Goal: Task Accomplishment & Management: Manage account settings

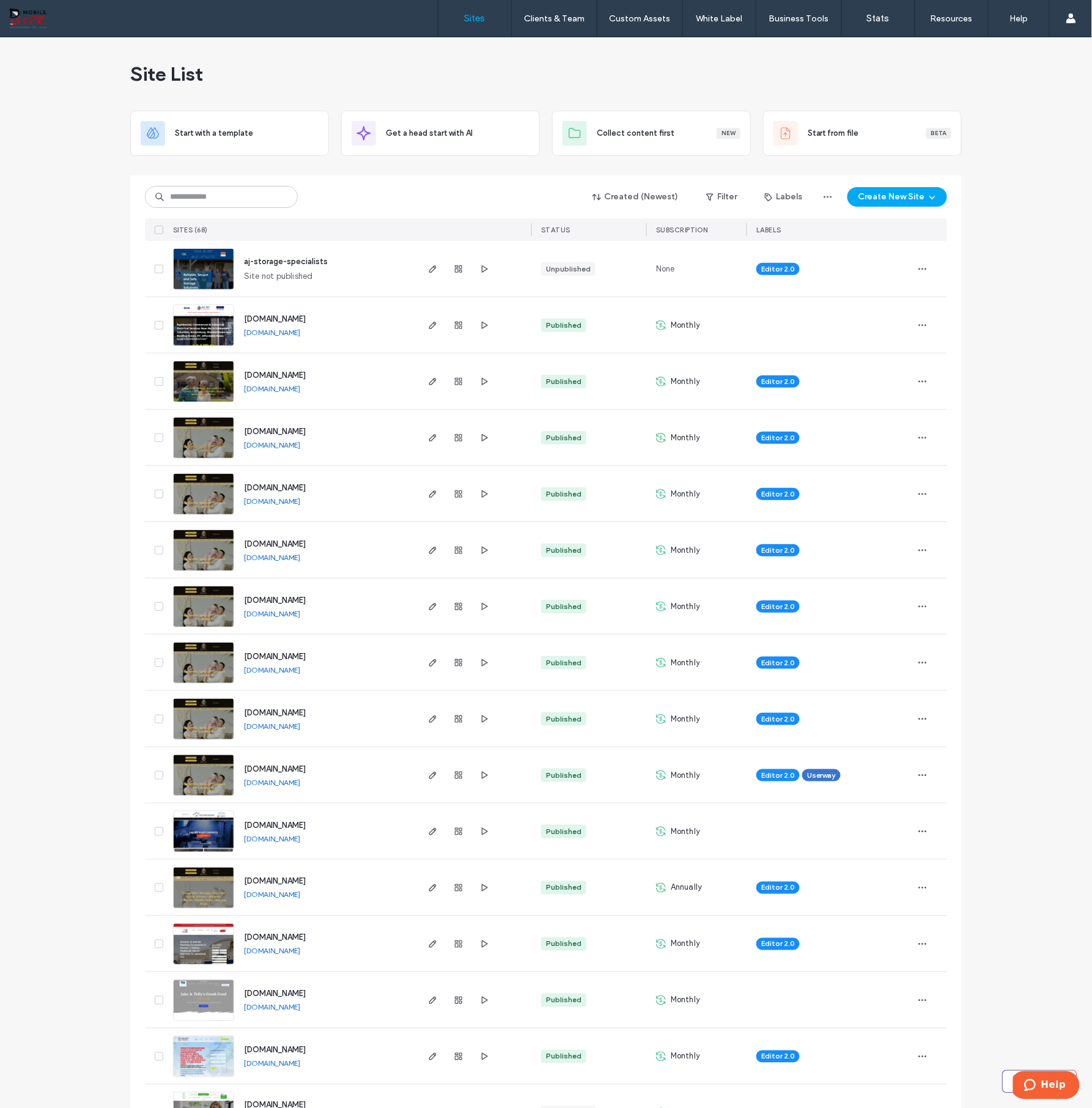
click at [301, 265] on span "aj-storage-specialists" at bounding box center [285, 261] width 84 height 9
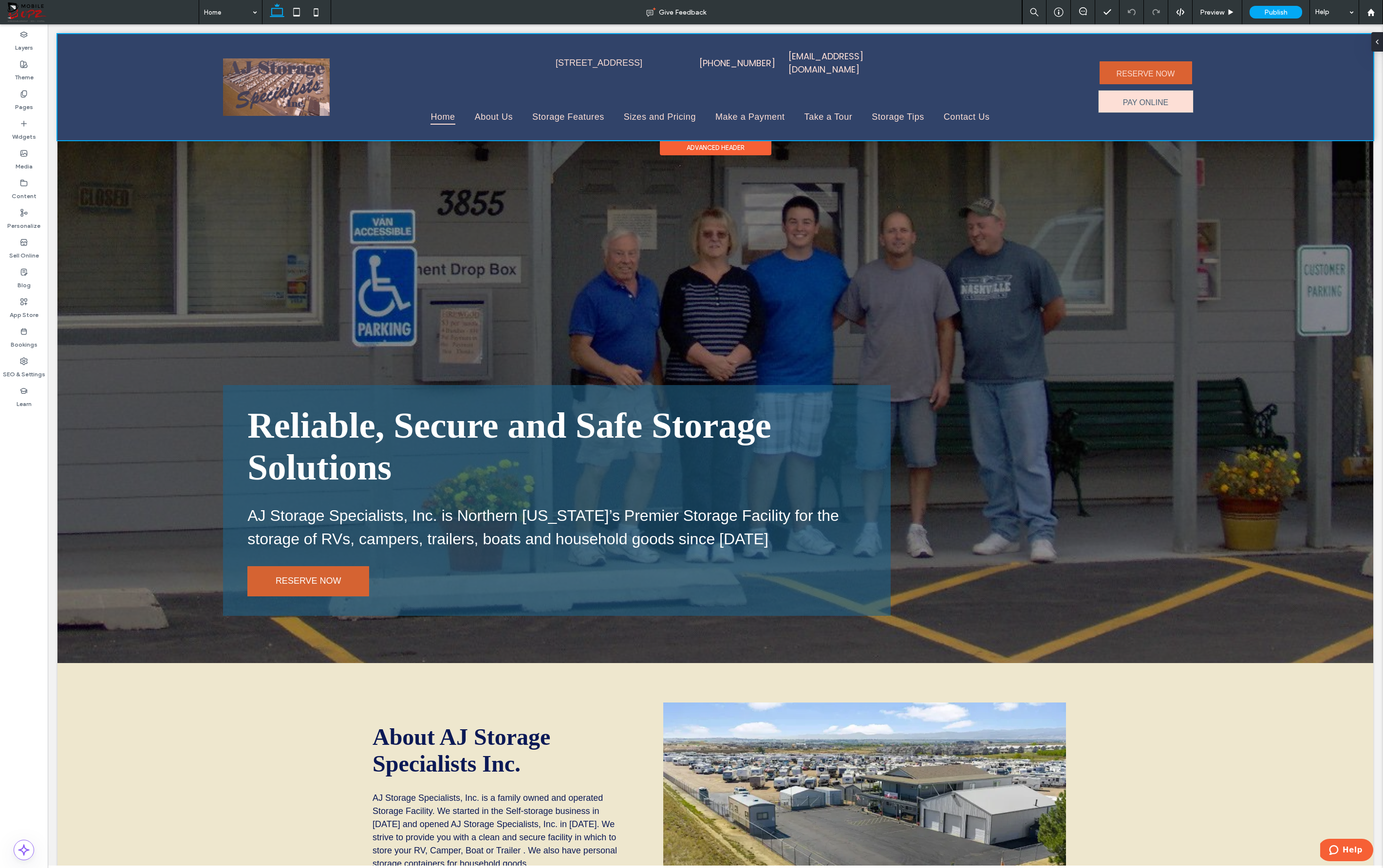
click at [869, 53] on div at bounding box center [716, 87] width 1316 height 106
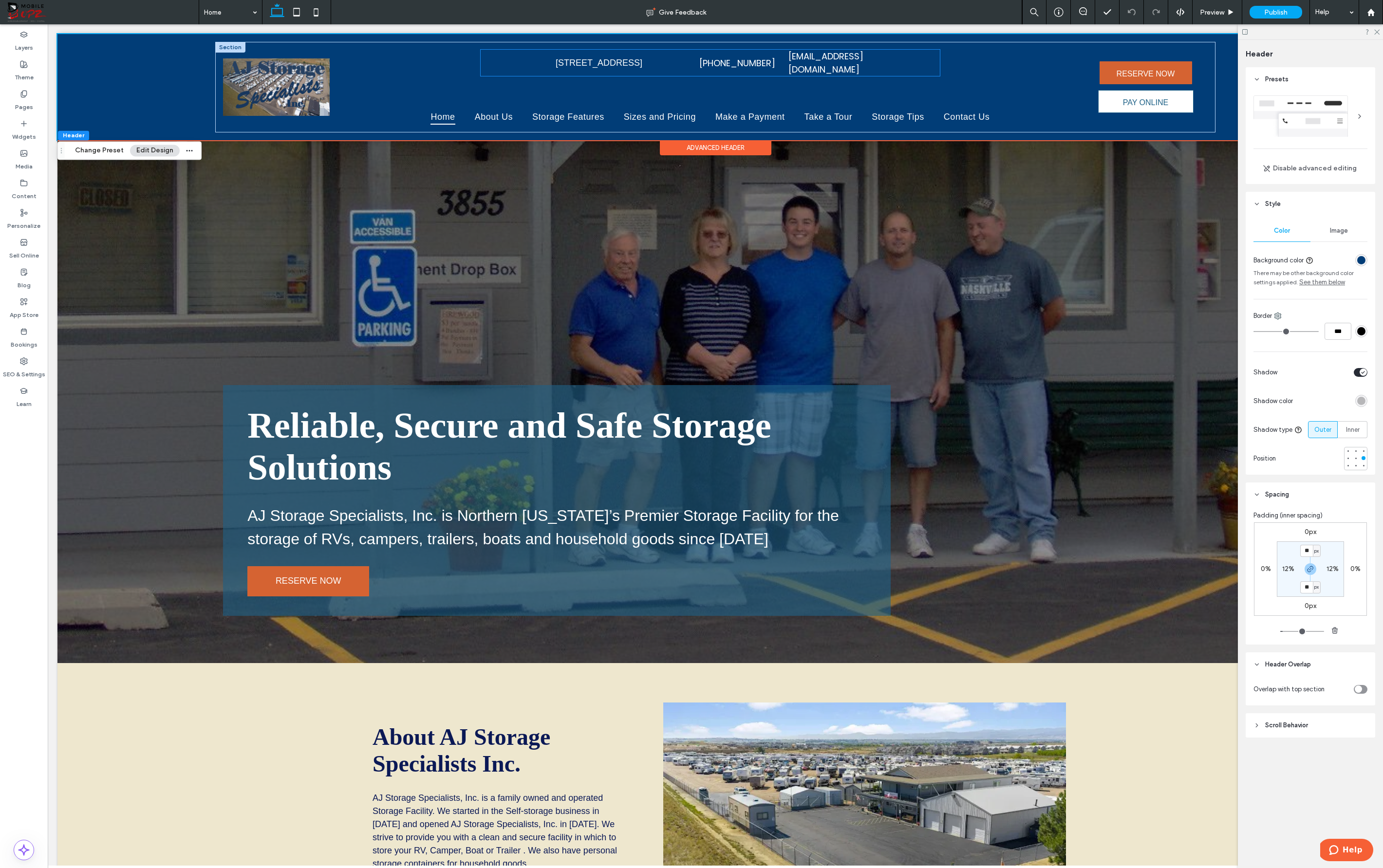
click at [869, 56] on div "[STREET_ADDRESS] [PHONE_NUMBER] [EMAIL_ADDRESS][DOMAIN_NAME]" at bounding box center [710, 63] width 459 height 26
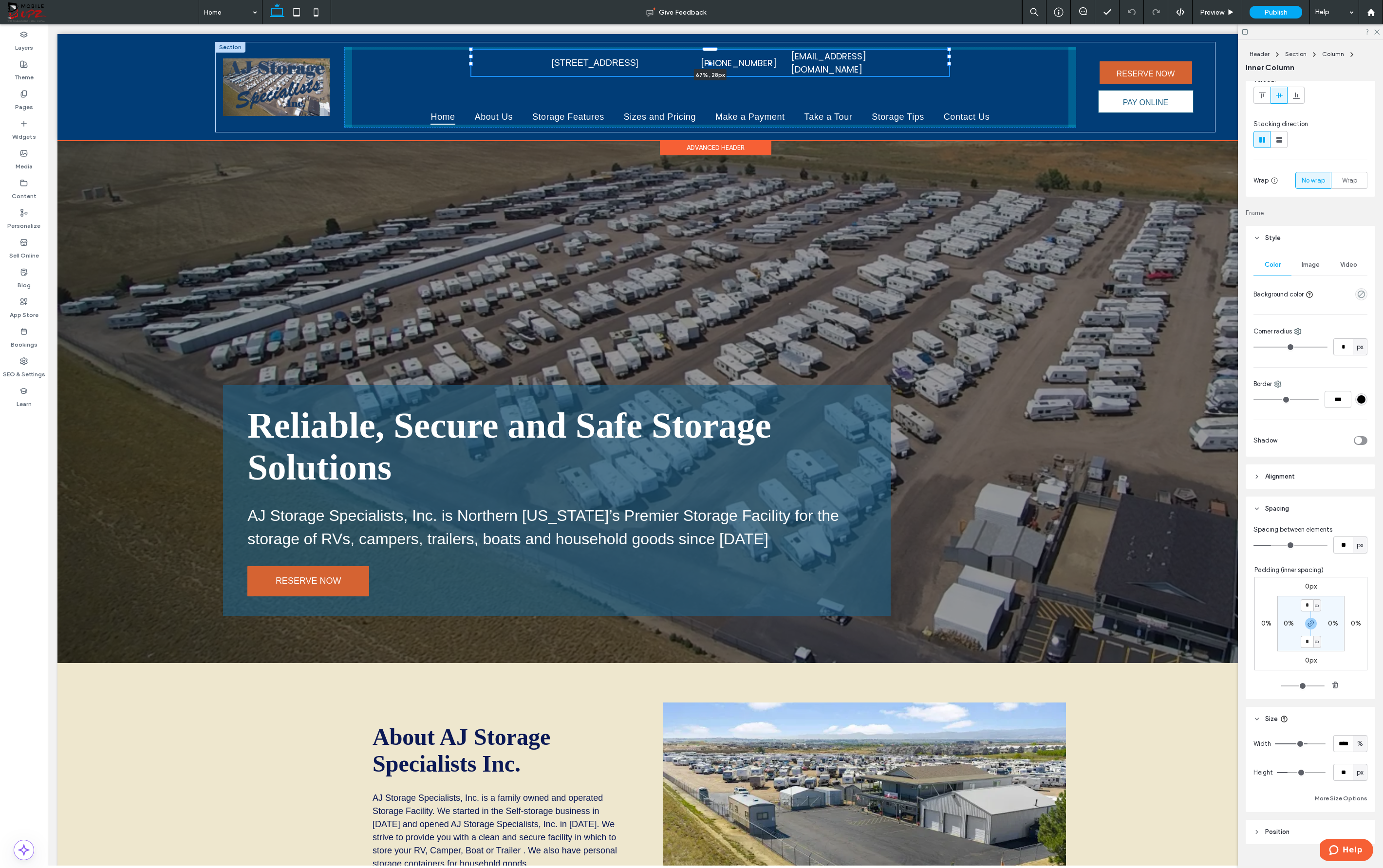
scroll to position [99, 0]
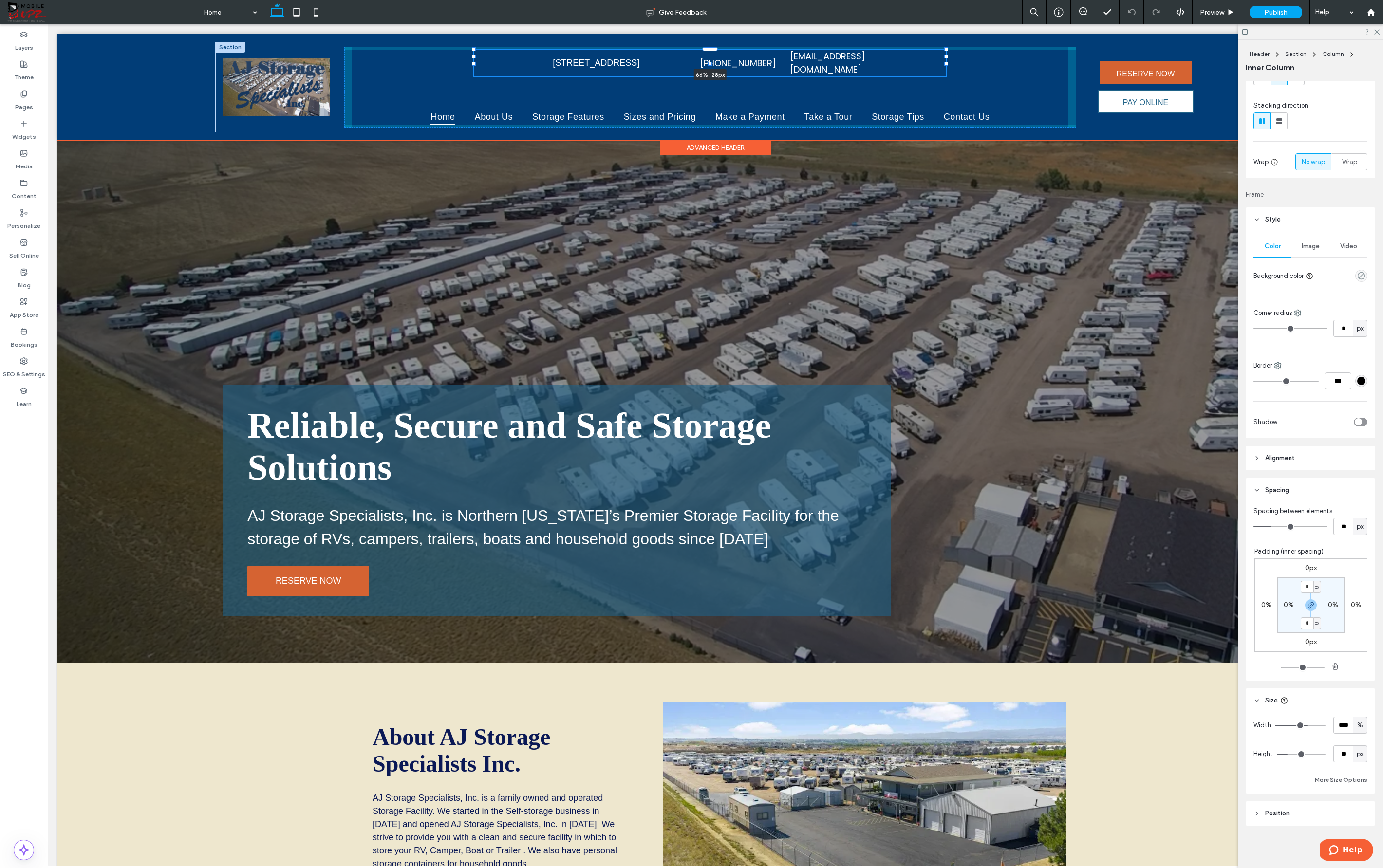
click at [869, 56] on div at bounding box center [946, 57] width 4 height 4
type input "**"
type input "****"
click at [869, 60] on div "3855 MacArthur Ave, Loveland, CO 80538 (970) 669-8281 info@ajstoragenoco.com 66…" at bounding box center [710, 63] width 470 height 26
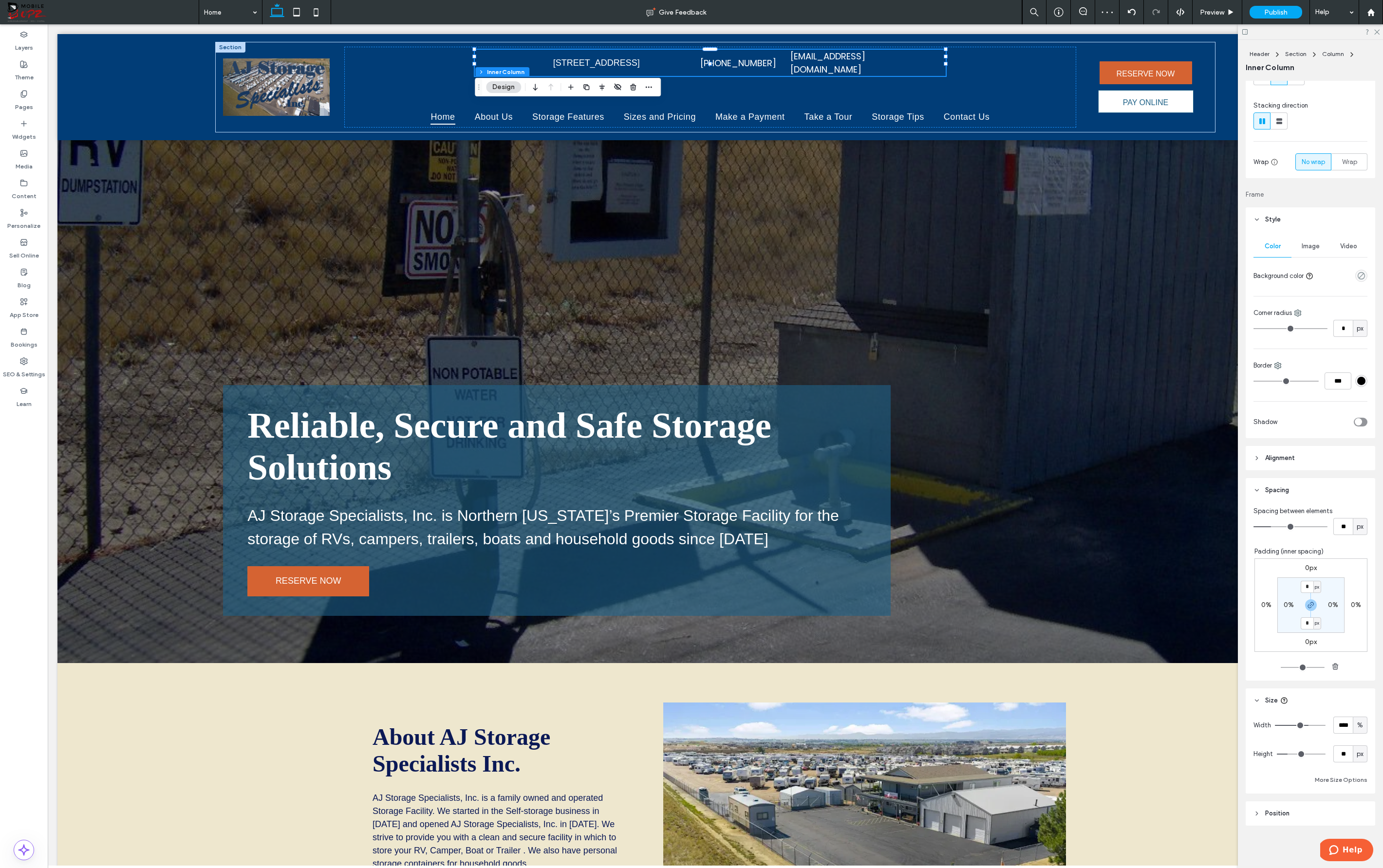
scroll to position [0, 0]
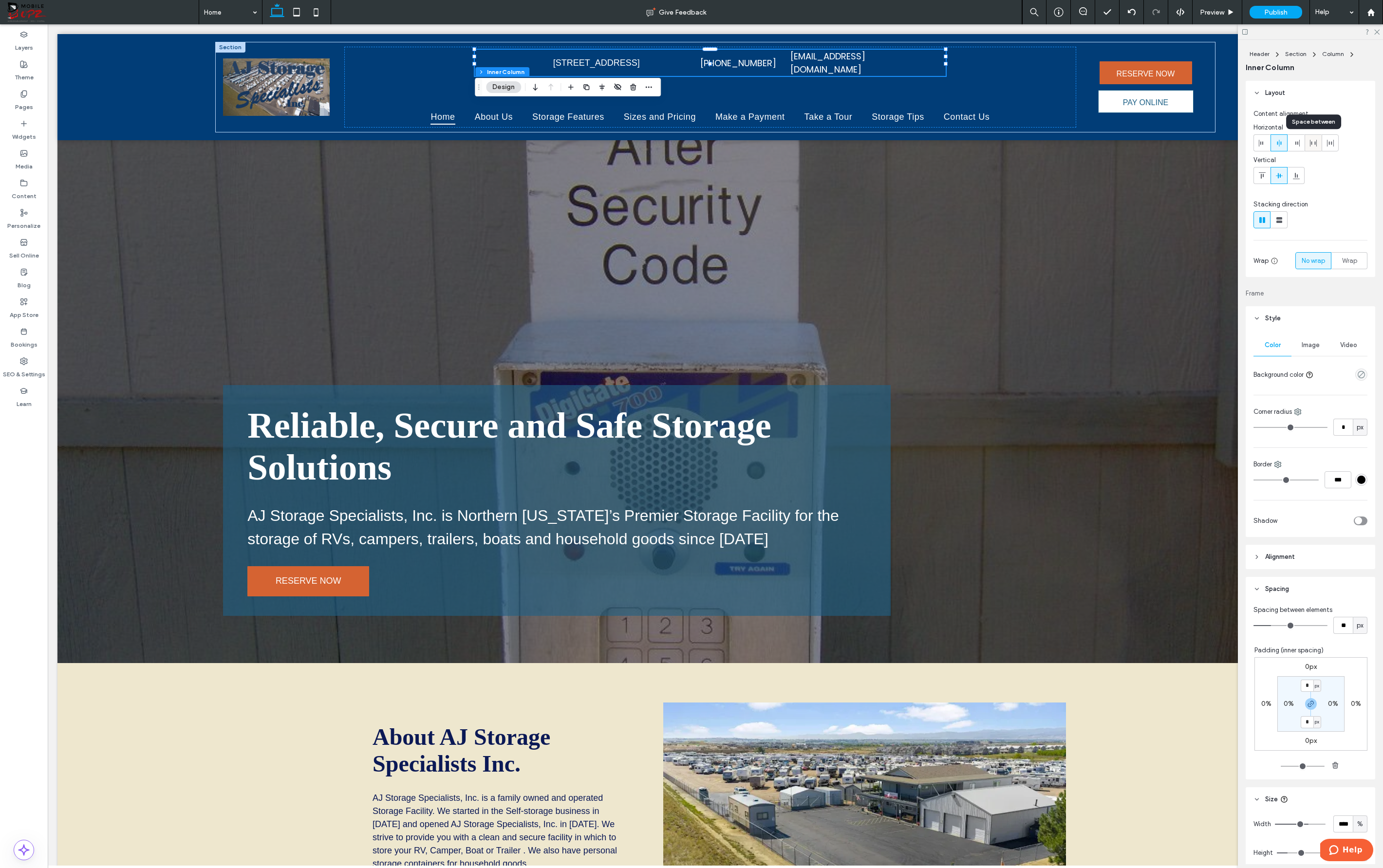
click at [869, 139] on icon at bounding box center [1313, 143] width 8 height 8
click at [869, 144] on use at bounding box center [1297, 142] width 4 height 7
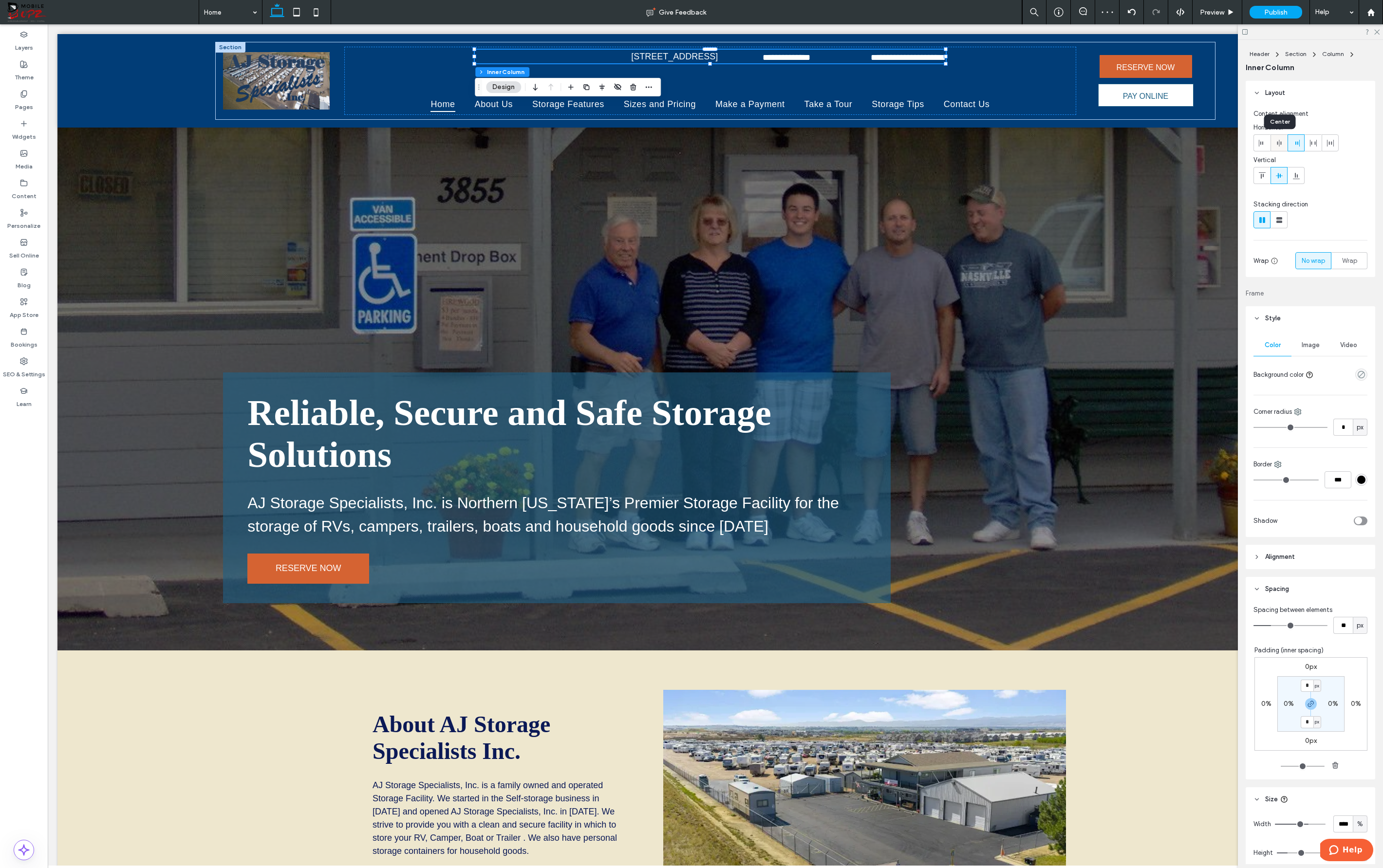
click at [869, 145] on icon at bounding box center [1279, 143] width 8 height 8
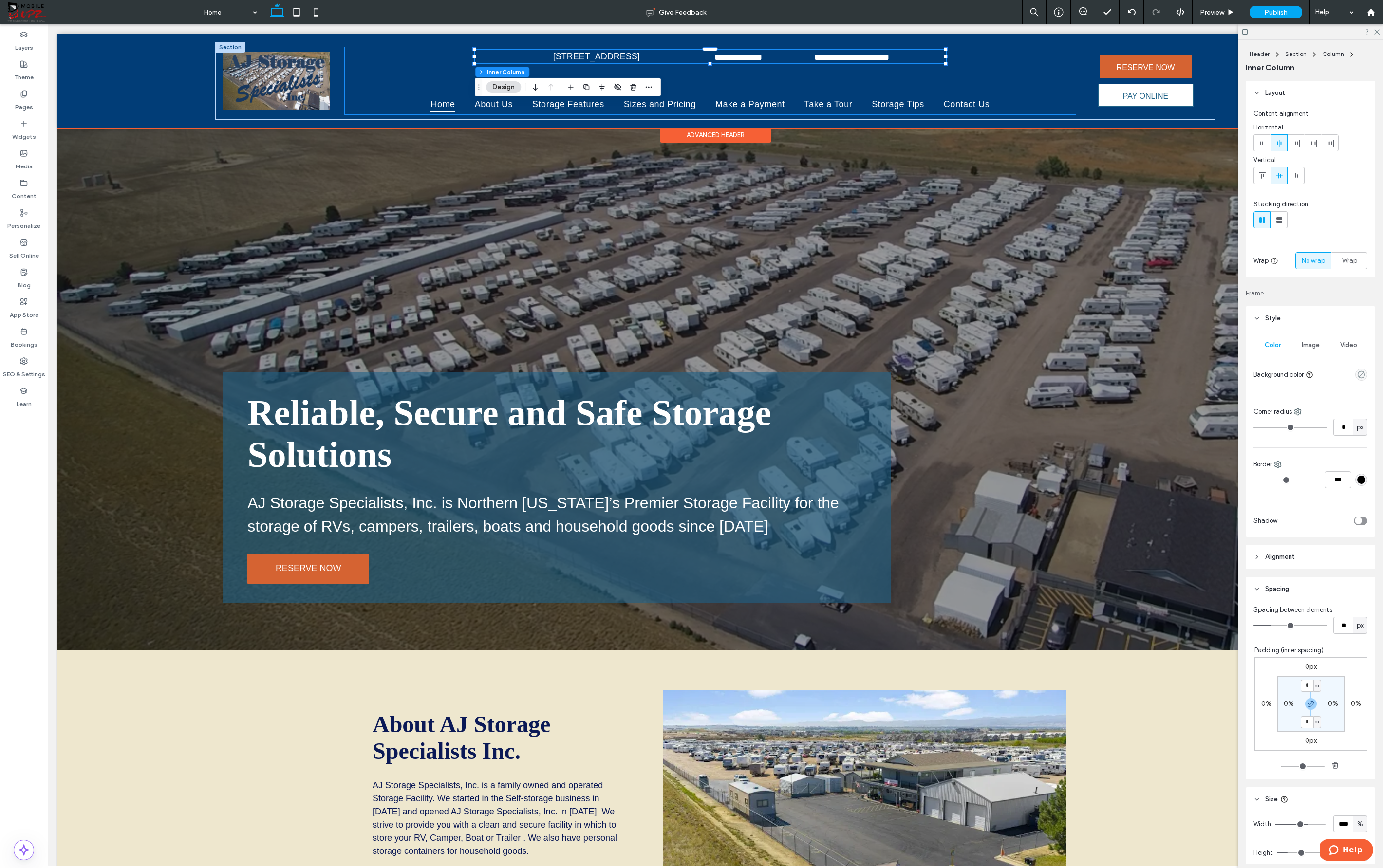
click at [869, 73] on div "**********" at bounding box center [710, 81] width 732 height 68
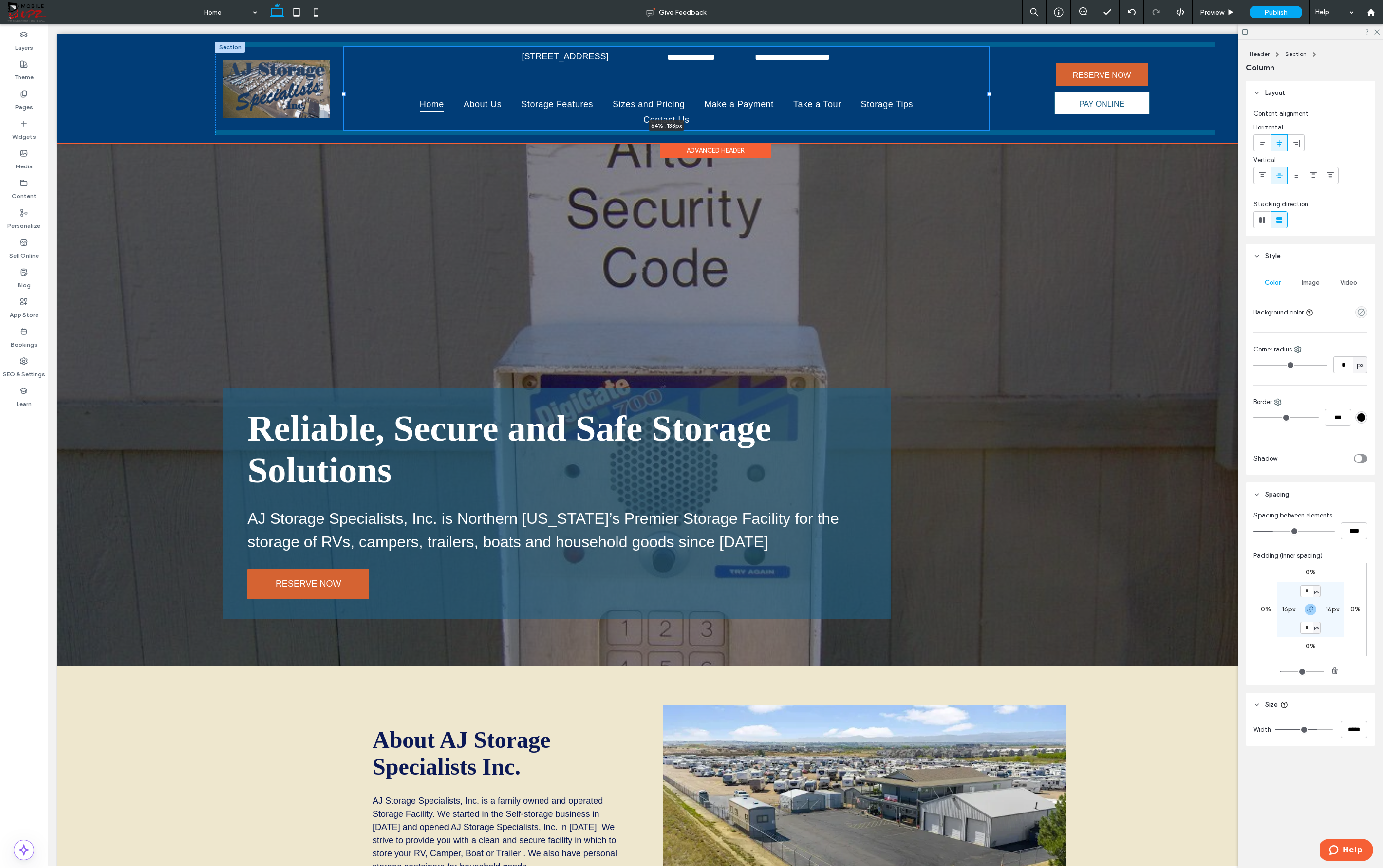
drag, startPoint x: 1076, startPoint y: 79, endPoint x: 988, endPoint y: 85, distance: 88.2
click at [345, 47] on div at bounding box center [345, 47] width 1 height 1
type input "**"
type input "*****"
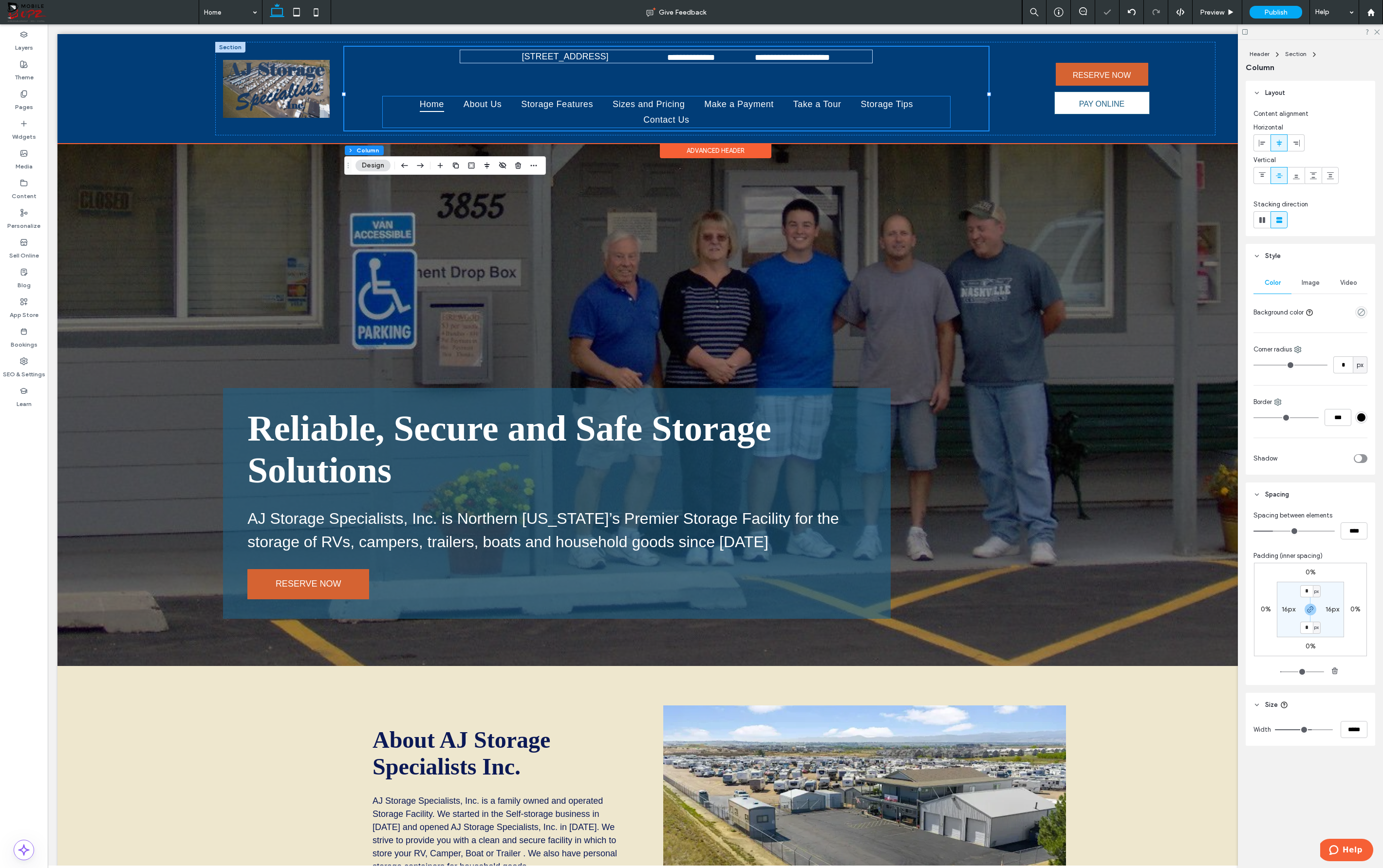
click at [869, 123] on ul "Home About Us Storage Features Sizes and Pricing Make a Payment Take a Tour Sto…" at bounding box center [666, 112] width 567 height 31
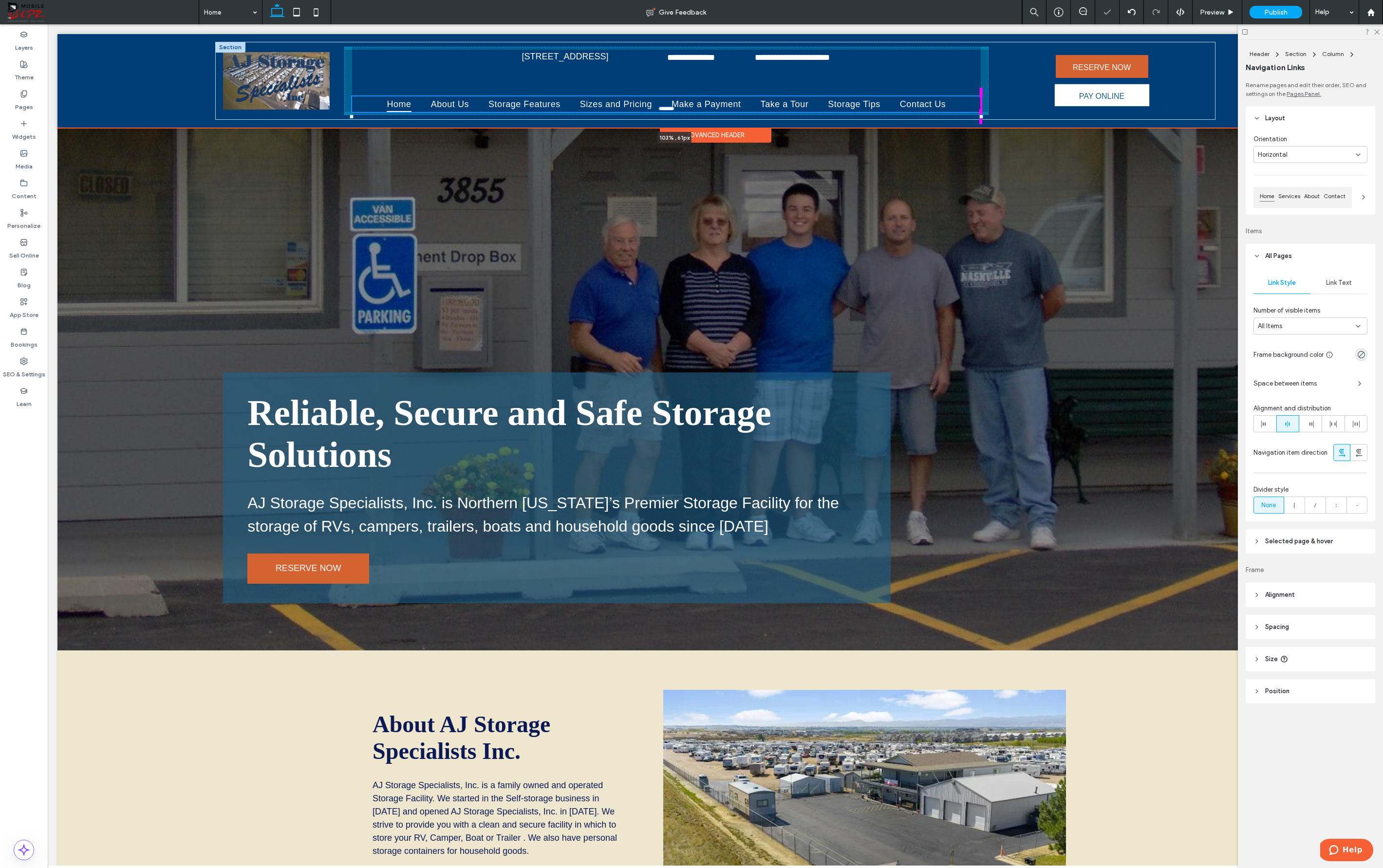
drag, startPoint x: 933, startPoint y: 123, endPoint x: 990, endPoint y: 124, distance: 57.0
click at [869, 120] on div "**********" at bounding box center [715, 81] width 1000 height 78
type input "***"
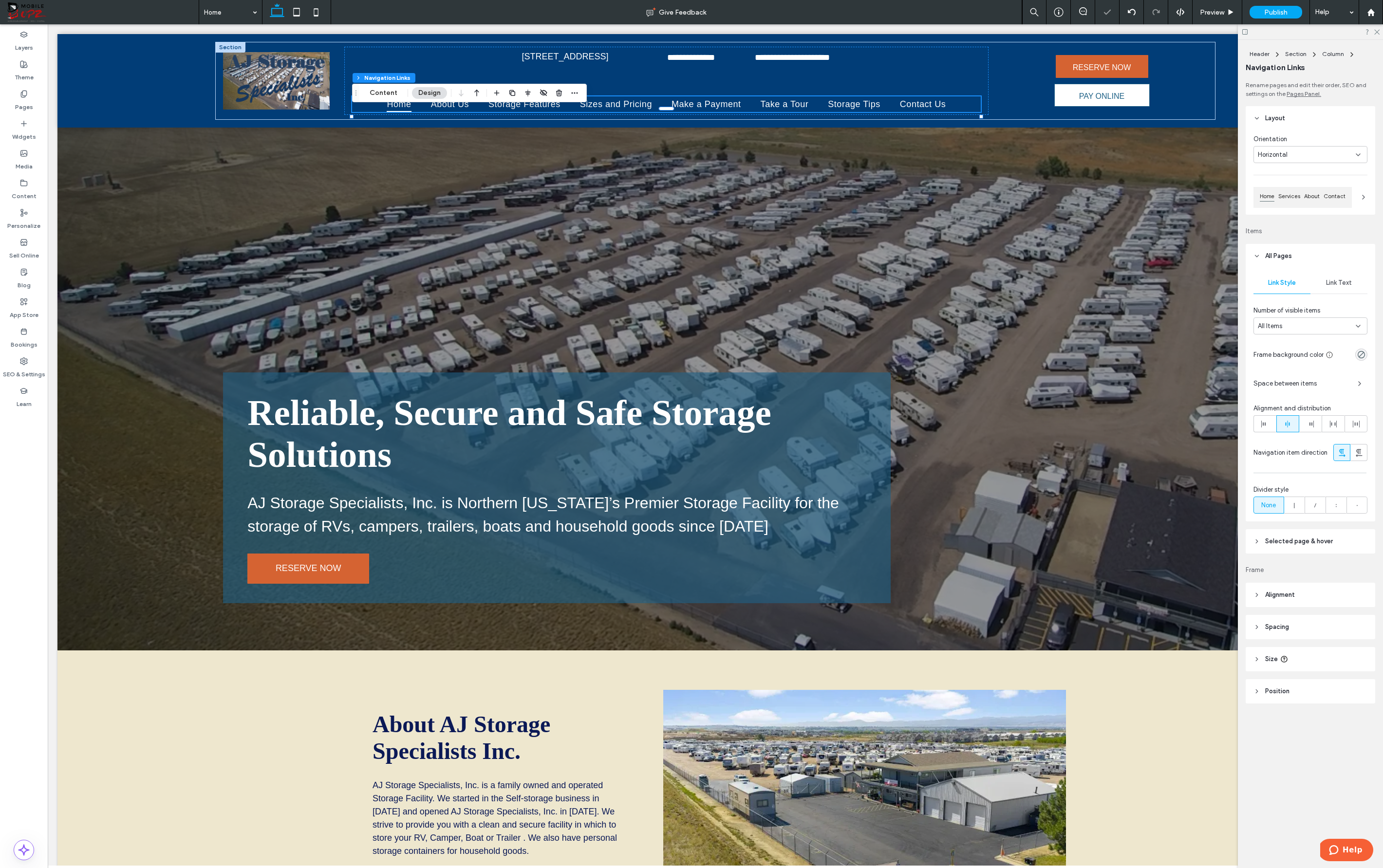
click at [869, 659] on span "Size" at bounding box center [1271, 659] width 13 height 10
type input "*"
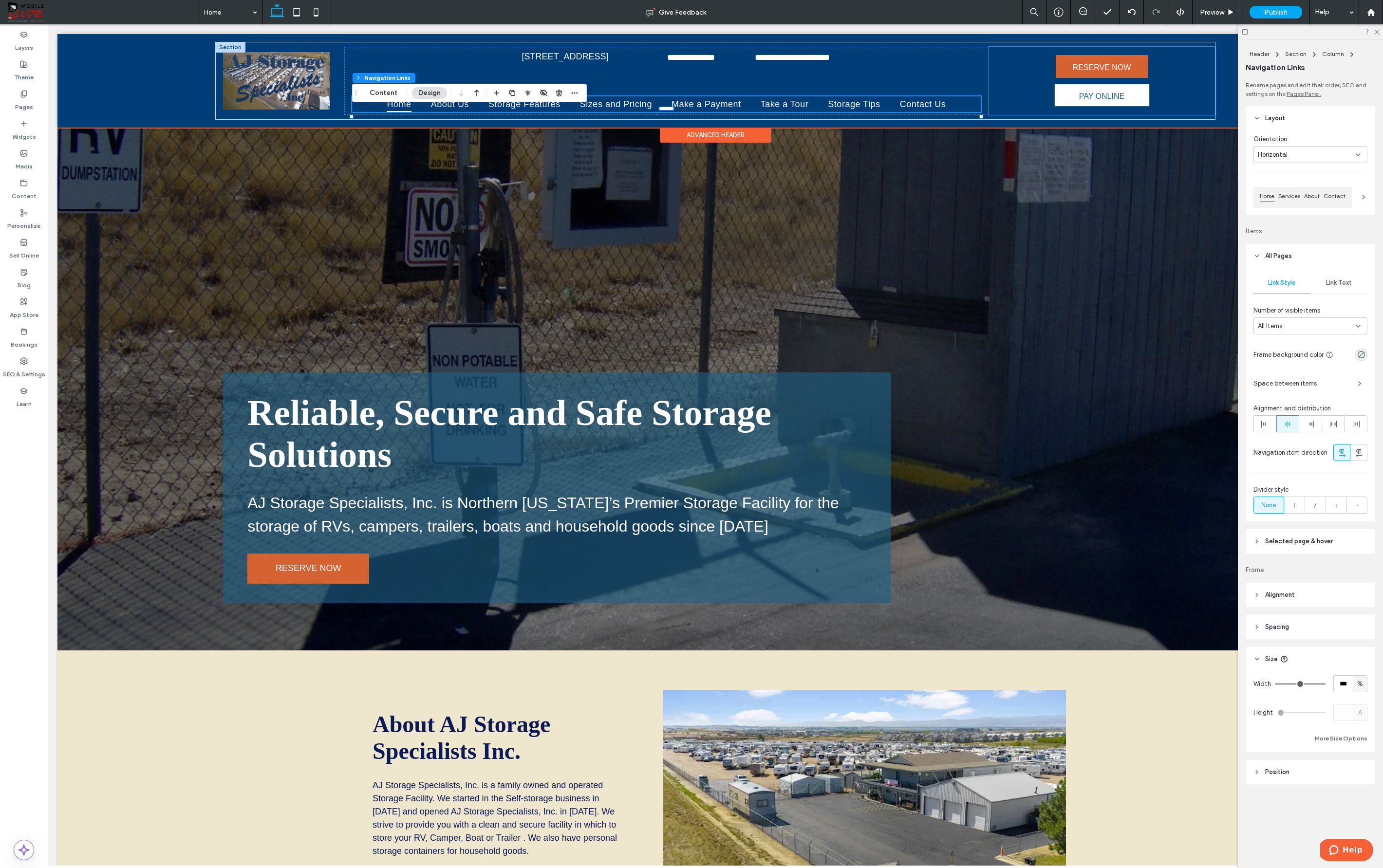
click at [869, 106] on div "RESERVE NOW PAY ONLINE" at bounding box center [1102, 81] width 227 height 68
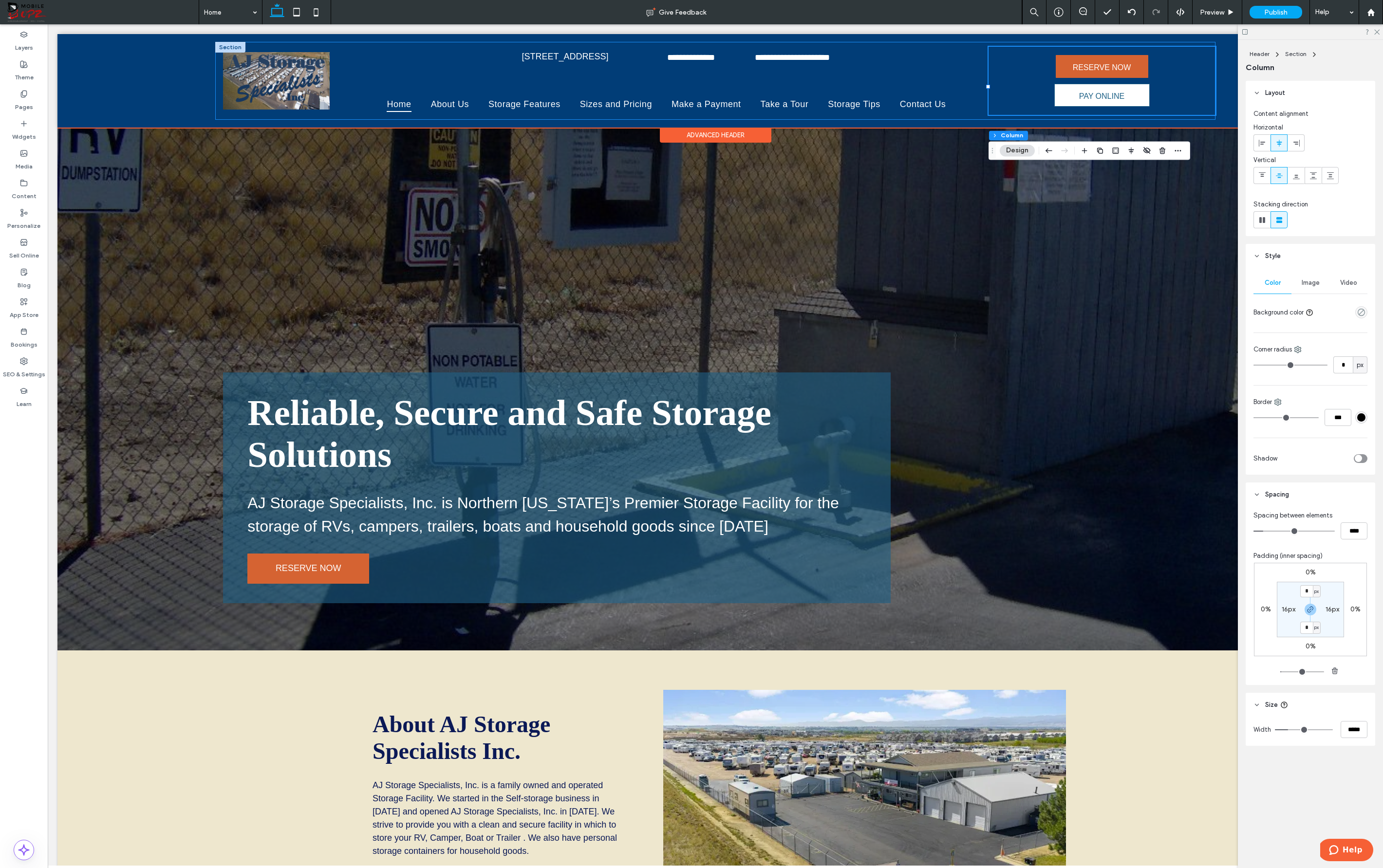
click at [869, 44] on div "**********" at bounding box center [715, 81] width 1000 height 78
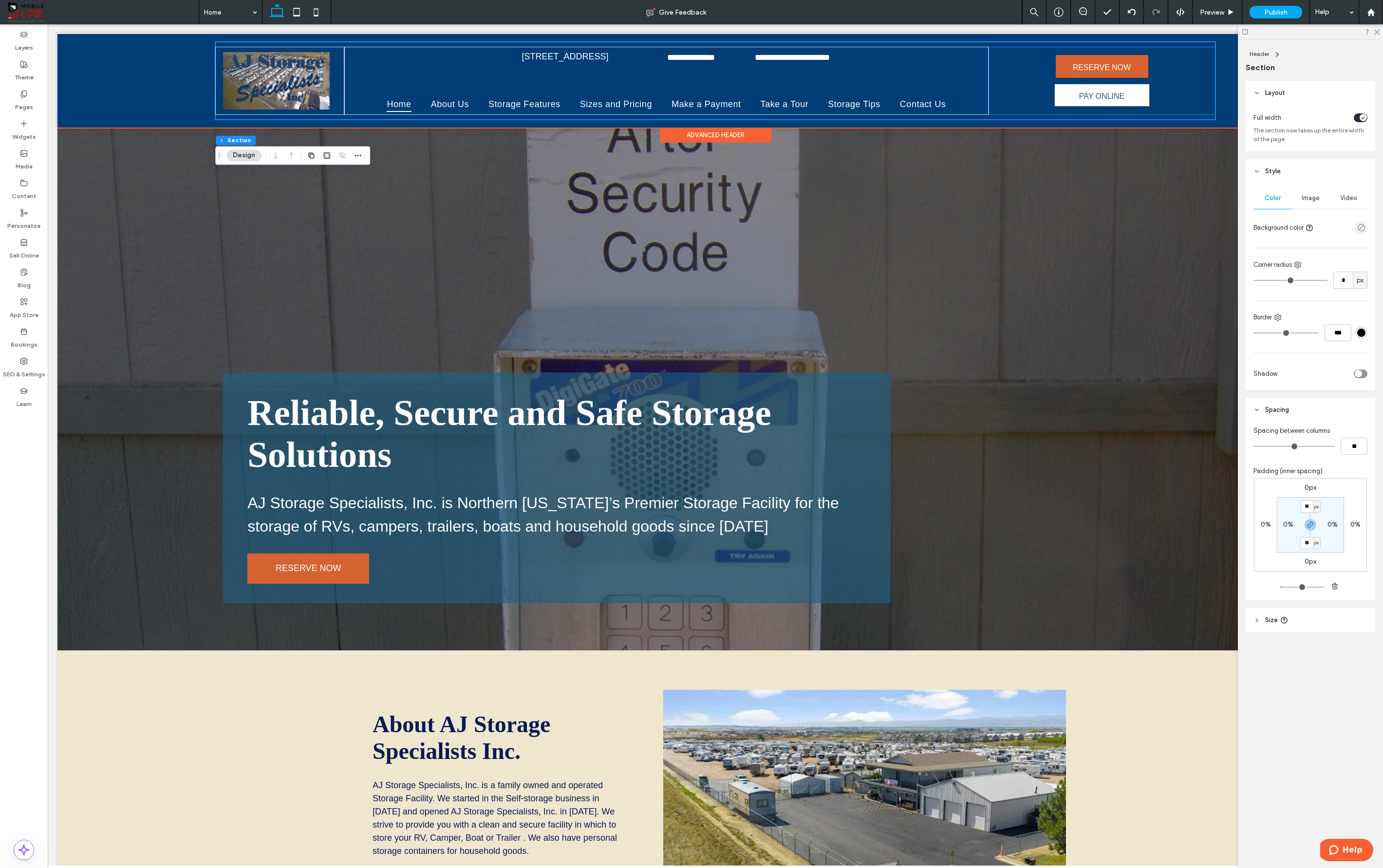
click at [869, 66] on div "RESERVE NOW PAY ONLINE" at bounding box center [1102, 81] width 227 height 68
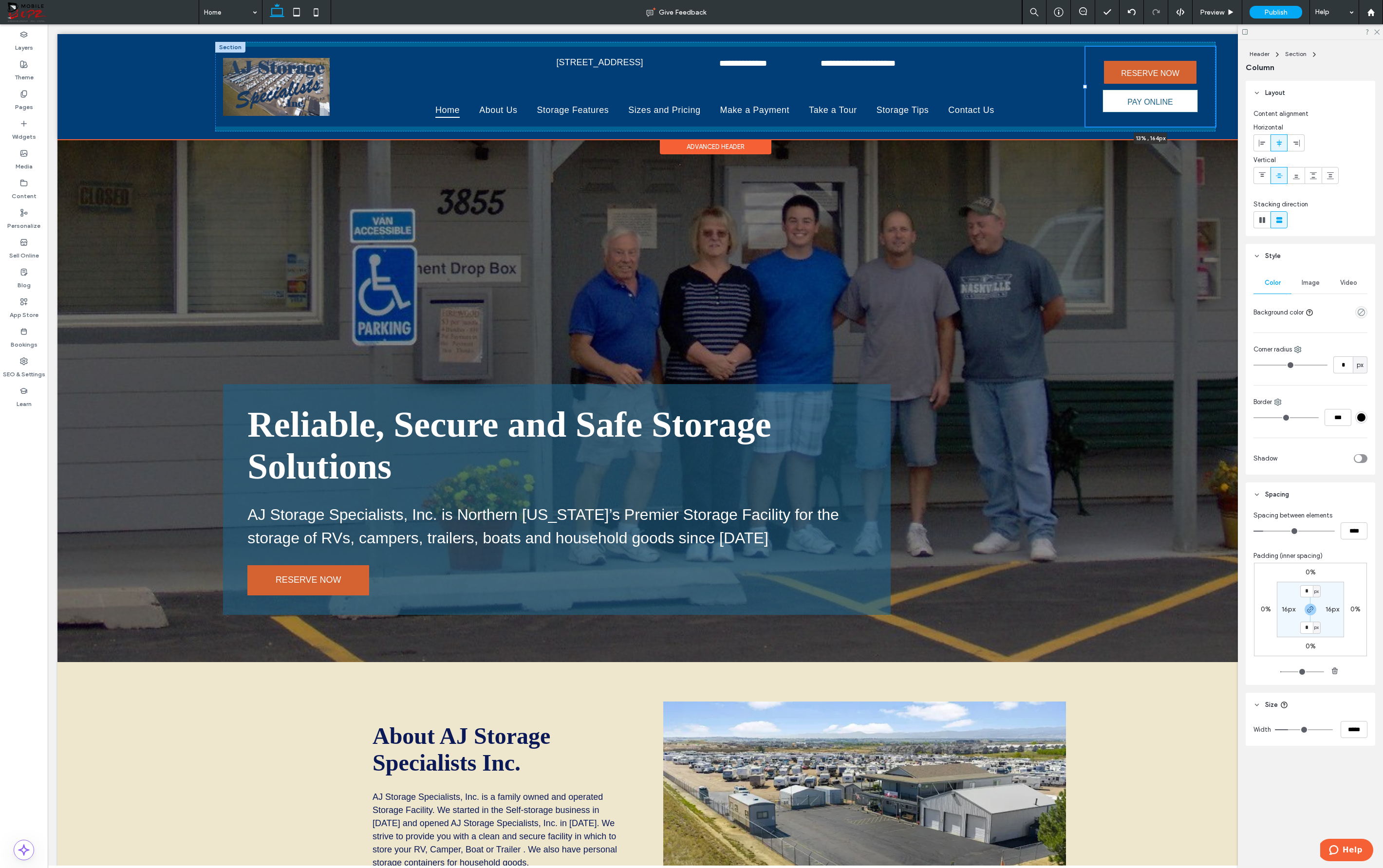
drag, startPoint x: 990, startPoint y: 86, endPoint x: 1087, endPoint y: 91, distance: 97.1
click at [869, 91] on div "**********" at bounding box center [715, 87] width 1000 height 90
type input "**"
type input "***"
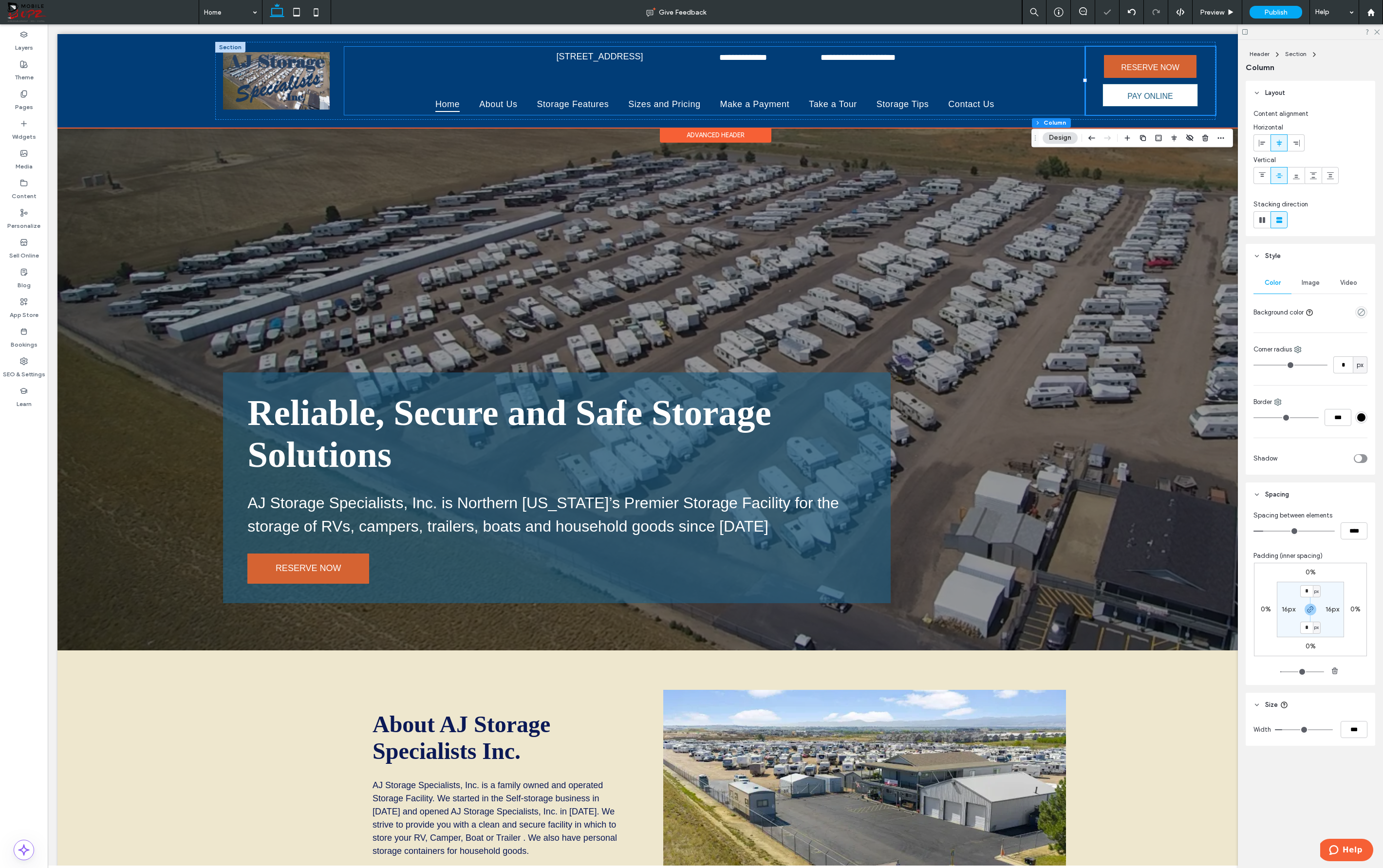
click at [869, 55] on div "**********" at bounding box center [715, 81] width 741 height 68
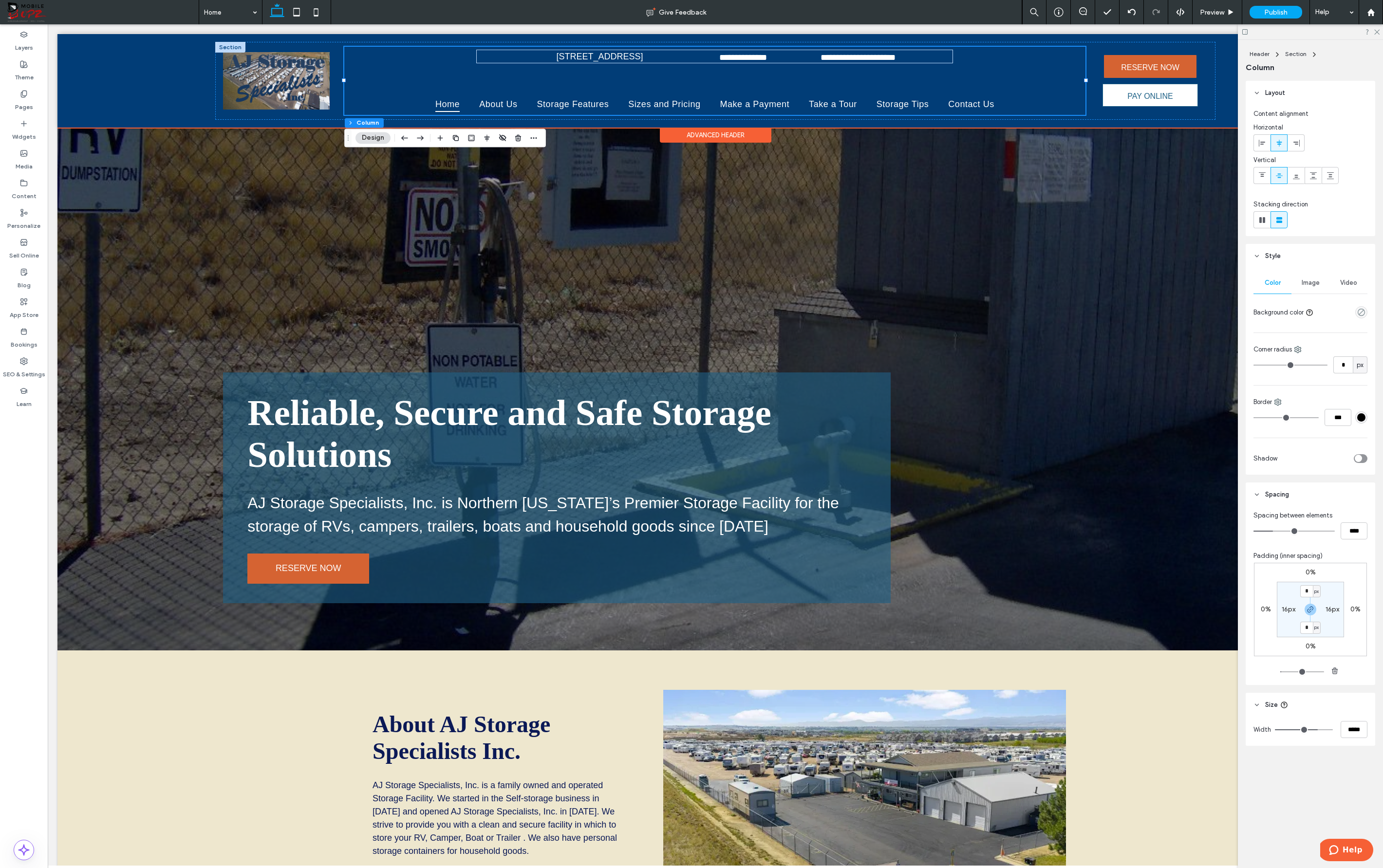
click at [869, 78] on div "**********" at bounding box center [716, 81] width 1316 height 93
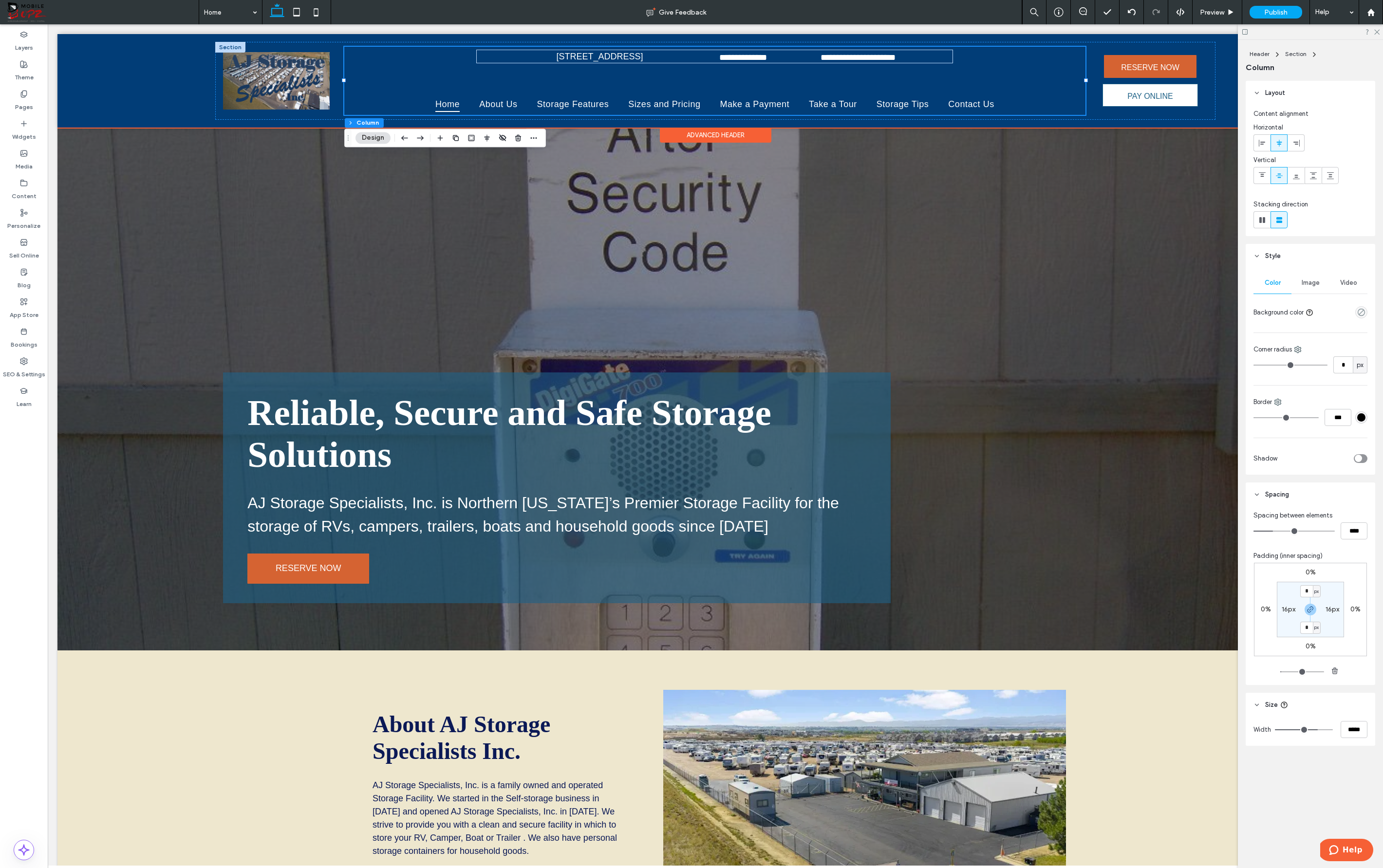
click at [147, 108] on div "**********" at bounding box center [716, 81] width 1316 height 93
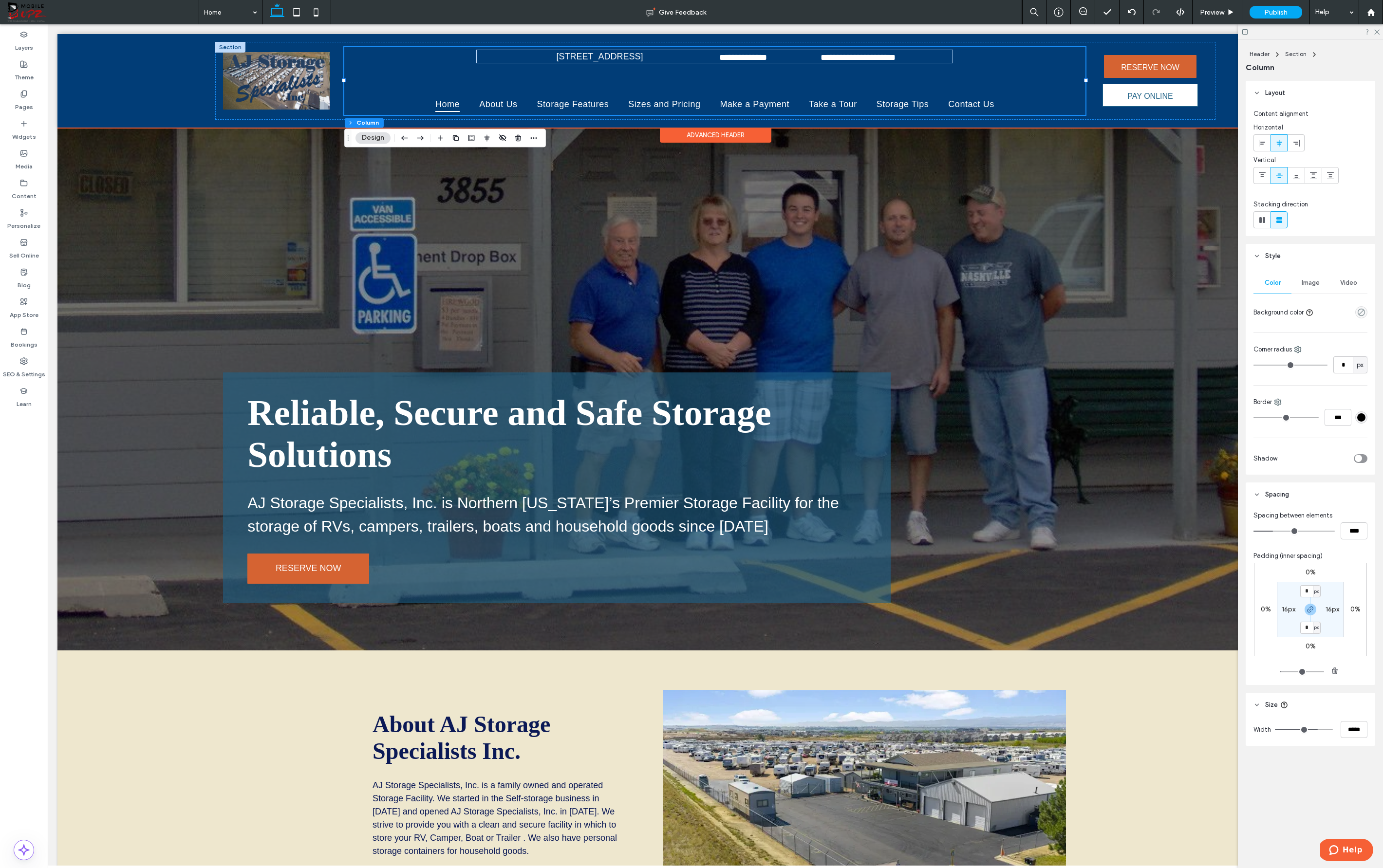
click at [731, 135] on div "Advanced Header" at bounding box center [715, 135] width 111 height 15
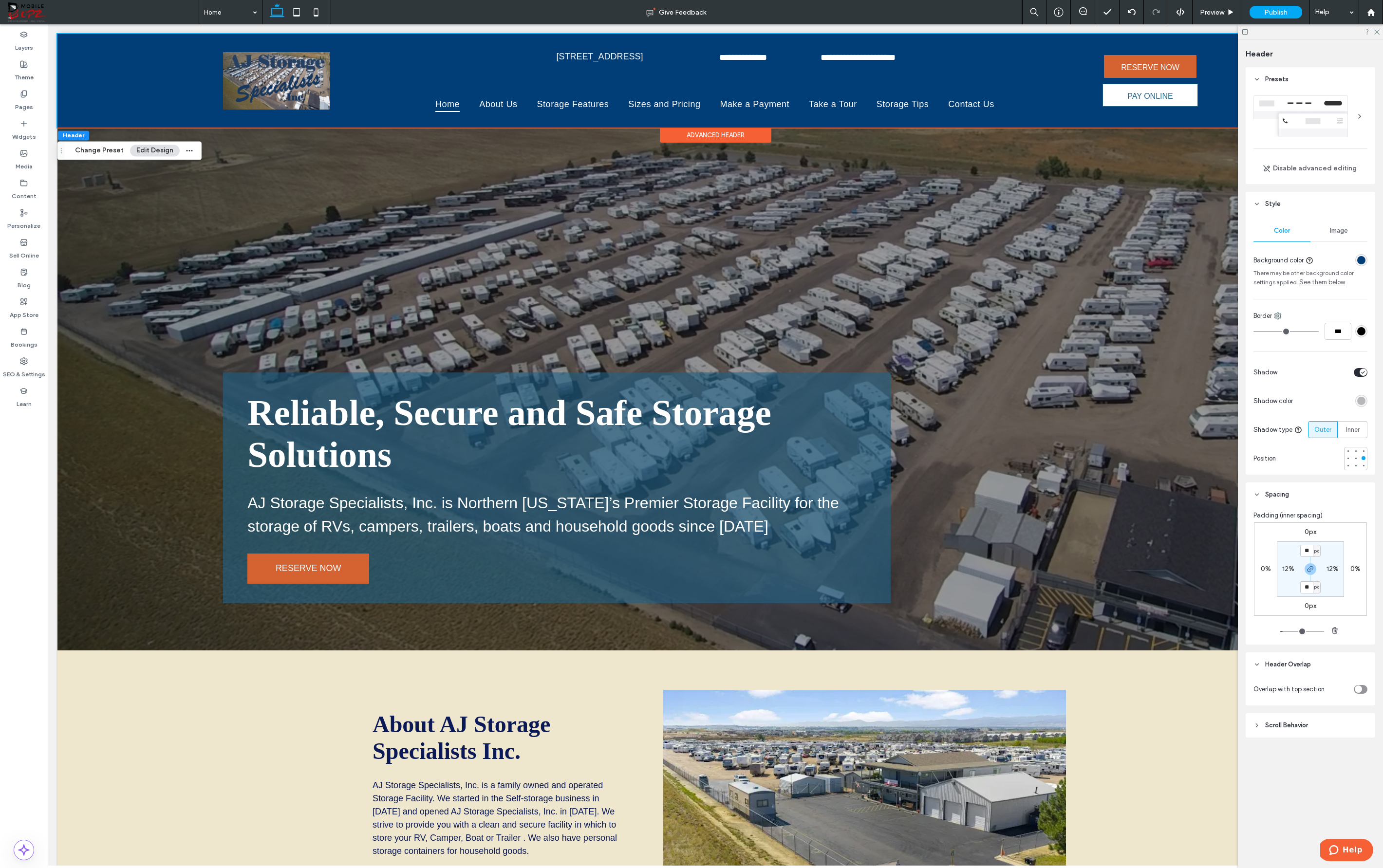
click at [869, 572] on label "12%" at bounding box center [1288, 569] width 12 height 8
type input "**"
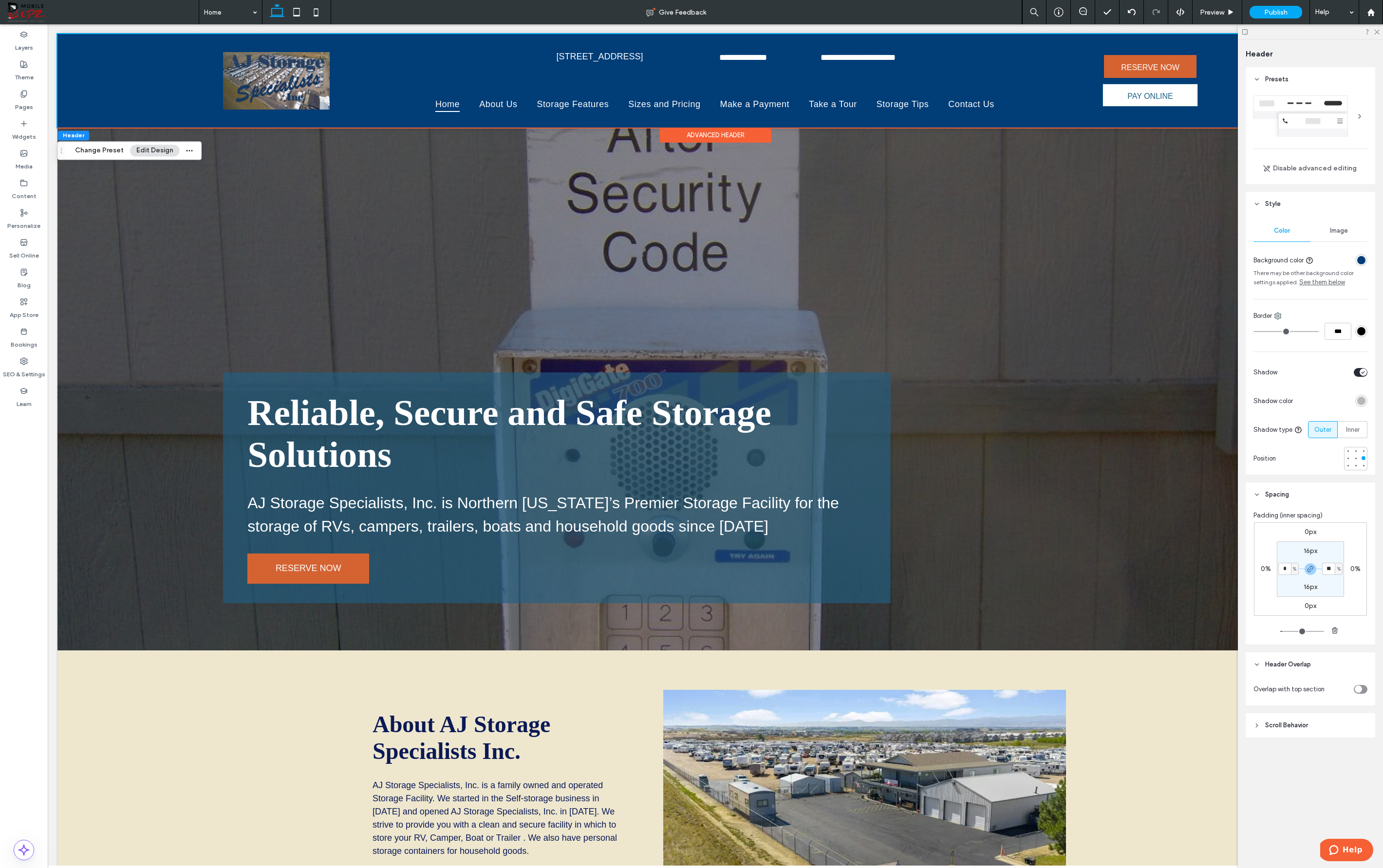
type input "**"
type input "*"
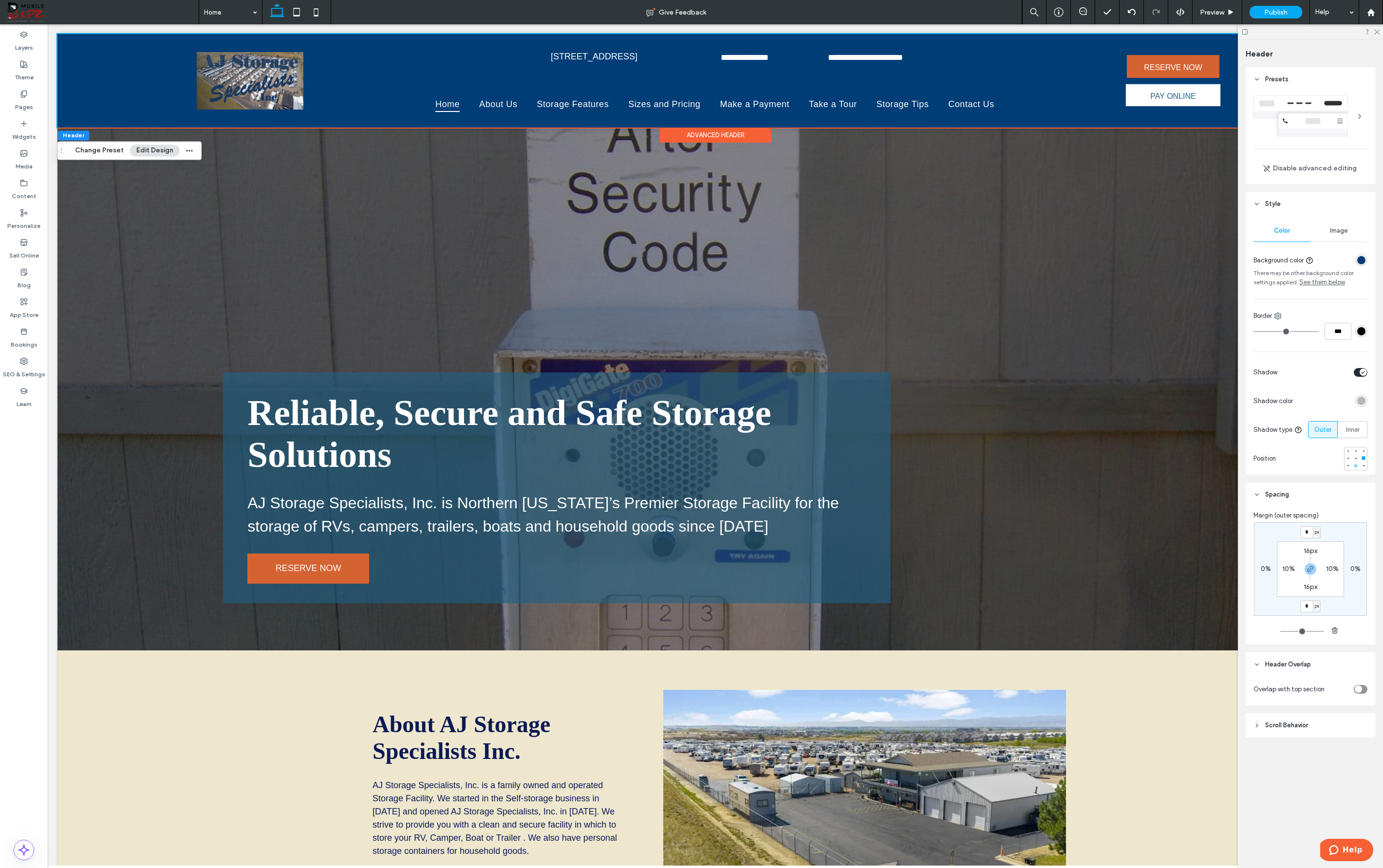
click at [869, 465] on div at bounding box center [1355, 466] width 4 height 4
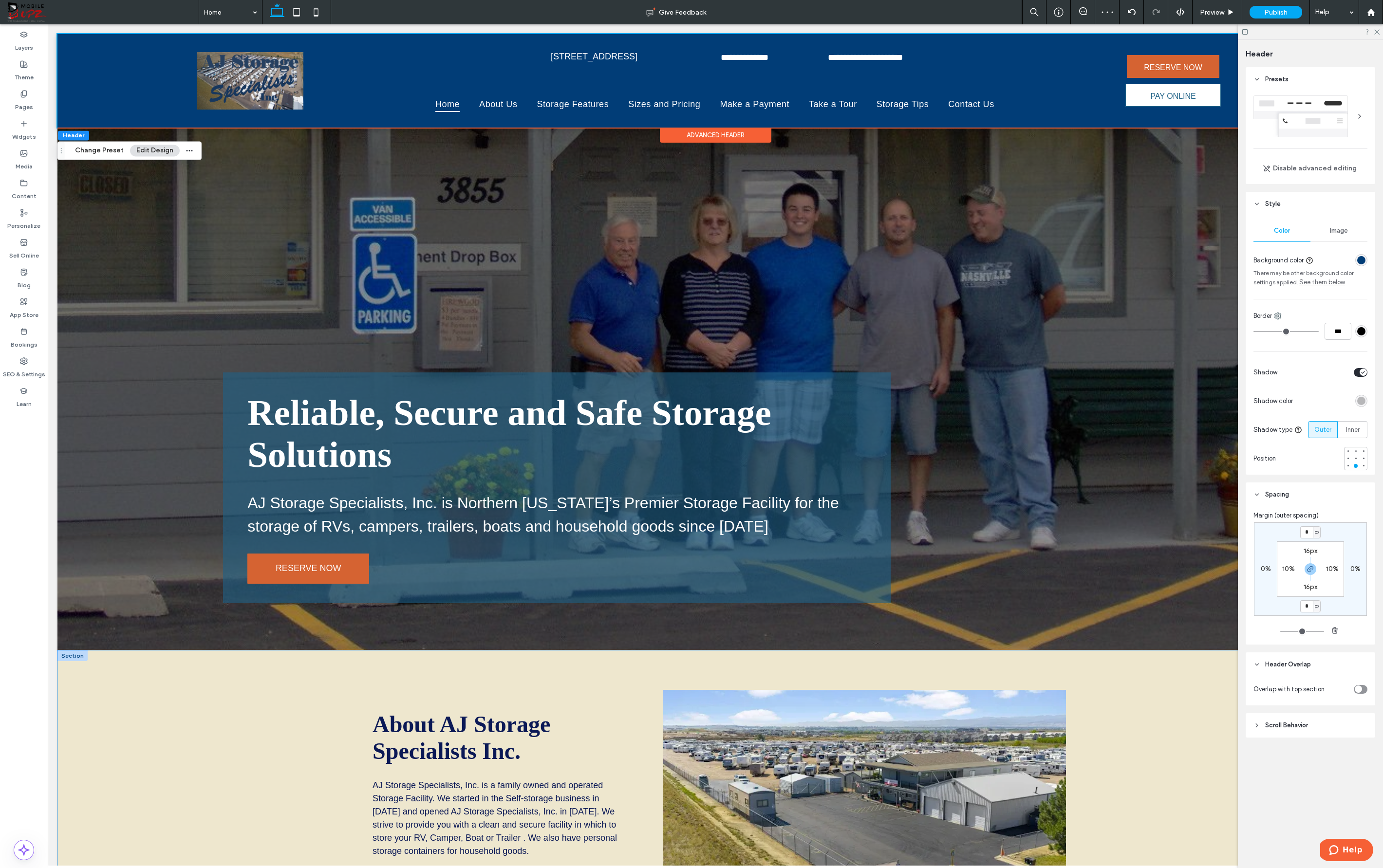
click at [869, 659] on div "About AJ Storage Specialists Inc. AJ Storage Specialists, Inc. is a family owne…" at bounding box center [716, 807] width 701 height 314
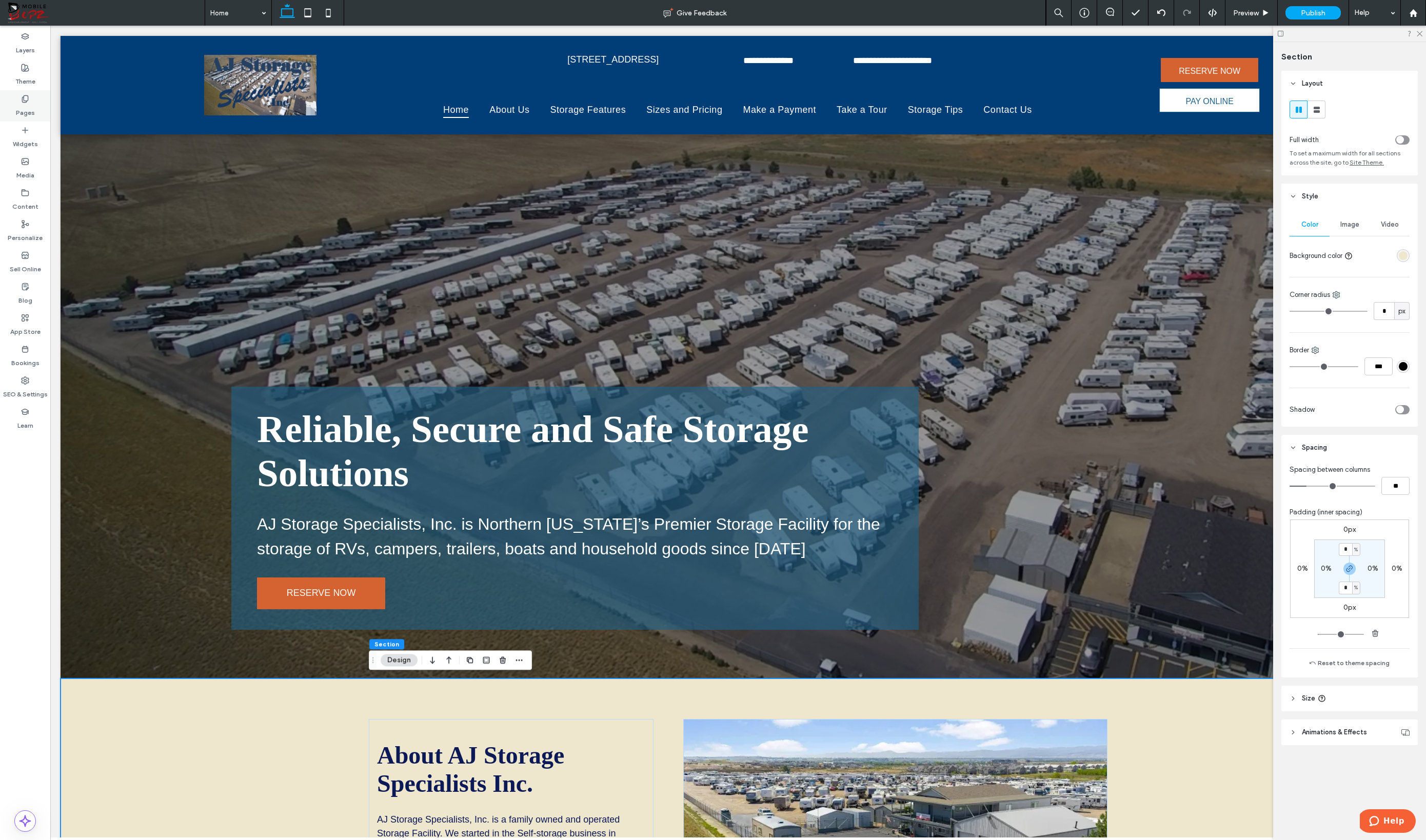
click at [29, 114] on label "Pages" at bounding box center [25, 110] width 19 height 15
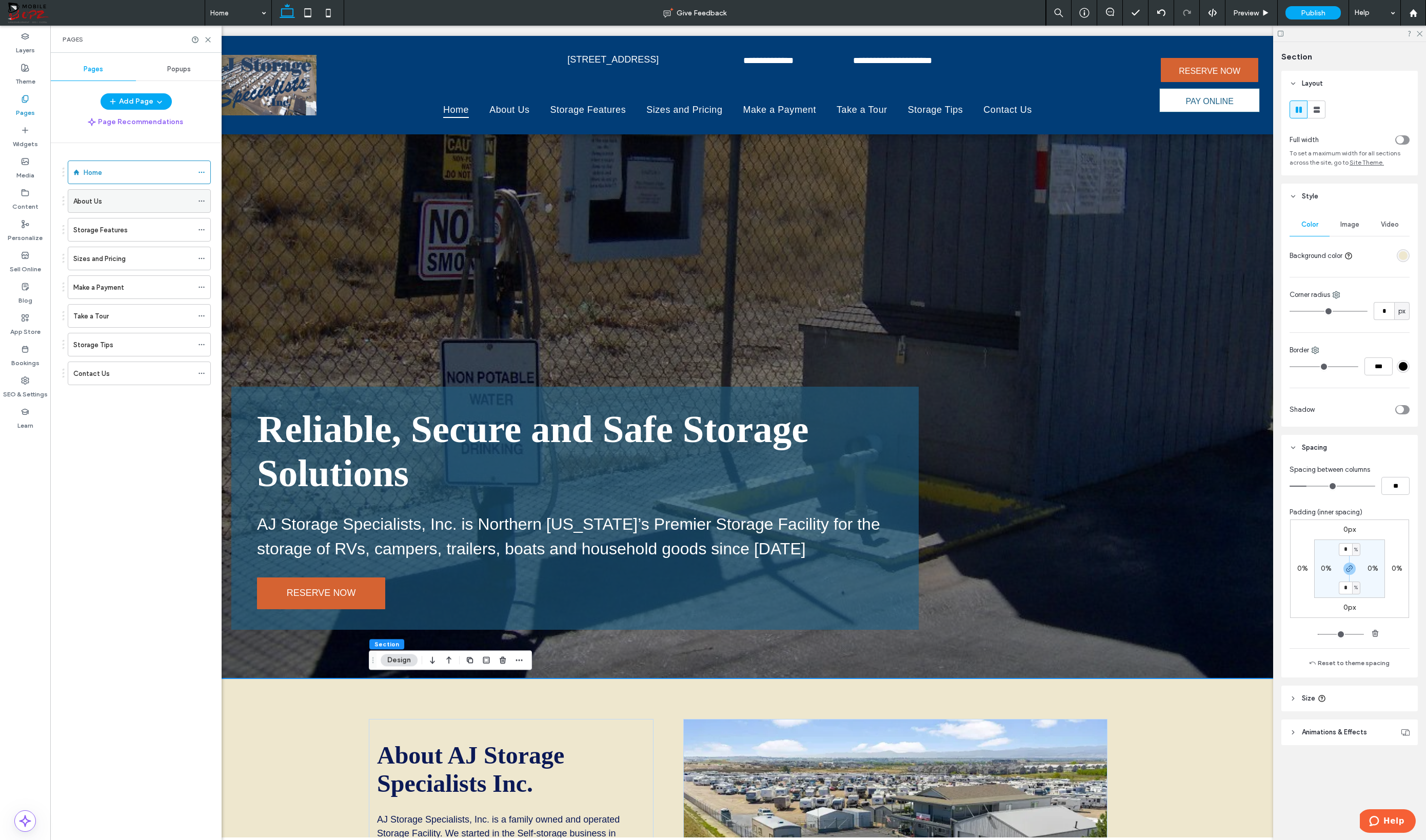
click at [201, 200] on icon at bounding box center [201, 201] width 7 height 7
click at [160, 412] on div "Home About Us Storage Features Sizes and Pricing Make a Payment Take a Tour Sto…" at bounding box center [142, 489] width 159 height 692
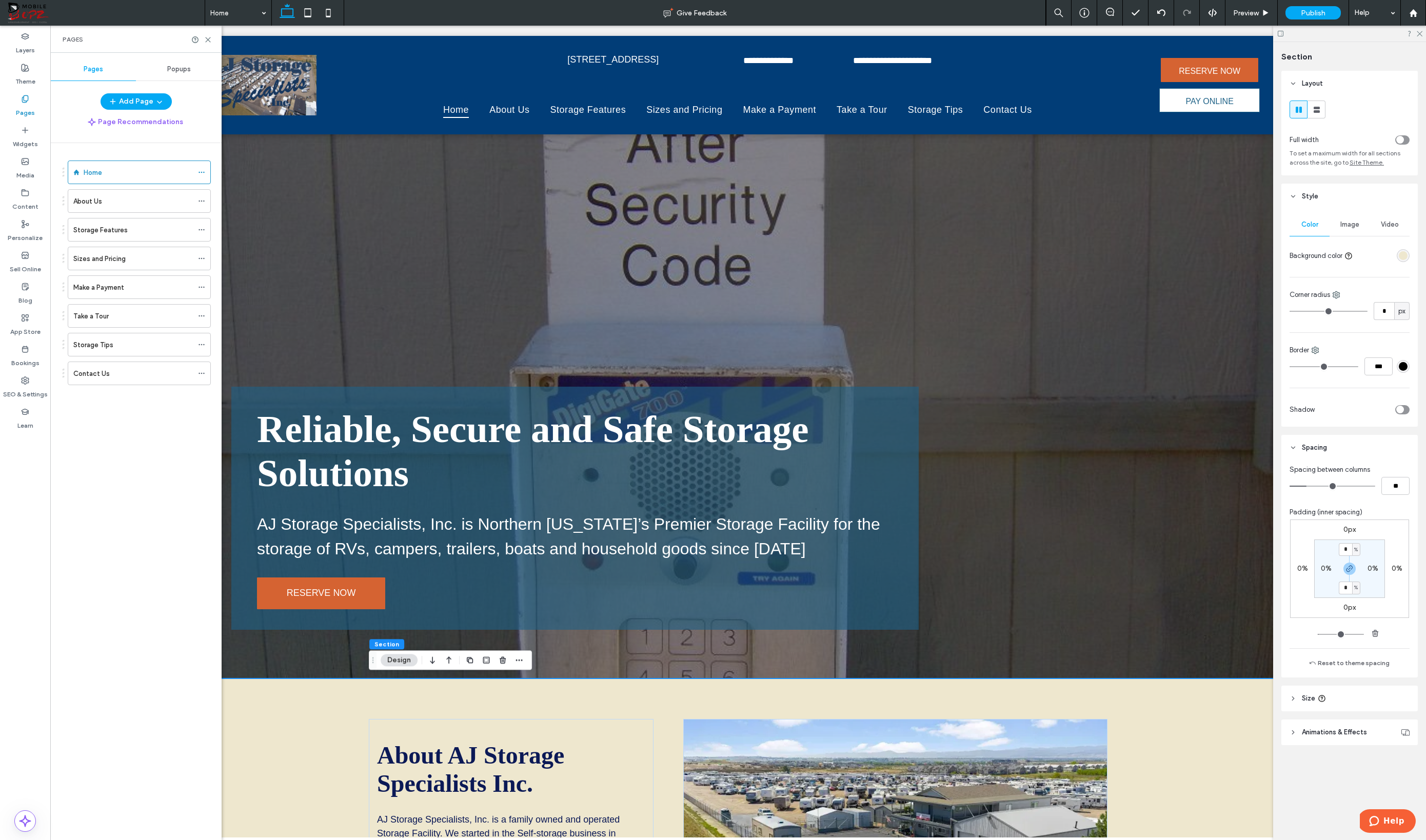
click at [916, 729] on div "About AJ Storage Specialists Inc. AJ Storage Specialists, Inc. is a family owne…" at bounding box center [739, 843] width 1356 height 329
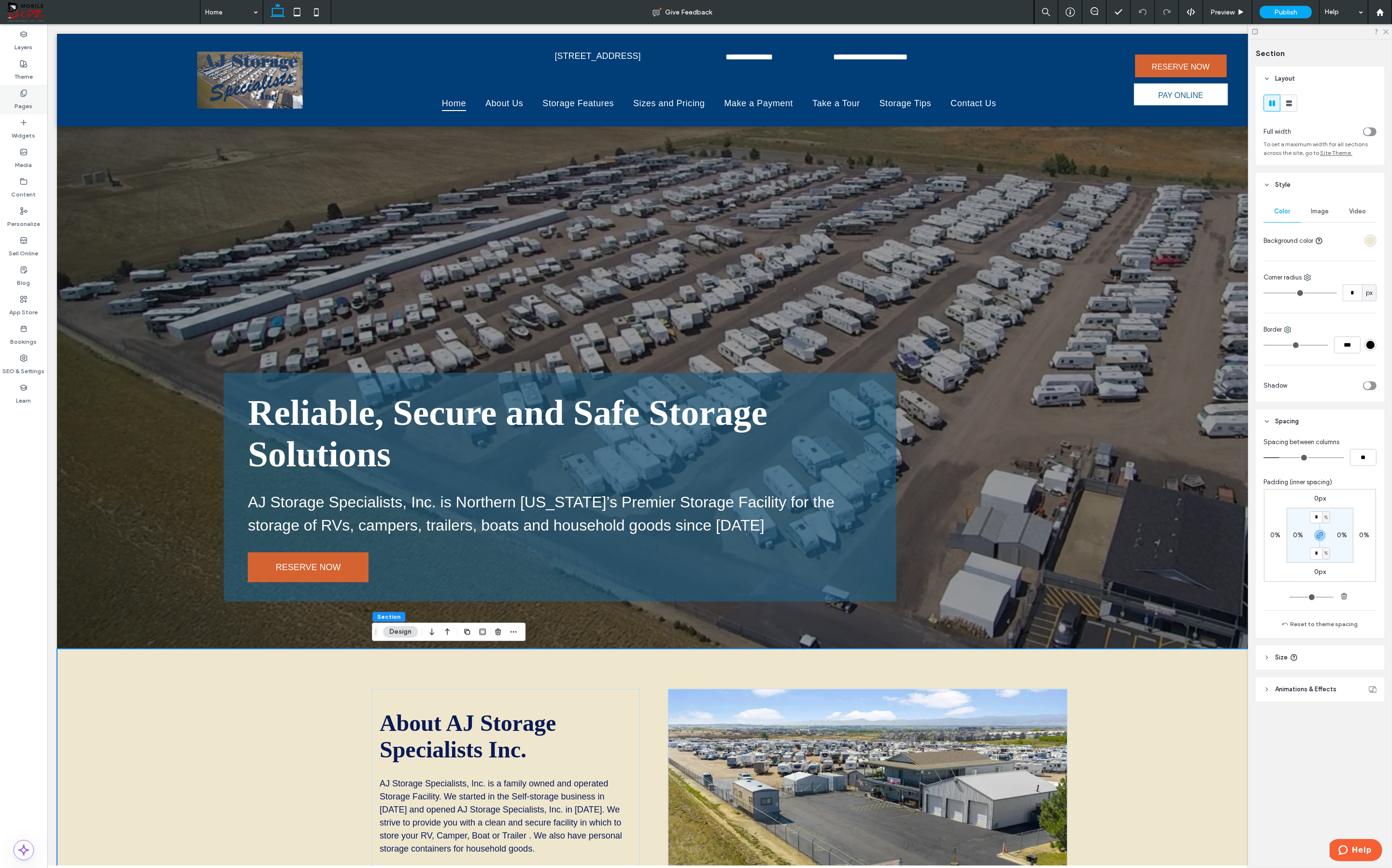
click at [30, 102] on label "Pages" at bounding box center [24, 104] width 18 height 14
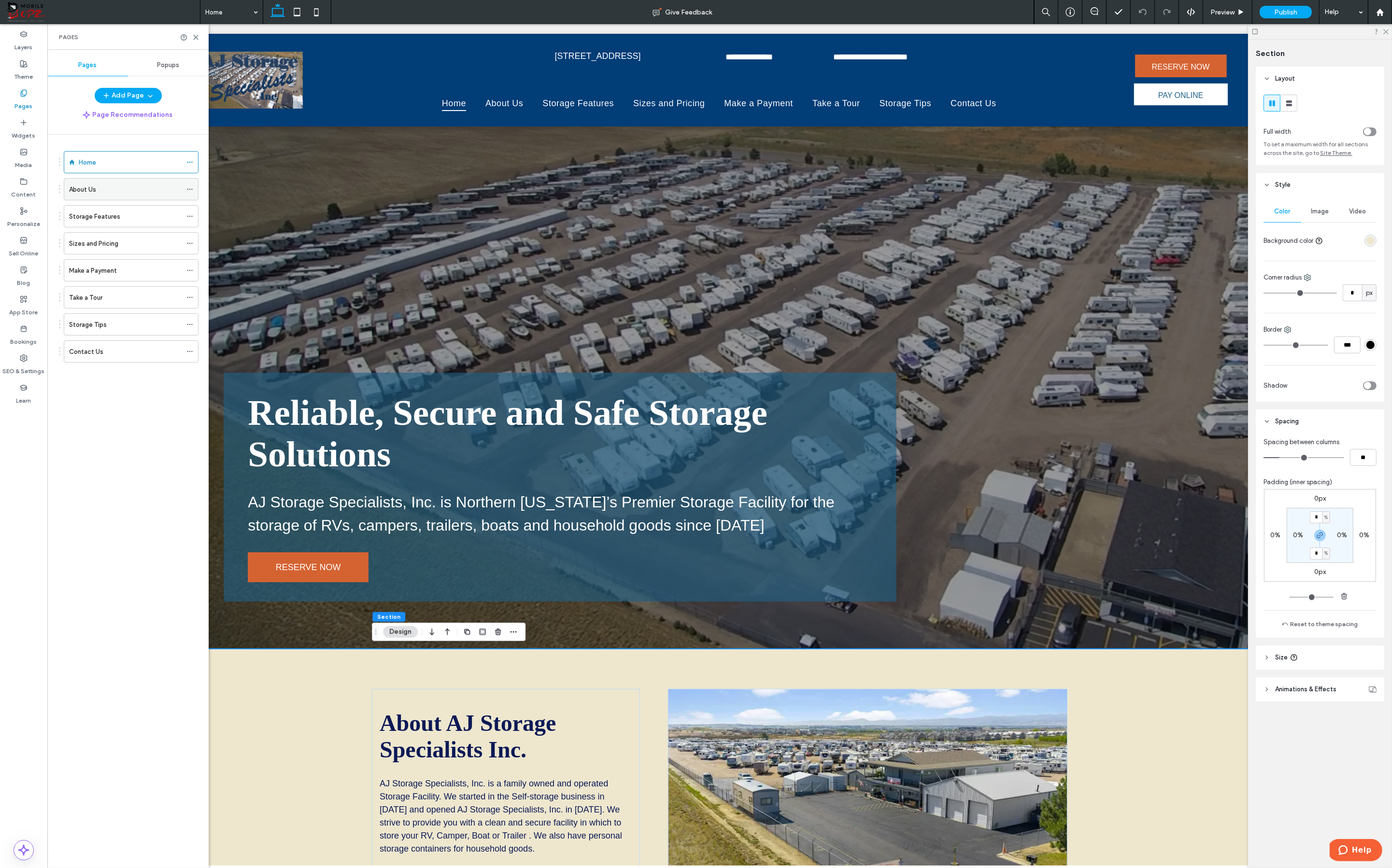
click at [103, 182] on div "About Us" at bounding box center [125, 190] width 113 height 21
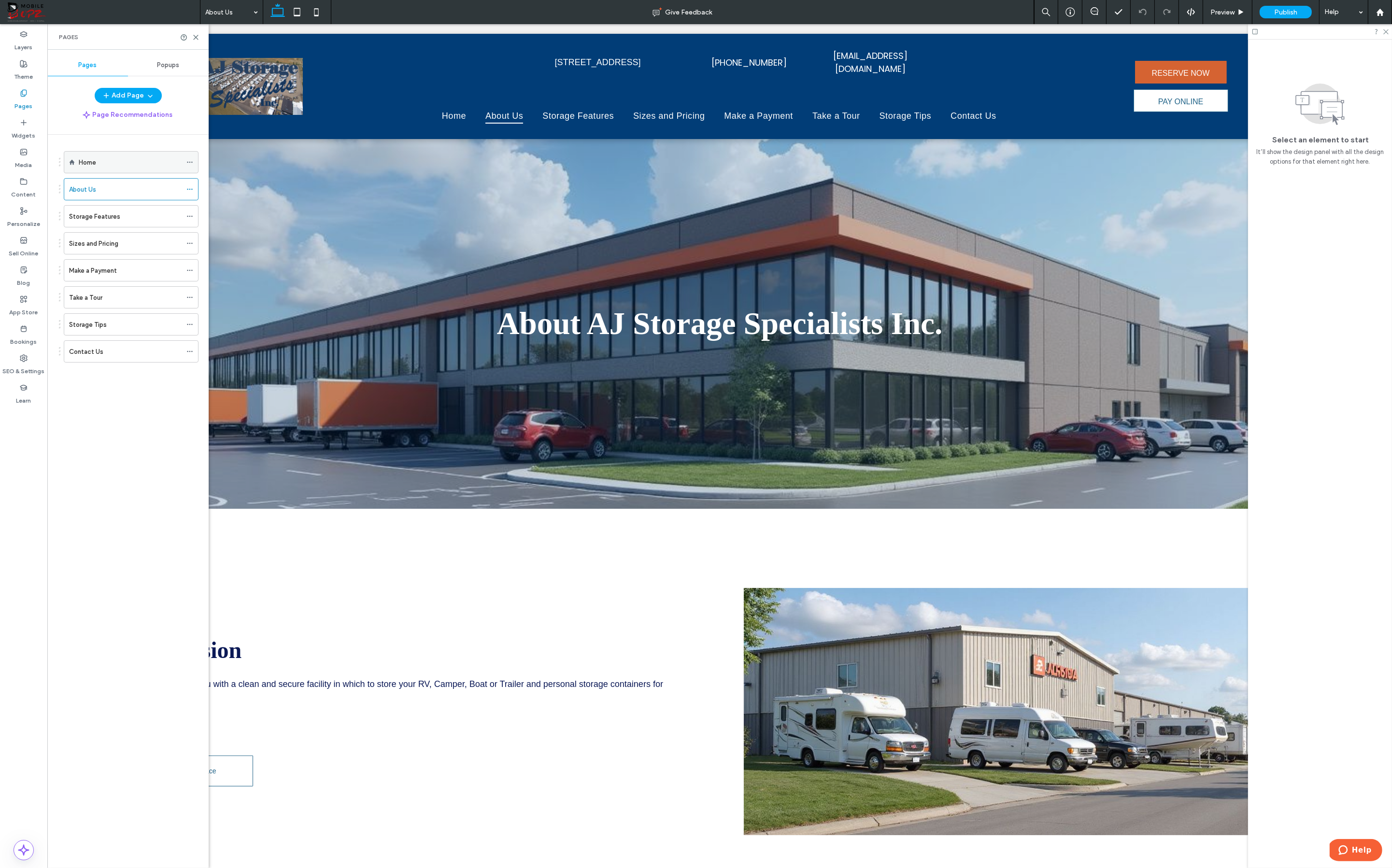
click at [122, 158] on div "Home" at bounding box center [130, 162] width 103 height 10
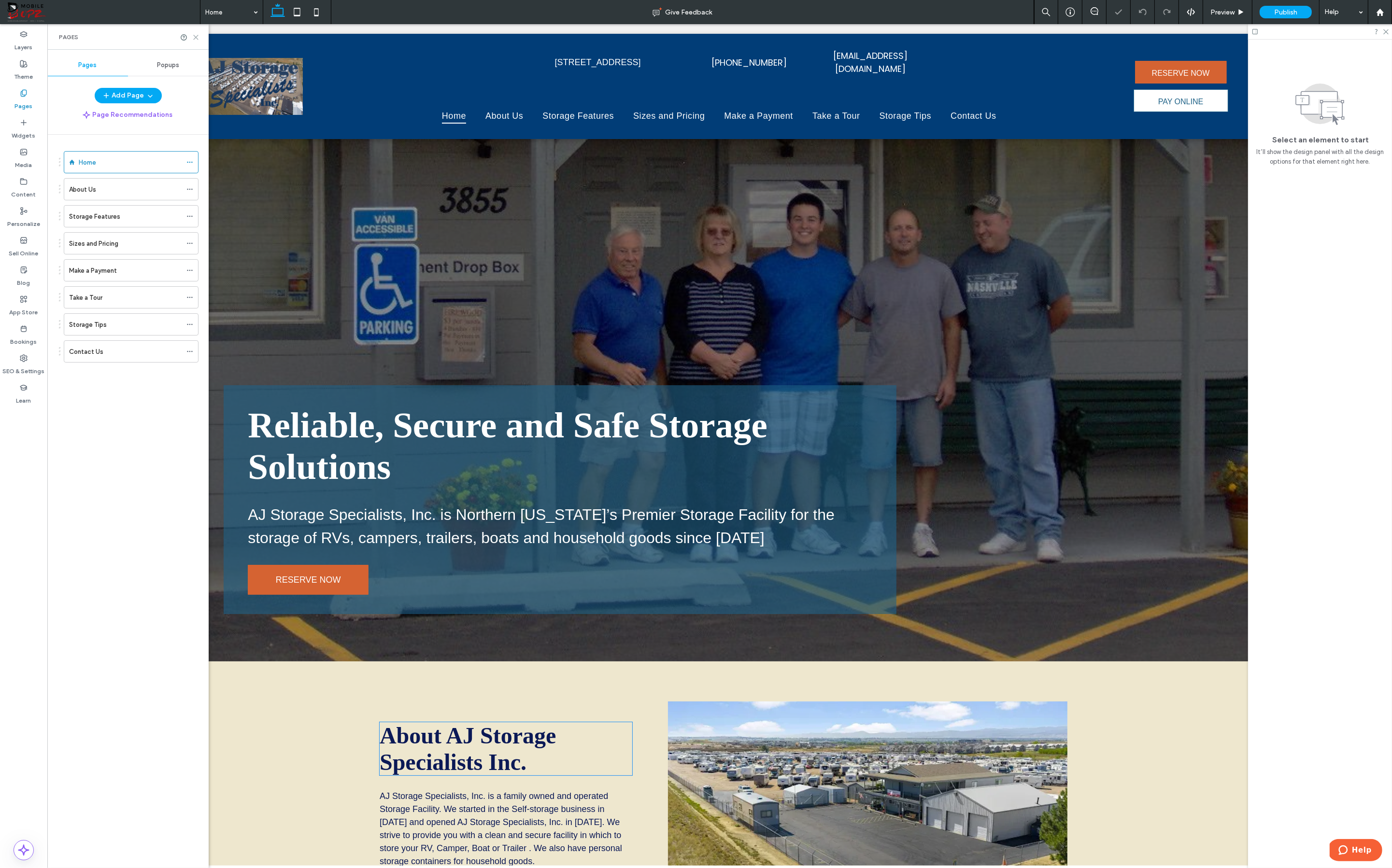
click at [198, 38] on icon at bounding box center [196, 38] width 7 height 7
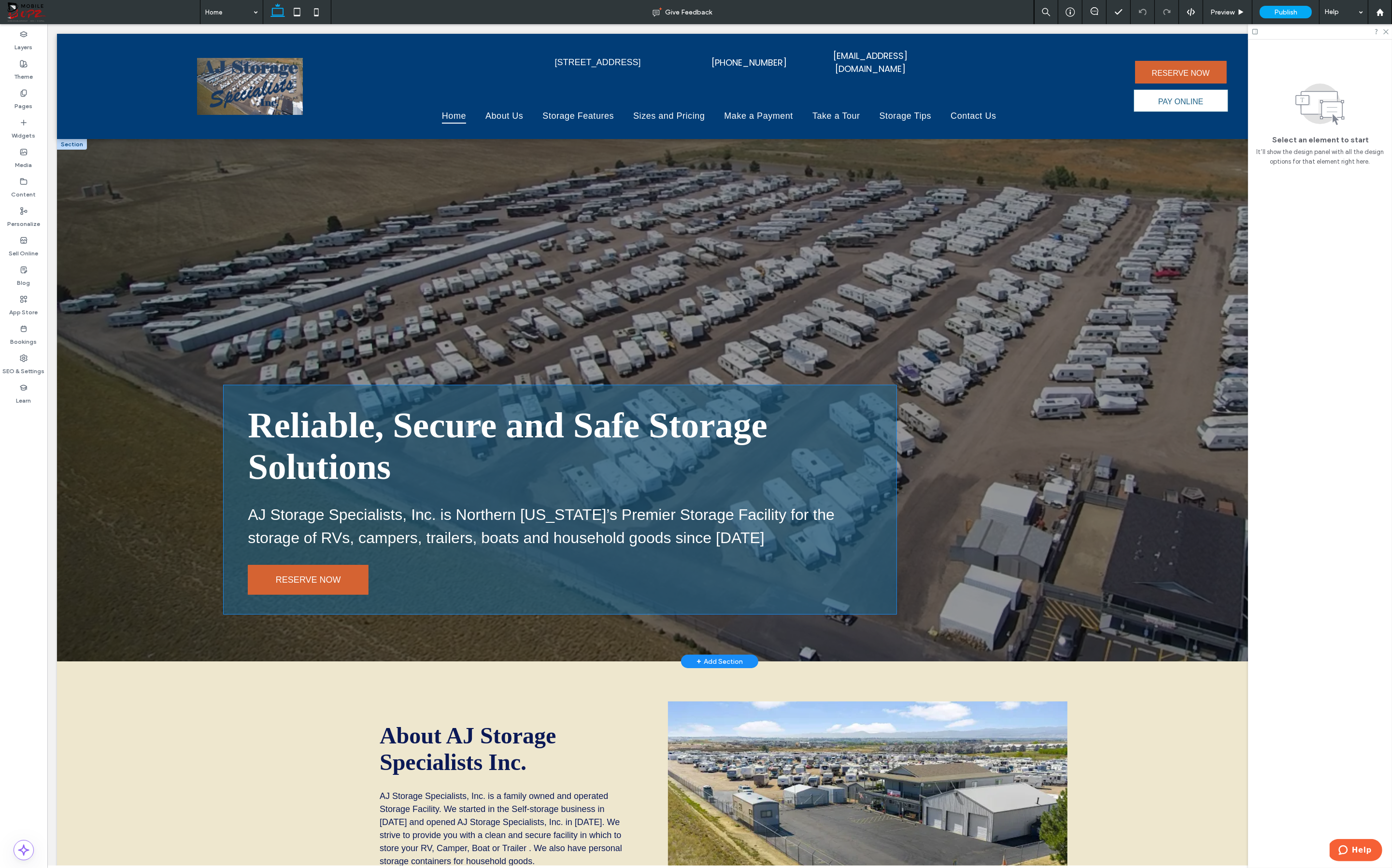
click at [846, 466] on h1 "Reliable, Secure and Safe Storage Solutions" at bounding box center [559, 446] width 624 height 83
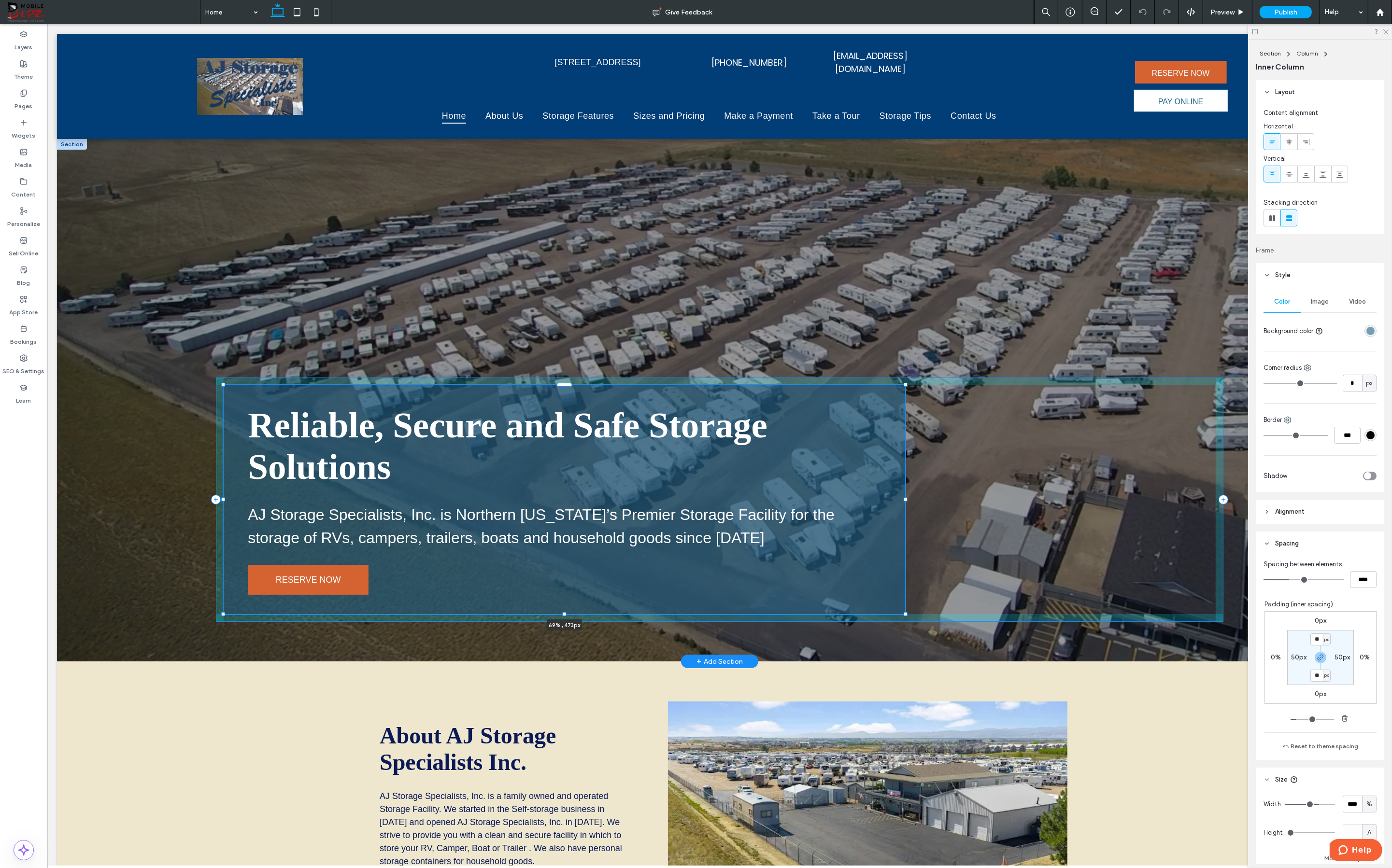
scroll to position [109, 0]
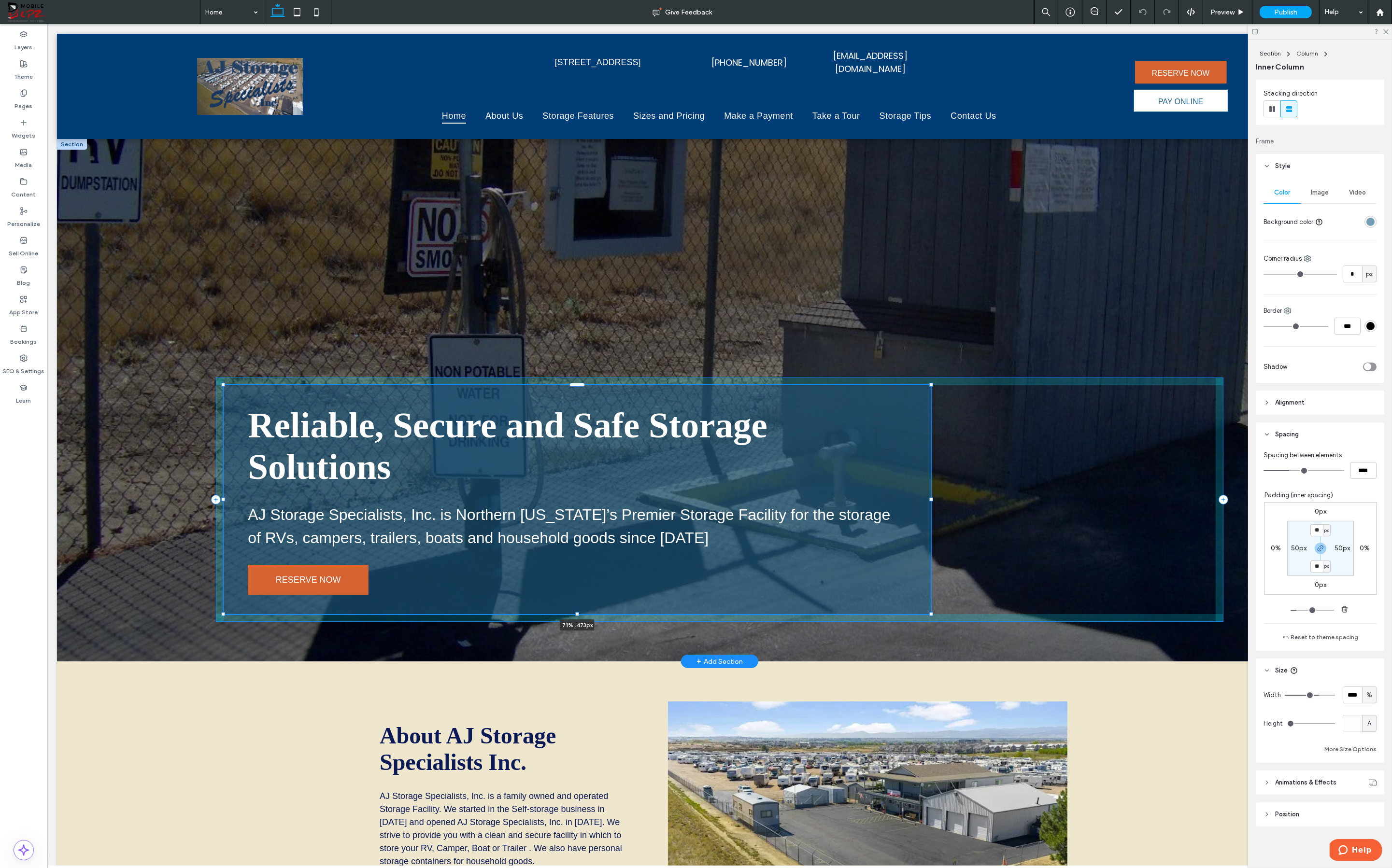
drag, startPoint x: 895, startPoint y: 486, endPoint x: 929, endPoint y: 508, distance: 40.5
click at [862, 508] on div "Reliable, Secure and Safe Storage Solutions AJ Storage Specialists, Inc. is Nor…" at bounding box center [720, 400] width 1325 height 522
type input "**"
type input "****"
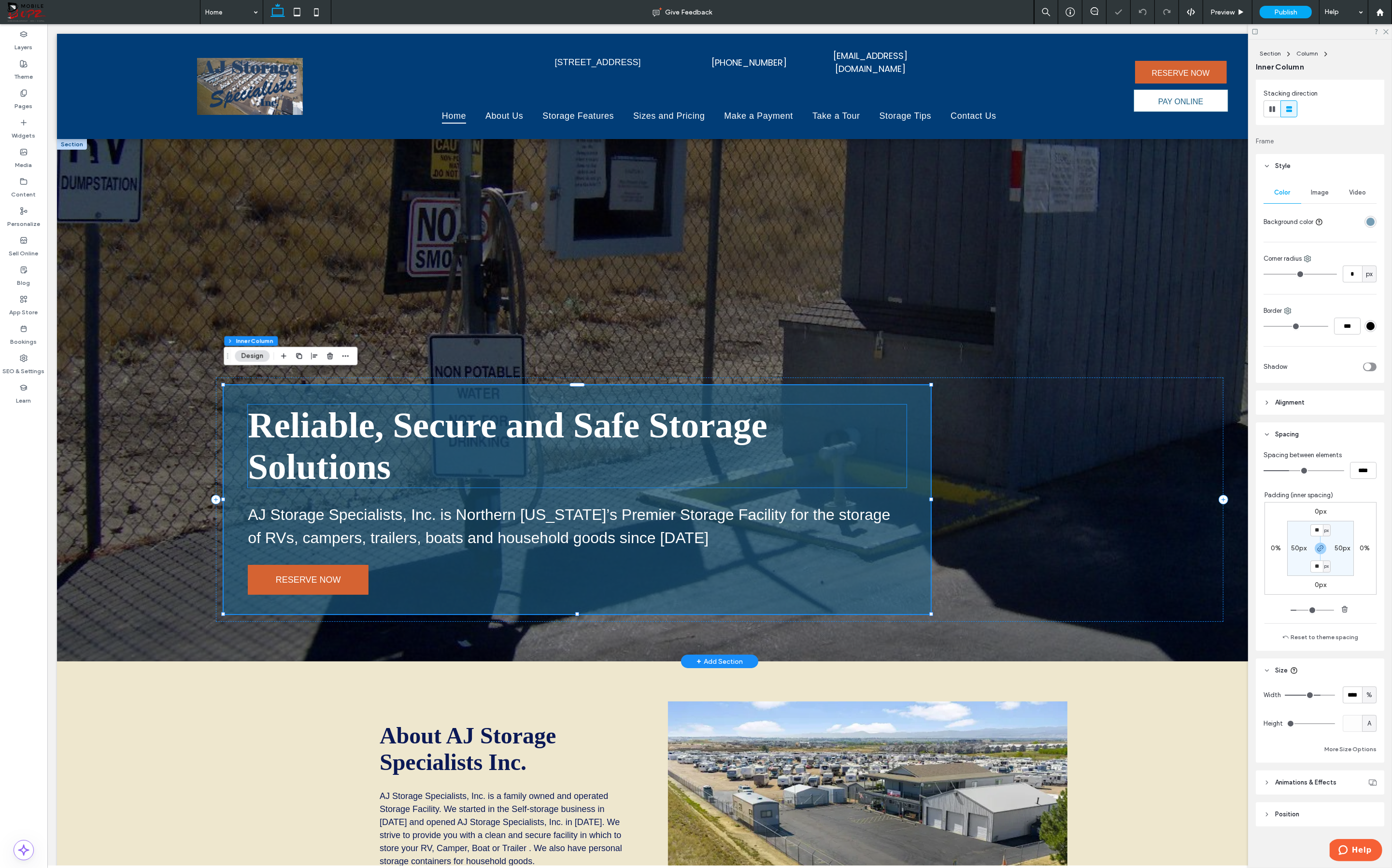
click at [768, 418] on span "Reliable, Secure and Safe Storage Solutions" at bounding box center [507, 445] width 519 height 82
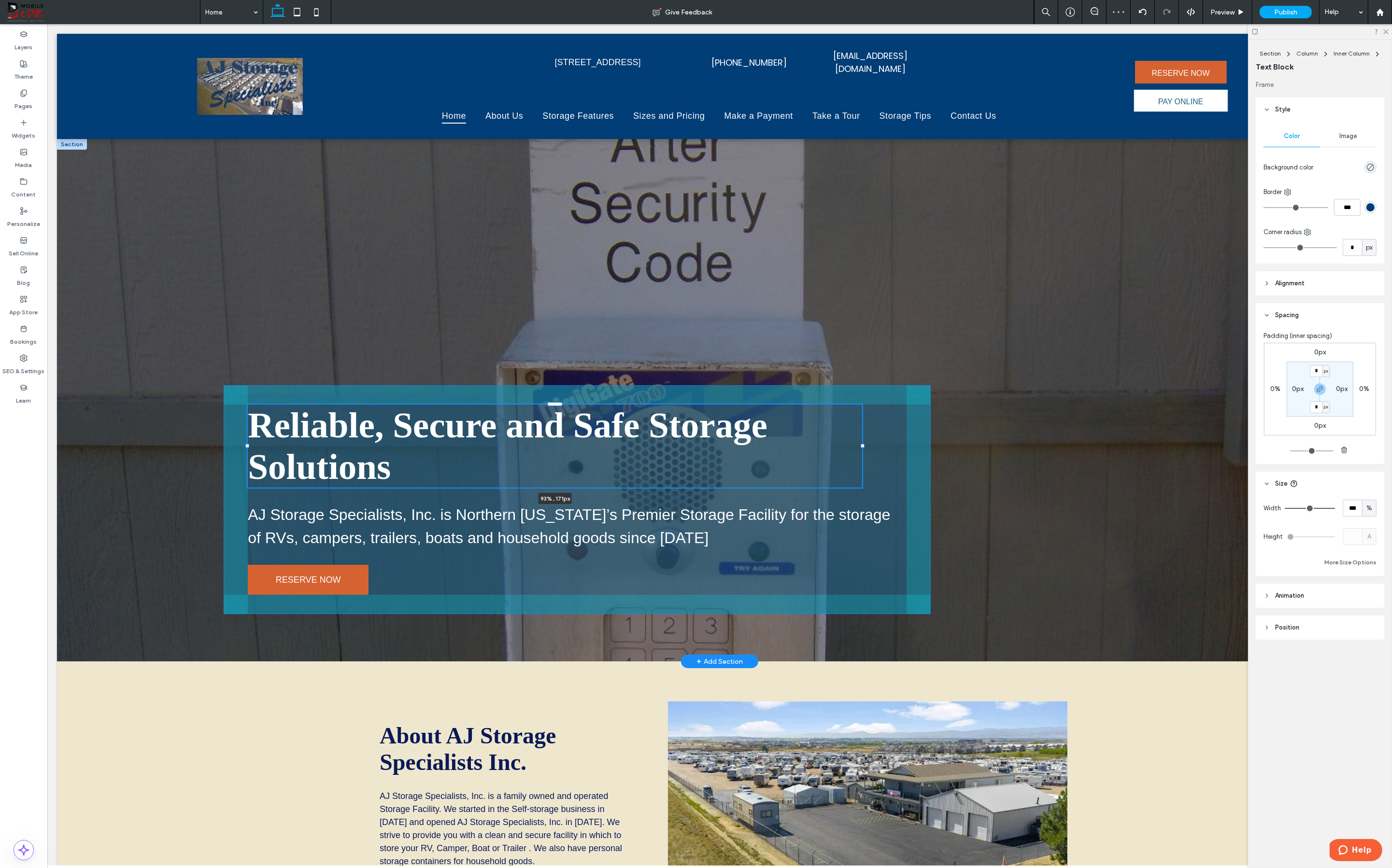
drag, startPoint x: 908, startPoint y: 433, endPoint x: 863, endPoint y: 433, distance: 45.0
click at [862, 444] on div at bounding box center [862, 446] width 4 height 4
type input "**"
type input "****"
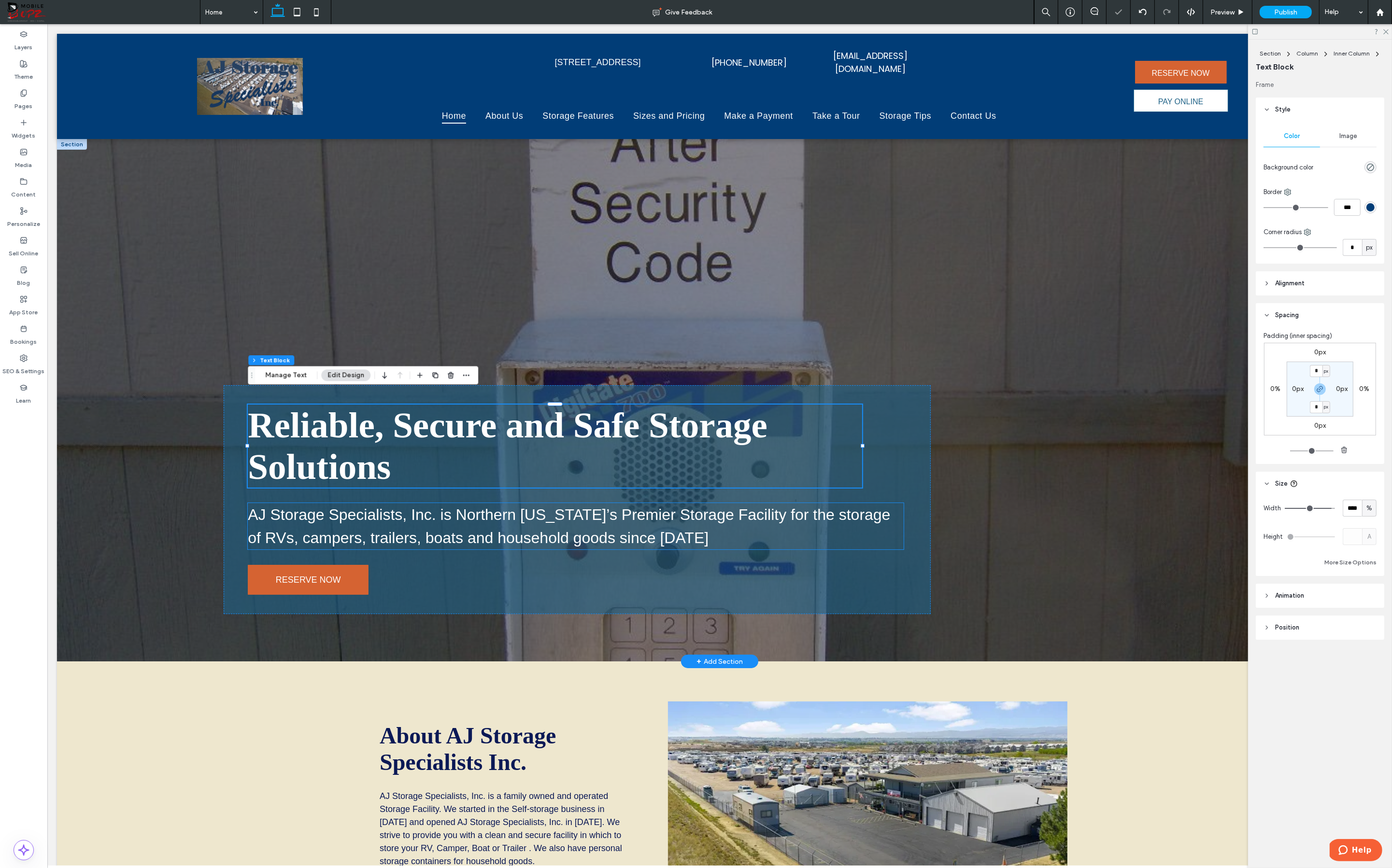
click at [862, 506] on span "AJ Storage Specialists, Inc. is Northern [US_STATE]’s Premier Storage Facility …" at bounding box center [568, 526] width 642 height 41
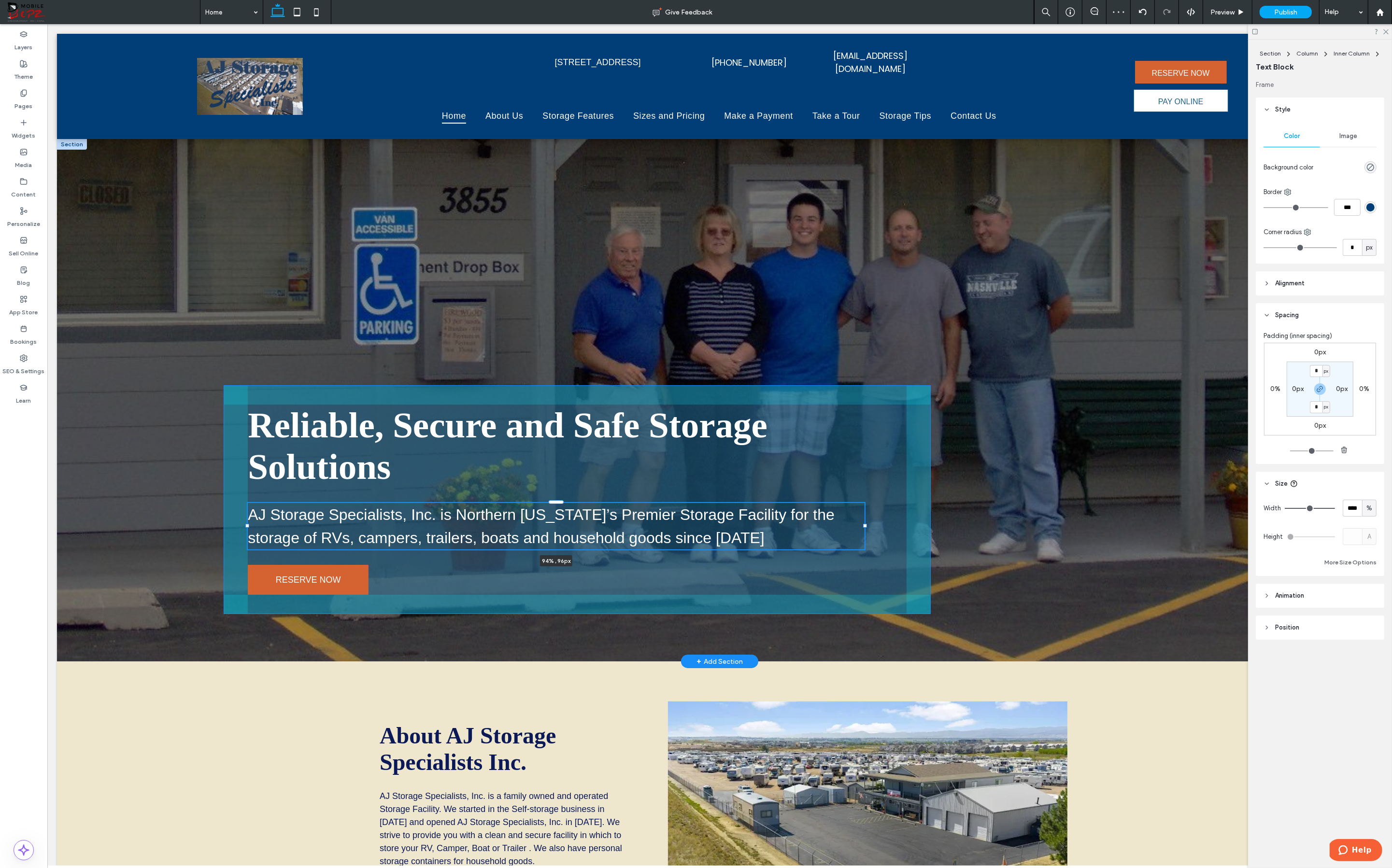
drag, startPoint x: 903, startPoint y: 513, endPoint x: 864, endPoint y: 510, distance: 39.1
click at [862, 524] on div at bounding box center [865, 526] width 4 height 4
type input "**"
type input "****"
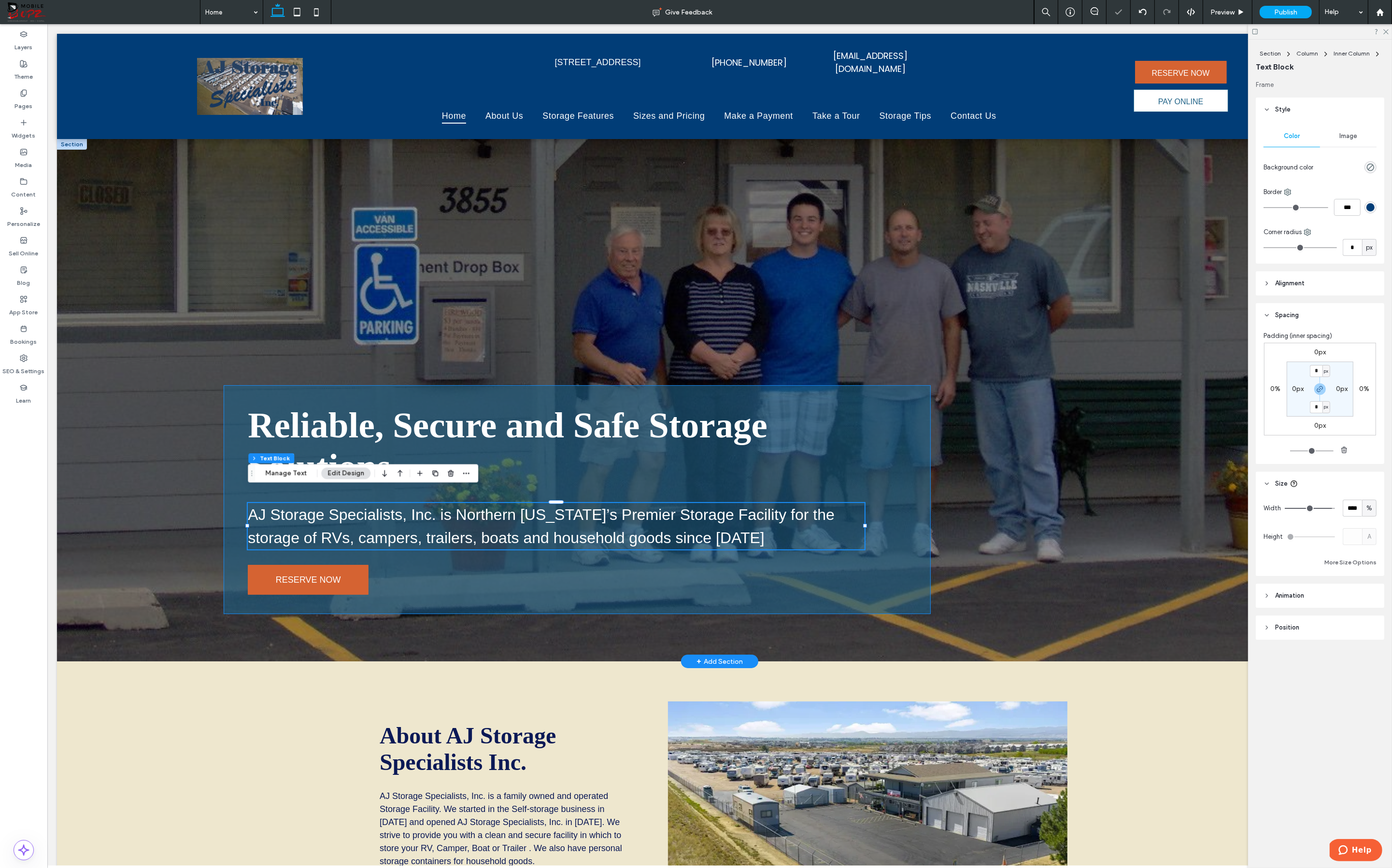
click at [862, 510] on div "Reliable, Secure and Safe Storage Solutions AJ Storage Specialists, Inc. is Nor…" at bounding box center [577, 500] width 707 height 229
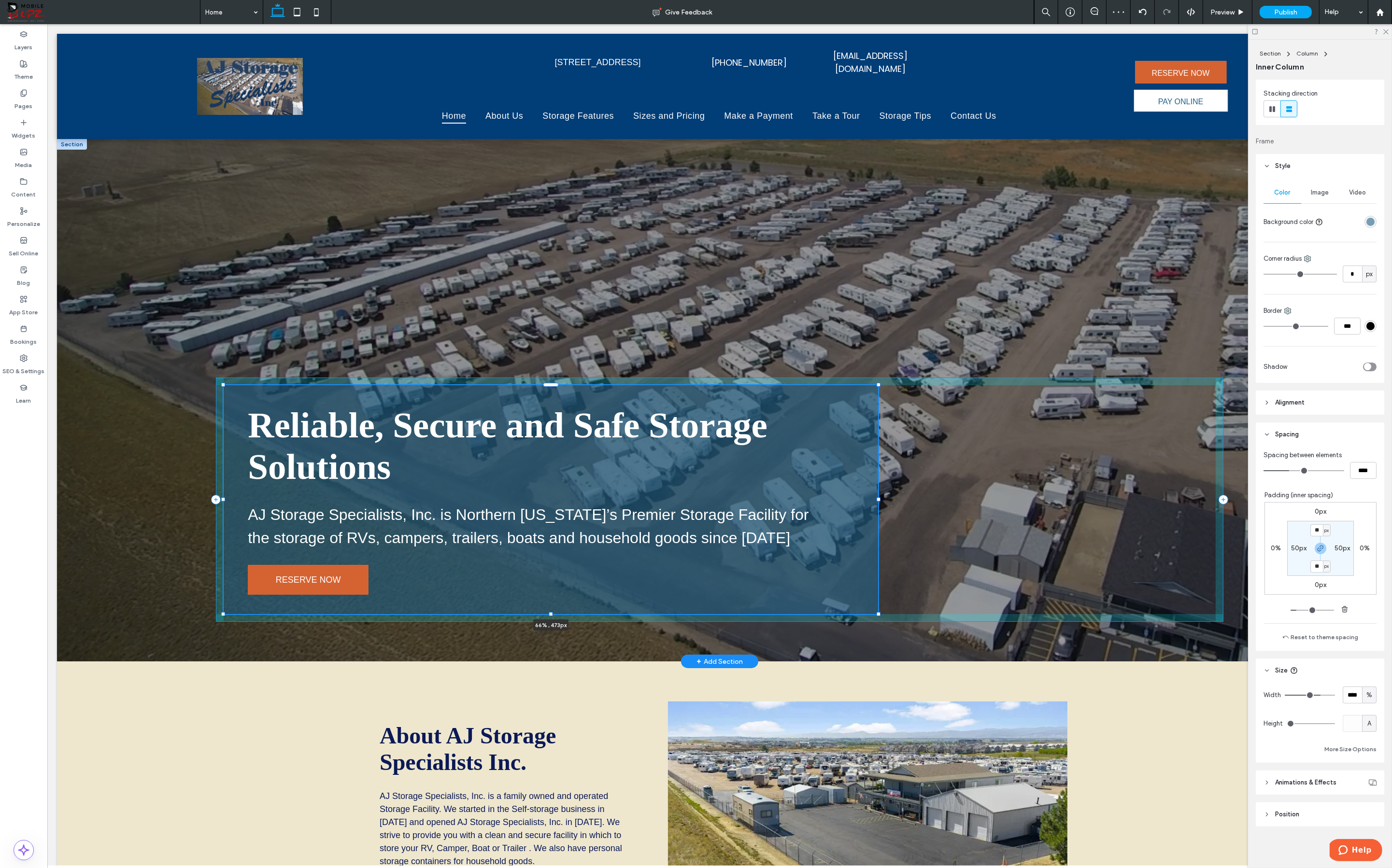
drag, startPoint x: 932, startPoint y: 487, endPoint x: 880, endPoint y: 489, distance: 52.0
click at [862, 489] on div "Reliable, Secure and Safe Storage Solutions AJ Storage Specialists, Inc. is Nor…" at bounding box center [720, 400] width 1325 height 522
type input "**"
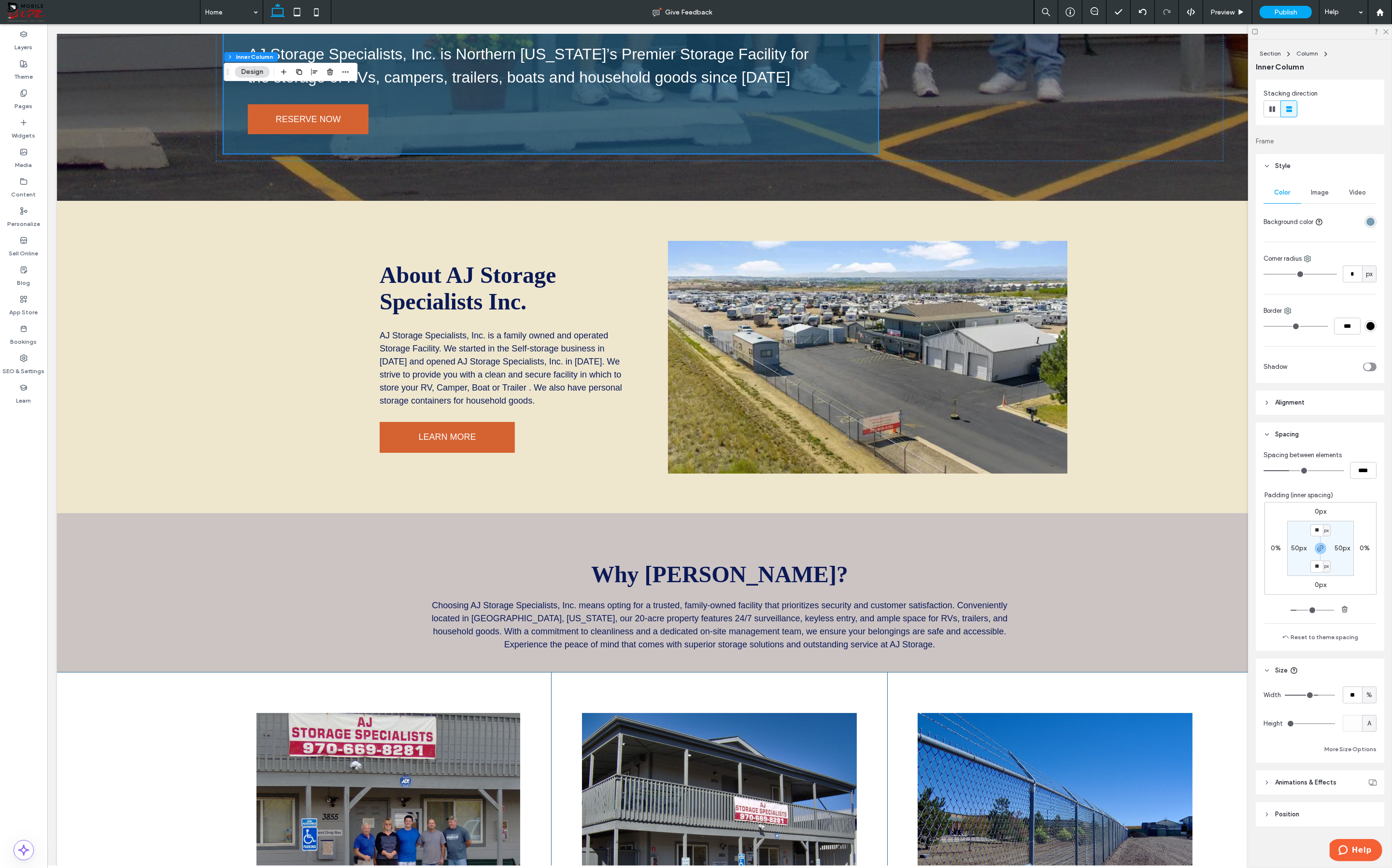
scroll to position [0, 0]
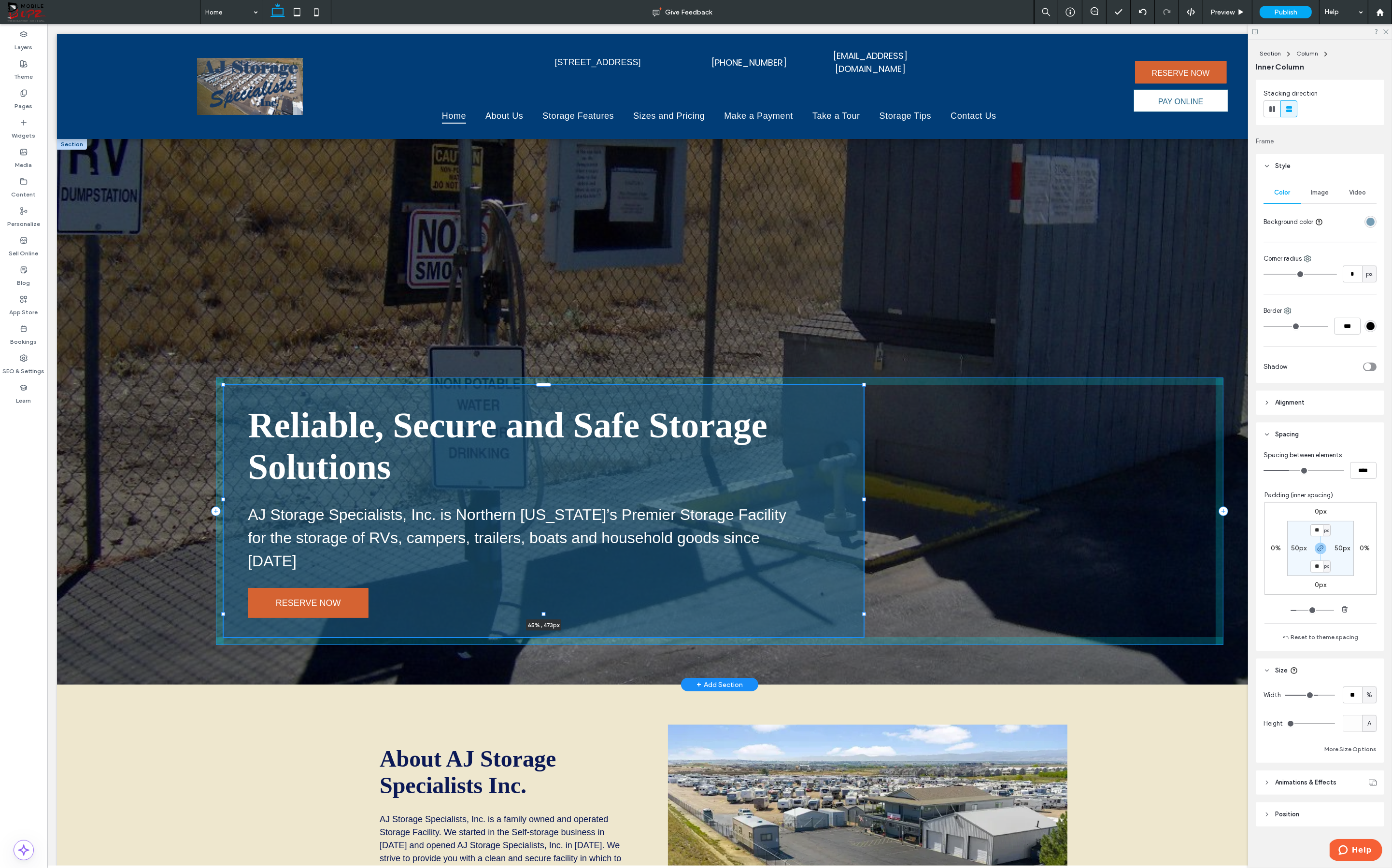
drag, startPoint x: 877, startPoint y: 486, endPoint x: 862, endPoint y: 485, distance: 15.0
click at [862, 498] on div at bounding box center [864, 500] width 4 height 4
type input "**"
type input "****"
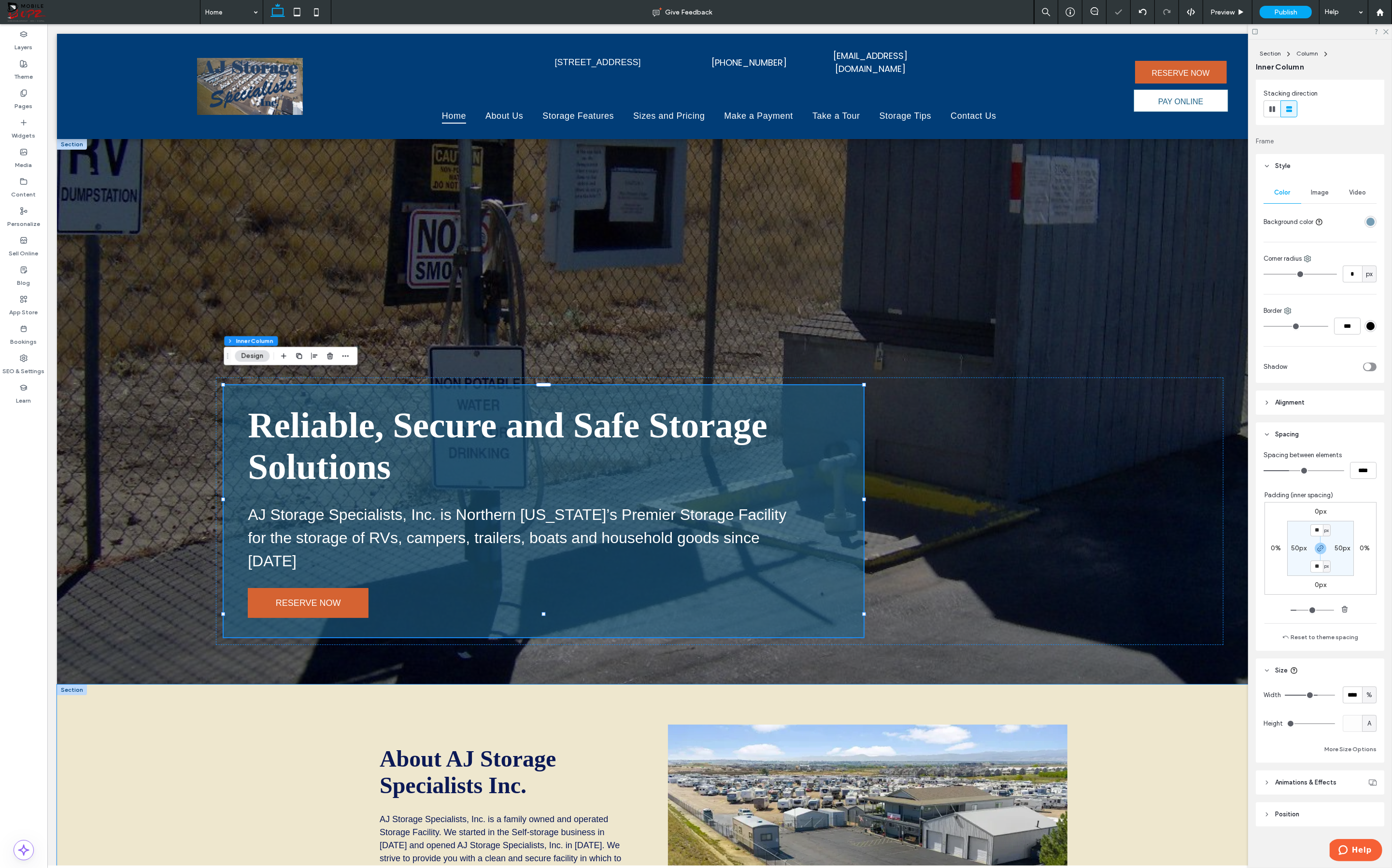
click at [862, 684] on div "About AJ Storage Specialists Inc. AJ Storage Specialists, Inc. is a family owne…" at bounding box center [720, 841] width 1325 height 312
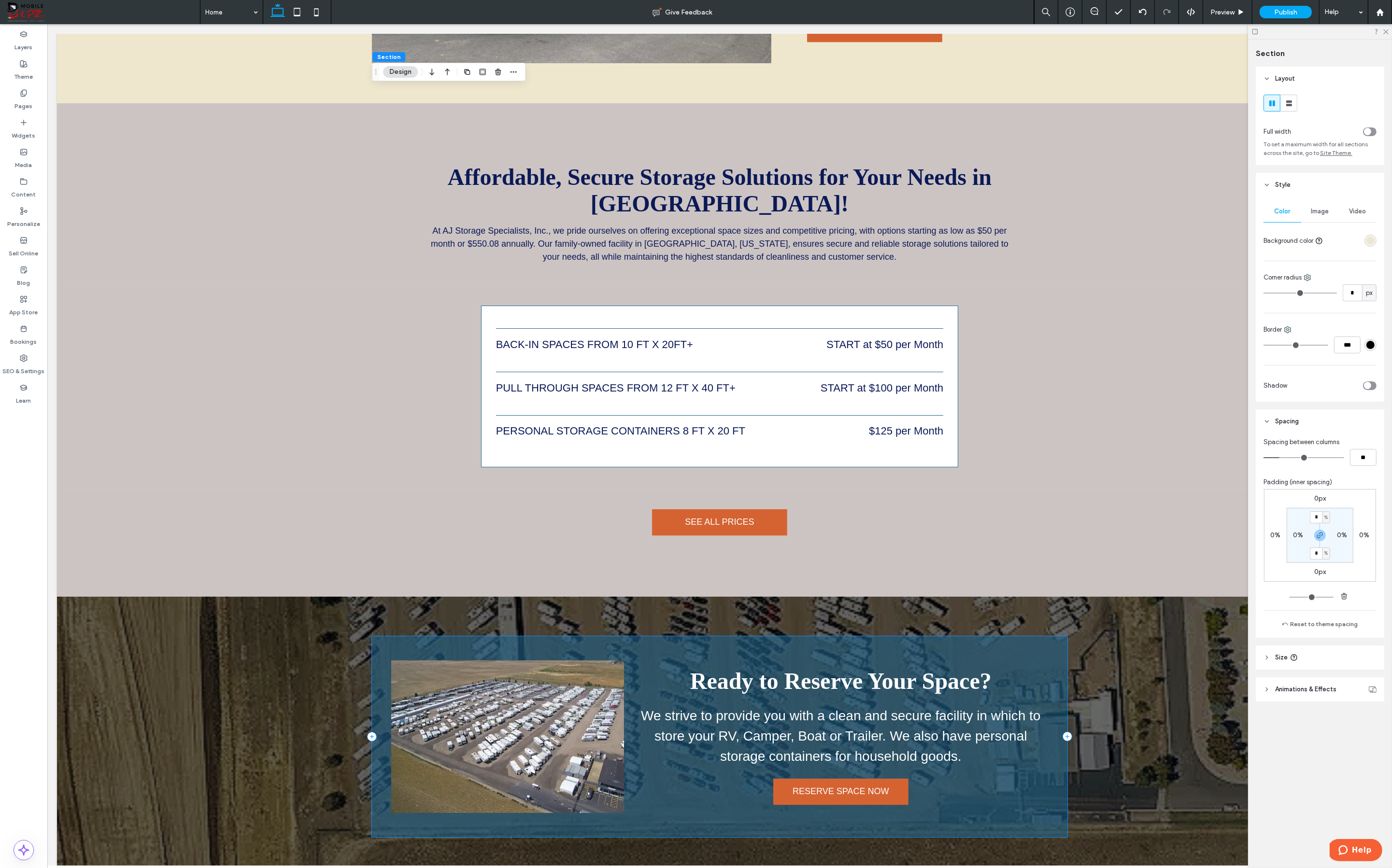
scroll to position [2917, 0]
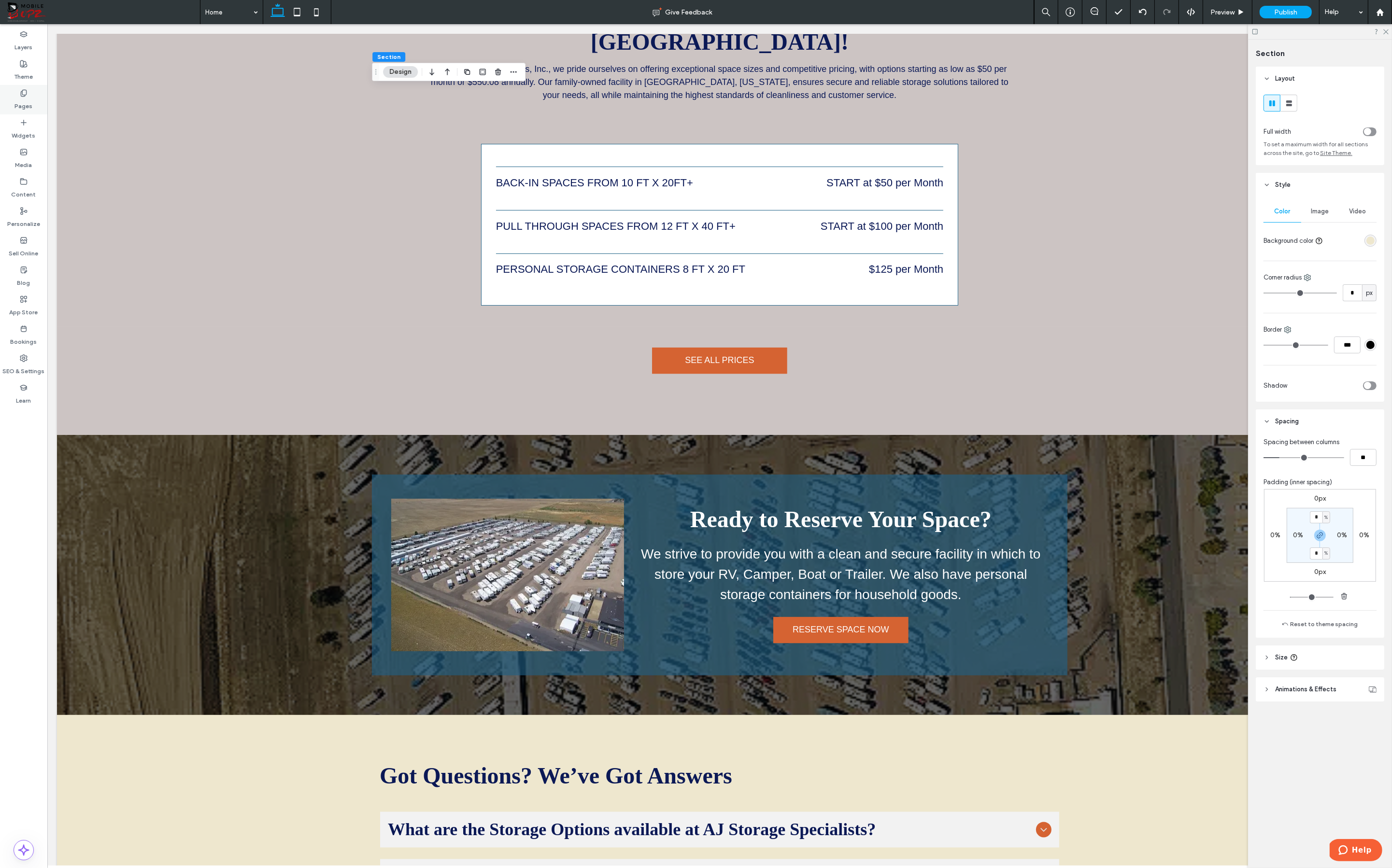
click at [32, 107] on div "Pages" at bounding box center [23, 100] width 47 height 29
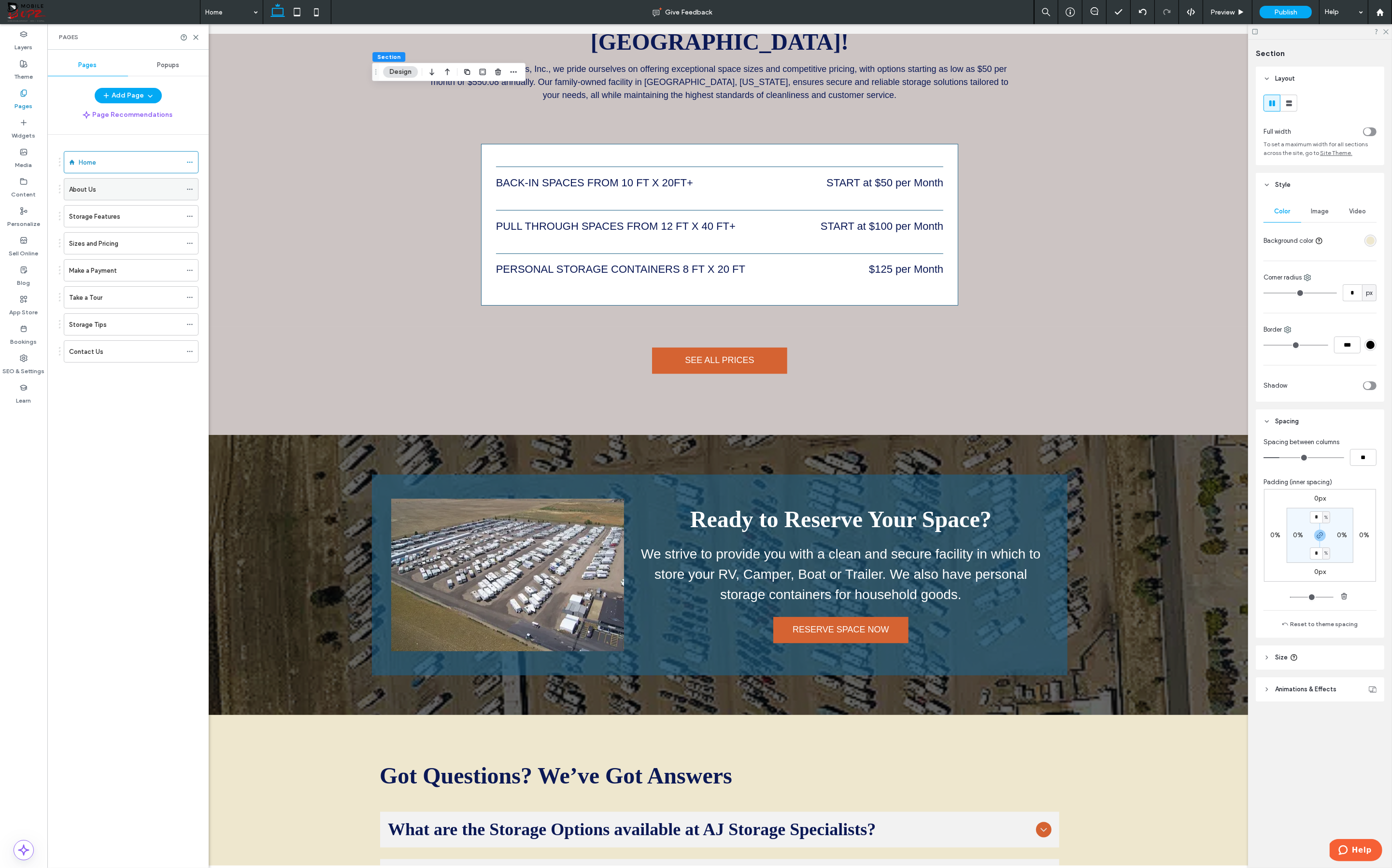
click at [103, 189] on div "About Us" at bounding box center [125, 189] width 113 height 10
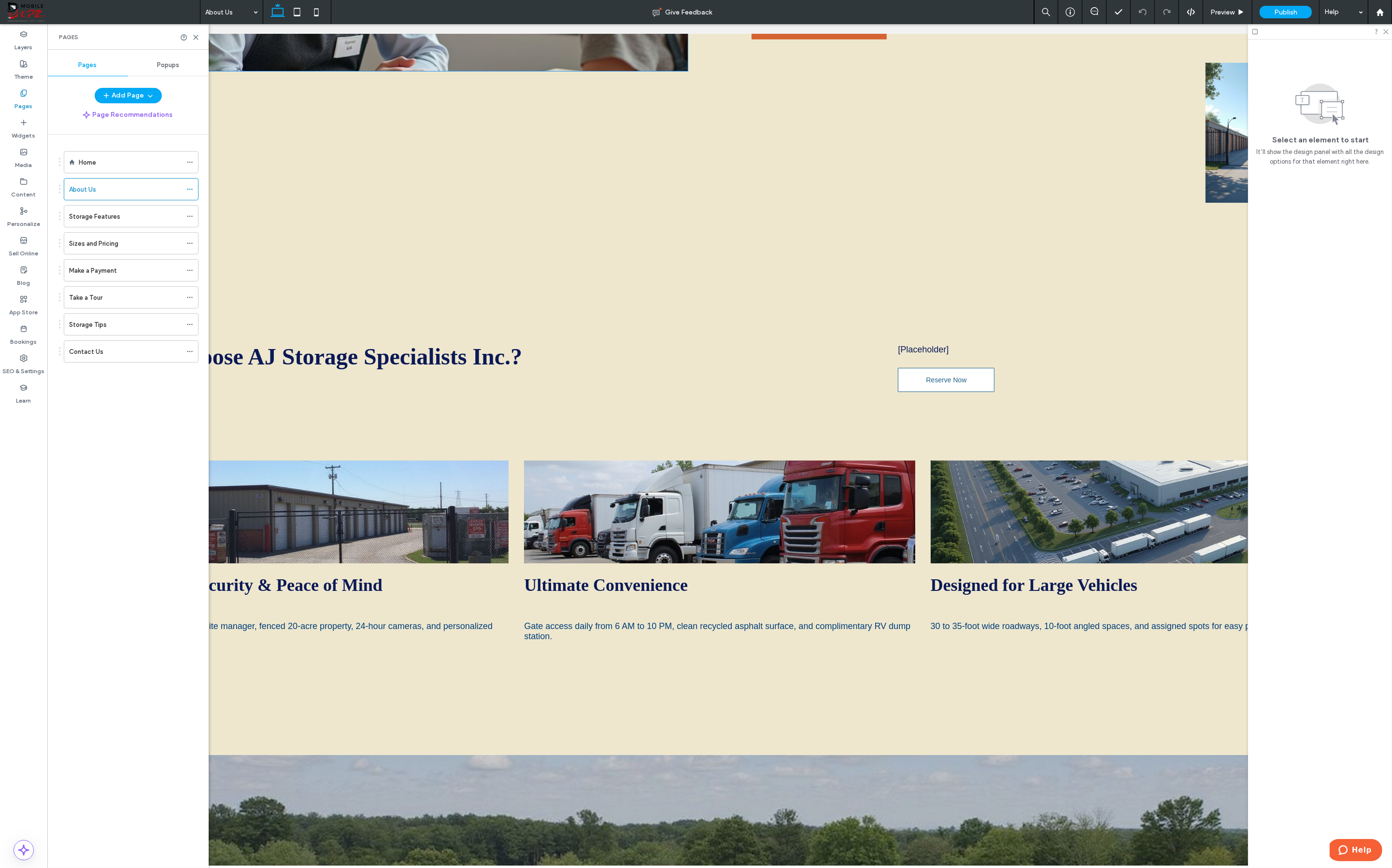
scroll to position [1725, 0]
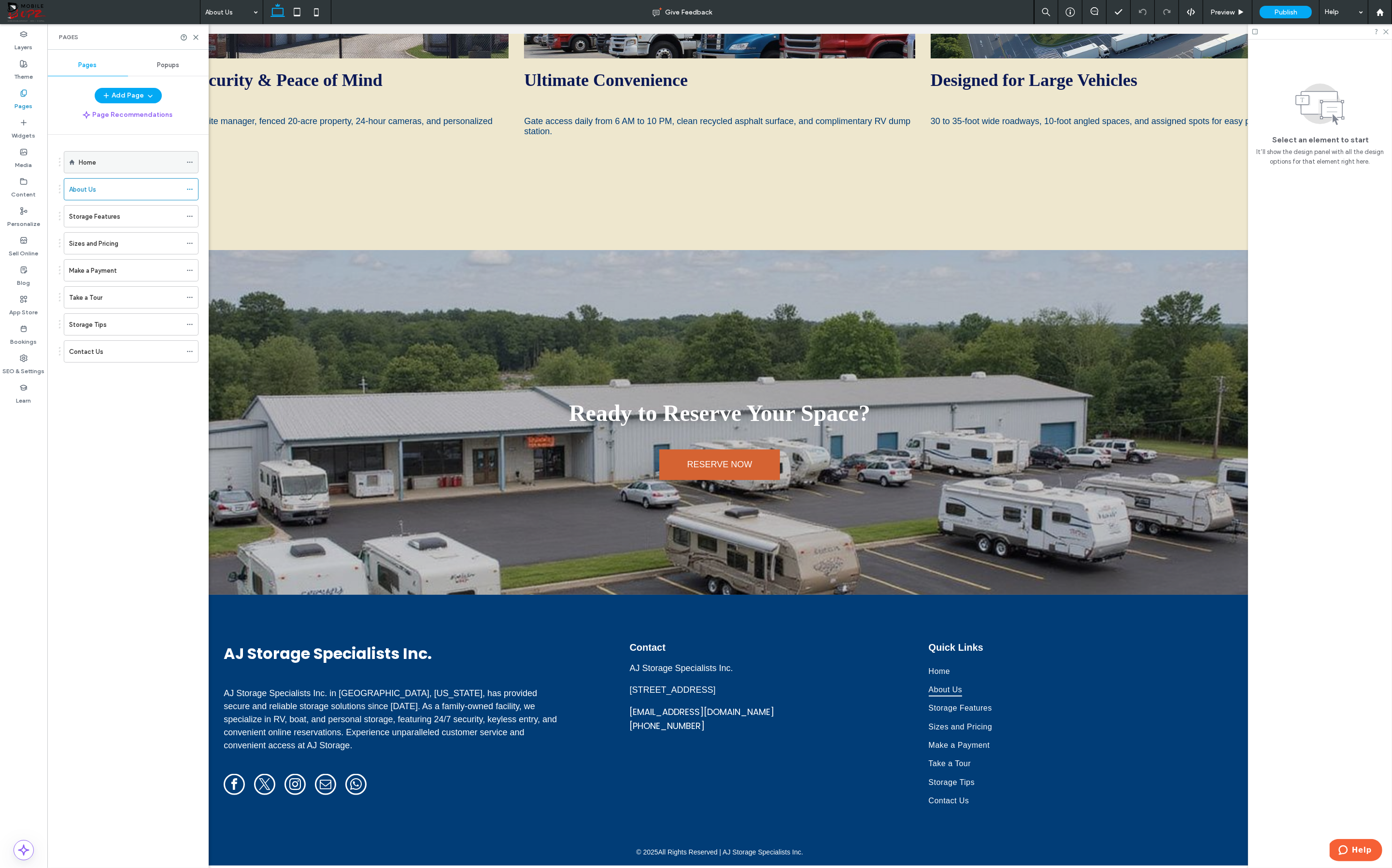
click at [95, 169] on div "Home" at bounding box center [130, 162] width 103 height 21
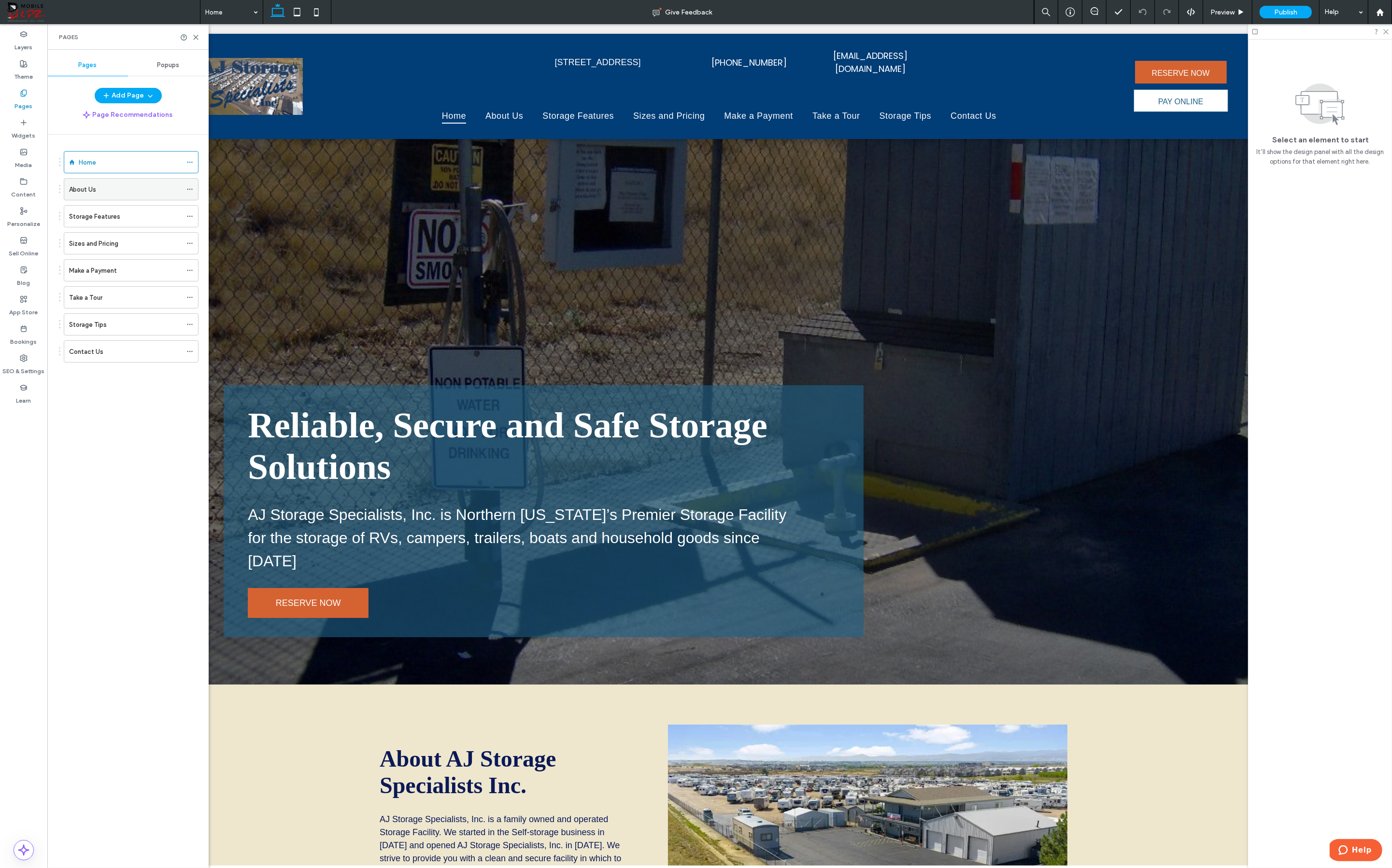
click at [127, 194] on div "About Us" at bounding box center [125, 189] width 113 height 10
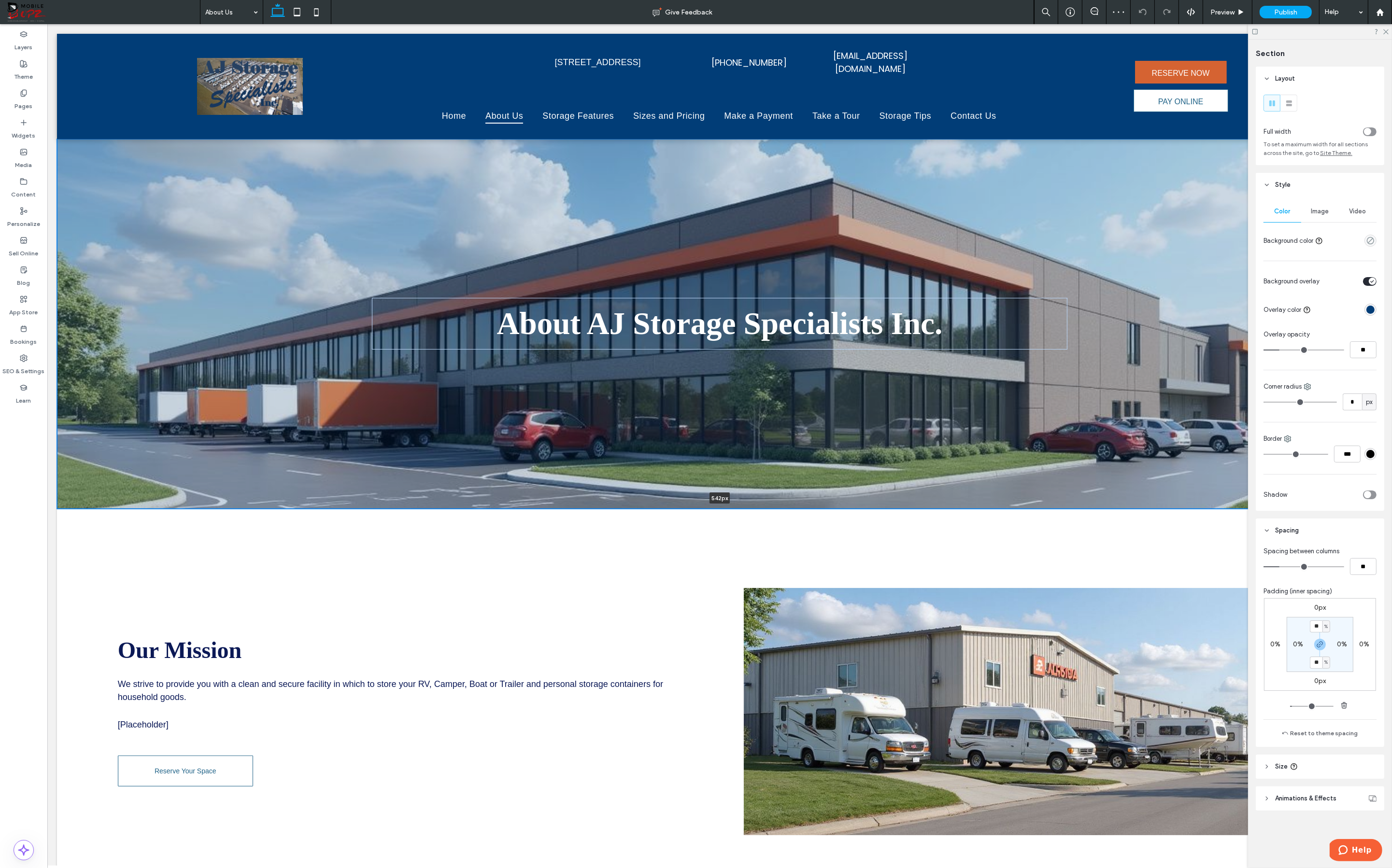
drag, startPoint x: 867, startPoint y: 494, endPoint x: 869, endPoint y: 387, distance: 107.0
click at [862, 387] on div "About AJ Storage Specialists Inc. 542px Section + Add Section" at bounding box center [720, 324] width 1325 height 370
type input "***"
click at [33, 101] on div "Pages" at bounding box center [23, 100] width 47 height 29
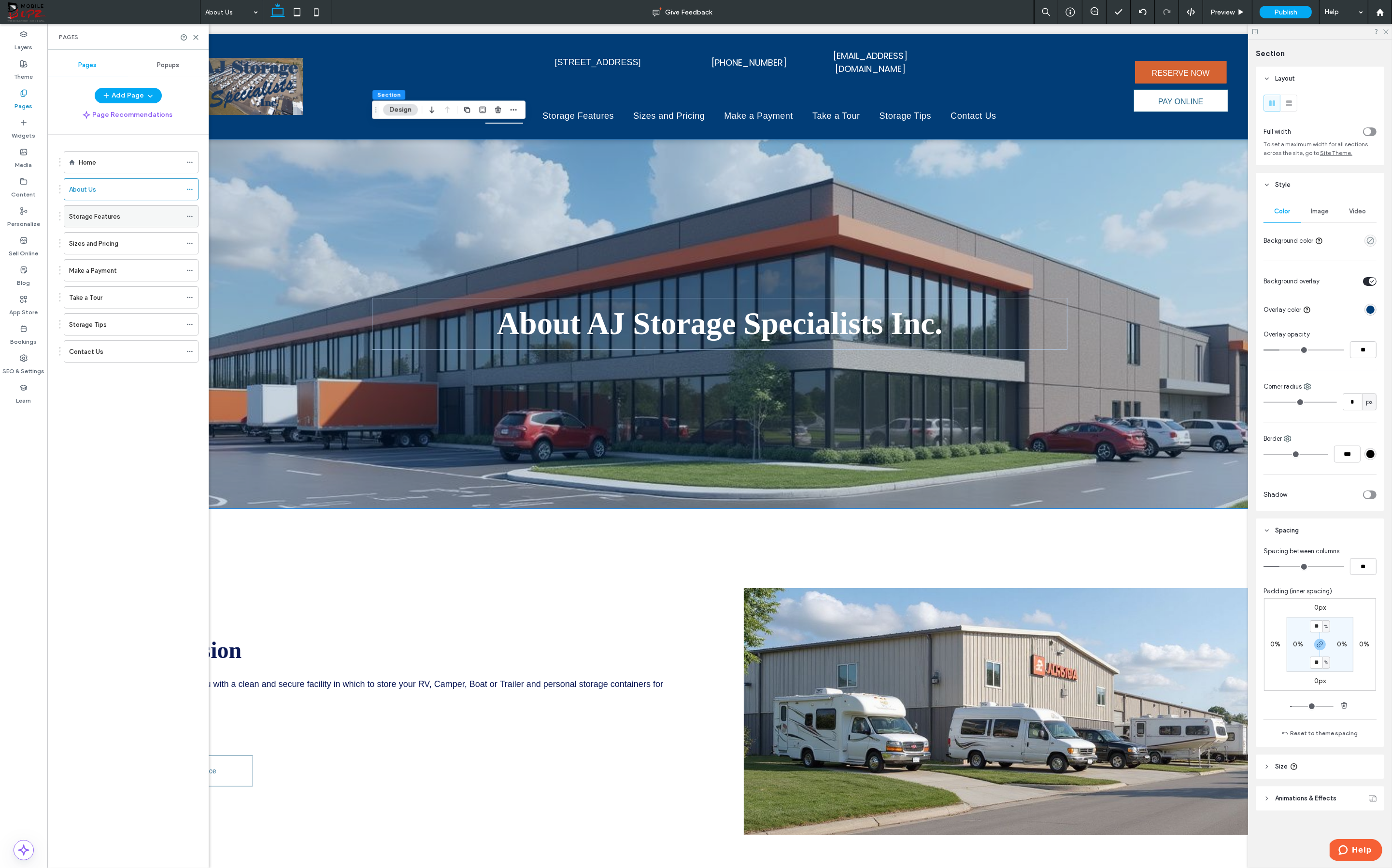
click at [113, 215] on label "Storage Features" at bounding box center [95, 216] width 51 height 17
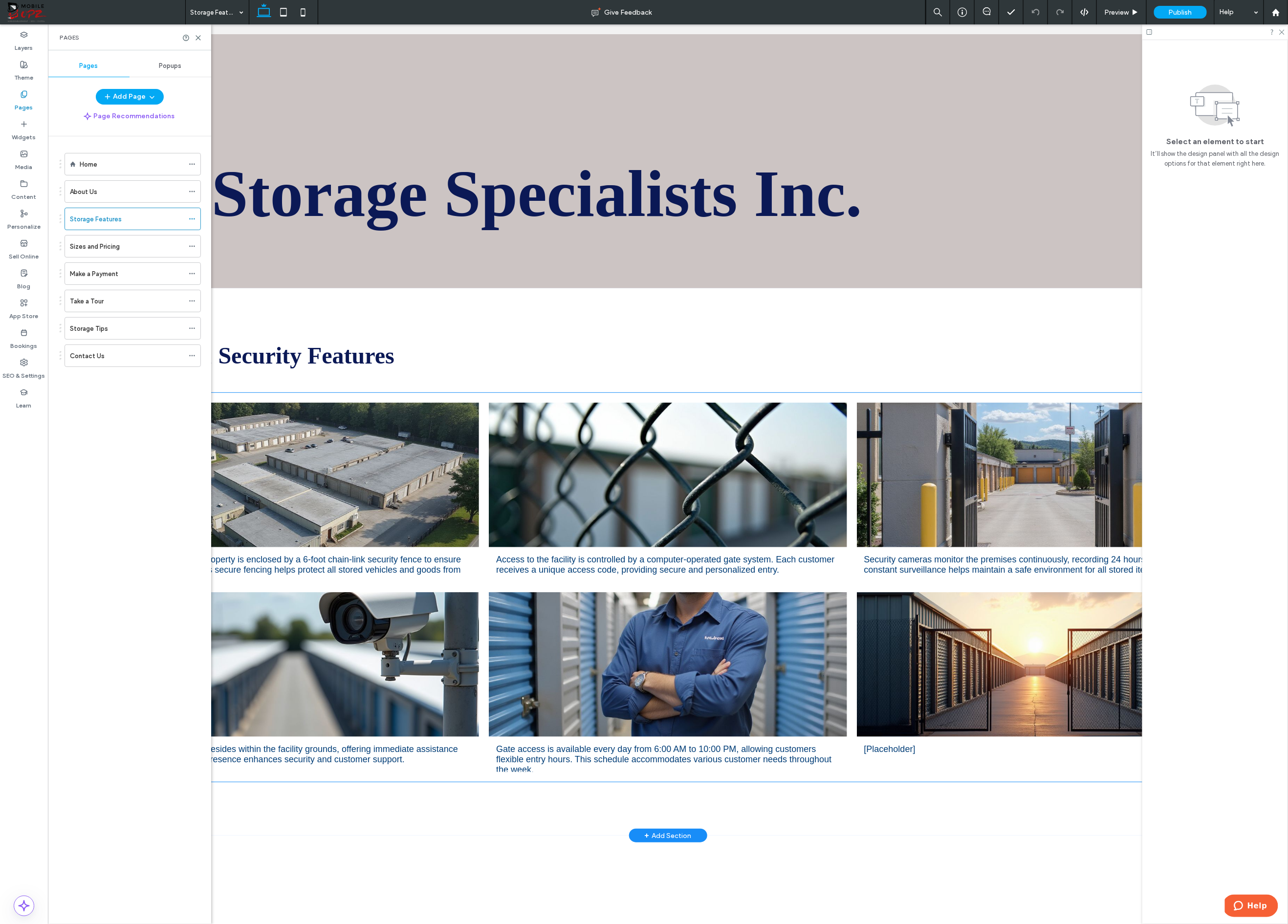
scroll to position [263, 0]
click at [116, 253] on div "Sizes and Pricing" at bounding box center [127, 246] width 114 height 22
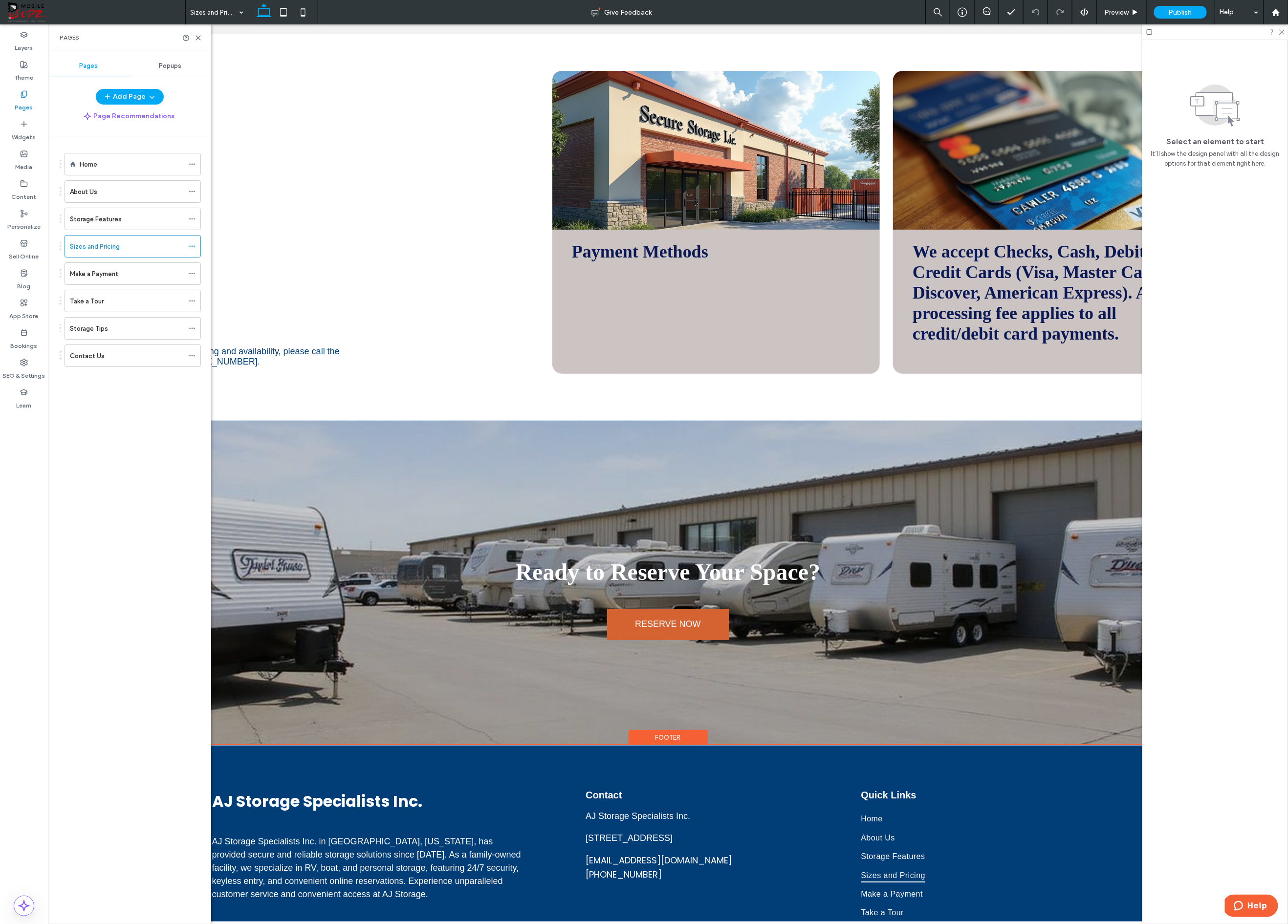
scroll to position [1927, 0]
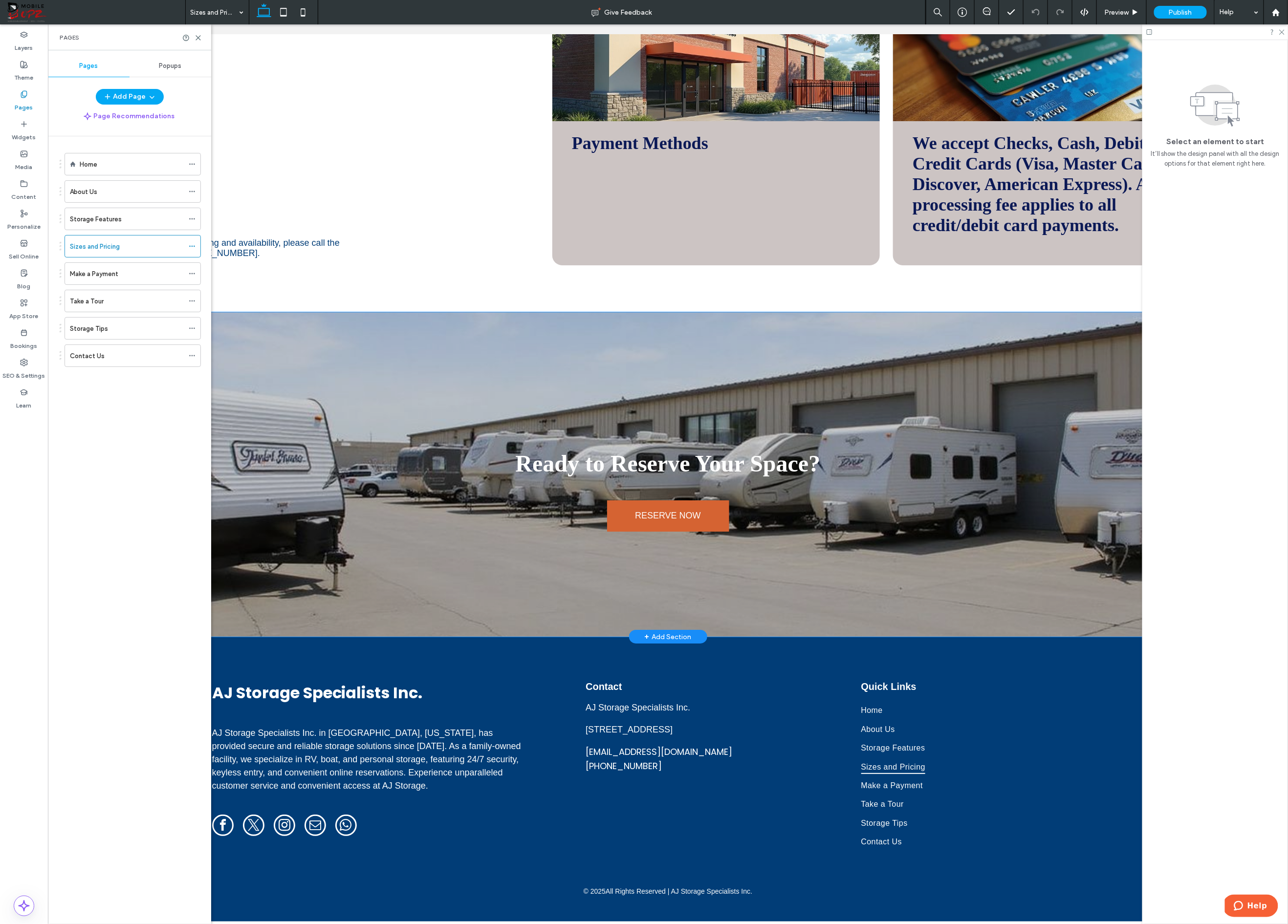
click at [829, 614] on div "Ready to Reserve Your Space? RESERVE NOW" at bounding box center [668, 474] width 1220 height 325
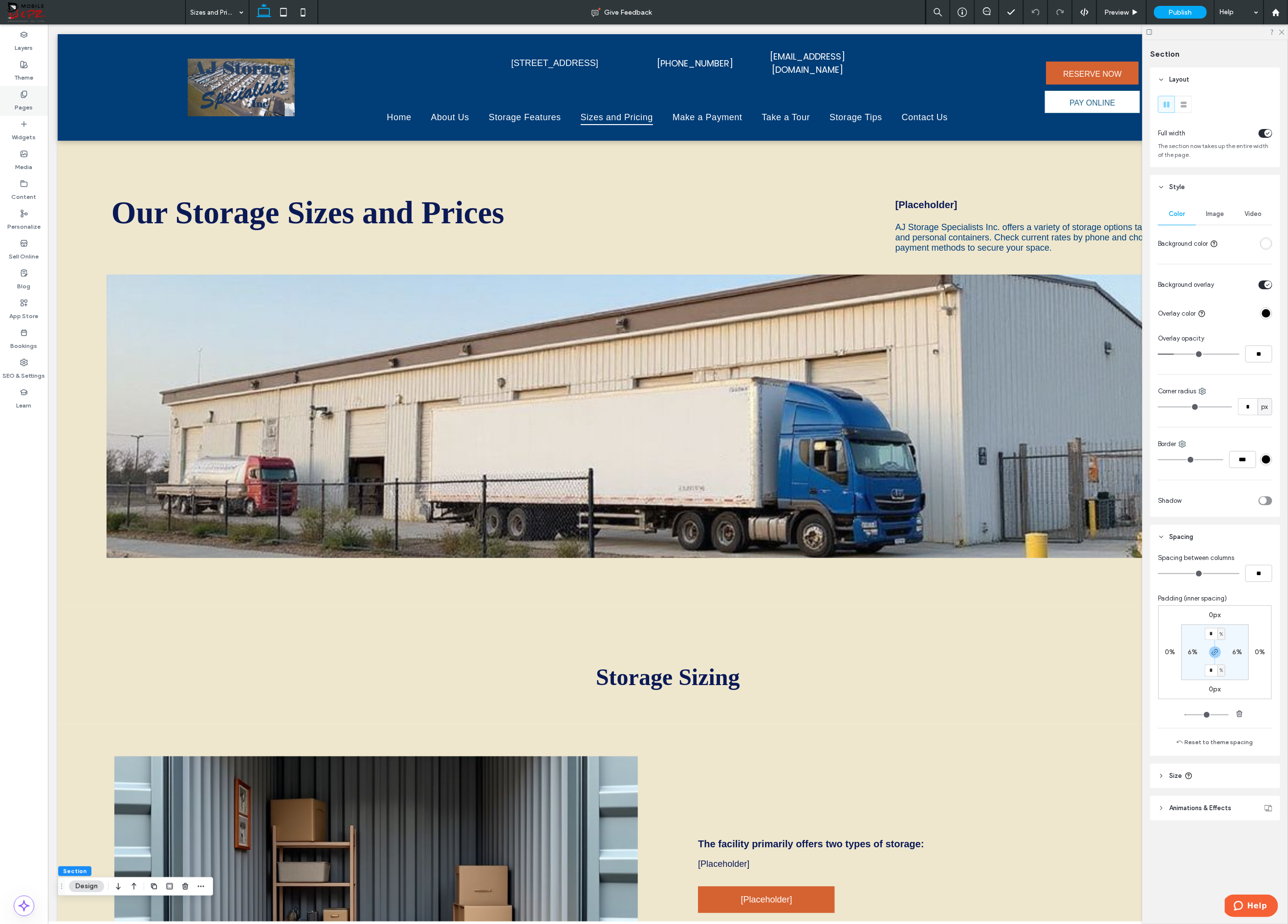
click at [18, 94] on div "Pages" at bounding box center [24, 101] width 48 height 30
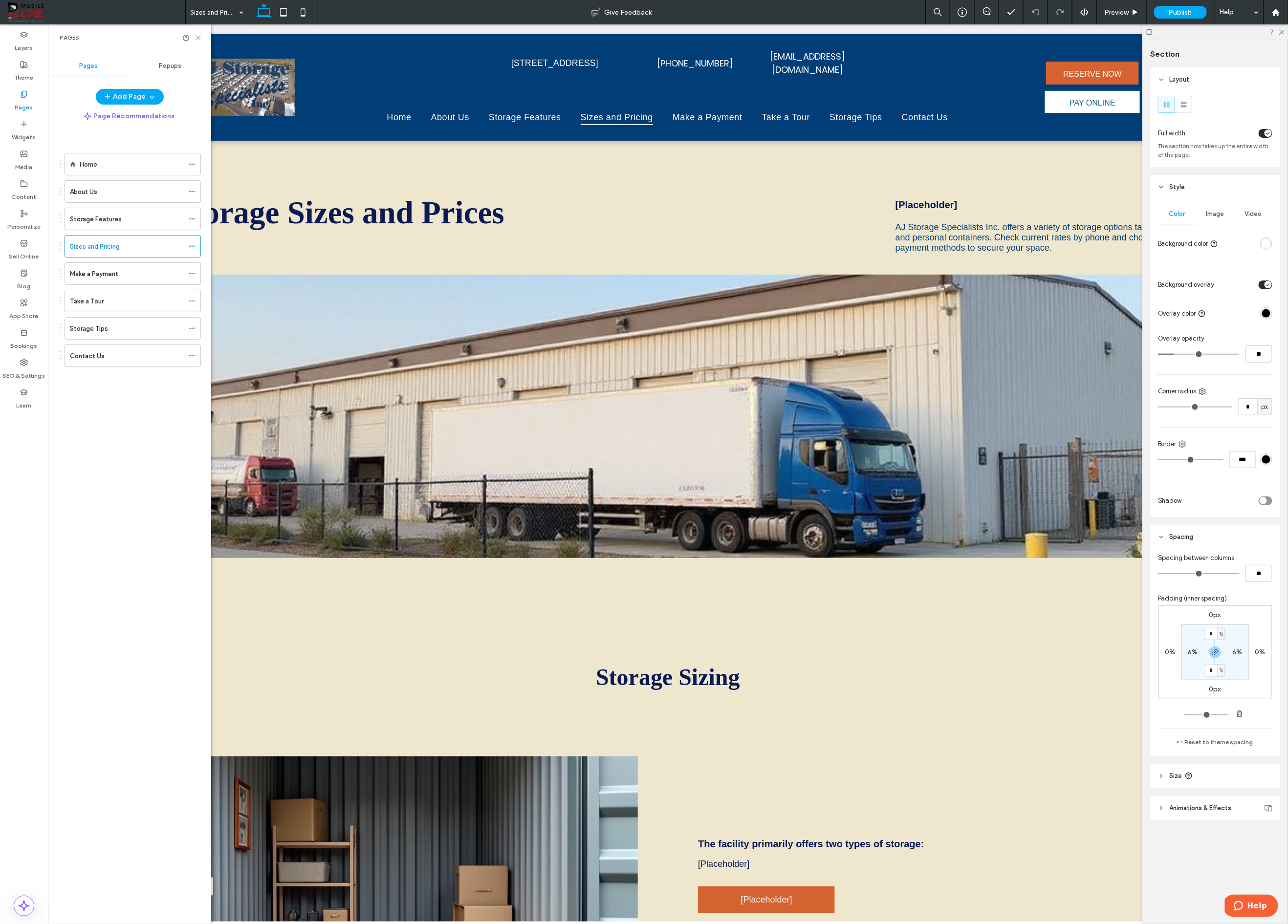
click at [199, 39] on use at bounding box center [198, 37] width 4 height 4
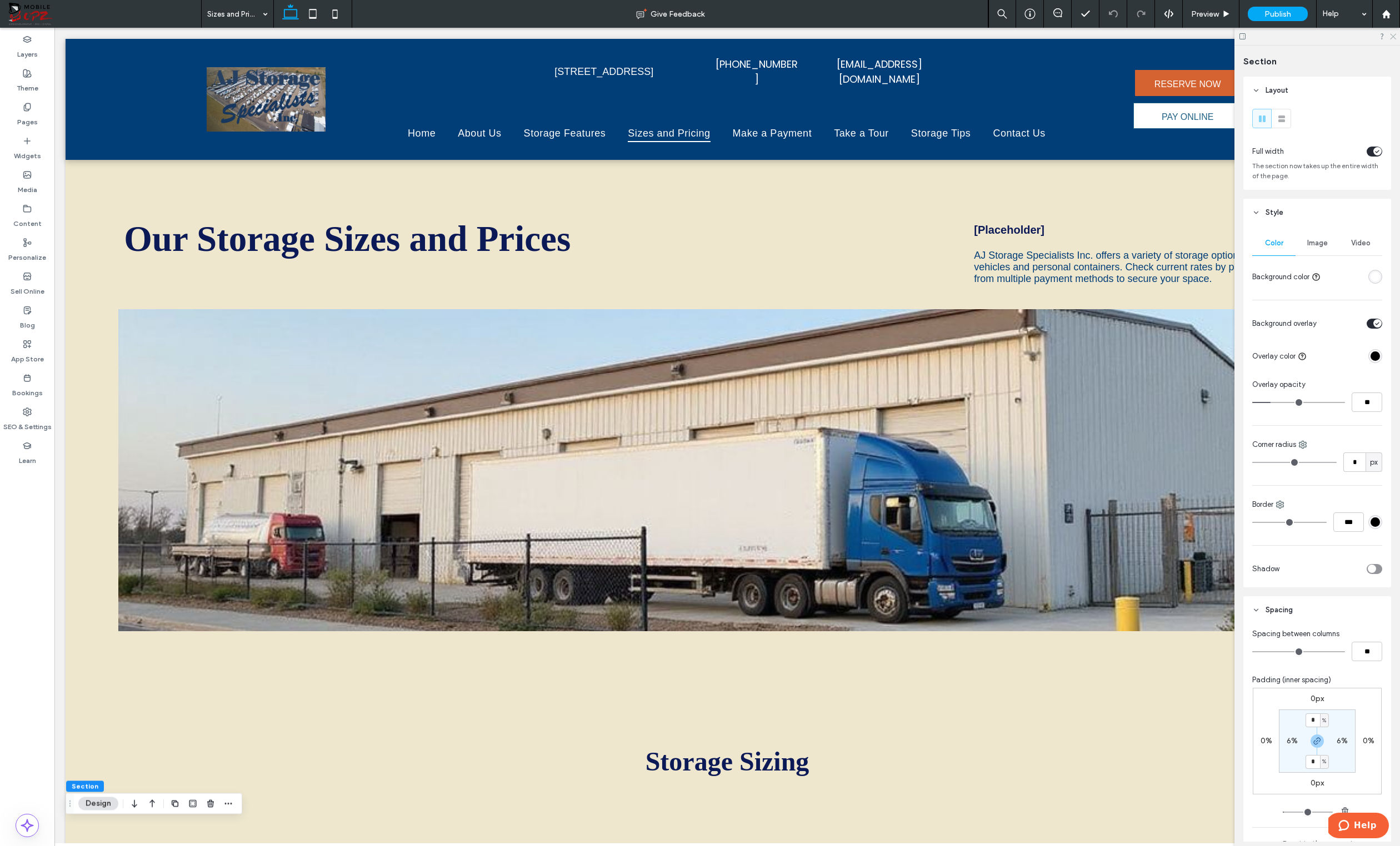
click at [1395, 36] on icon at bounding box center [1392, 36] width 8 height 8
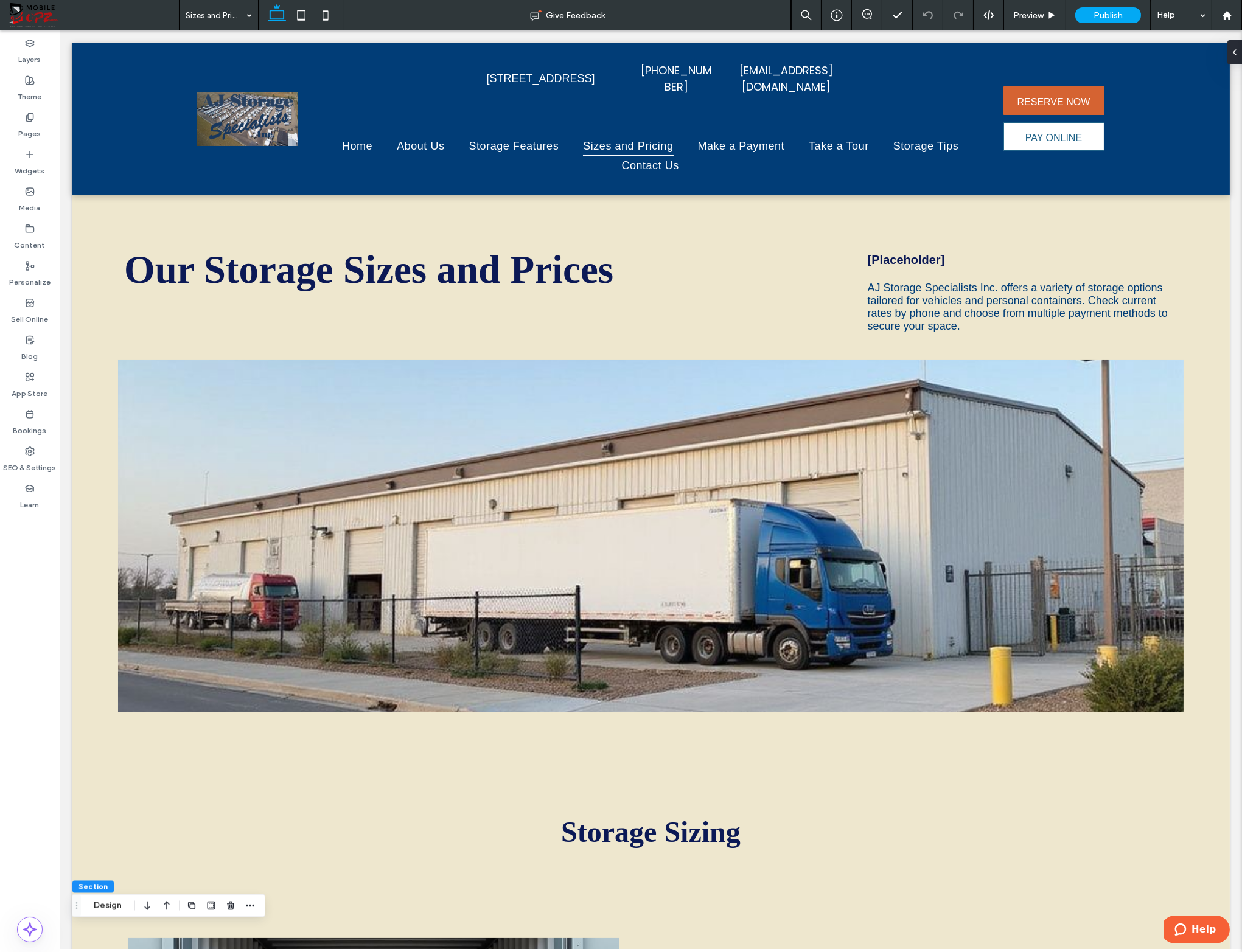
drag, startPoint x: 1238, startPoint y: 941, endPoint x: 1386, endPoint y: 939, distance: 148.0
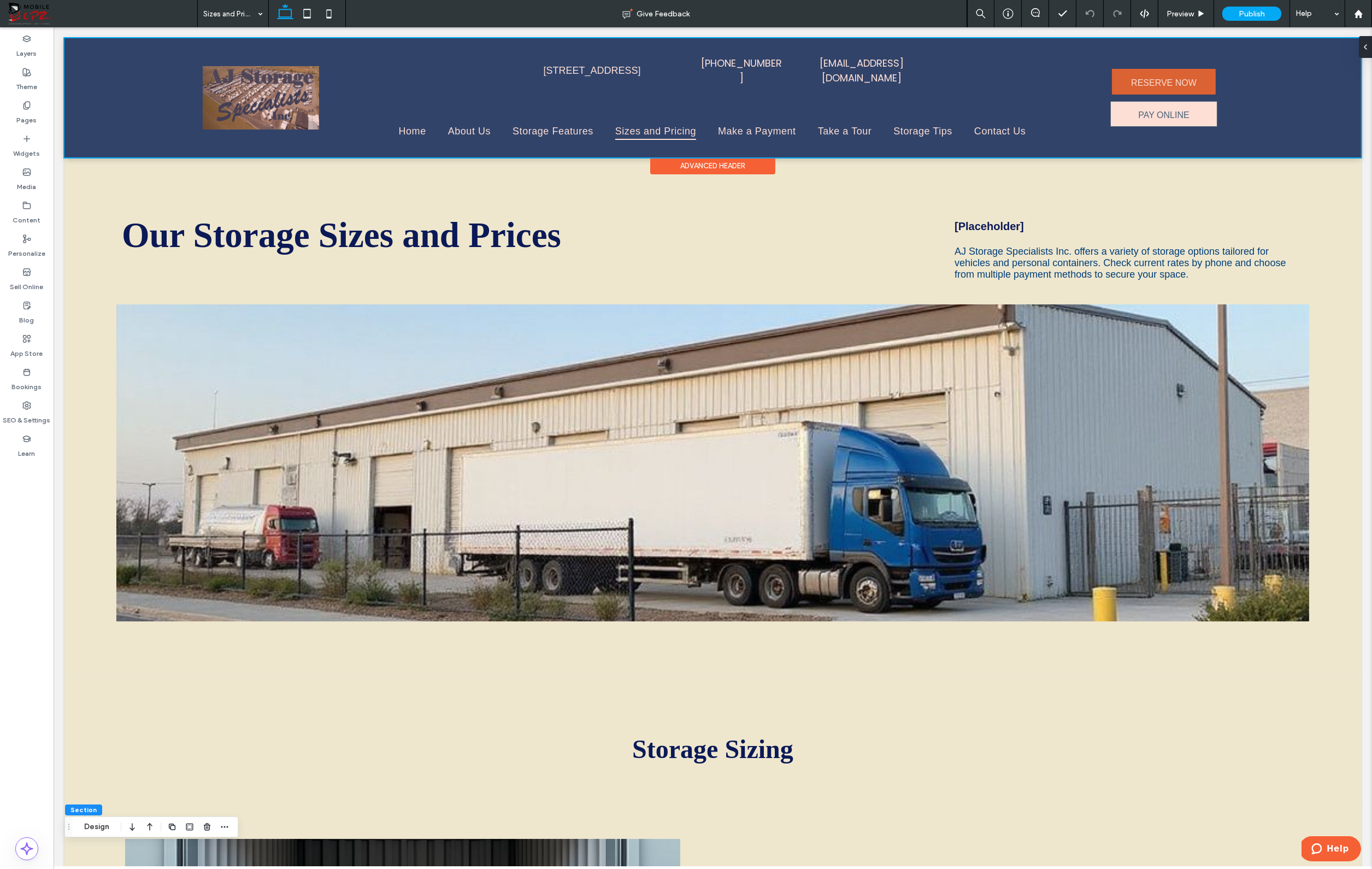
click at [914, 56] on div at bounding box center [713, 98] width 1297 height 119
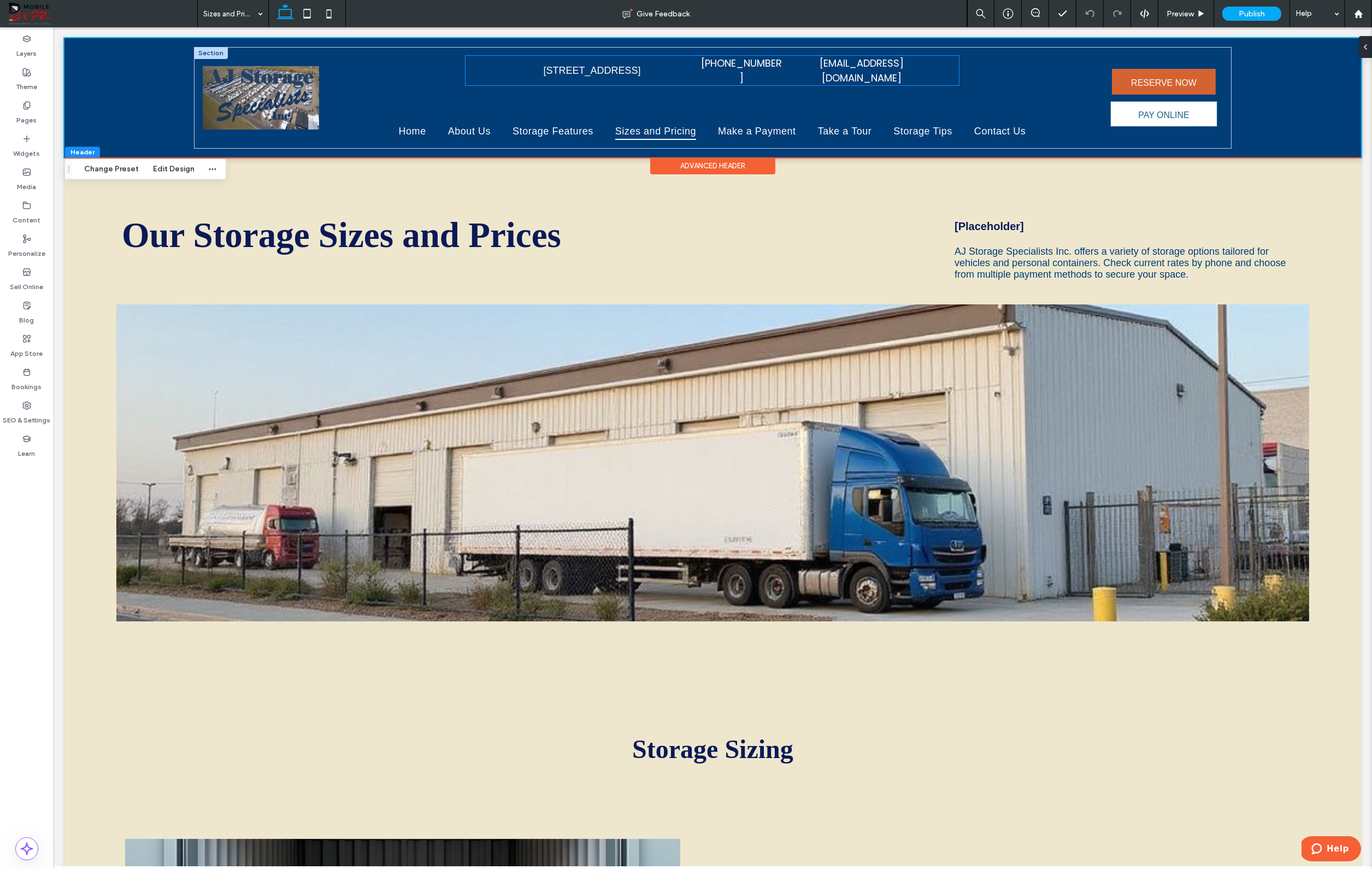
click at [939, 62] on div "3855 MacArthur Ave, Loveland, CO 80538 (970) 669-8281 info@ajstoragenoco.com" at bounding box center [712, 71] width 493 height 30
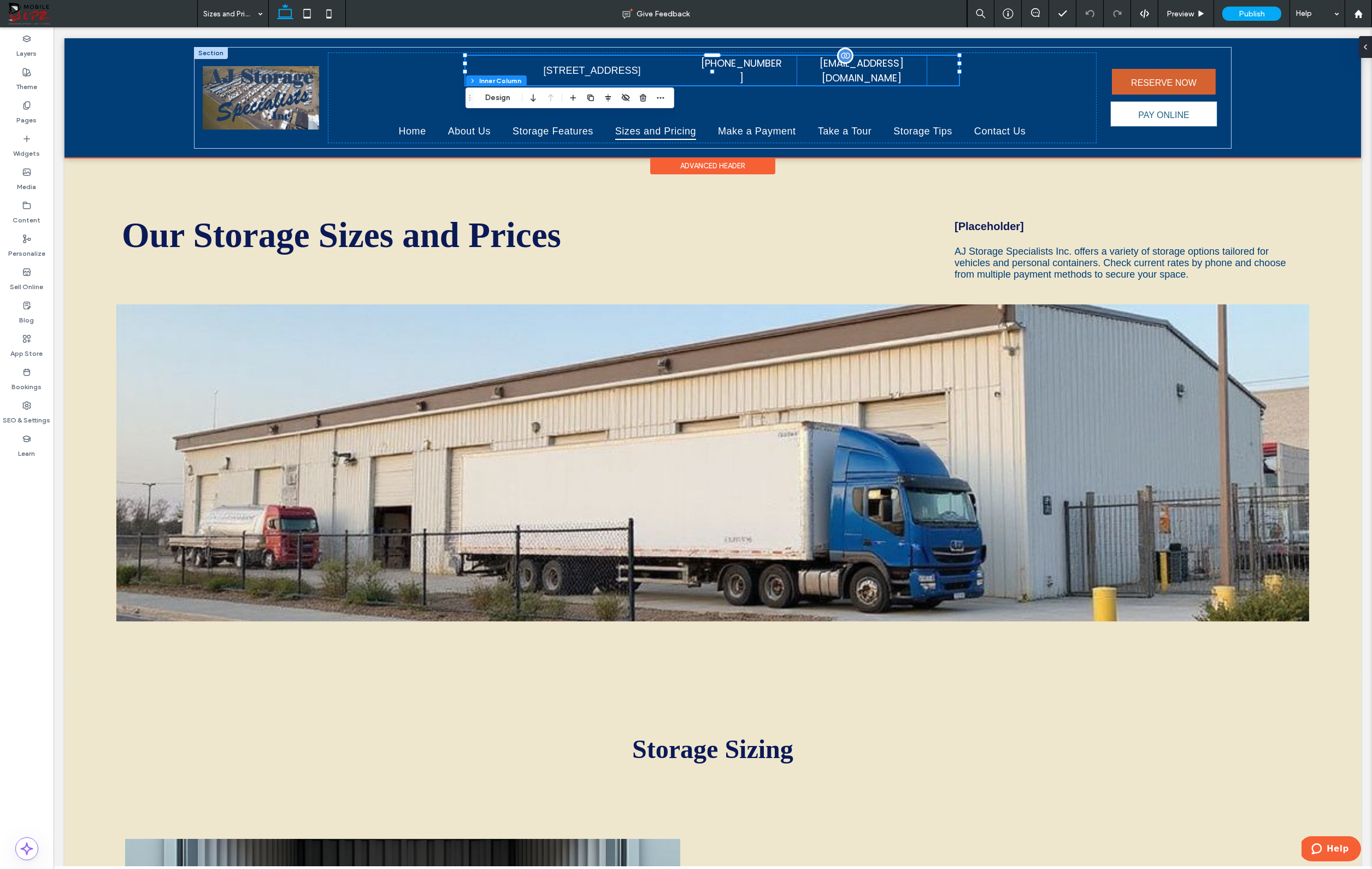
click at [904, 68] on span "[EMAIL_ADDRESS][DOMAIN_NAME]" at bounding box center [862, 70] width 84 height 28
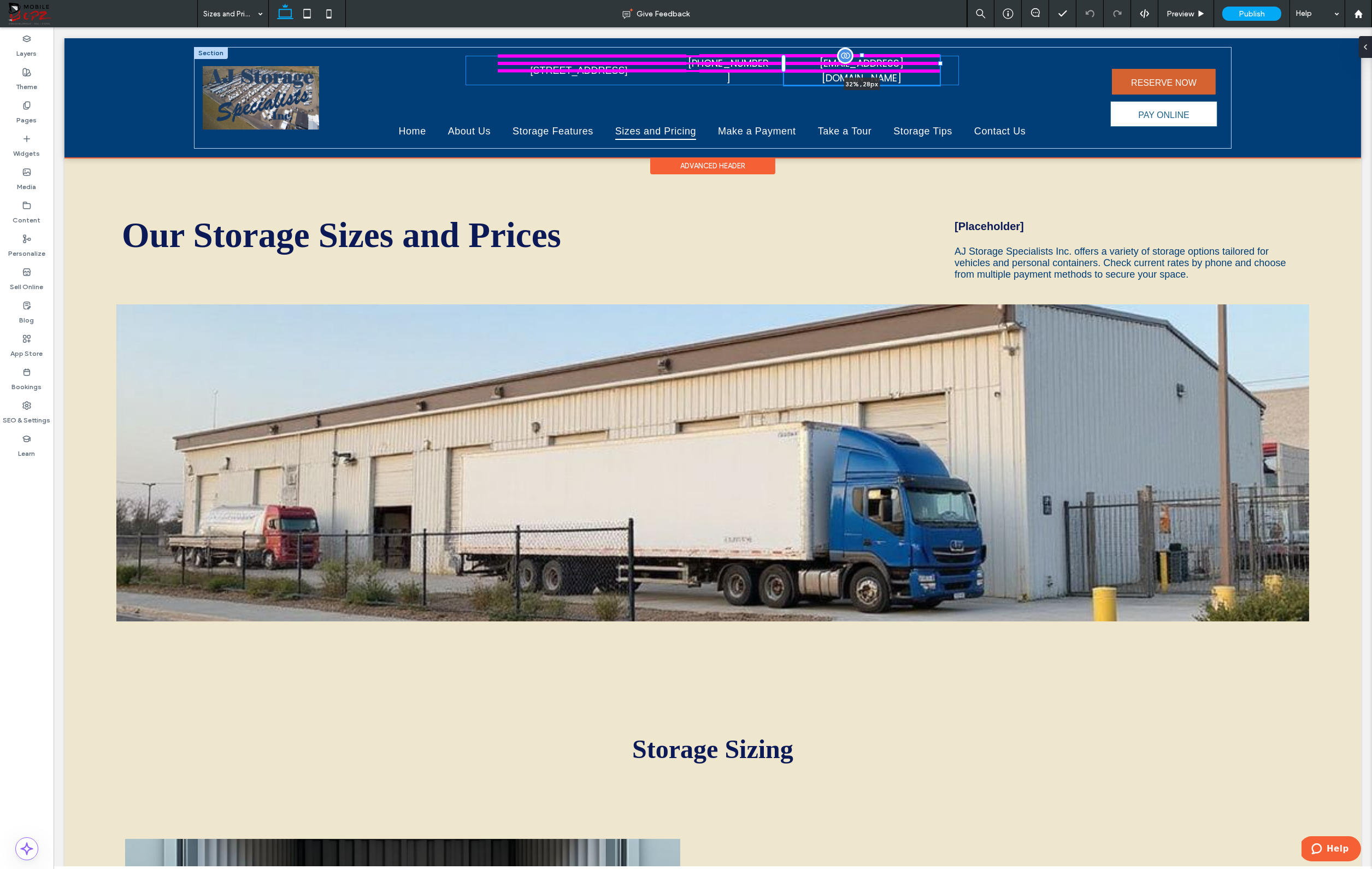
click at [941, 65] on div at bounding box center [940, 63] width 4 height 4
type input "**"
type input "****"
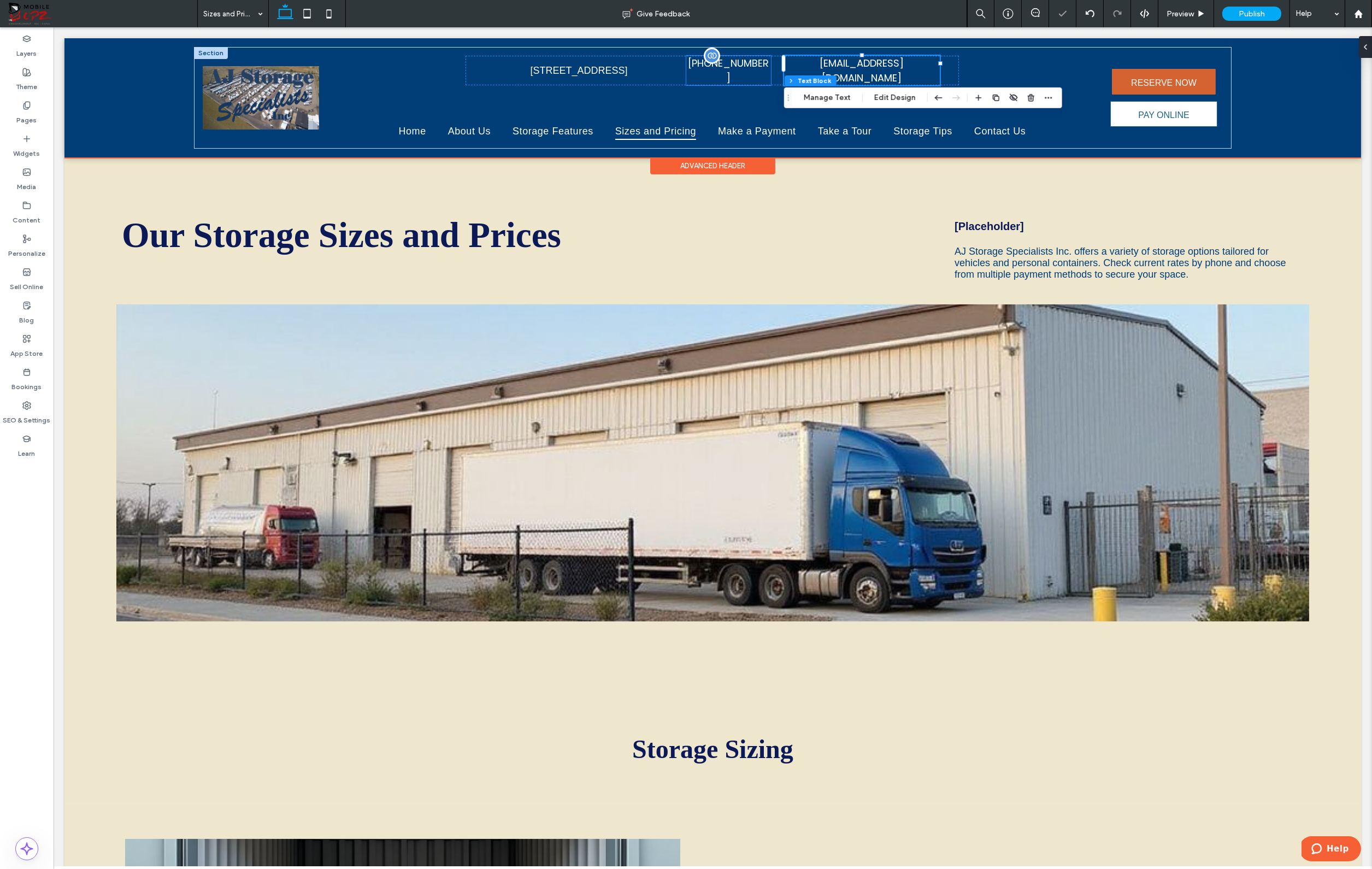
click at [767, 62] on p "[PHONE_NUMBER]" at bounding box center [729, 71] width 85 height 30
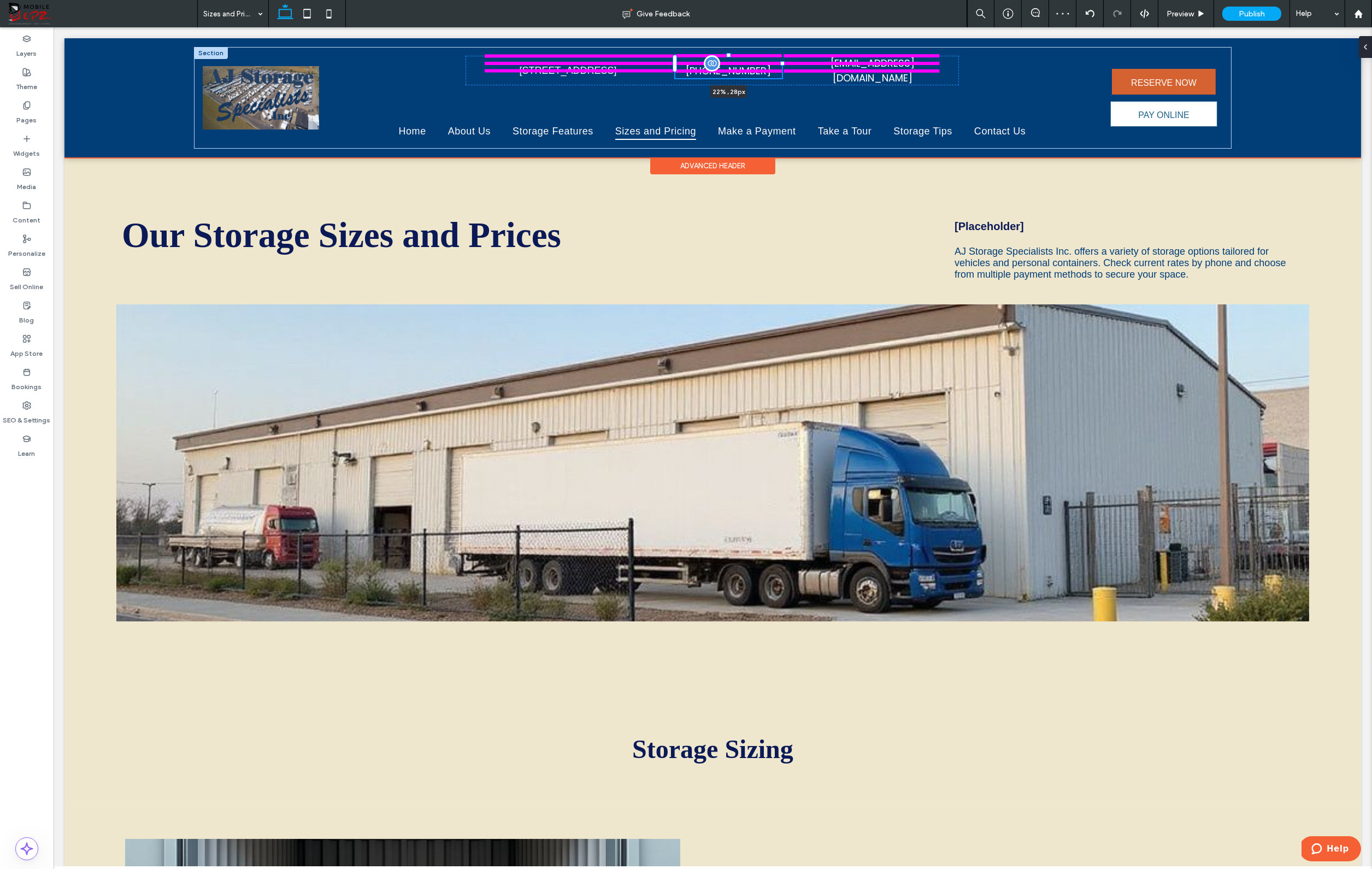
drag, startPoint x: 771, startPoint y: 65, endPoint x: 702, endPoint y: 68, distance: 69.1
click at [676, 56] on div at bounding box center [676, 56] width 1 height 1
type input "**"
type input "****"
click at [669, 62] on div at bounding box center [668, 63] width 4 height 4
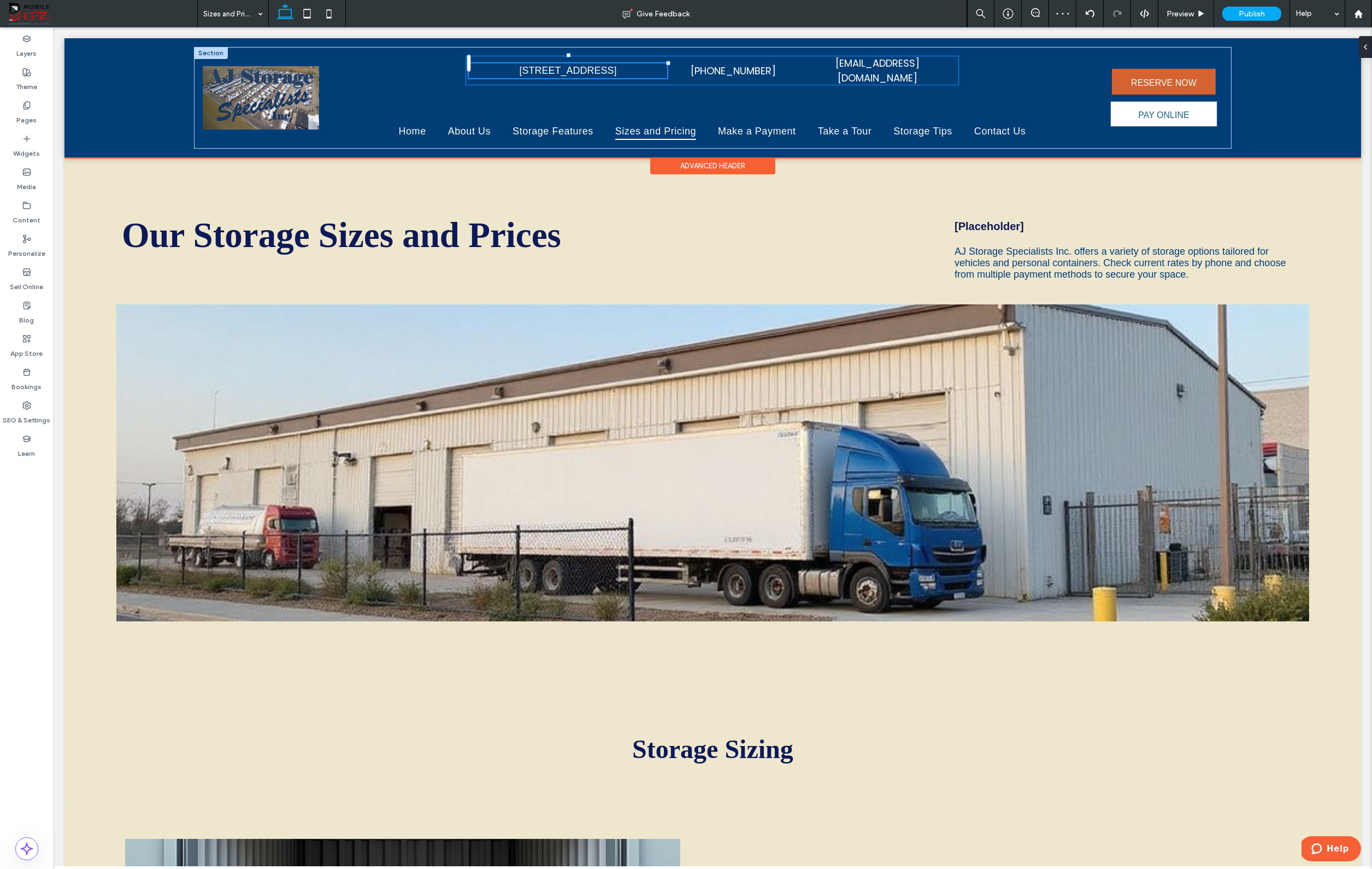
type input "**"
type input "****"
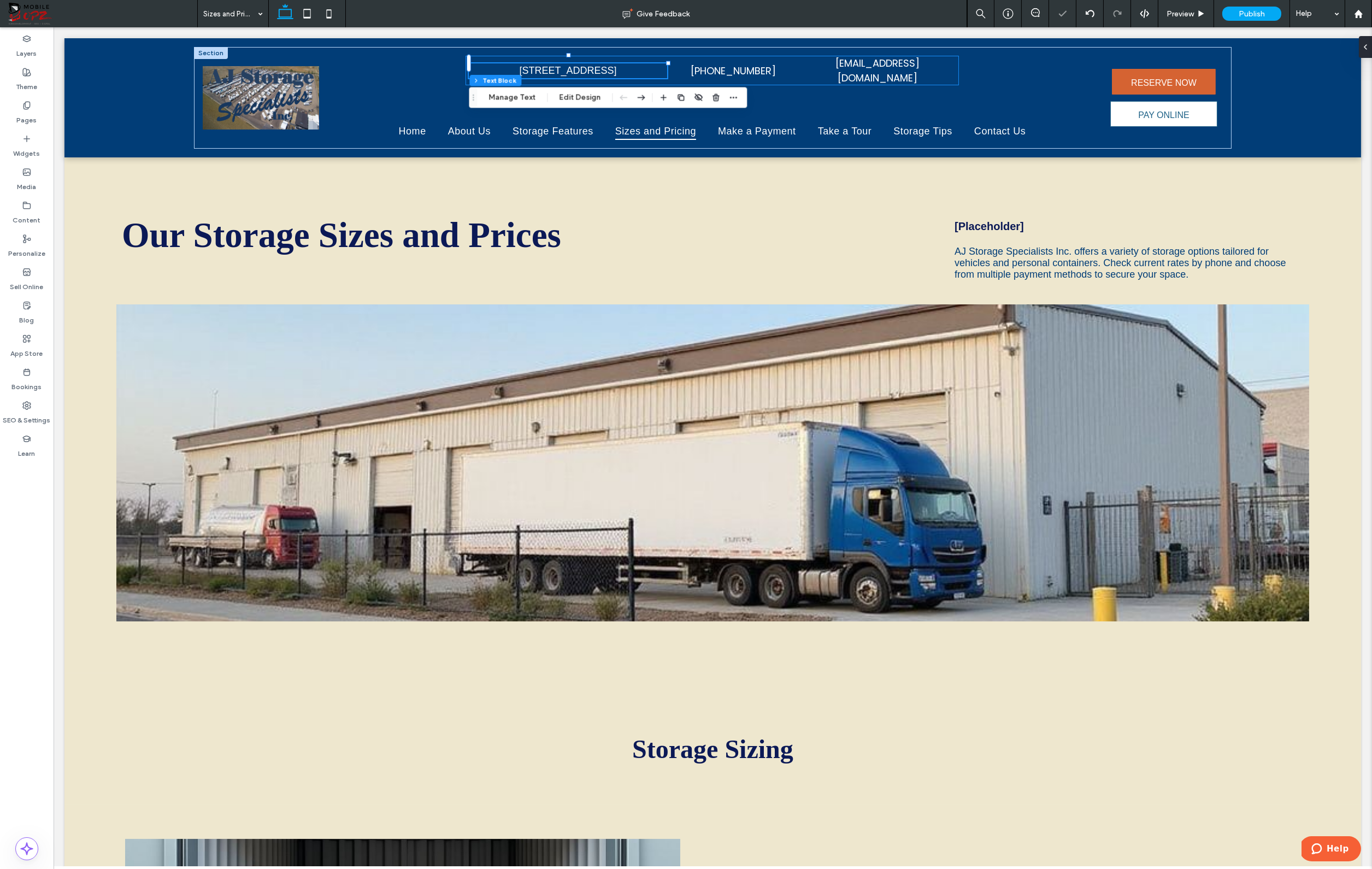
click at [958, 64] on div "3855 MacArthur Ave, Loveland, CO 80538 40% , 27px (970) 669-8281 info@ajstorage…" at bounding box center [712, 71] width 493 height 30
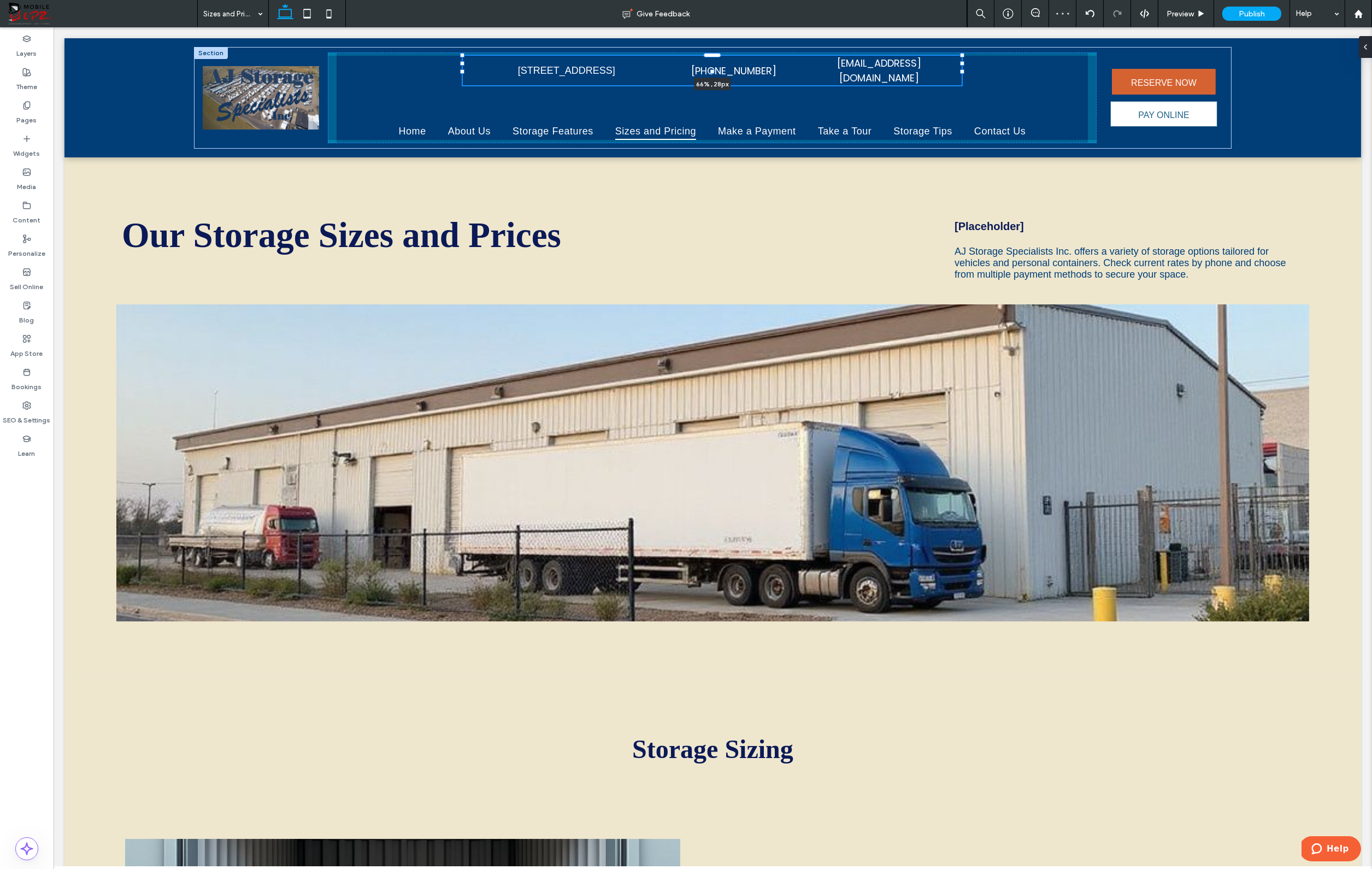
scroll to position [217, 0]
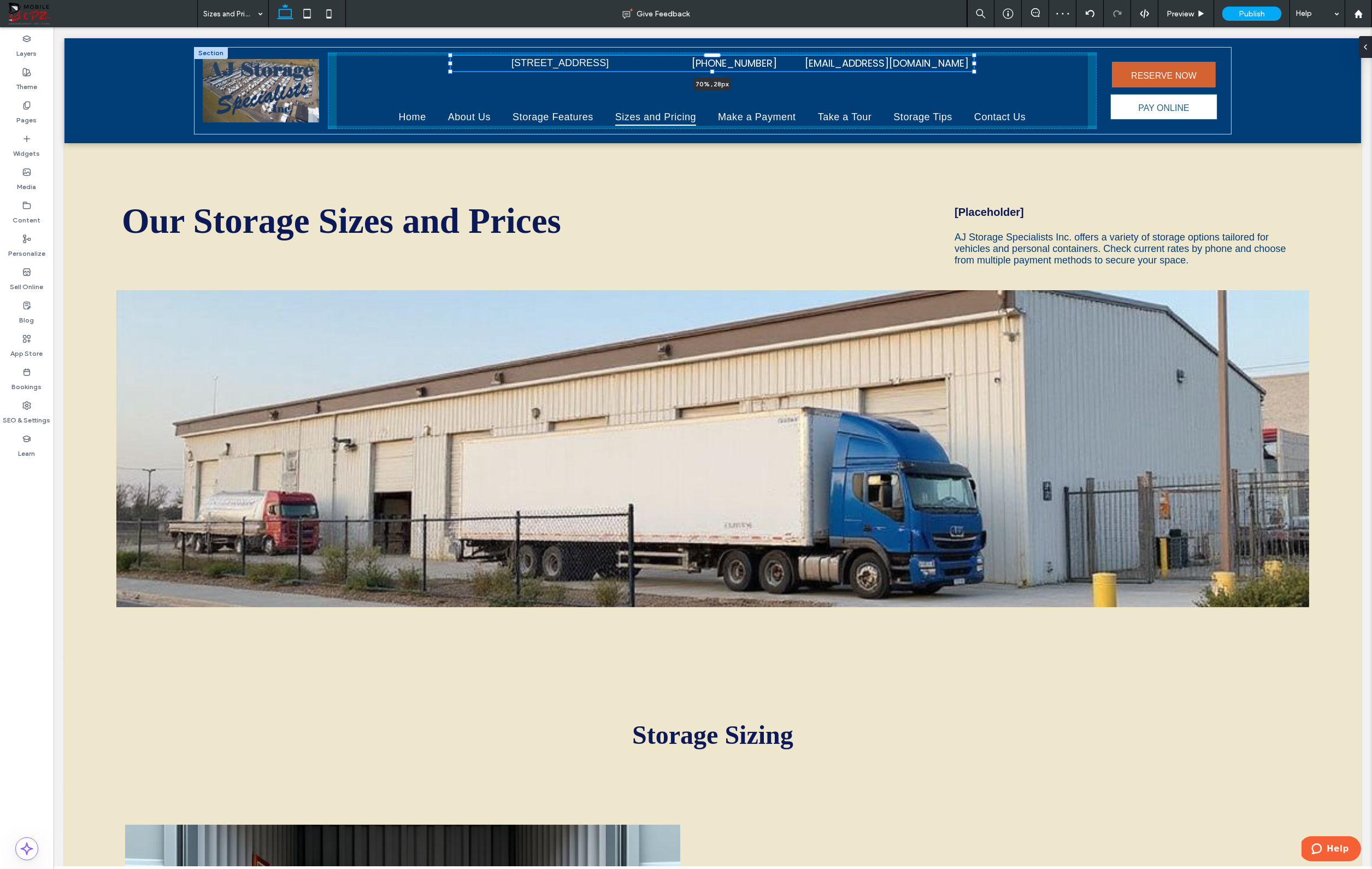
drag, startPoint x: 960, startPoint y: 65, endPoint x: 974, endPoint y: 67, distance: 14.1
click at [451, 56] on div at bounding box center [451, 56] width 1 height 1
type input "**"
type input "****"
click at [800, 65] on div "3855 MacArthur Ave, Loveland, CO 80538 (970) 669-8281 info@ajstoragenoco.com 70…" at bounding box center [712, 63] width 523 height 16
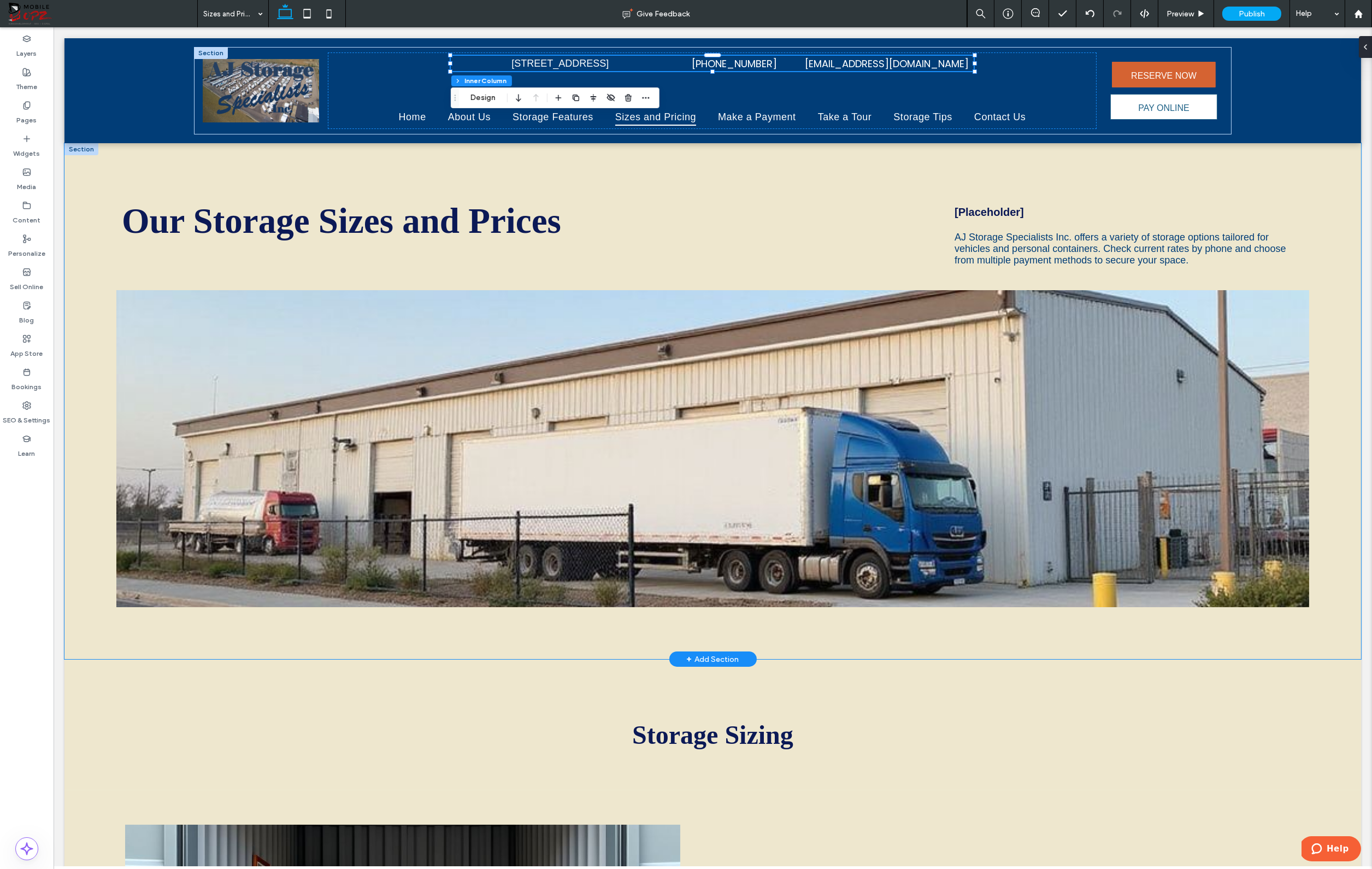
click at [1313, 151] on div "Our Storage Sizes and Prices [Placeholder] AJ Storage Specialists Inc. offers a…" at bounding box center [713, 401] width 1297 height 515
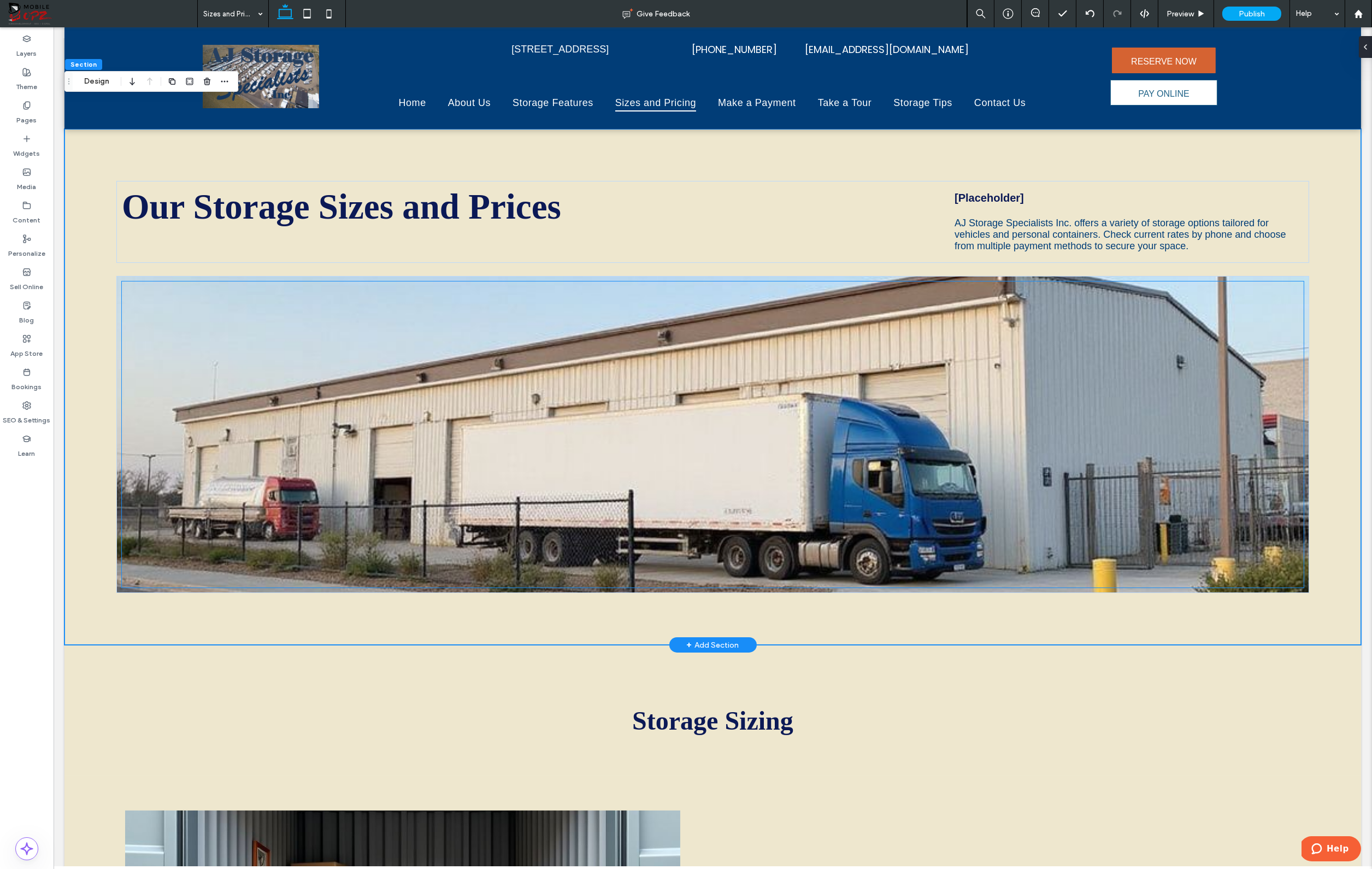
scroll to position [0, 0]
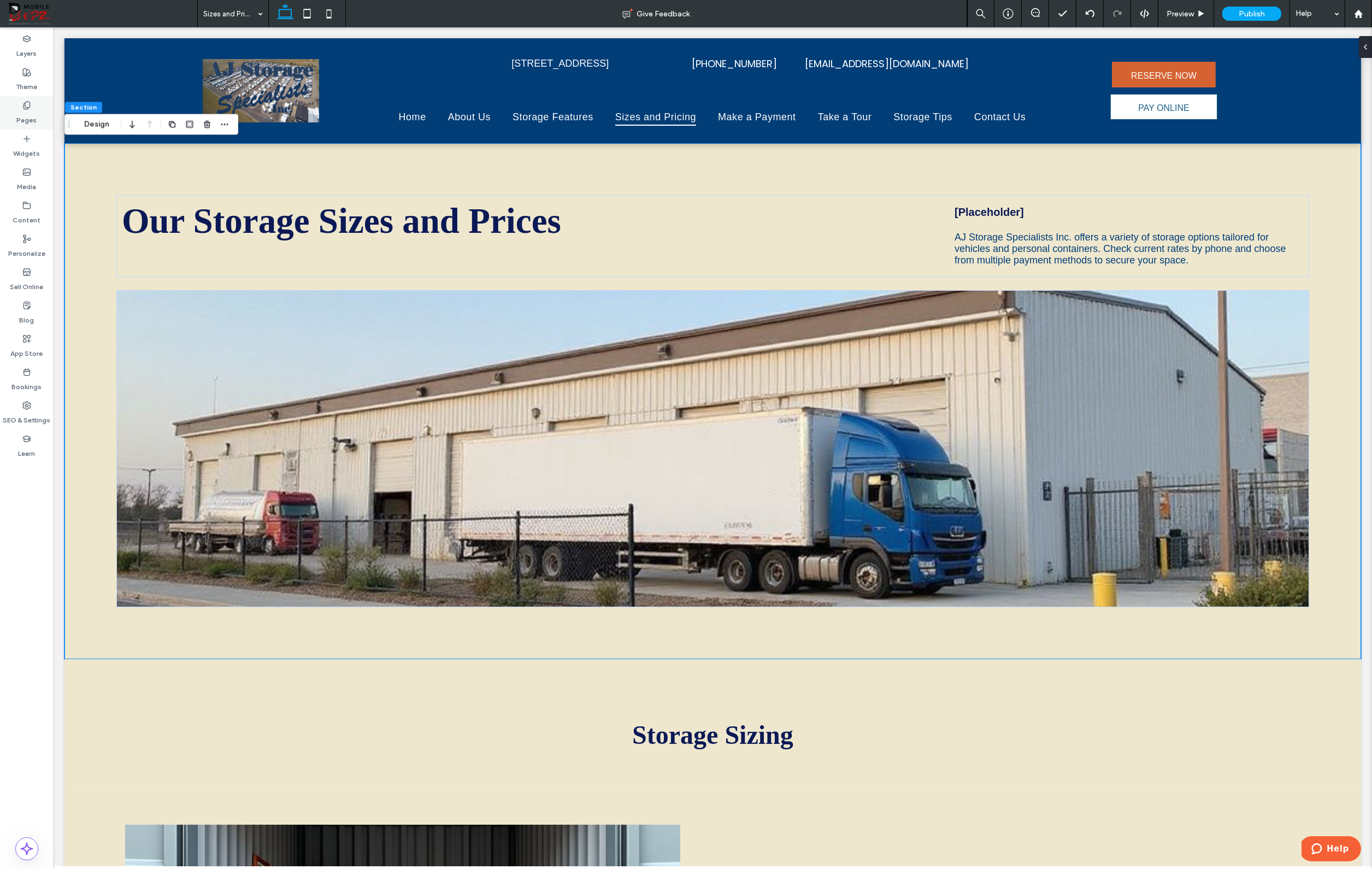
click at [31, 100] on div "Pages" at bounding box center [26, 113] width 53 height 33
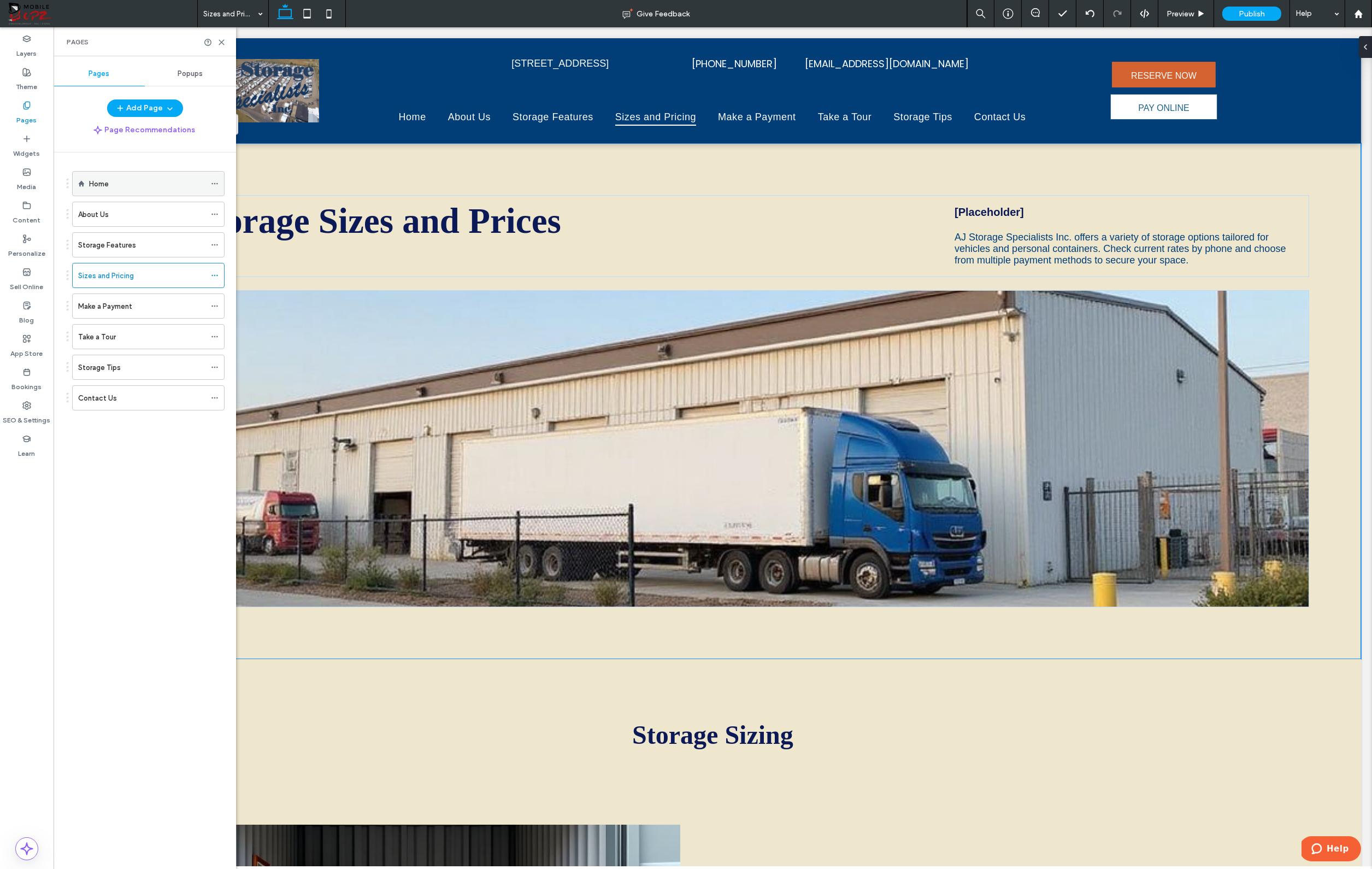
click at [103, 195] on div "Home" at bounding box center [147, 184] width 116 height 24
click at [221, 44] on icon at bounding box center [221, 43] width 8 height 8
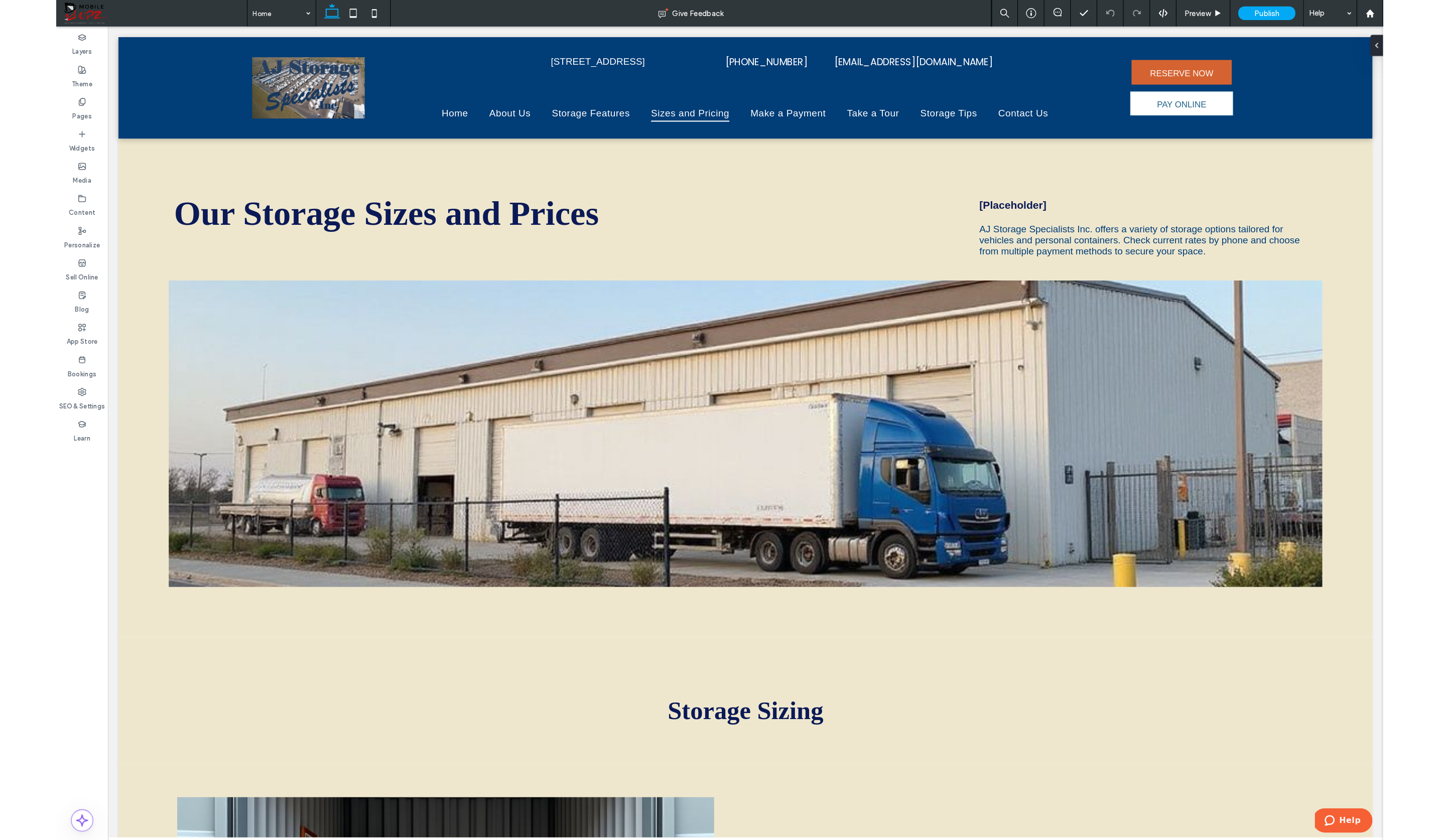
scroll to position [199, 0]
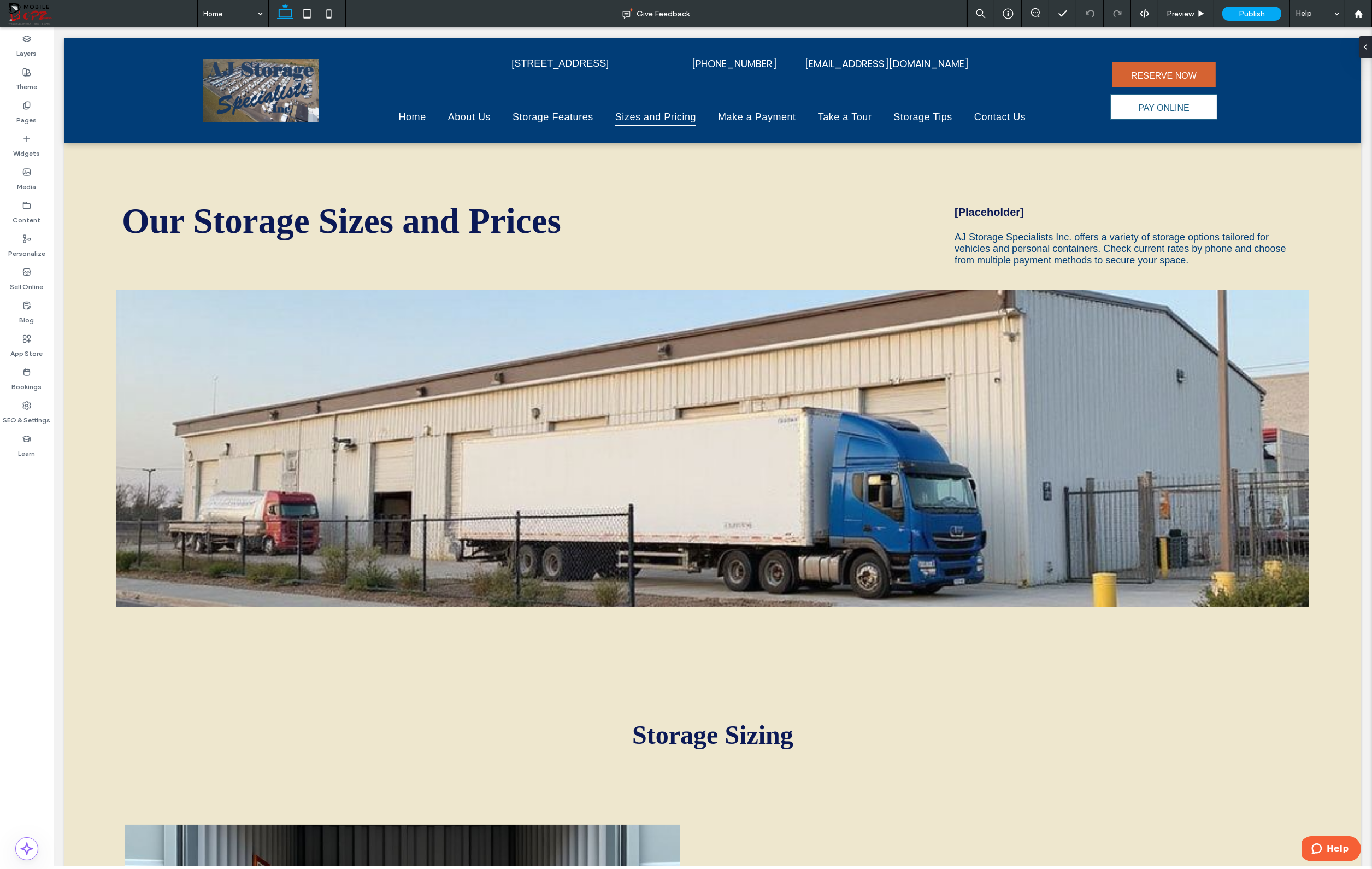
type input "***"
click at [1368, 51] on div at bounding box center [1364, 47] width 18 height 22
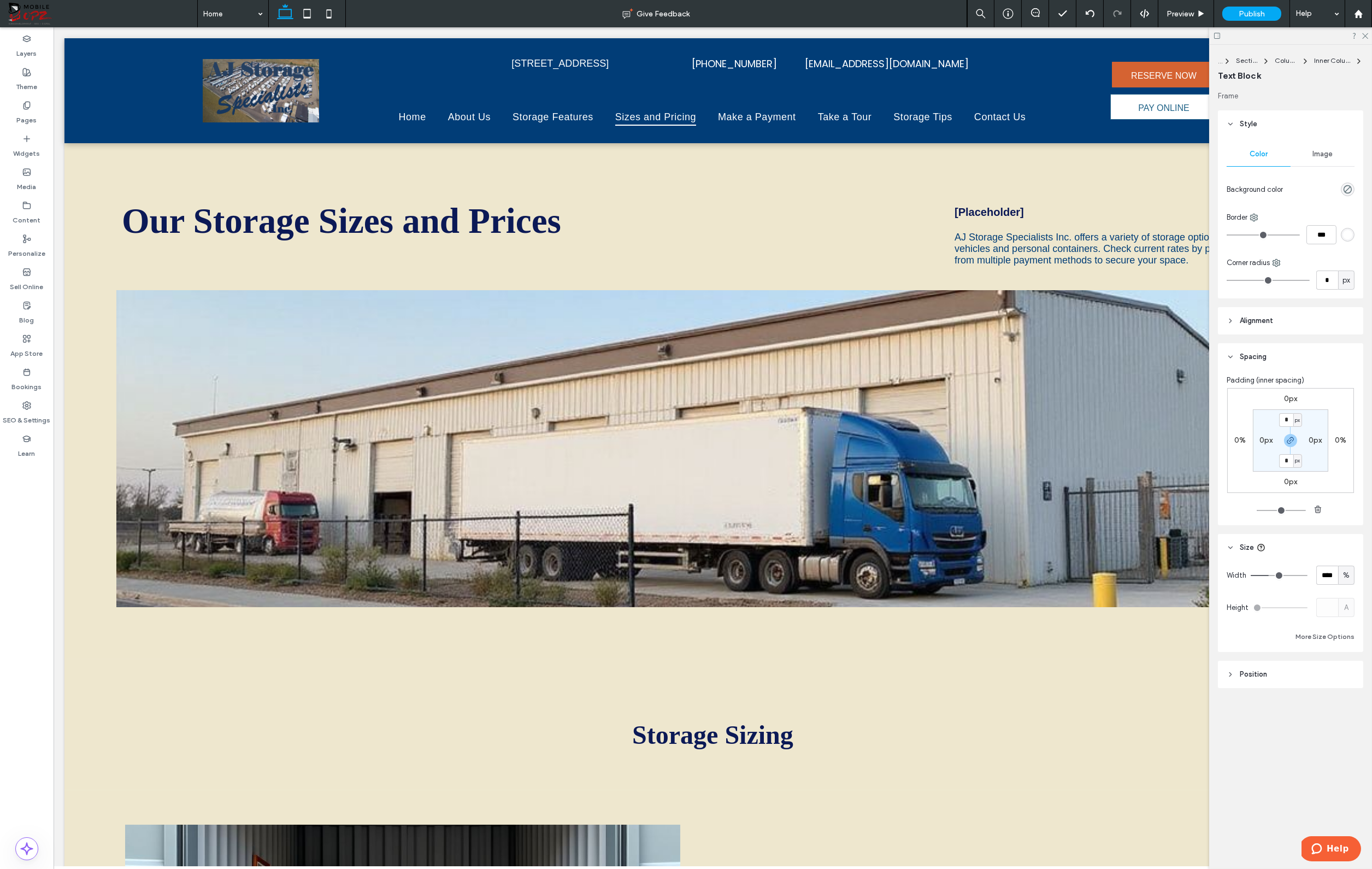
type input "**"
type input "****"
type input "**"
type input "****"
type input "**"
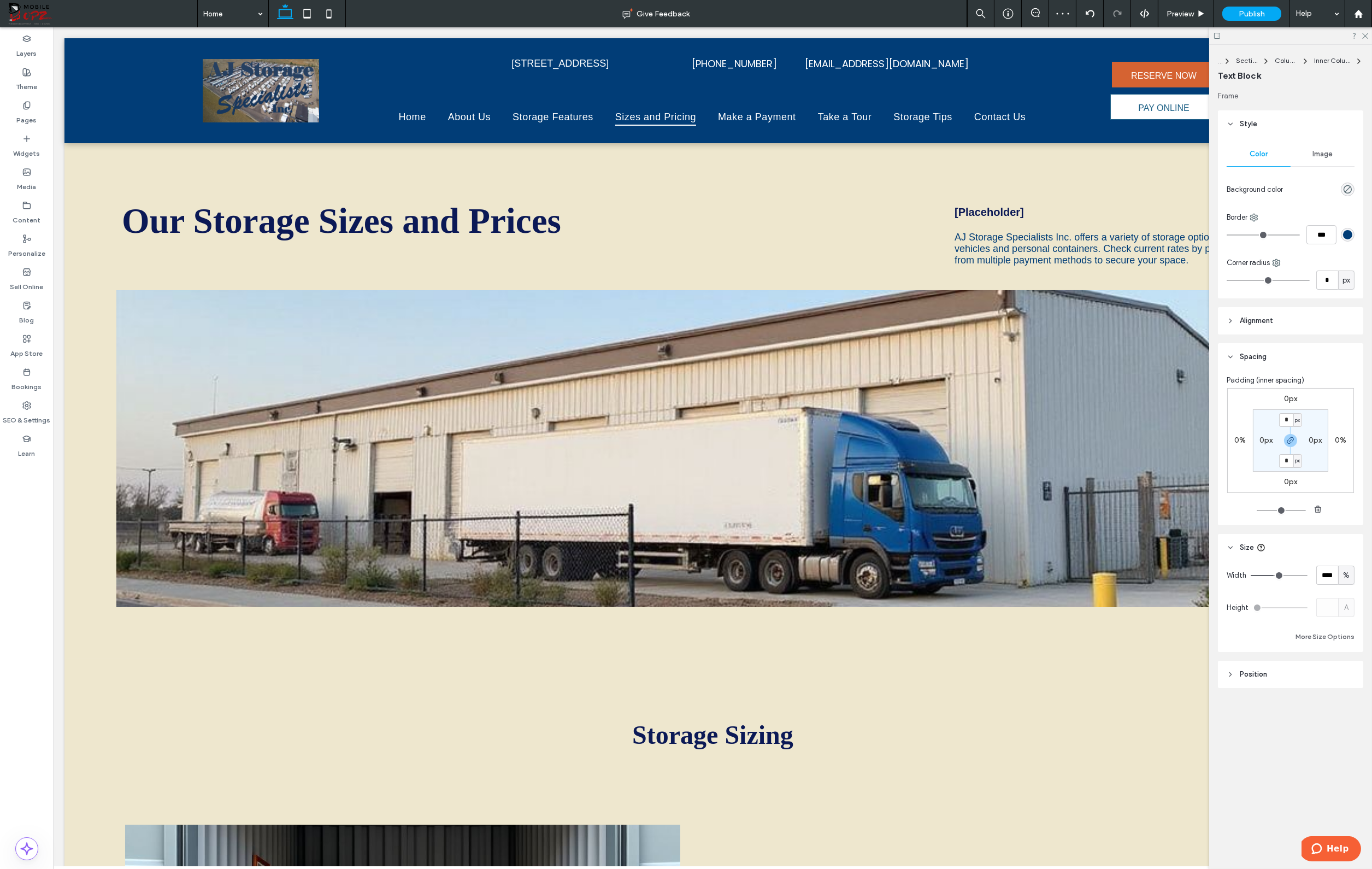
type input "****"
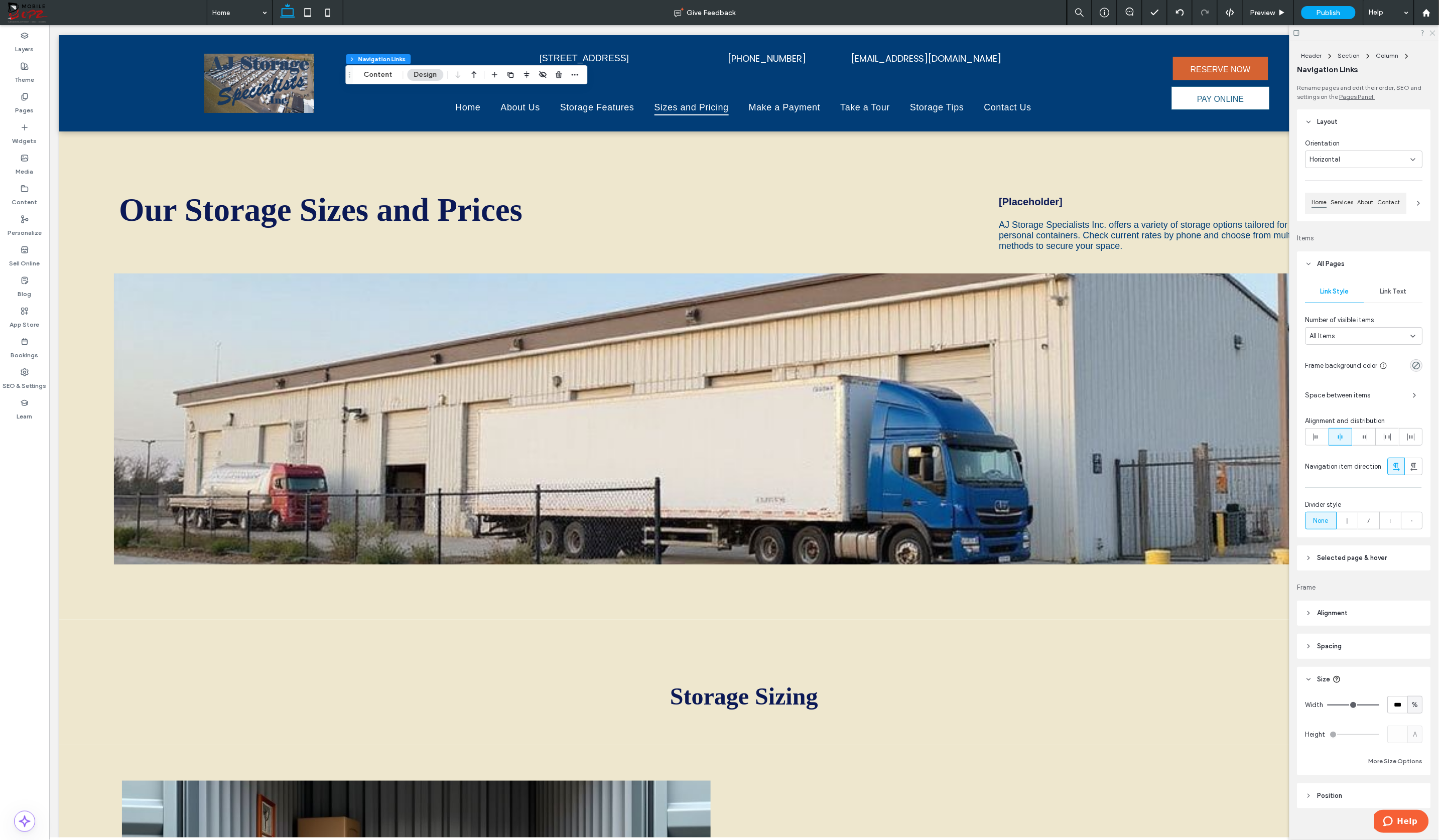
click at [1322, 32] on use at bounding box center [1432, 33] width 6 height 6
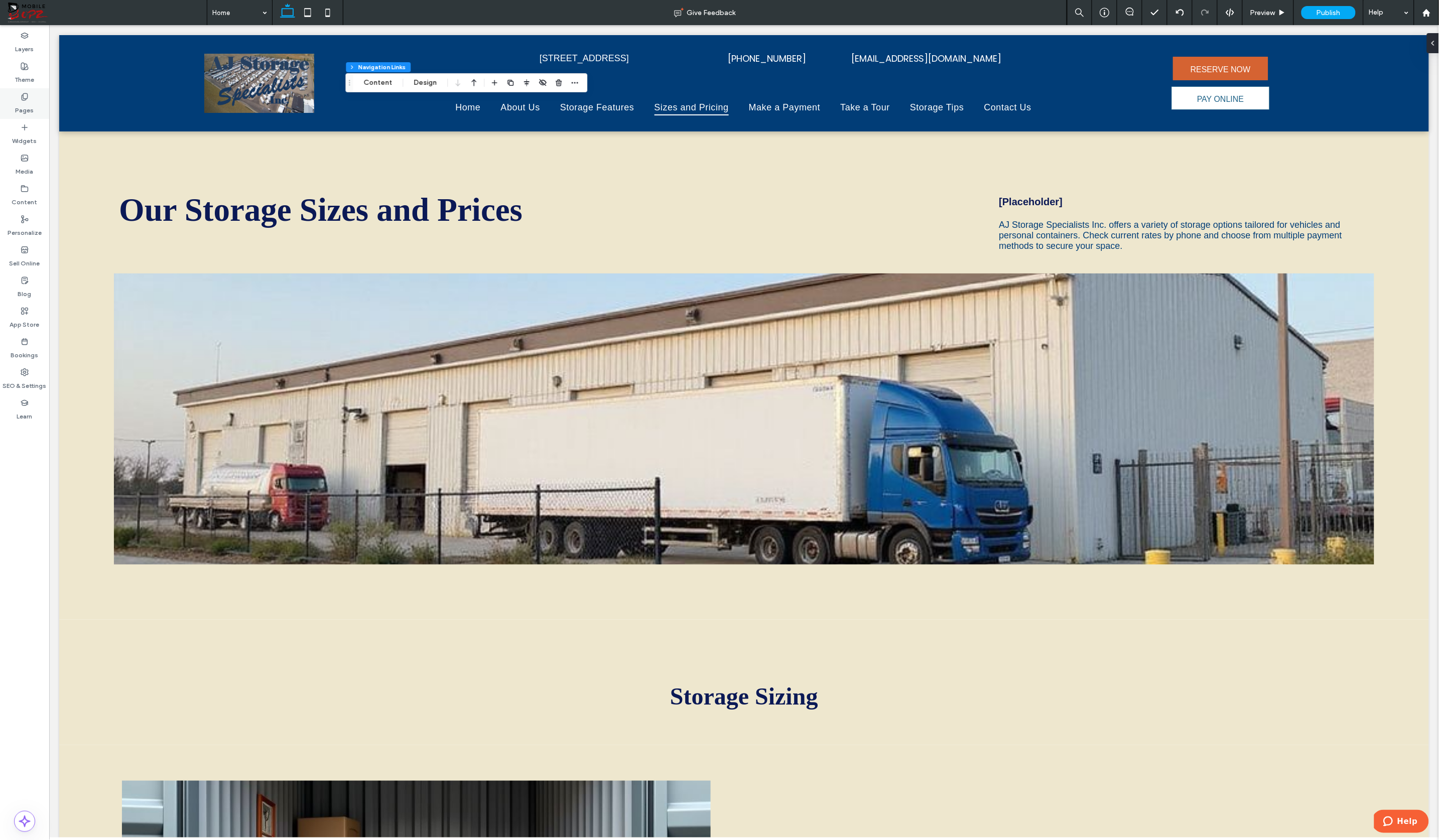
click at [24, 110] on label "Pages" at bounding box center [25, 108] width 19 height 14
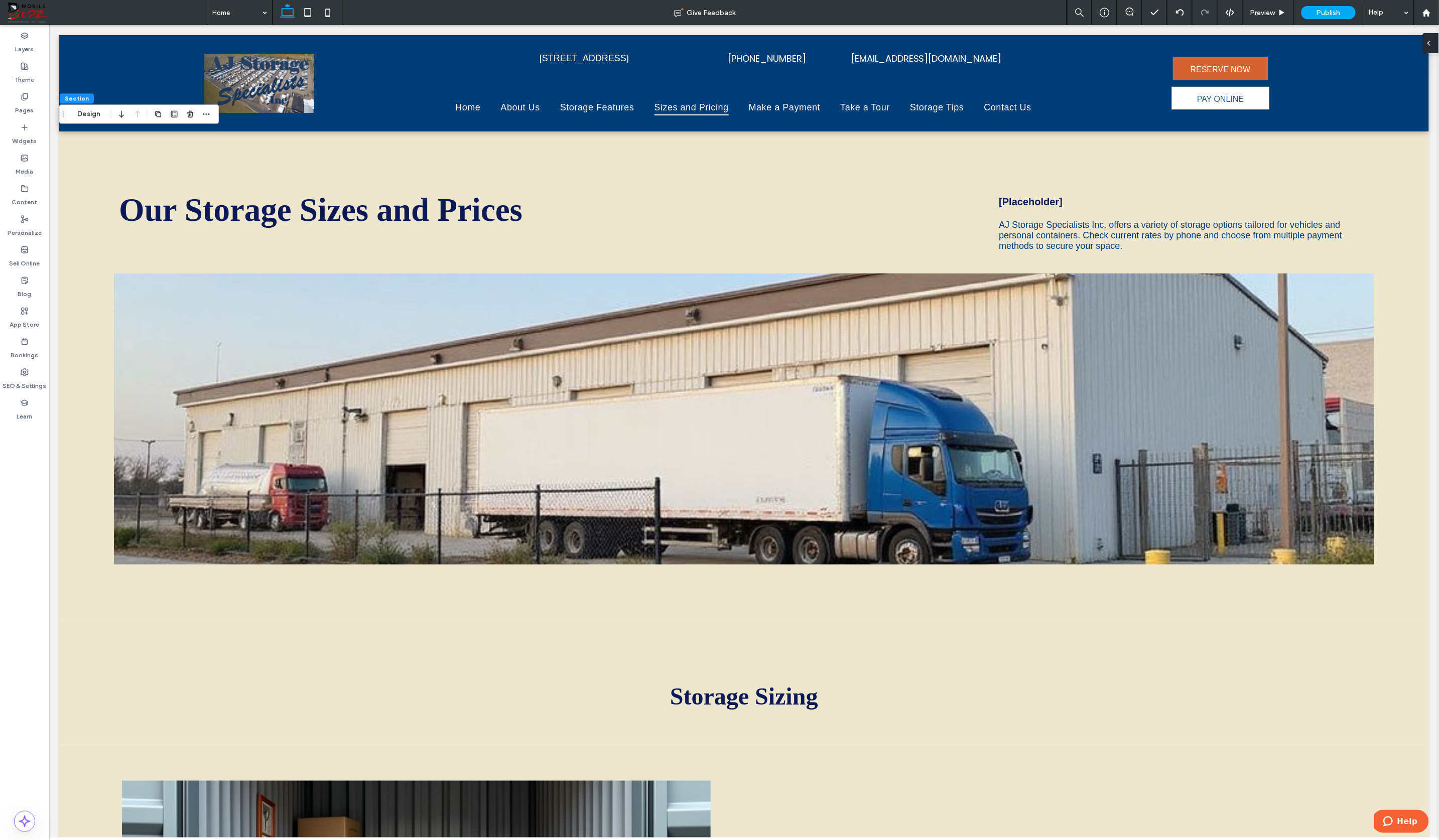
click at [1322, 46] on div at bounding box center [1431, 43] width 16 height 20
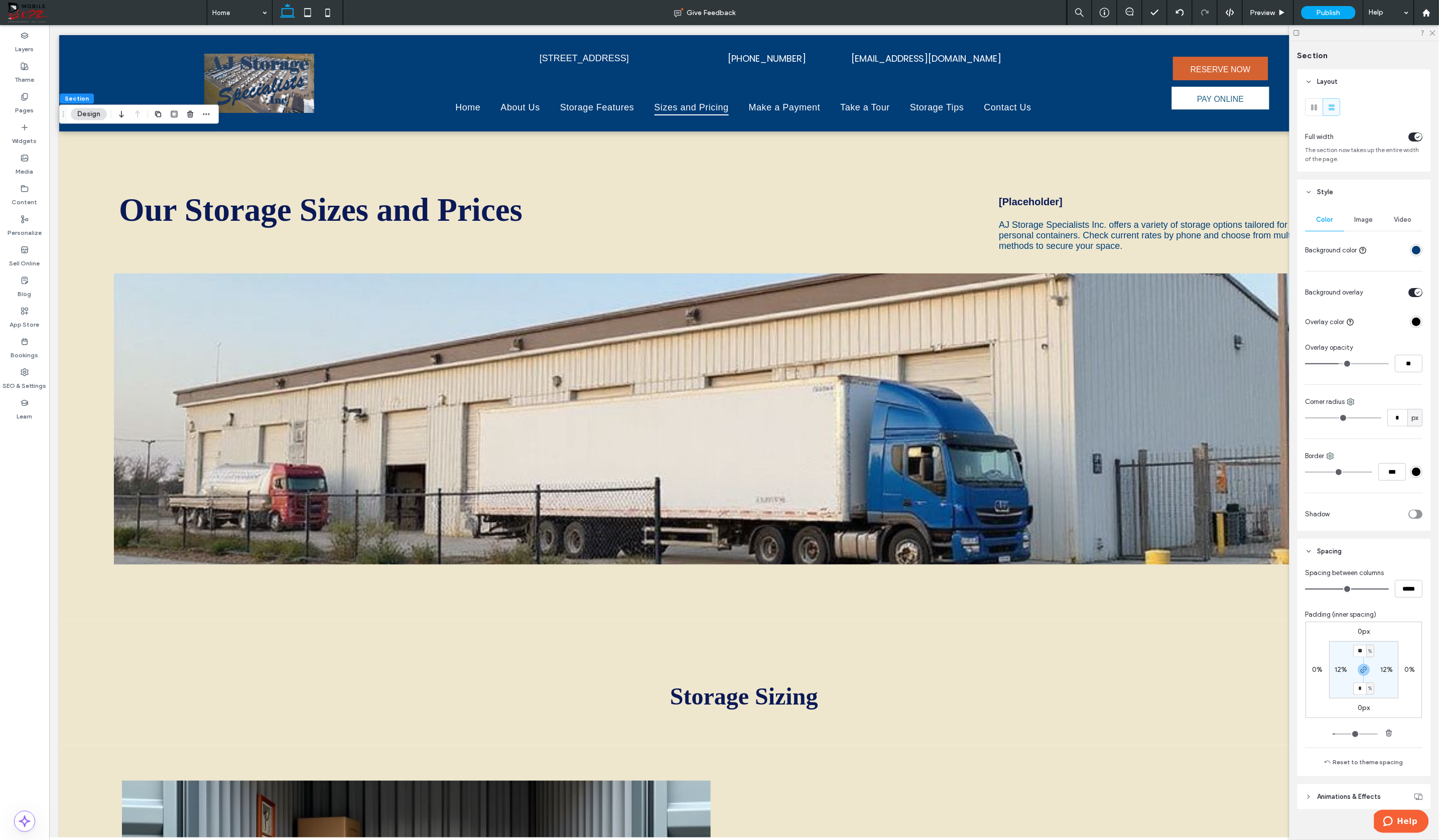
click at [1322, 214] on div "Image" at bounding box center [1363, 220] width 39 height 22
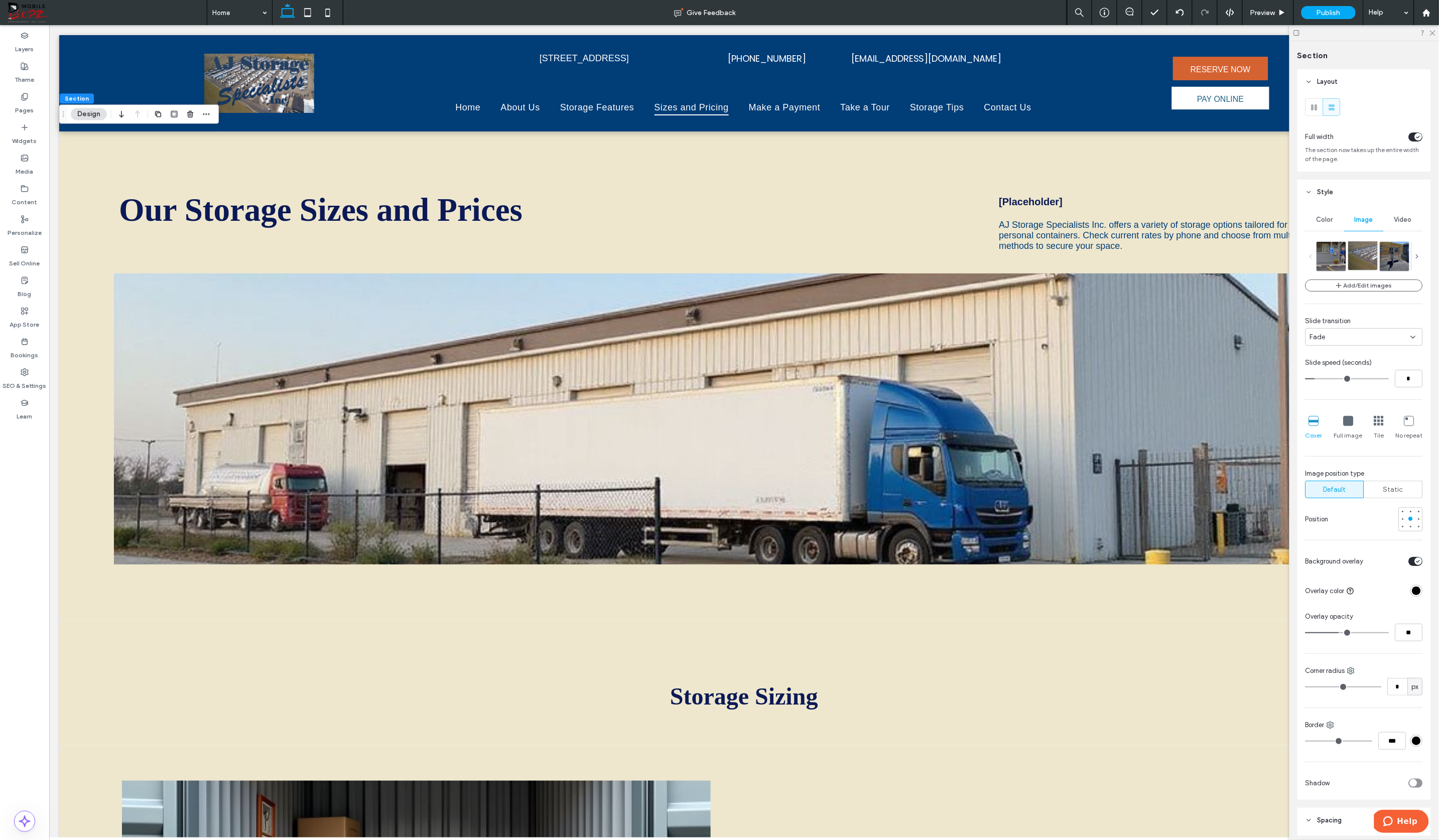
click at [1322, 251] on img at bounding box center [1378, 255] width 59 height 29
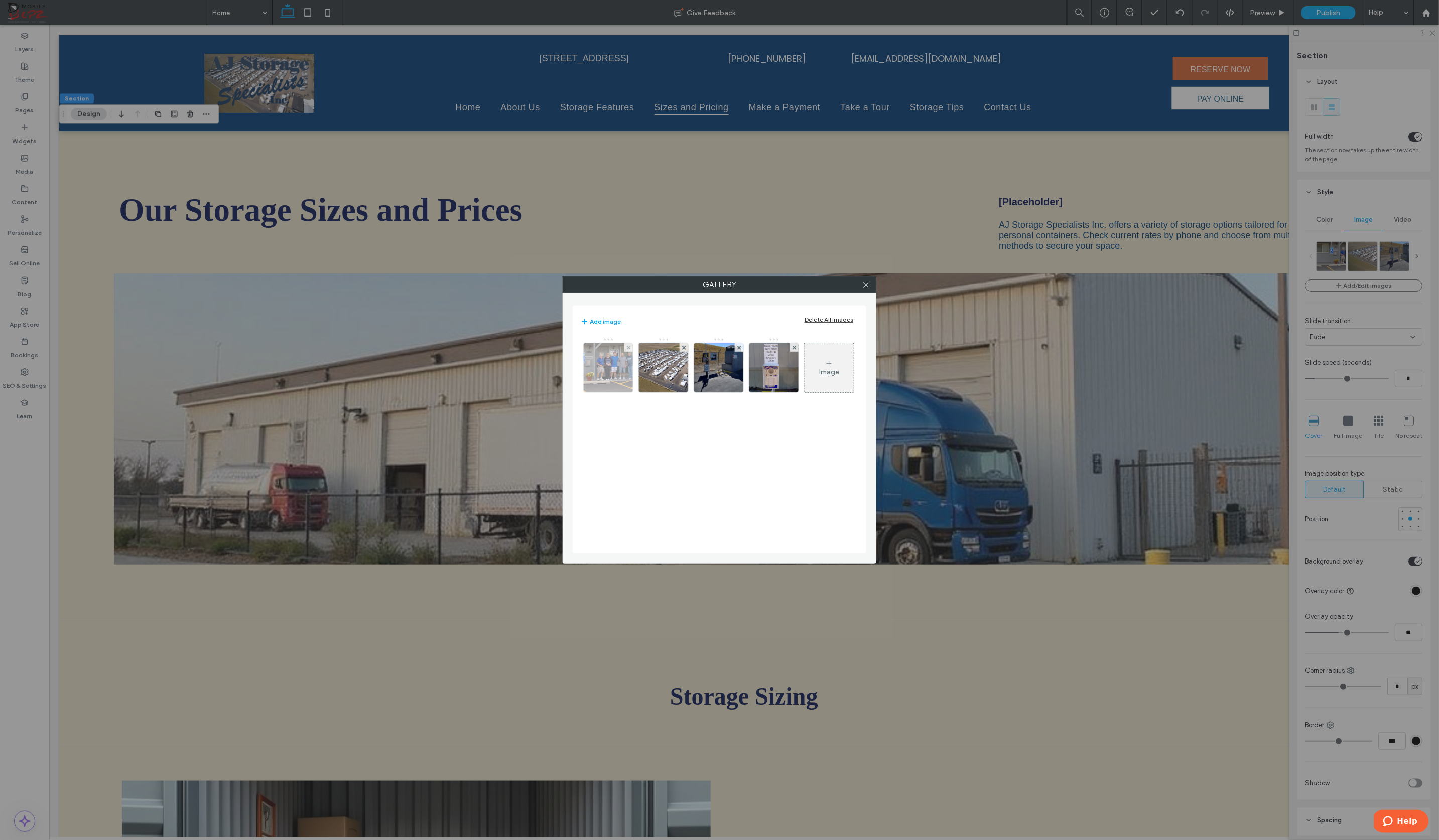
click at [616, 365] on img at bounding box center [608, 367] width 103 height 49
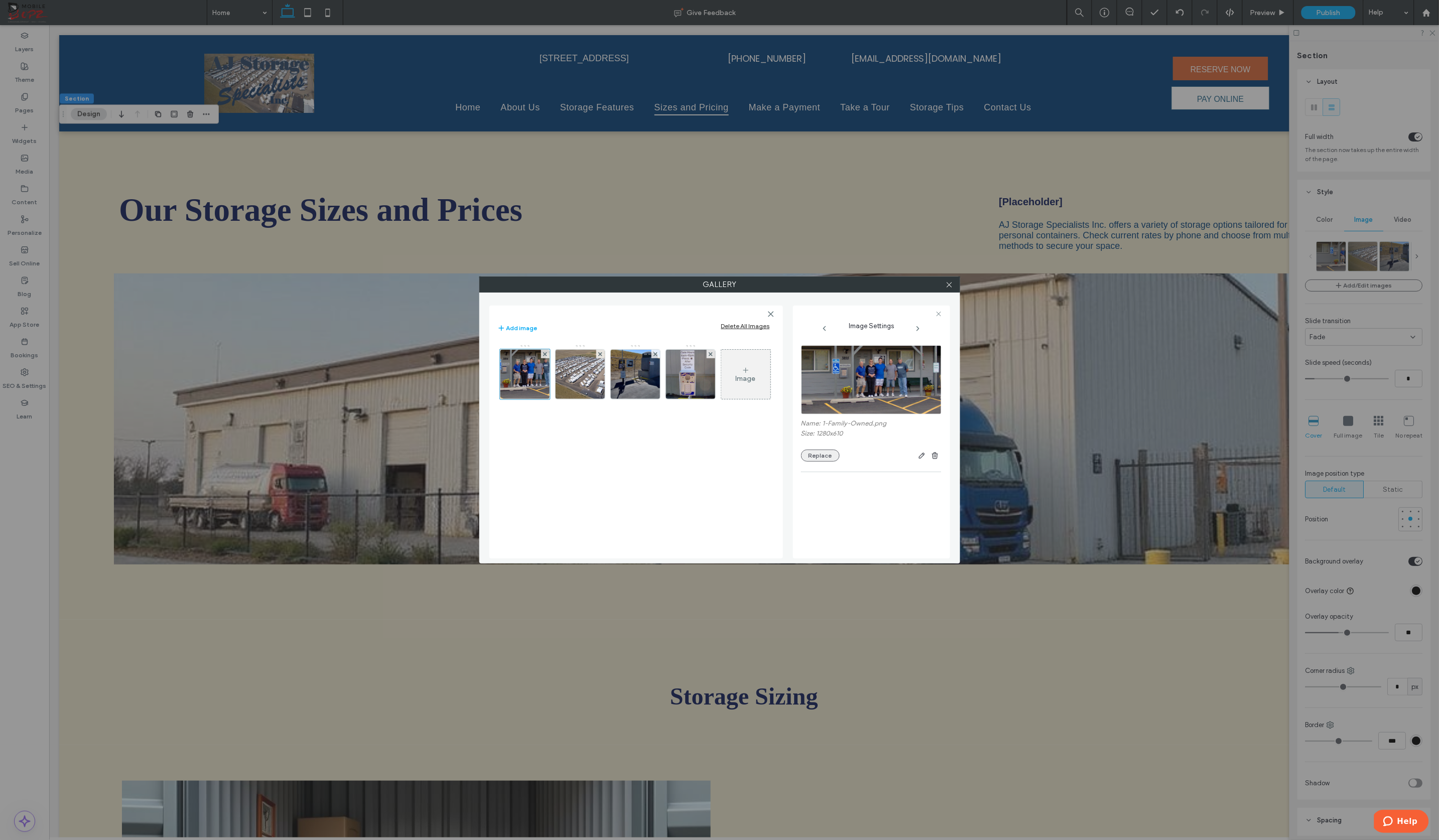
click at [824, 455] on button "Replace" at bounding box center [820, 455] width 38 height 12
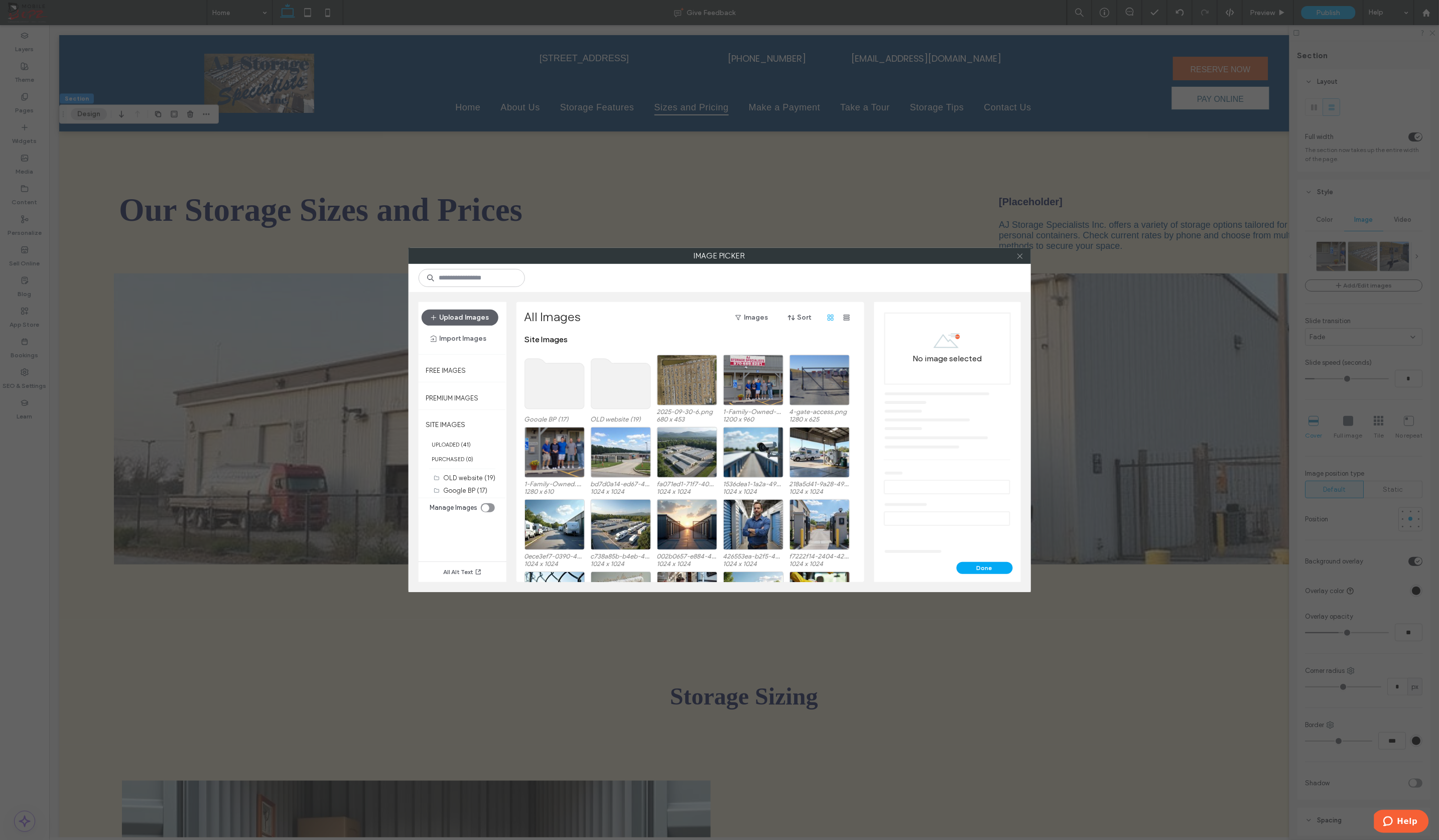
click at [1023, 255] on icon at bounding box center [1020, 256] width 7 height 7
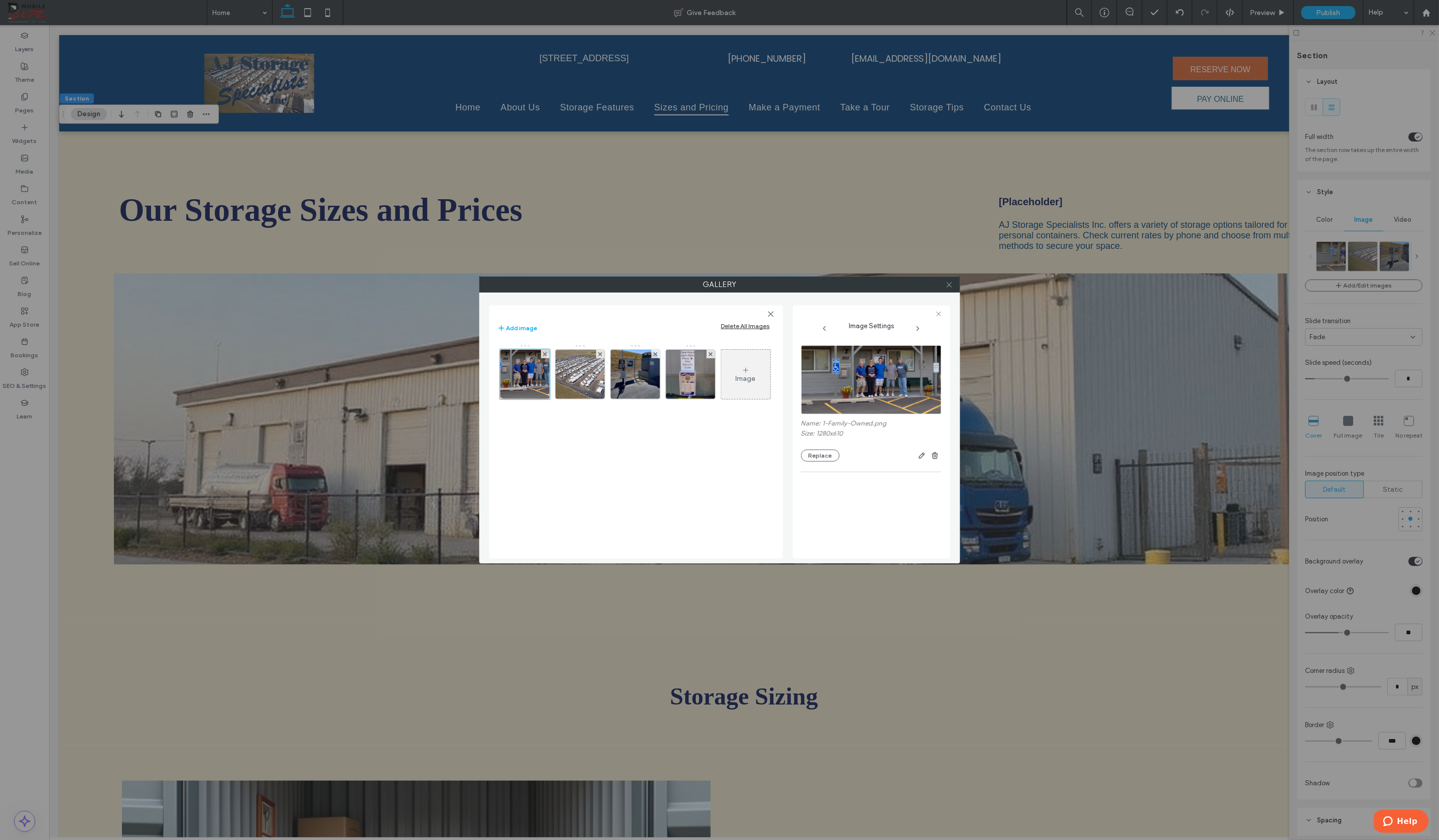
click at [951, 285] on icon at bounding box center [949, 284] width 7 height 7
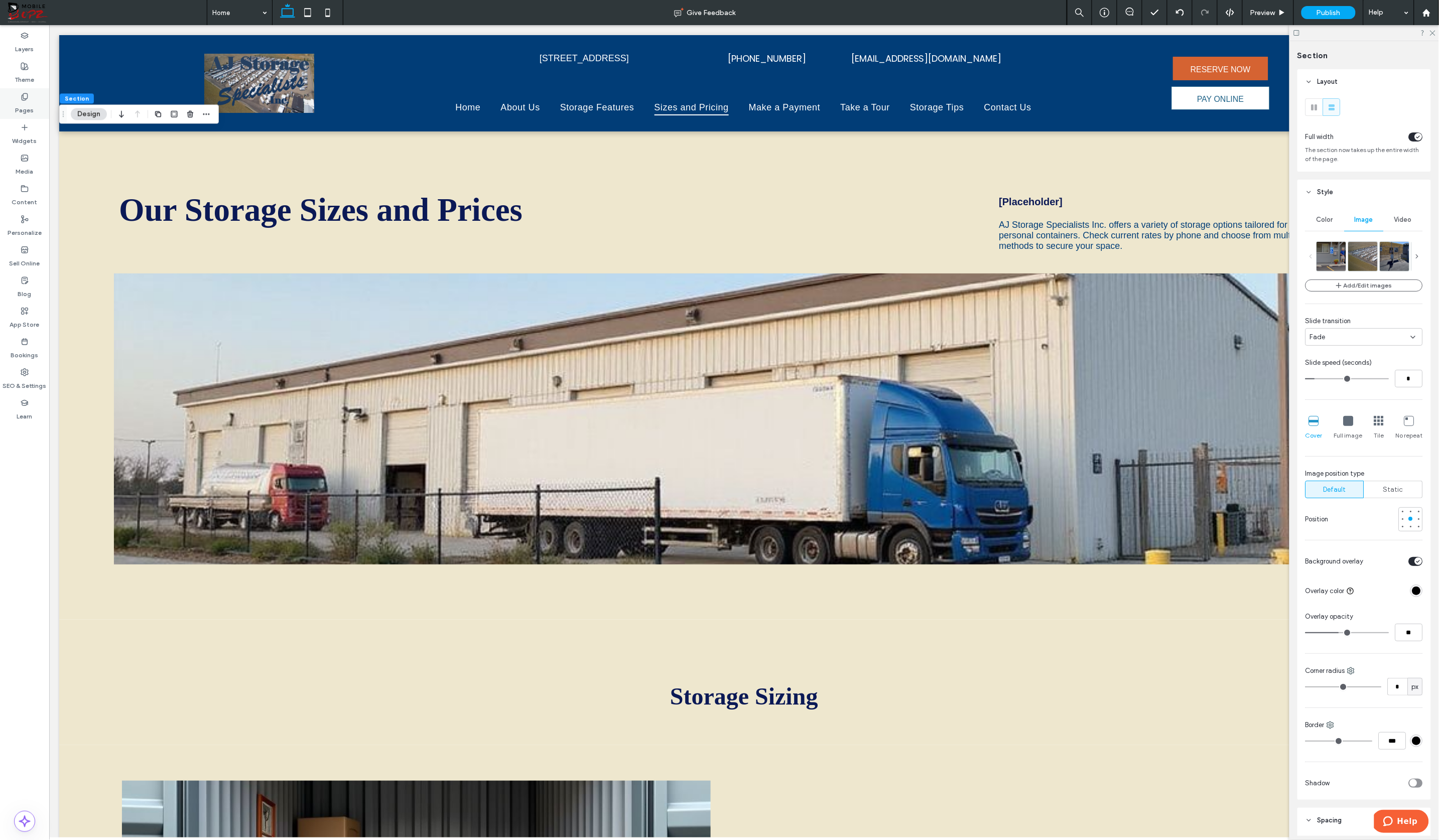
click at [21, 98] on icon at bounding box center [24, 97] width 8 height 8
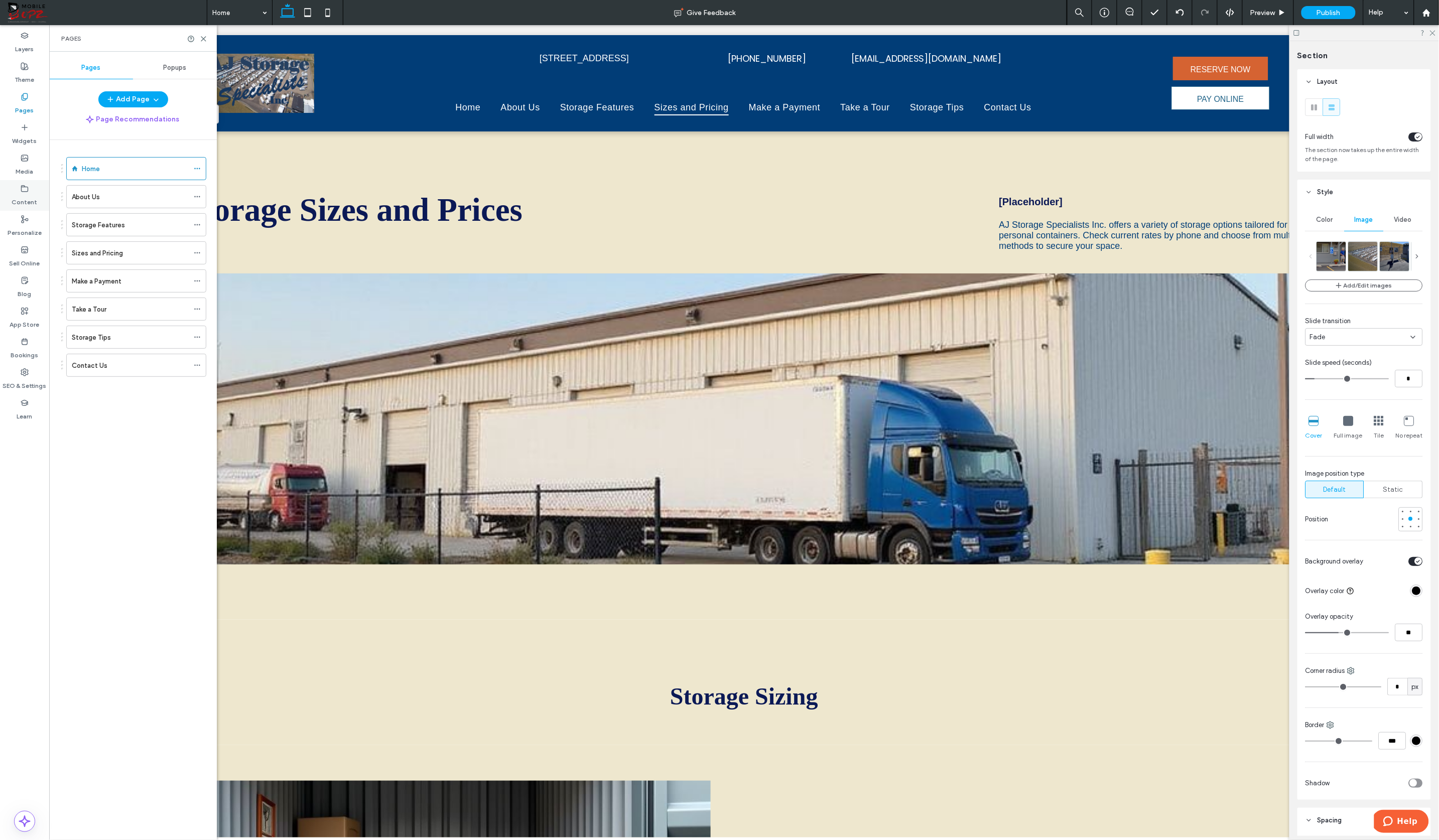
click at [27, 188] on icon at bounding box center [24, 188] width 8 height 8
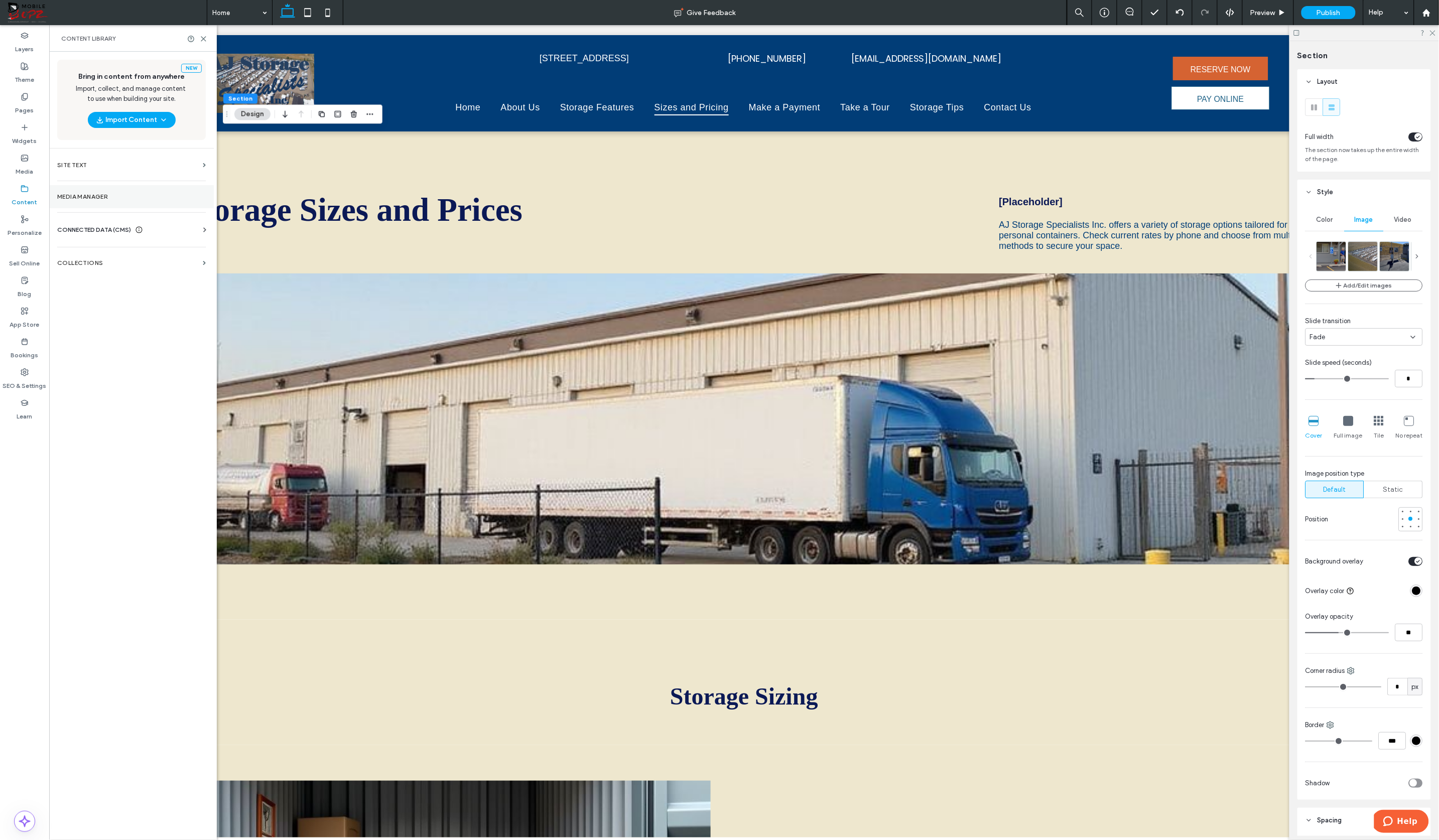
click at [71, 194] on label "Media Manager" at bounding box center [131, 196] width 149 height 7
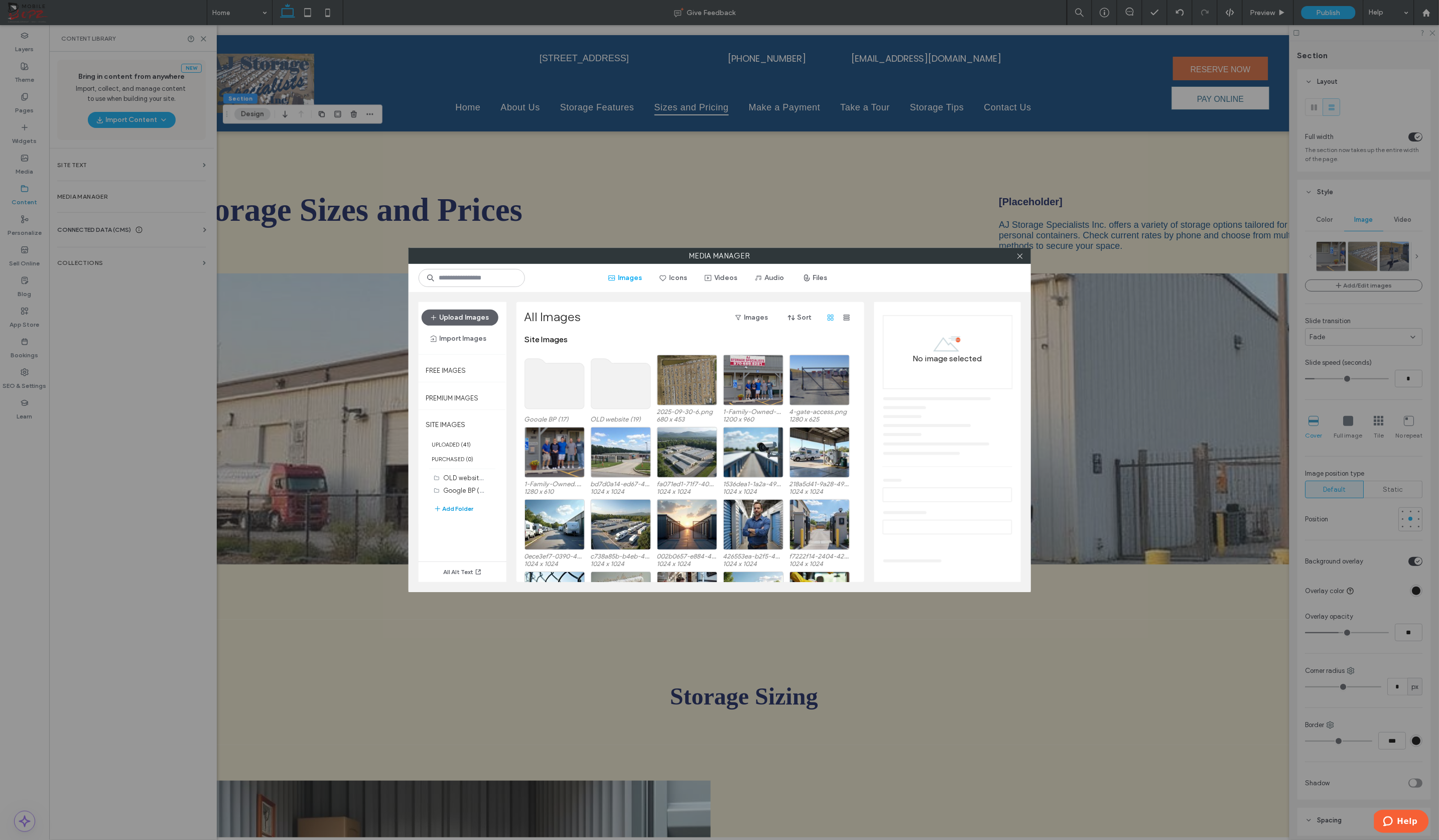
click at [465, 505] on button "Add Folder" at bounding box center [454, 508] width 40 height 12
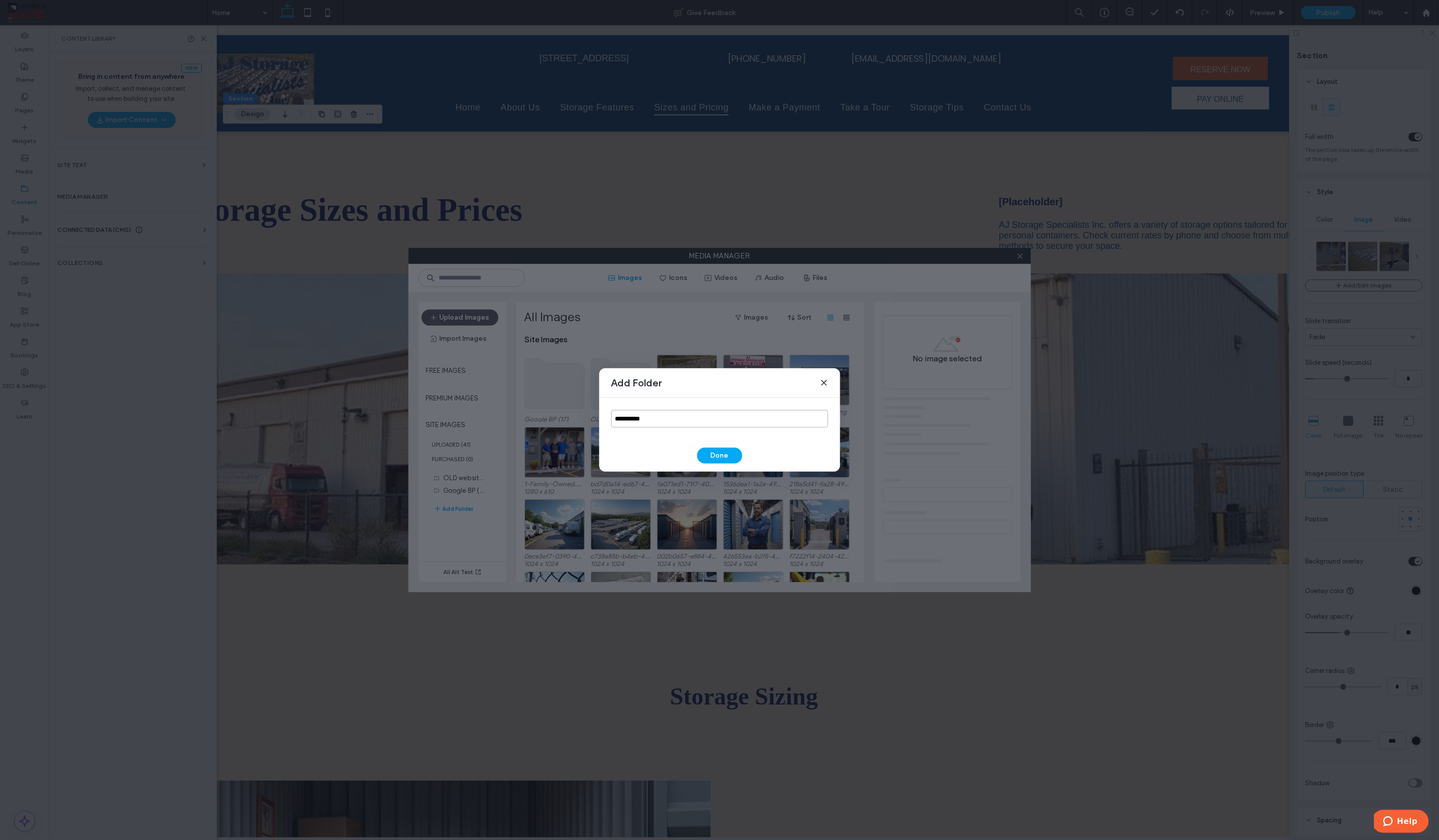
click at [638, 423] on input "**********" at bounding box center [720, 419] width 217 height 17
type input "*"
type input "**********"
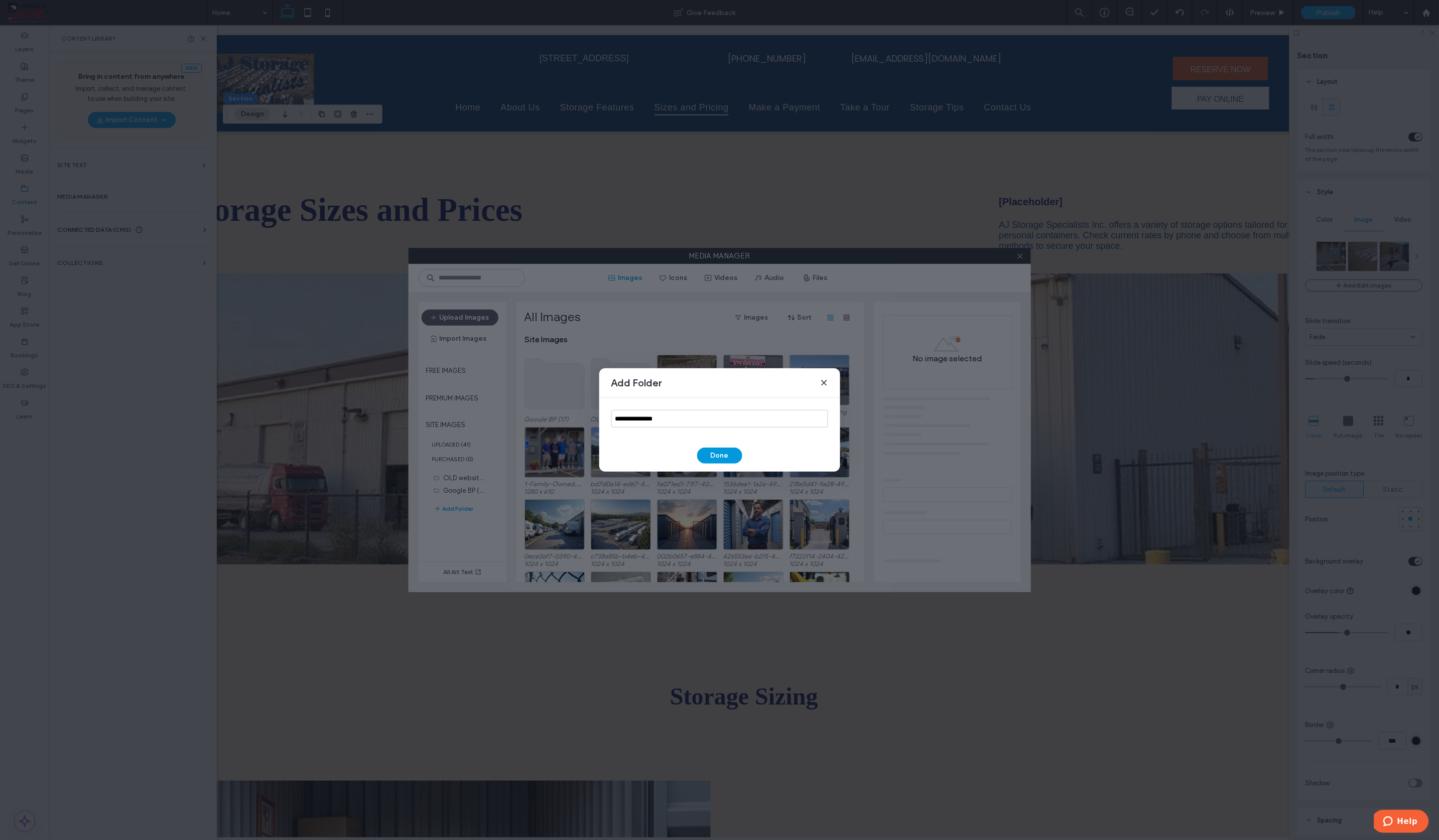
click at [705, 459] on button "Done" at bounding box center [720, 455] width 45 height 16
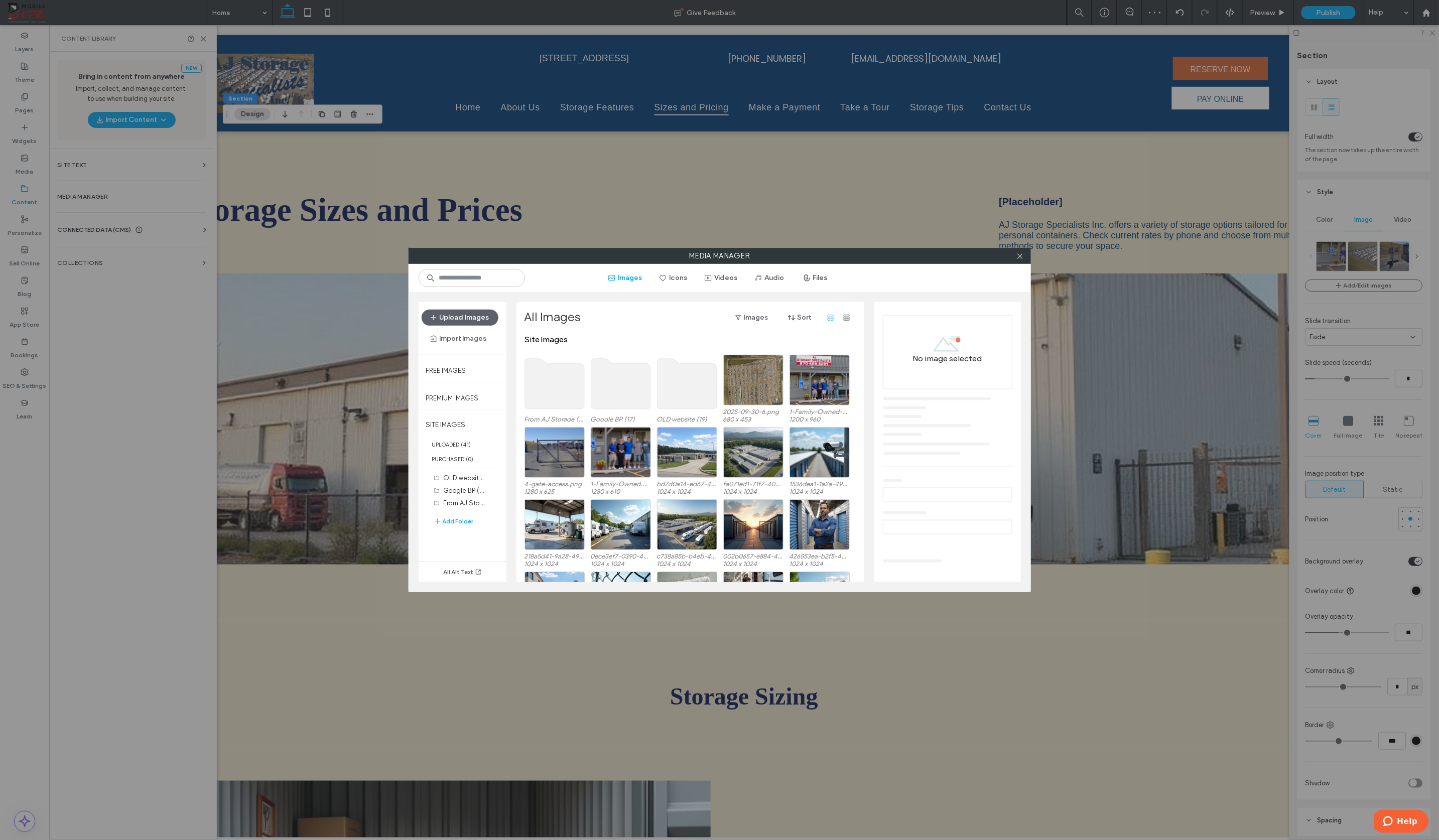
click at [557, 396] on use at bounding box center [554, 383] width 59 height 50
click at [557, 396] on use at bounding box center [554, 383] width 59 height 50
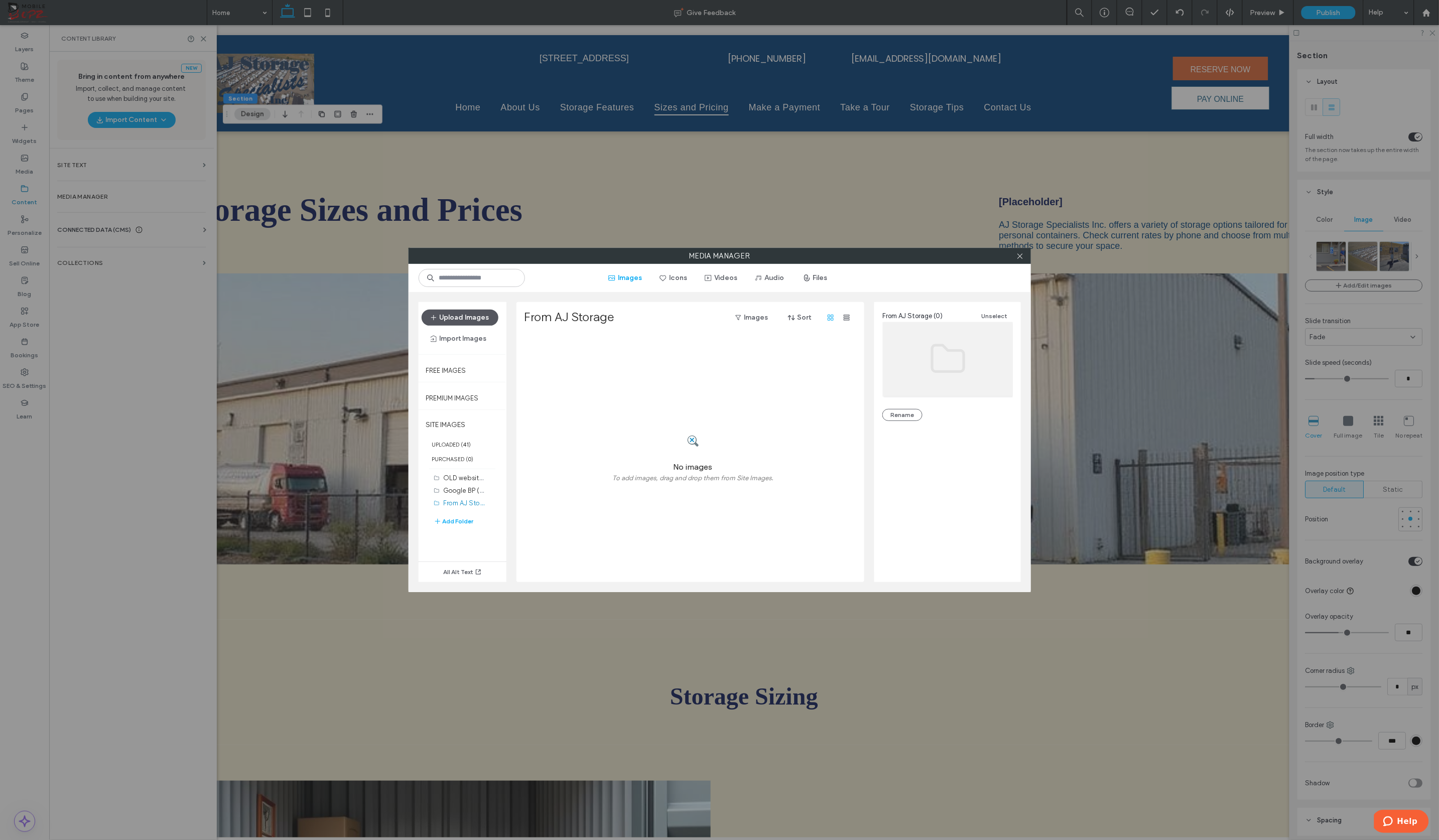
click at [473, 318] on button "Upload Images" at bounding box center [460, 318] width 77 height 16
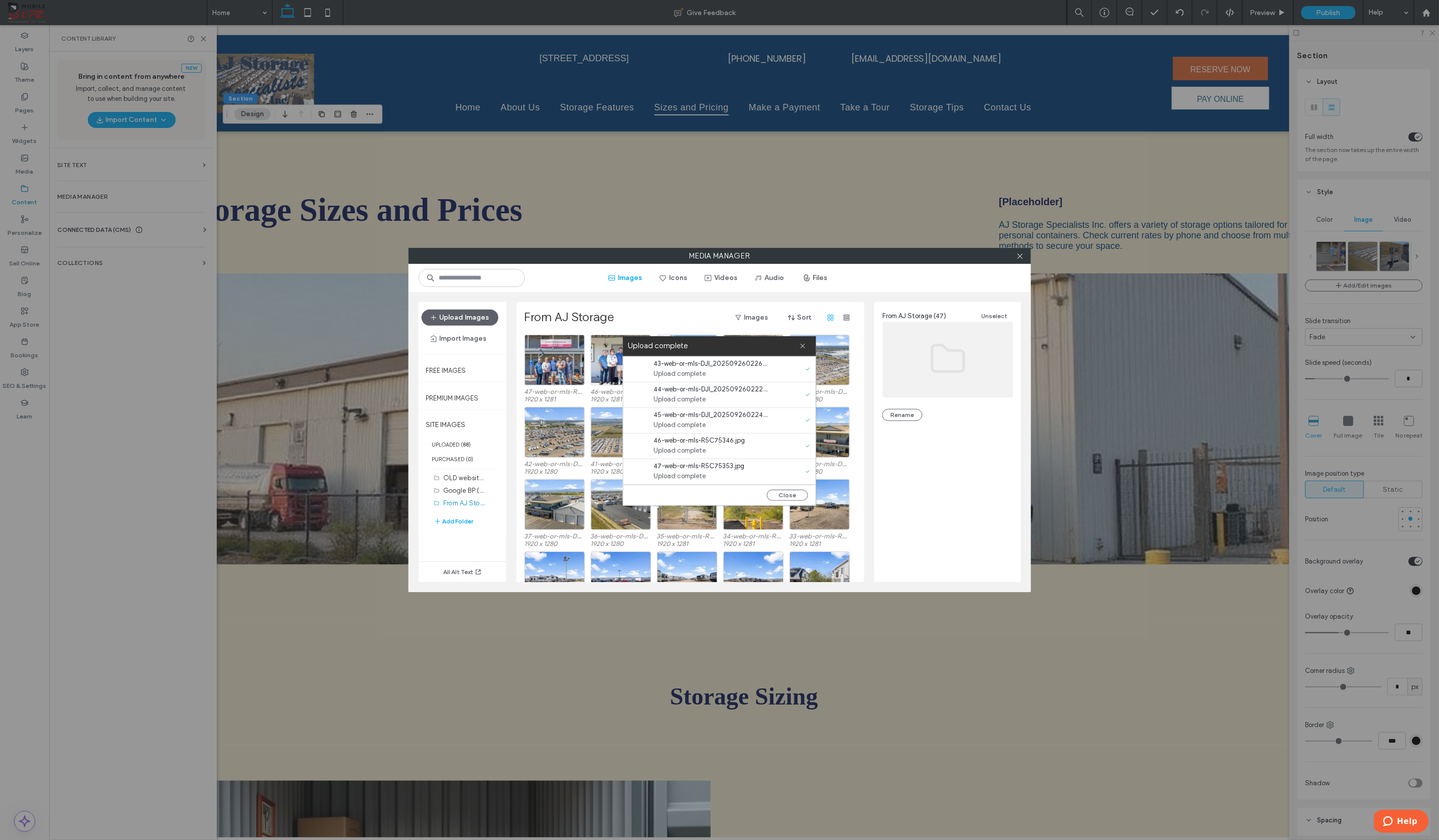
scroll to position [0, 0]
click at [780, 497] on button "Close" at bounding box center [787, 495] width 41 height 11
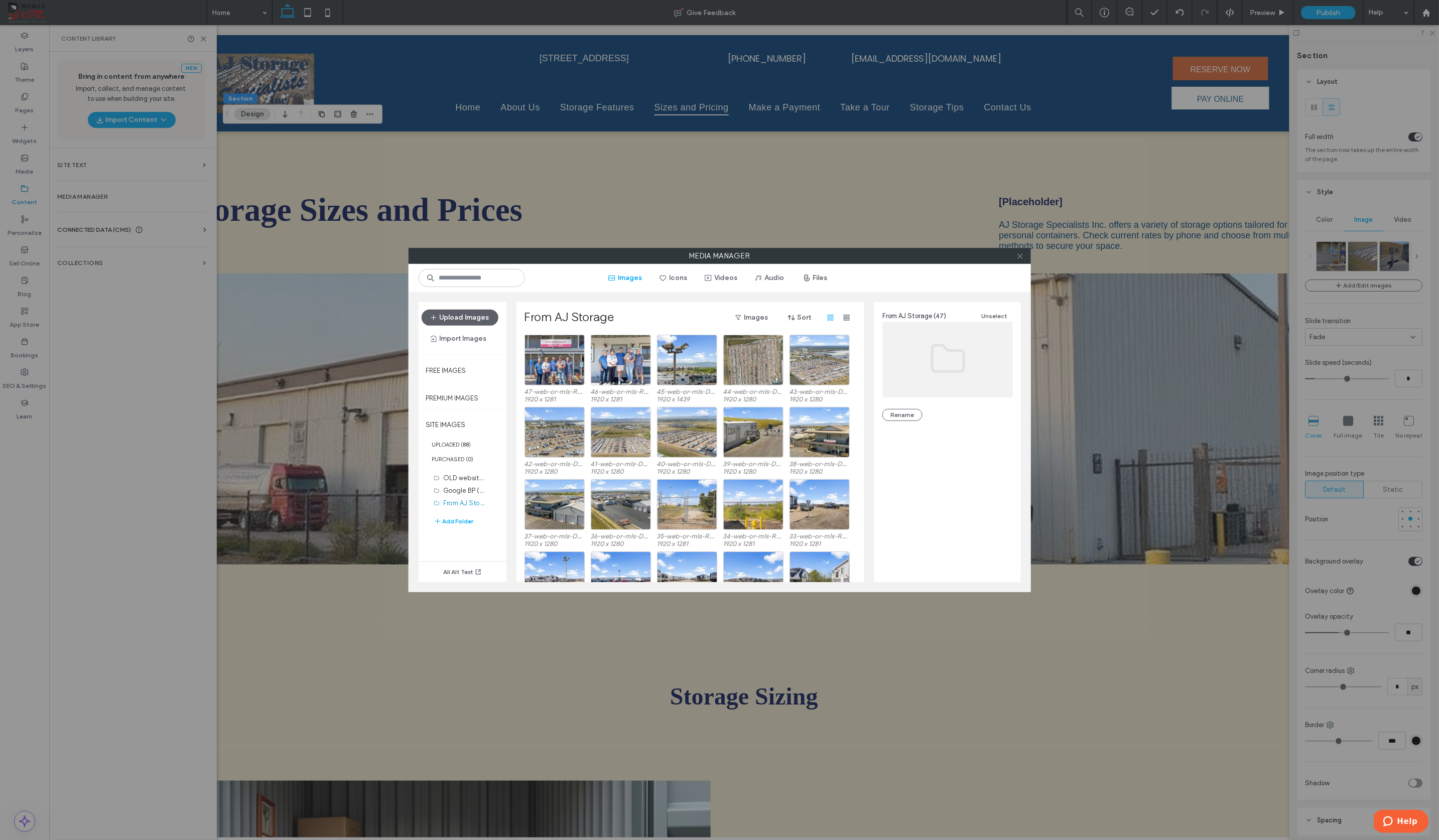
click at [1017, 257] on icon at bounding box center [1020, 256] width 7 height 7
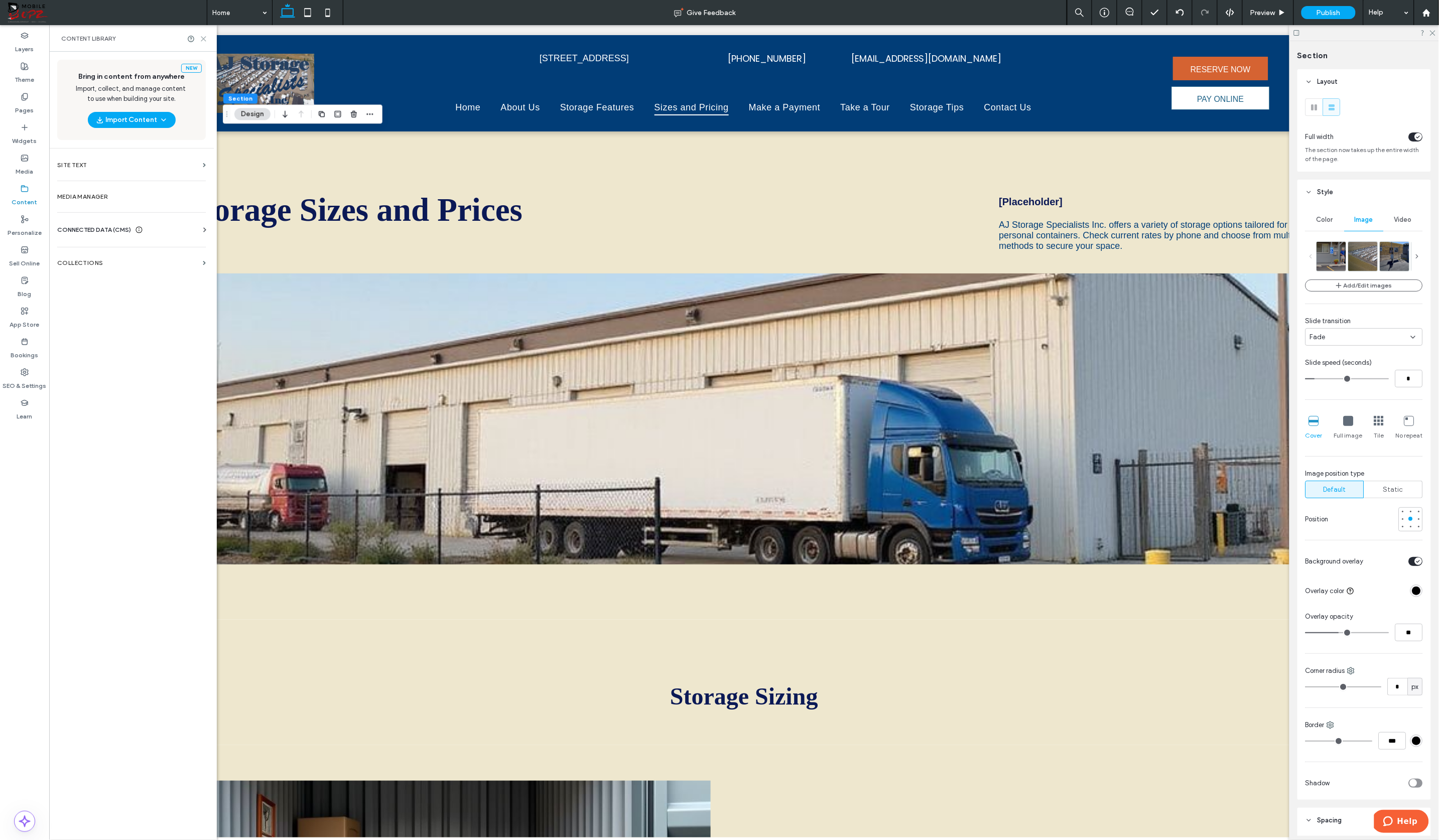
click at [203, 38] on use at bounding box center [203, 38] width 4 height 4
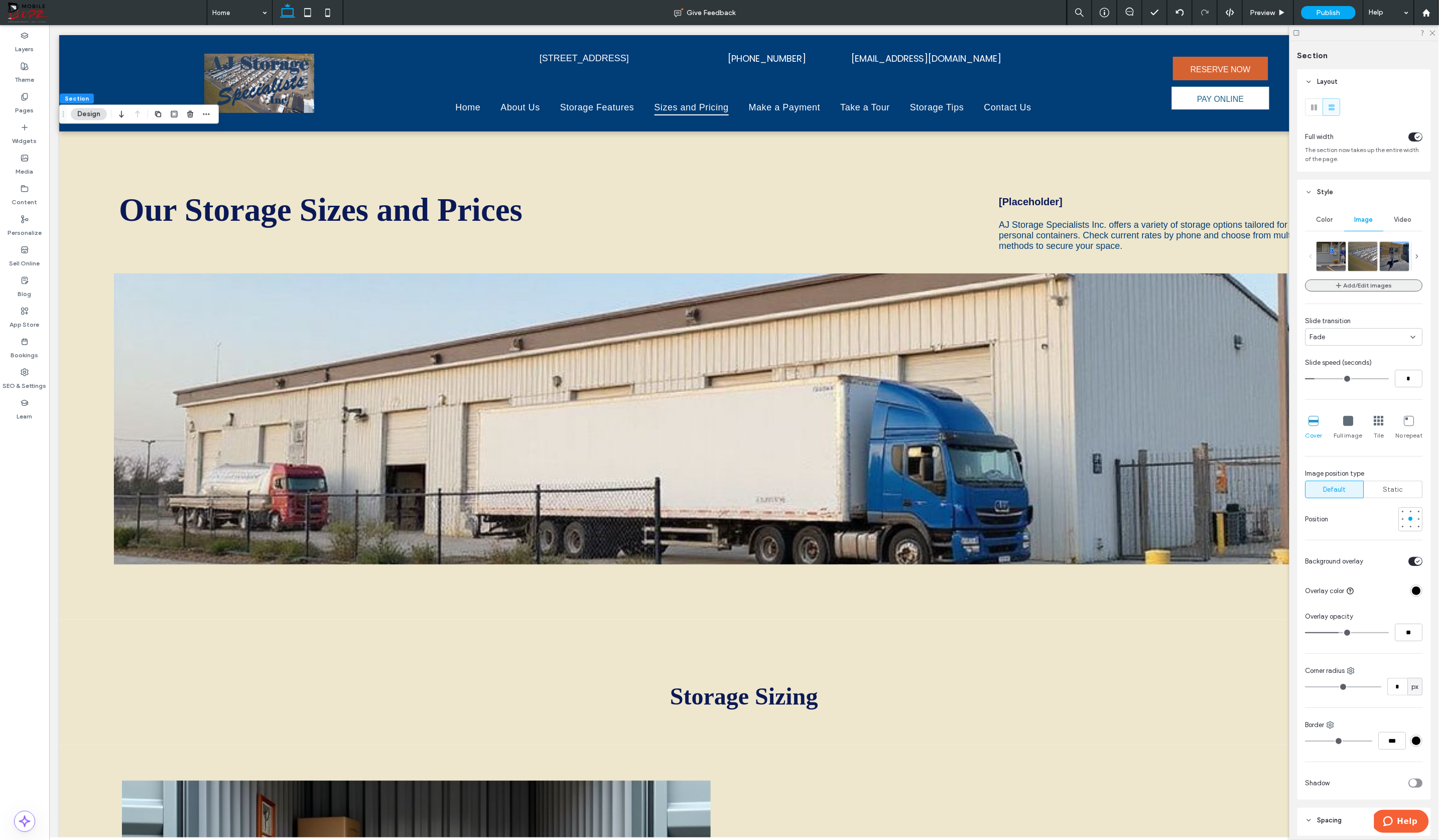
click at [1322, 283] on button "Add/Edit images" at bounding box center [1363, 285] width 117 height 12
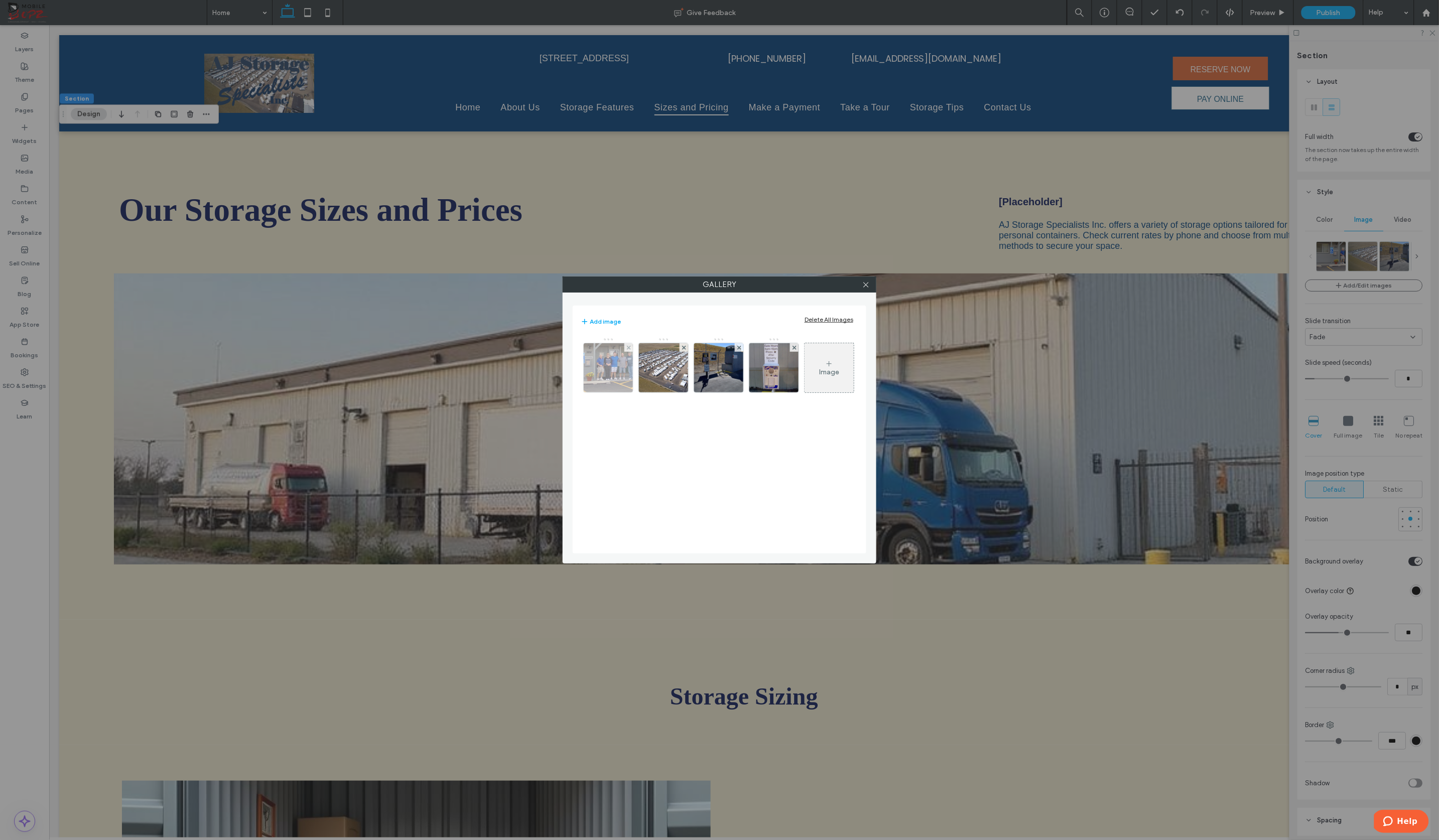
click at [611, 370] on img at bounding box center [608, 367] width 103 height 49
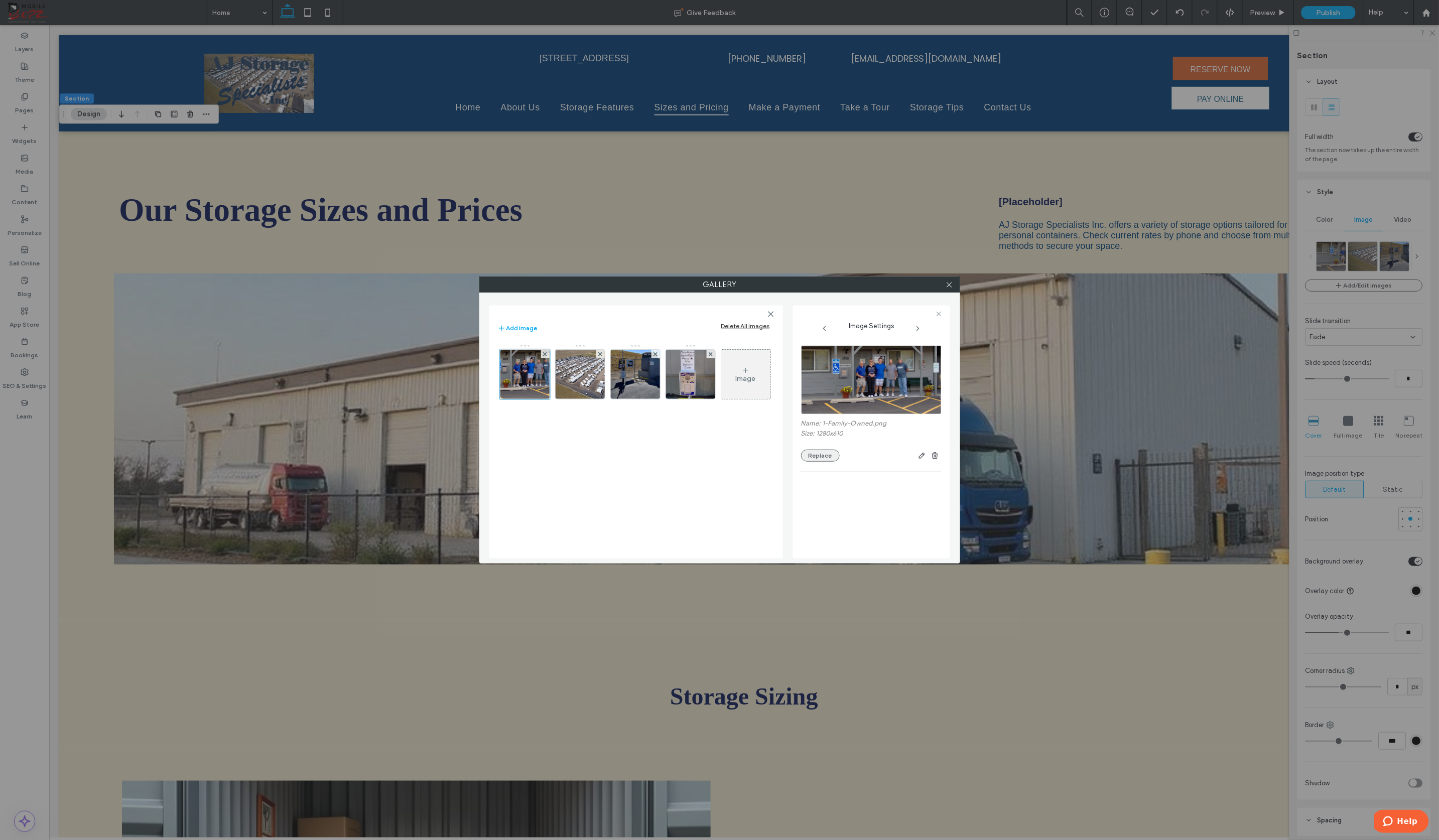
click at [825, 455] on button "Replace" at bounding box center [820, 455] width 38 height 12
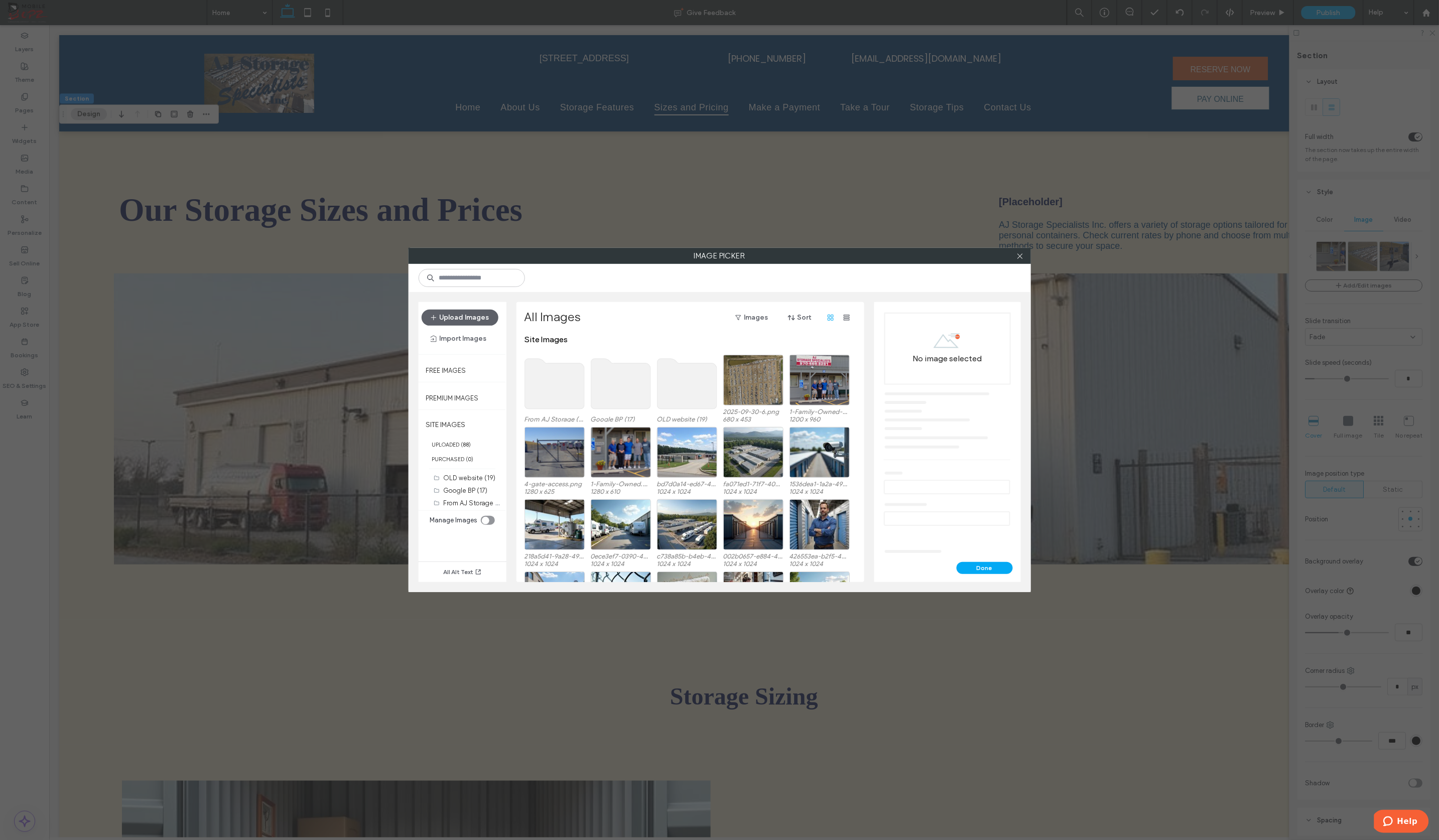
click at [566, 389] on use at bounding box center [554, 383] width 59 height 50
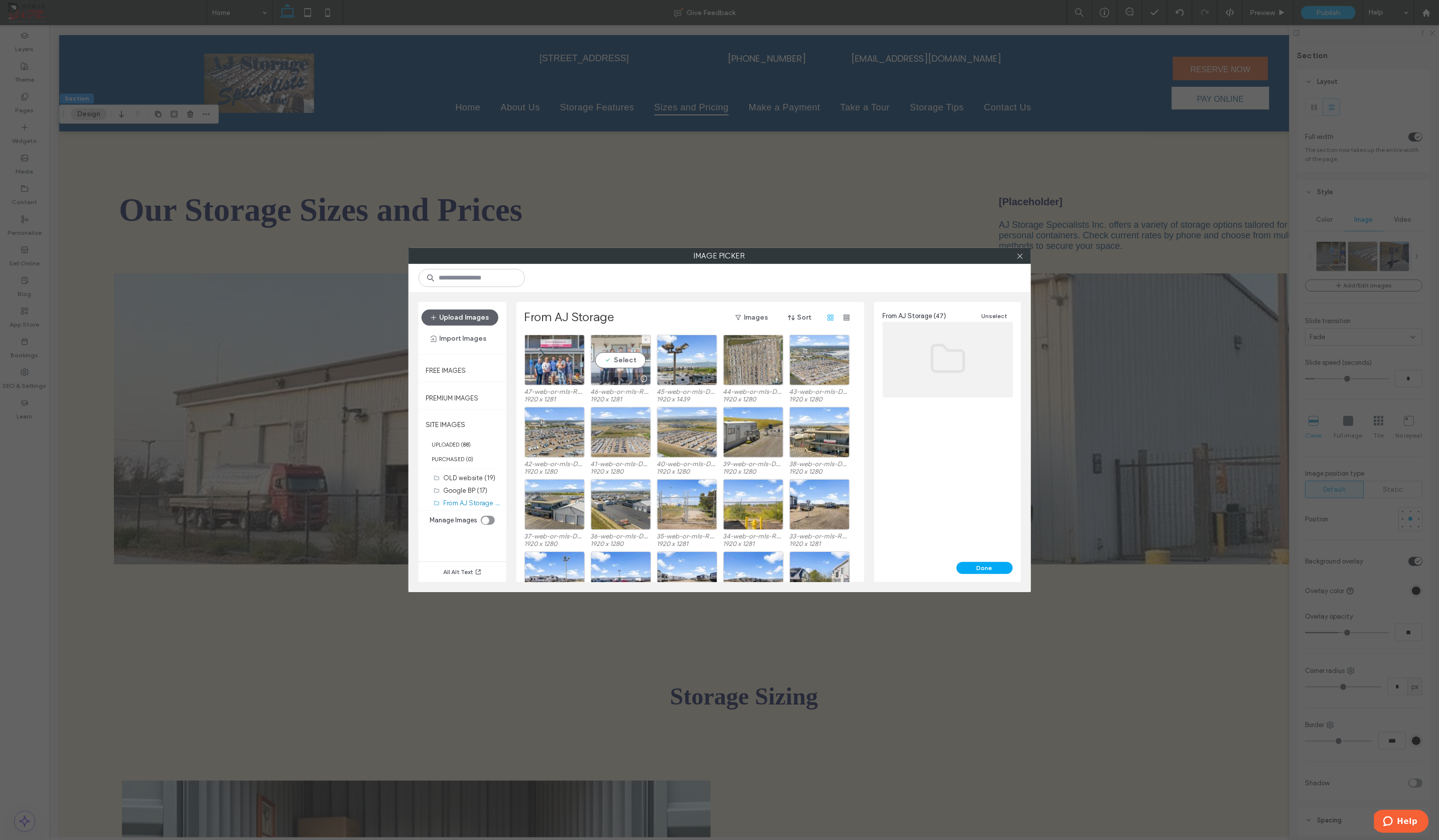
click at [599, 362] on div "Select" at bounding box center [620, 360] width 60 height 51
click at [978, 564] on button "Done" at bounding box center [984, 567] width 56 height 12
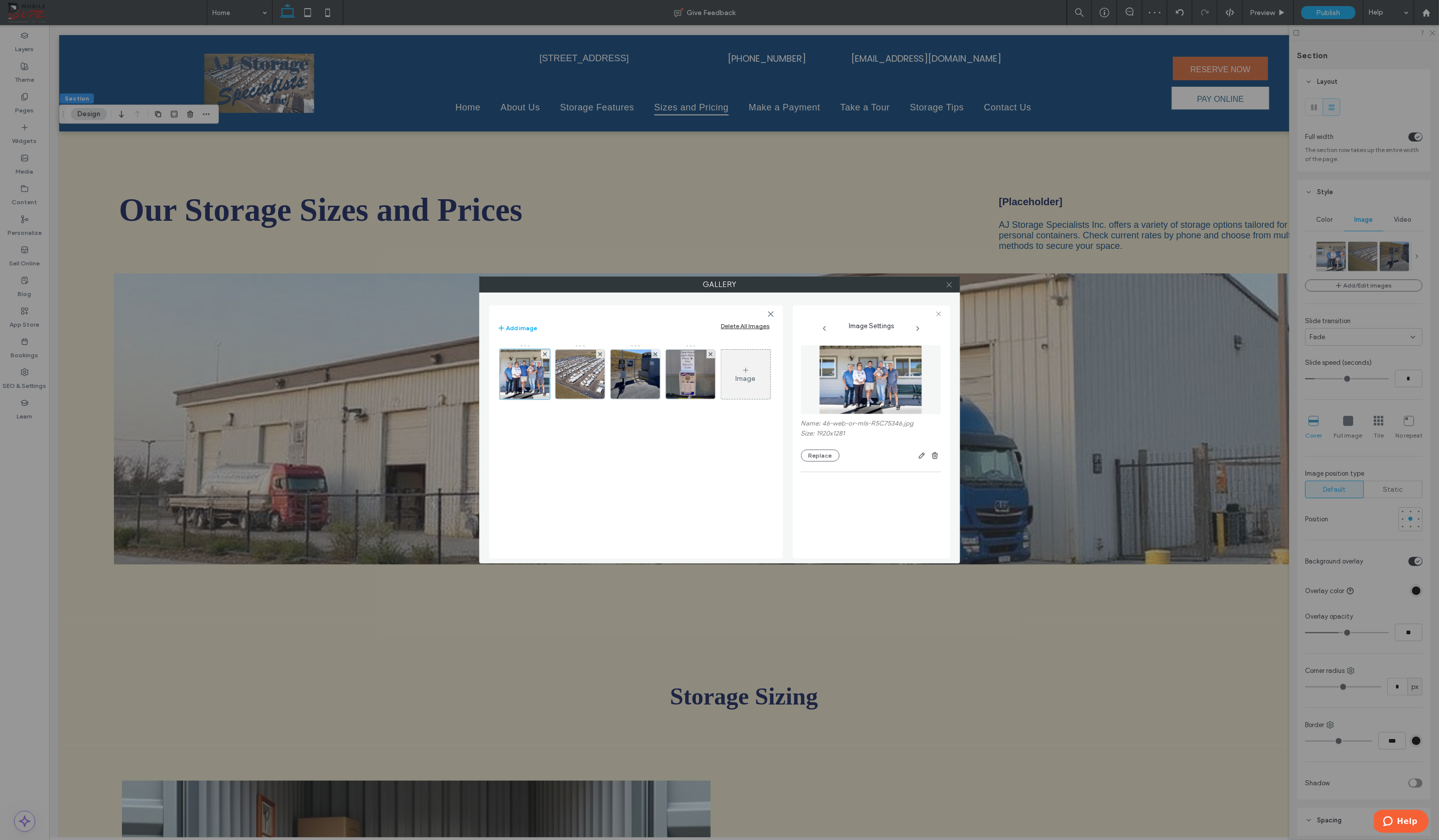
click at [952, 284] on icon at bounding box center [949, 284] width 7 height 7
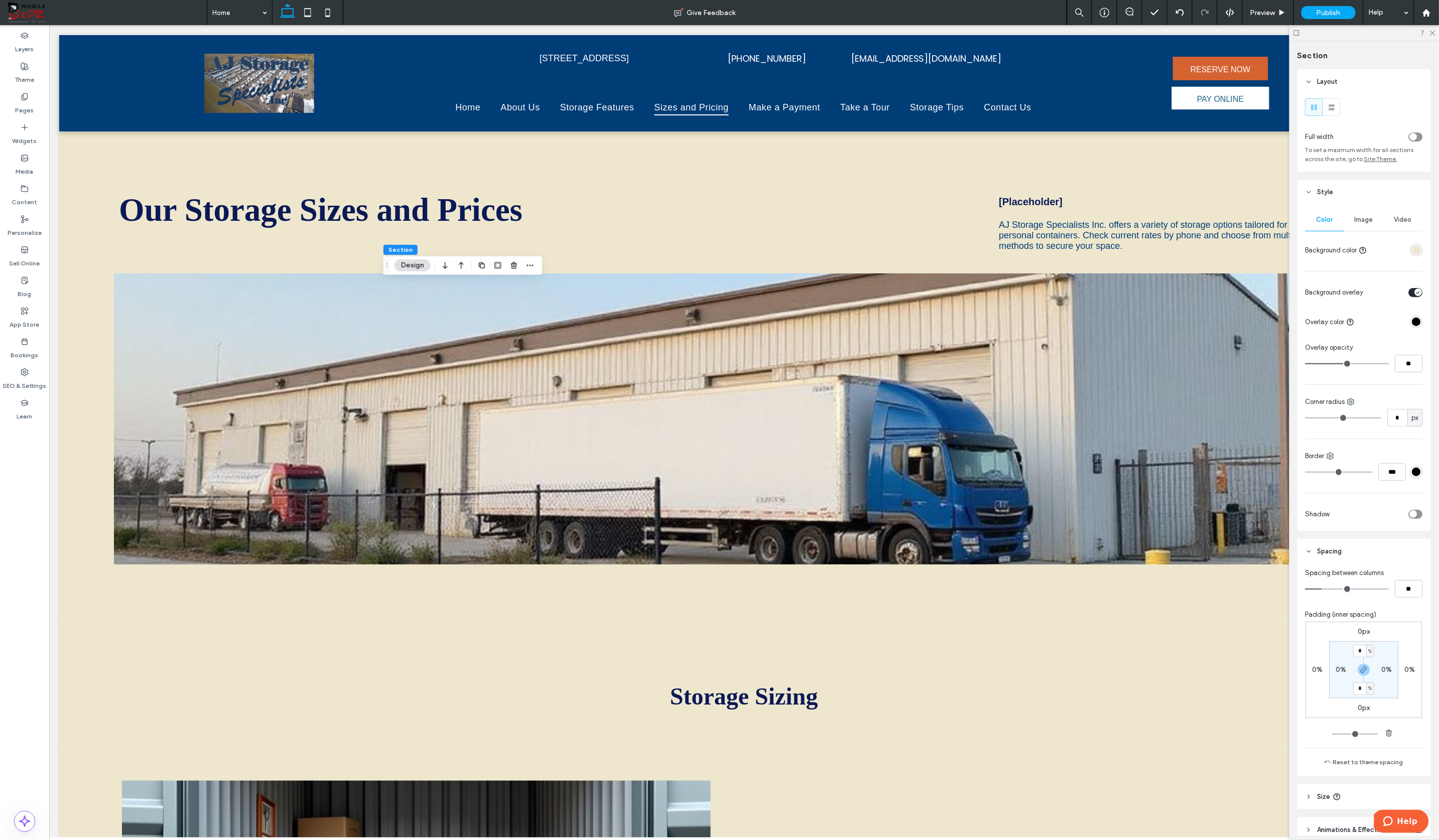
click at [1322, 223] on span "Image" at bounding box center [1364, 219] width 19 height 8
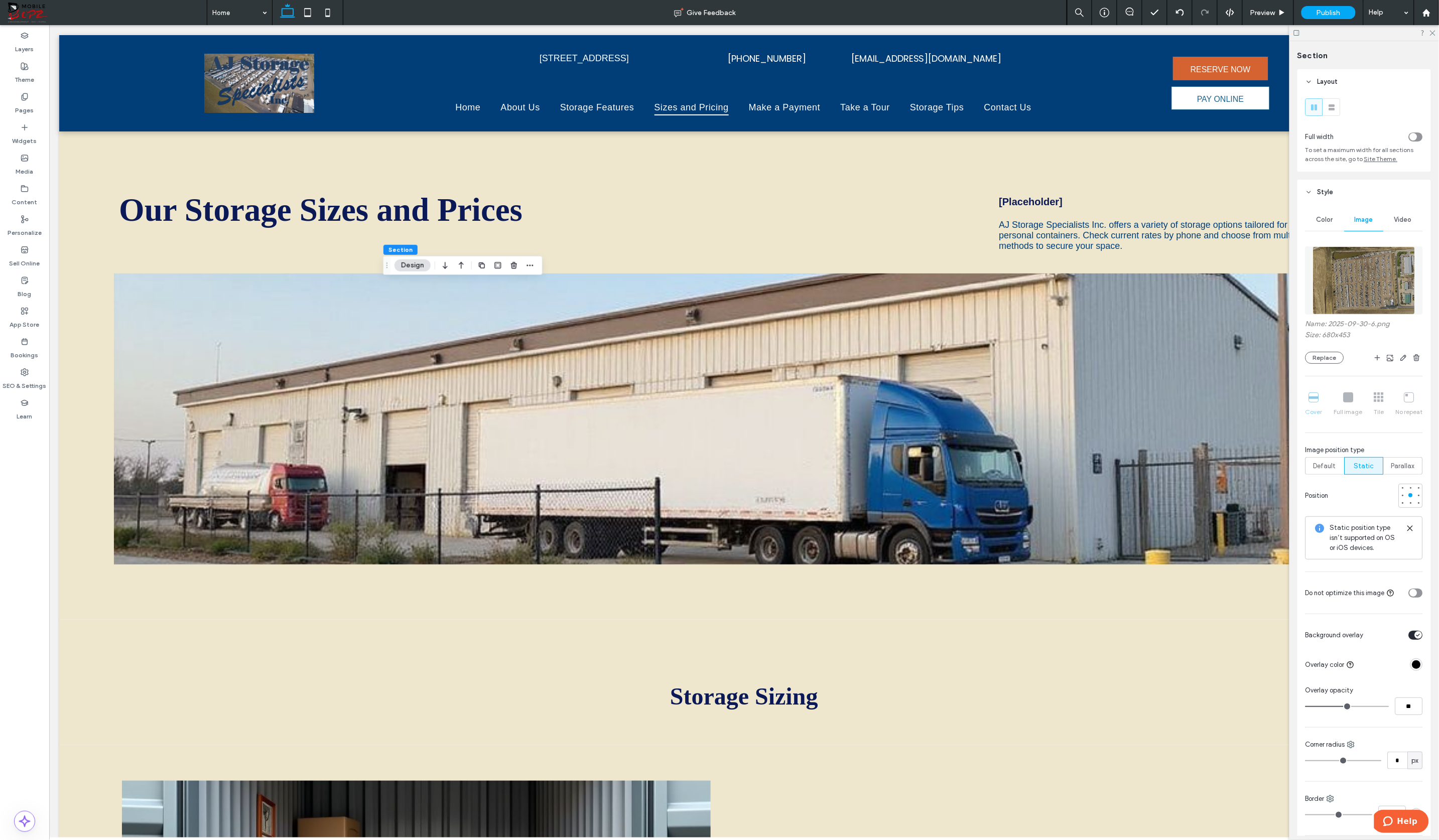
click at [1322, 276] on img at bounding box center [1363, 281] width 102 height 68
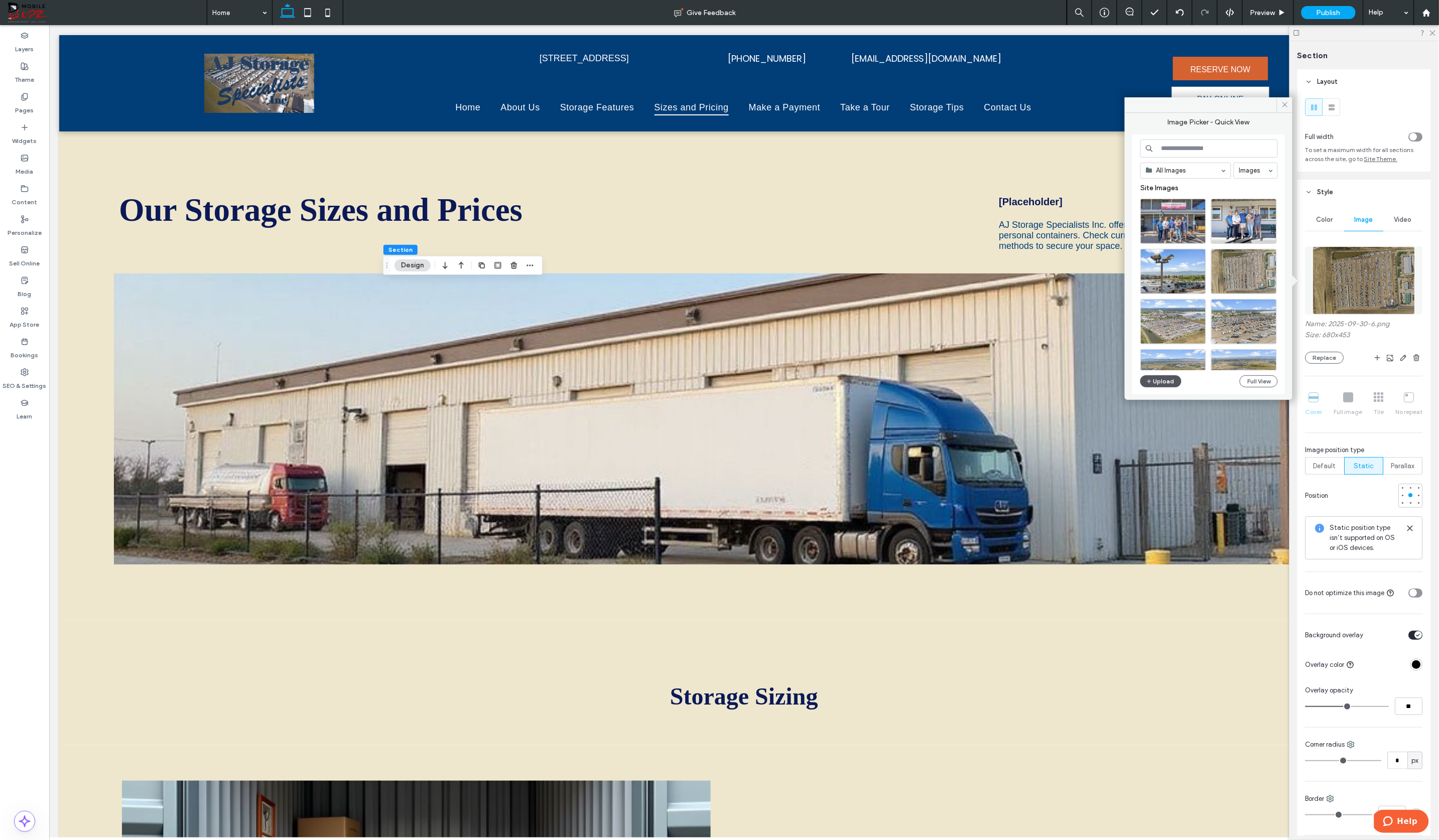
click at [1160, 381] on button "Upload" at bounding box center [1161, 381] width 41 height 12
click at [1322, 300] on img at bounding box center [1363, 281] width 102 height 68
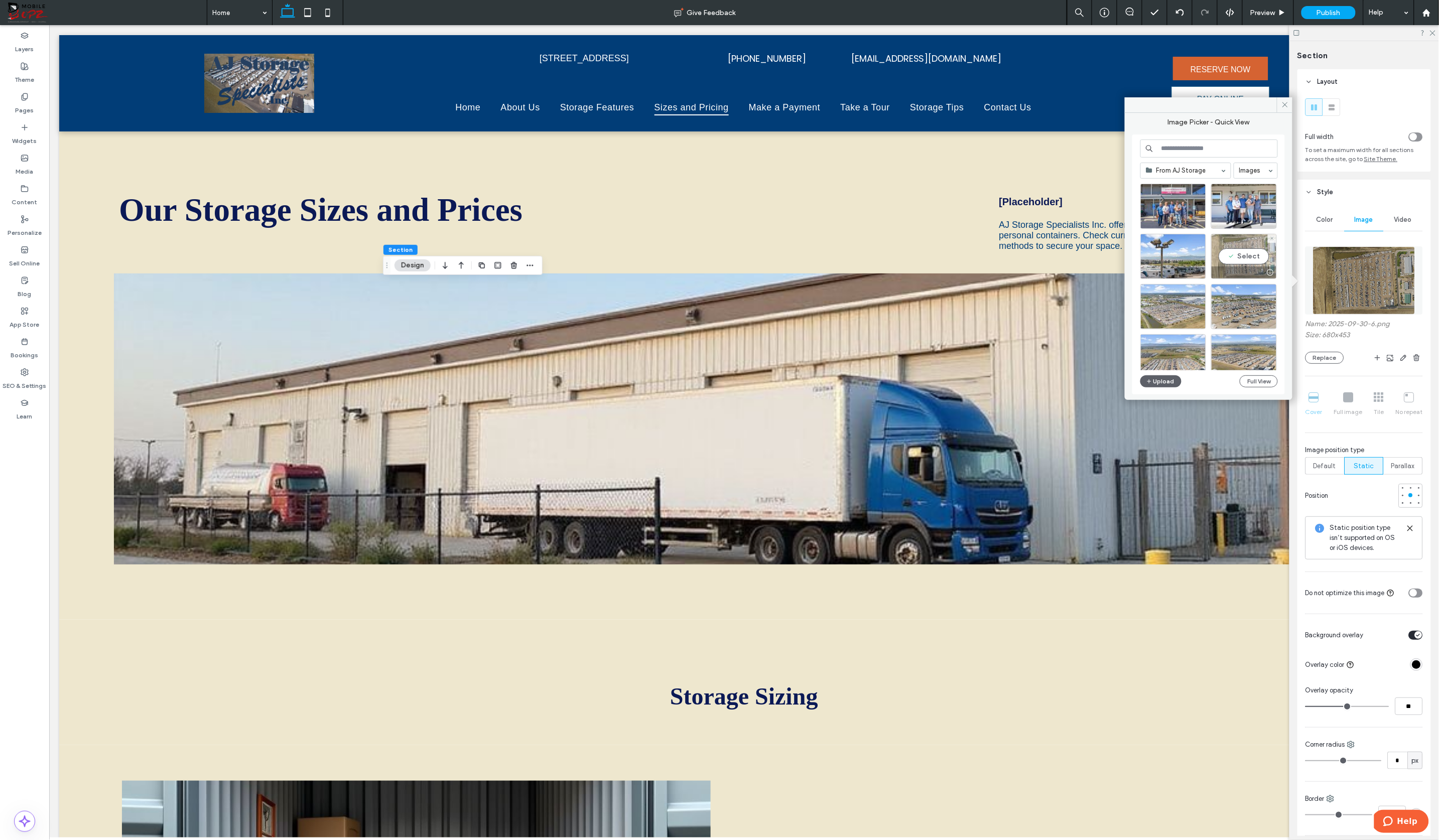
click at [1239, 258] on div "Select" at bounding box center [1244, 256] width 66 height 45
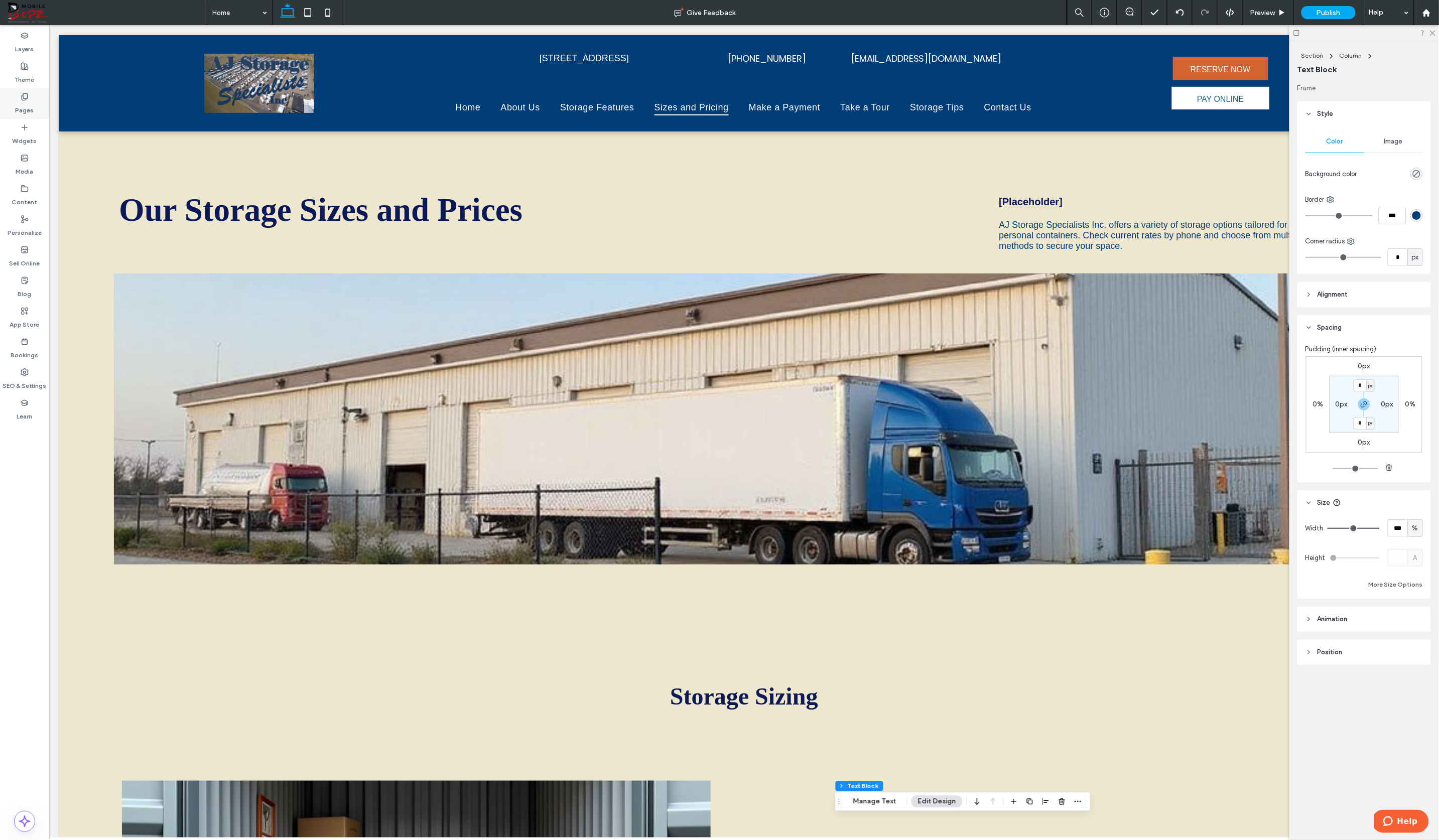
click at [35, 106] on div "Pages" at bounding box center [24, 103] width 49 height 30
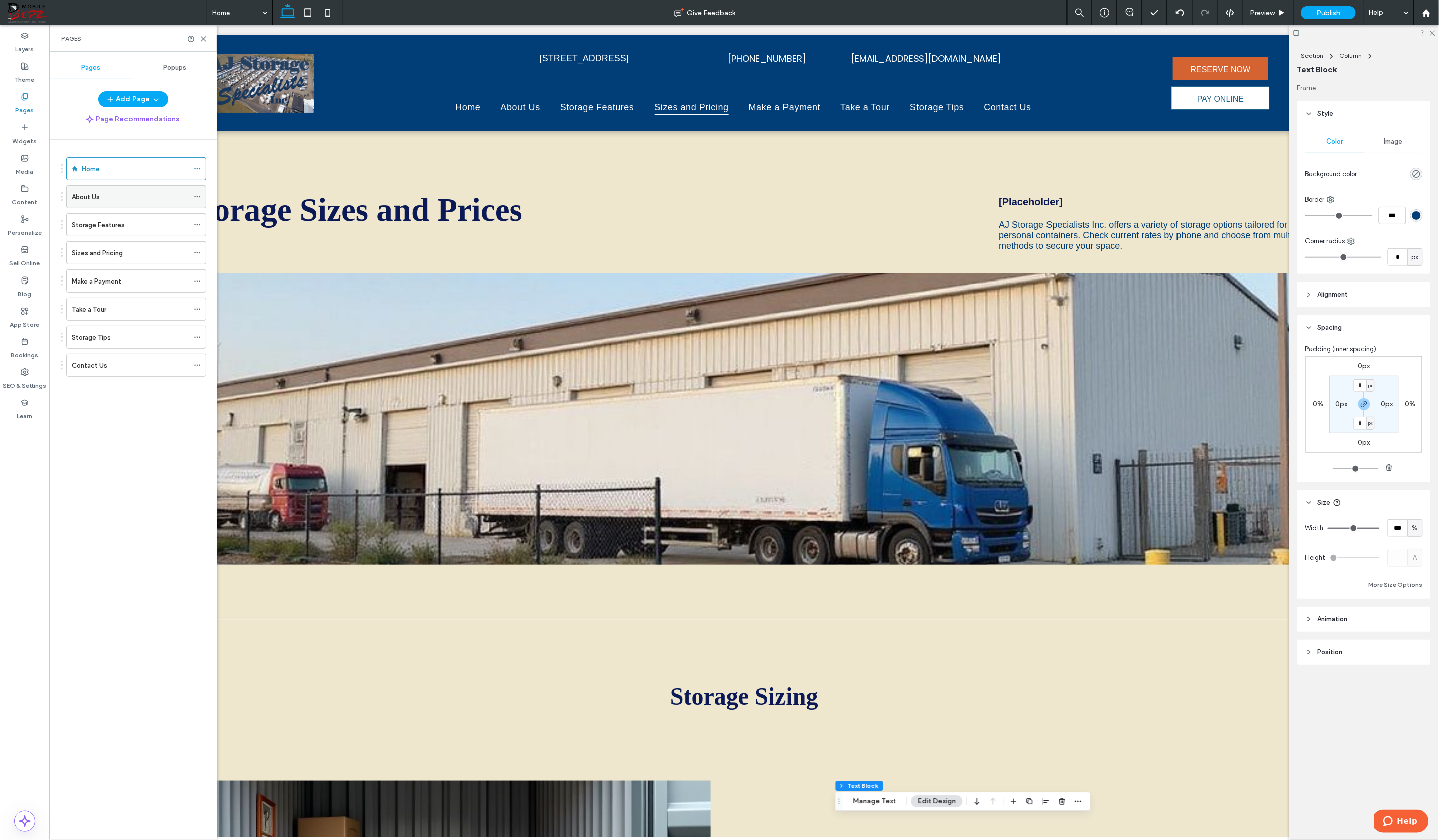
click at [103, 205] on div "About Us" at bounding box center [130, 197] width 117 height 22
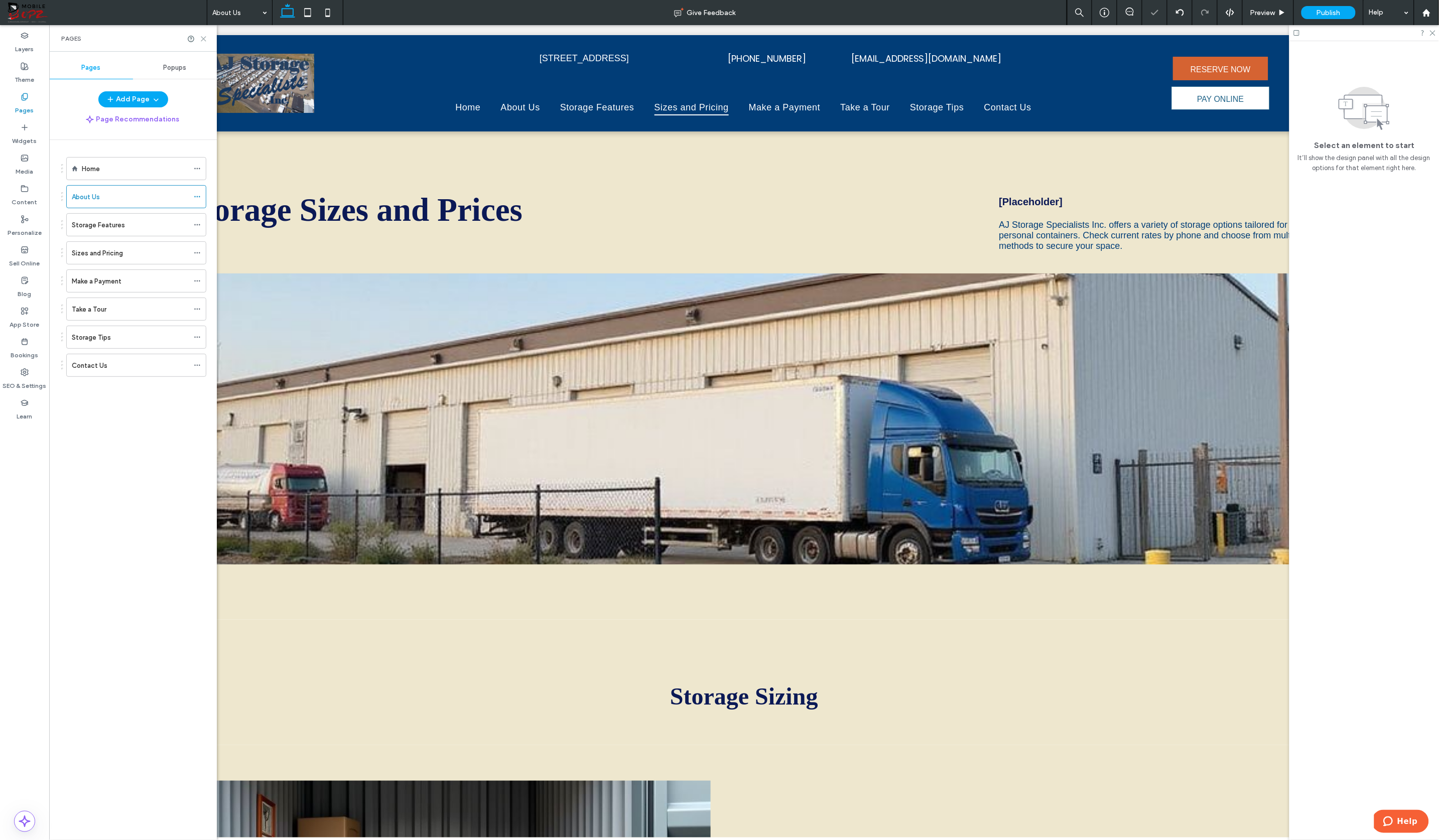
click at [205, 38] on icon at bounding box center [203, 39] width 7 height 7
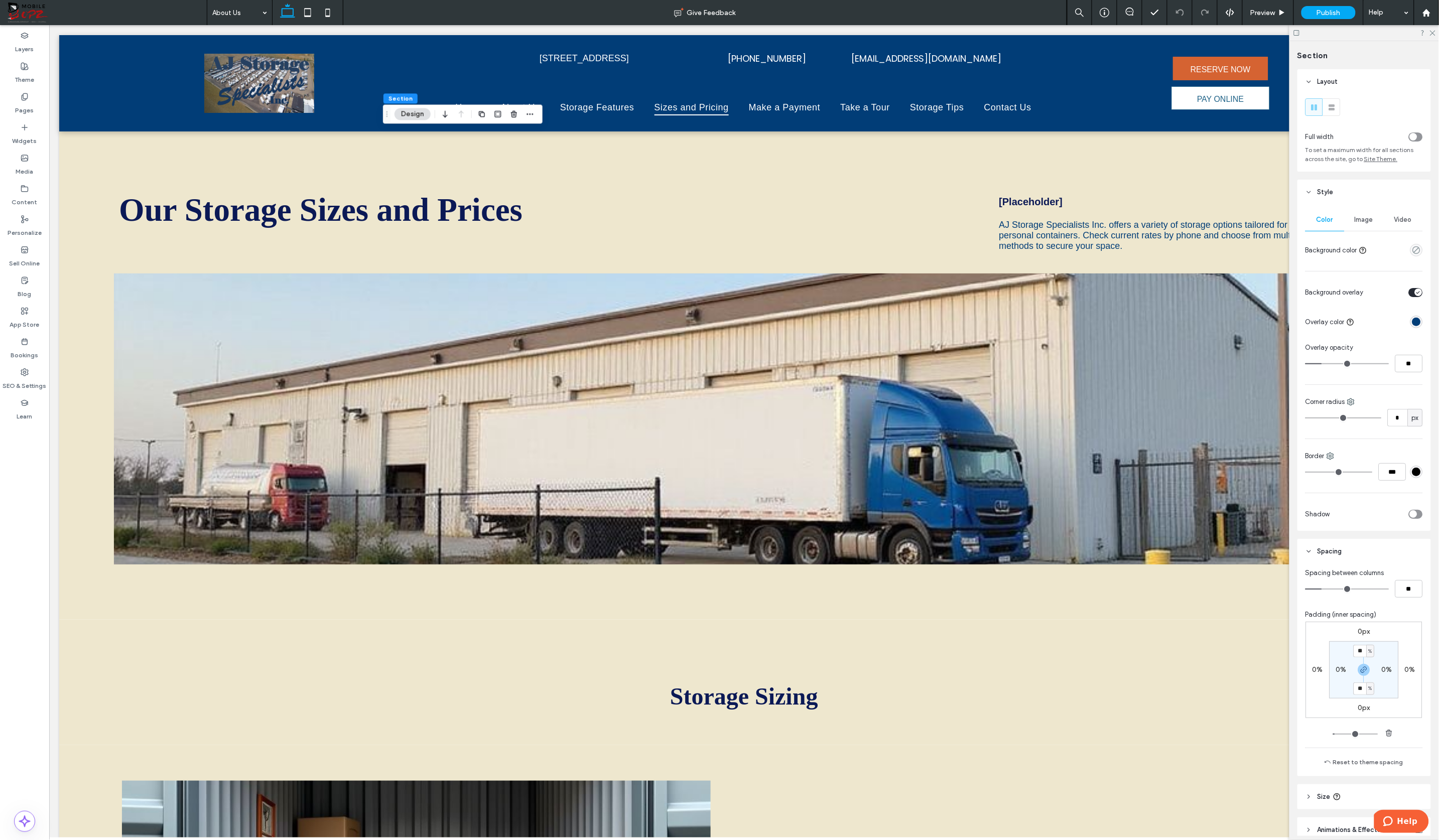
click at [1322, 221] on span "Image" at bounding box center [1364, 219] width 19 height 8
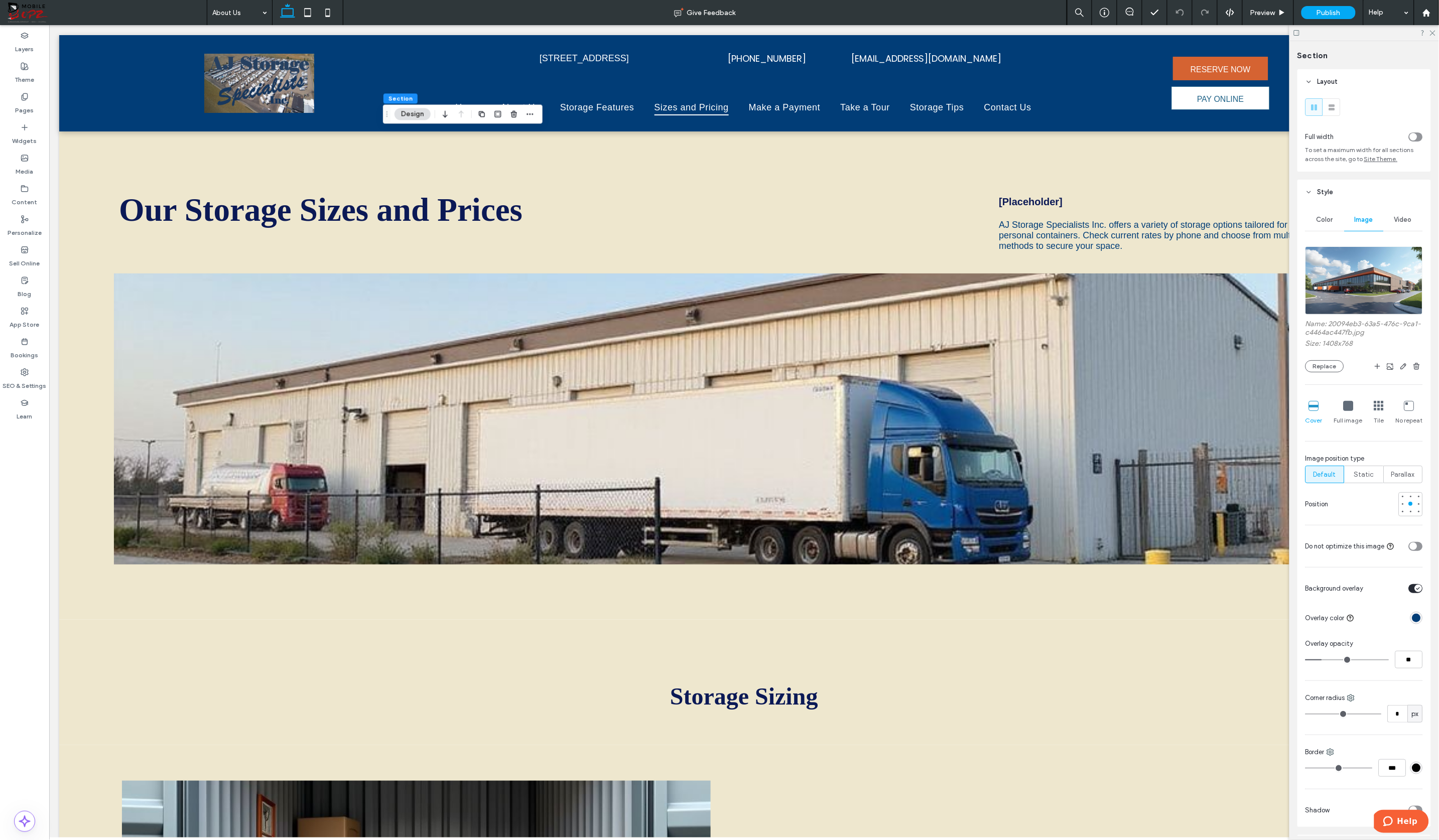
click at [1322, 271] on img at bounding box center [1363, 281] width 117 height 68
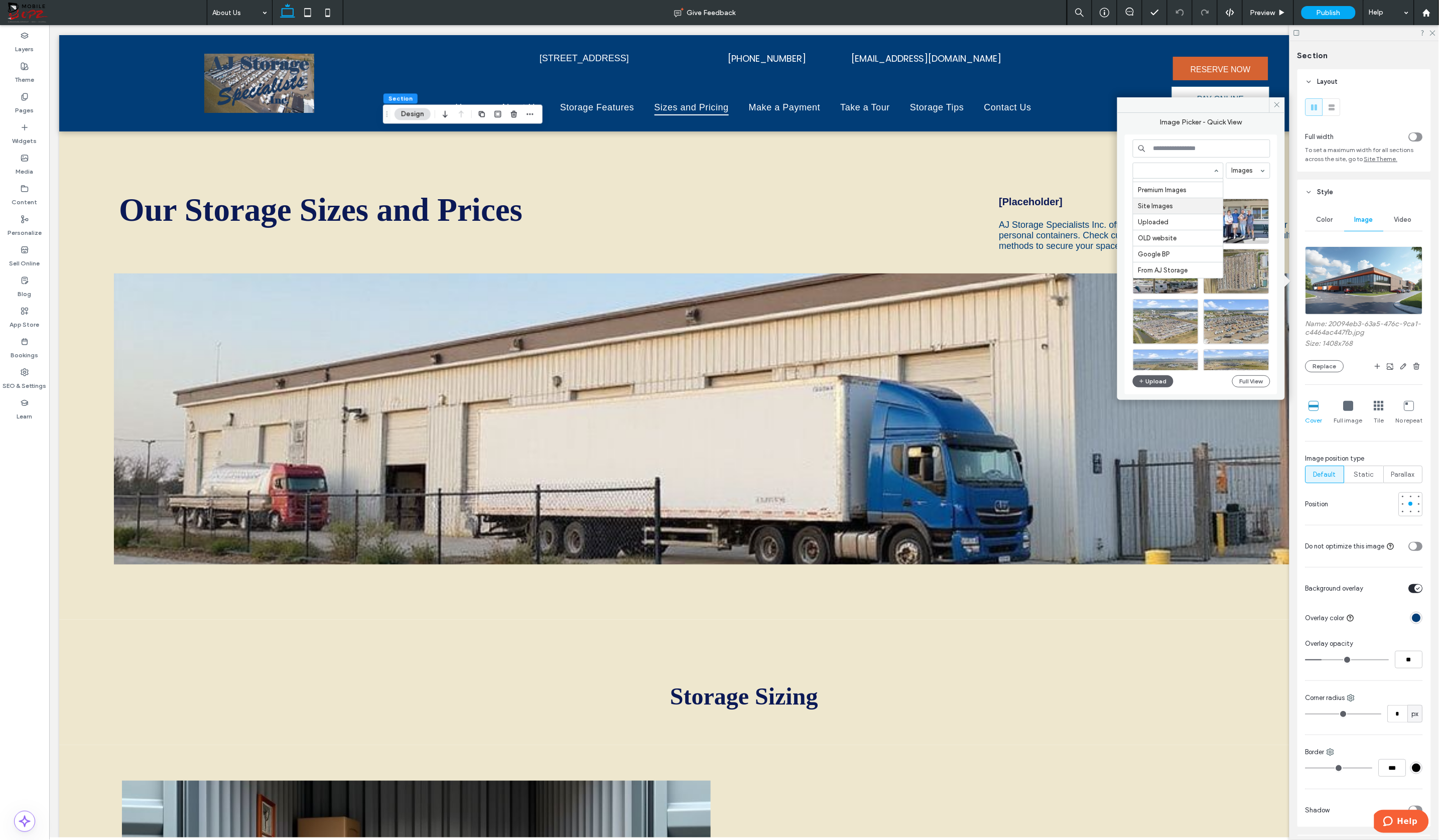
scroll to position [30, 0]
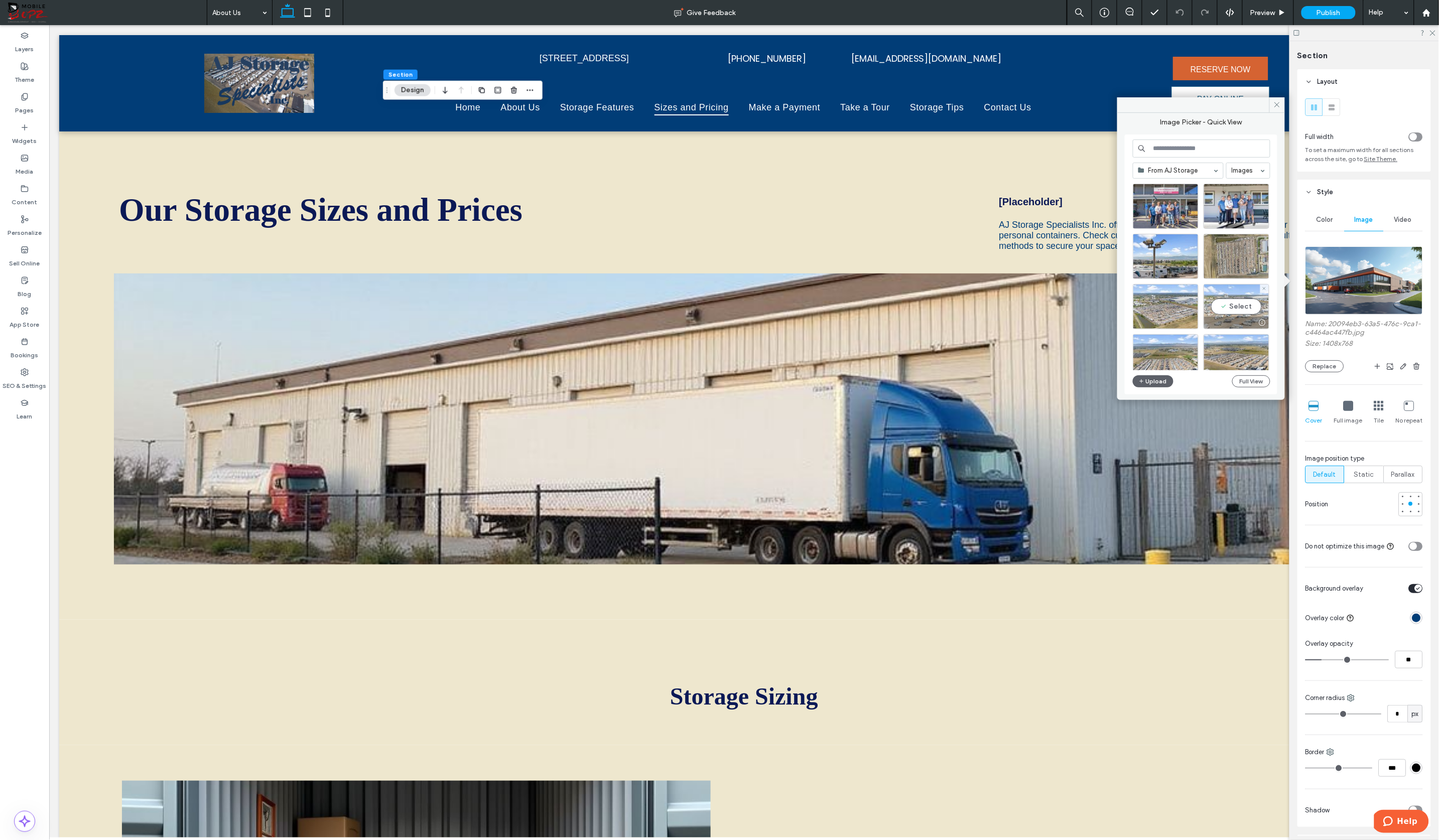
click at [1245, 310] on div "Select" at bounding box center [1236, 306] width 66 height 45
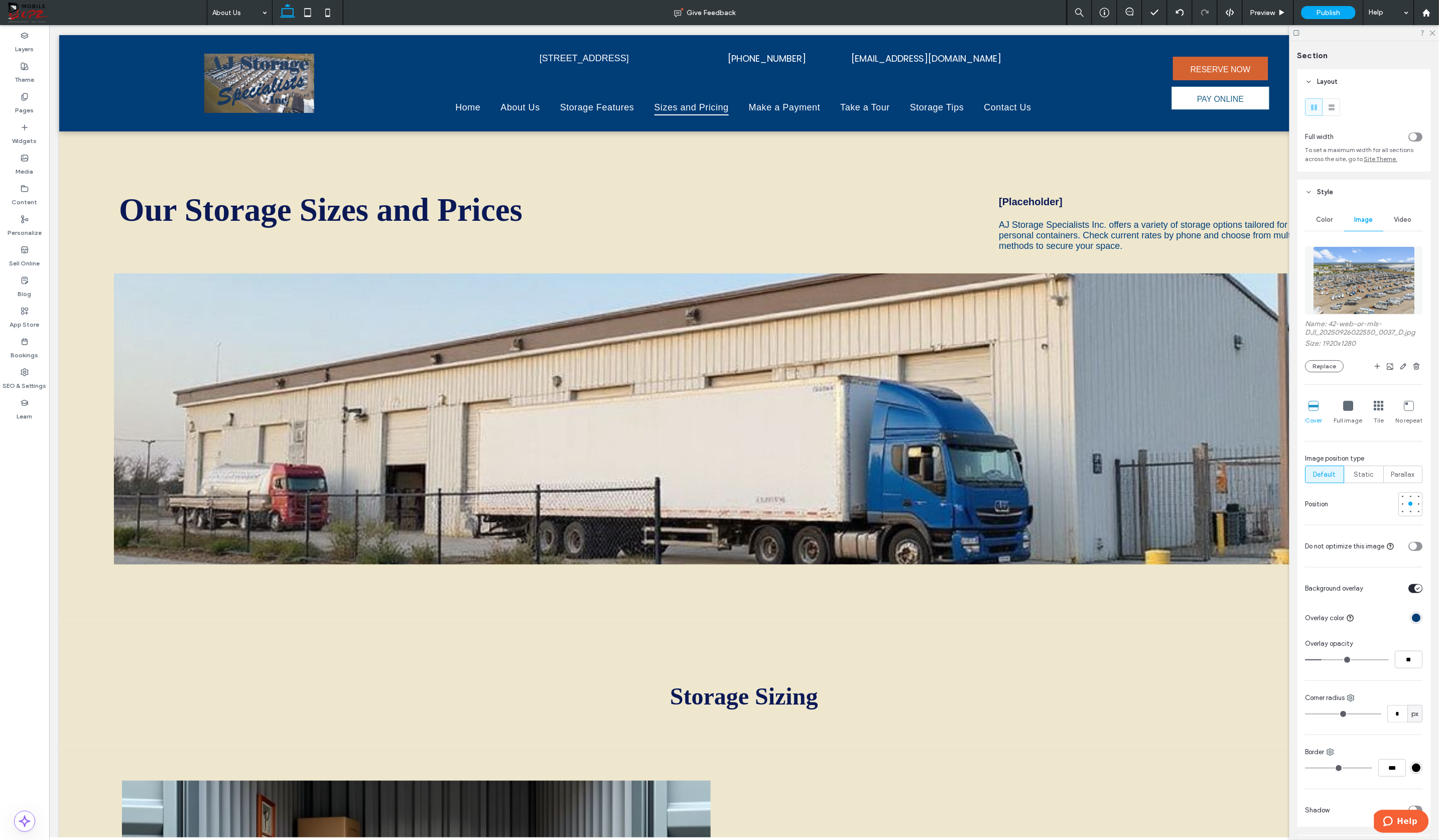
type input "***"
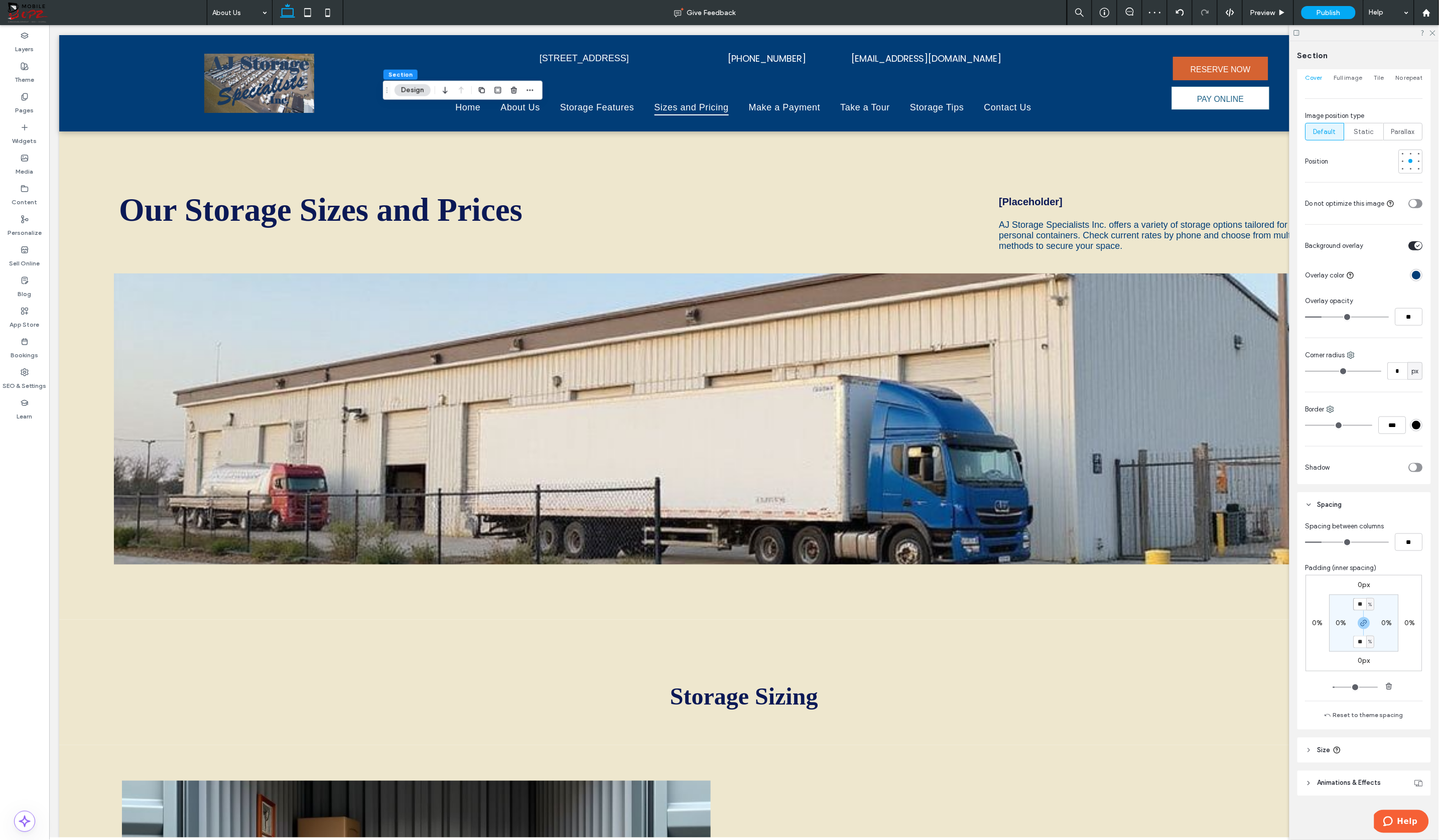
click at [1322, 603] on input "**" at bounding box center [1360, 604] width 13 height 12
type input "*"
type input "***"
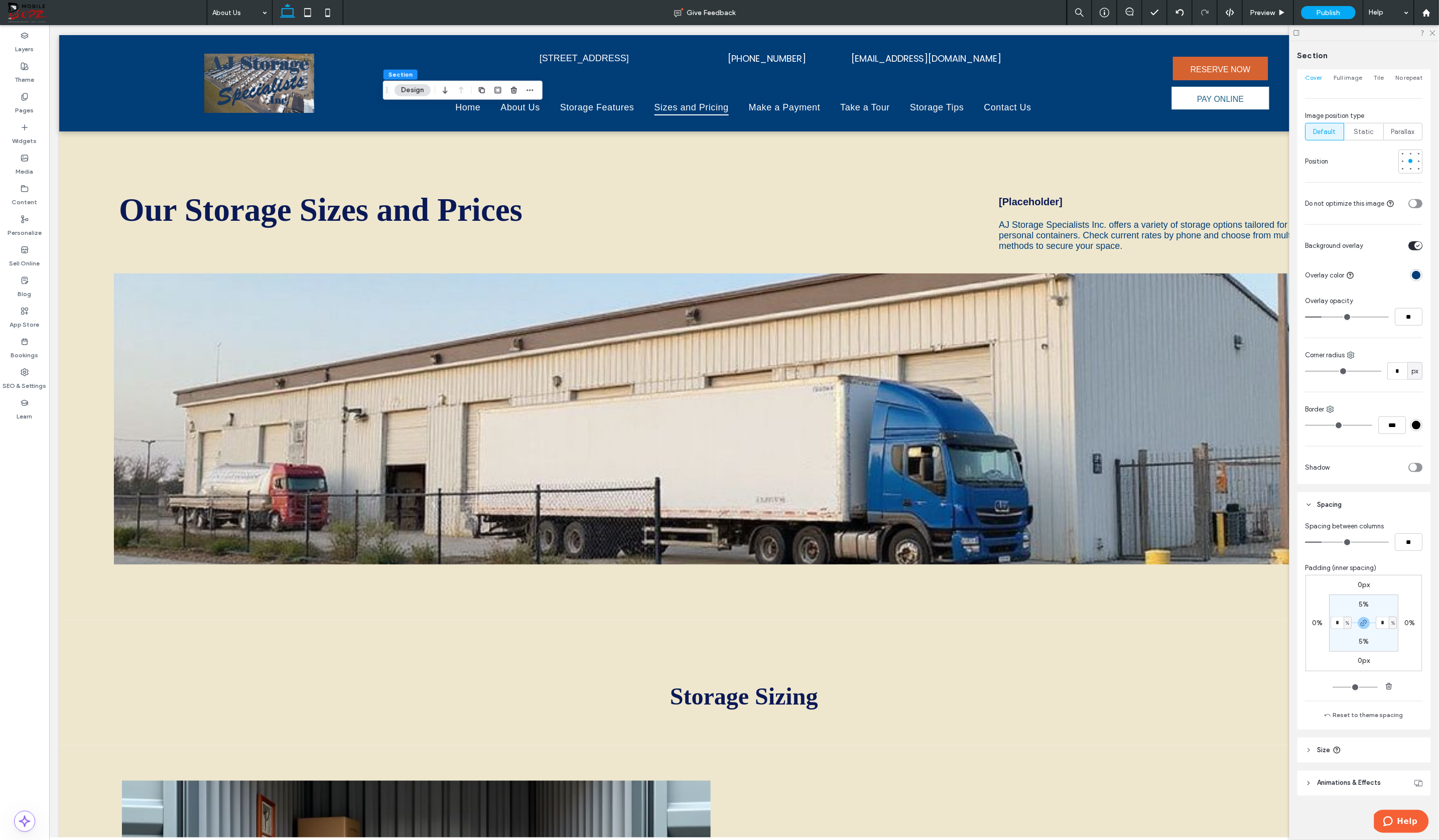
click at [1322, 274] on div "rgba(1, 61, 119, 1)" at bounding box center [1417, 275] width 9 height 9
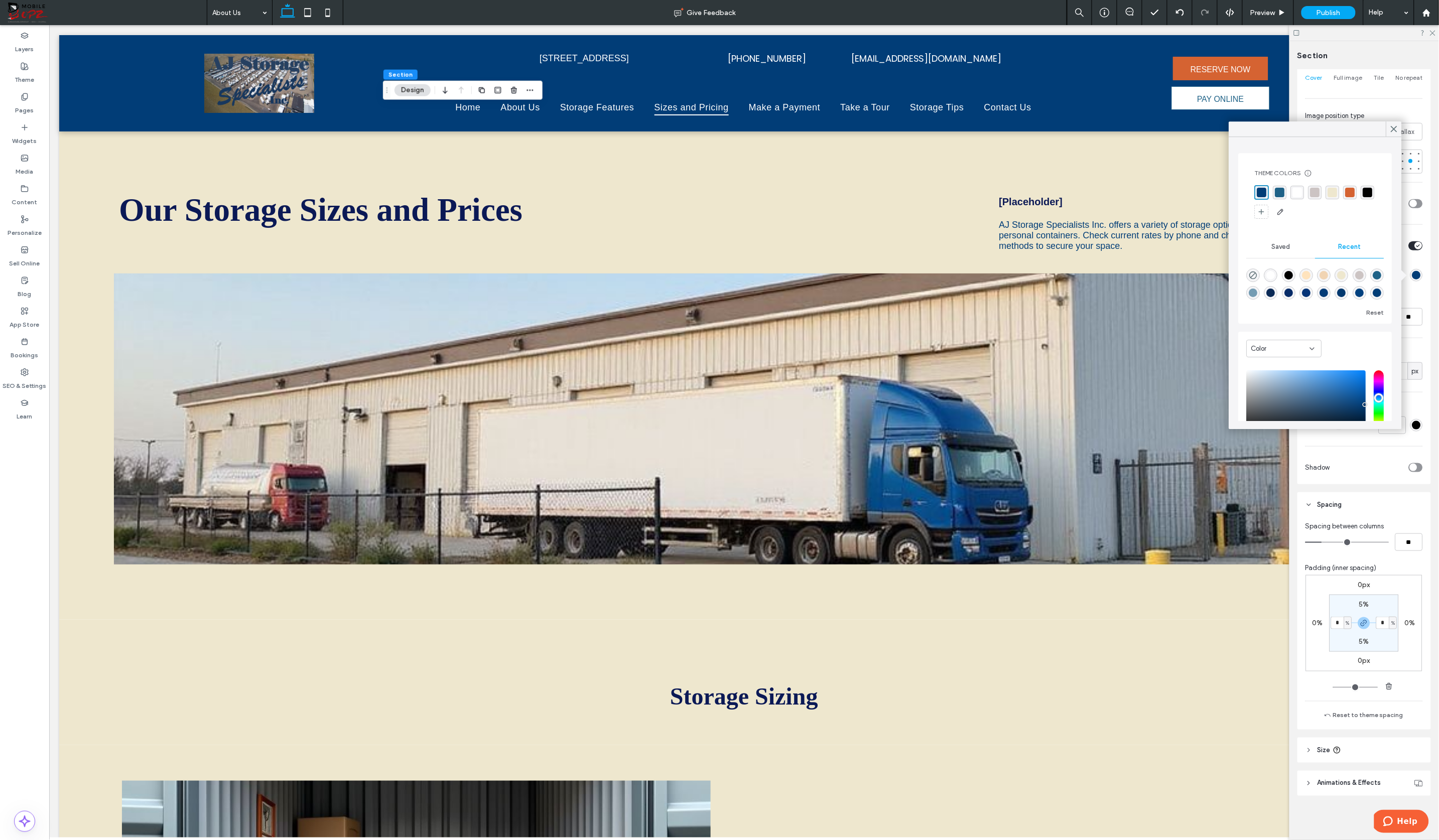
click at [1322, 188] on div "rgba(0, 0, 0, 1)" at bounding box center [1367, 192] width 9 height 9
click at [1322, 289] on div "Color Image Video Name: 42-web-or-mls-DJI_20250926022550_0037_D.jpg Size: 1920x…" at bounding box center [1363, 173] width 133 height 622
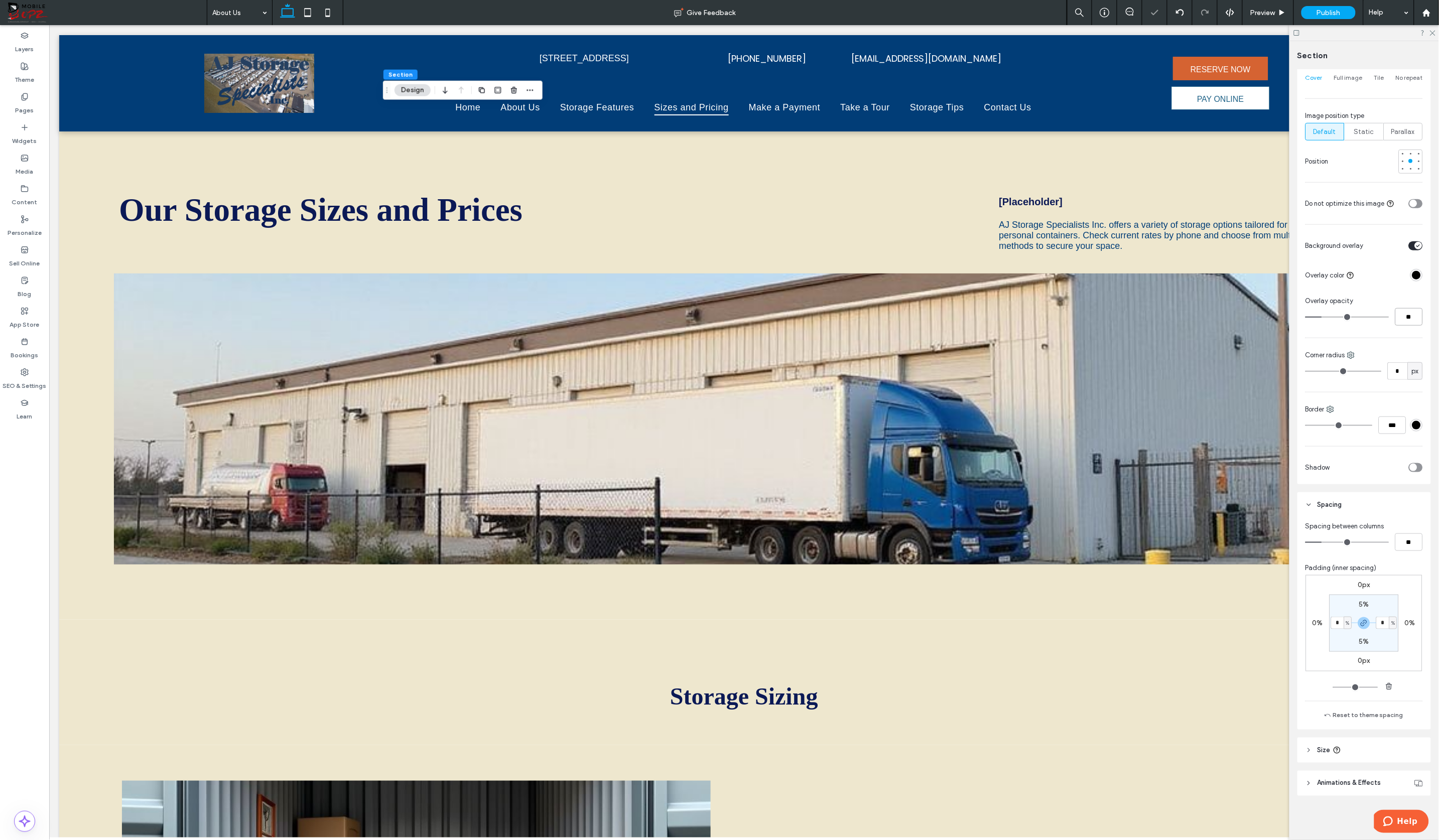
click at [1322, 315] on input "**" at bounding box center [1409, 317] width 28 height 17
type input "**"
type input "***"
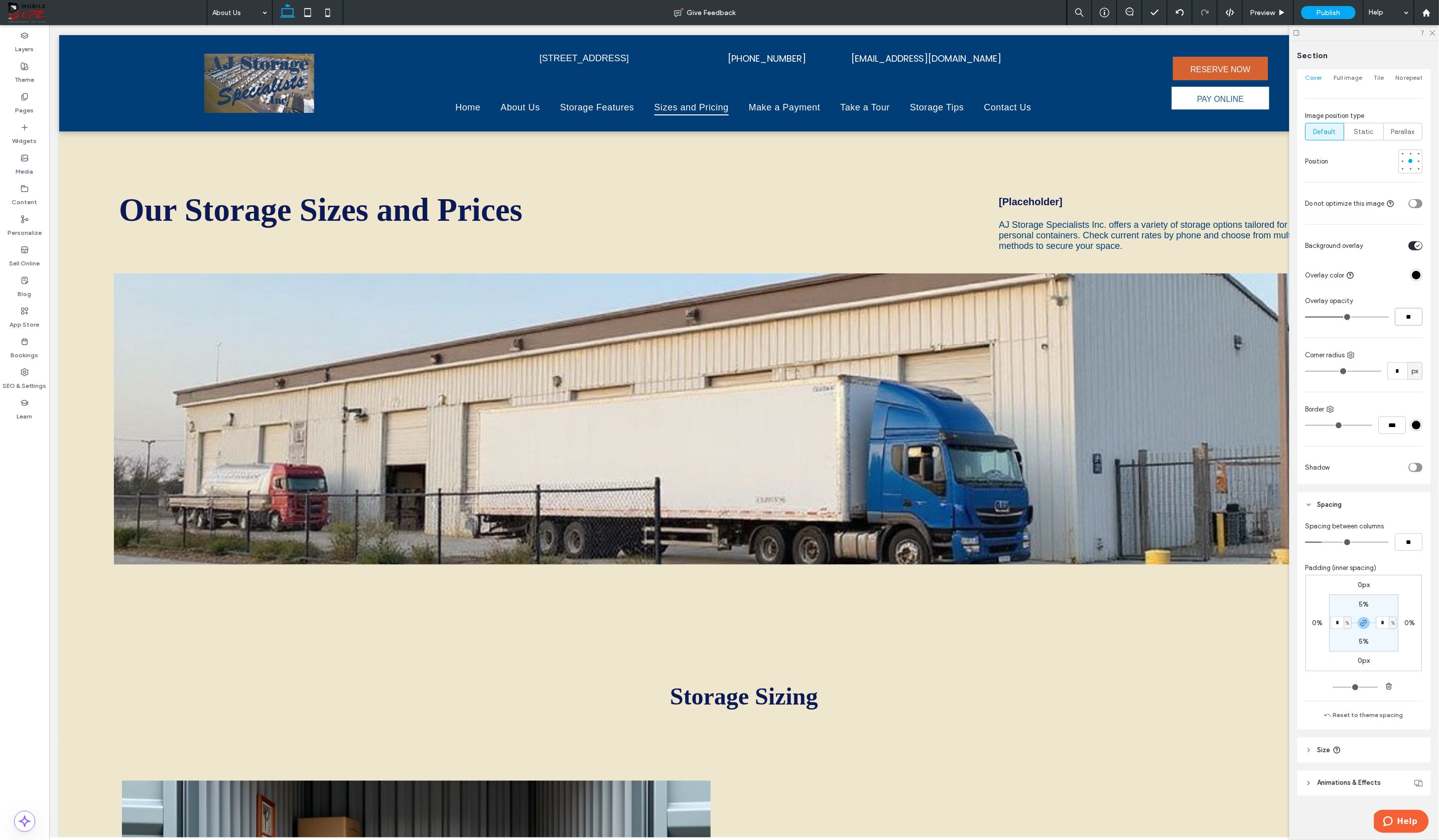
type input "***"
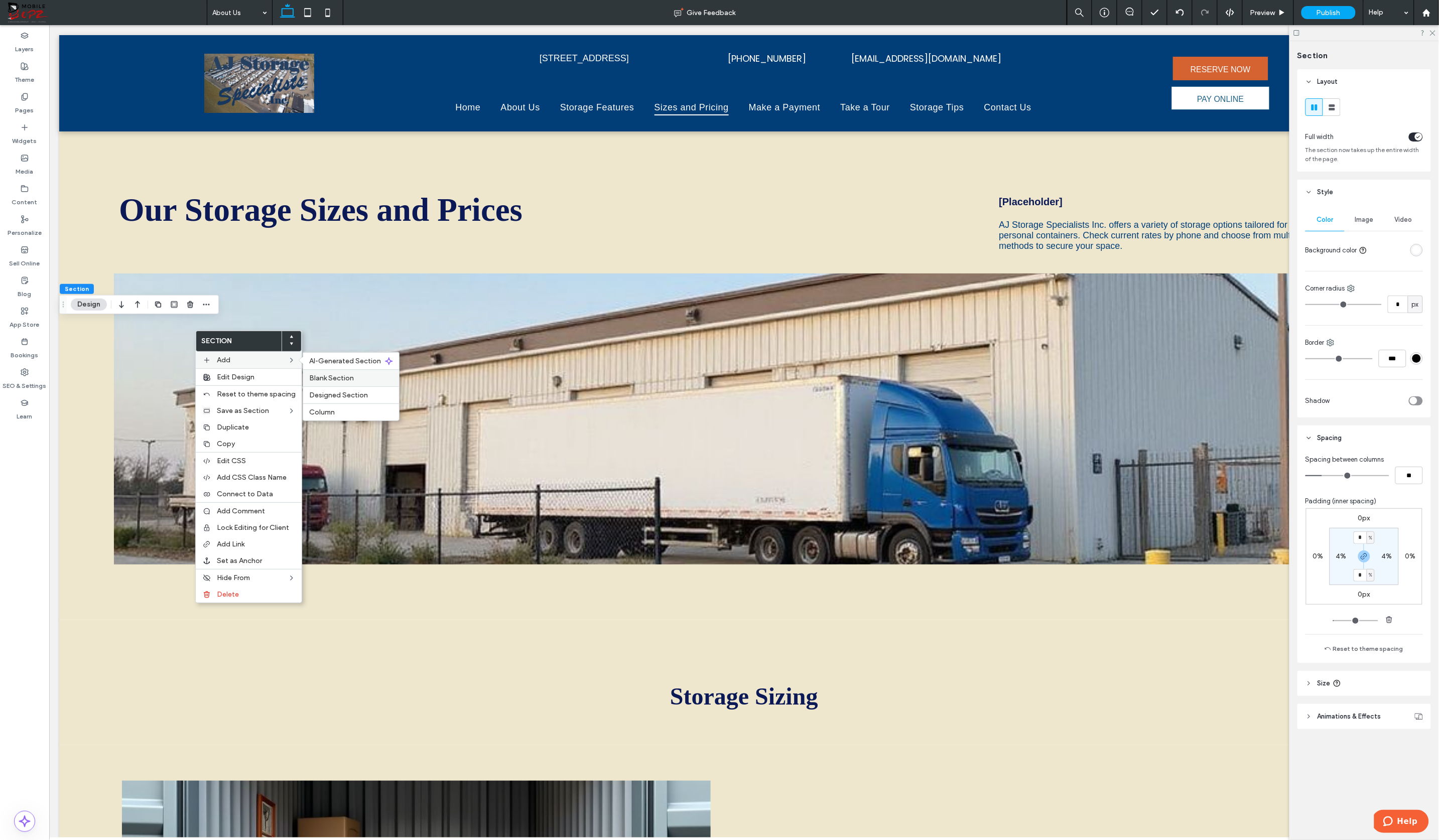
click at [328, 375] on span "Blank Section" at bounding box center [332, 378] width 45 height 9
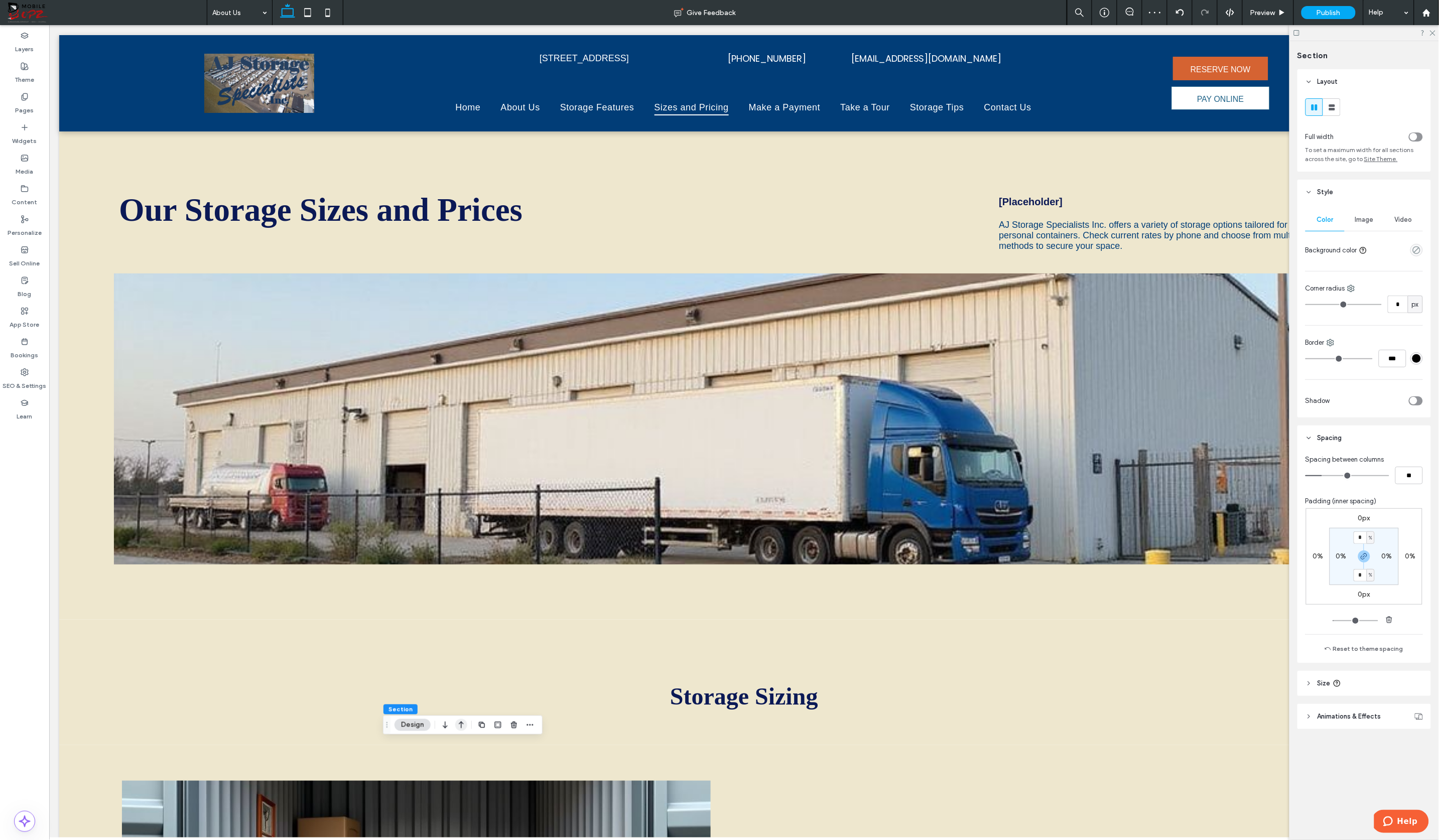
click at [461, 726] on use "button" at bounding box center [461, 725] width 5 height 7
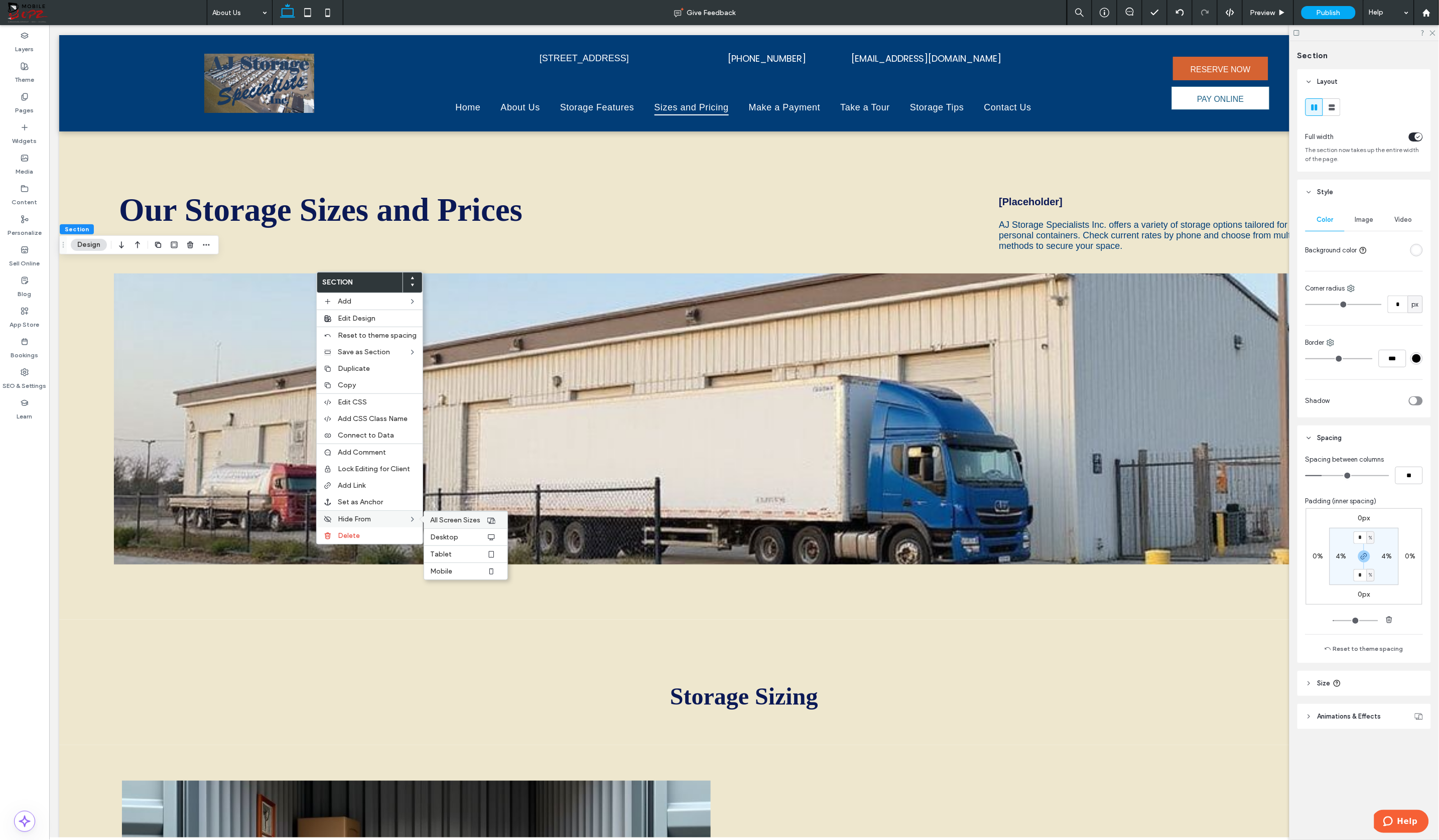
click at [455, 515] on span "All Screen Sizes" at bounding box center [455, 520] width 50 height 9
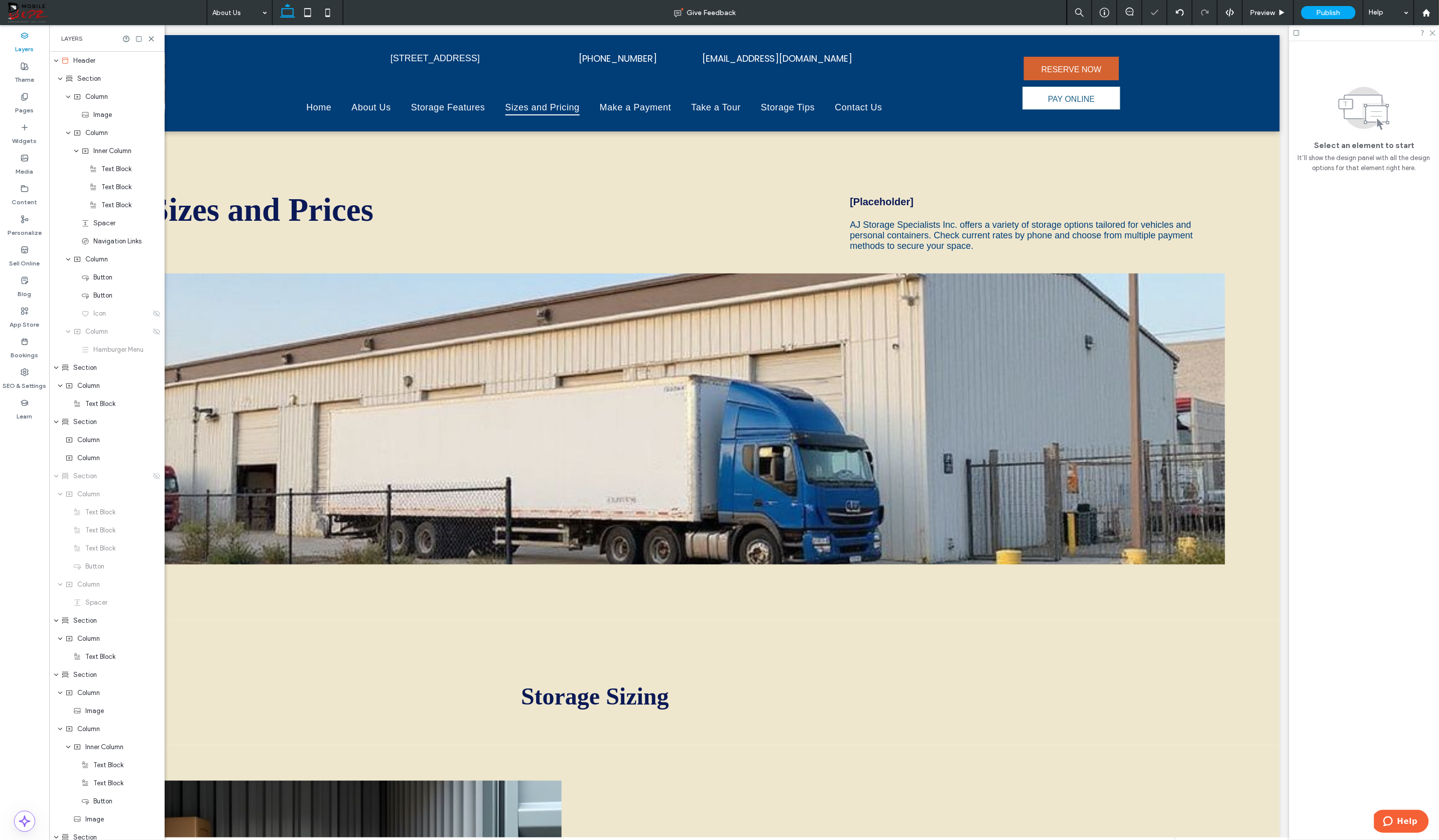
scroll to position [30, 0]
click at [149, 40] on use at bounding box center [151, 38] width 4 height 4
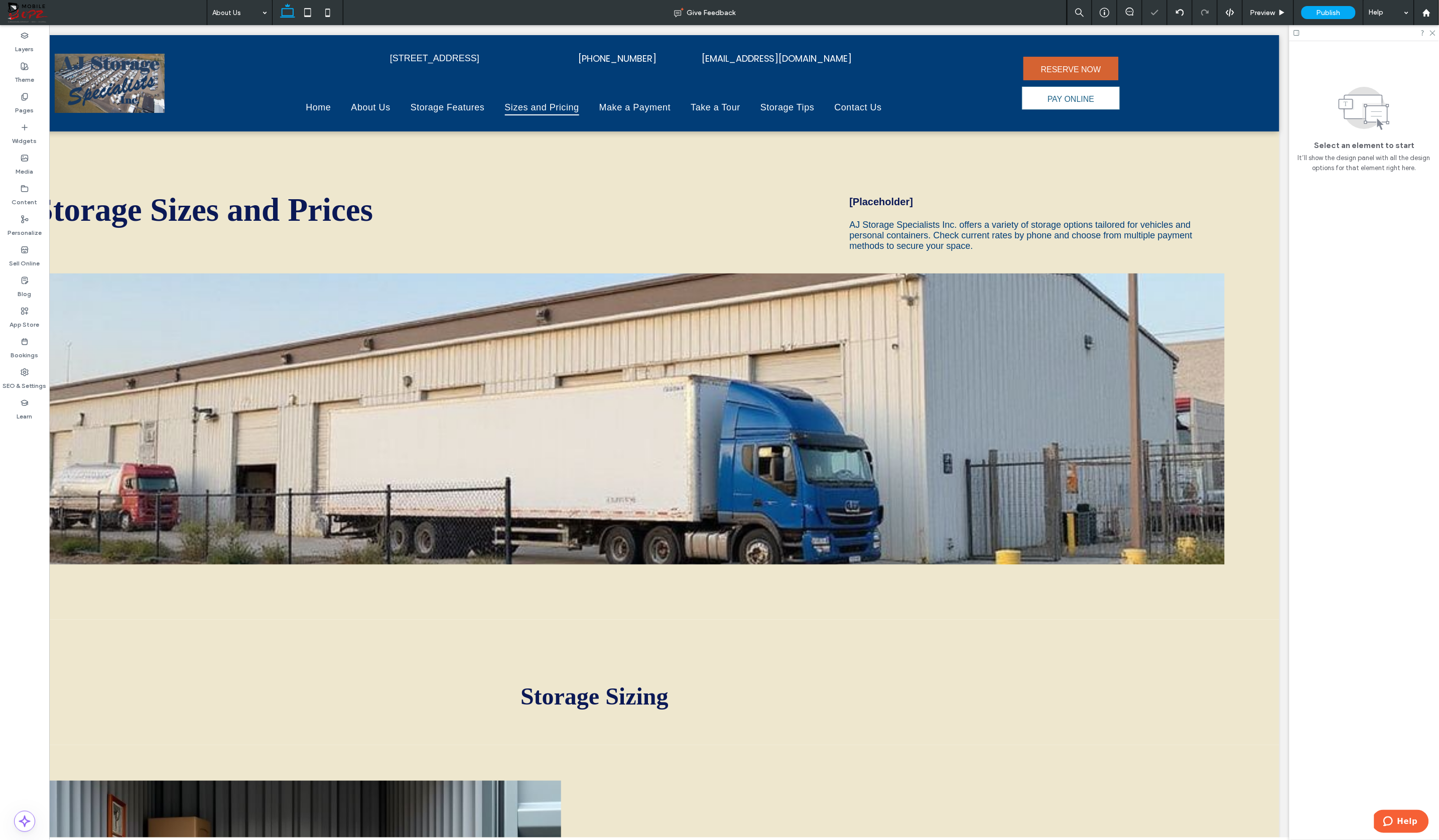
scroll to position [0, 149]
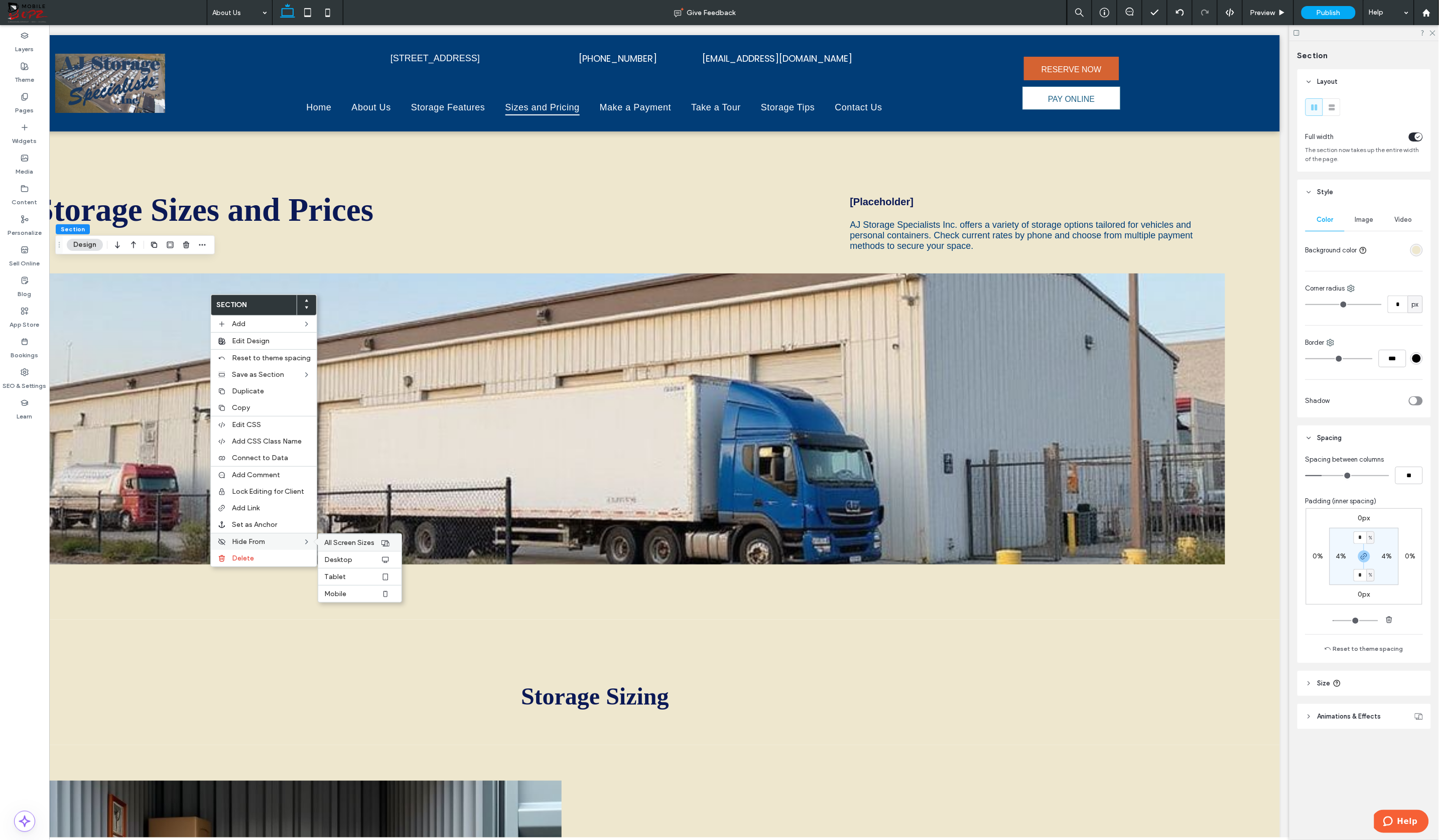
click at [346, 538] on span "All Screen Sizes" at bounding box center [349, 543] width 50 height 9
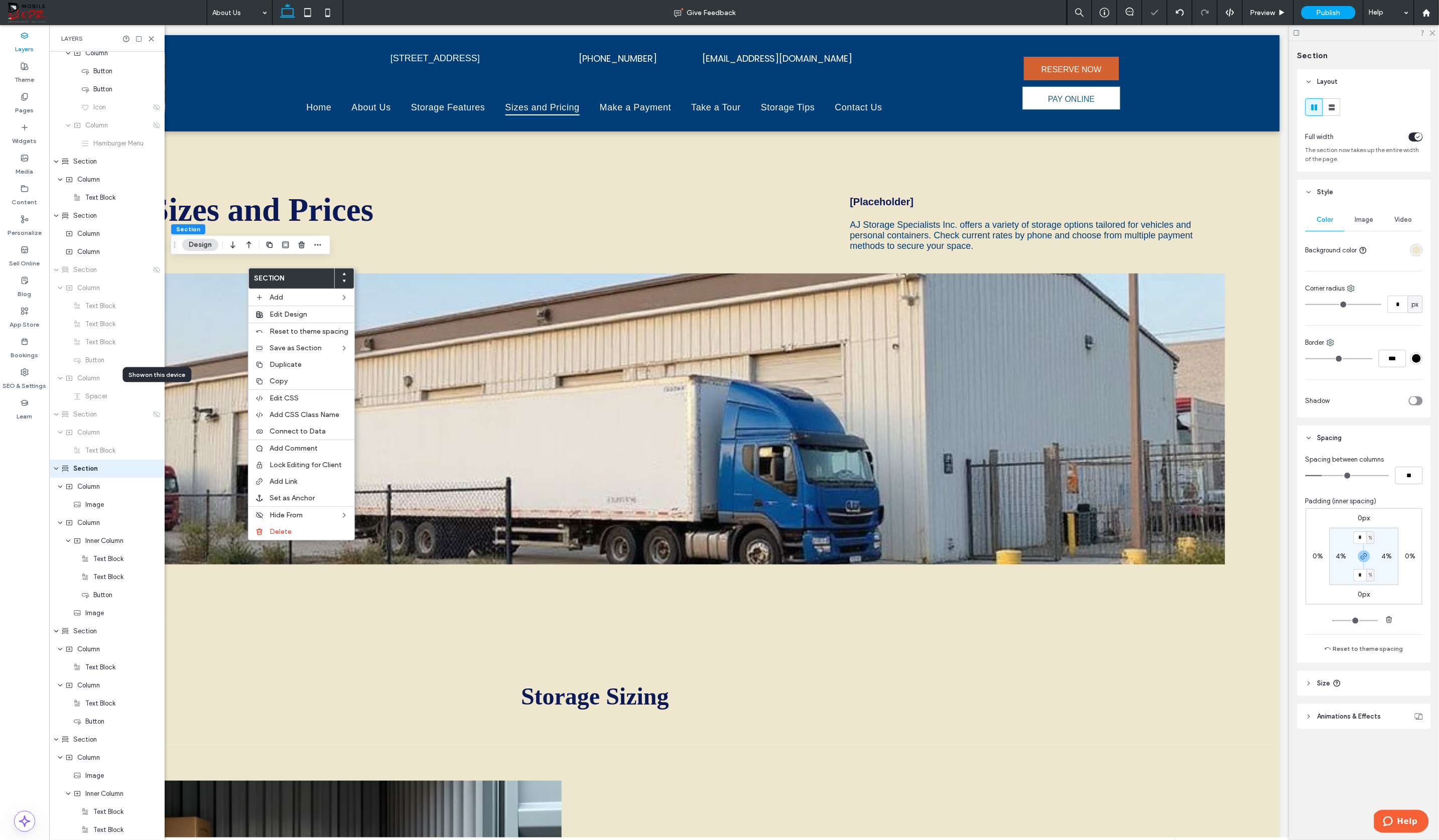
scroll to position [228, 0]
click at [371, 514] on span "All Screen Sizes" at bounding box center [387, 516] width 50 height 9
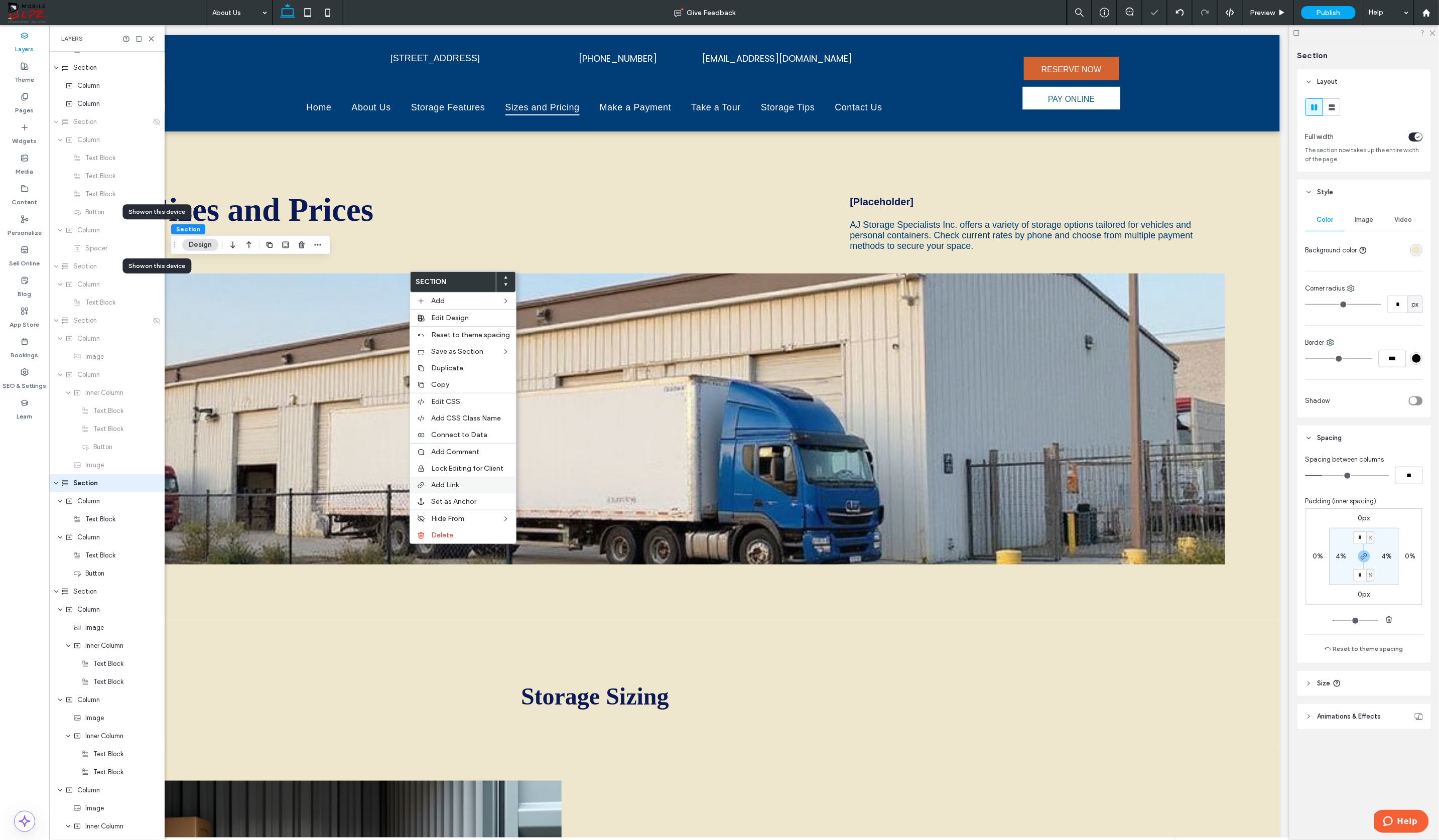
scroll to position [392, 0]
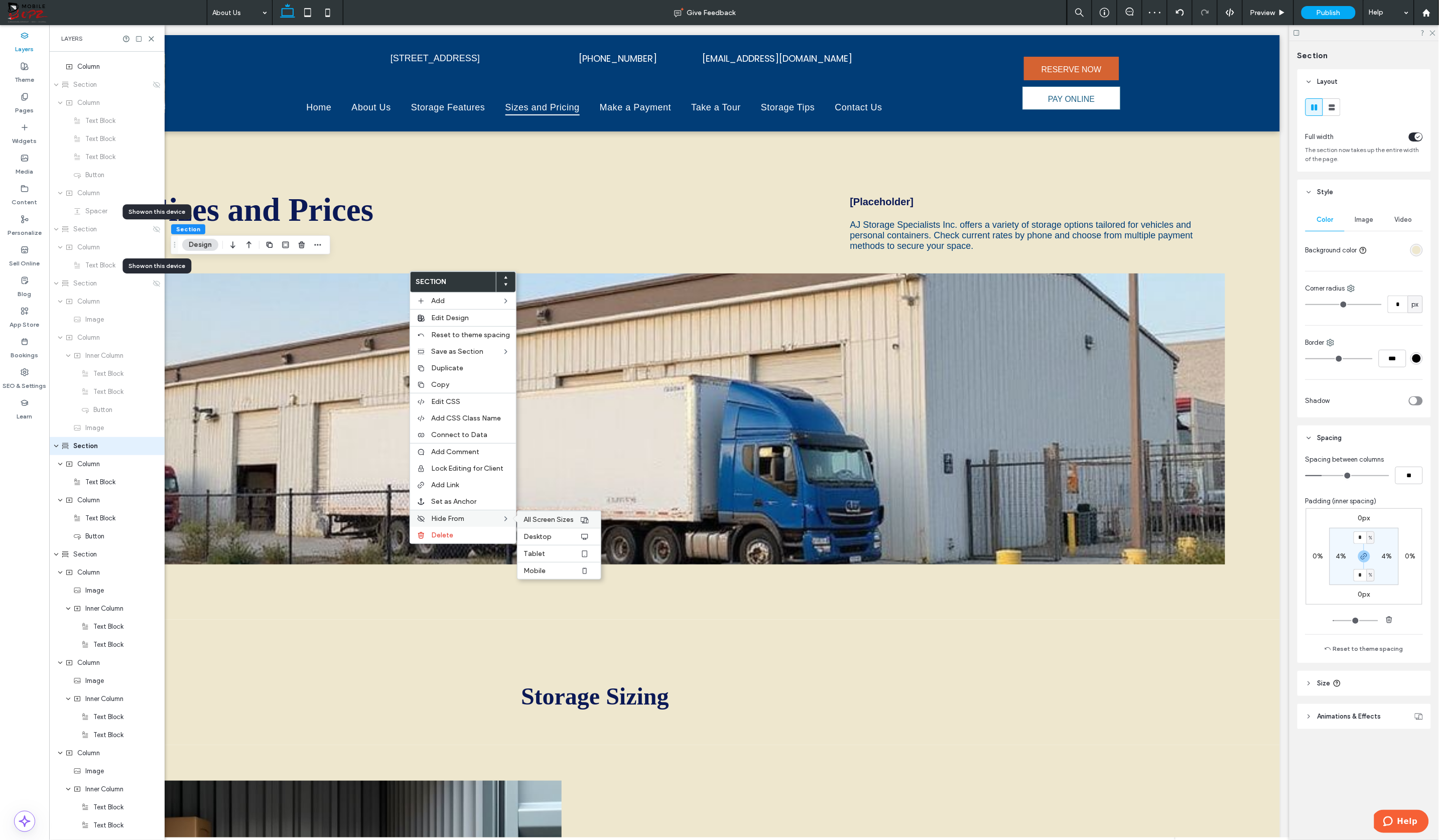
click at [526, 515] on span "All Screen Sizes" at bounding box center [548, 520] width 50 height 9
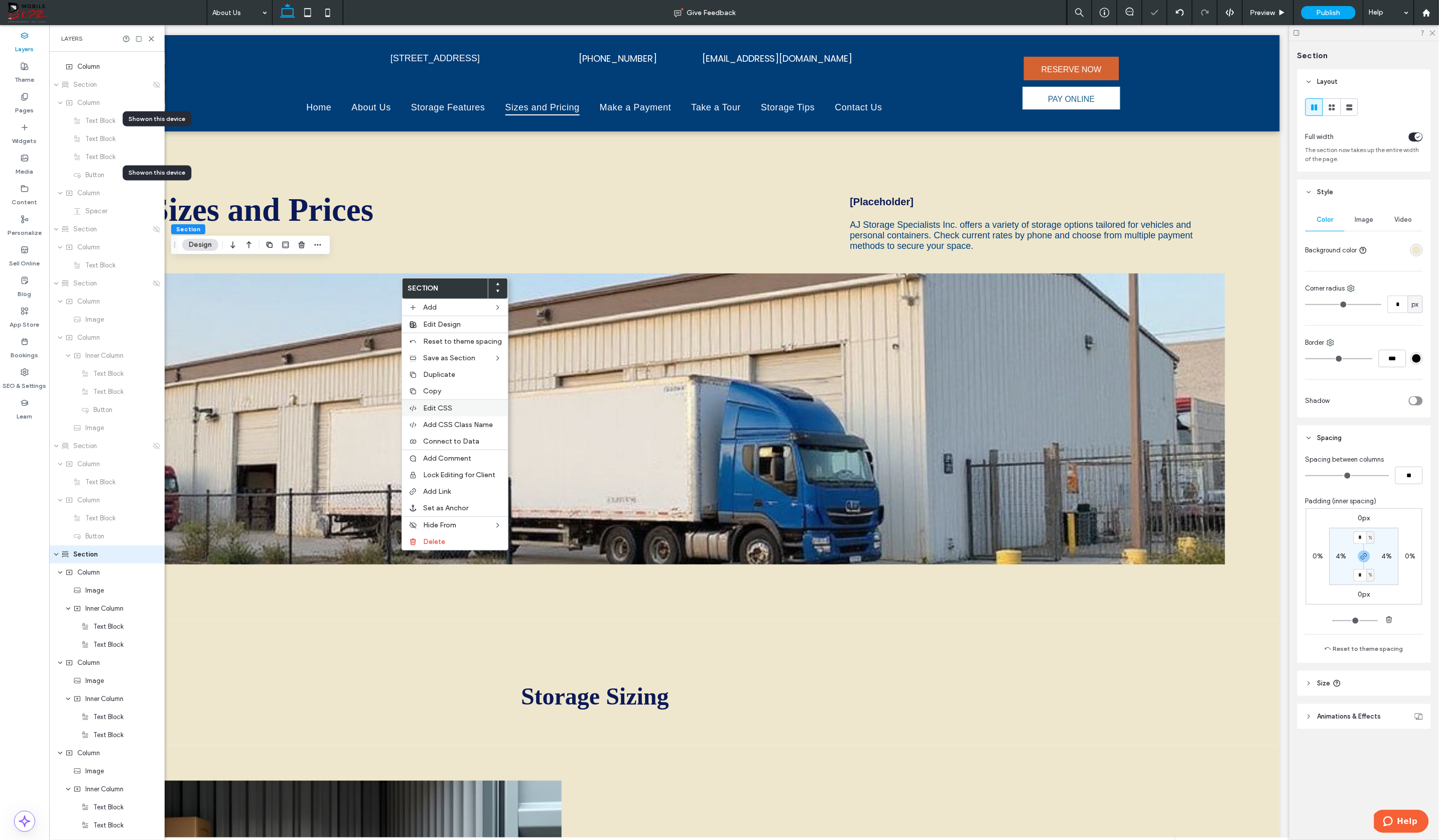
scroll to position [499, 0]
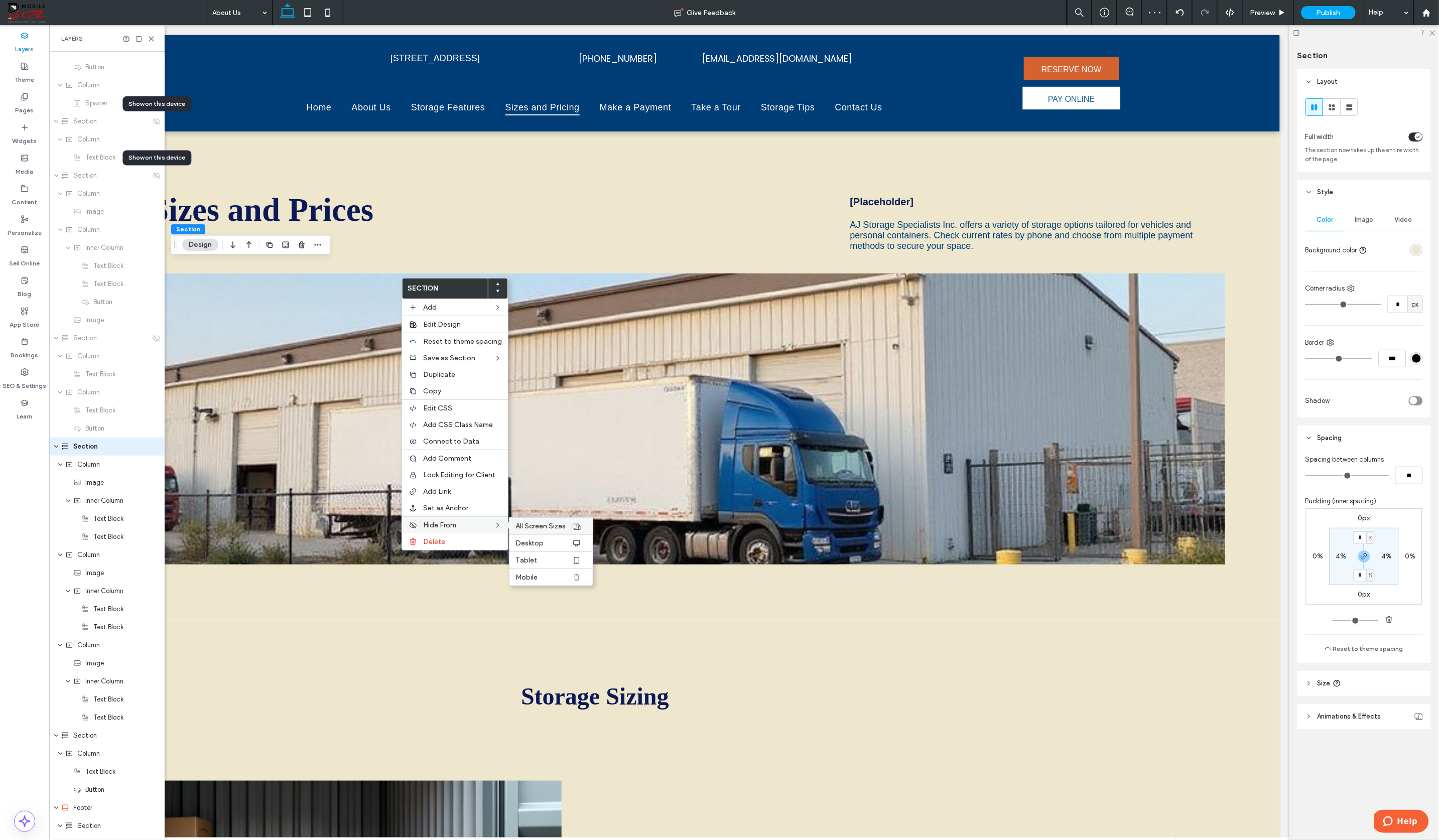
click at [516, 522] on span "All Screen Sizes" at bounding box center [540, 526] width 50 height 9
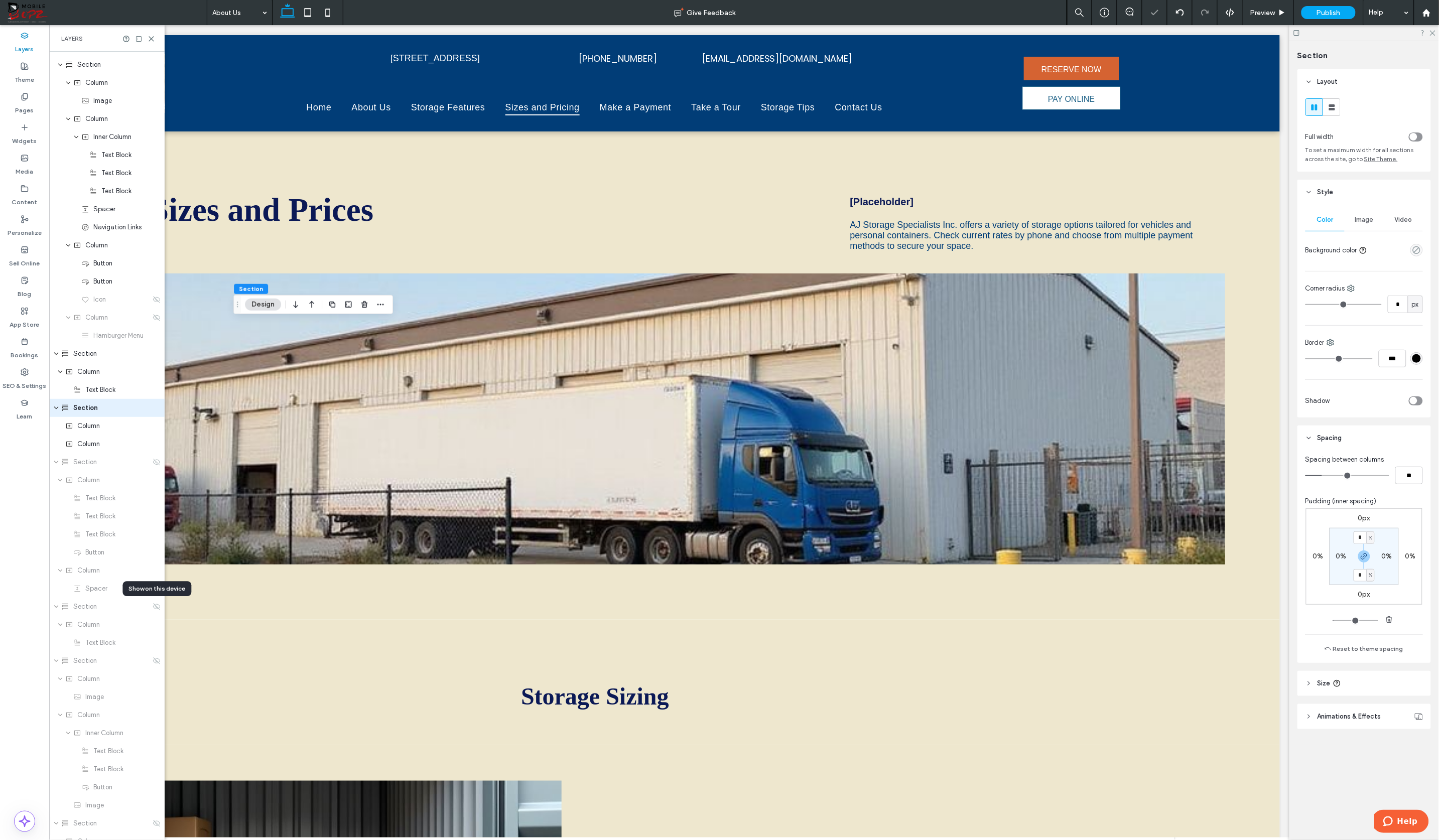
scroll to position [0, 0]
type input "***"
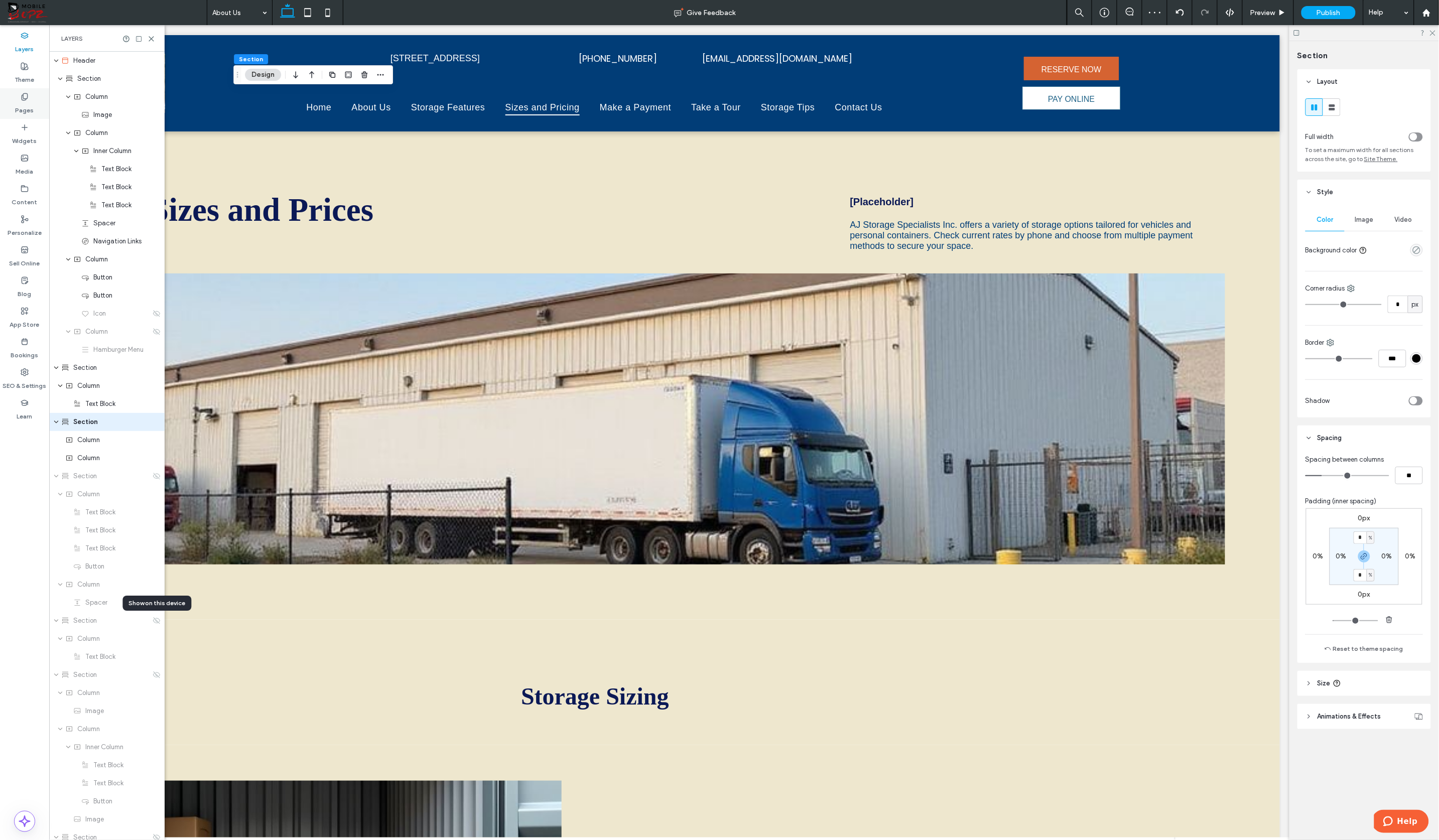
click at [25, 102] on label "Pages" at bounding box center [25, 108] width 19 height 14
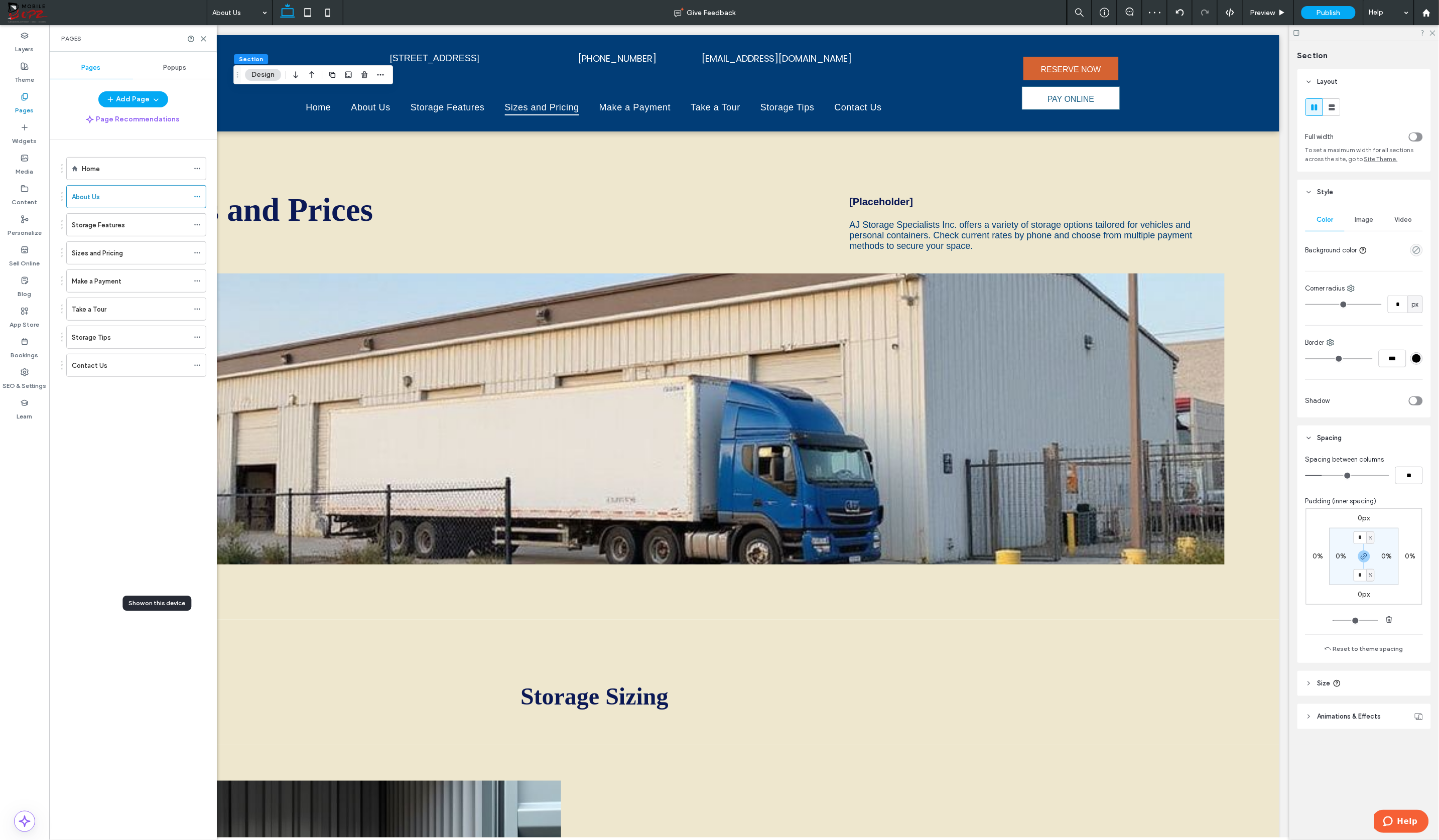
scroll to position [0, 149]
drag, startPoint x: 125, startPoint y: 170, endPoint x: 136, endPoint y: 174, distance: 11.7
click at [125, 170] on div "Home" at bounding box center [135, 168] width 107 height 11
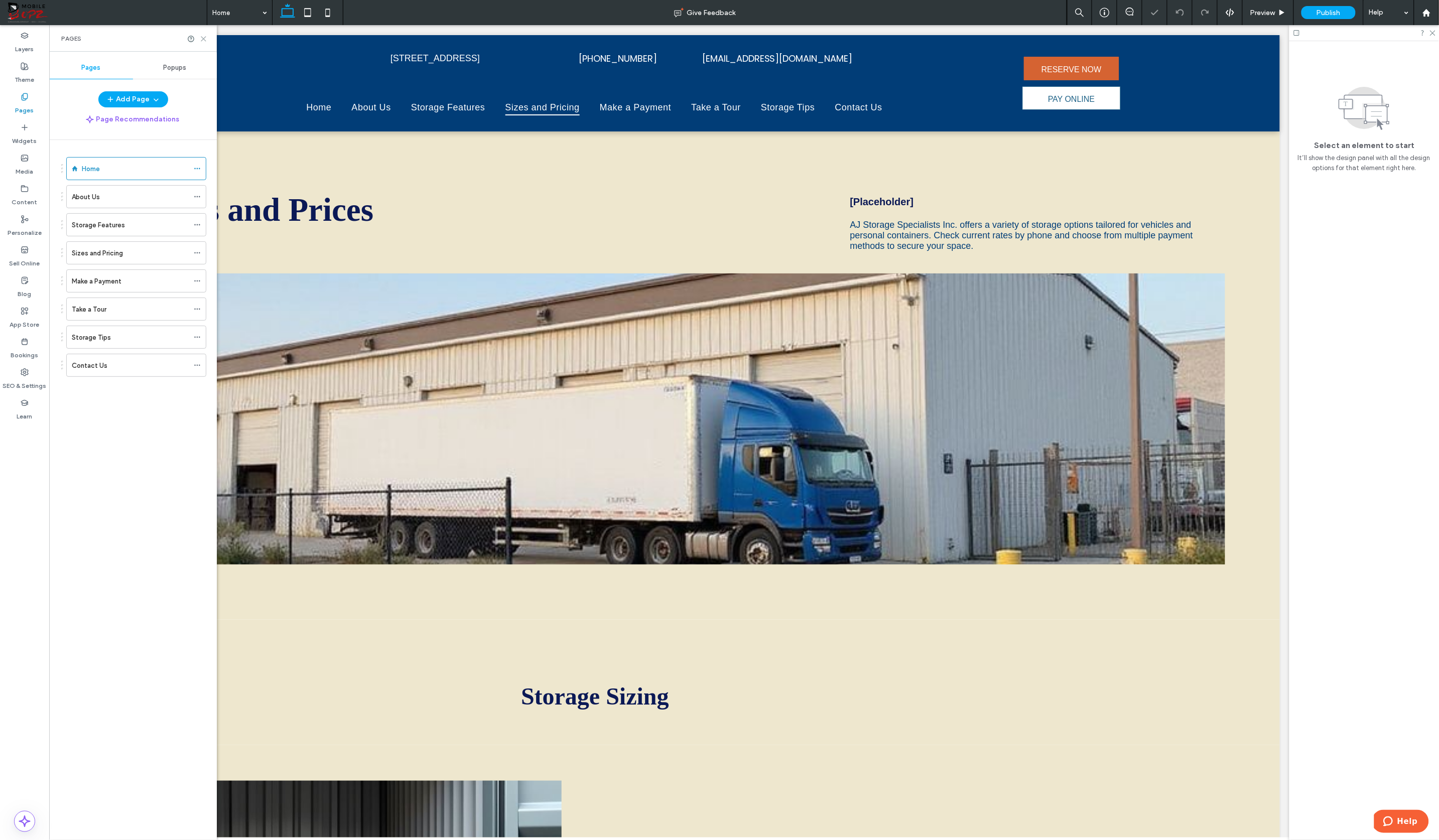
click at [204, 38] on use at bounding box center [203, 38] width 4 height 4
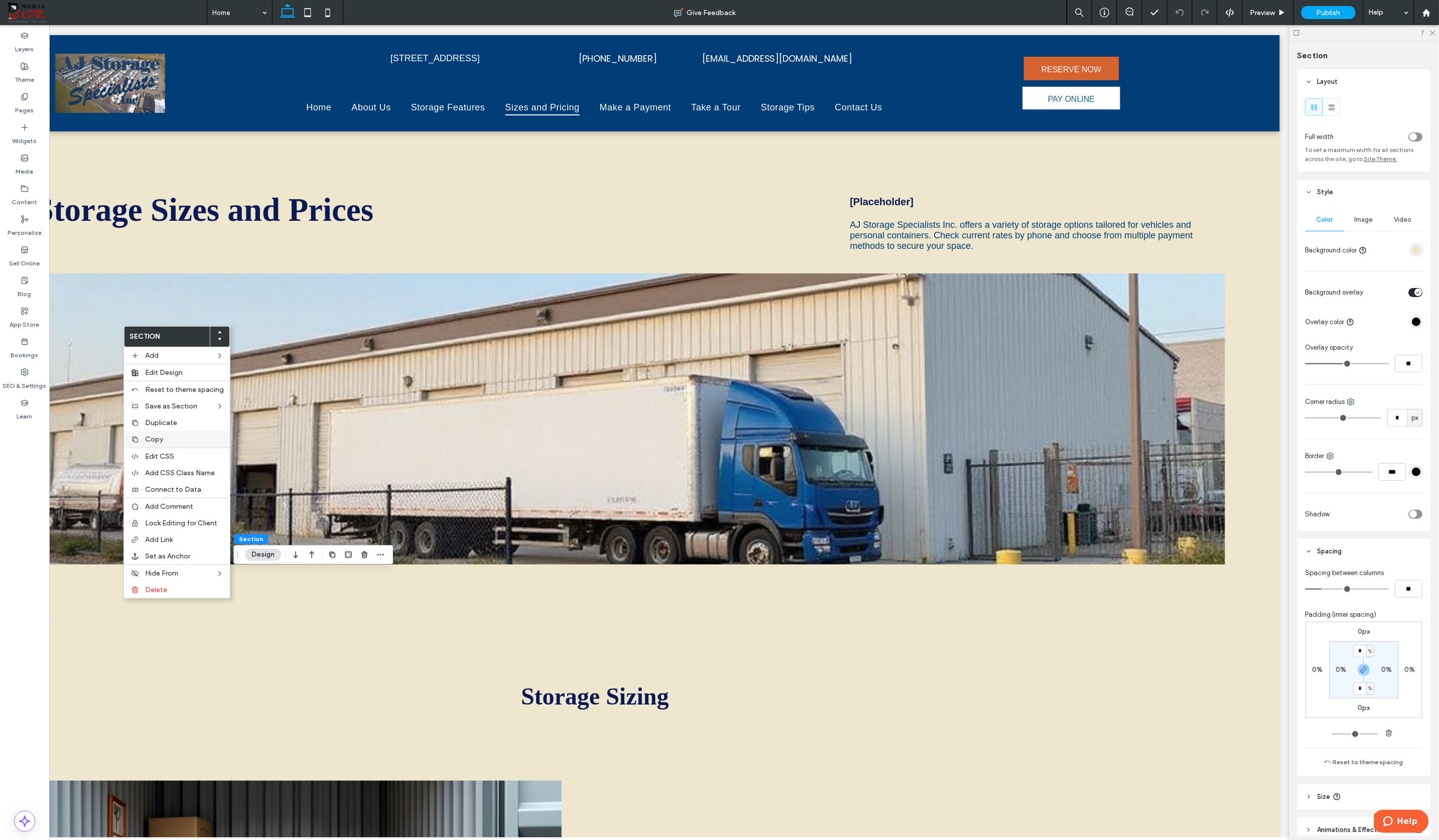
click at [157, 442] on span "Copy" at bounding box center [154, 439] width 18 height 9
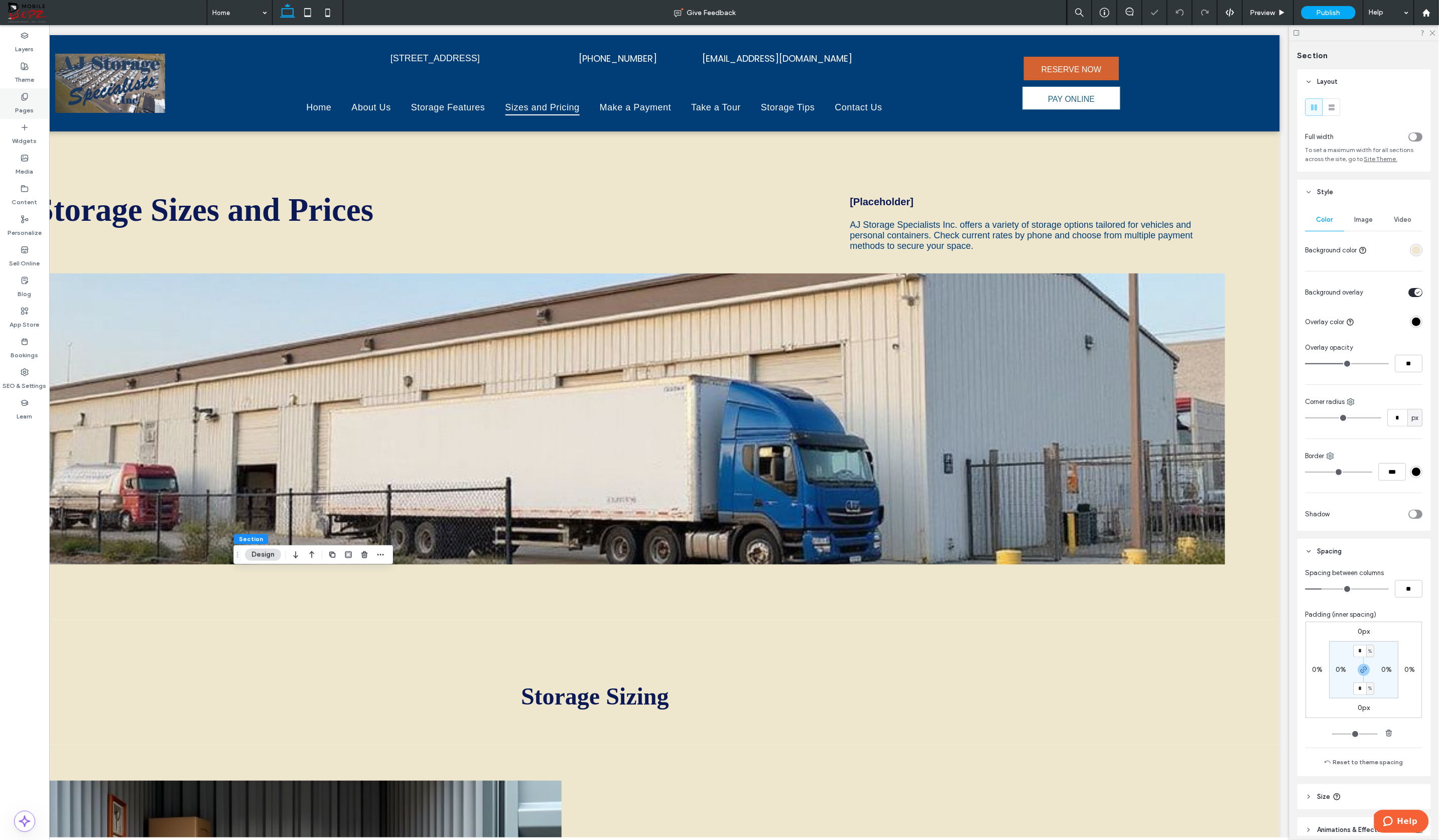
click at [33, 107] on div "Pages" at bounding box center [24, 103] width 49 height 30
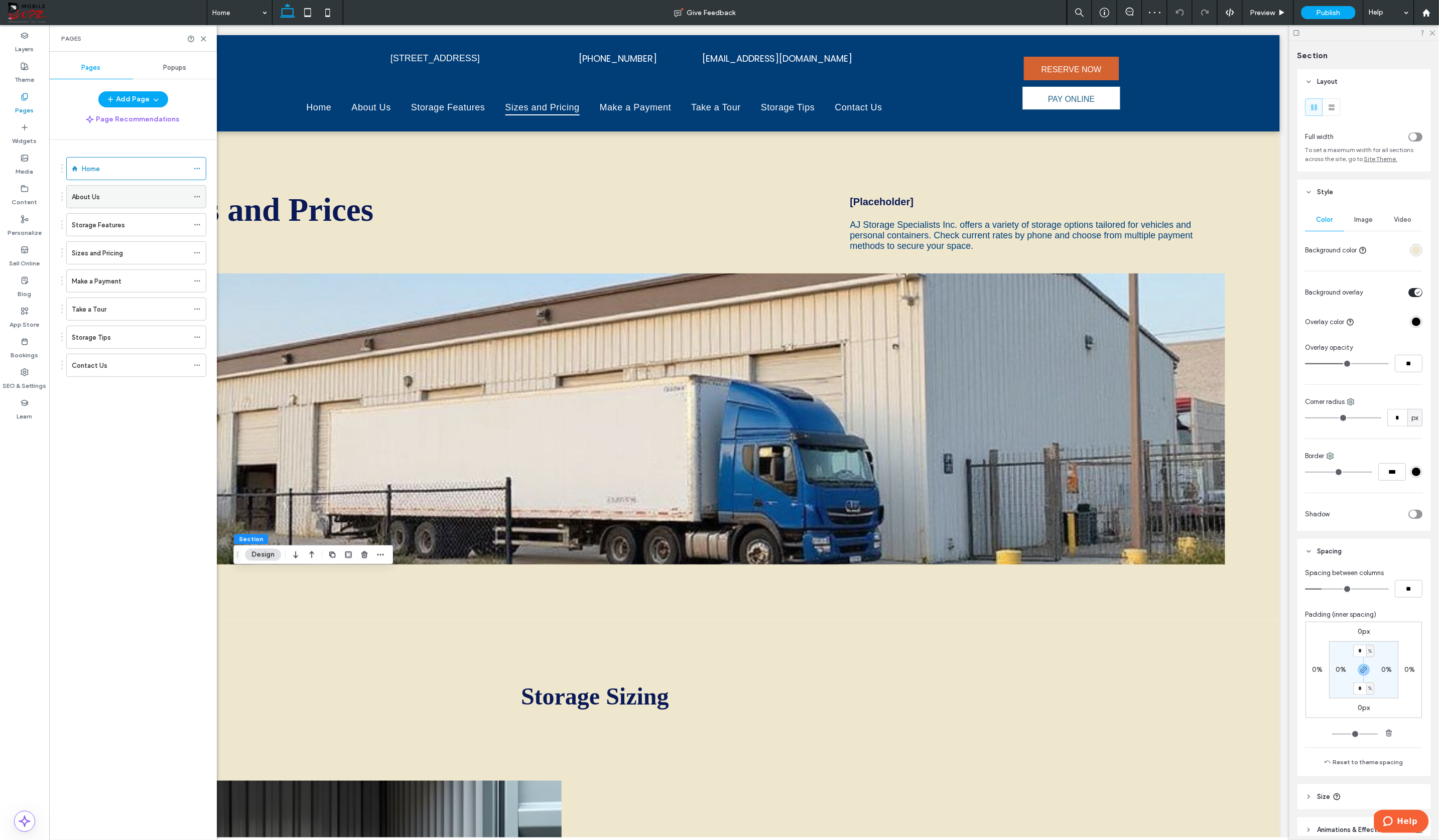
click at [103, 202] on div "About Us" at bounding box center [130, 197] width 117 height 22
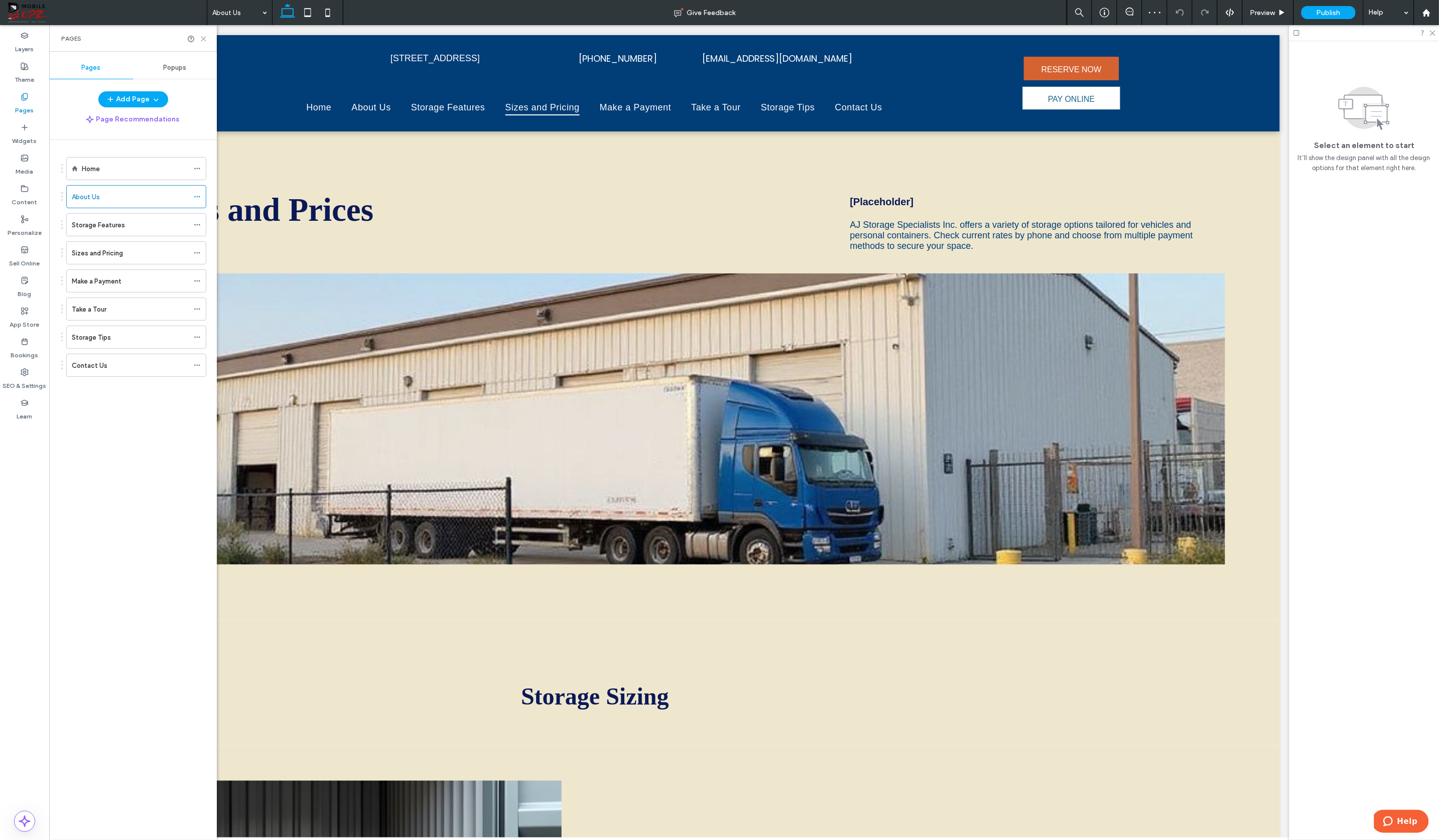
click at [203, 38] on icon at bounding box center [203, 39] width 7 height 7
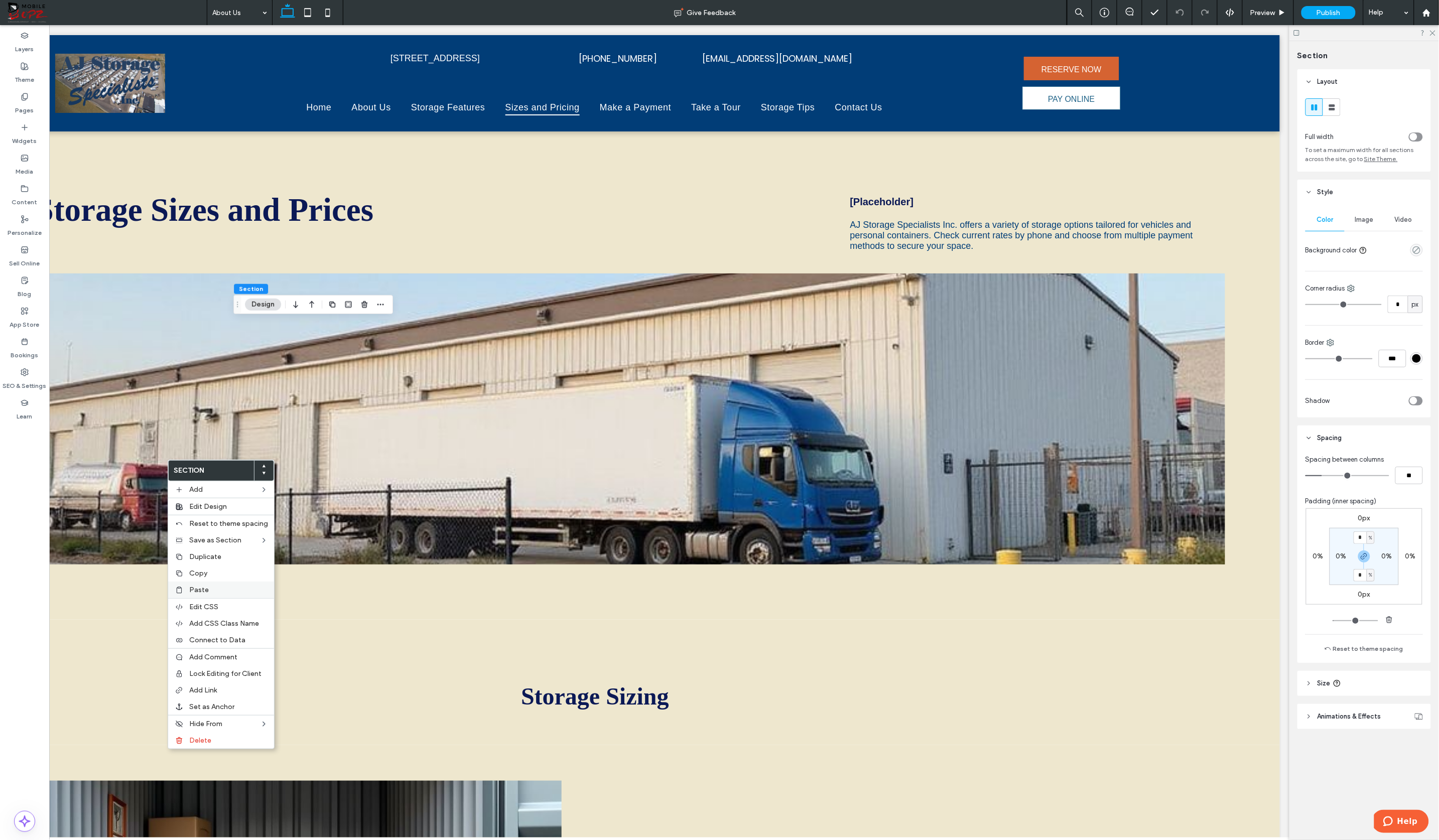
click at [202, 587] on span "Paste" at bounding box center [199, 590] width 20 height 9
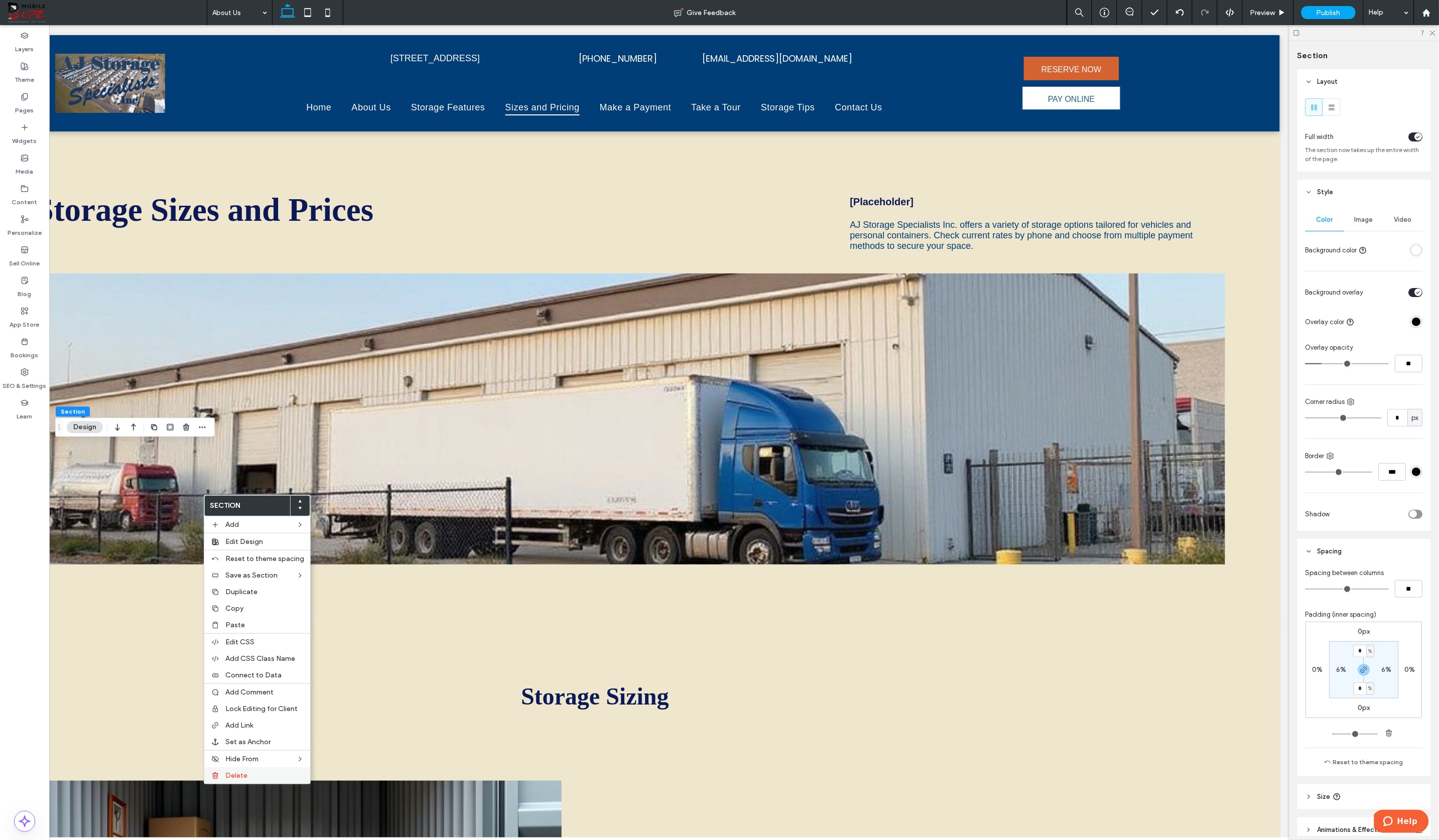
click at [234, 774] on span "Delete" at bounding box center [237, 776] width 22 height 9
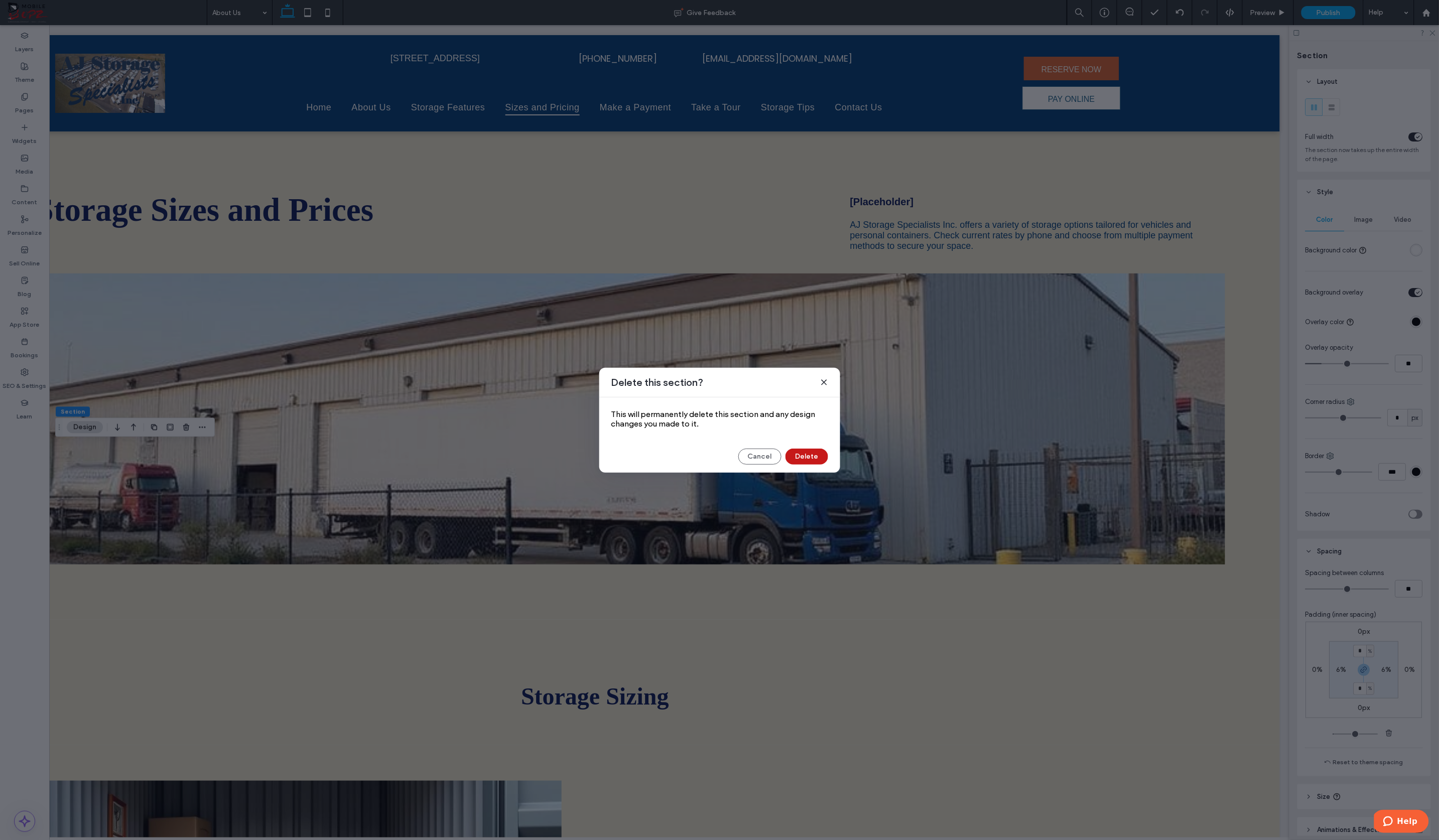
click at [814, 456] on button "Delete" at bounding box center [806, 457] width 43 height 16
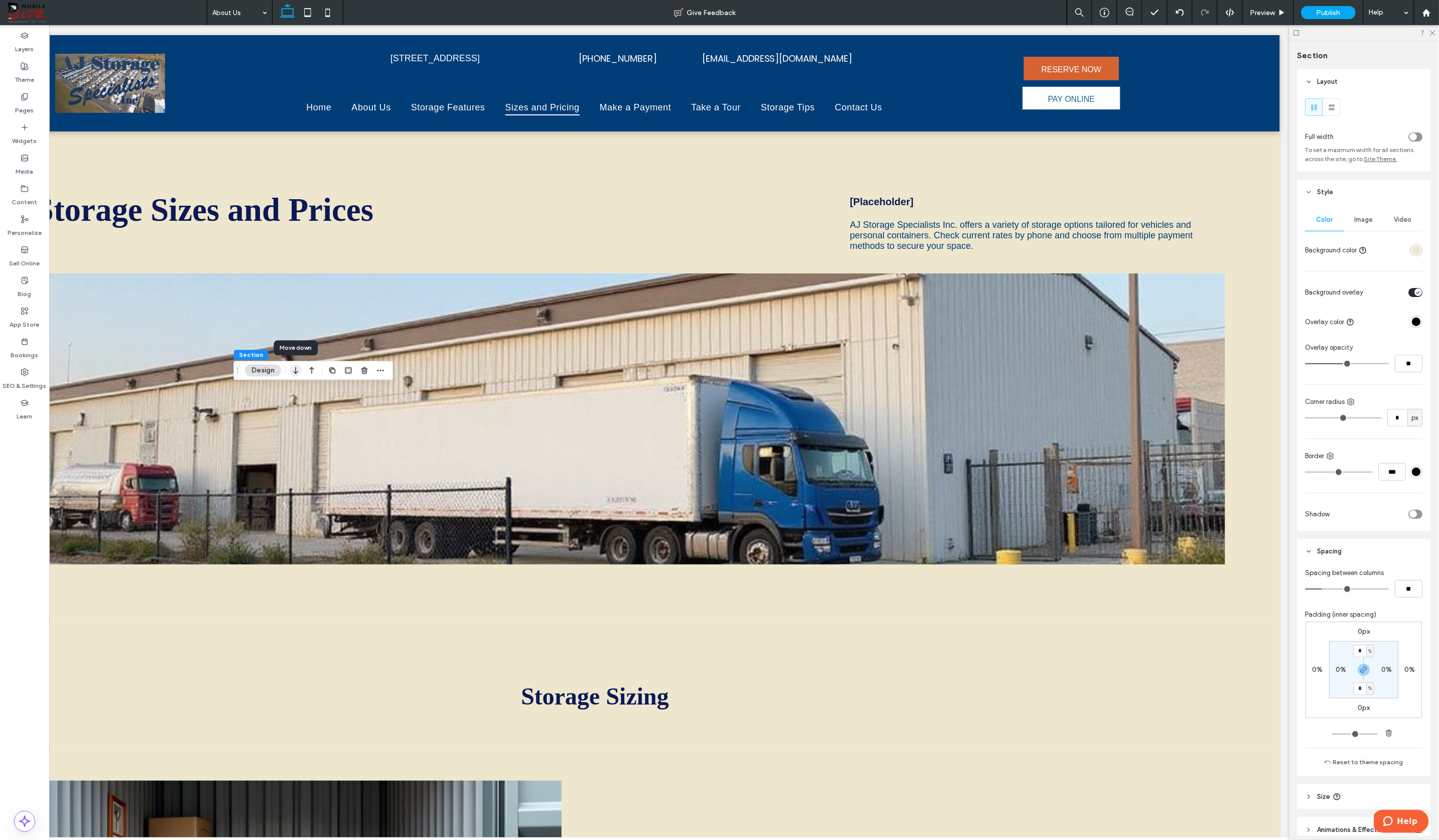
click at [296, 370] on use "button" at bounding box center [295, 370] width 4 height 7
click at [293, 234] on use "button" at bounding box center [295, 233] width 4 height 7
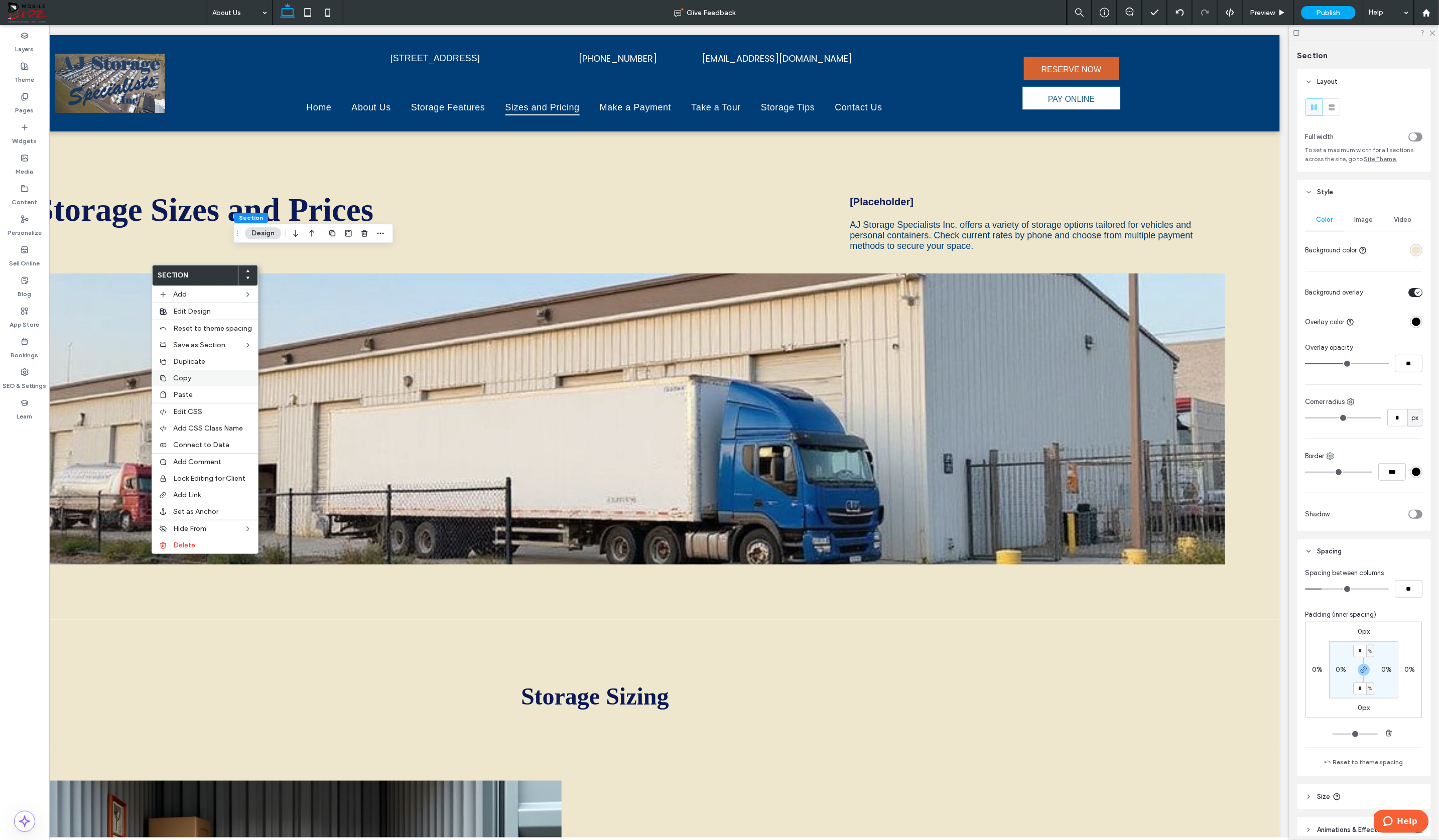
click at [178, 376] on span "Copy" at bounding box center [182, 378] width 18 height 9
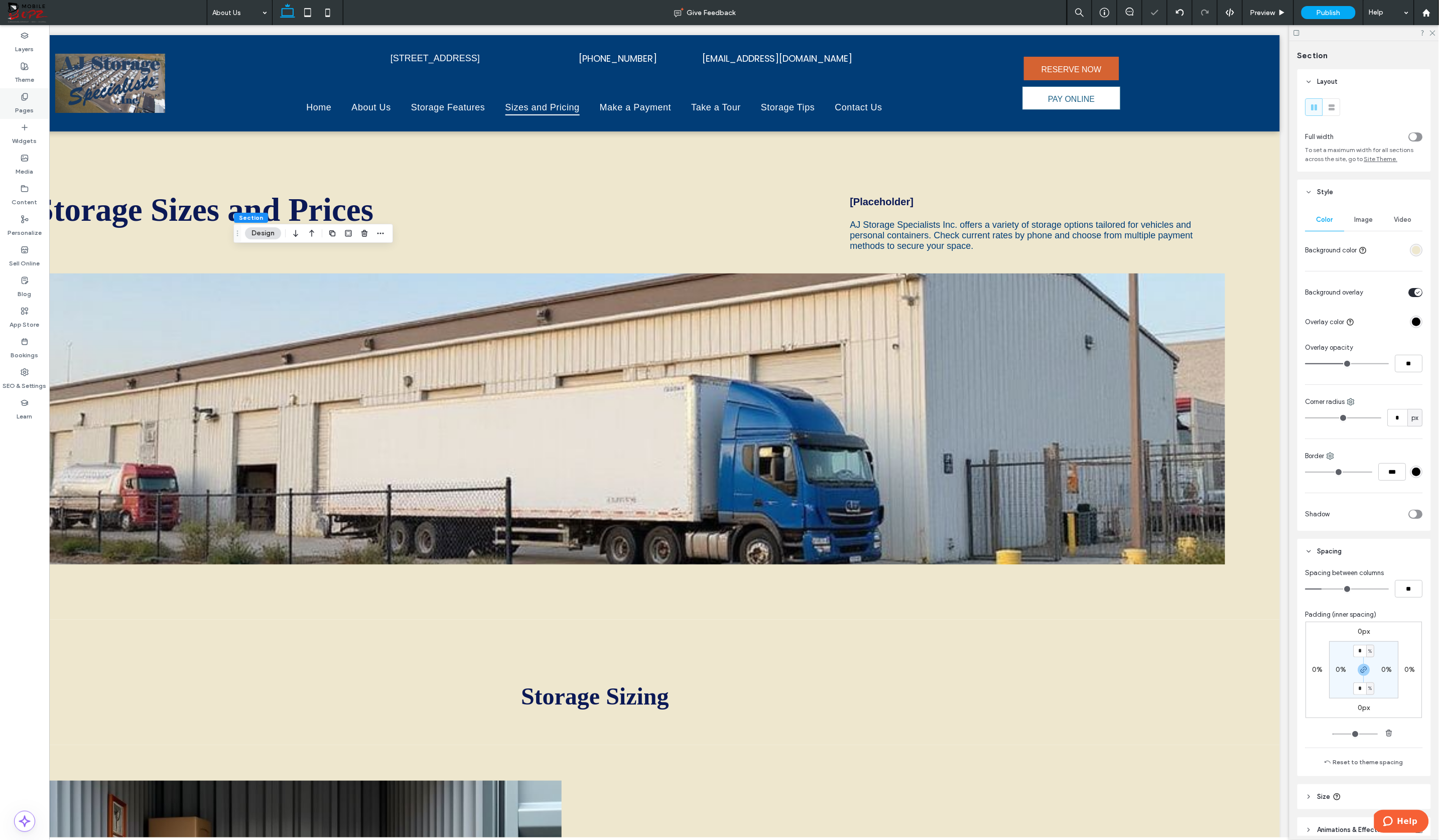
click at [25, 109] on label "Pages" at bounding box center [25, 108] width 19 height 14
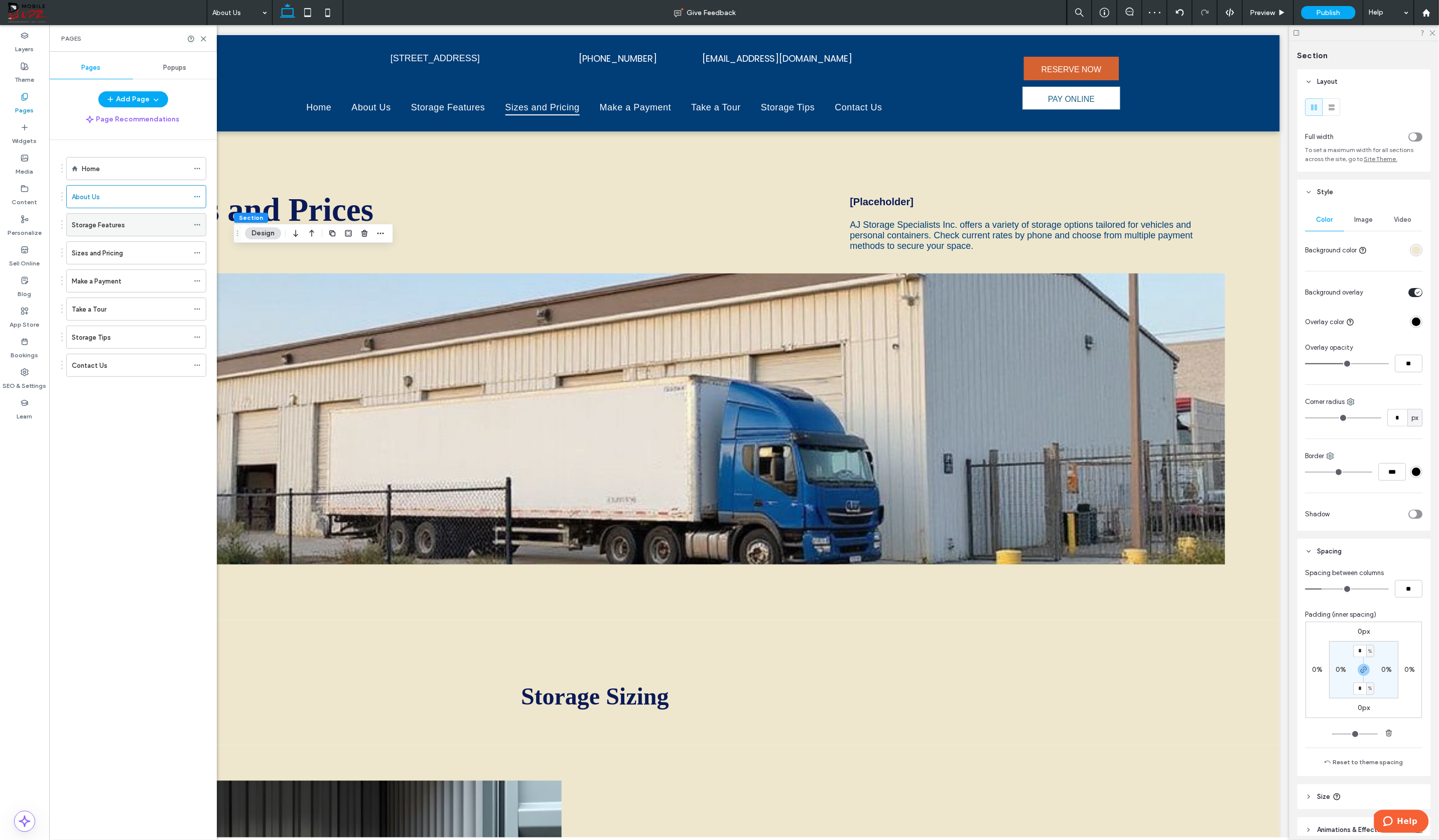
click at [85, 228] on label "Storage Features" at bounding box center [99, 225] width 53 height 17
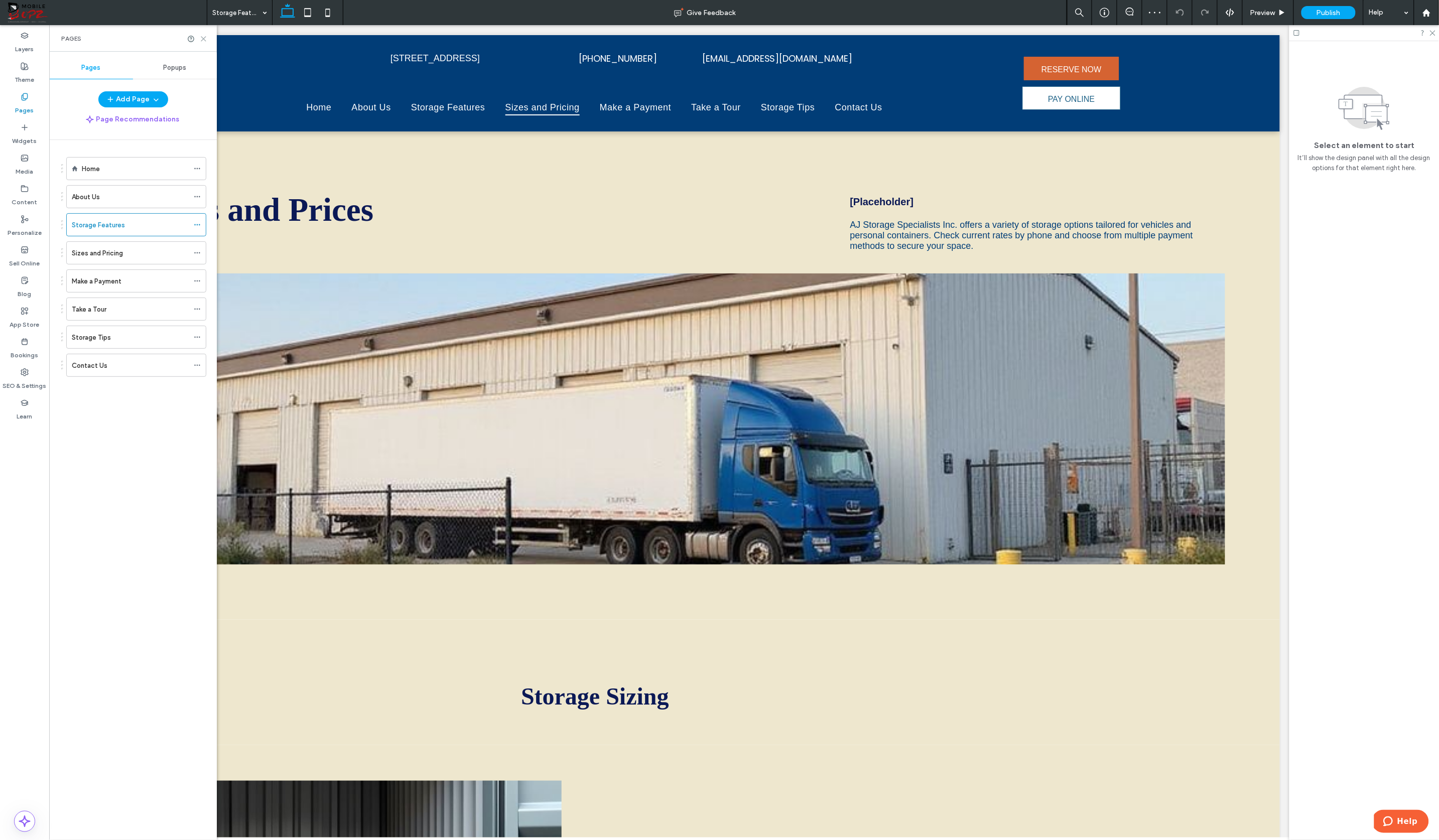
click at [206, 38] on icon at bounding box center [203, 39] width 7 height 7
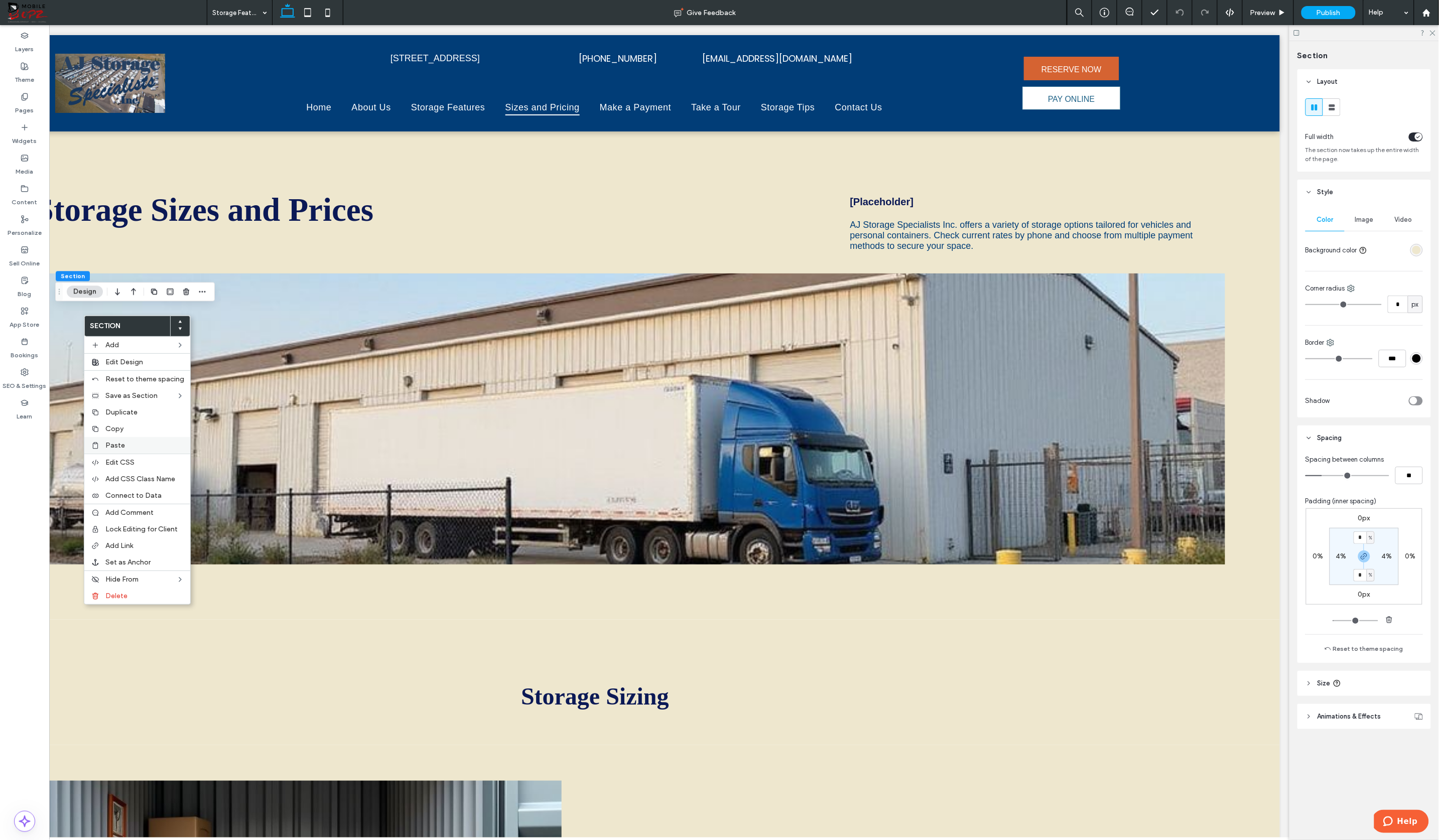
click at [117, 442] on span "Paste" at bounding box center [115, 445] width 20 height 9
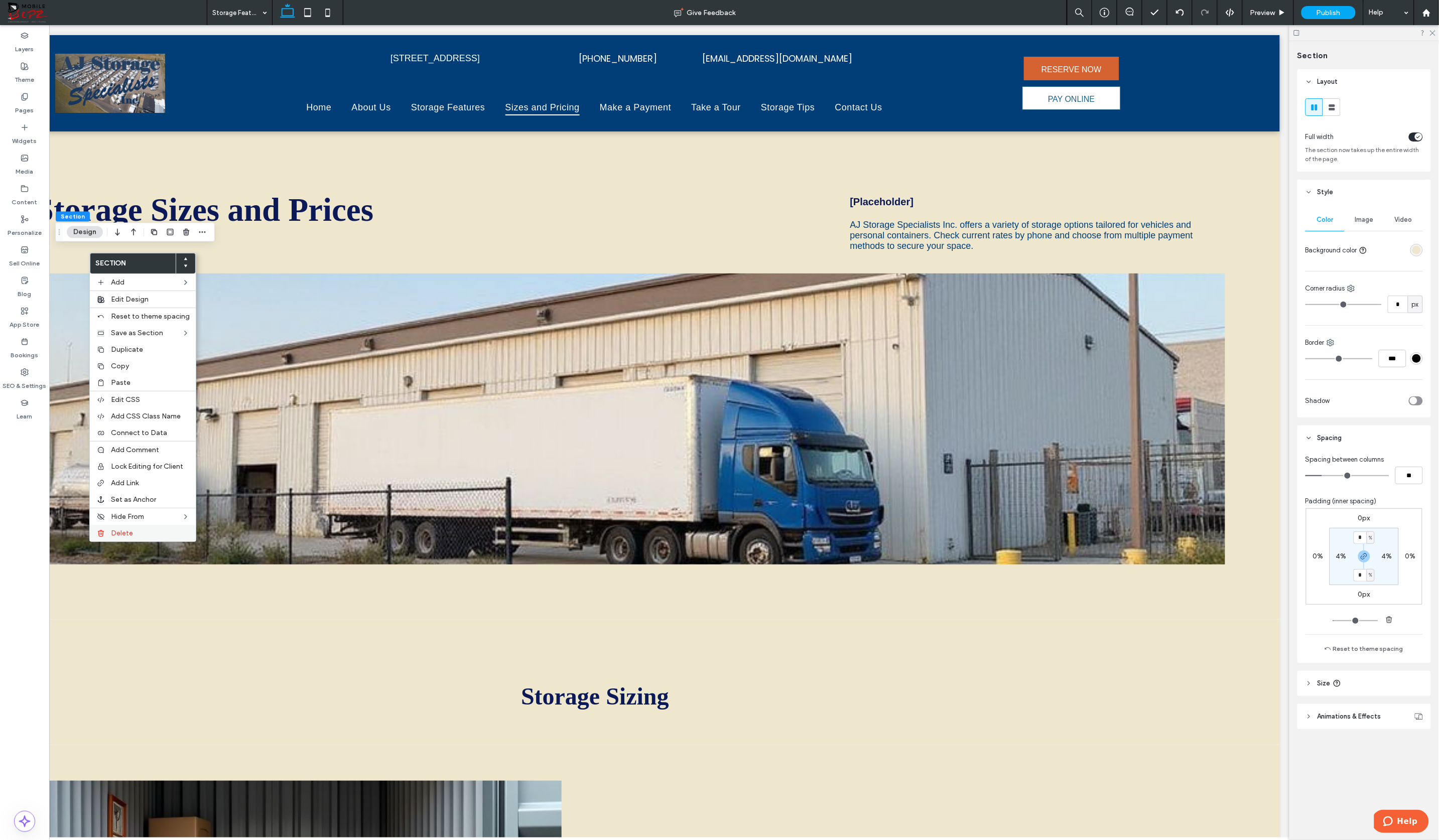
click at [119, 532] on span "Delete" at bounding box center [122, 533] width 22 height 9
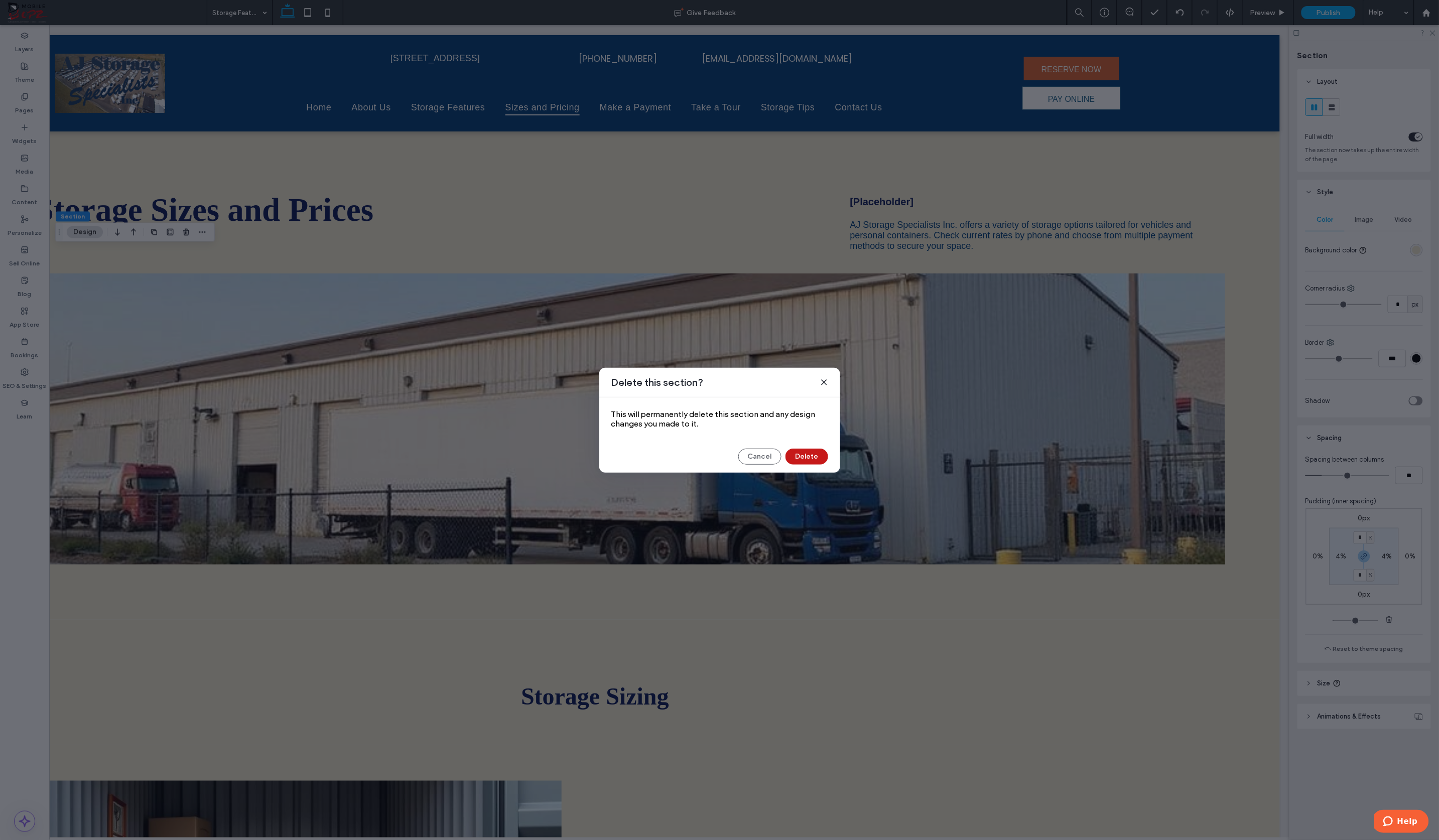
click at [796, 457] on button "Delete" at bounding box center [806, 457] width 43 height 16
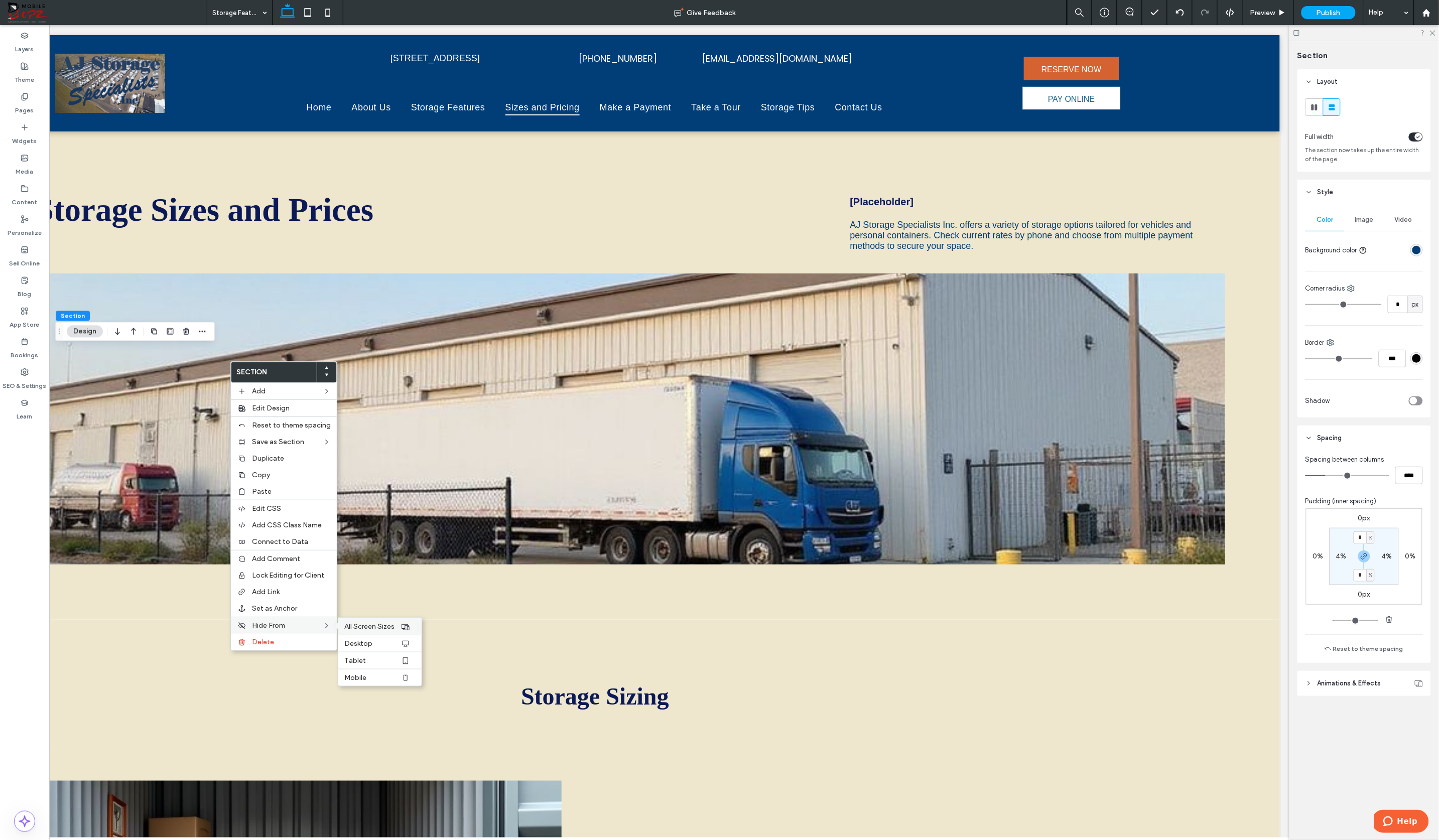
click at [364, 623] on span "All Screen Sizes" at bounding box center [369, 626] width 50 height 9
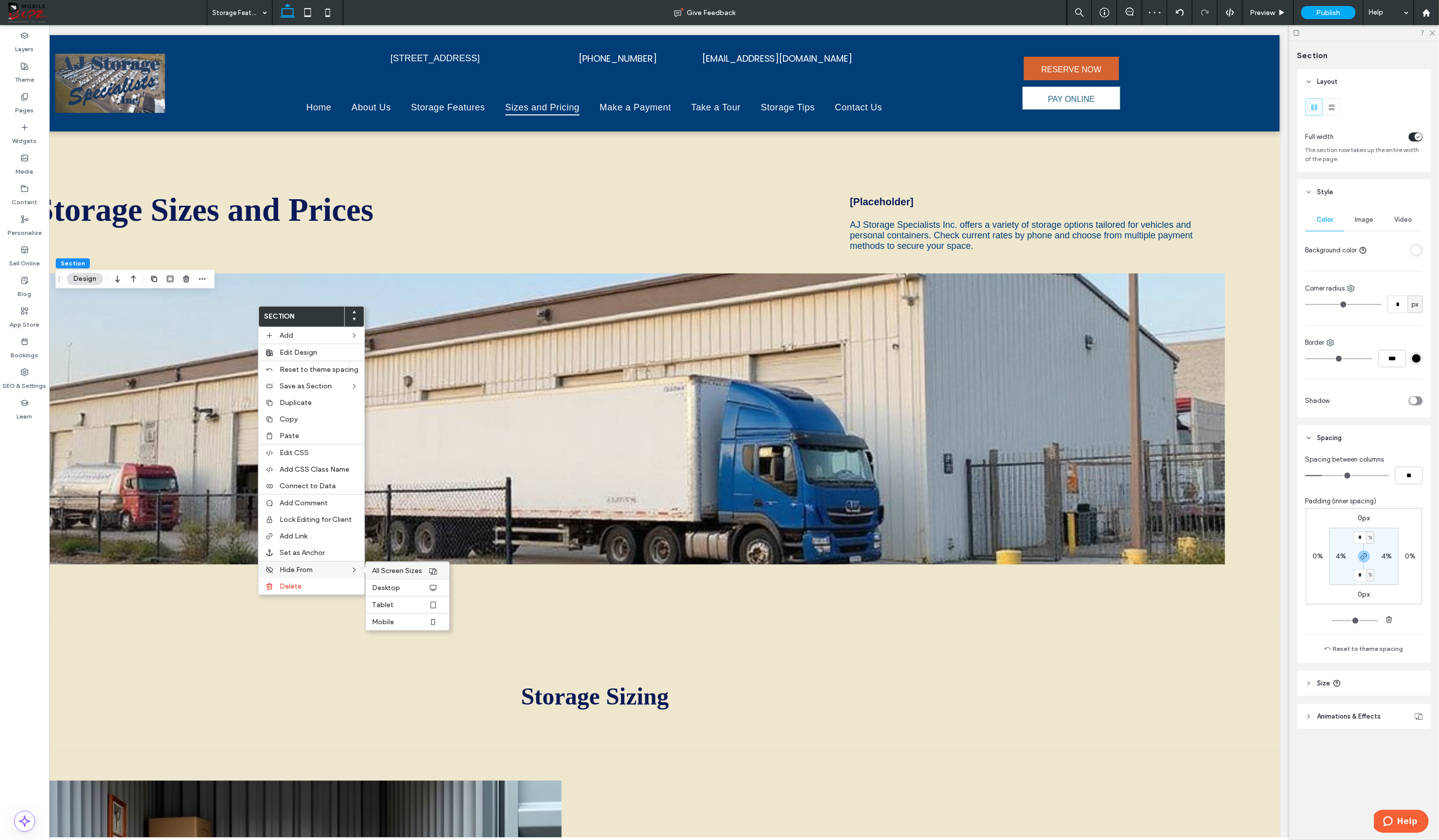
click at [415, 572] on span "All Screen Sizes" at bounding box center [397, 571] width 50 height 9
click at [400, 574] on span "All Screen Sizes" at bounding box center [397, 577] width 50 height 9
click at [398, 565] on span "All Screen Sizes" at bounding box center [400, 566] width 50 height 9
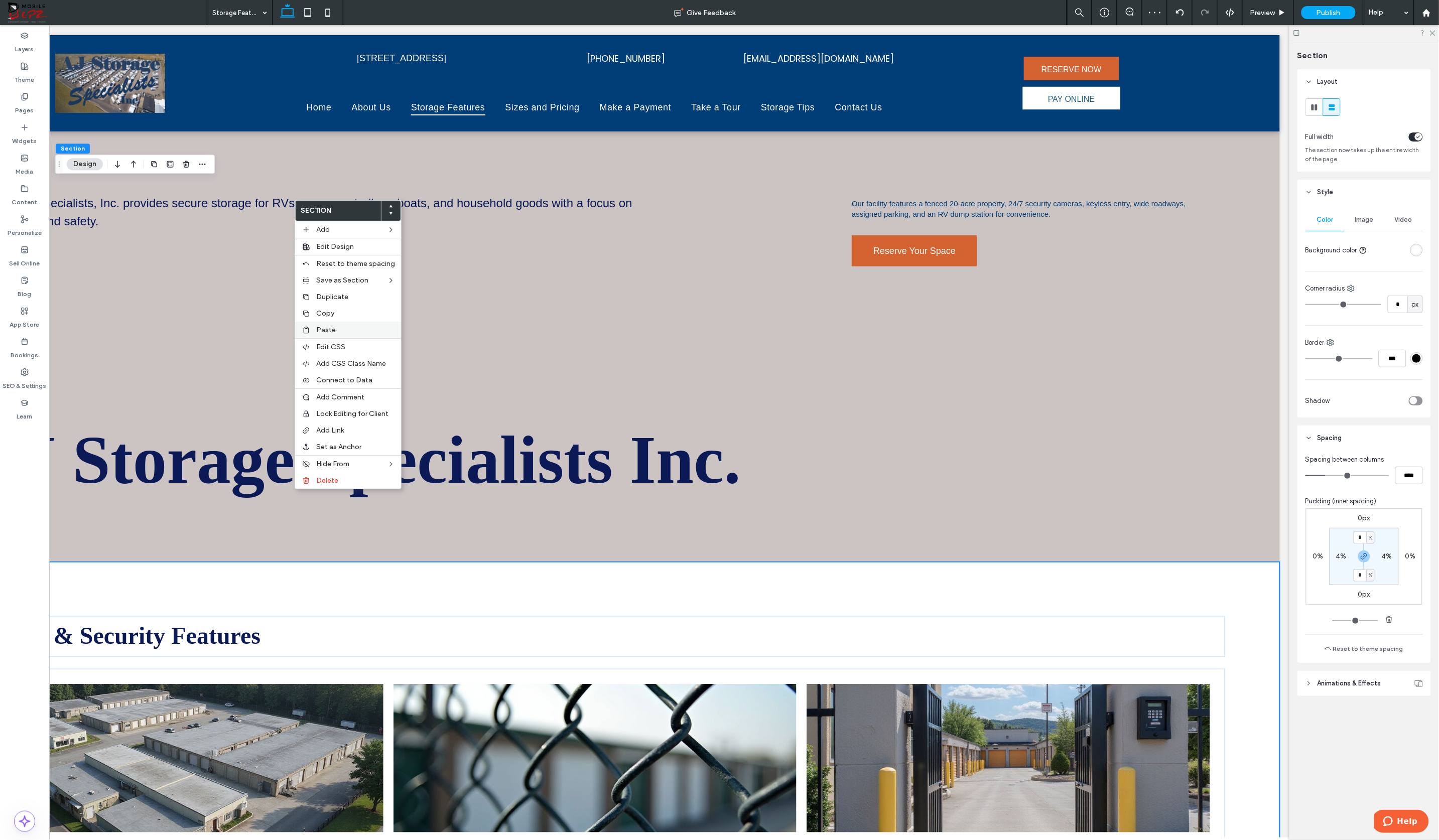
scroll to position [380, 0]
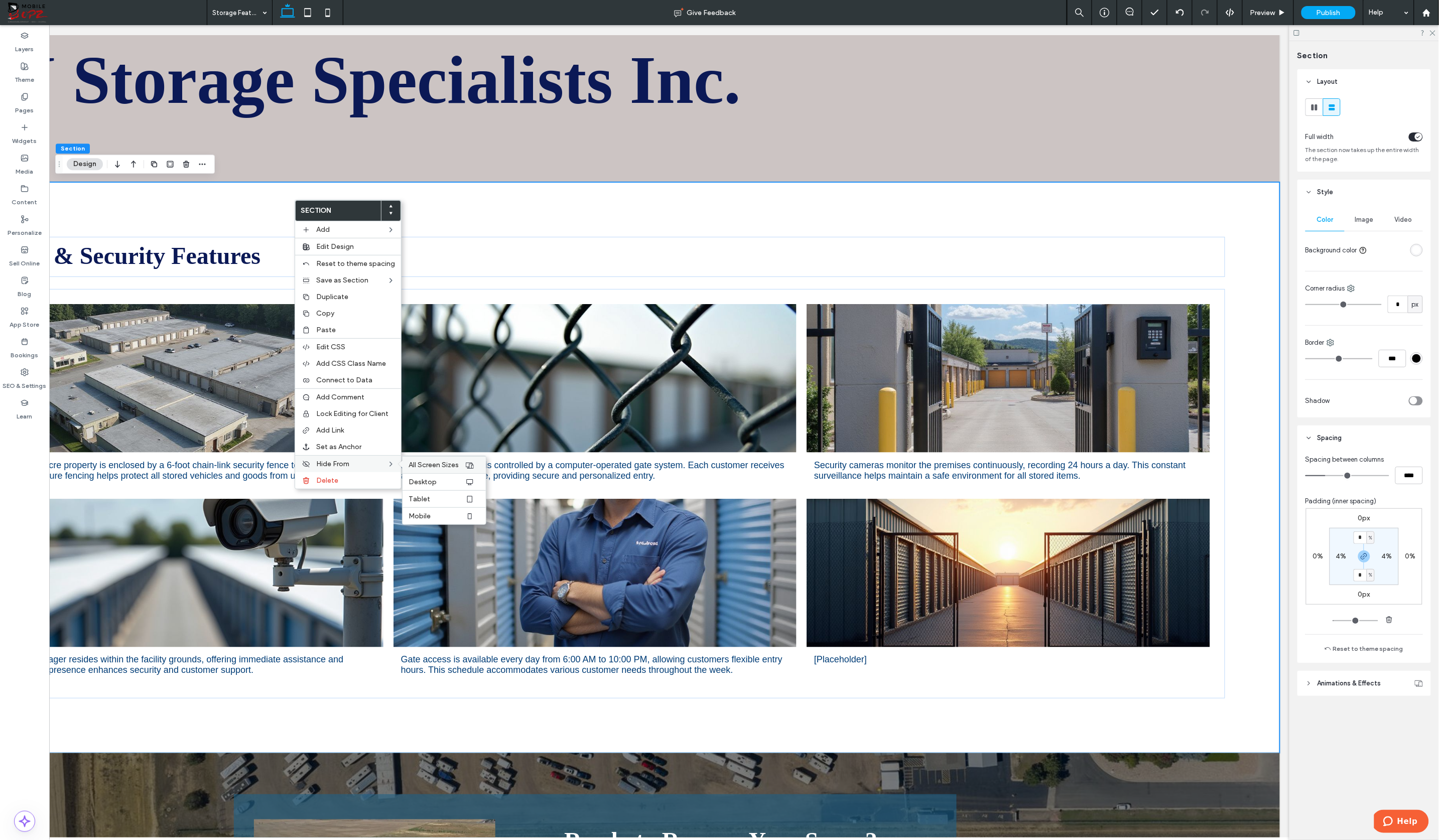
click at [423, 463] on span "All Screen Sizes" at bounding box center [433, 465] width 50 height 9
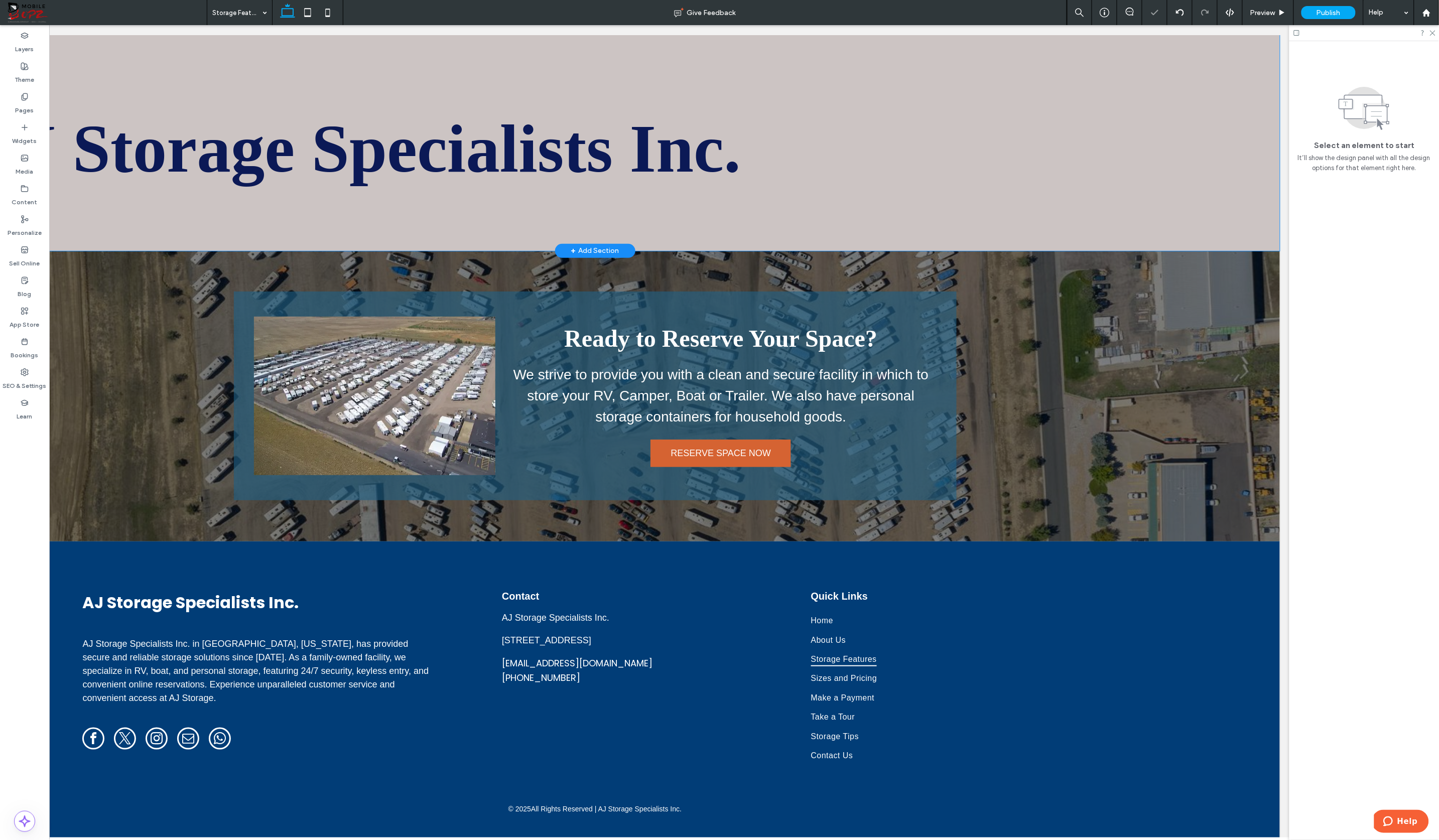
scroll to position [0, 0]
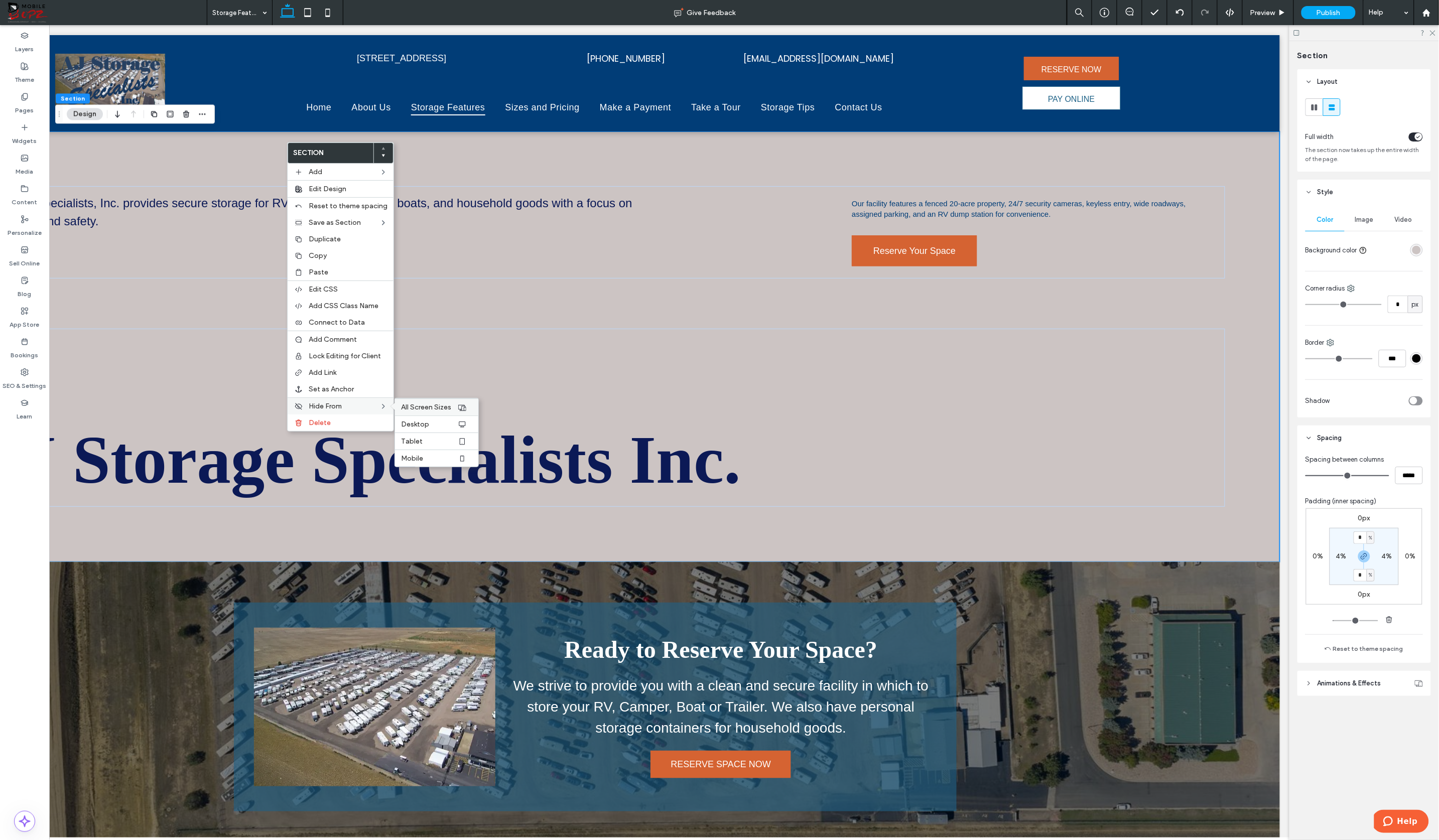
click at [428, 406] on span "All Screen Sizes" at bounding box center [426, 407] width 50 height 9
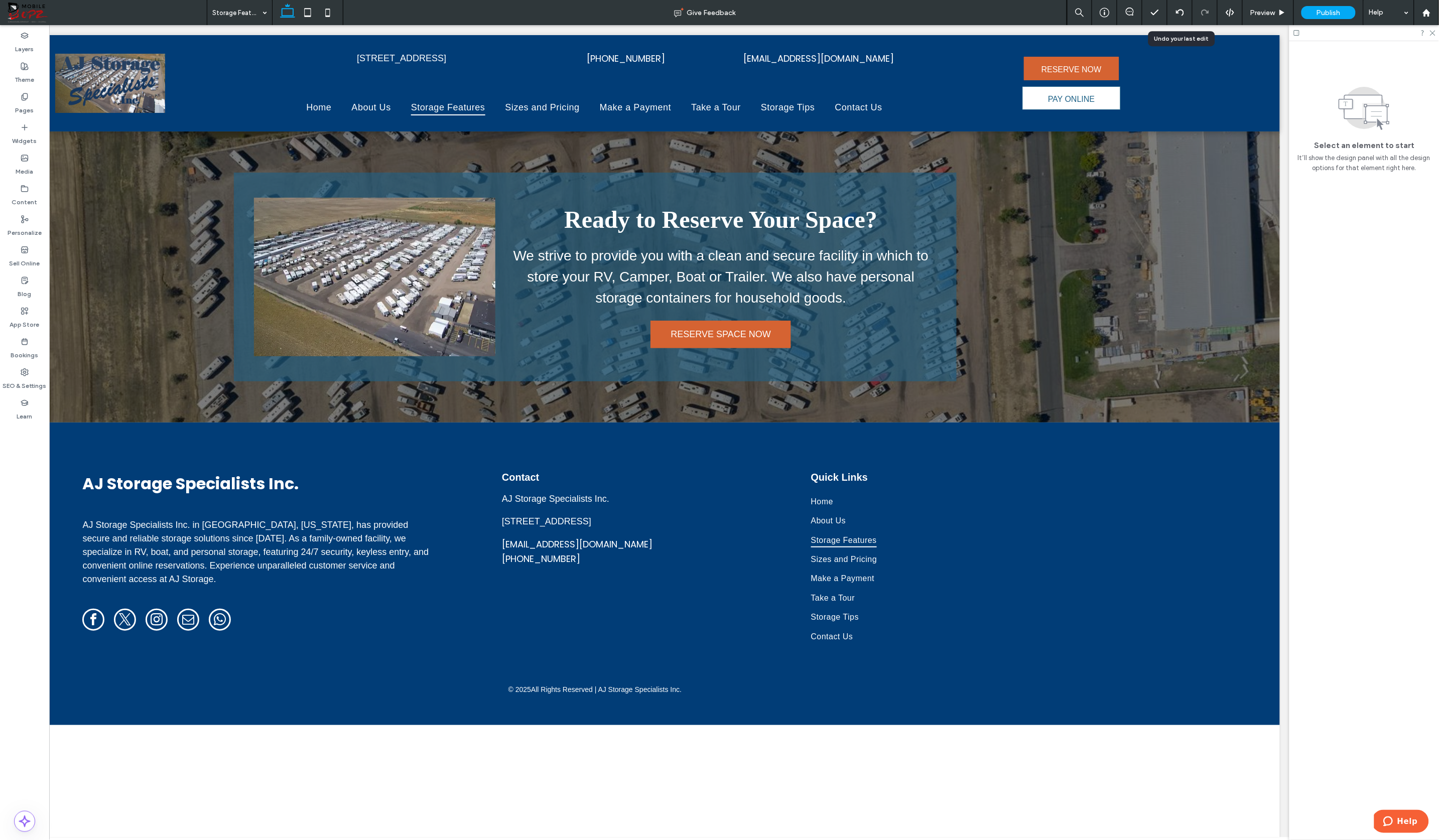
click at [1182, 11] on use at bounding box center [1179, 12] width 8 height 7
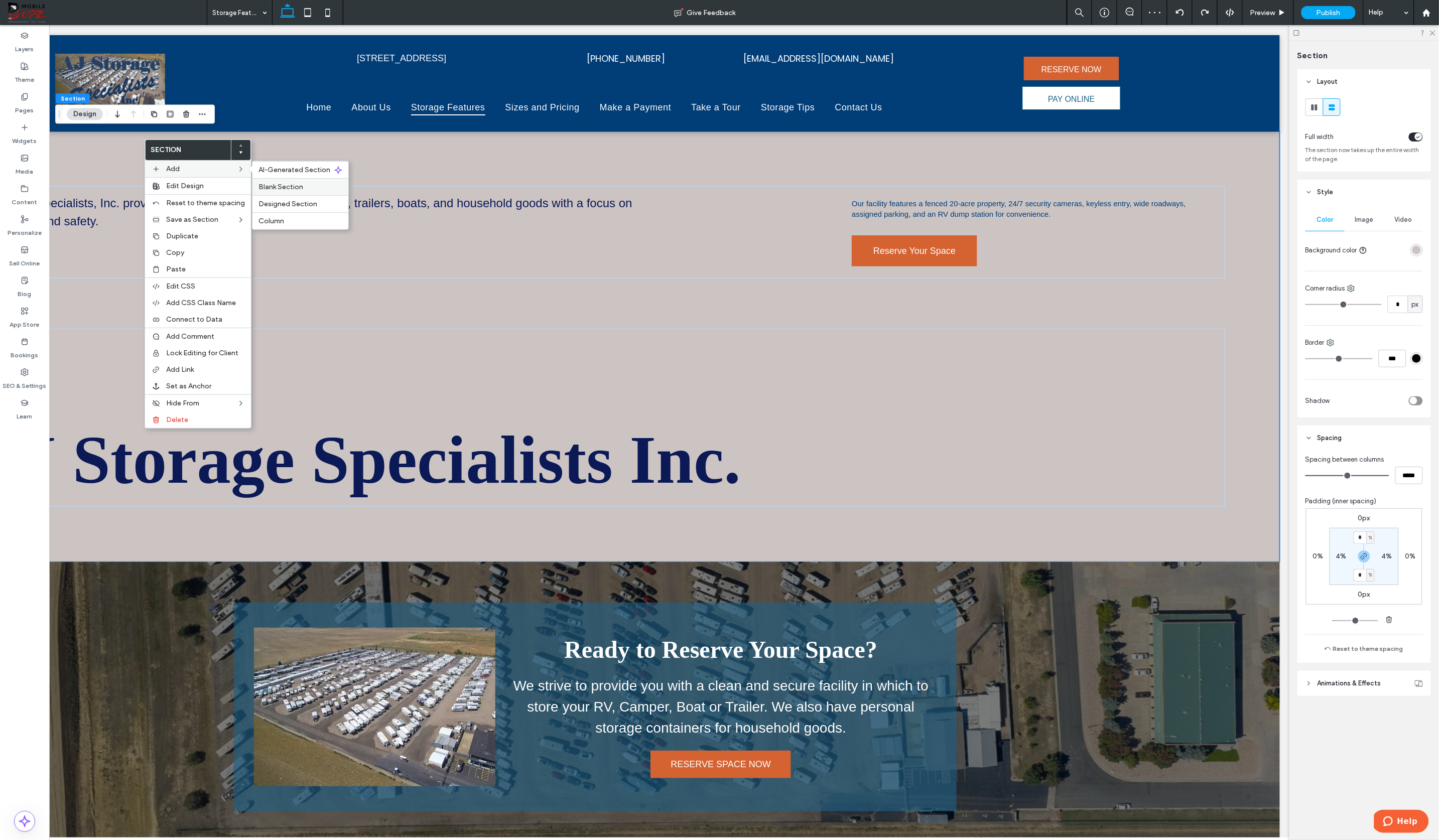
click at [307, 188] on label "Blank Section" at bounding box center [300, 187] width 84 height 9
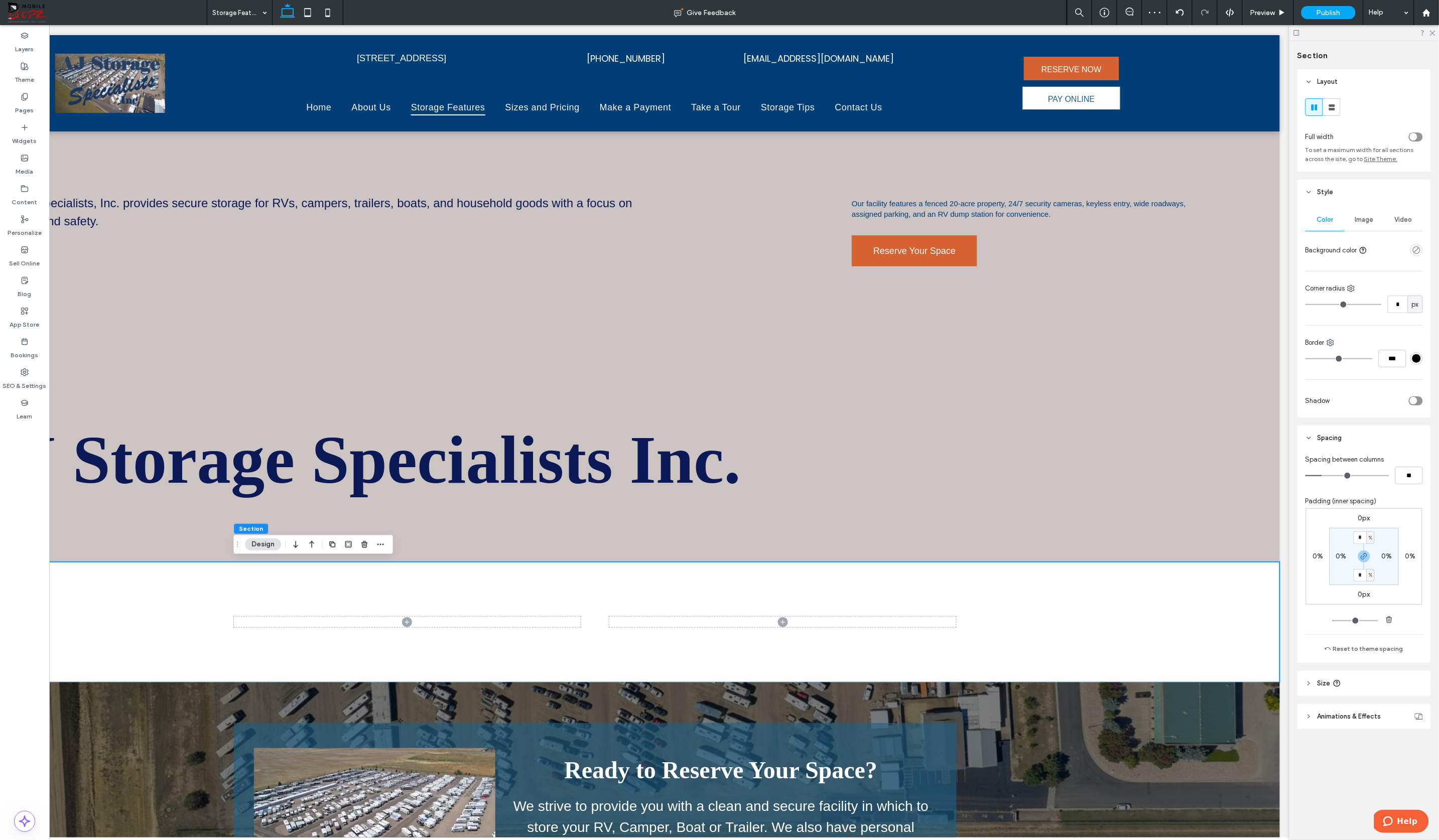
click at [315, 547] on icon "button" at bounding box center [311, 544] width 12 height 18
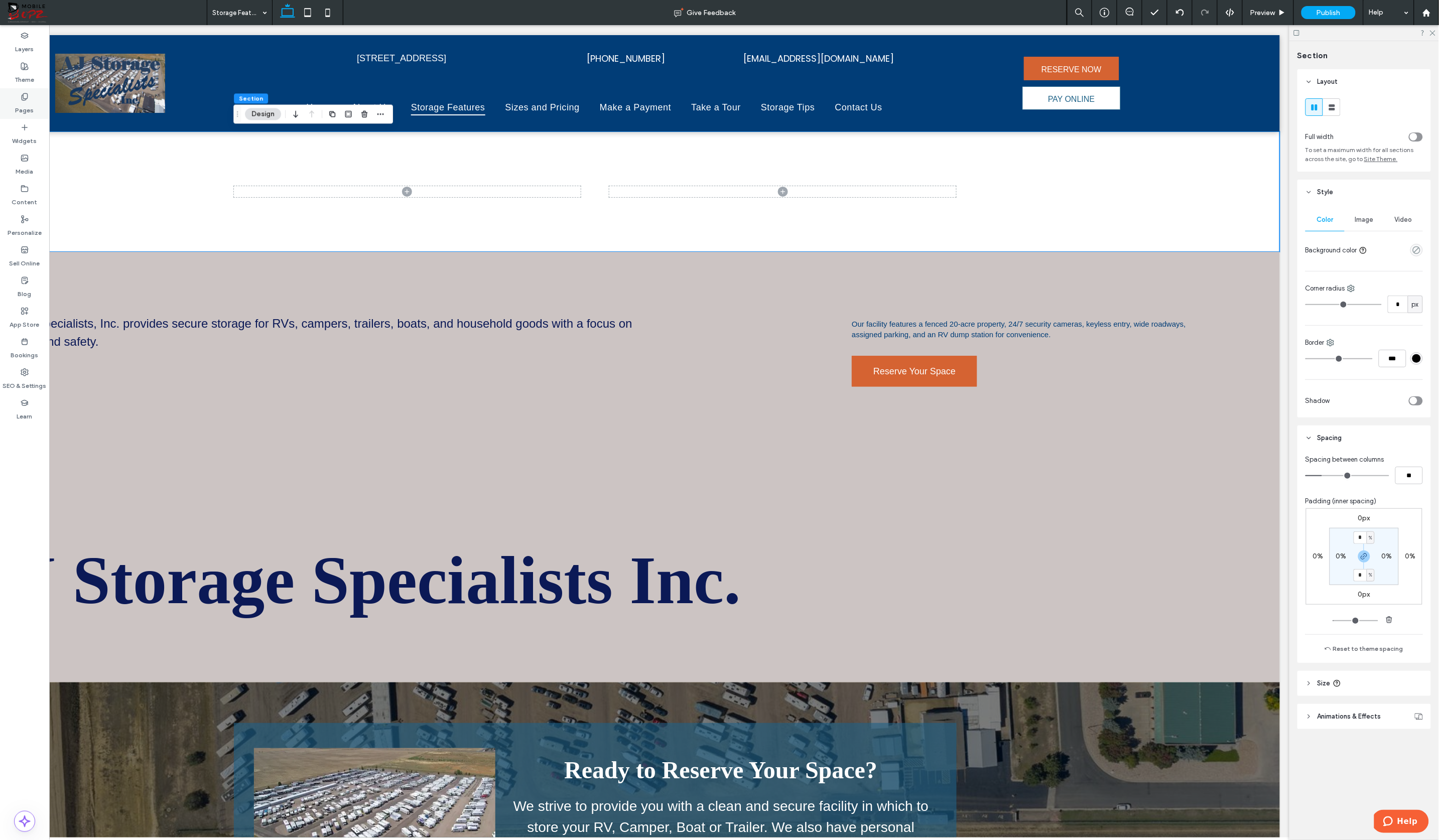
click at [27, 109] on label "Pages" at bounding box center [25, 108] width 19 height 14
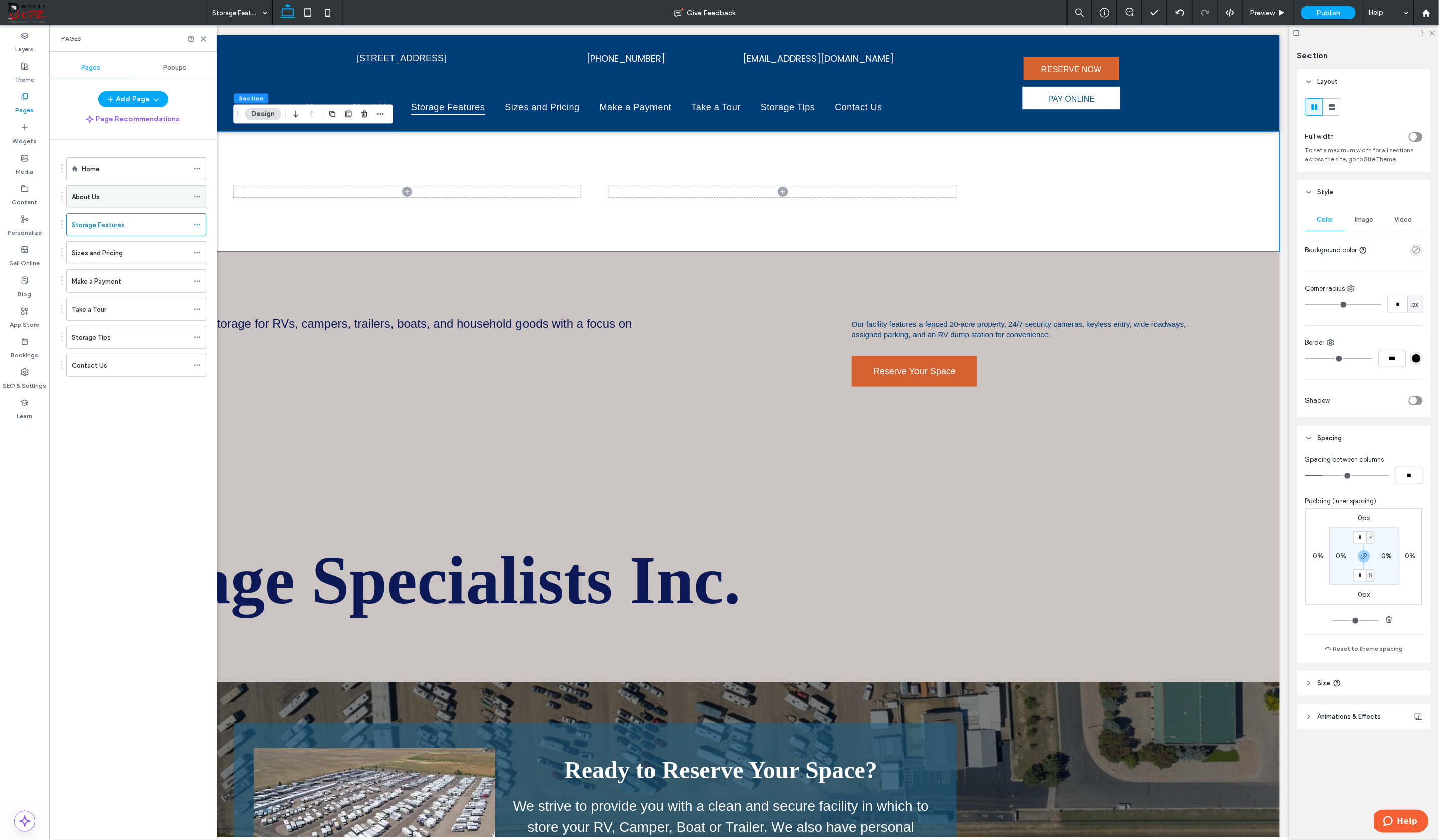
click at [102, 202] on div "About Us" at bounding box center [130, 197] width 117 height 22
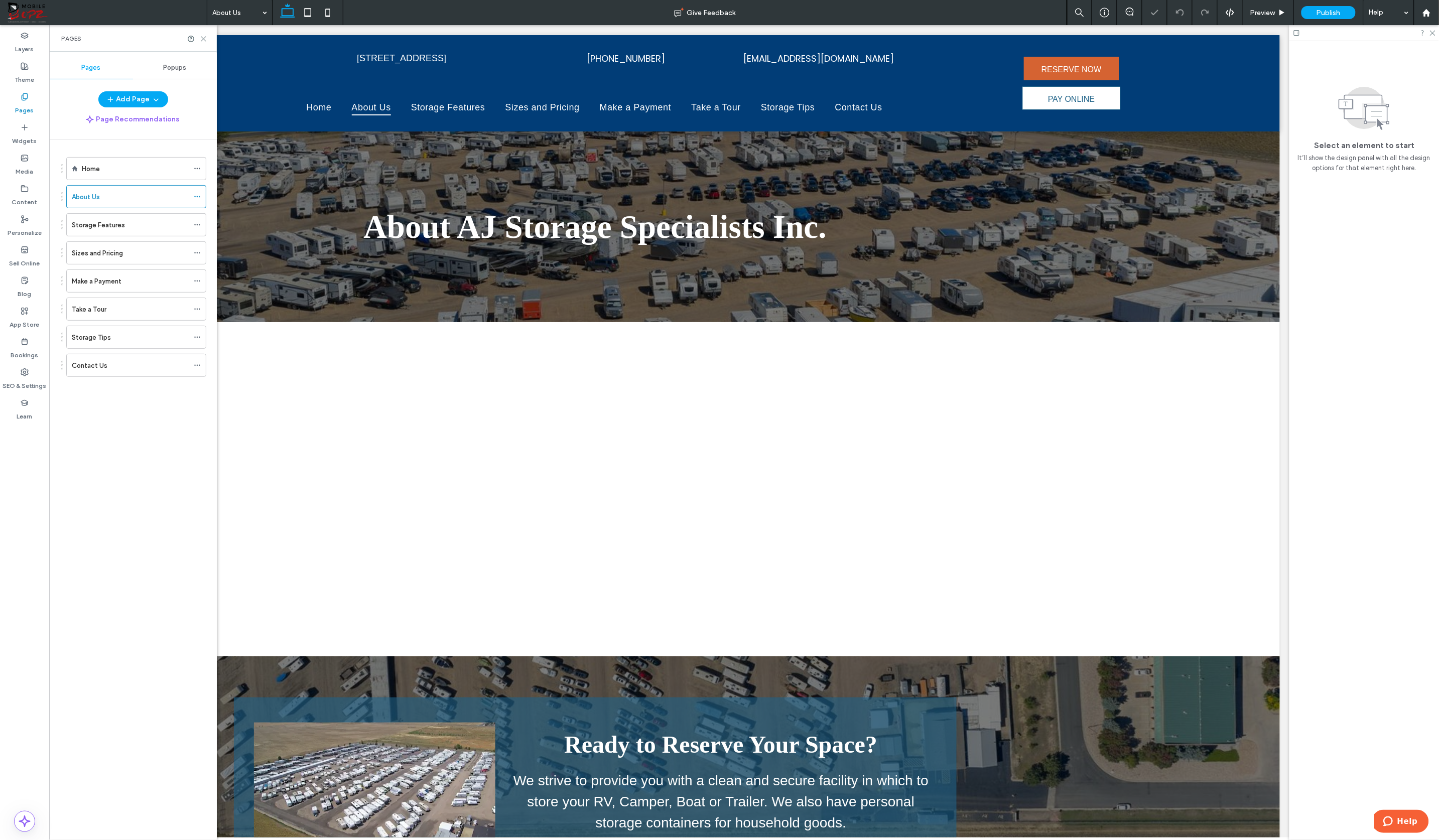
click at [206, 38] on icon at bounding box center [203, 39] width 7 height 7
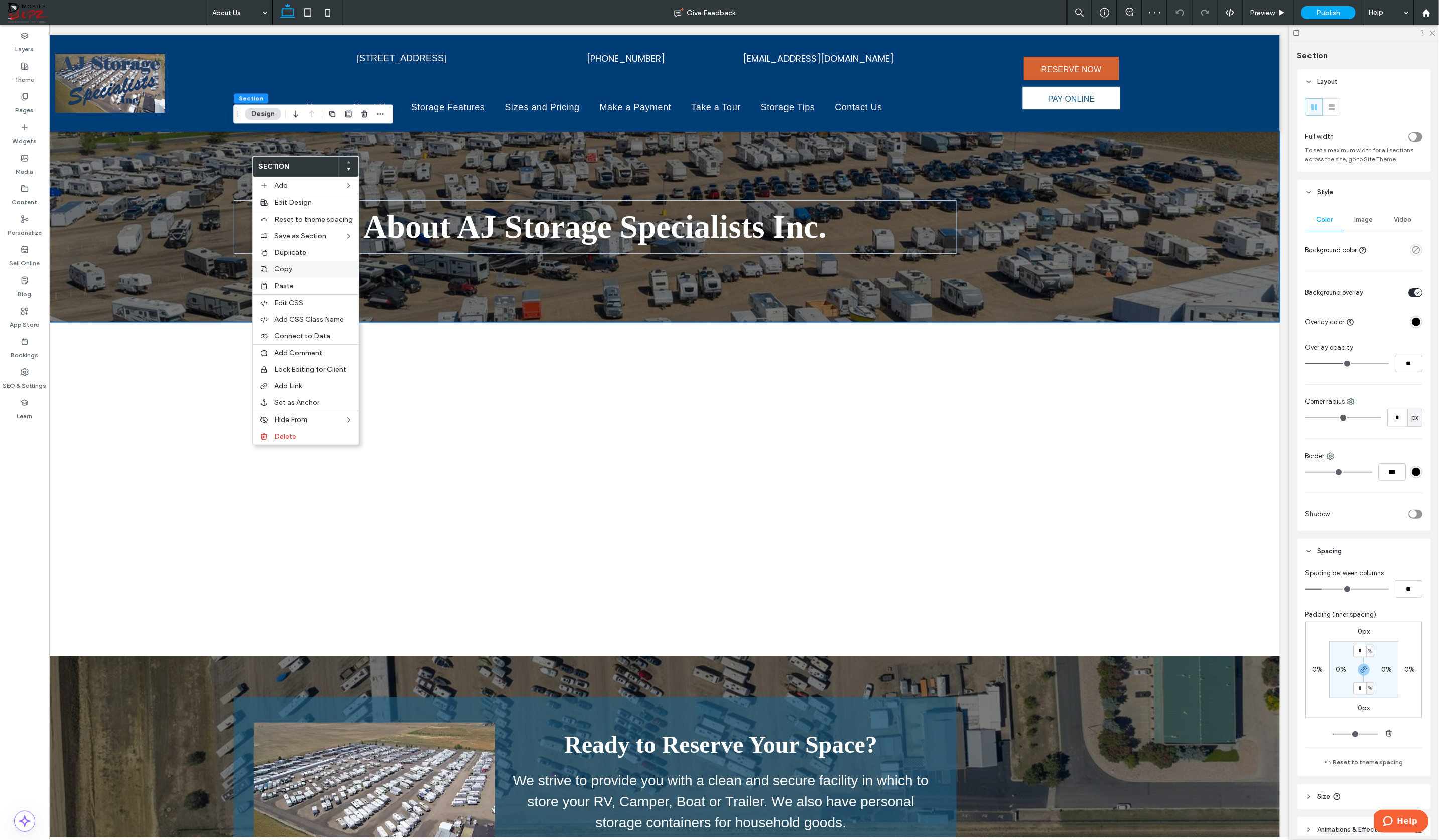
click at [279, 269] on span "Copy" at bounding box center [283, 269] width 18 height 9
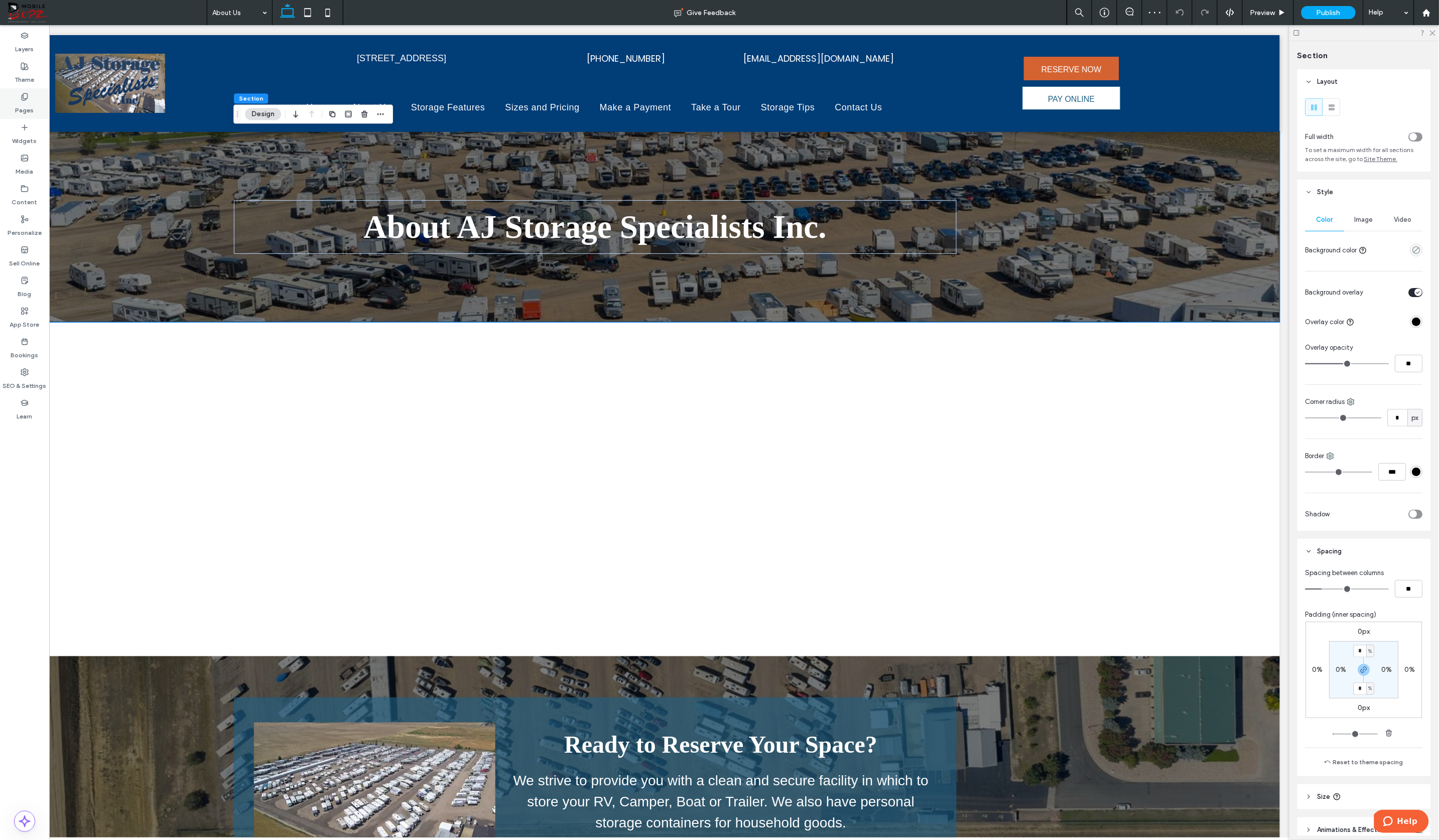
click at [27, 95] on use at bounding box center [24, 97] width 6 height 7
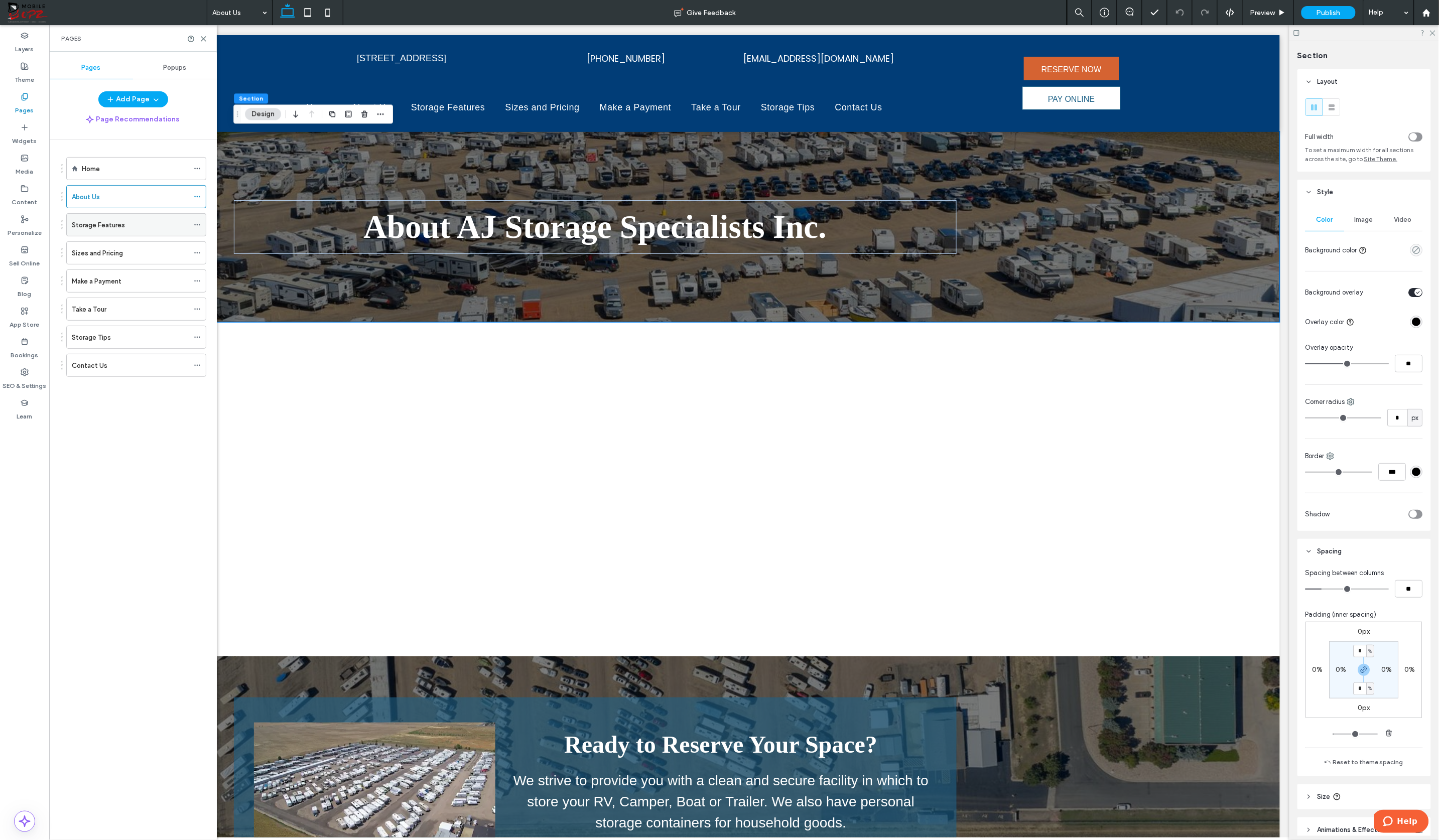
click at [91, 224] on label "Storage Features" at bounding box center [99, 225] width 53 height 17
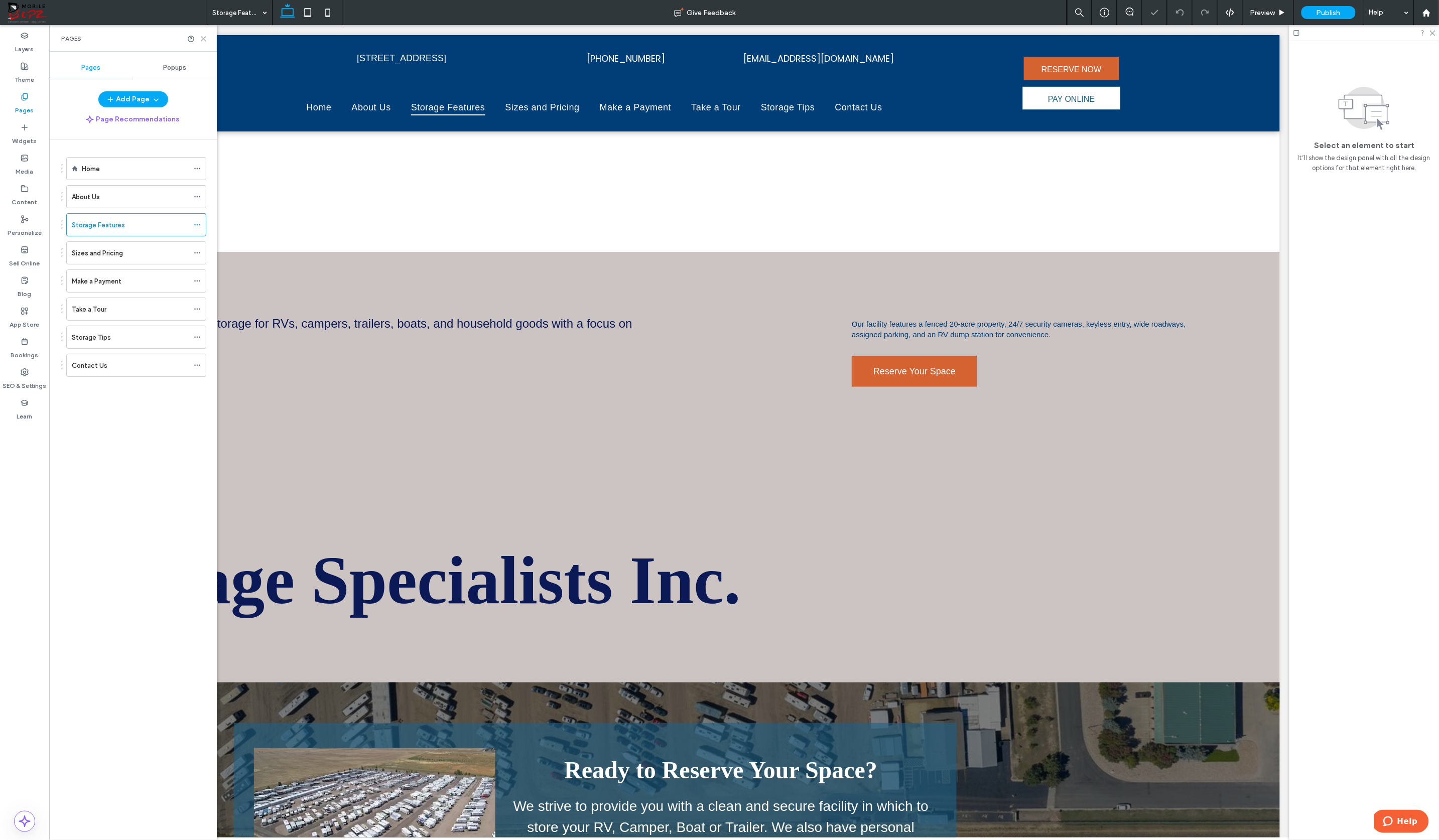
drag, startPoint x: 205, startPoint y: 37, endPoint x: 326, endPoint y: 75, distance: 126.8
click at [205, 37] on use at bounding box center [203, 38] width 4 height 4
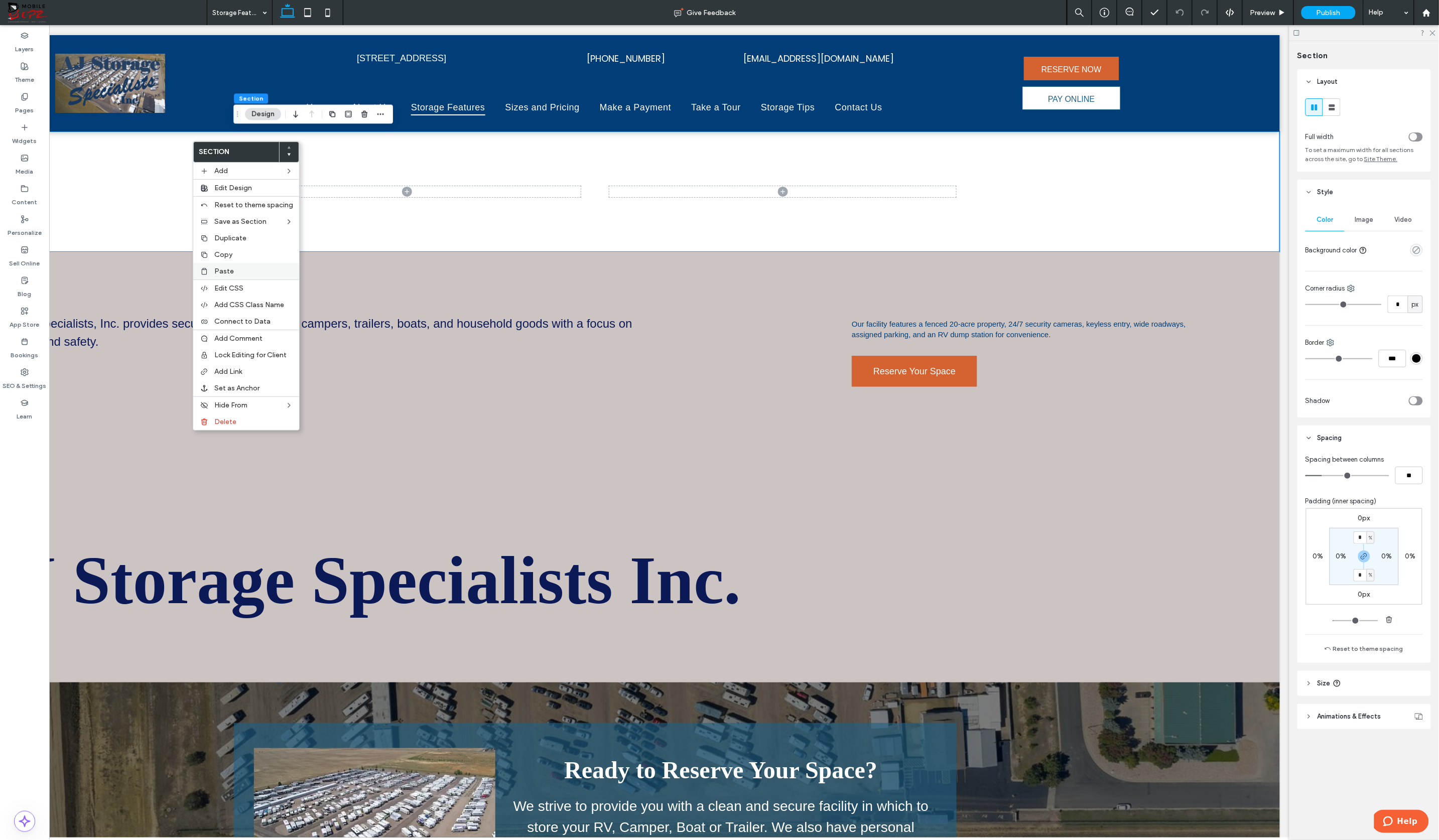
click at [222, 270] on span "Paste" at bounding box center [224, 271] width 20 height 9
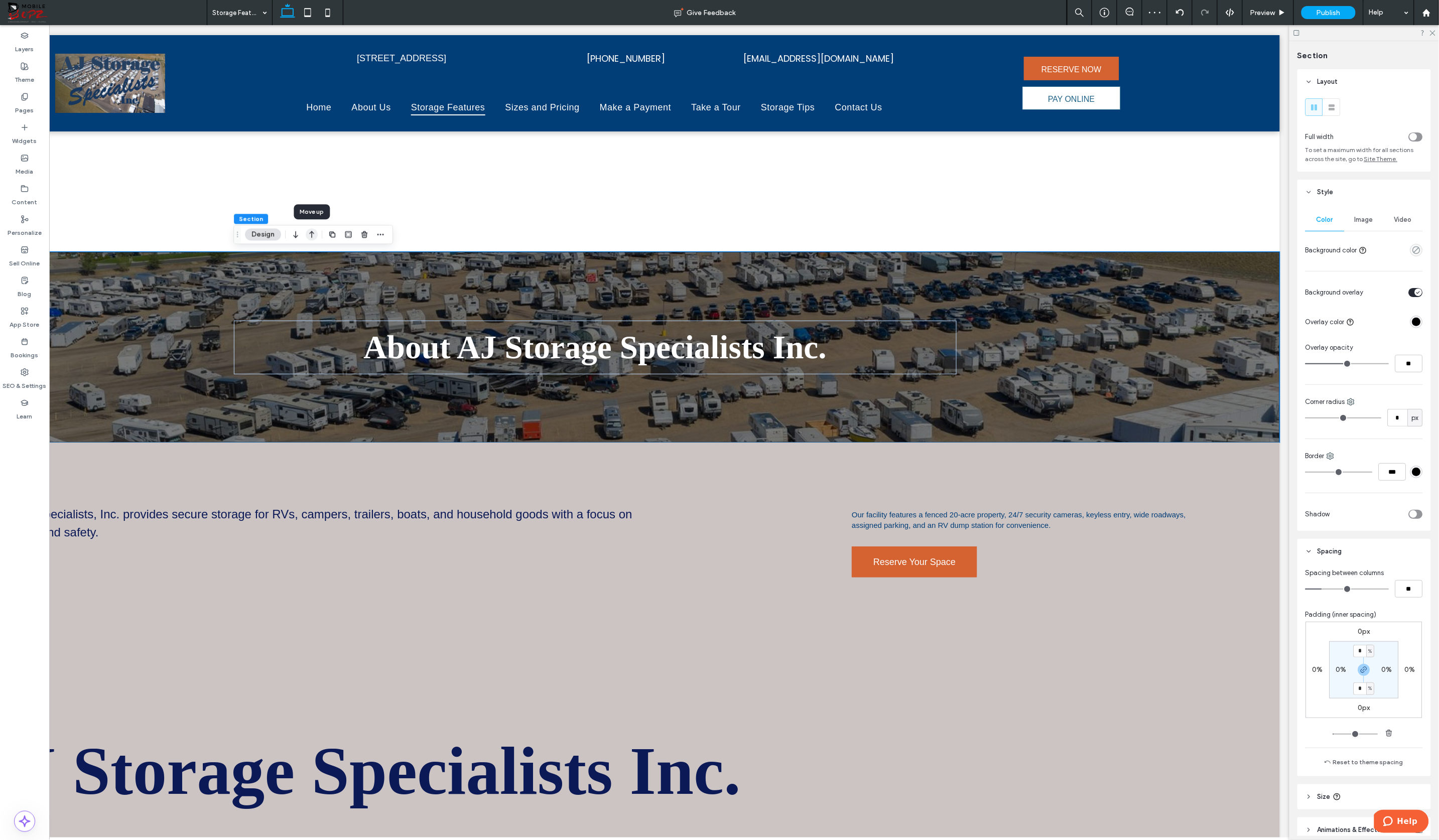
click at [314, 234] on icon "button" at bounding box center [311, 234] width 12 height 18
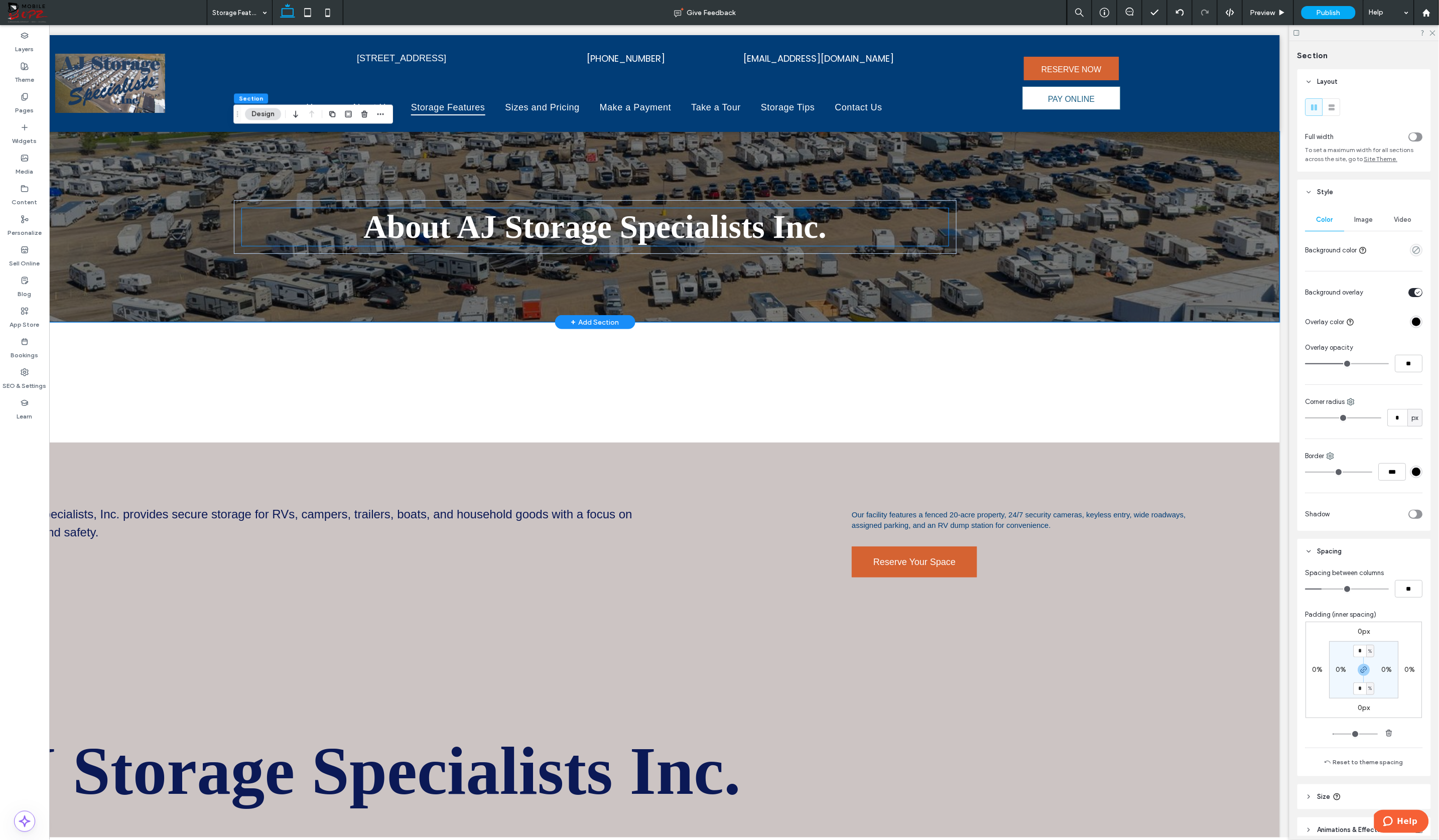
click at [443, 229] on span "About AJ Storage Specialists Inc." at bounding box center [595, 226] width 463 height 36
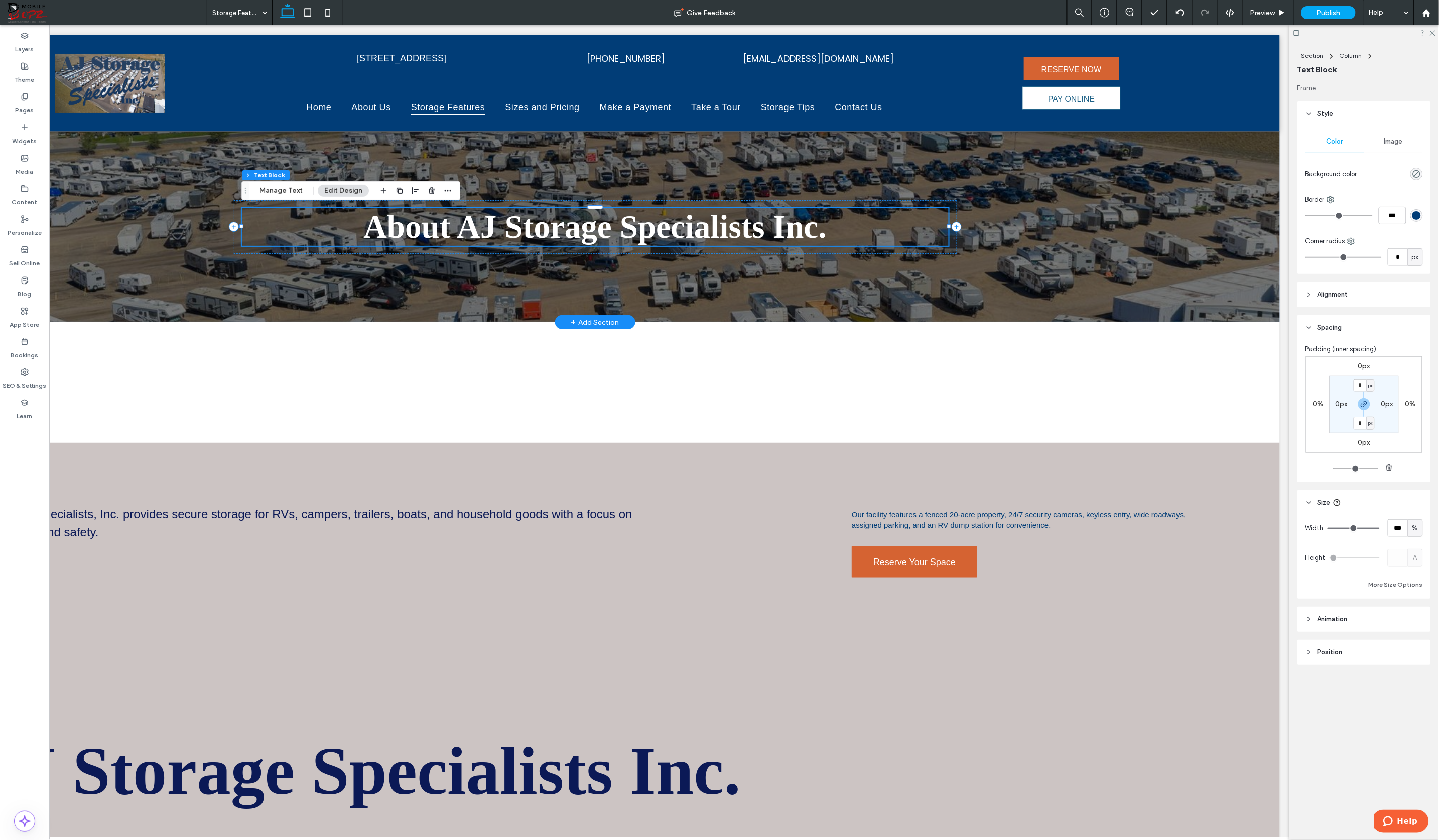
click at [443, 229] on div "About AJ Storage Specialists Inc." at bounding box center [596, 226] width 706 height 38
click at [443, 229] on span "About AJ Storage Specialists Inc." at bounding box center [595, 226] width 463 height 36
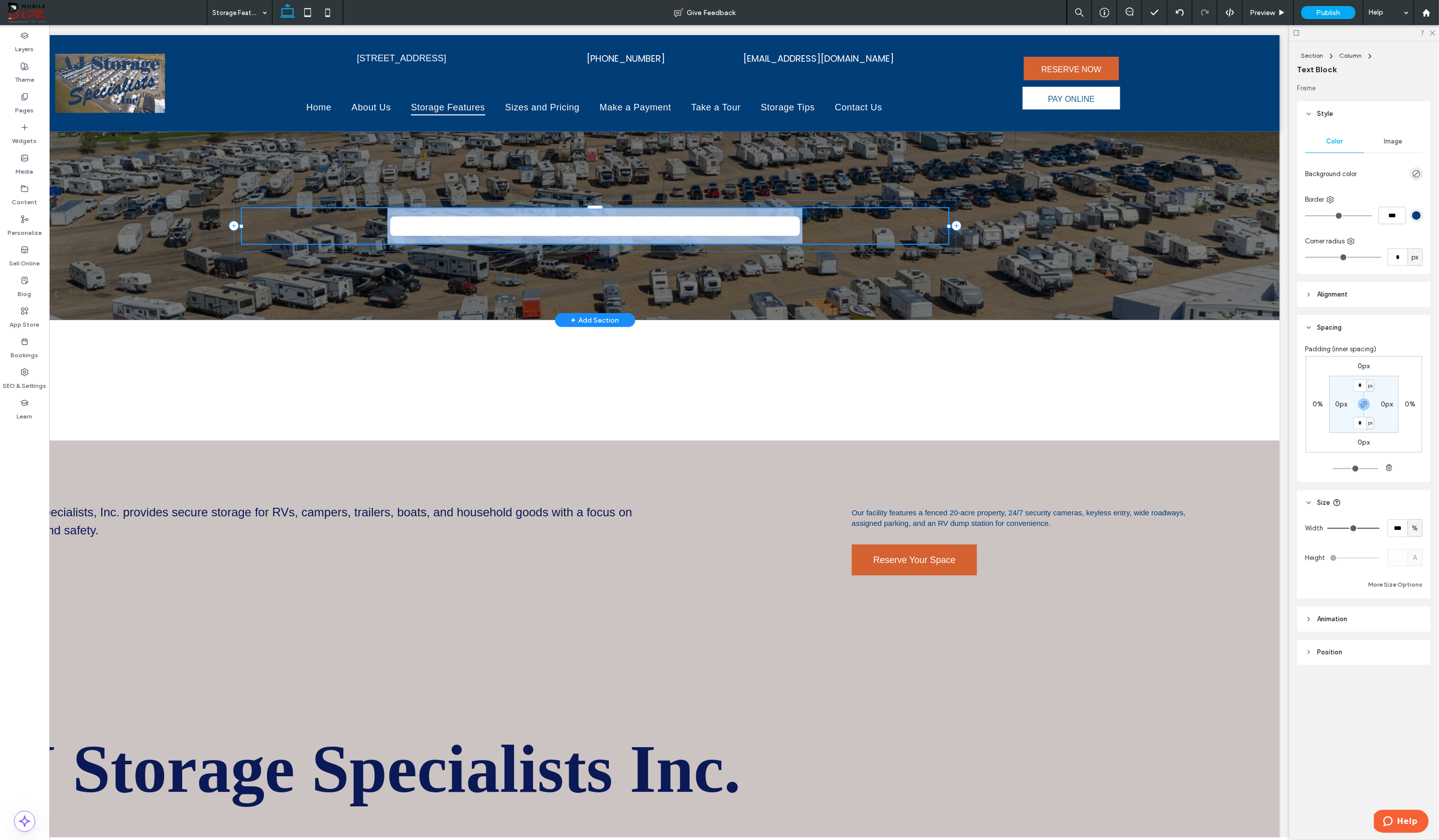
type input "*******"
type input "**"
click at [476, 227] on span "**********" at bounding box center [596, 225] width 415 height 33
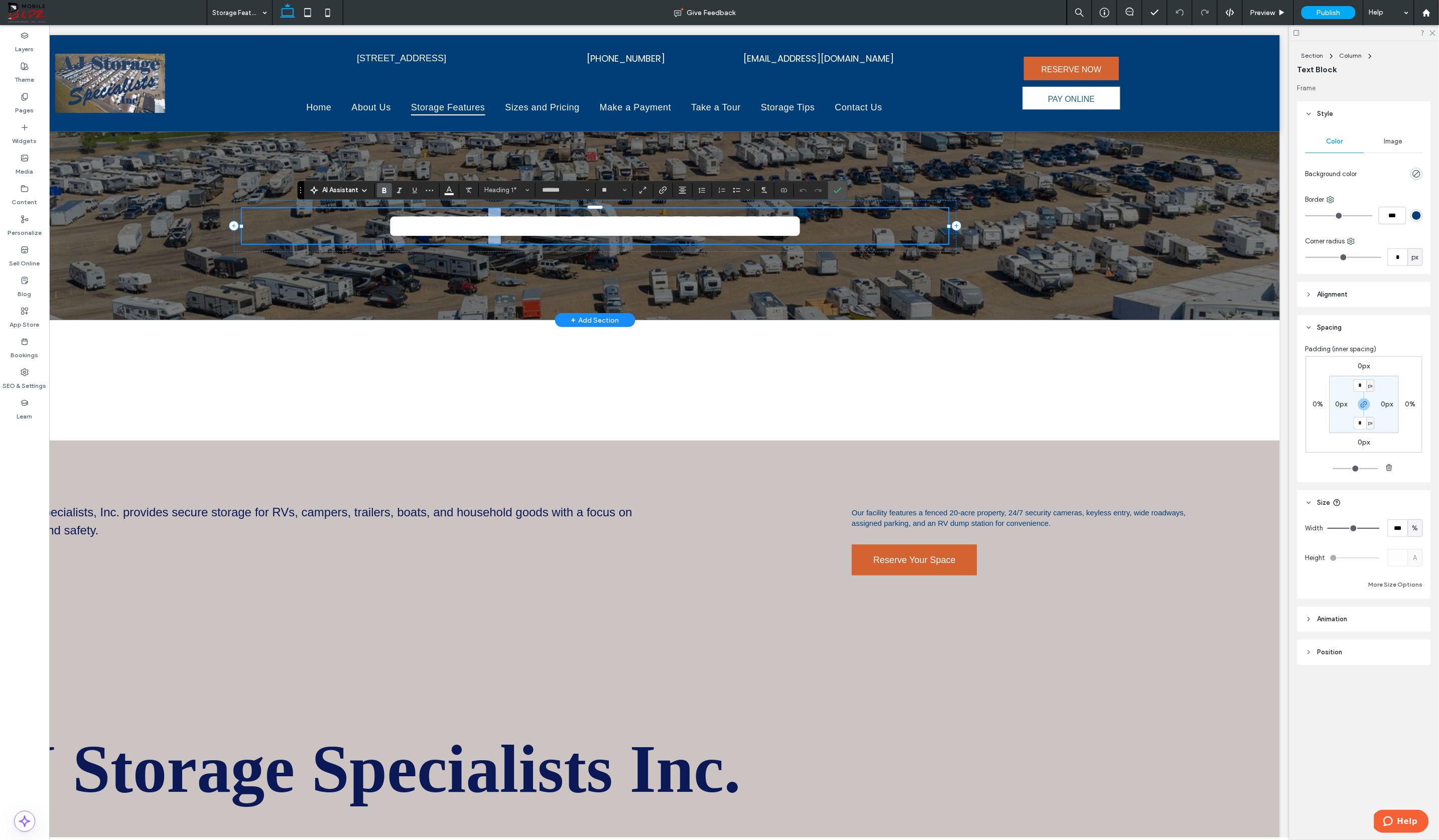
click at [476, 227] on span "**********" at bounding box center [596, 225] width 415 height 33
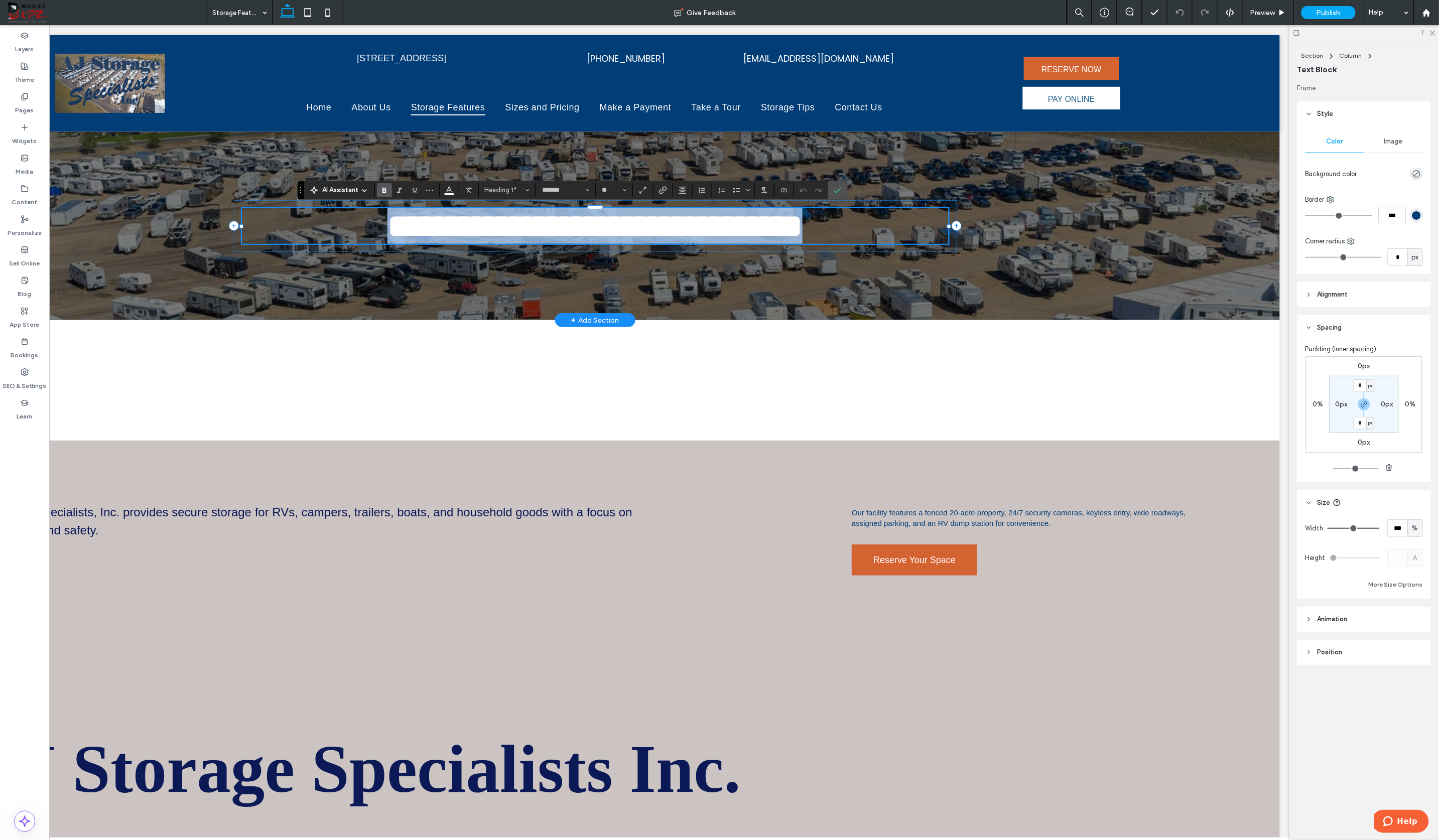
click at [476, 227] on span "**********" at bounding box center [596, 225] width 415 height 33
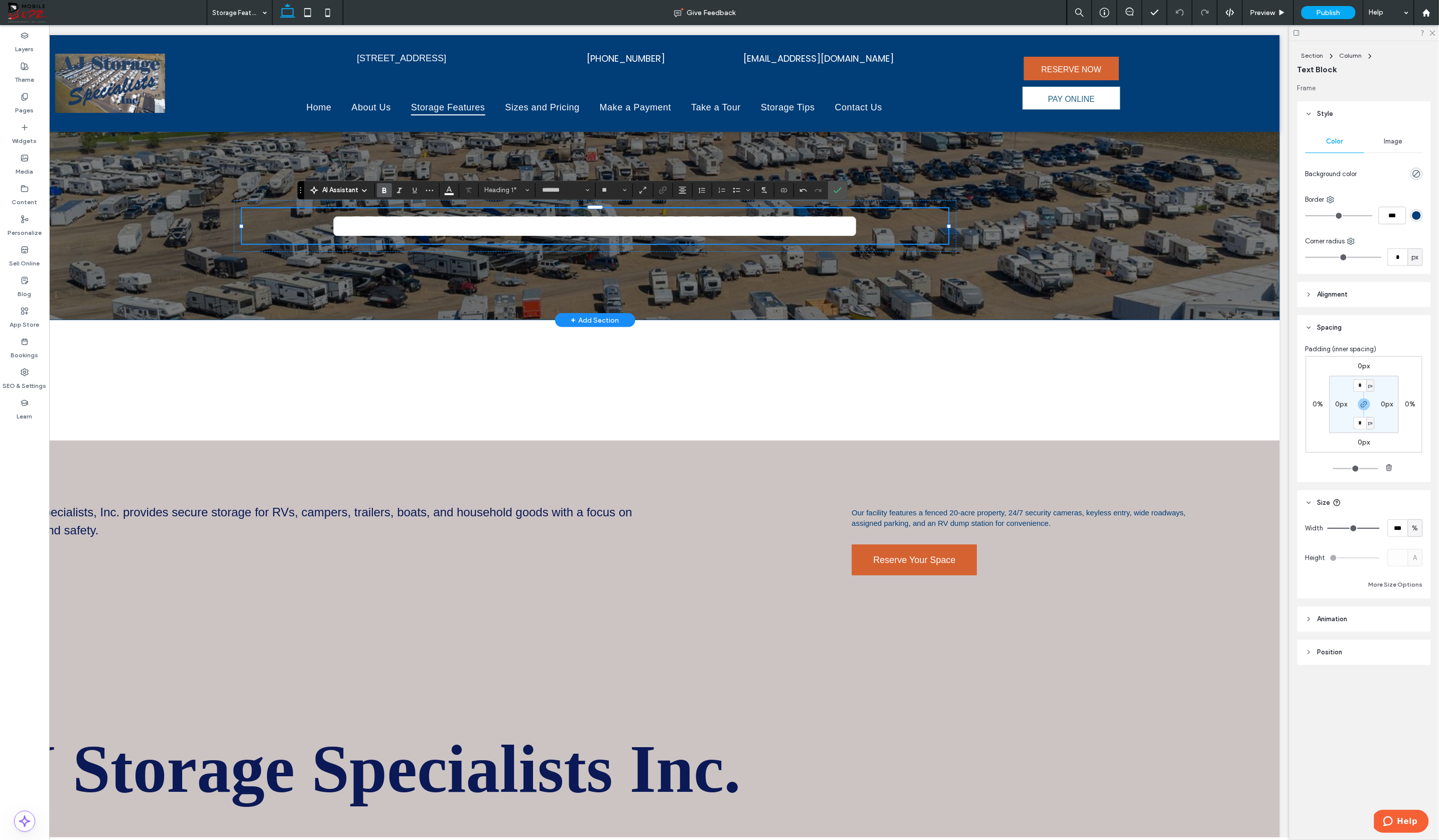
click at [837, 308] on div "**********" at bounding box center [596, 225] width 723 height 188
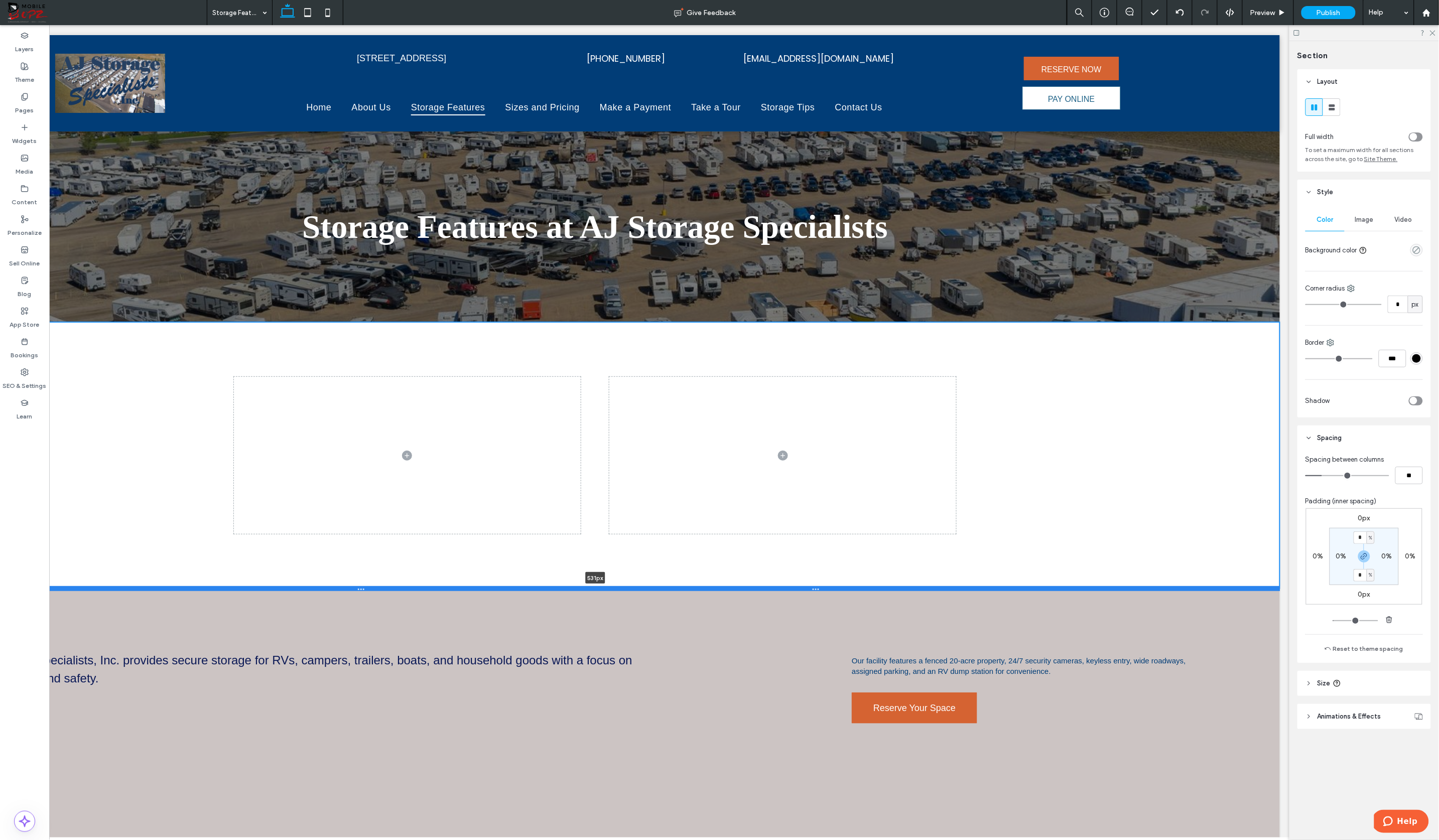
drag, startPoint x: 439, startPoint y: 439, endPoint x: 431, endPoint y: 585, distance: 146.2
click at [431, 585] on div at bounding box center [596, 588] width 1370 height 5
type input "***"
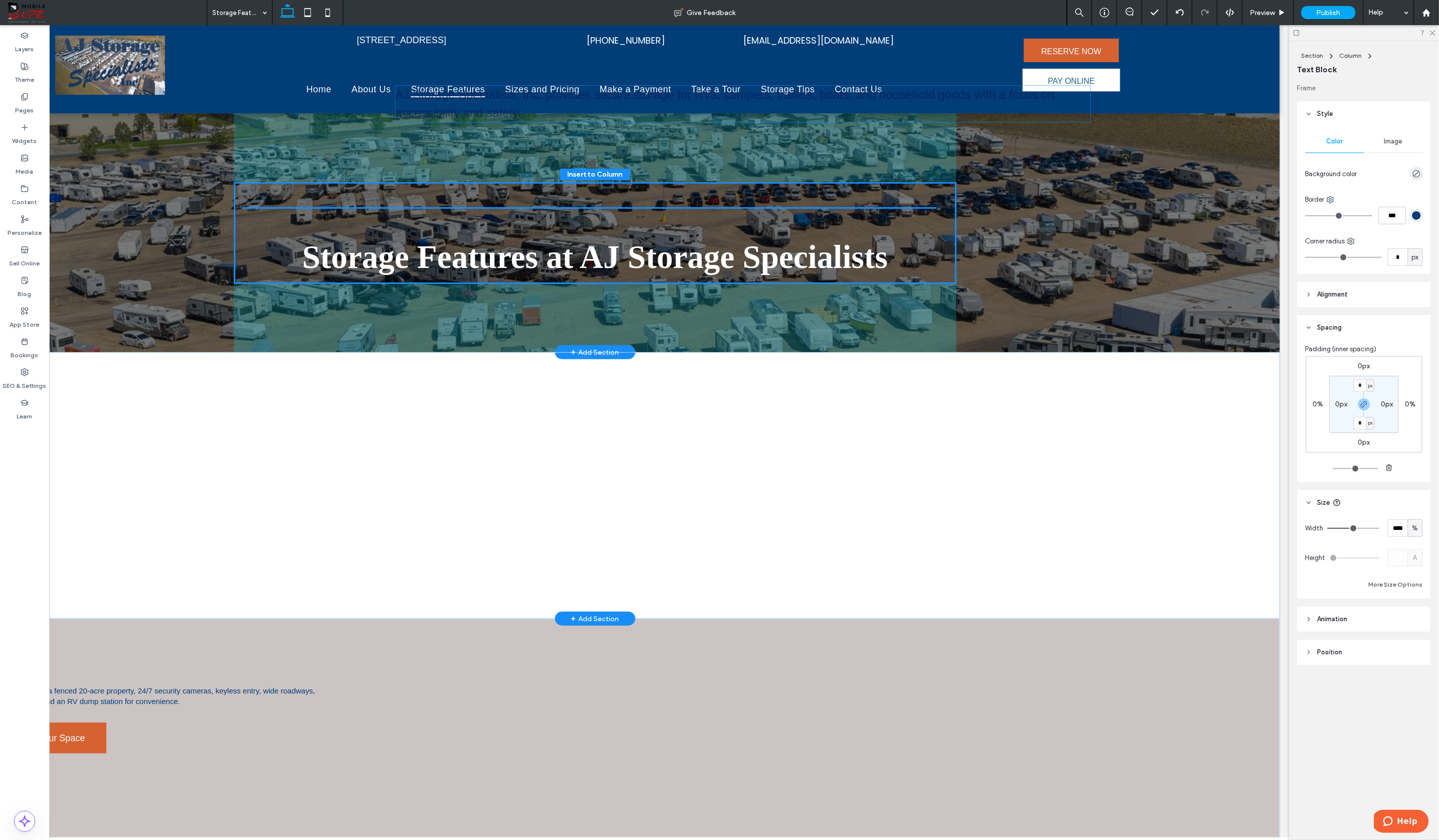
scroll to position [7, 0]
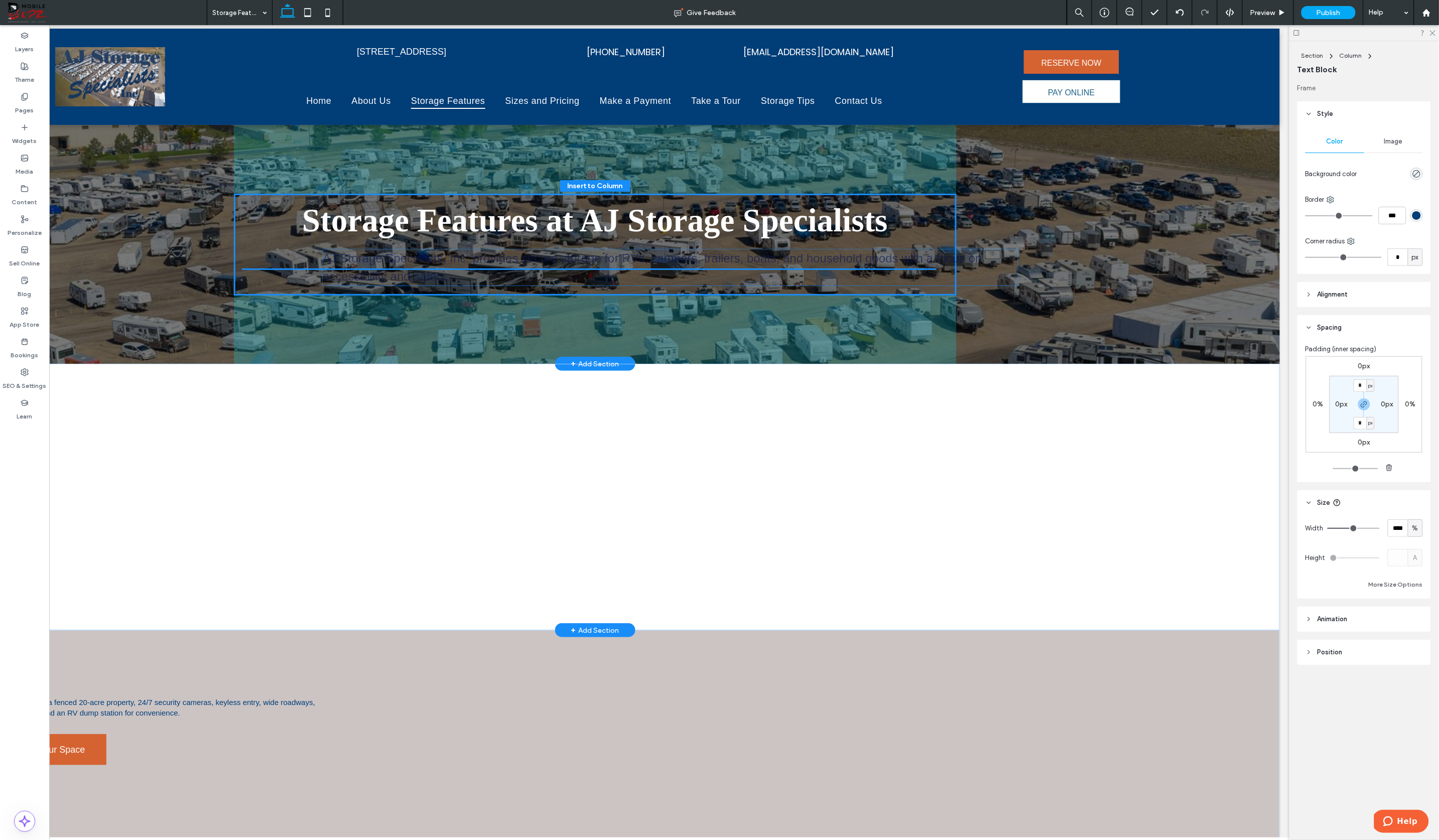
drag, startPoint x: 263, startPoint y: 600, endPoint x: 612, endPoint y: 263, distance: 485.1
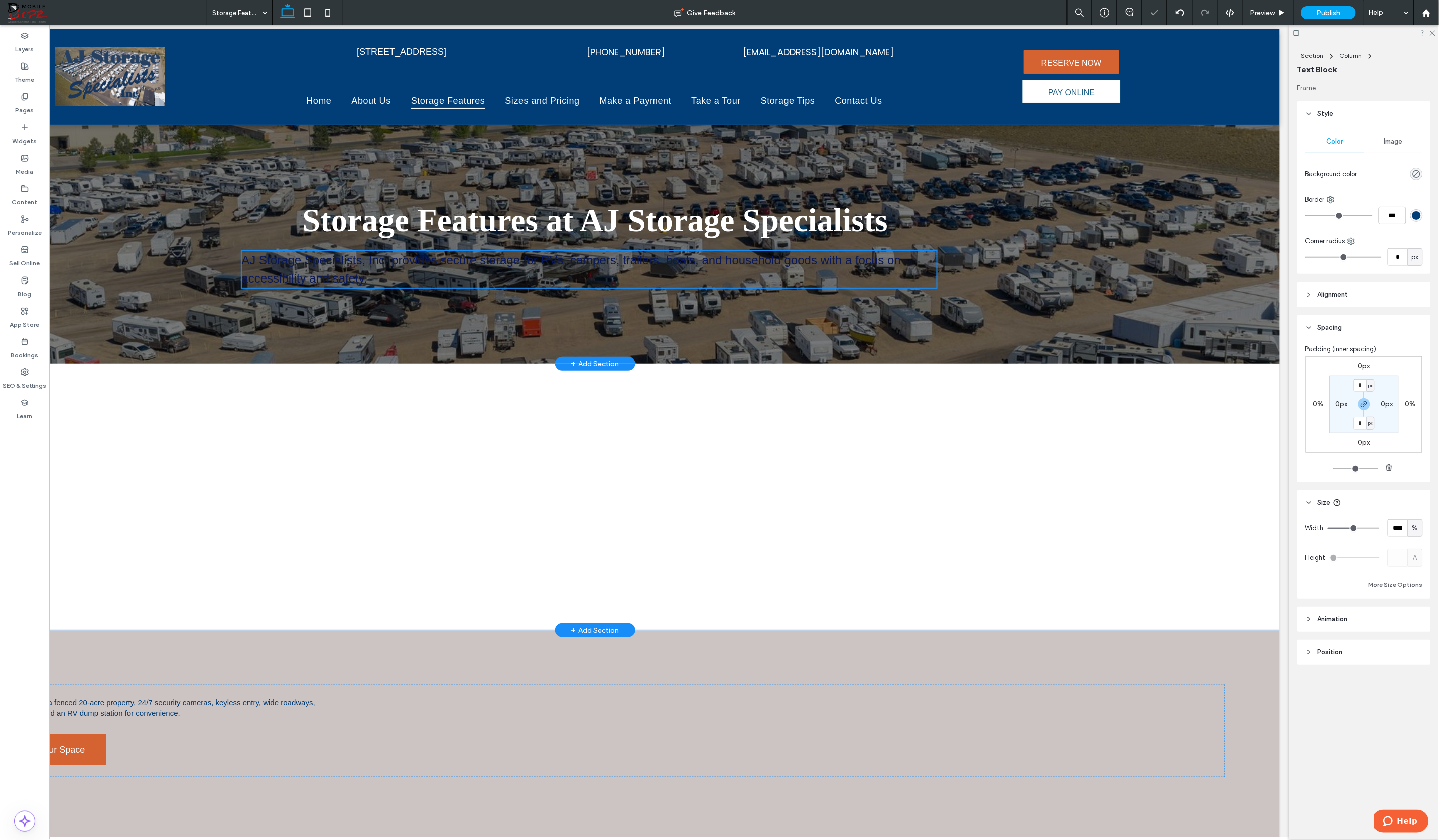
type input "**"
type input "****"
click at [627, 260] on span "AJ Storage Specialists, Inc. provides secure storage for RVs, campers, trailers…" at bounding box center [572, 268] width 659 height 32
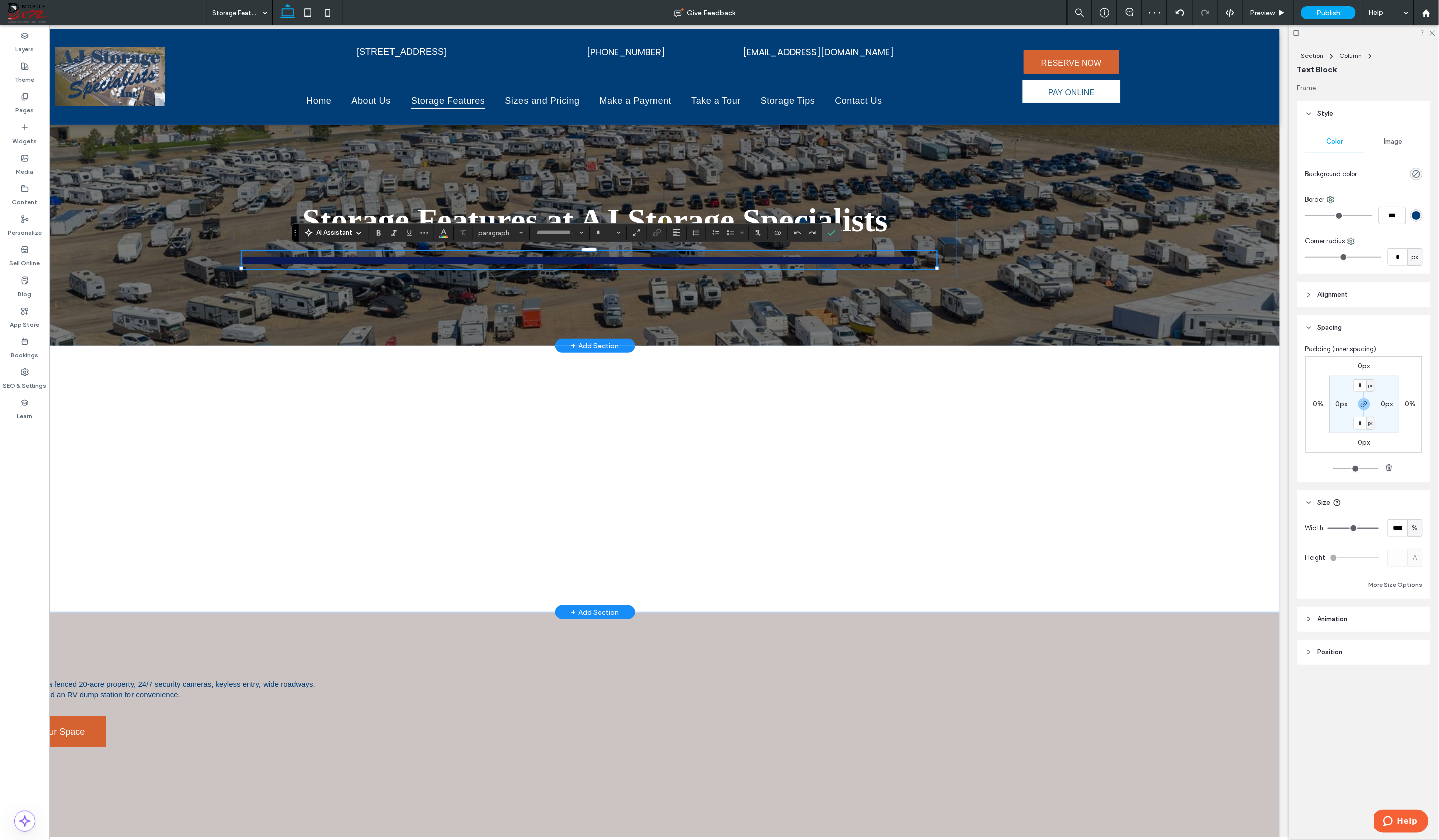
type input "*****"
type input "**"
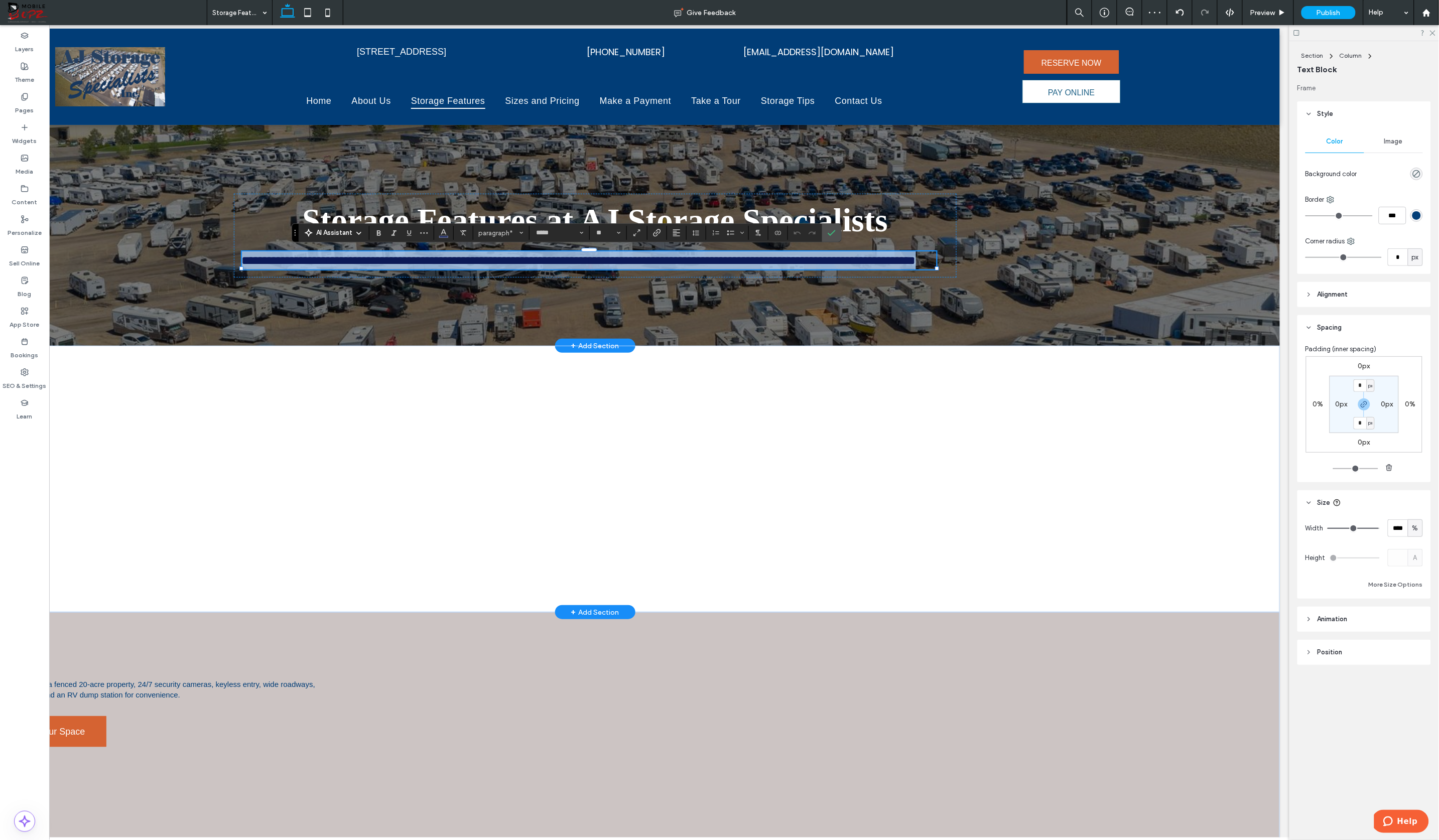
click at [627, 260] on span "**********" at bounding box center [579, 260] width 674 height 12
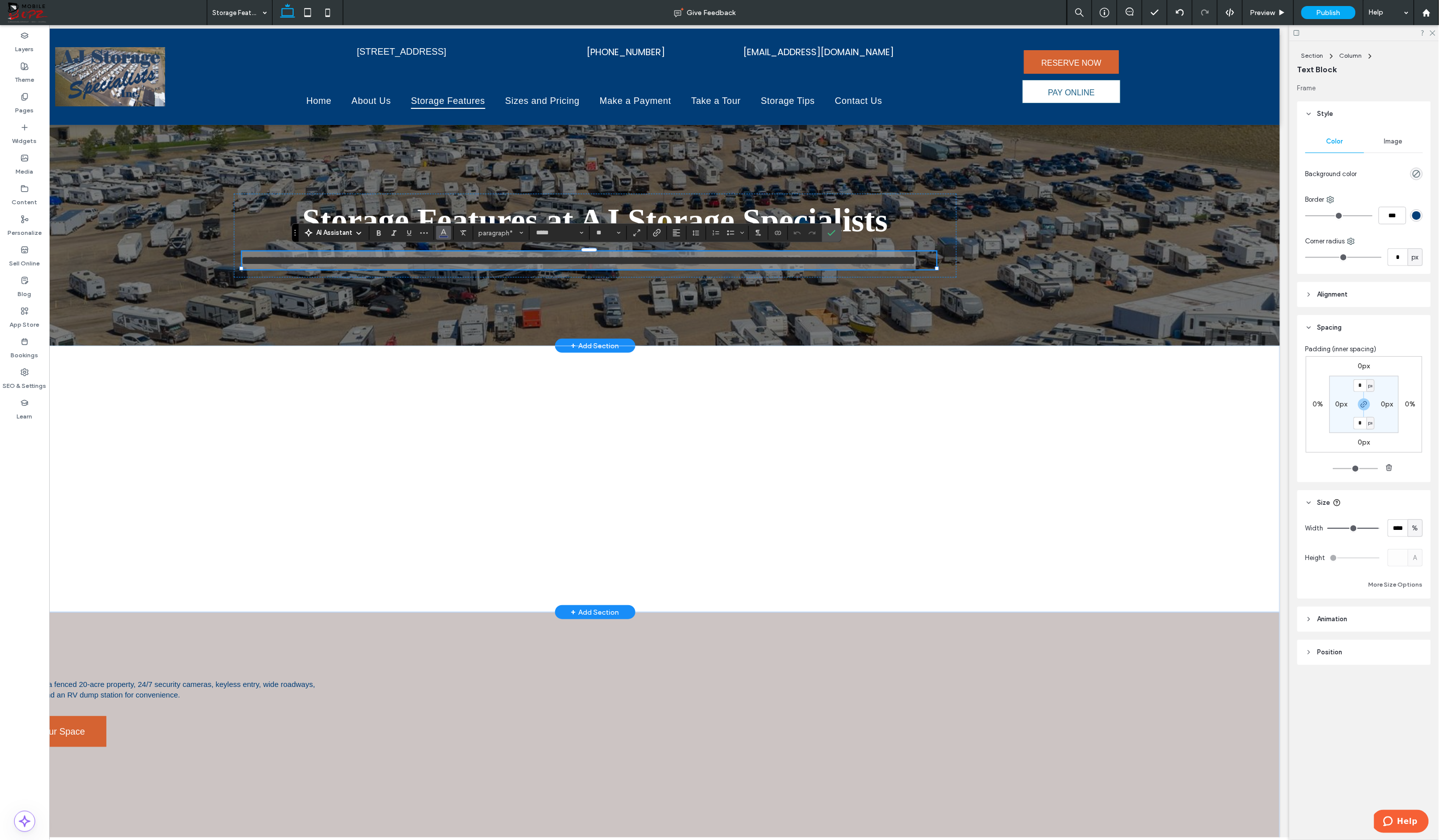
click at [446, 233] on icon "Color" at bounding box center [443, 232] width 8 height 8
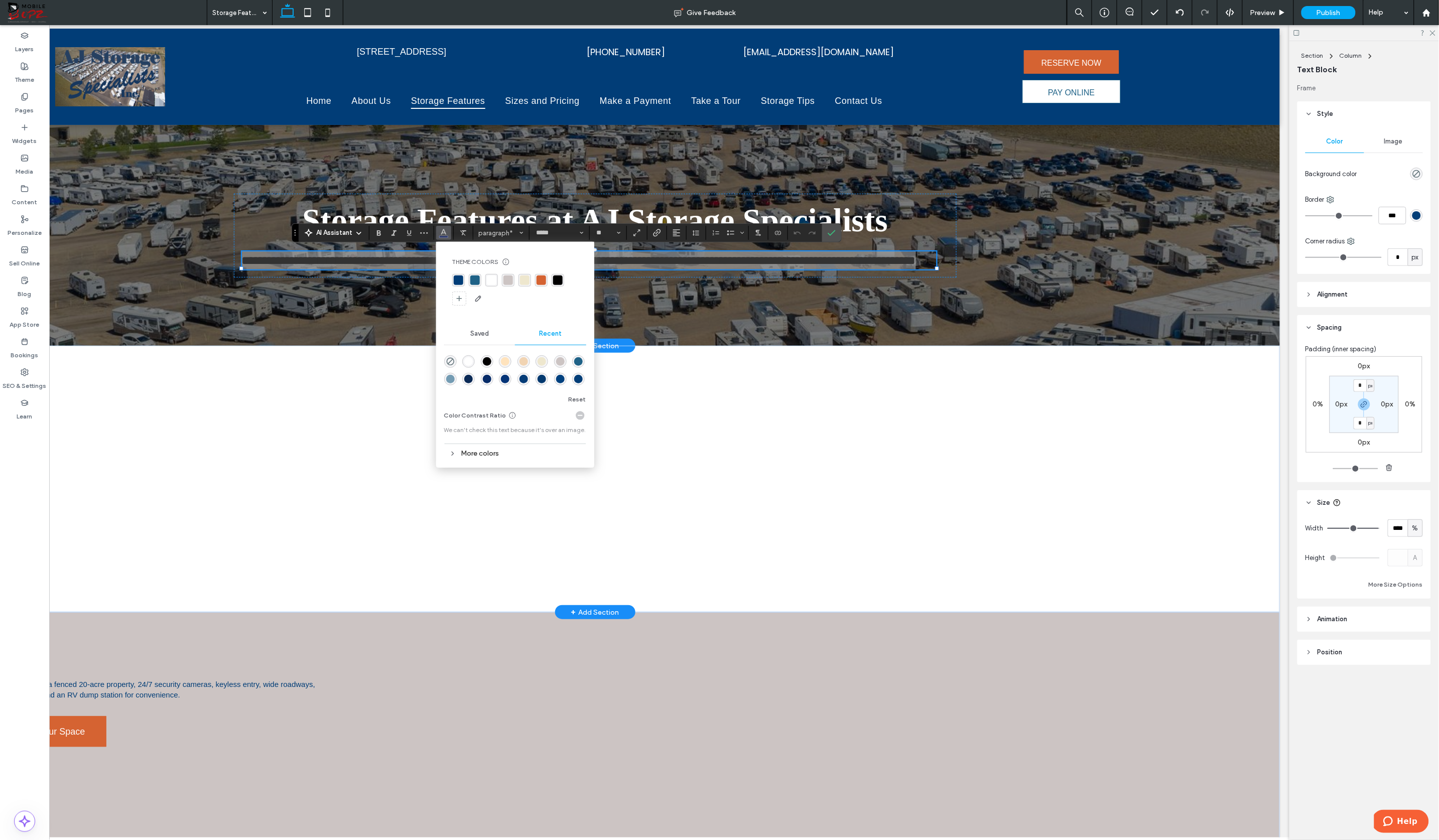
click at [492, 281] on div "rgba(255, 255, 255, 1)" at bounding box center [491, 280] width 9 height 9
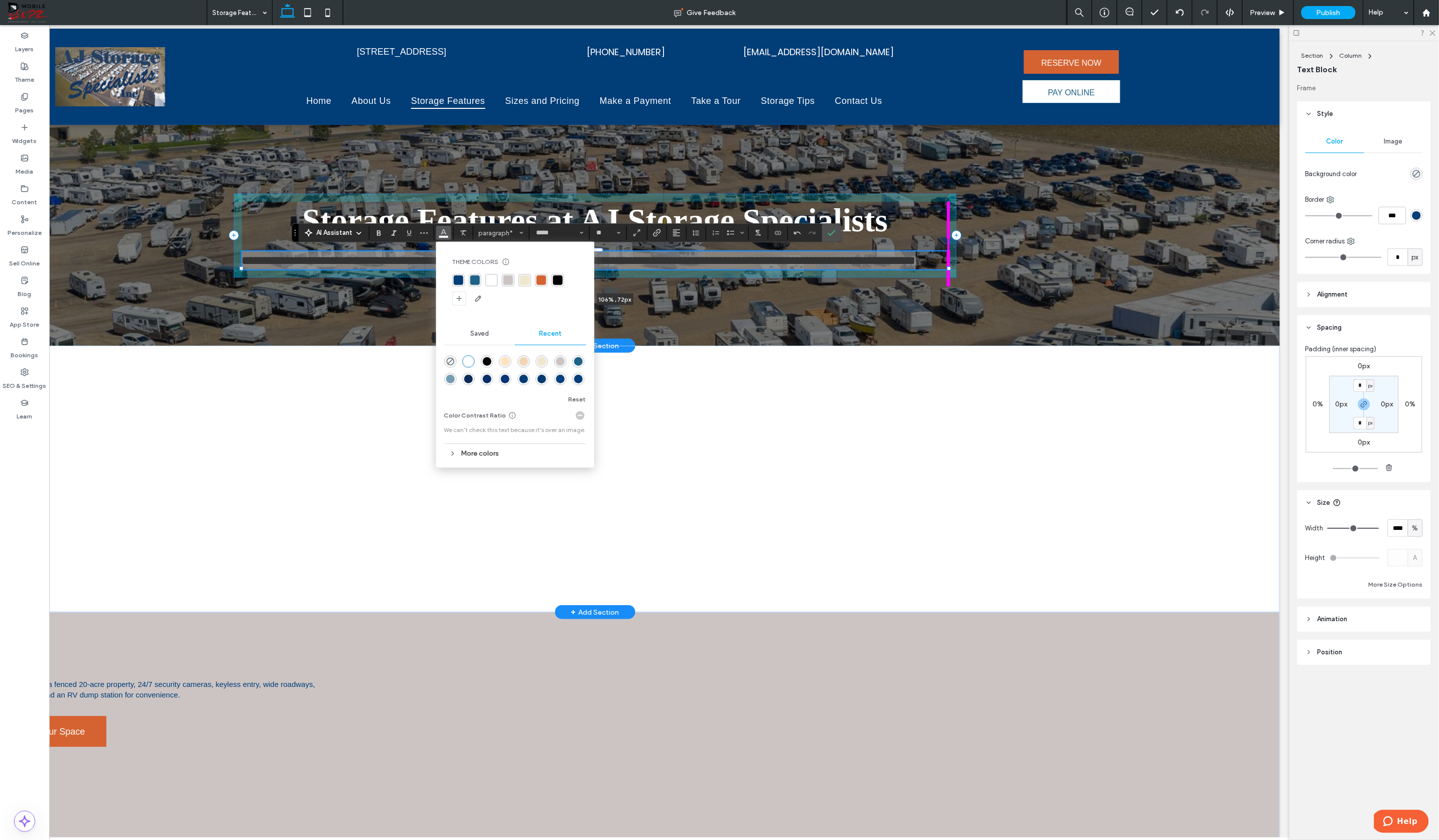
drag, startPoint x: 936, startPoint y: 266, endPoint x: 988, endPoint y: 260, distance: 52.3
click at [988, 260] on div "**********" at bounding box center [596, 235] width 1370 height 221
type input "***"
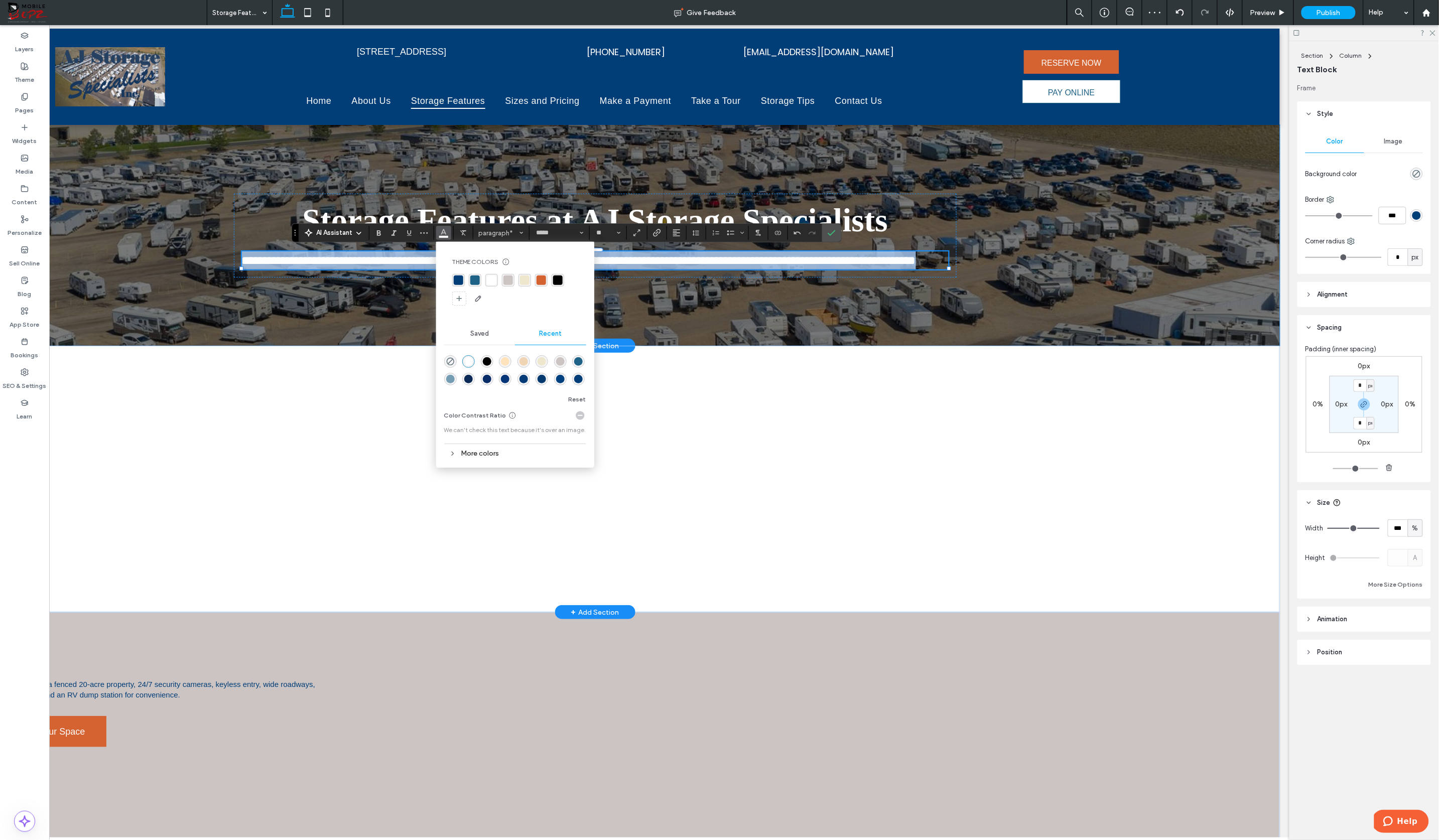
click at [640, 315] on div "**********" at bounding box center [596, 235] width 723 height 221
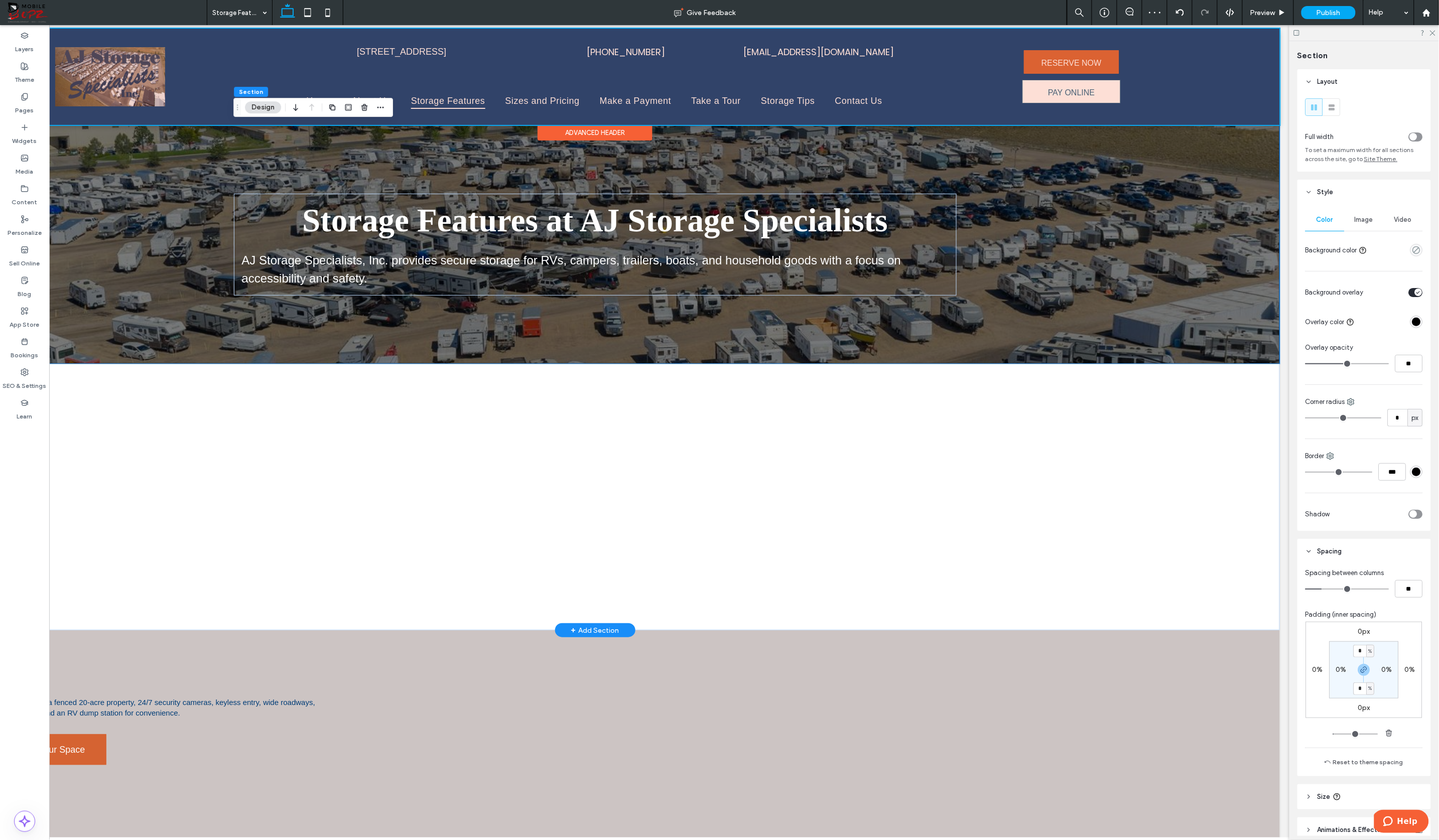
click at [622, 126] on div "Advanced Header" at bounding box center [595, 132] width 115 height 15
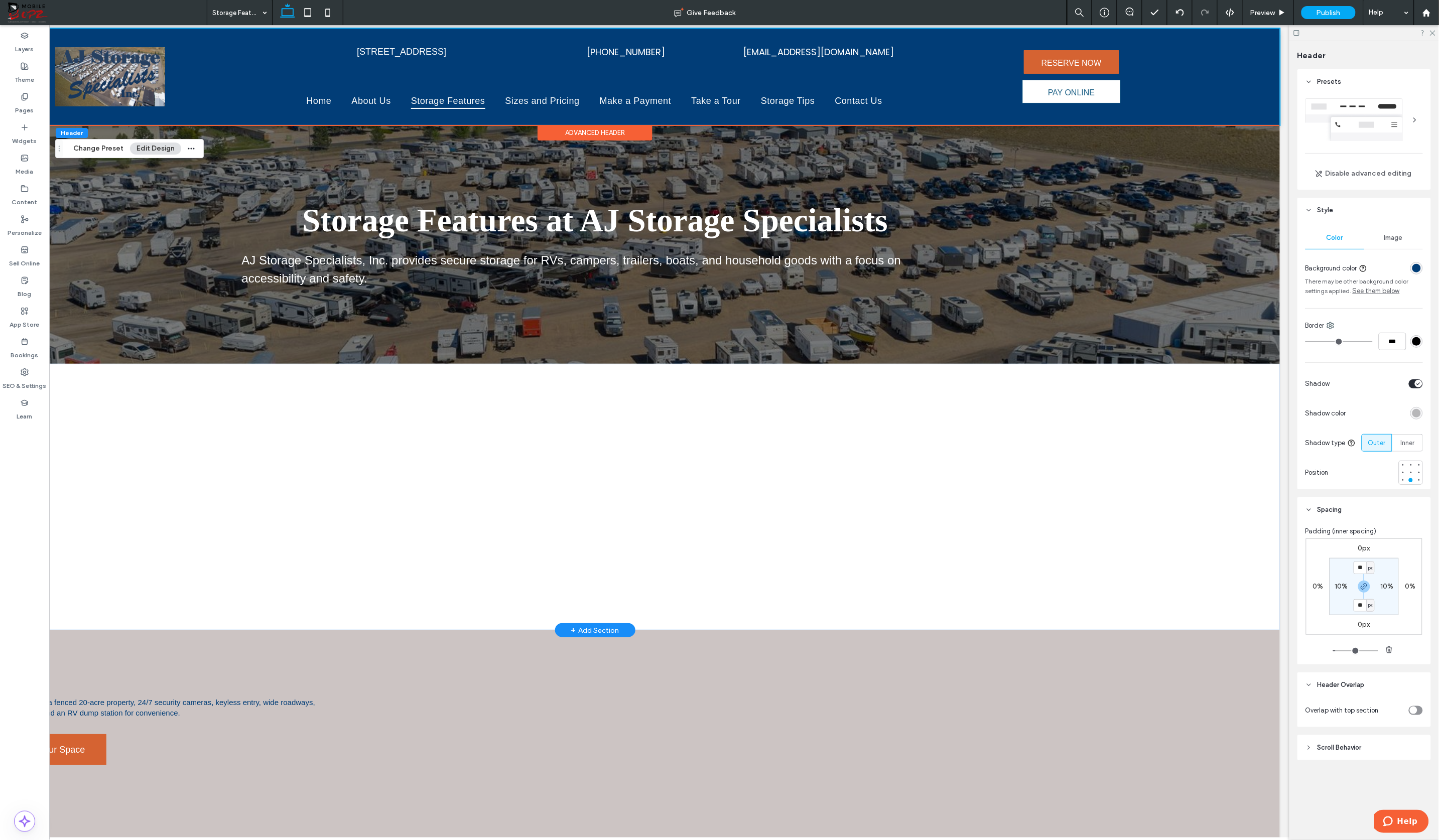
click at [622, 126] on div "Advanced Header" at bounding box center [595, 132] width 115 height 15
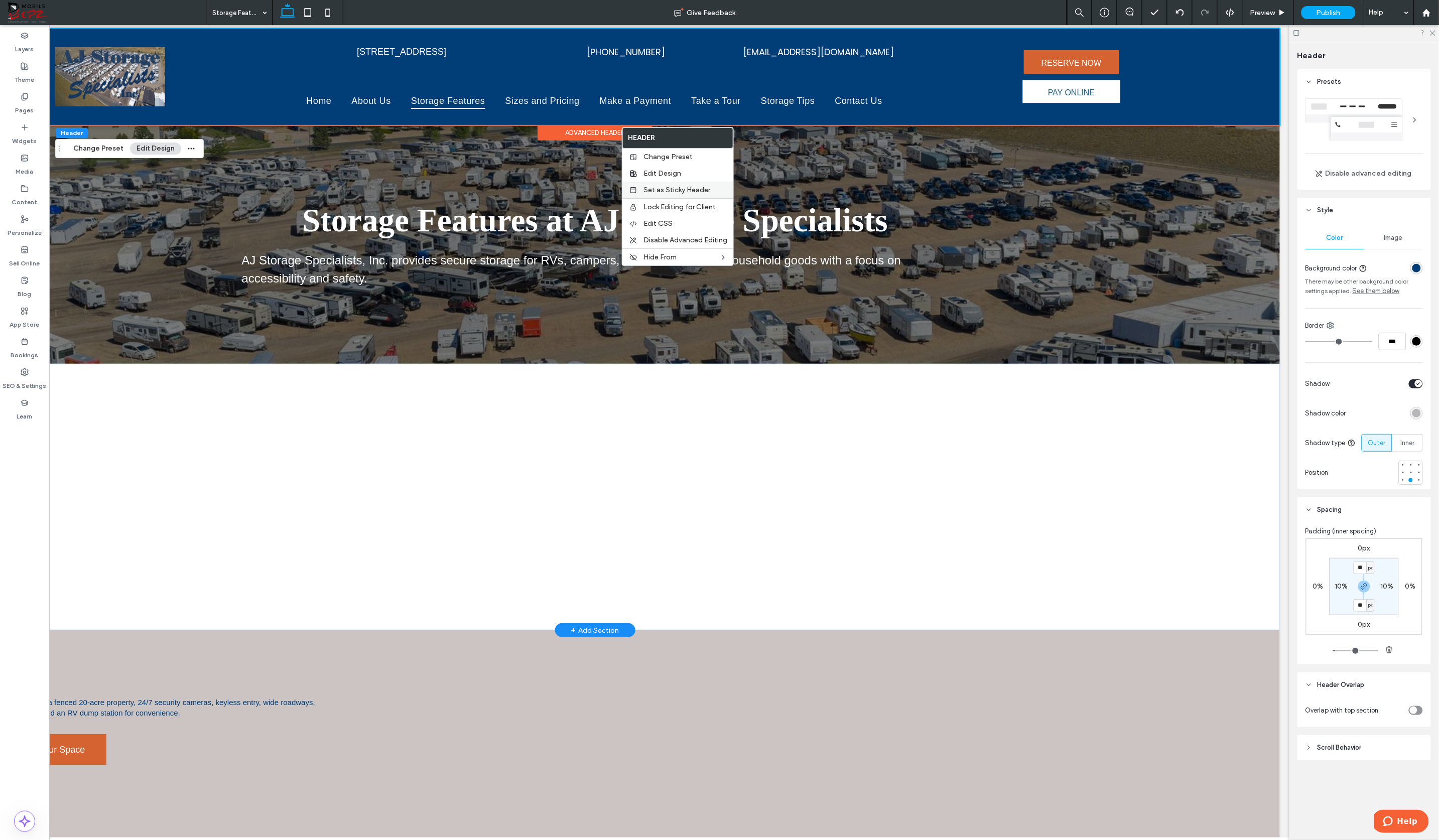
click at [664, 190] on span "Set as Sticky Header" at bounding box center [677, 190] width 67 height 9
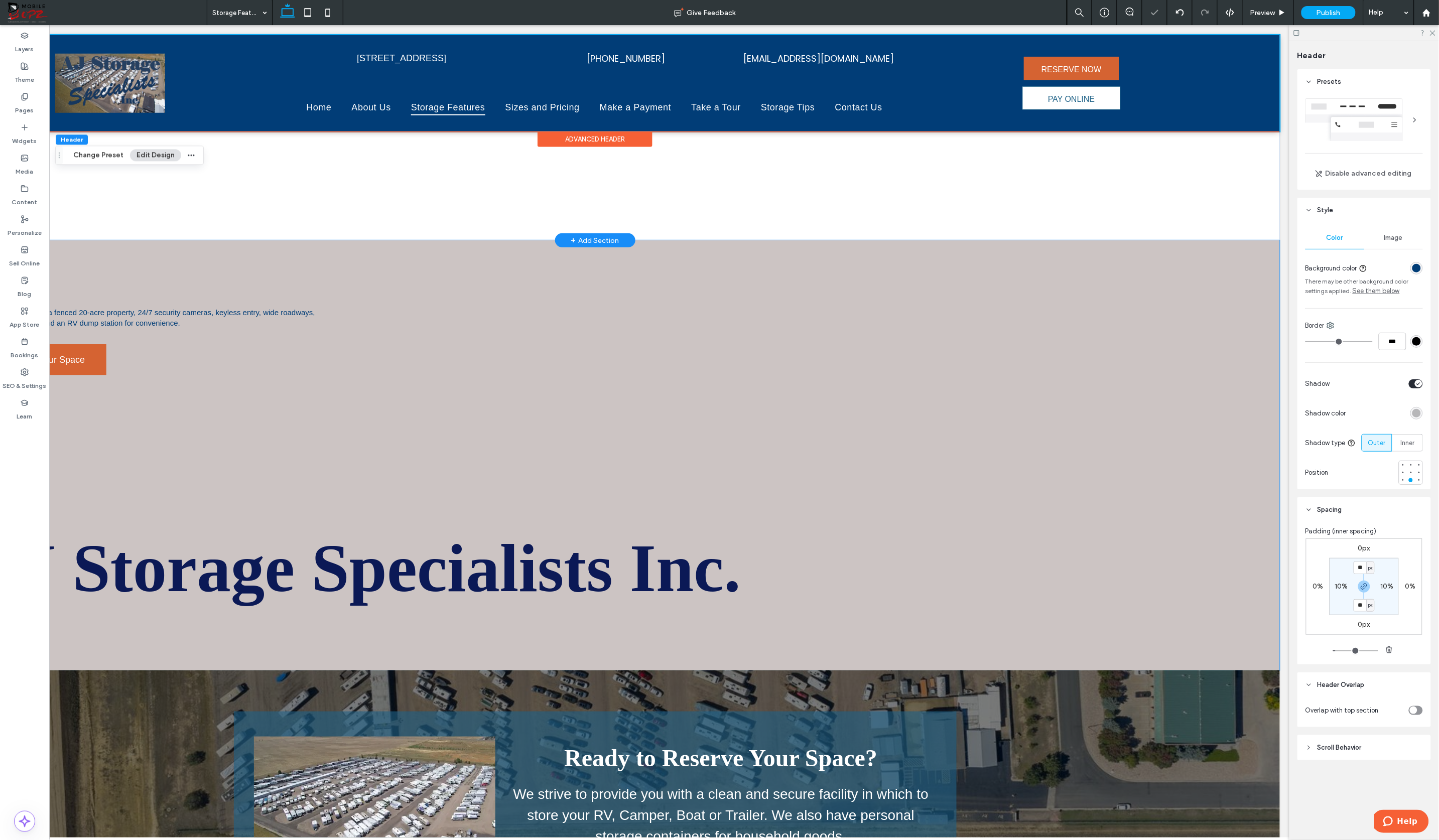
scroll to position [0, 0]
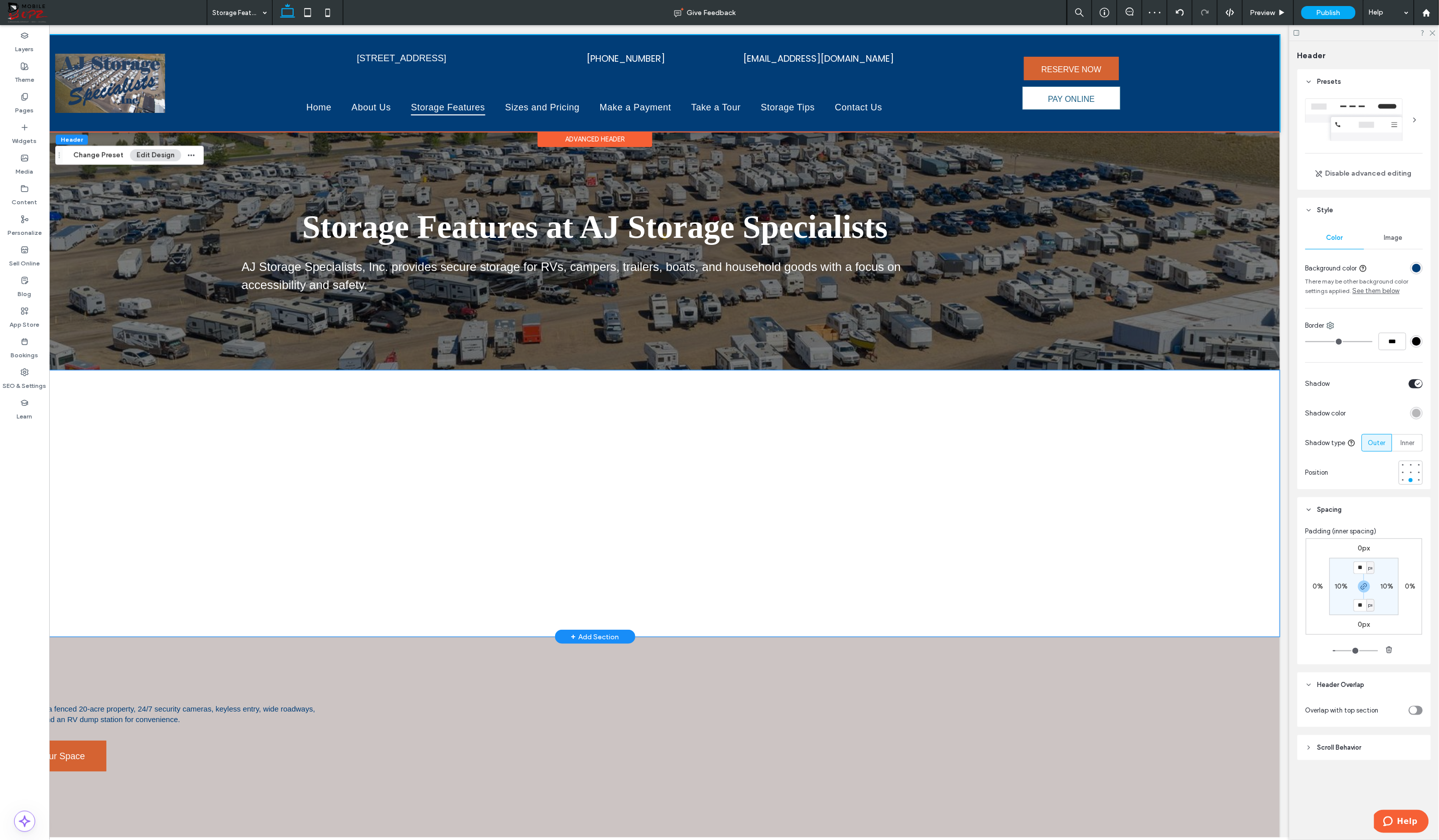
click at [563, 403] on div at bounding box center [596, 503] width 723 height 266
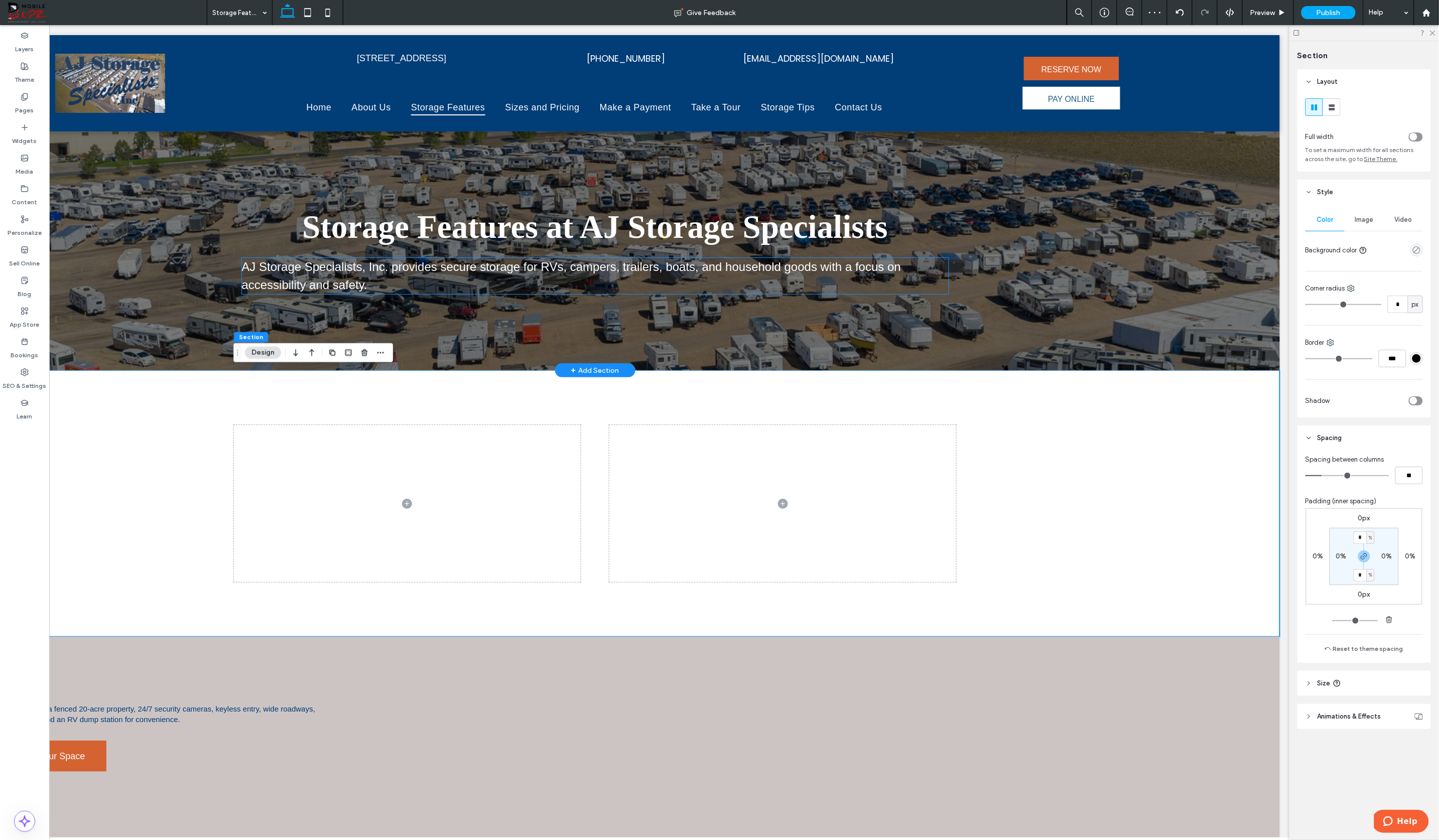
click at [614, 273] on p "AJ Storage Specialists, Inc. provides secure storage for RVs, campers, trailers…" at bounding box center [596, 275] width 706 height 36
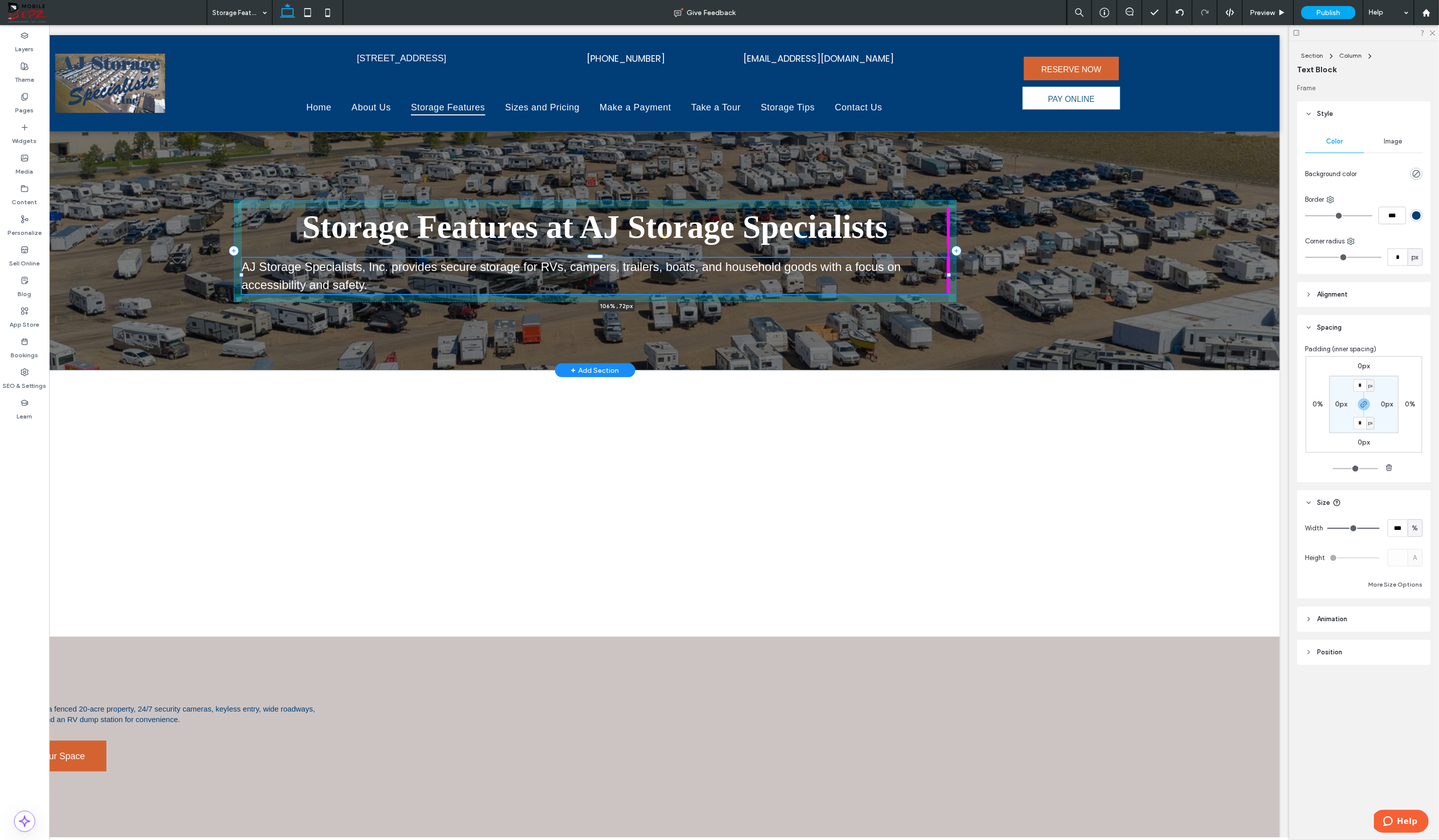
drag, startPoint x: 949, startPoint y: 274, endPoint x: 993, endPoint y: 270, distance: 44.2
click at [993, 270] on div "Storage Features at AJ Storage Specialists AJ Storage Specialists, Inc. provide…" at bounding box center [596, 250] width 1370 height 238
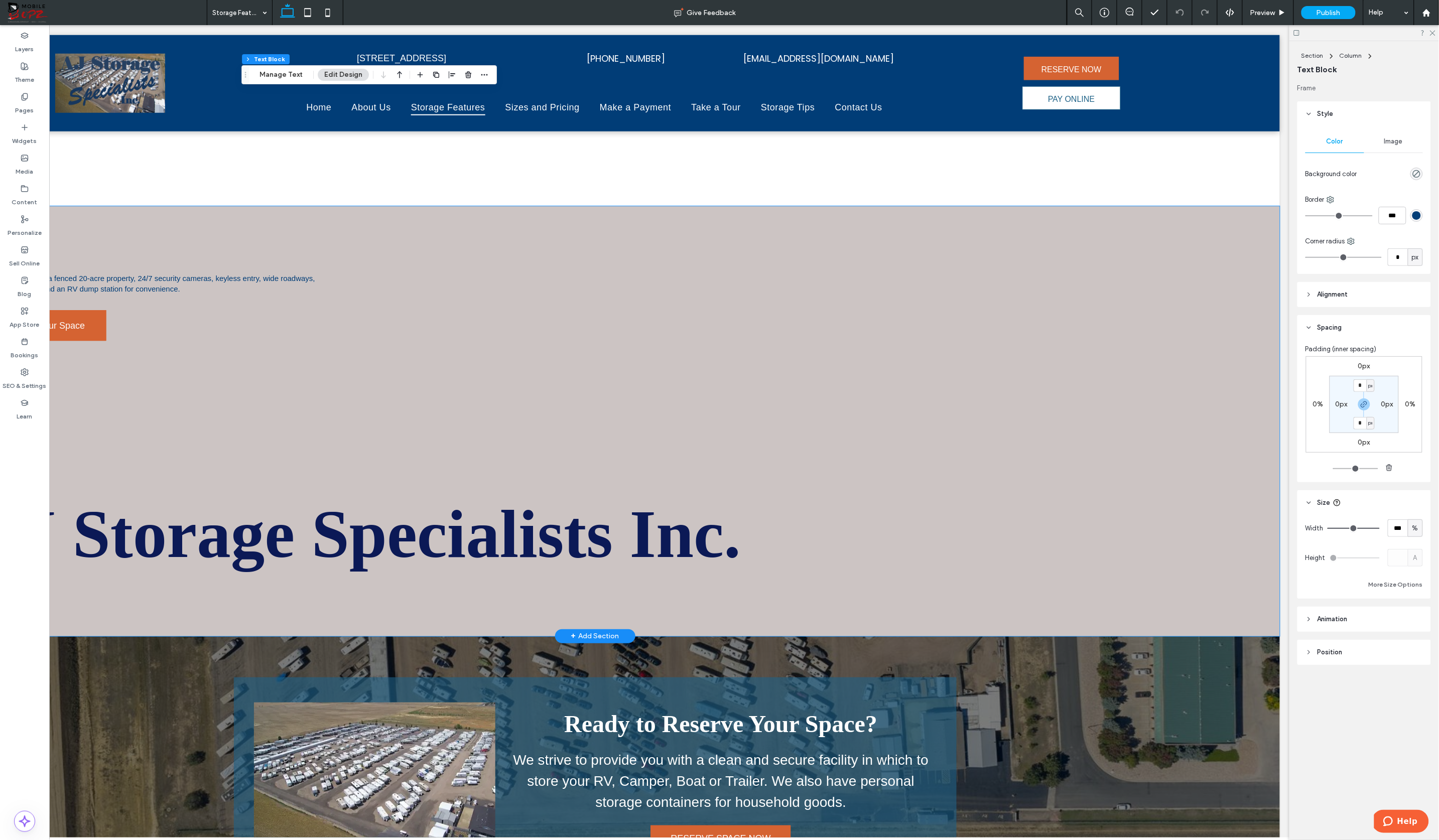
scroll to position [431, 0]
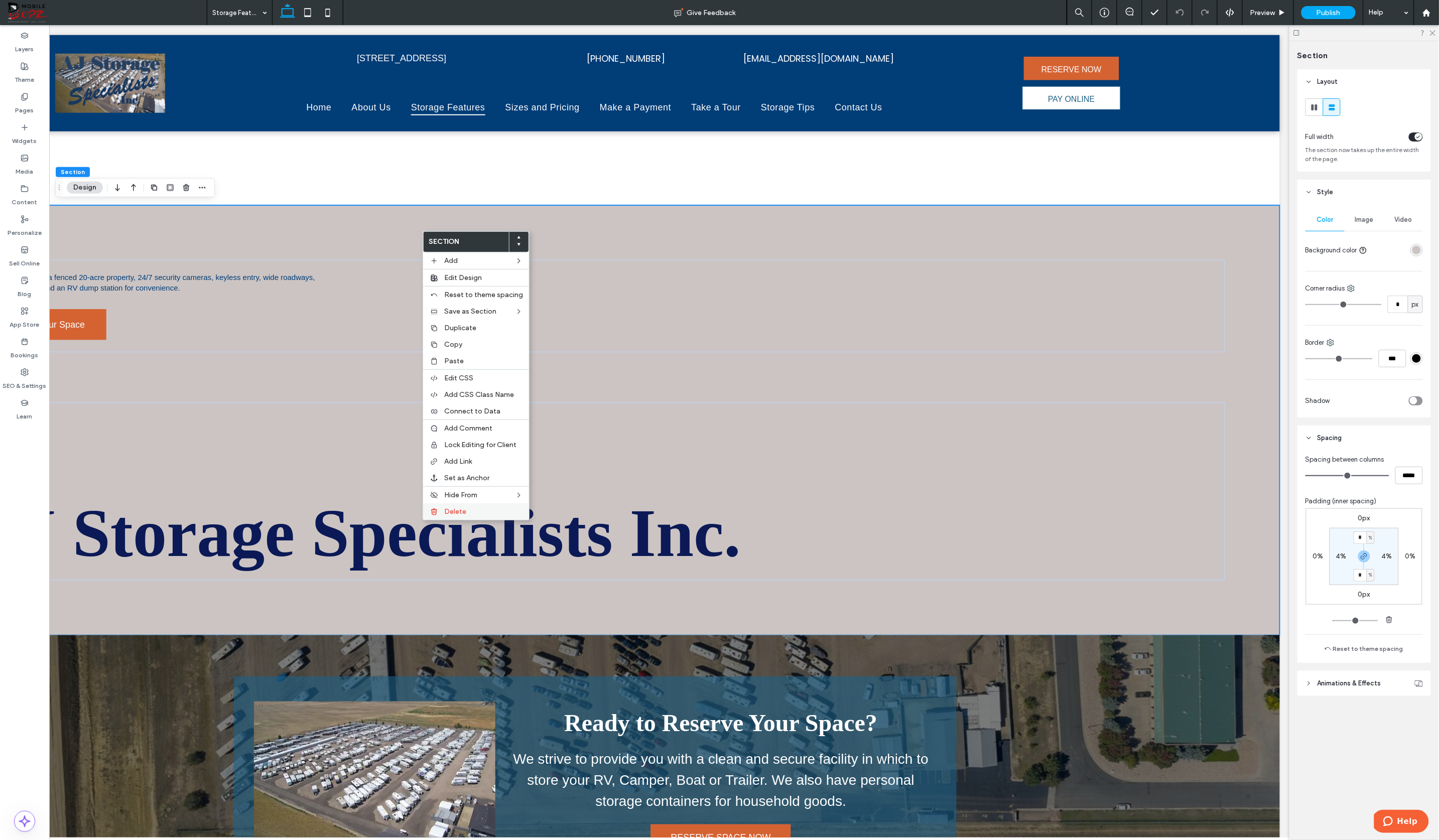
click at [453, 503] on div "Delete" at bounding box center [476, 511] width 106 height 17
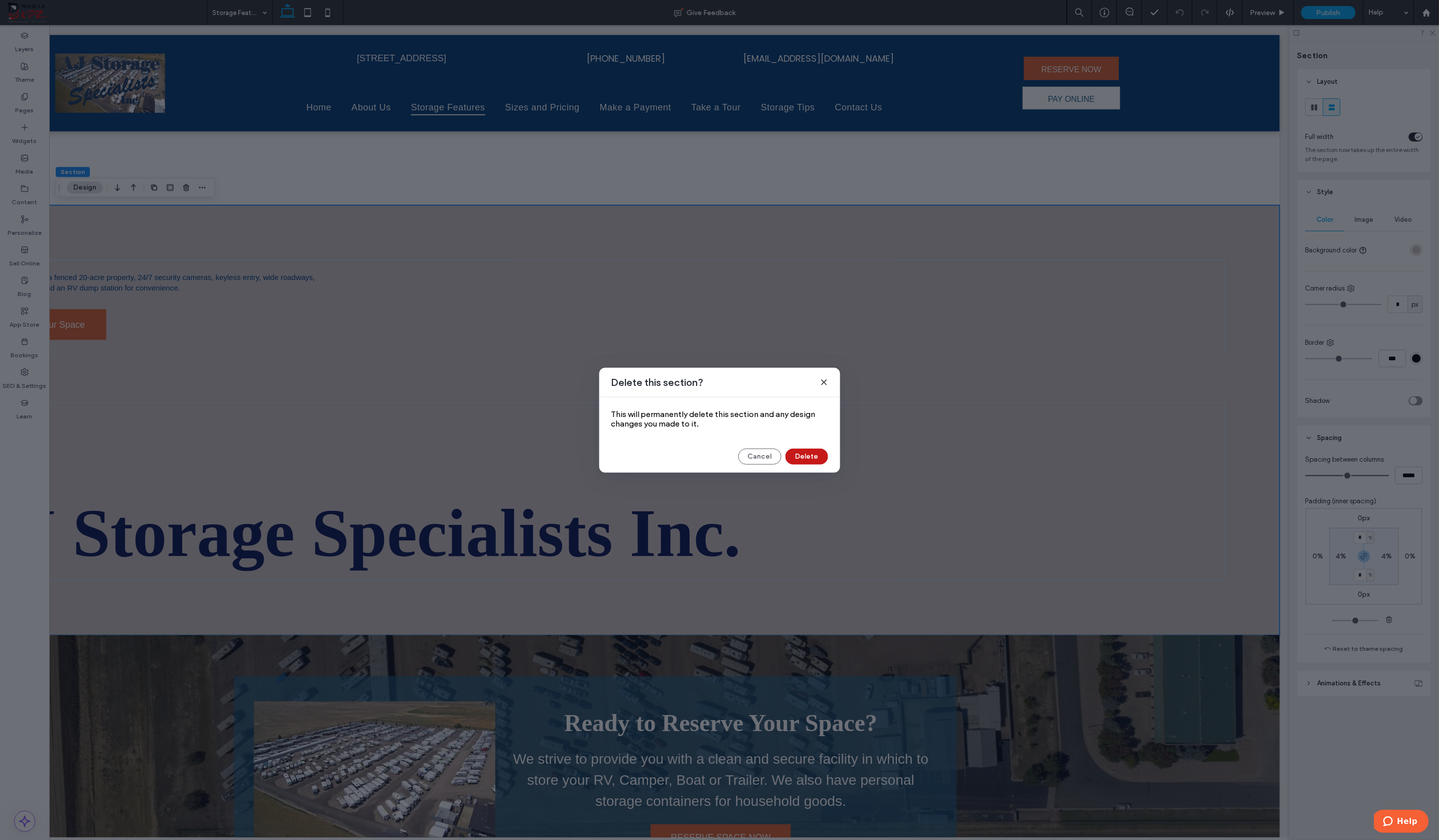
drag, startPoint x: 811, startPoint y: 457, endPoint x: 910, endPoint y: 431, distance: 102.4
click at [810, 455] on button "Delete" at bounding box center [806, 457] width 43 height 16
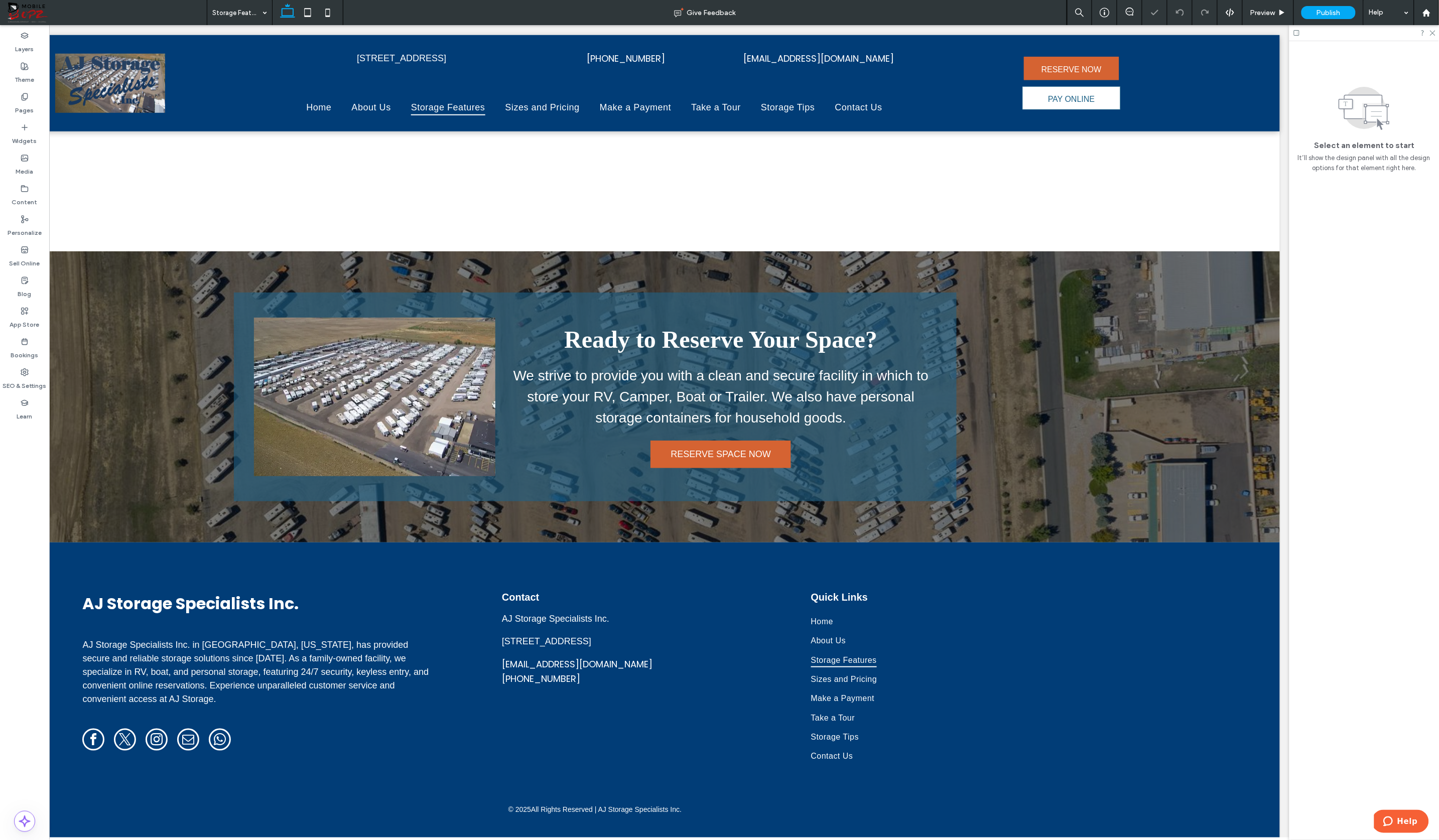
scroll to position [0, 0]
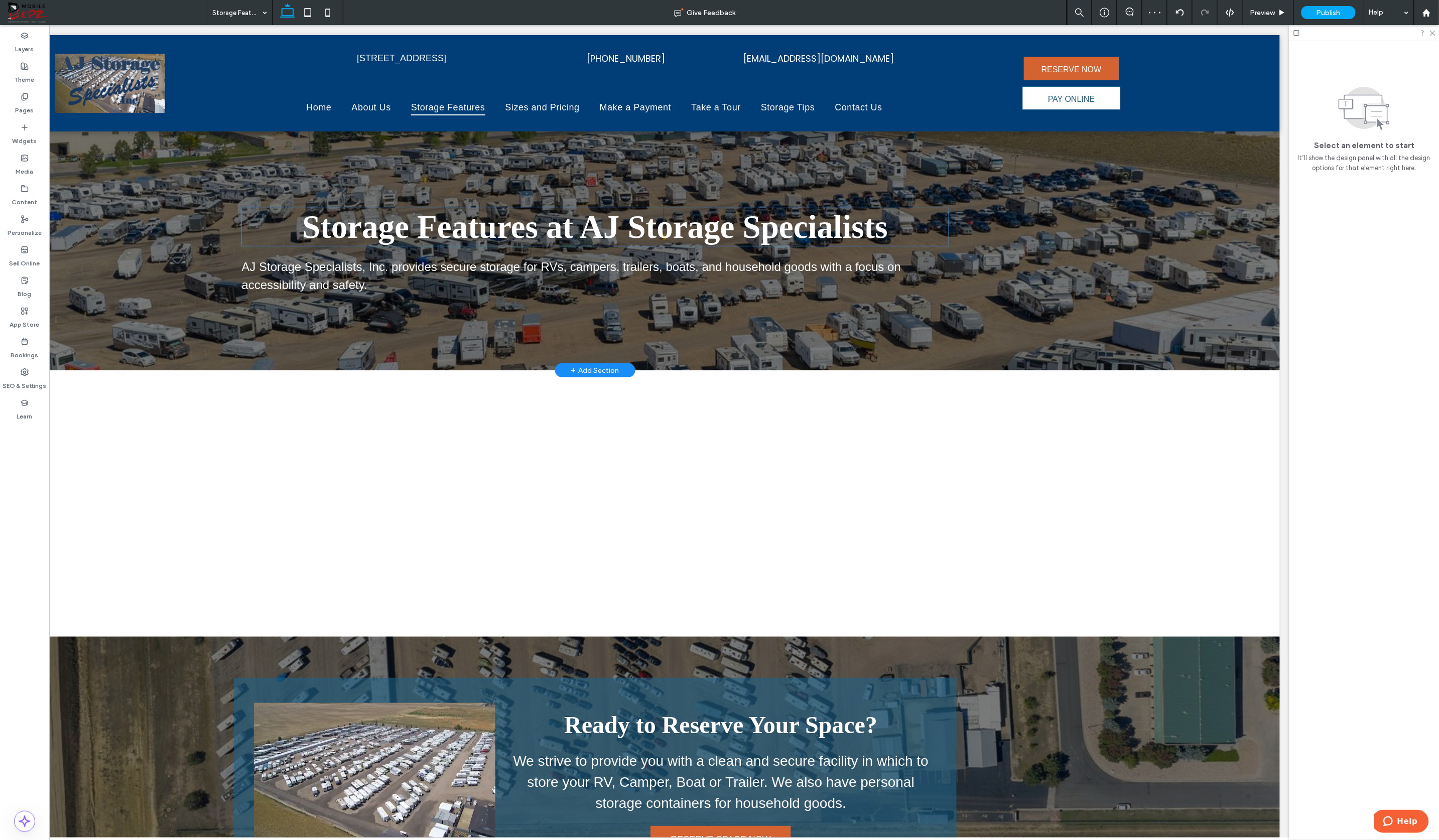
click at [888, 226] on span "Storage Features at AJ Storage Specialists" at bounding box center [595, 226] width 586 height 36
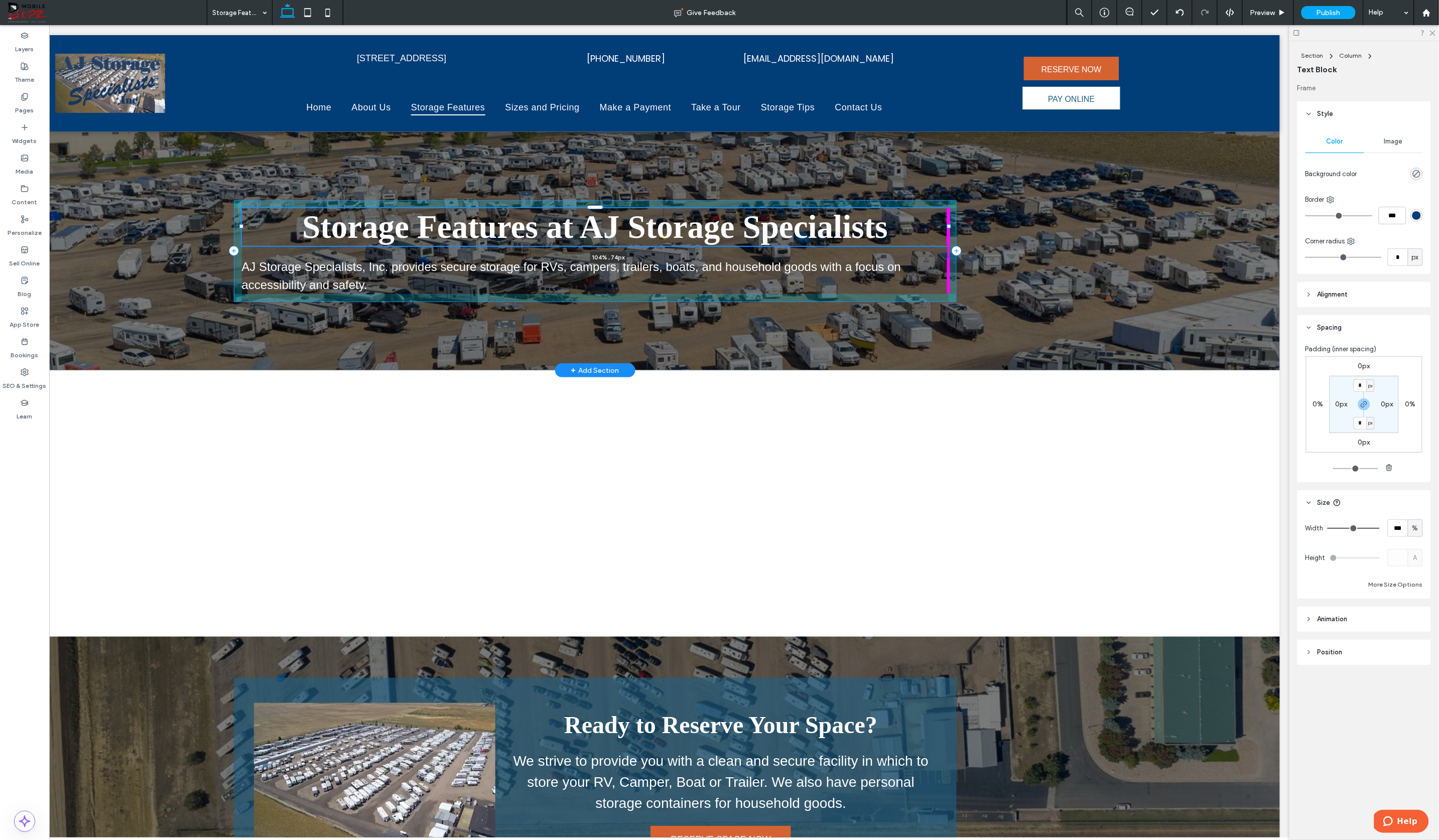
drag, startPoint x: 949, startPoint y: 224, endPoint x: 977, endPoint y: 224, distance: 28.0
click at [977, 224] on div "Storage Features at AJ Storage Specialists 104% , 74px AJ Storage Specialists, …" at bounding box center [596, 250] width 1370 height 238
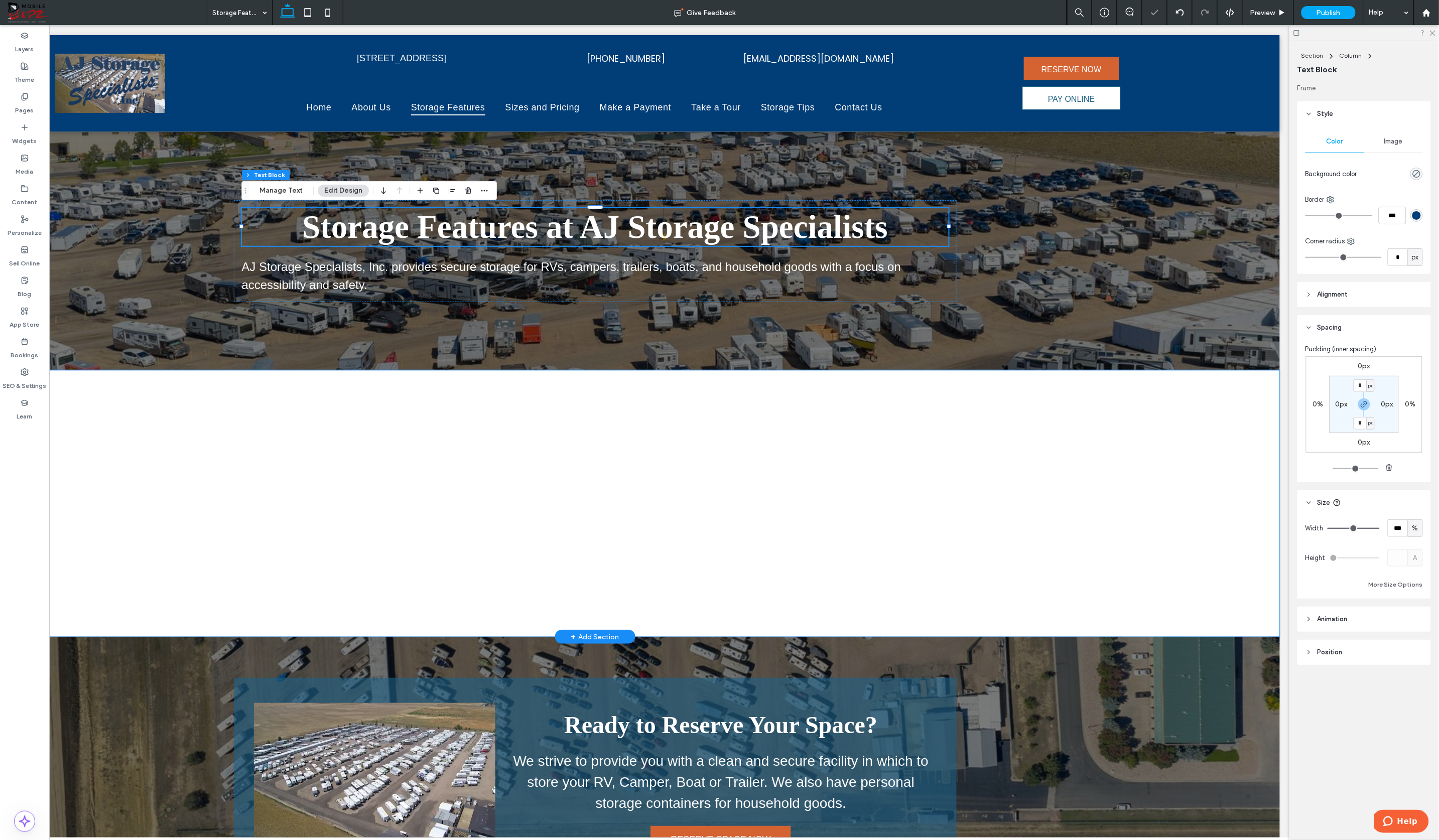
click at [971, 432] on div at bounding box center [596, 503] width 1370 height 266
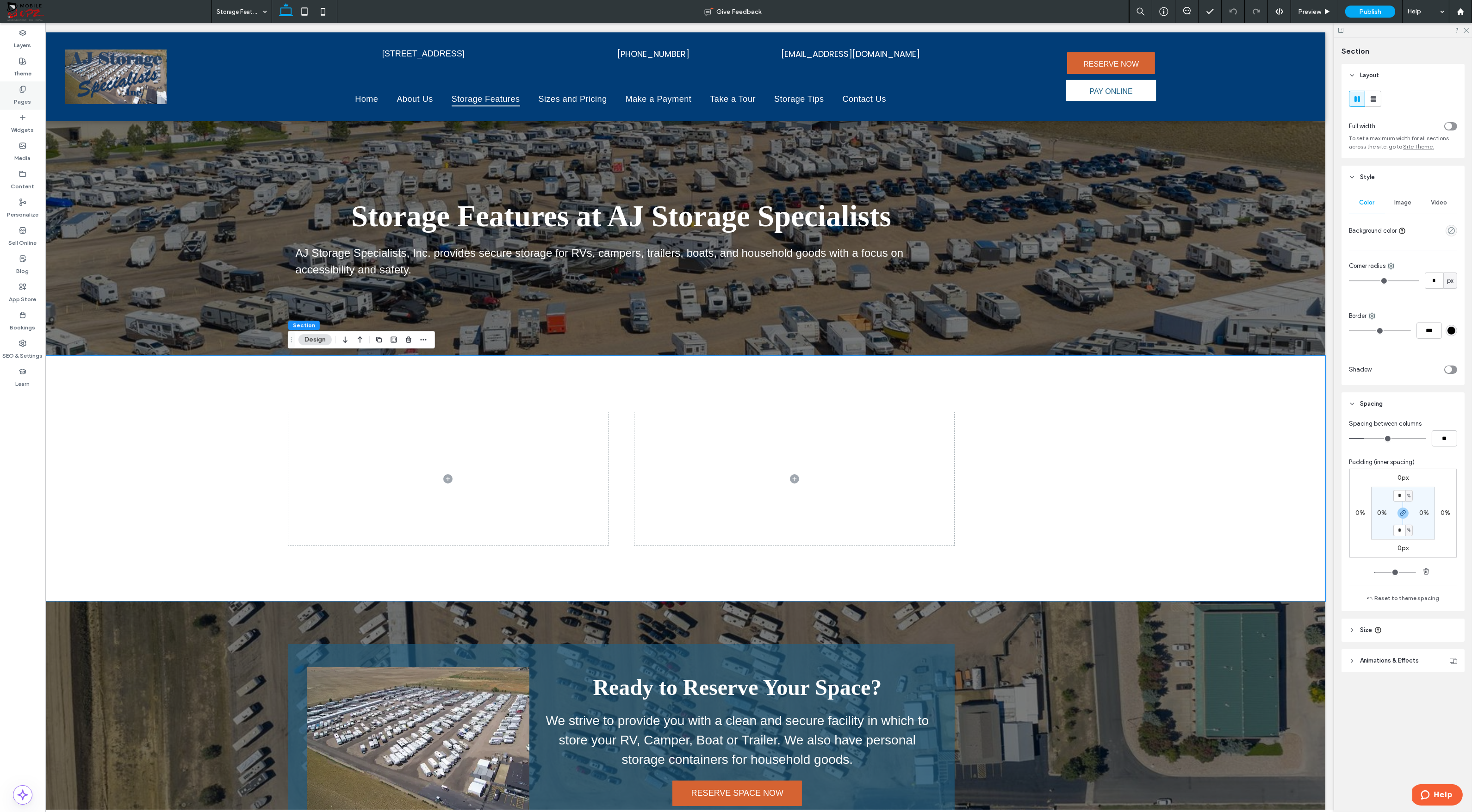
click at [19, 91] on icon at bounding box center [22, 89] width 7 height 7
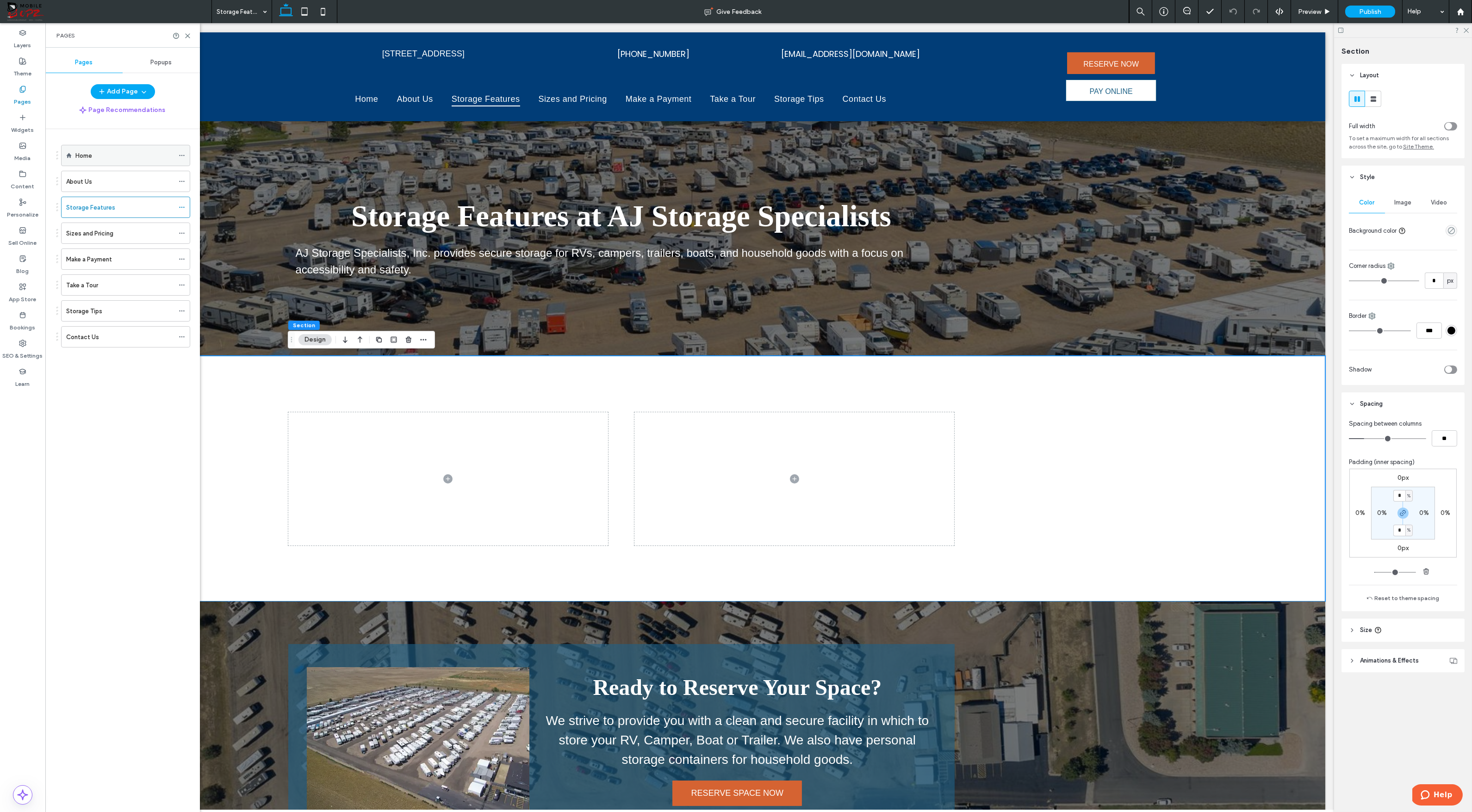
click at [107, 158] on div "Home" at bounding box center [125, 155] width 98 height 10
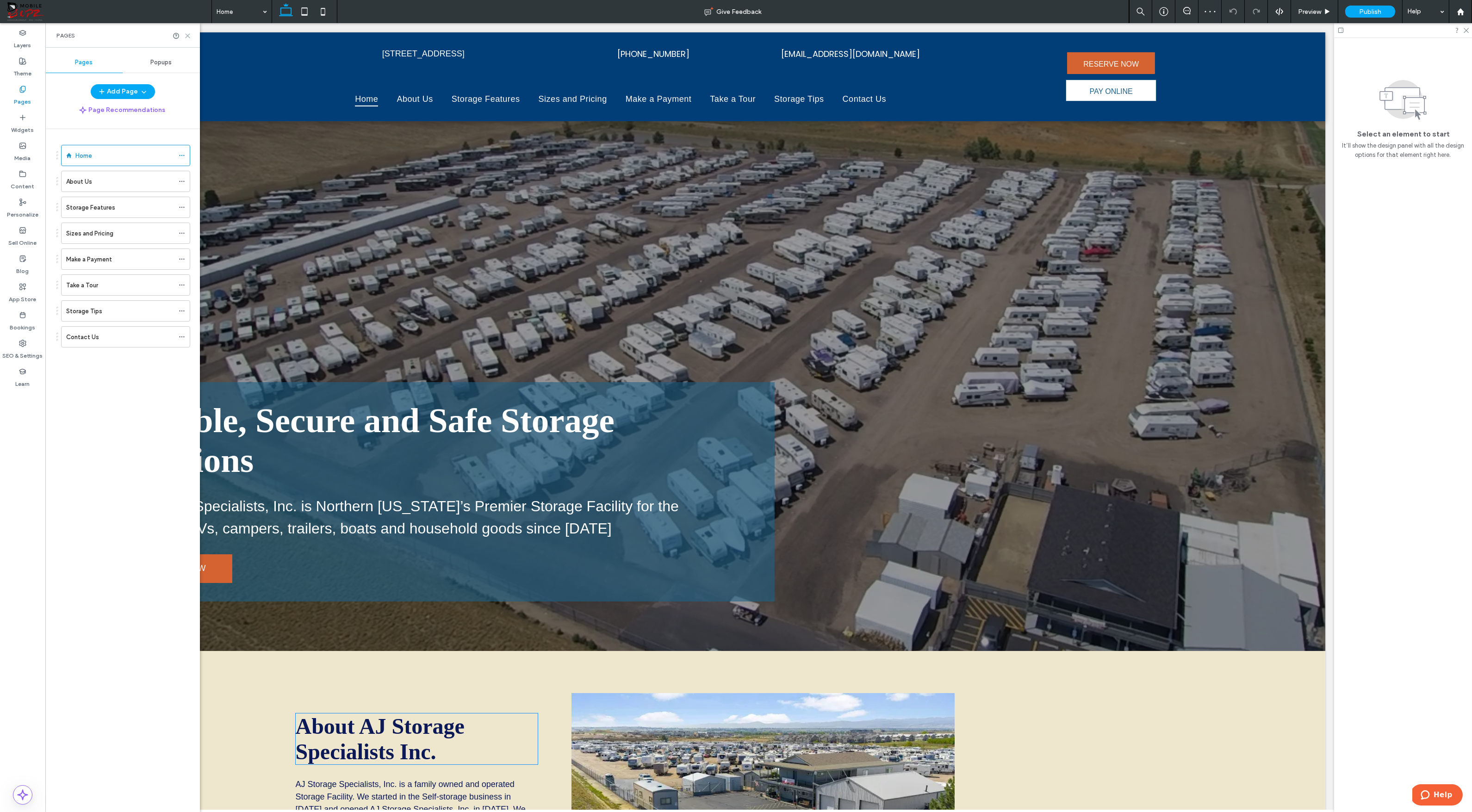
click at [188, 35] on use at bounding box center [187, 35] width 4 height 4
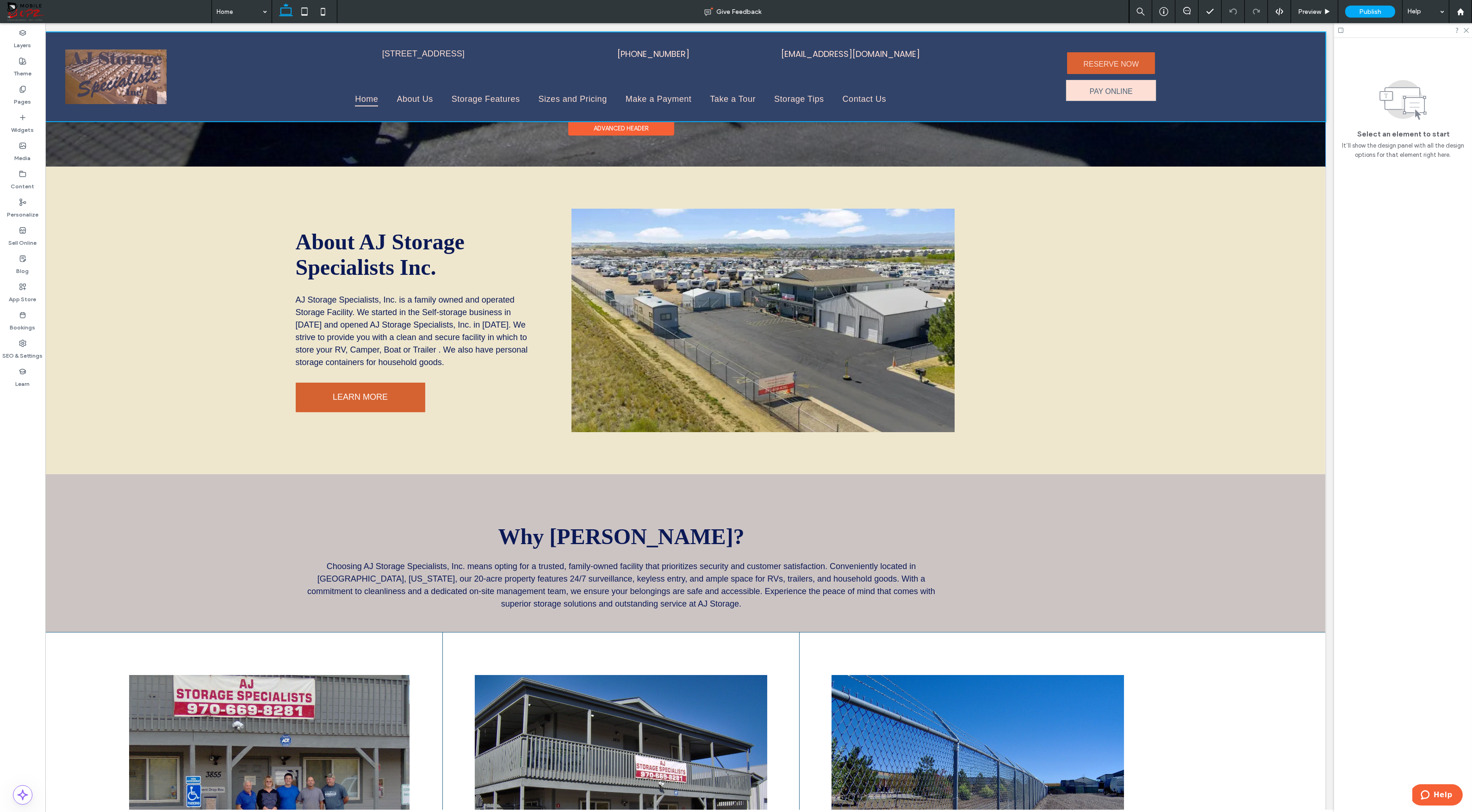
scroll to position [481, 0]
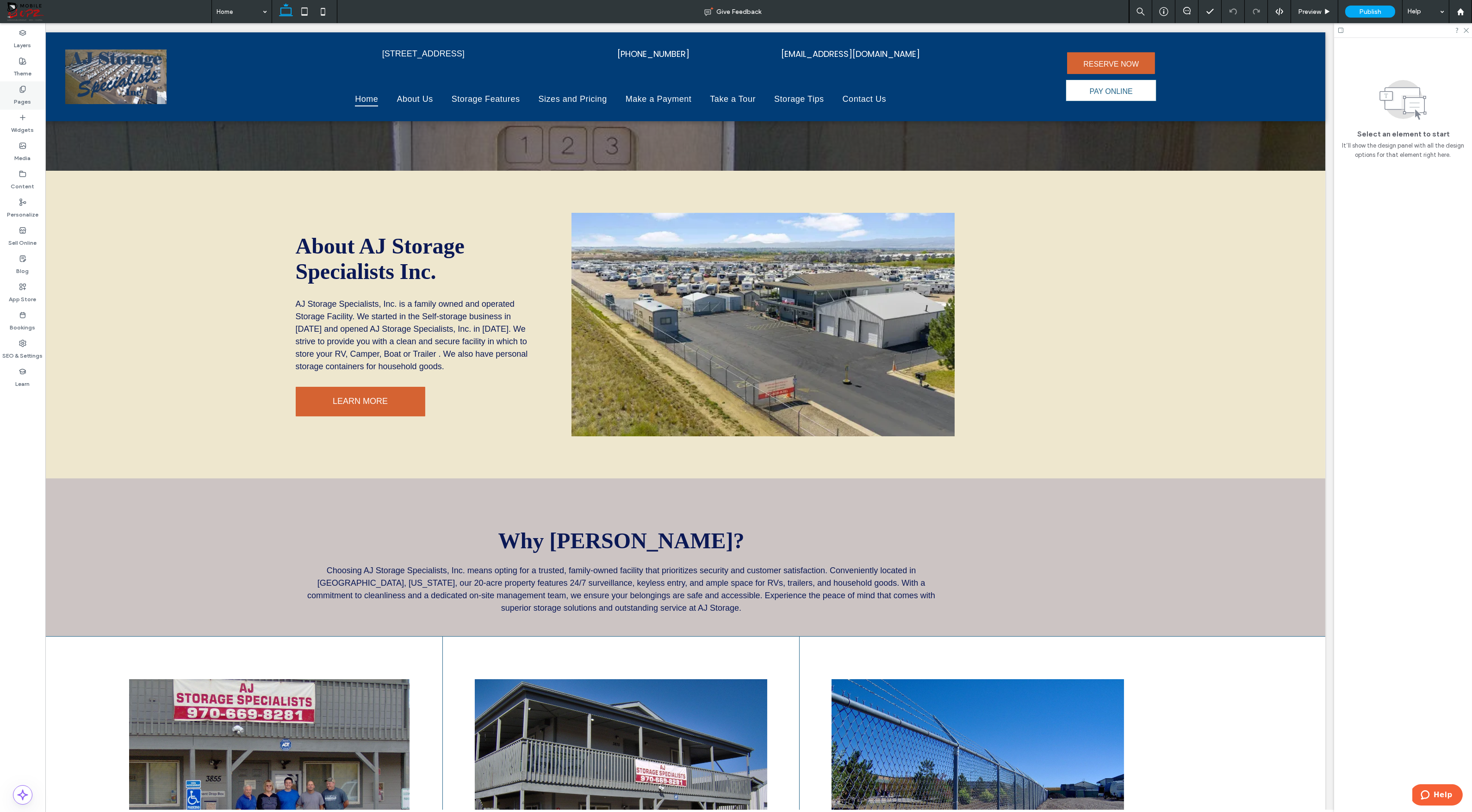
click at [18, 99] on label "Pages" at bounding box center [23, 99] width 17 height 13
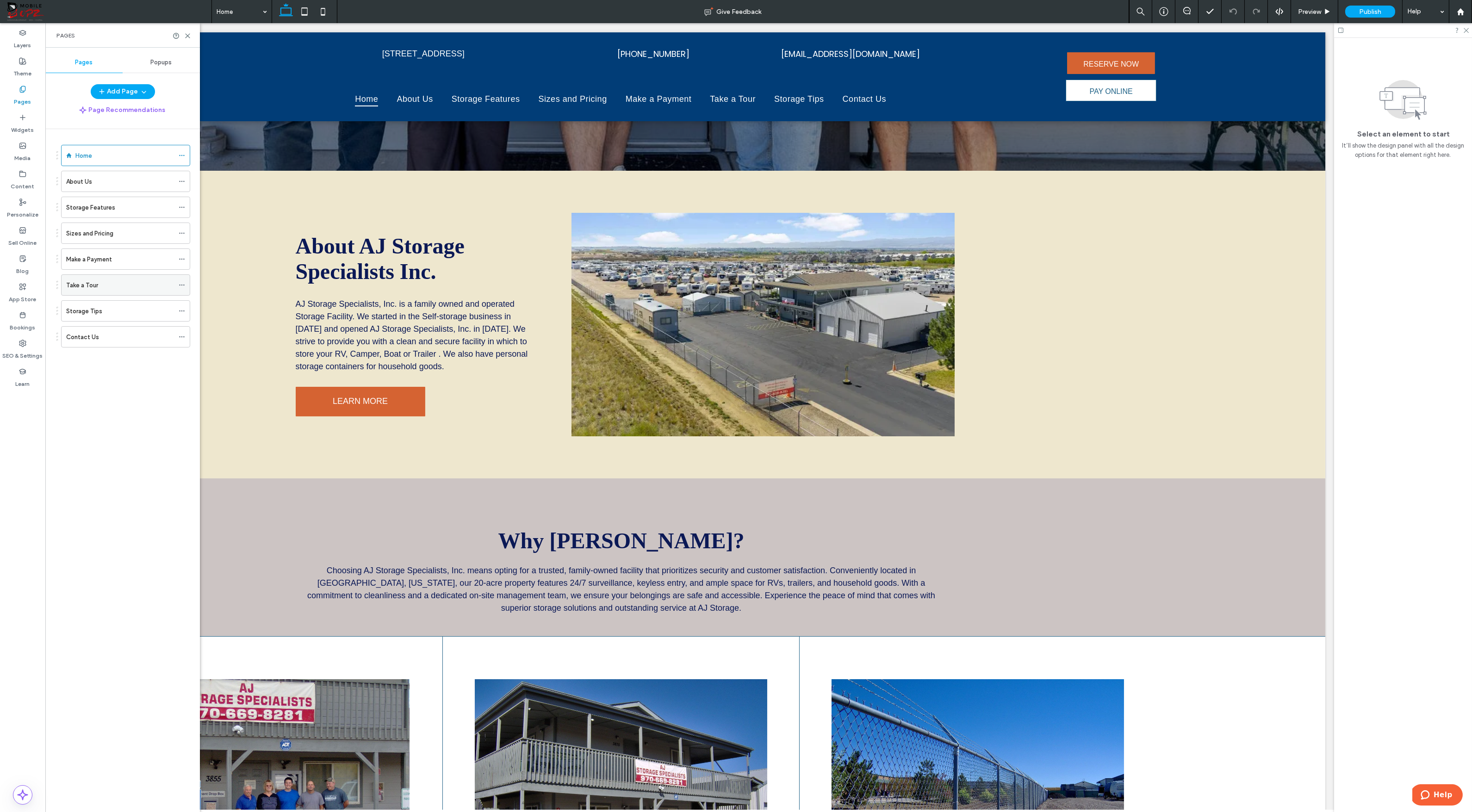
click at [92, 284] on label "Take a Tour" at bounding box center [82, 285] width 32 height 16
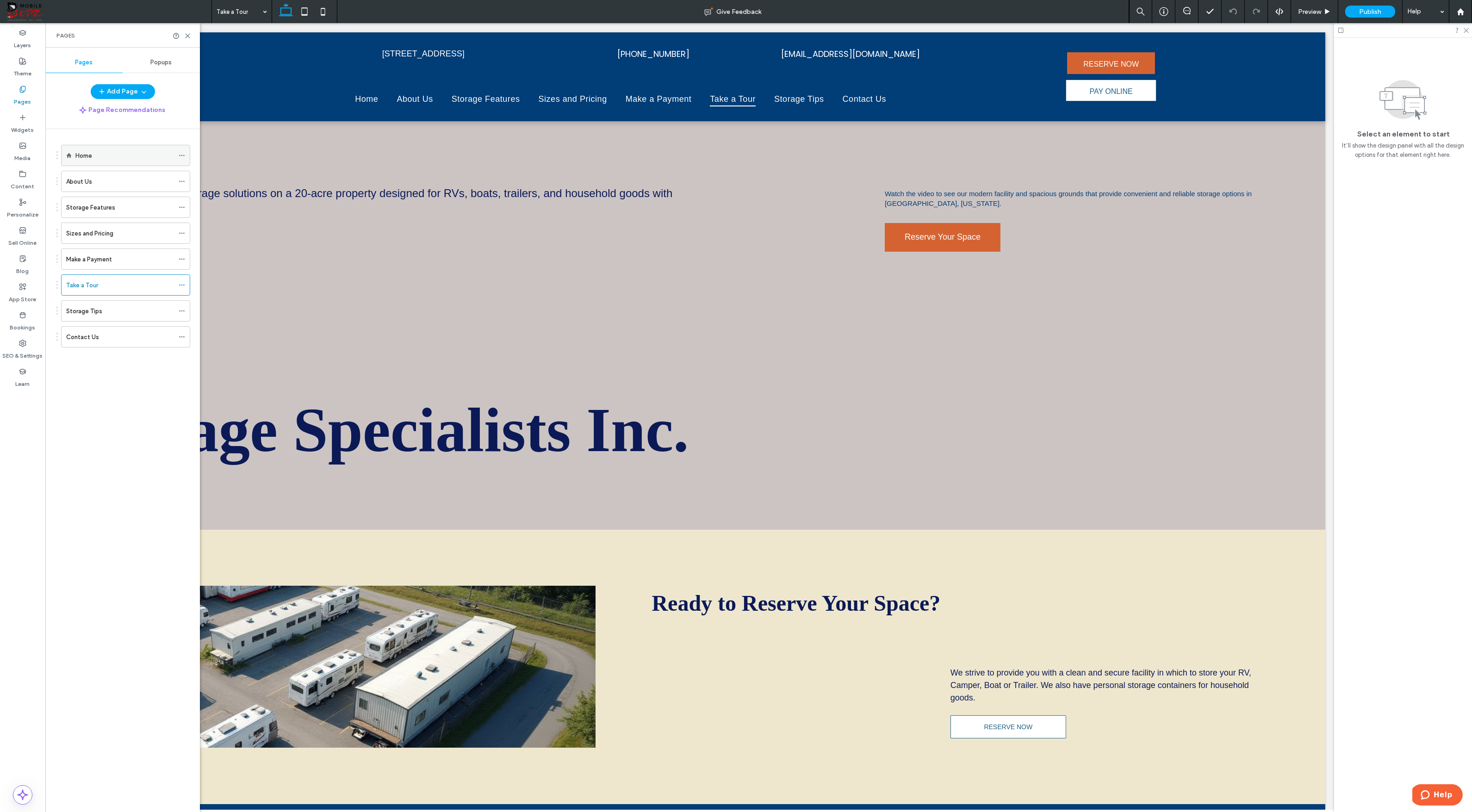
click at [113, 156] on div "Home" at bounding box center [125, 155] width 98 height 10
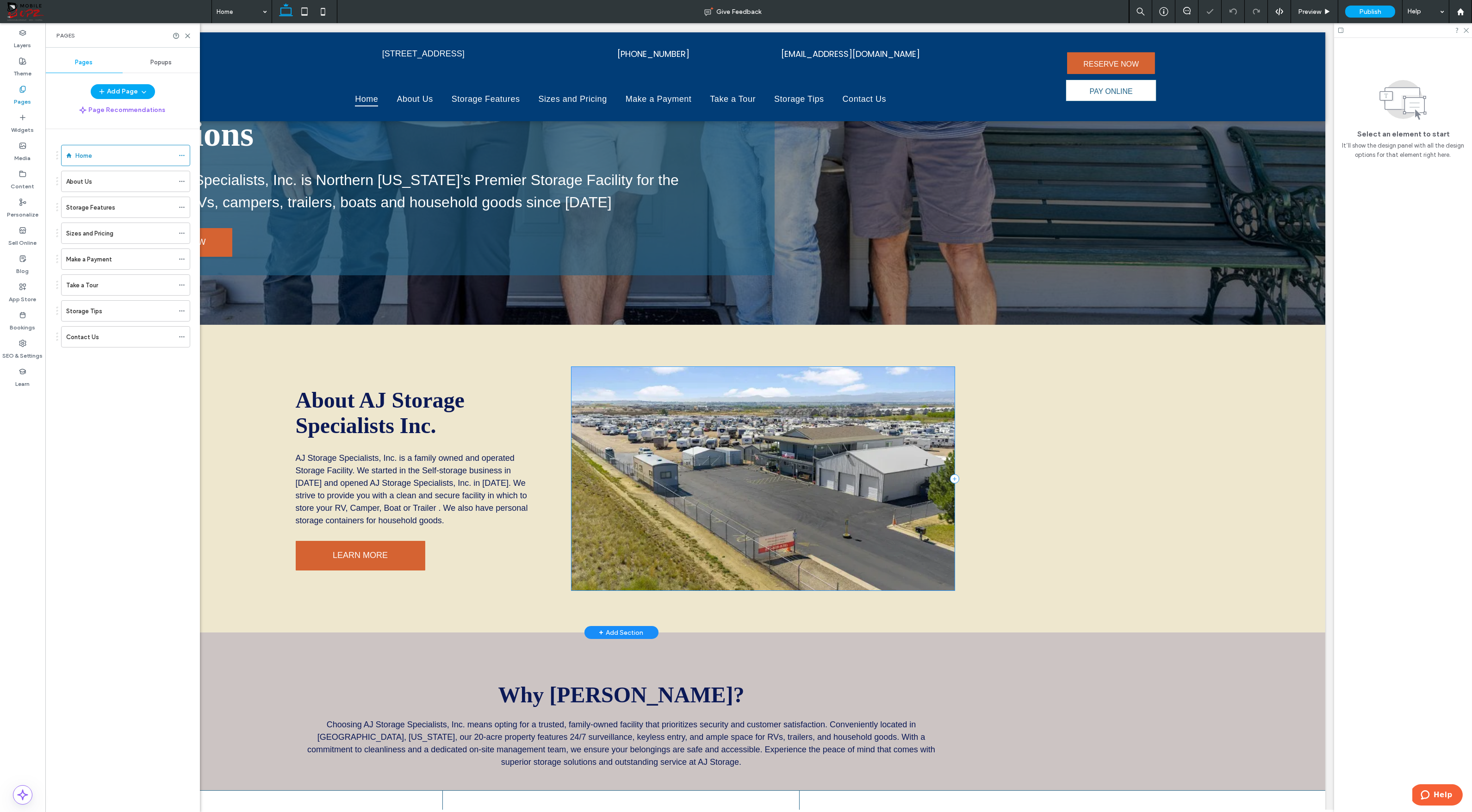
scroll to position [332, 0]
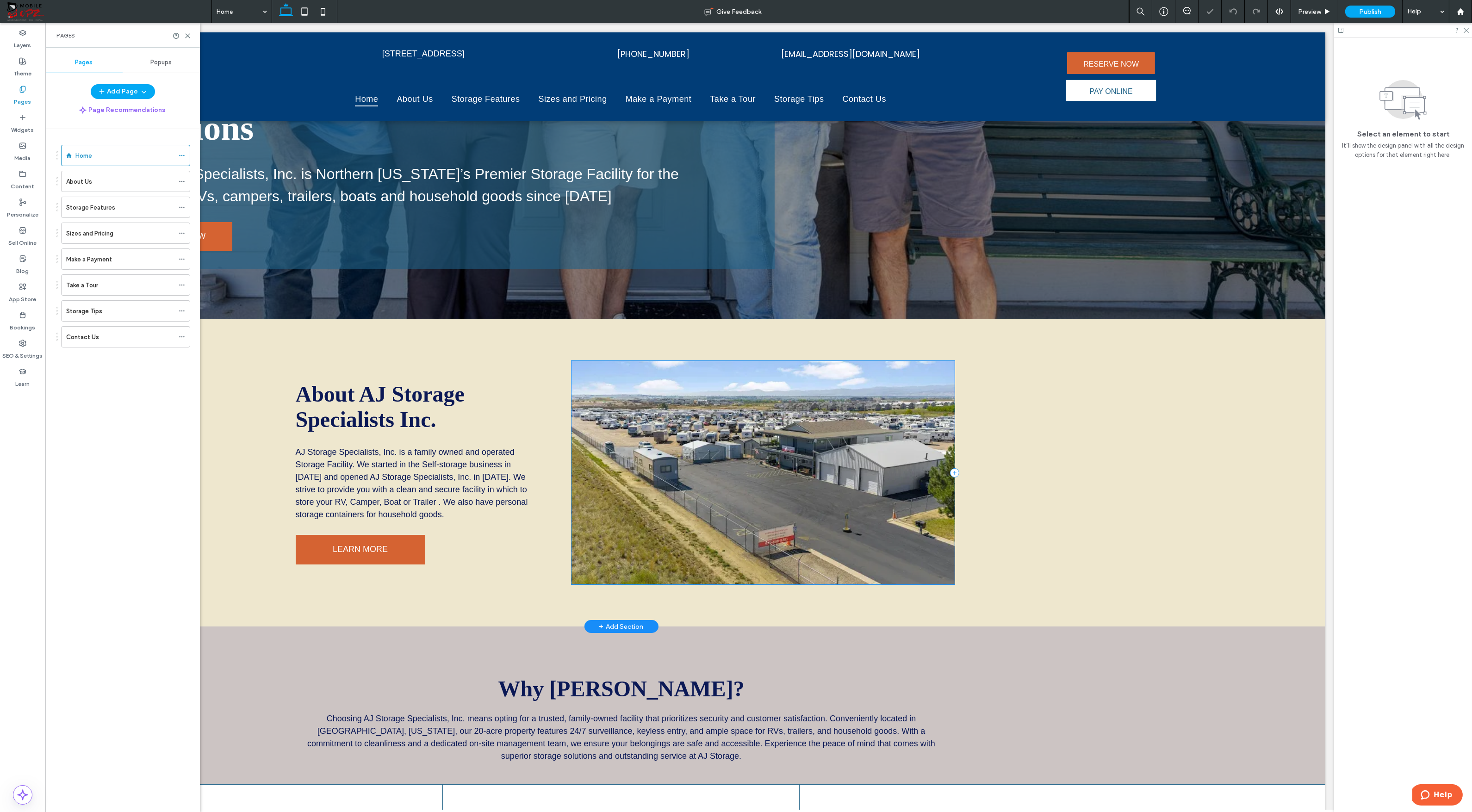
click at [851, 361] on div at bounding box center [763, 473] width 383 height 223
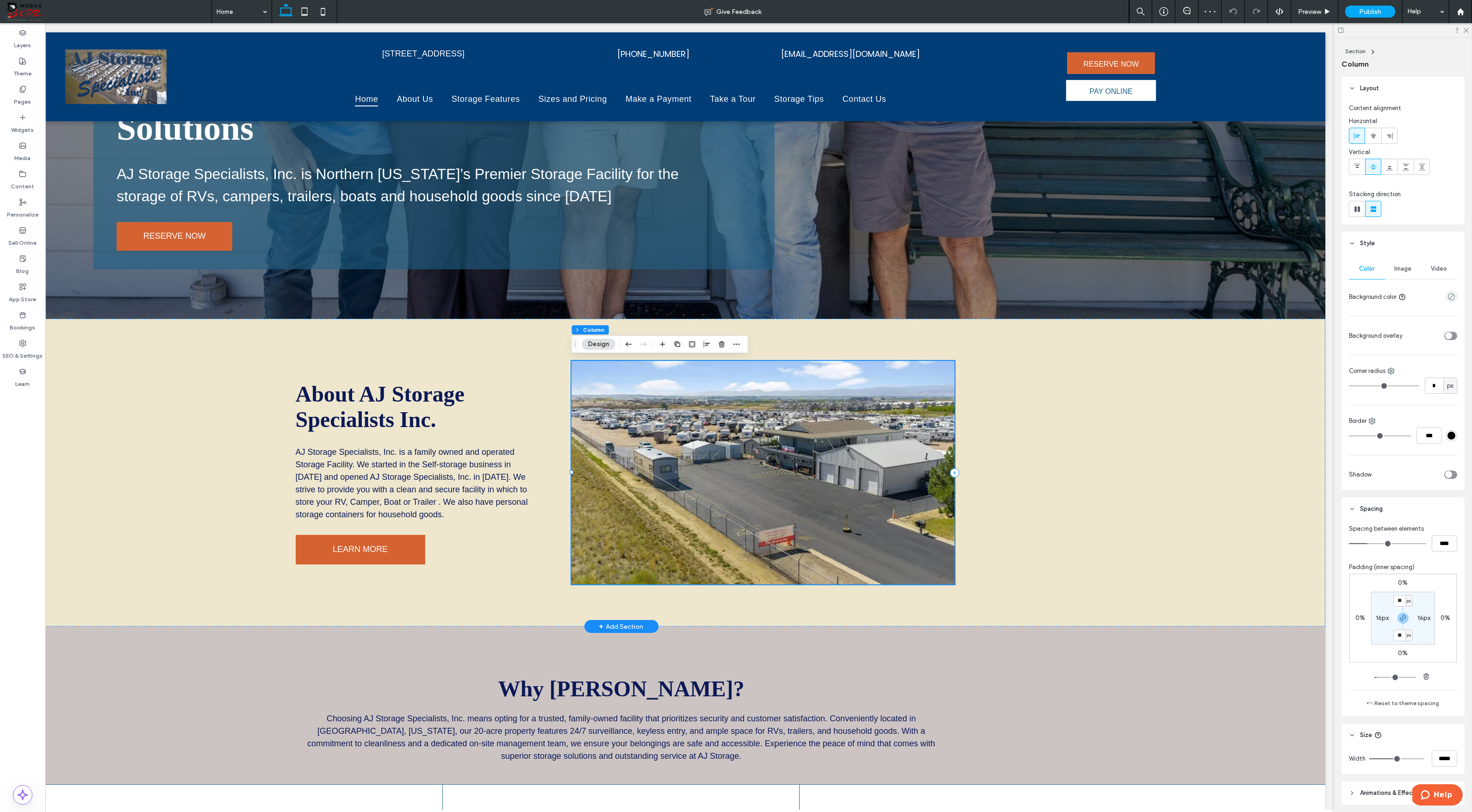
click at [850, 364] on div at bounding box center [763, 473] width 383 height 223
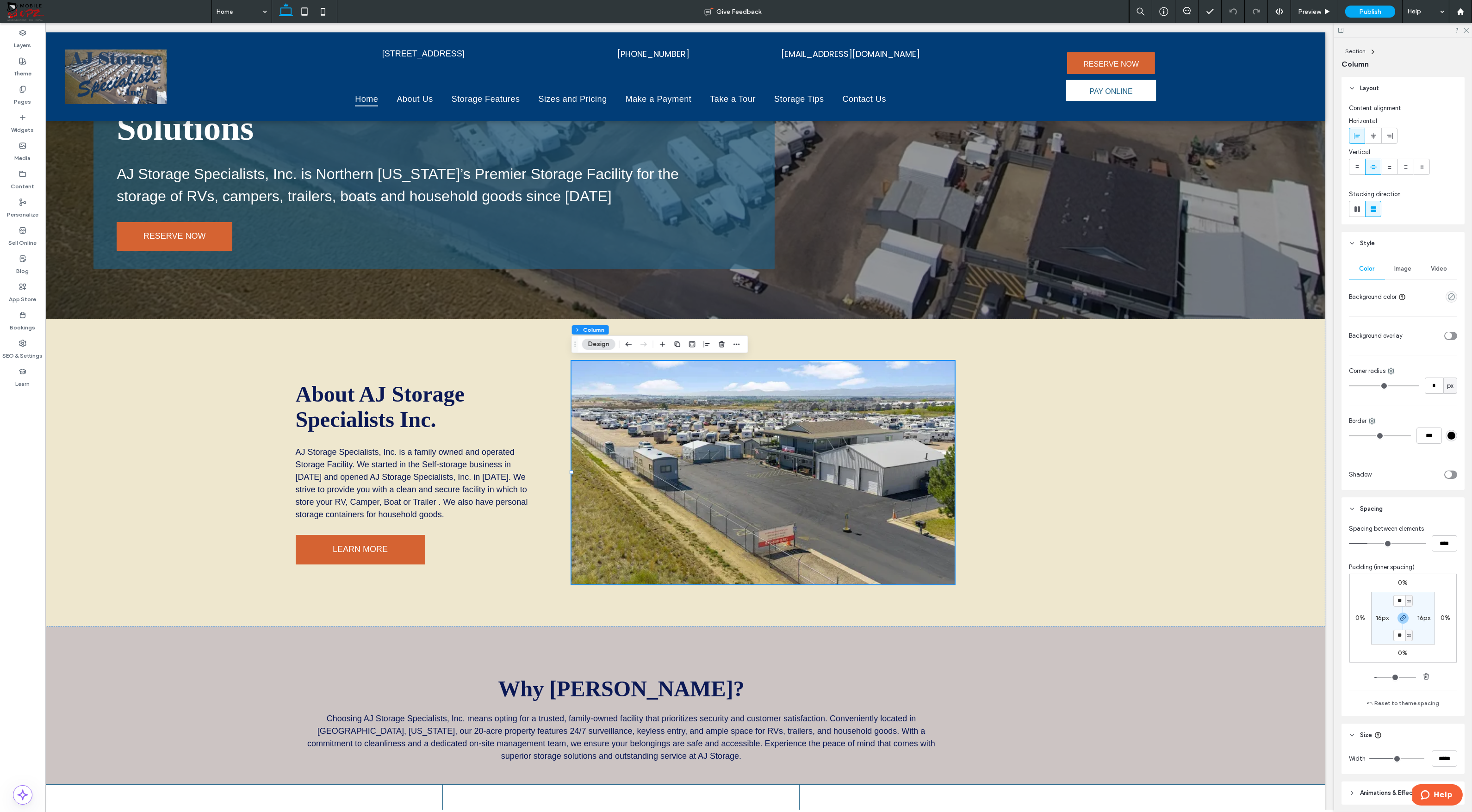
click at [1326, 269] on span "Image" at bounding box center [1403, 269] width 17 height 7
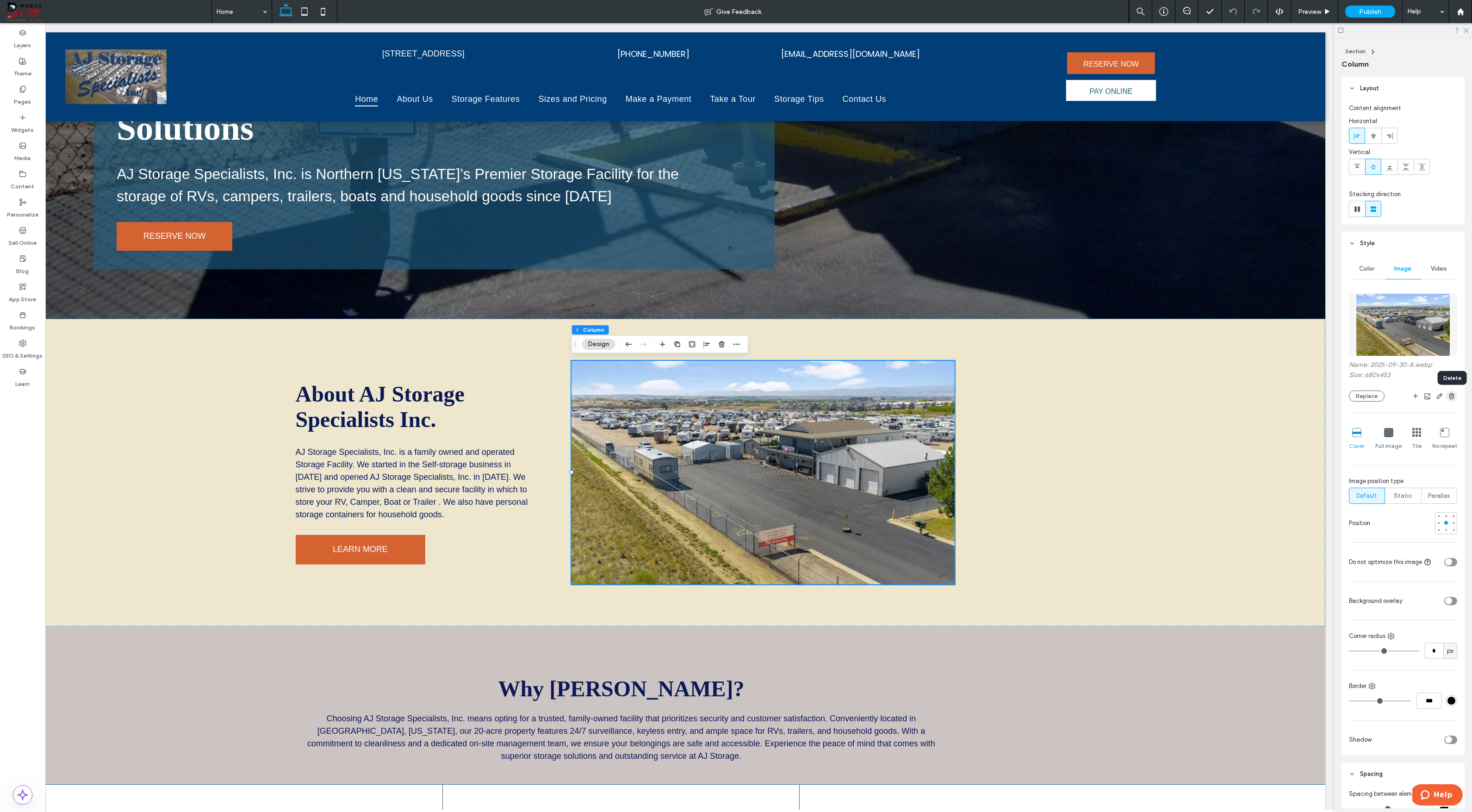
click at [1326, 395] on use "button" at bounding box center [1452, 396] width 6 height 6
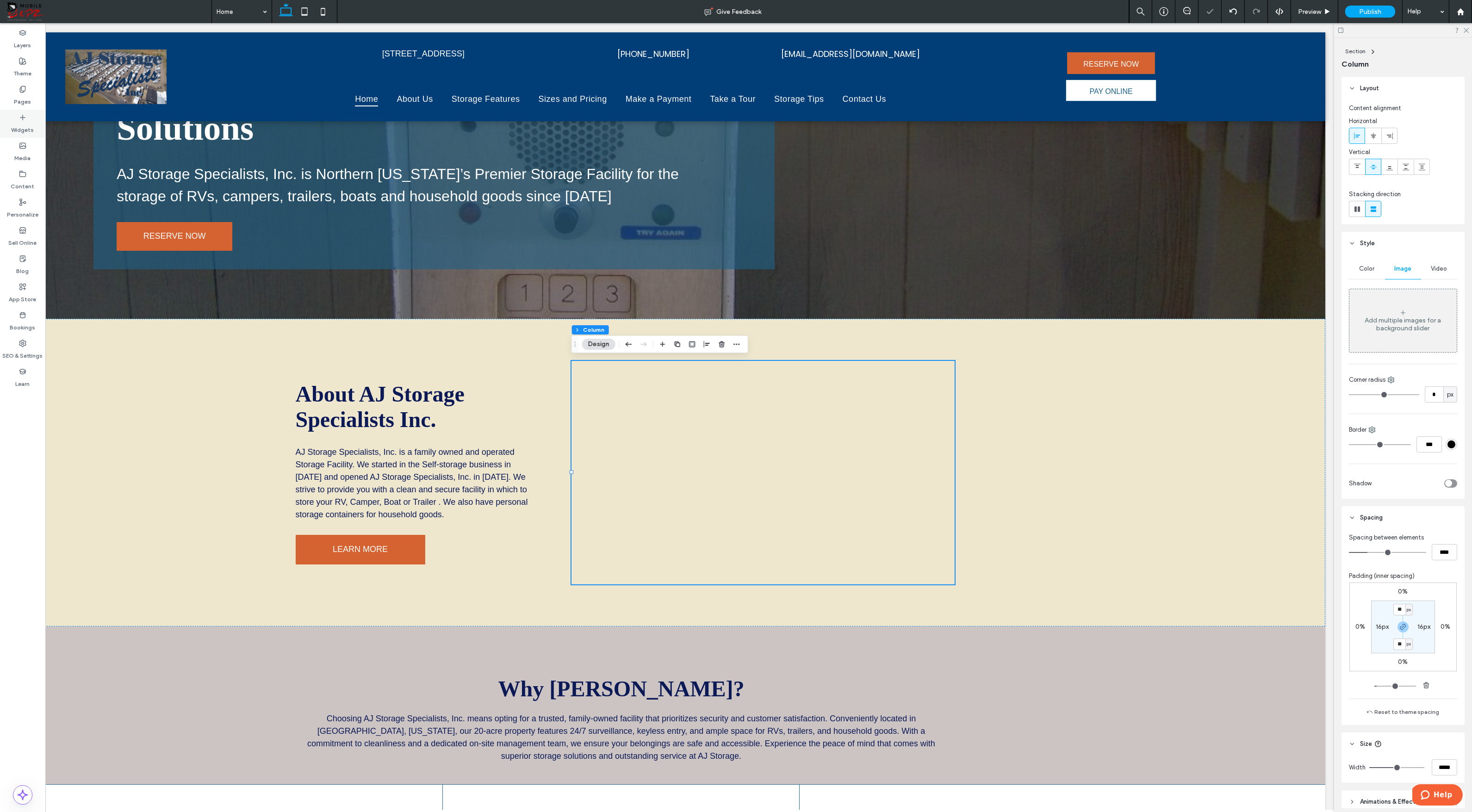
click at [28, 118] on div "Widgets" at bounding box center [22, 123] width 45 height 28
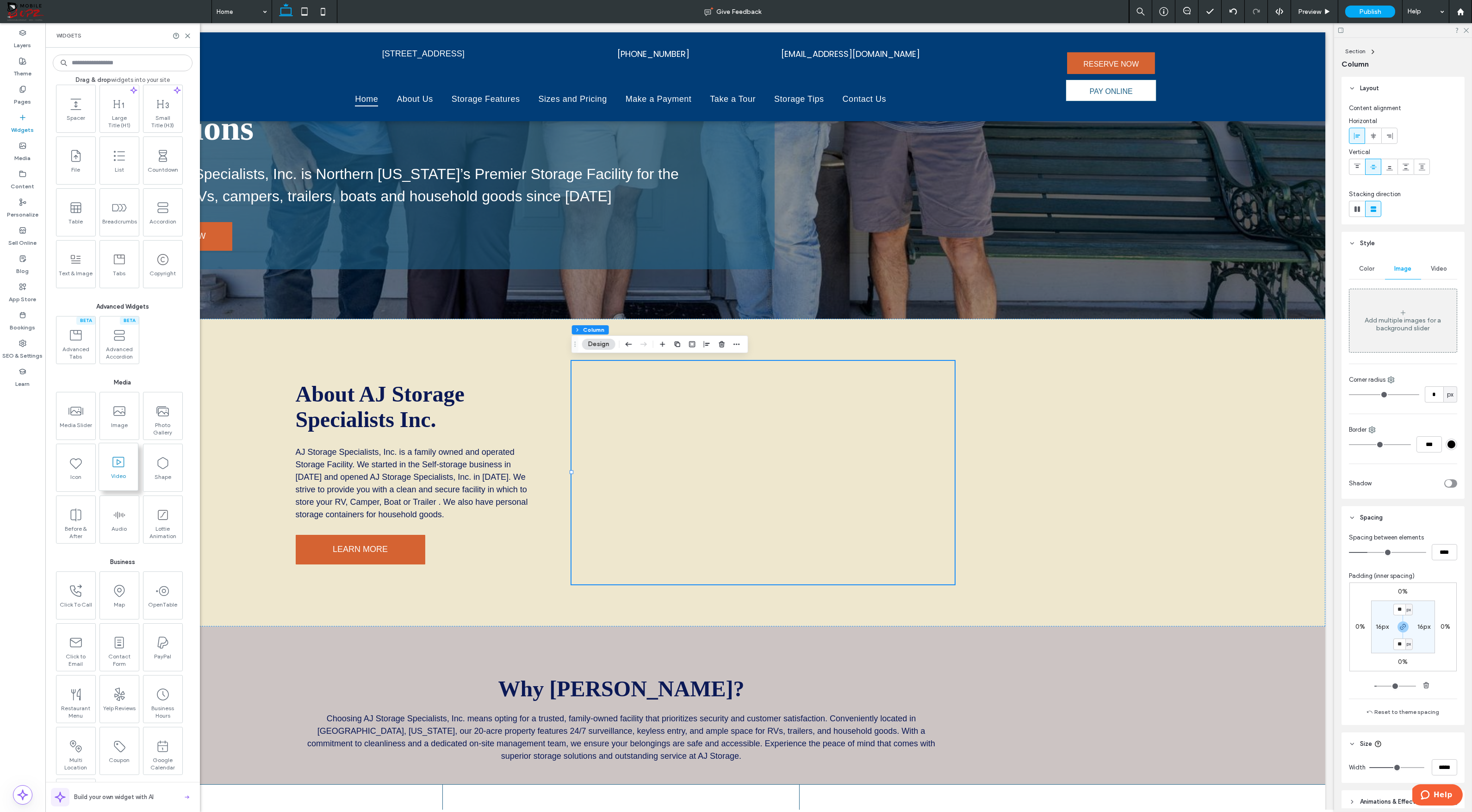
scroll to position [582, 0]
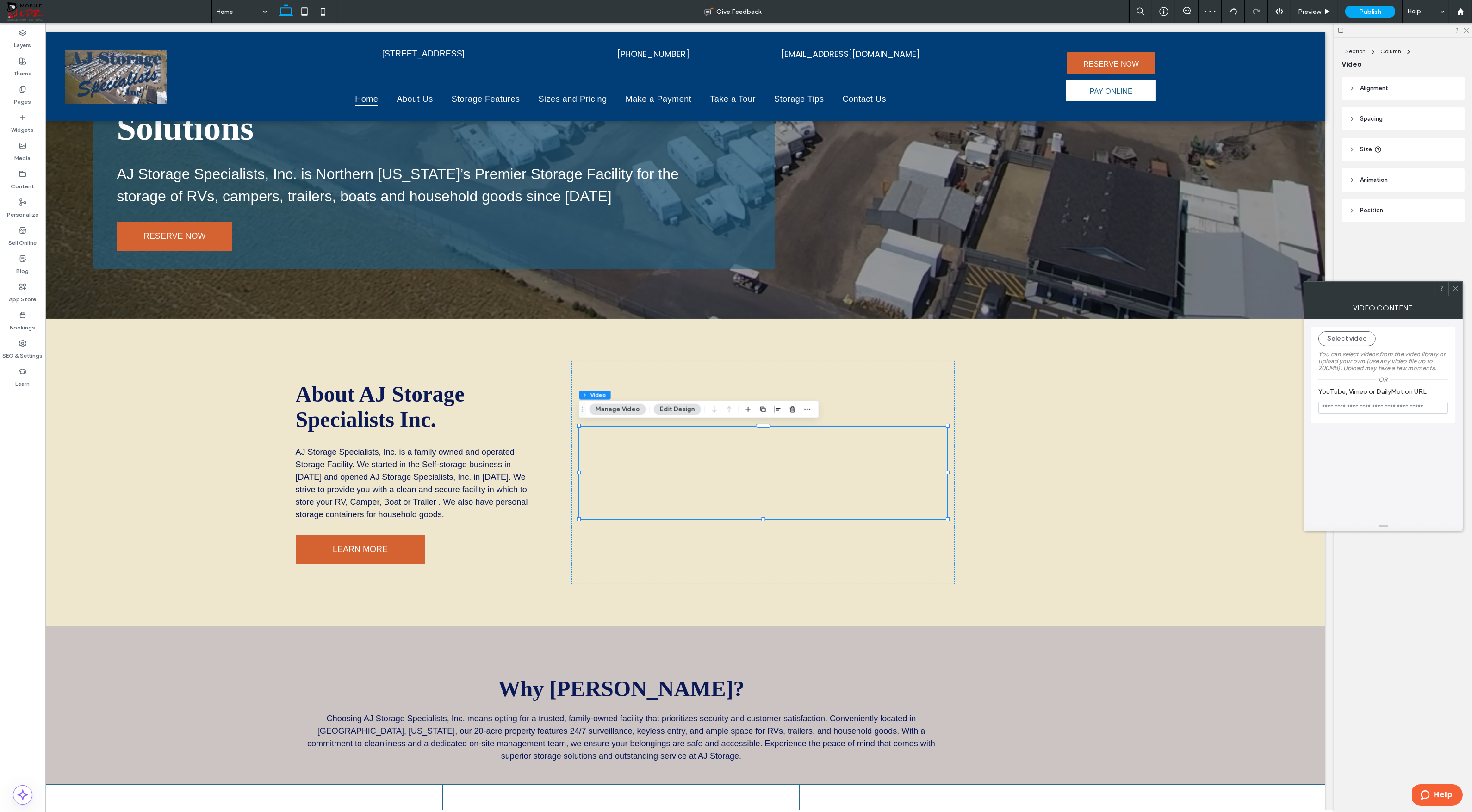
click at [1326, 408] on input "YouTube, Vimeo or DailyMotion URL" at bounding box center [1383, 407] width 130 height 12
paste input "**********"
type input "**********"
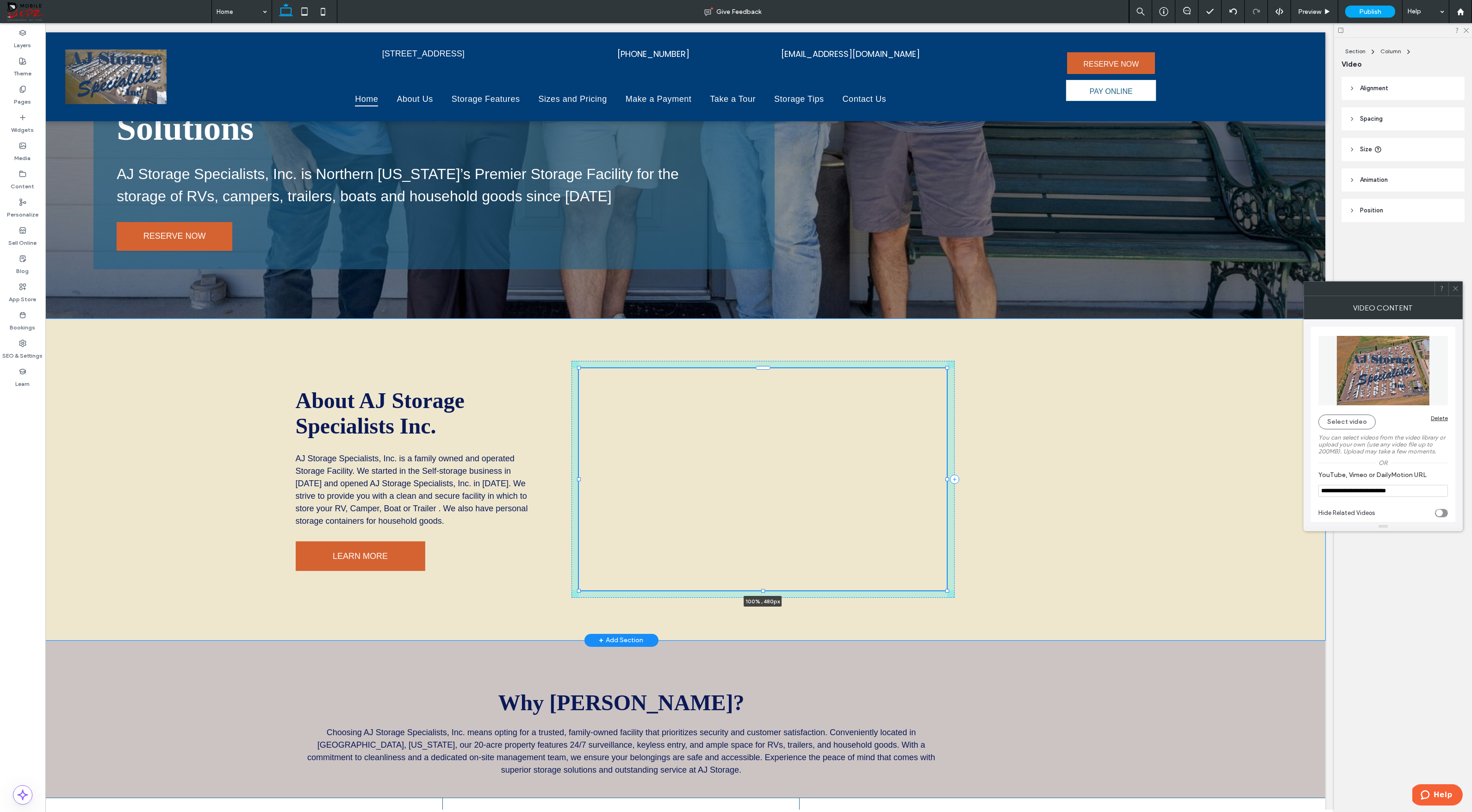
drag, startPoint x: 946, startPoint y: 517, endPoint x: 946, endPoint y: 582, distance: 65.0
click at [946, 582] on div "About AJ Storage Specialists Inc. AJ Storage Specialists, Inc. is a family owne…" at bounding box center [622, 479] width 666 height 322
type input "****"
type input "***"
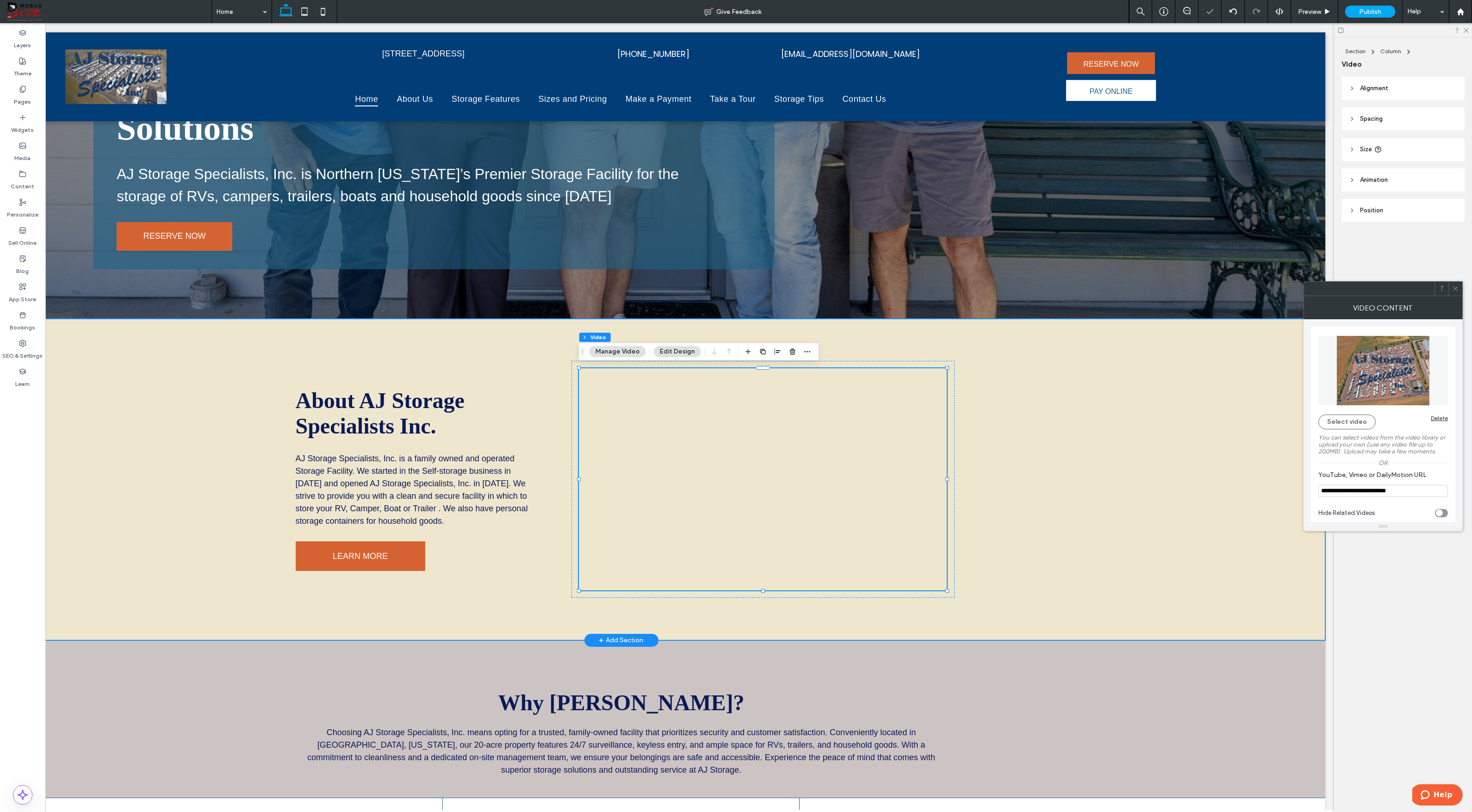
click at [1009, 440] on div "About AJ Storage Specialists Inc. AJ Storage Specialists, Inc. is a family owne…" at bounding box center [621, 479] width 1408 height 322
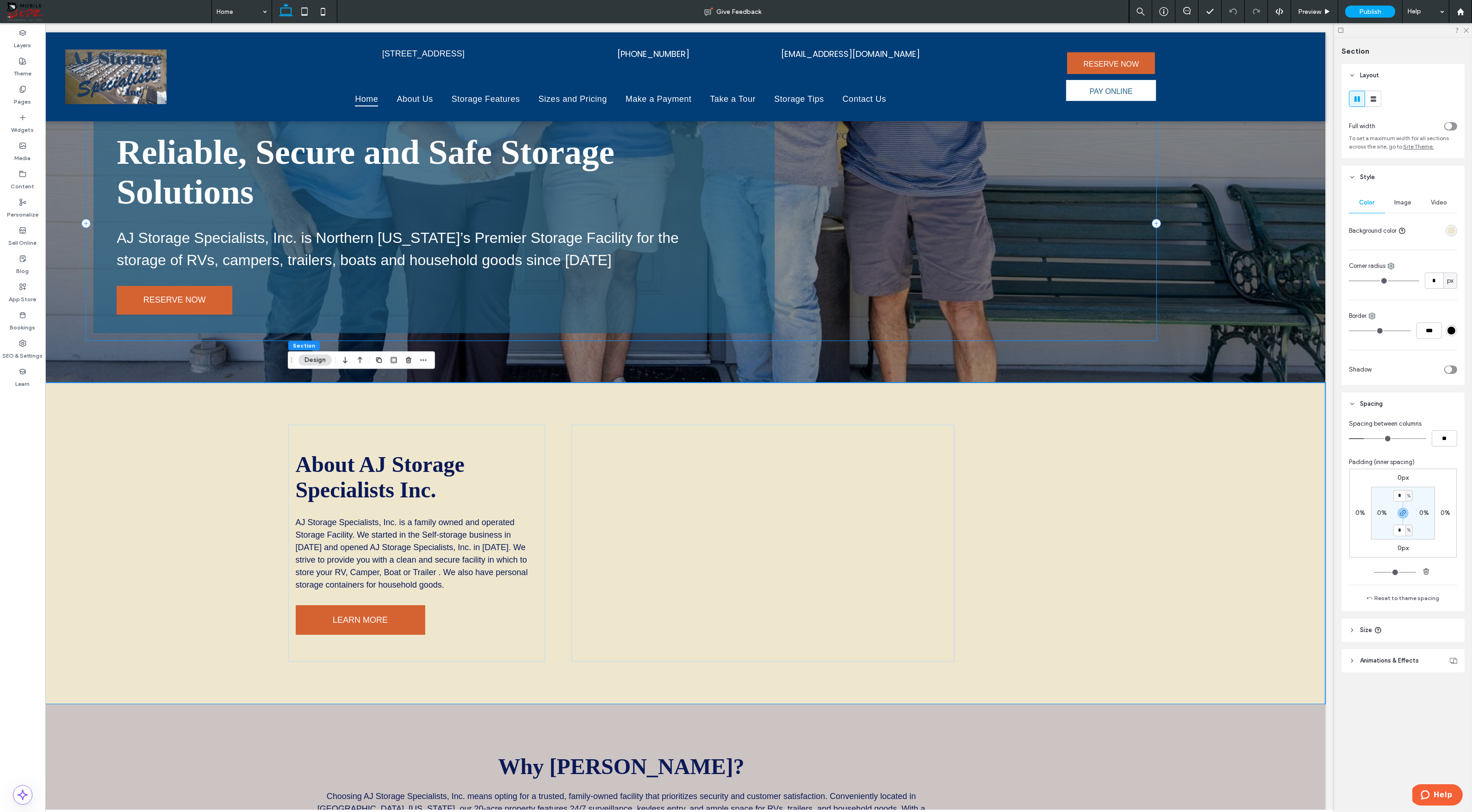
scroll to position [274, 0]
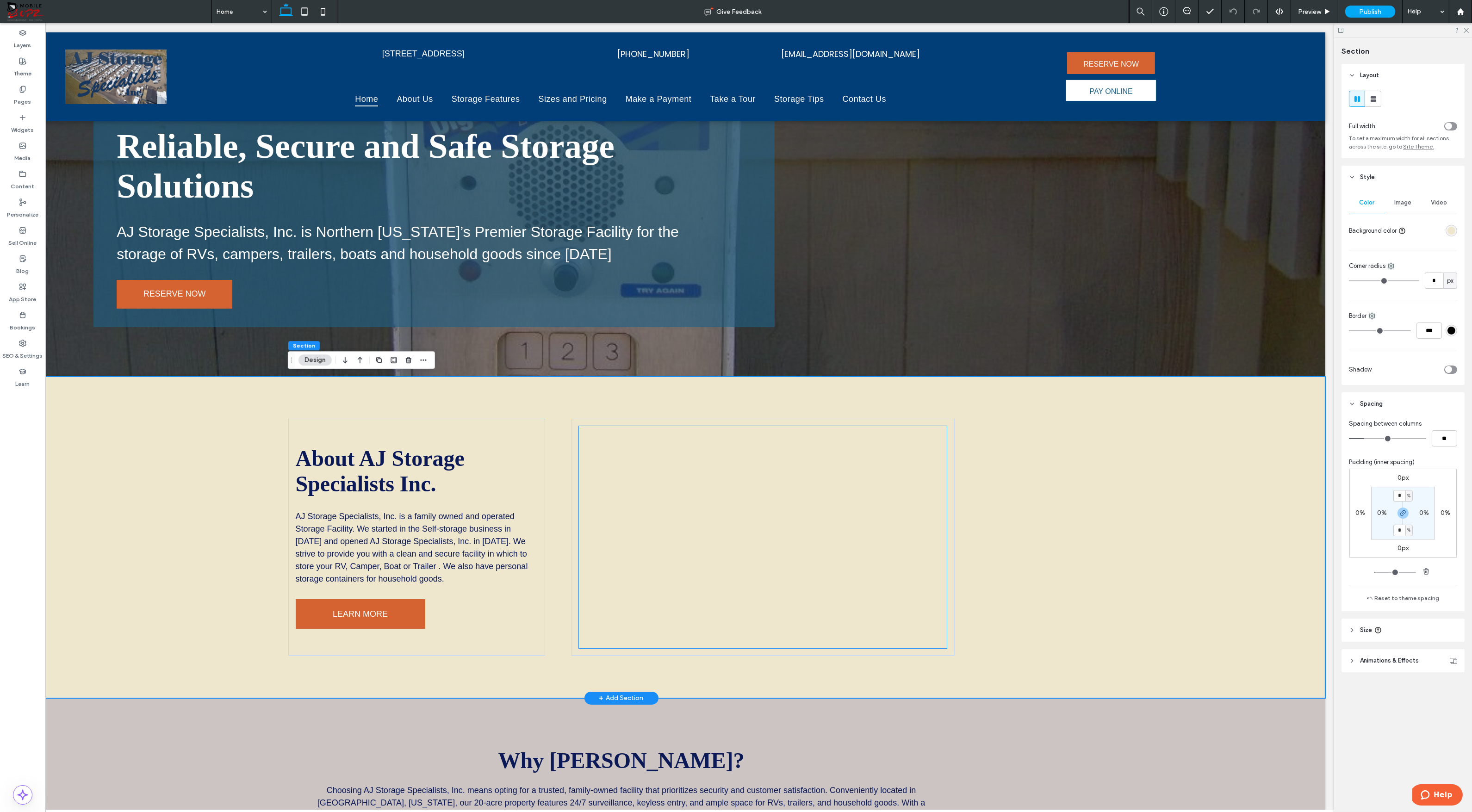
click at [797, 499] on div at bounding box center [762, 537] width 367 height 222
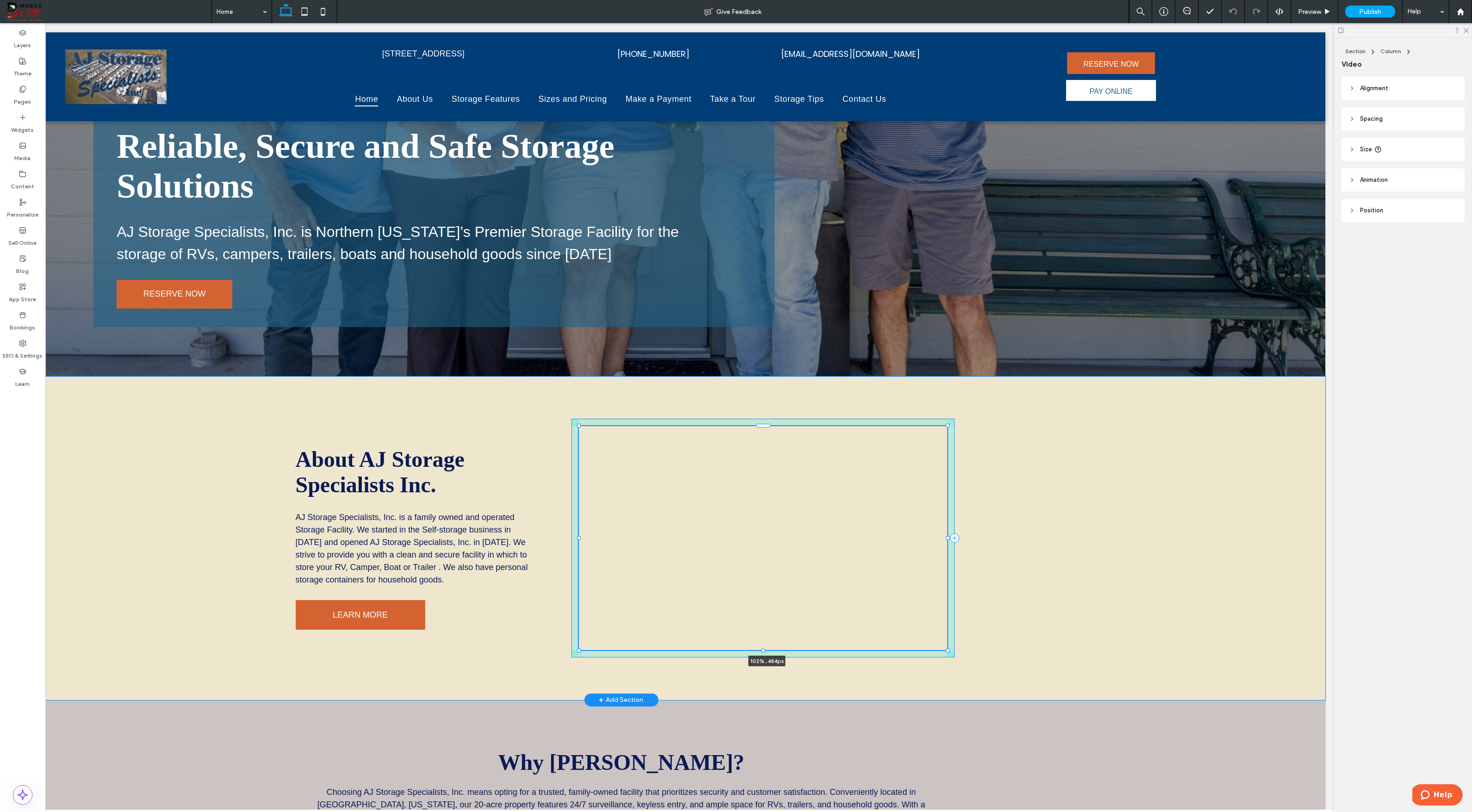
drag, startPoint x: 946, startPoint y: 646, endPoint x: 954, endPoint y: 647, distance: 8.1
click at [954, 647] on div "About AJ Storage Specialists Inc. AJ Storage Specialists, Inc. is a family owne…" at bounding box center [622, 538] width 666 height 323
type input "***"
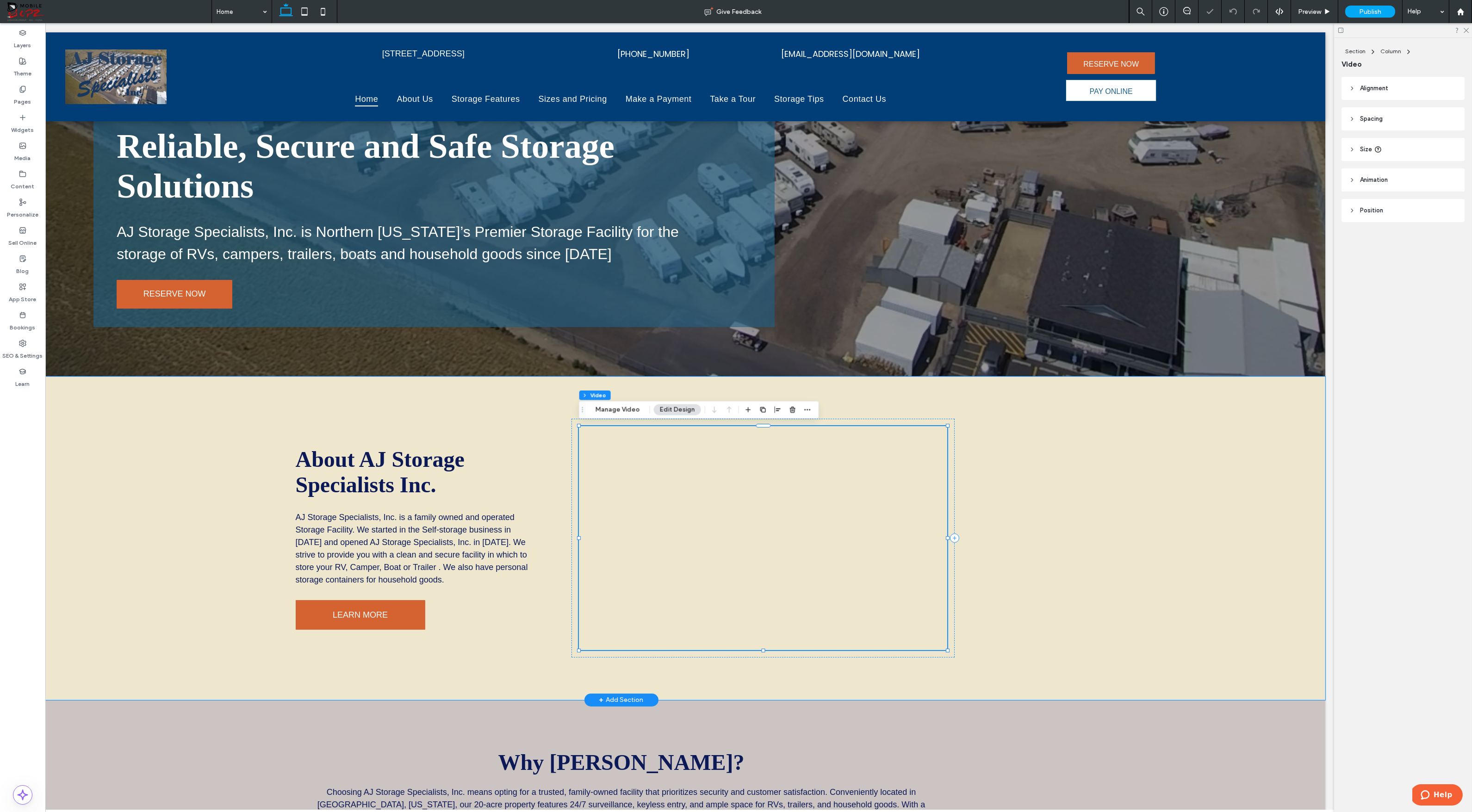
click at [870, 547] on div at bounding box center [763, 538] width 368 height 224
click at [625, 408] on button "Manage Video" at bounding box center [618, 410] width 57 height 11
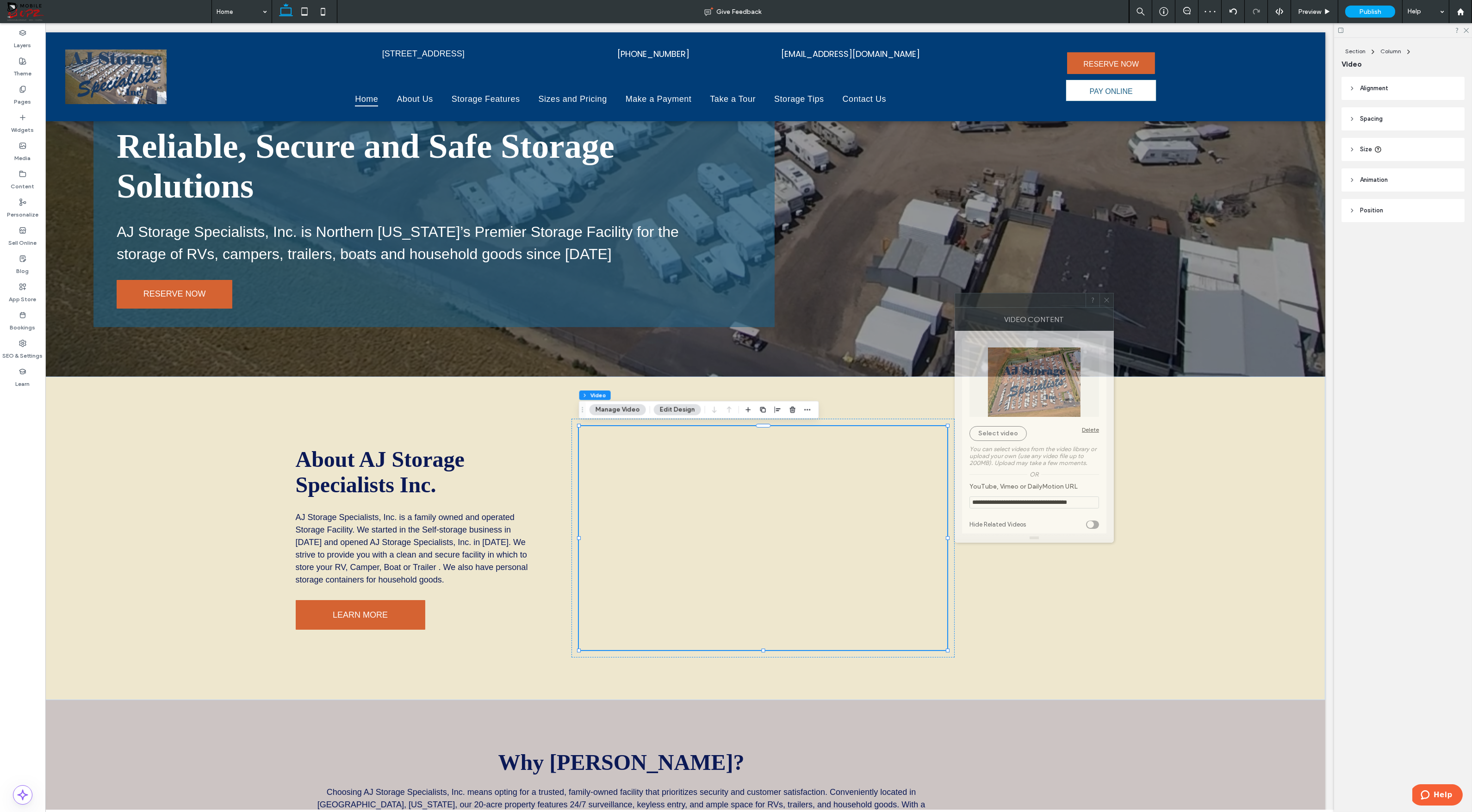
drag, startPoint x: 1340, startPoint y: 293, endPoint x: 991, endPoint y: 305, distance: 349.2
click at [991, 305] on div at bounding box center [1020, 300] width 130 height 14
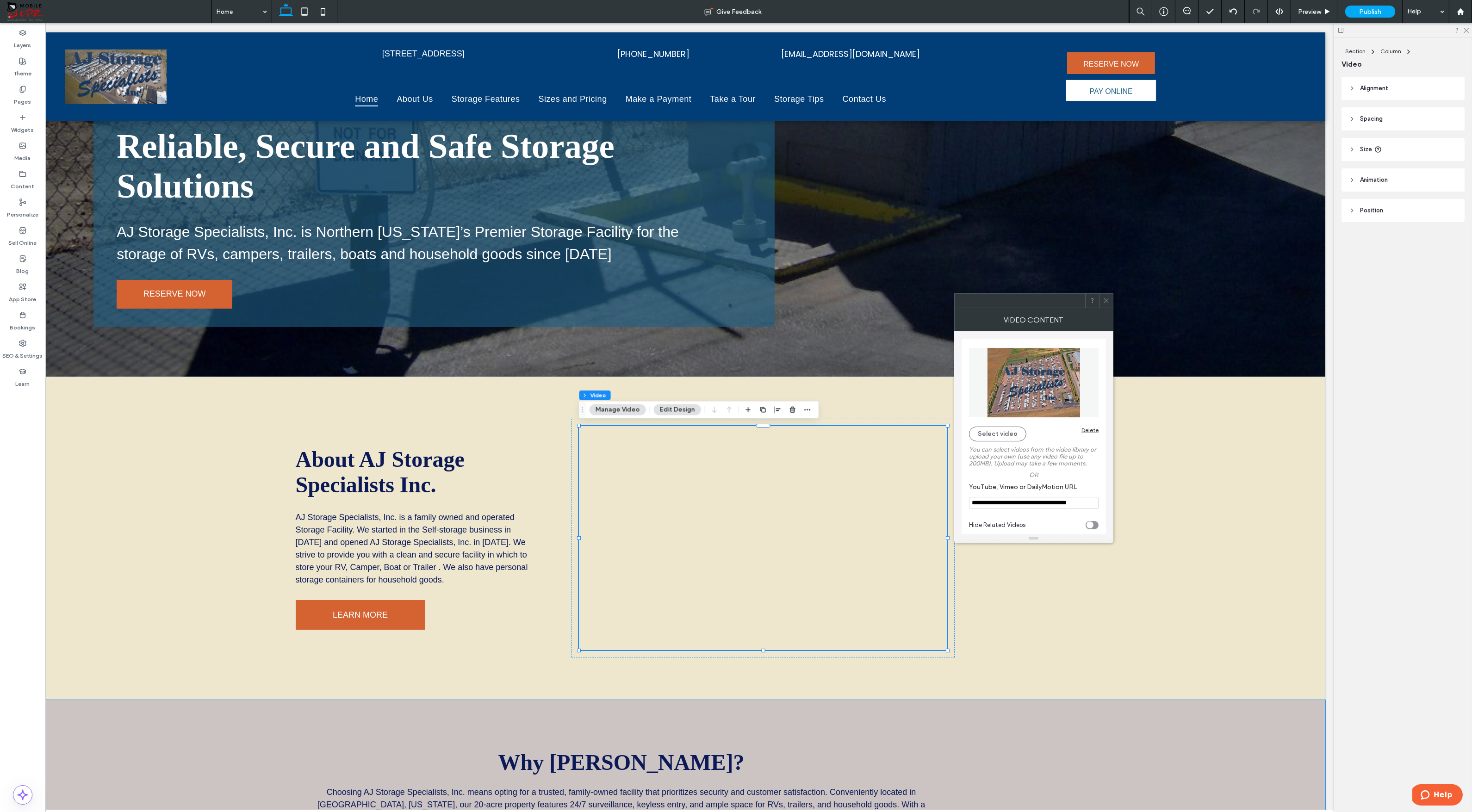
drag, startPoint x: 942, startPoint y: 562, endPoint x: 1069, endPoint y: 714, distance: 198.1
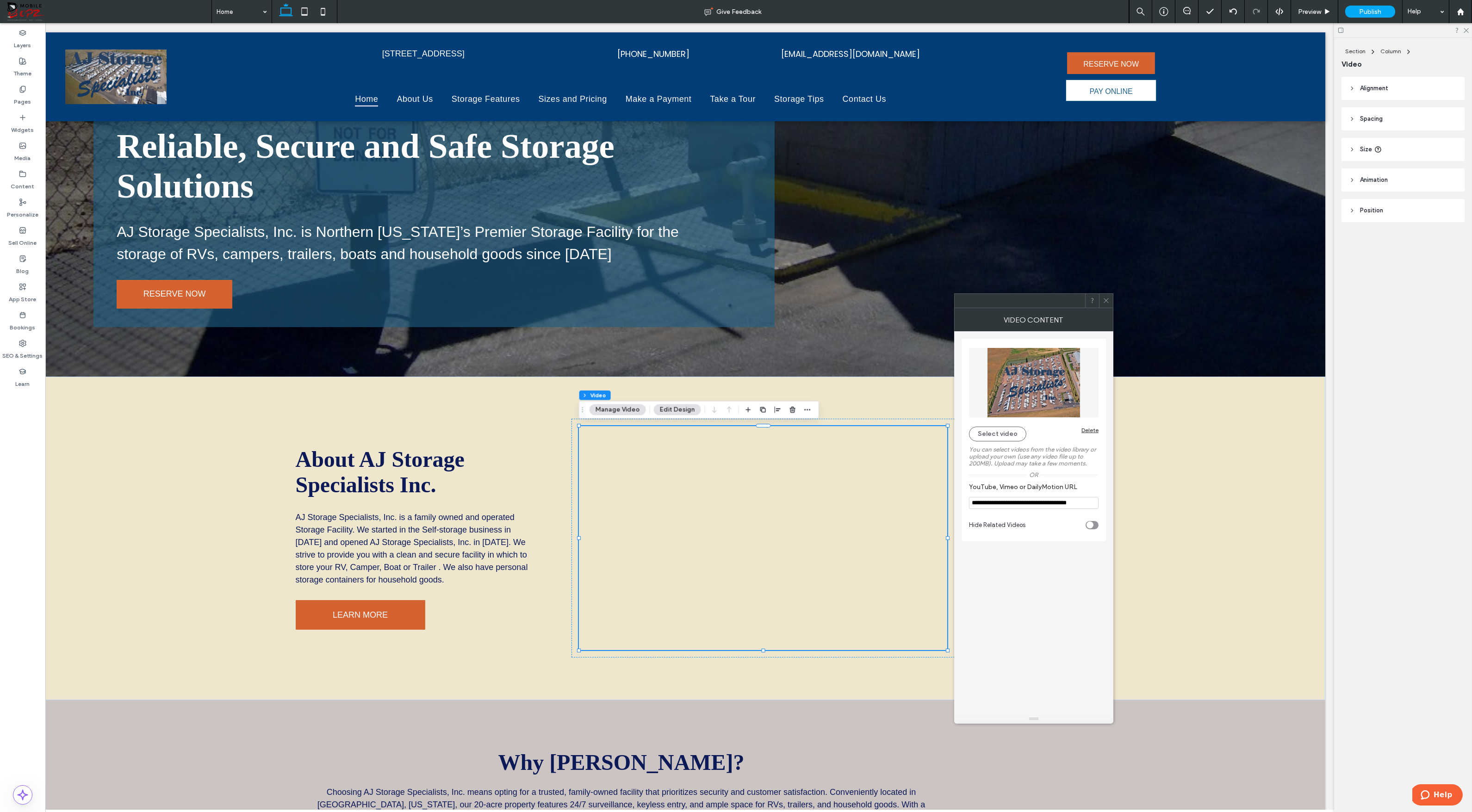
drag, startPoint x: 1035, startPoint y: 540, endPoint x: 1055, endPoint y: 721, distance: 182.1
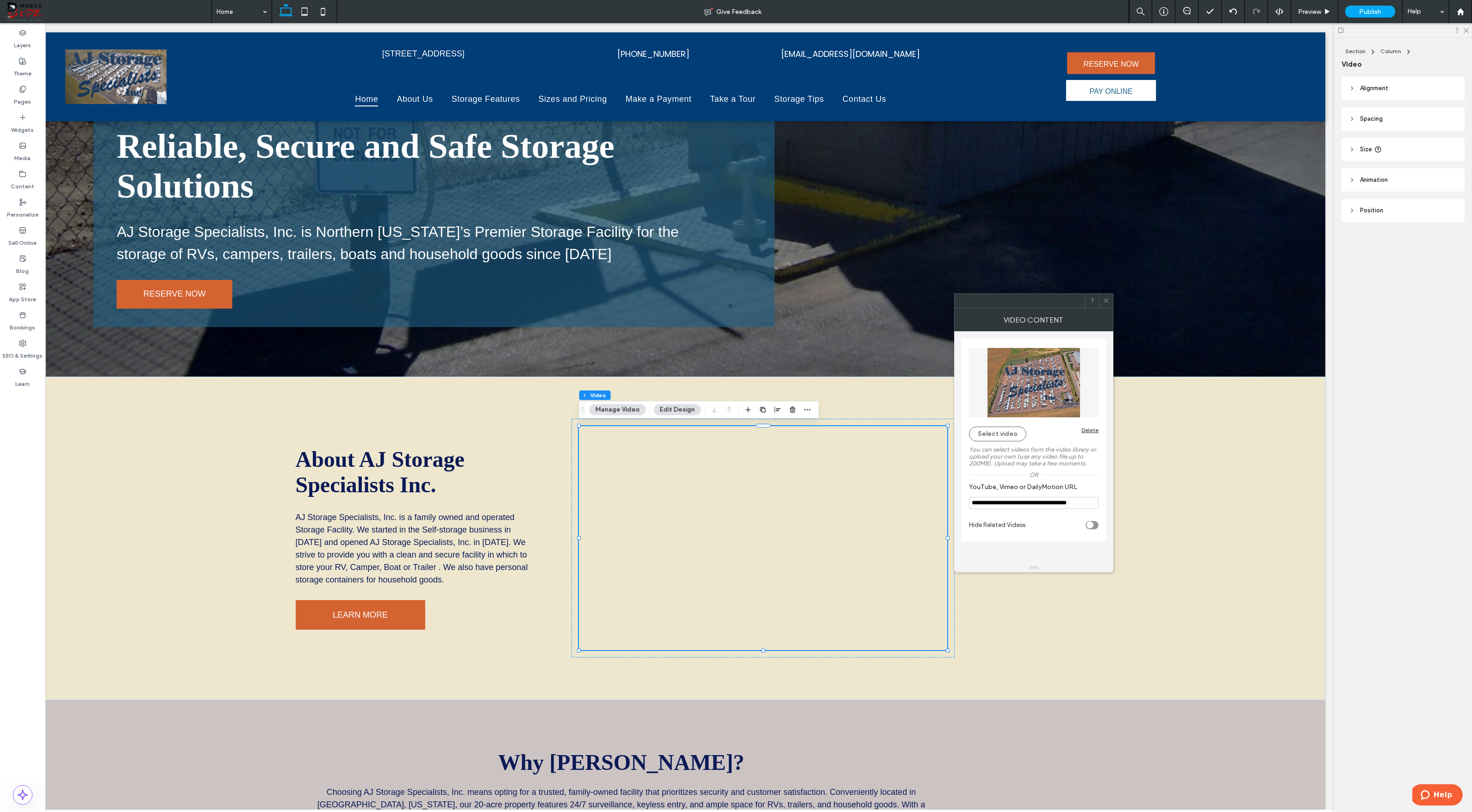
drag, startPoint x: 1035, startPoint y: 718, endPoint x: 1061, endPoint y: 567, distance: 153.2
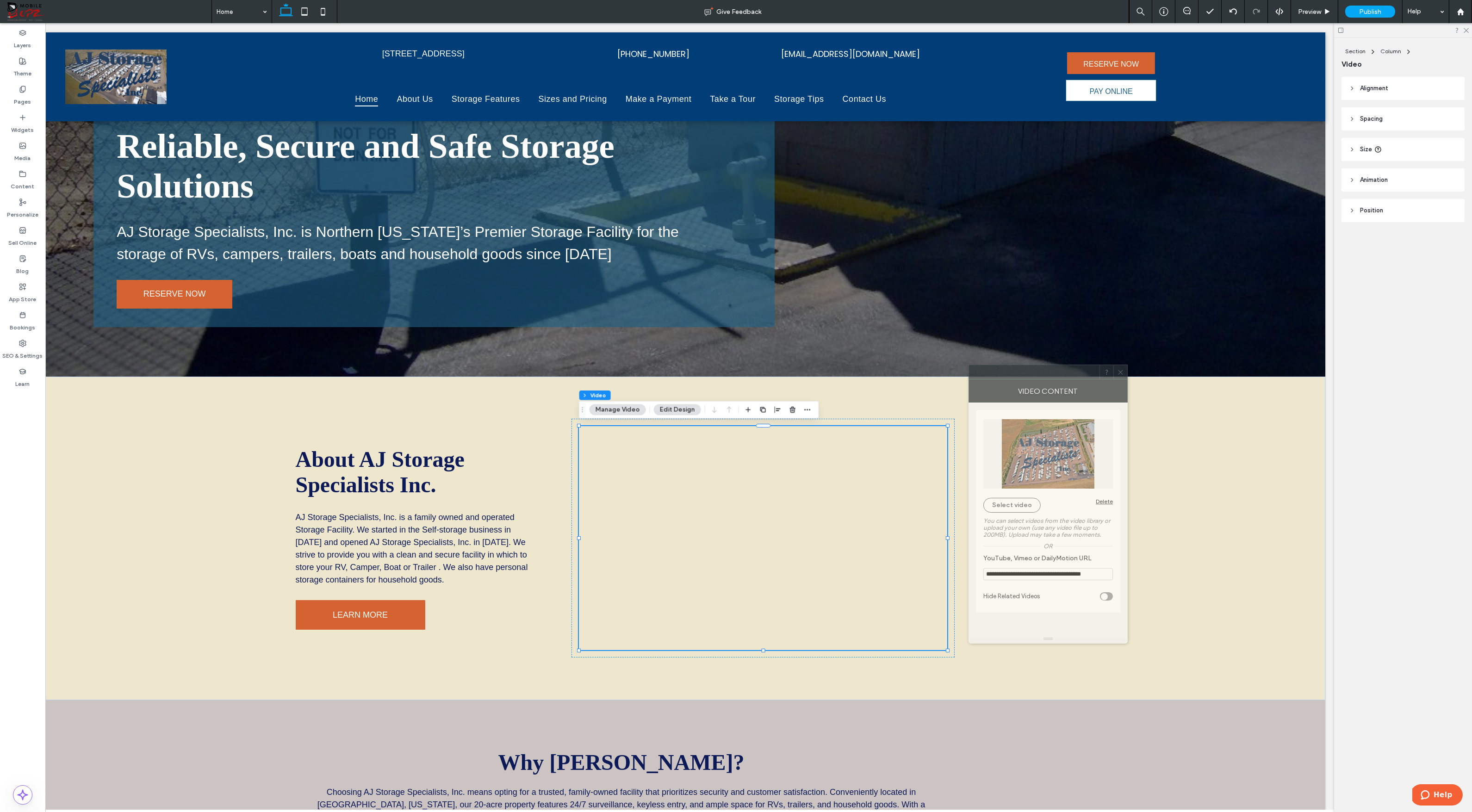
drag, startPoint x: 1038, startPoint y: 303, endPoint x: 1053, endPoint y: 381, distance: 79.4
click at [1053, 379] on div at bounding box center [1034, 372] width 130 height 14
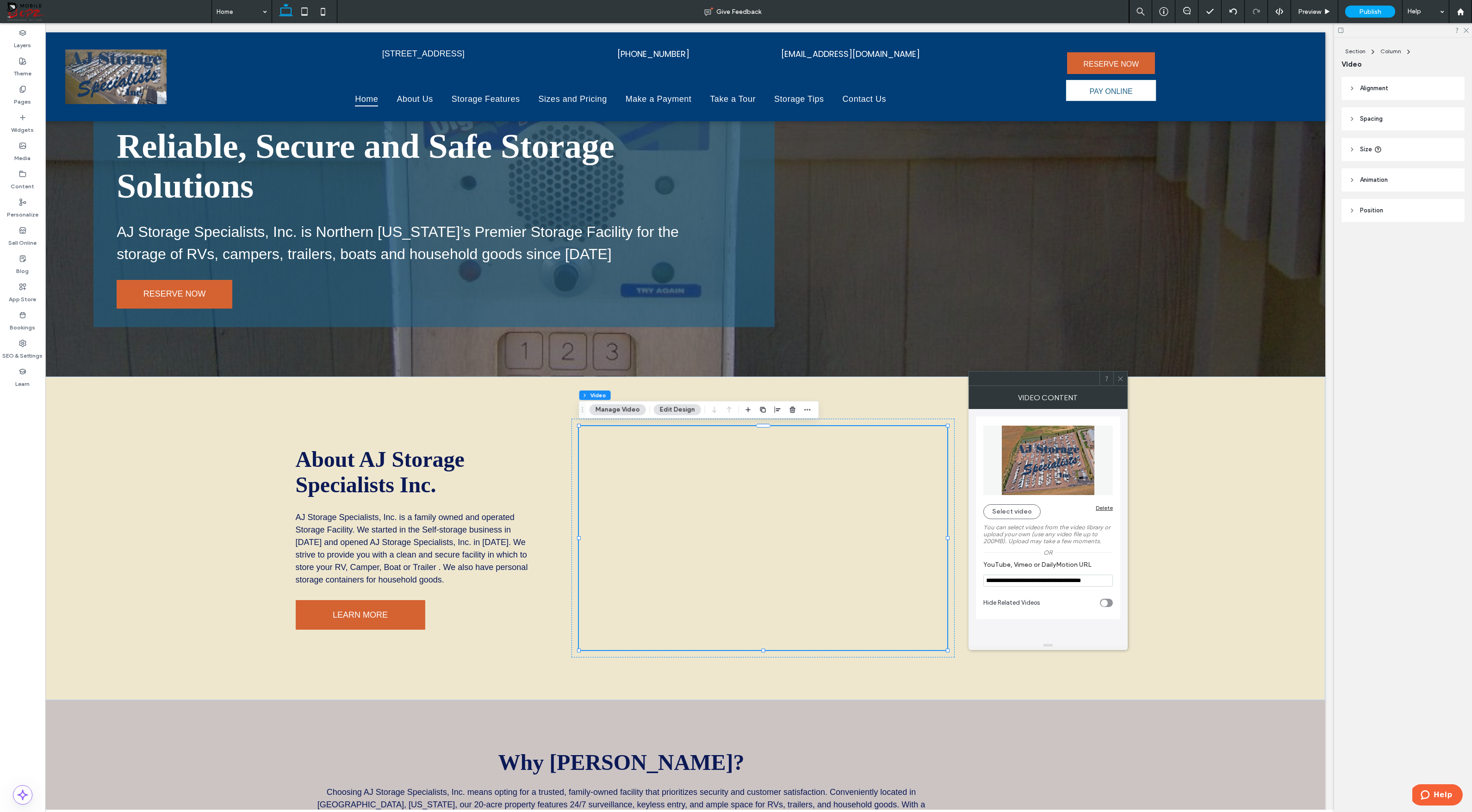
click at [1108, 605] on div "toggle" at bounding box center [1106, 603] width 13 height 9
click at [1103, 606] on div "toggle" at bounding box center [1106, 603] width 13 height 9
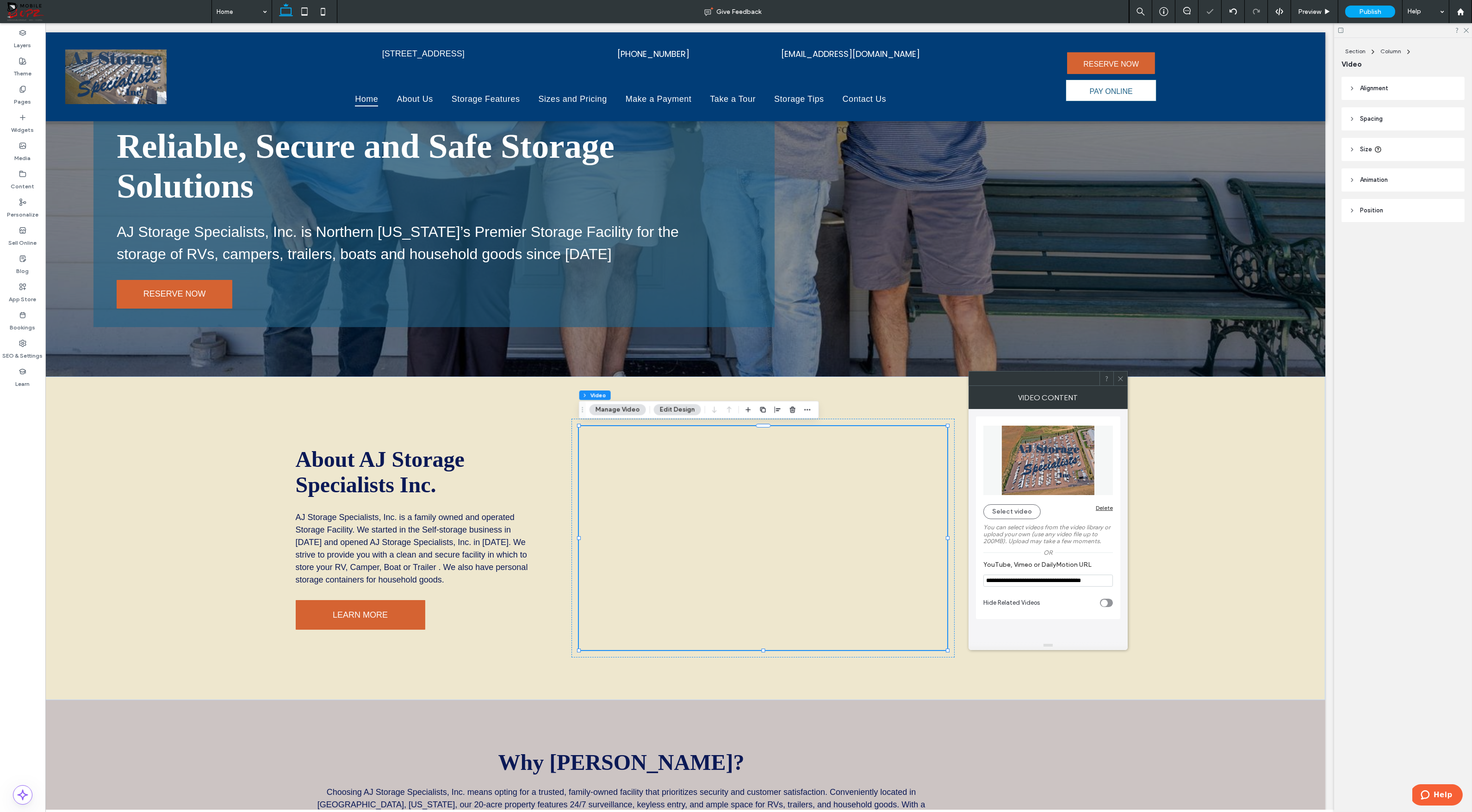
click at [1108, 605] on div "toggle" at bounding box center [1106, 603] width 13 height 9
click at [1106, 605] on div "toggle" at bounding box center [1109, 603] width 7 height 7
type input "**********"
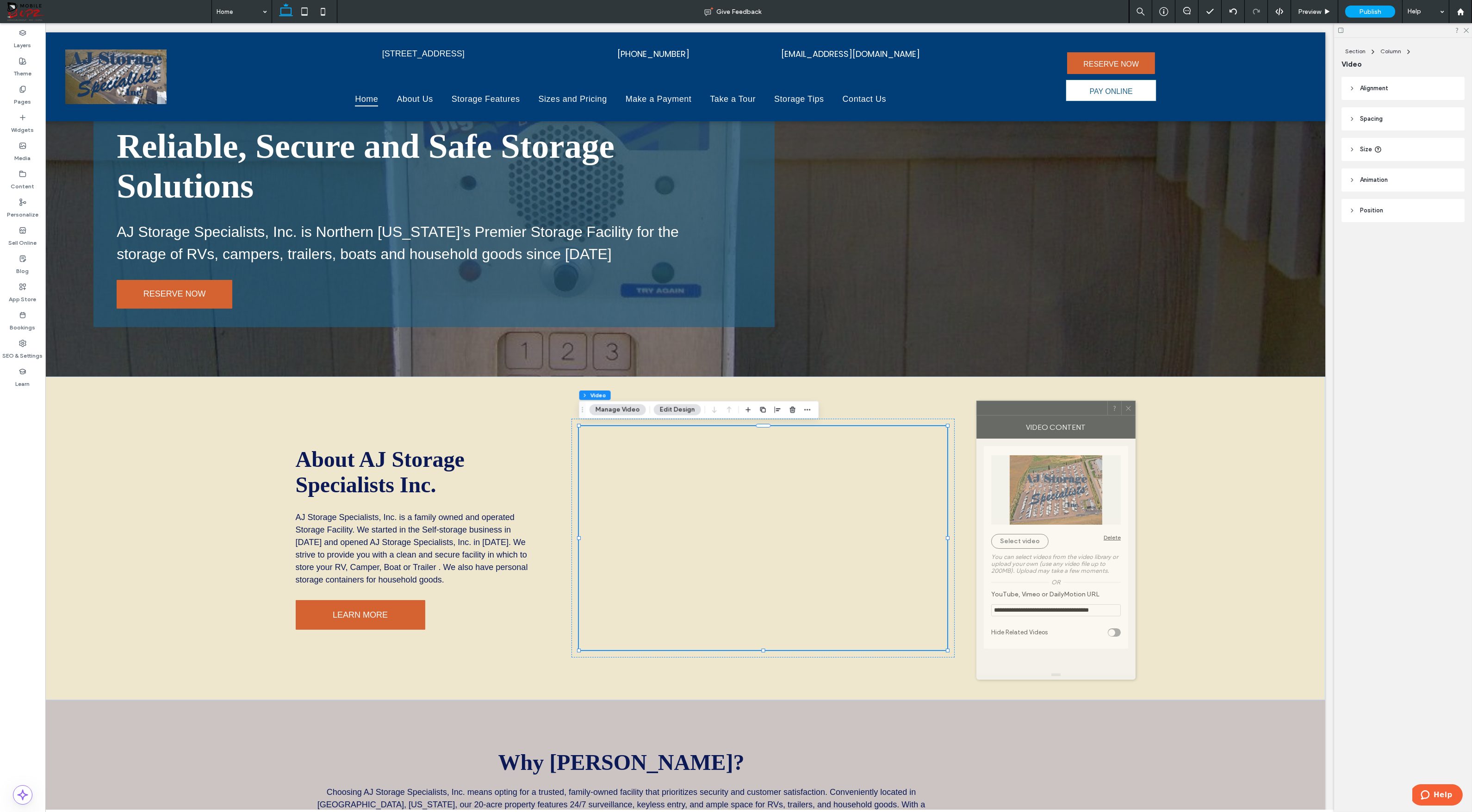
drag, startPoint x: 1057, startPoint y: 383, endPoint x: 1065, endPoint y: 413, distance: 31.0
click at [1065, 413] on div at bounding box center [1042, 408] width 130 height 14
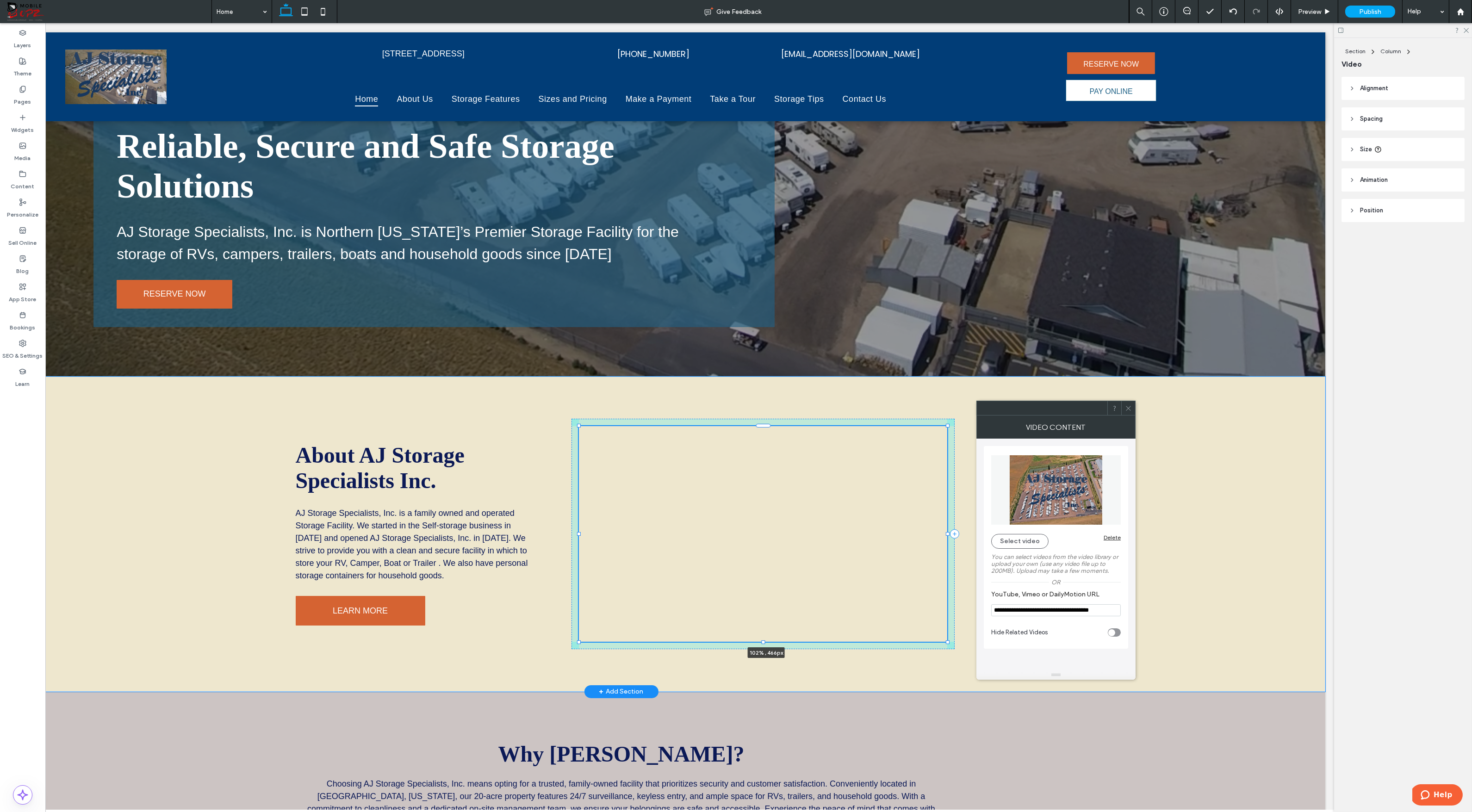
drag, startPoint x: 946, startPoint y: 647, endPoint x: 953, endPoint y: 643, distance: 8.1
click at [953, 643] on div "About AJ Storage Specialists Inc. AJ Storage Specialists, Inc. is a family owne…" at bounding box center [622, 534] width 666 height 315
type input "***"
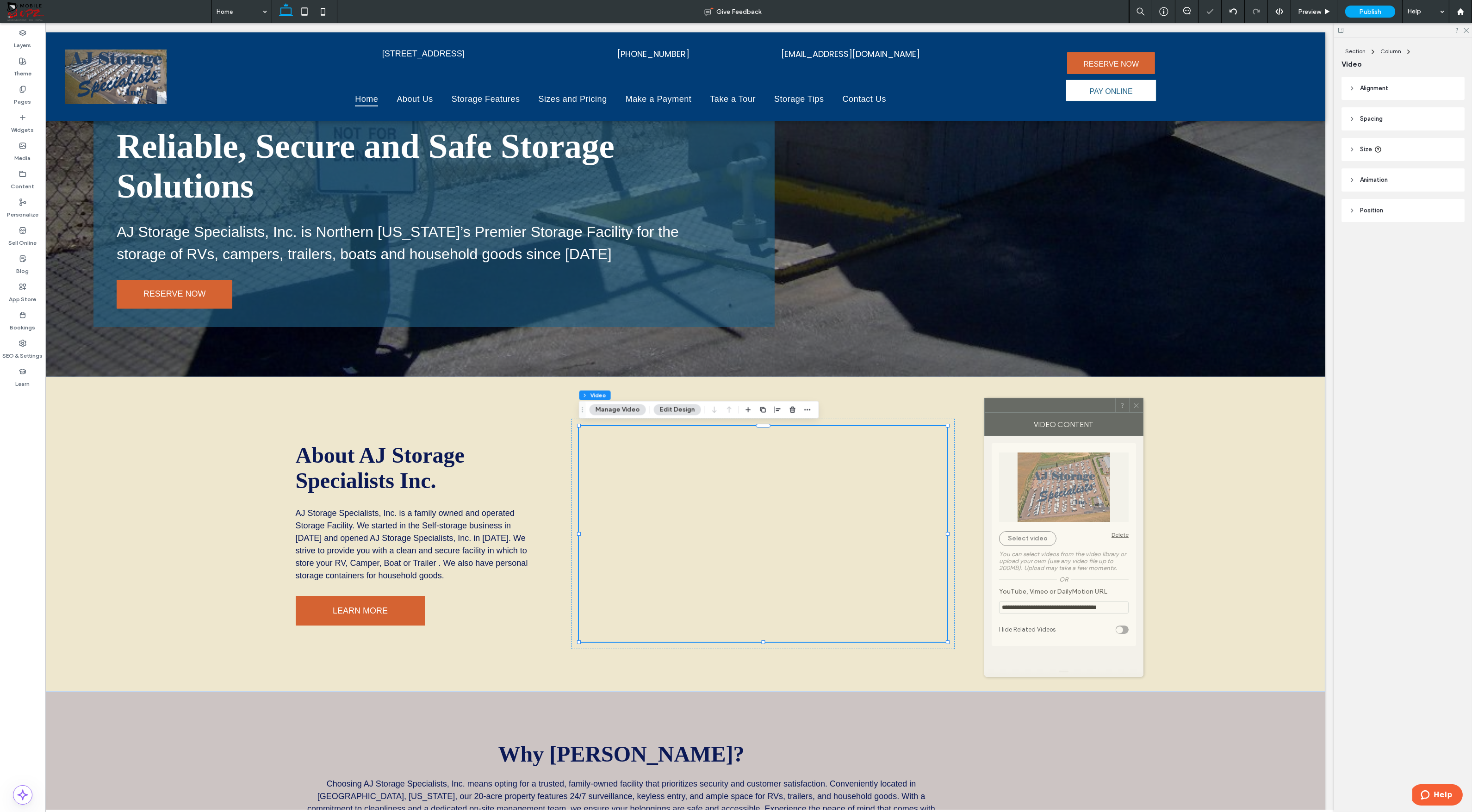
drag, startPoint x: 1060, startPoint y: 406, endPoint x: 1068, endPoint y: 403, distance: 8.5
click at [1068, 403] on div at bounding box center [1050, 405] width 130 height 14
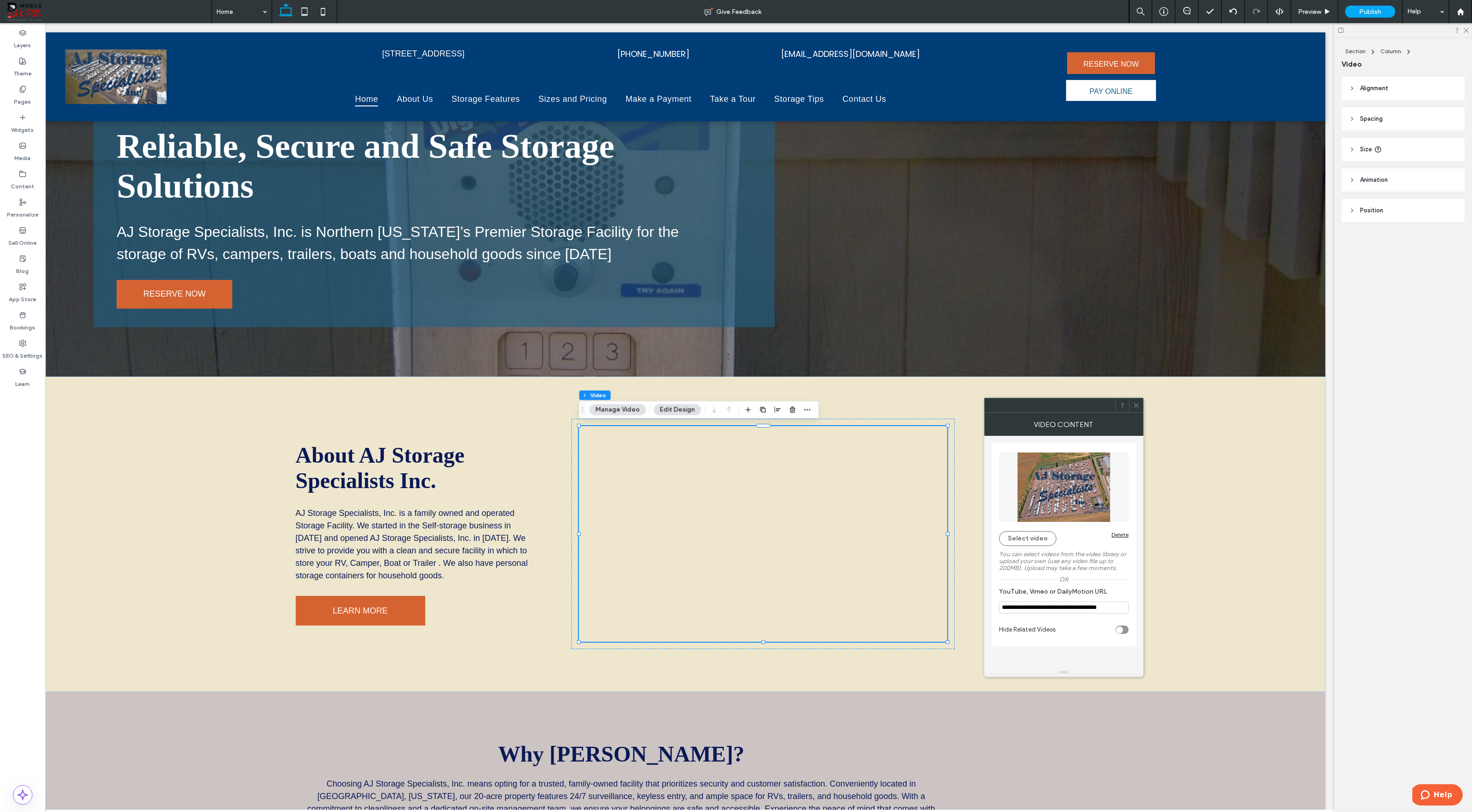
click at [1102, 575] on label "You can select videos from the video library or upload your own (use any video …" at bounding box center [1063, 561] width 130 height 30
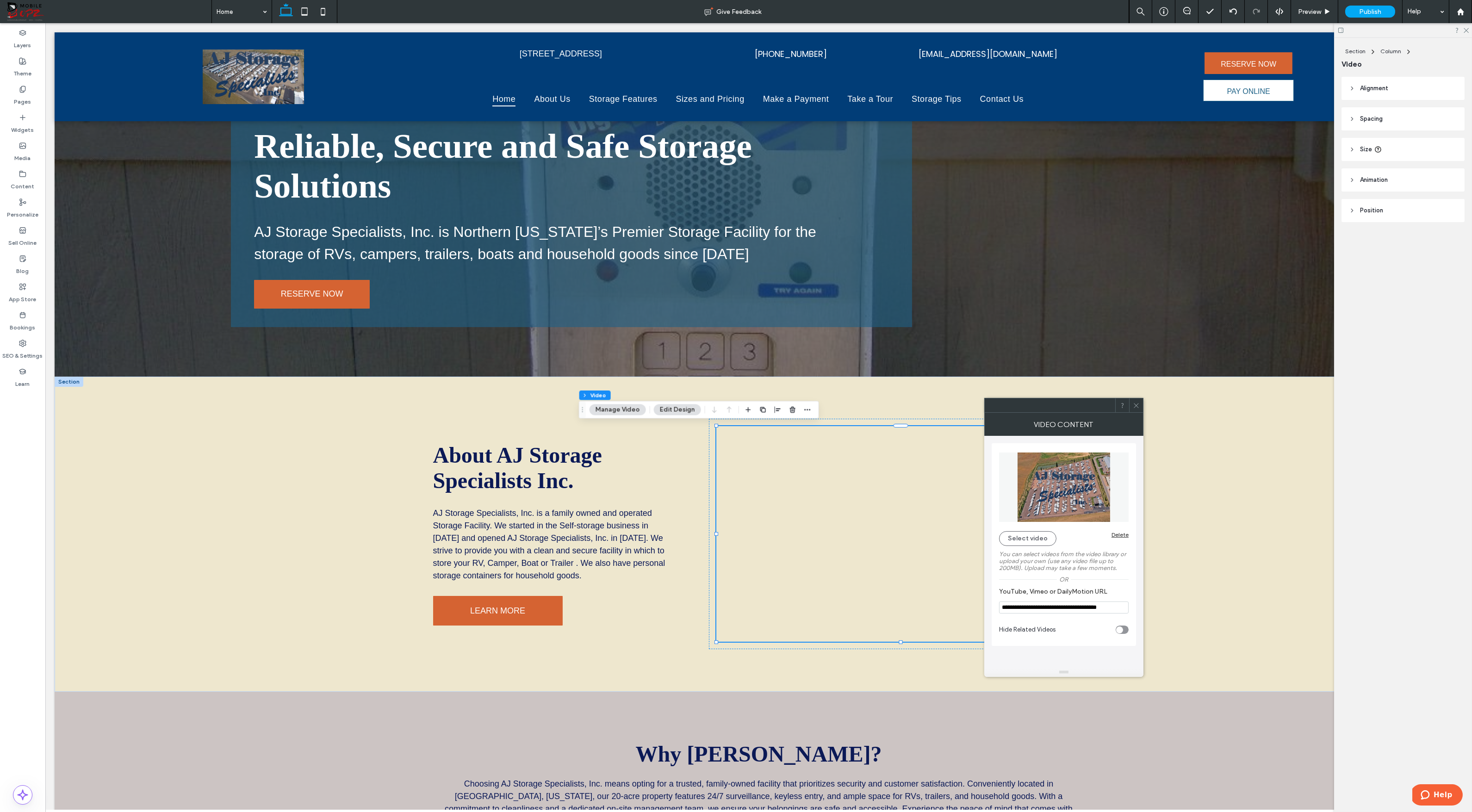
scroll to position [0, 138]
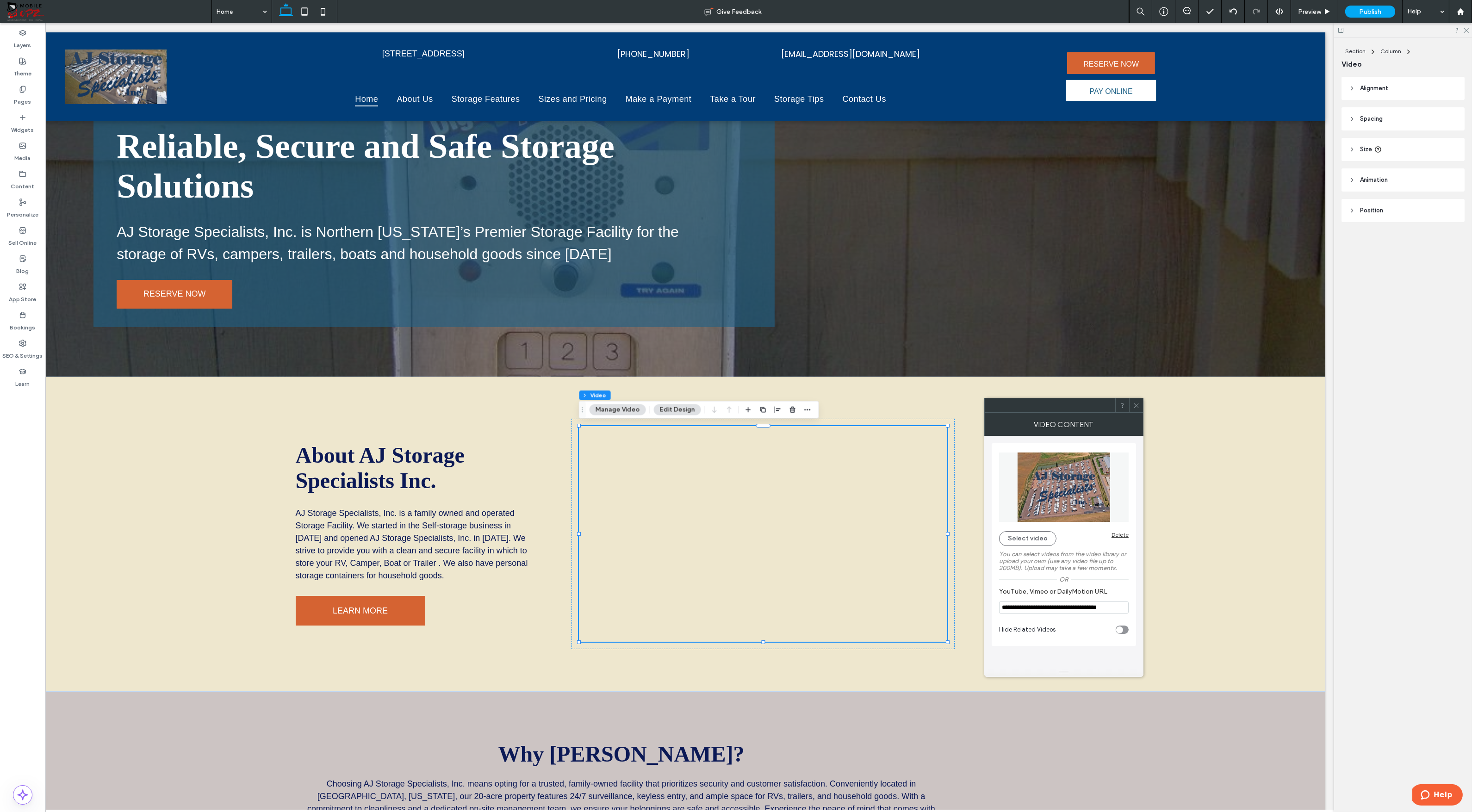
click at [1125, 629] on div "toggle" at bounding box center [1122, 630] width 13 height 9
click at [1121, 629] on div "toggle" at bounding box center [1124, 630] width 7 height 7
type input "**********"
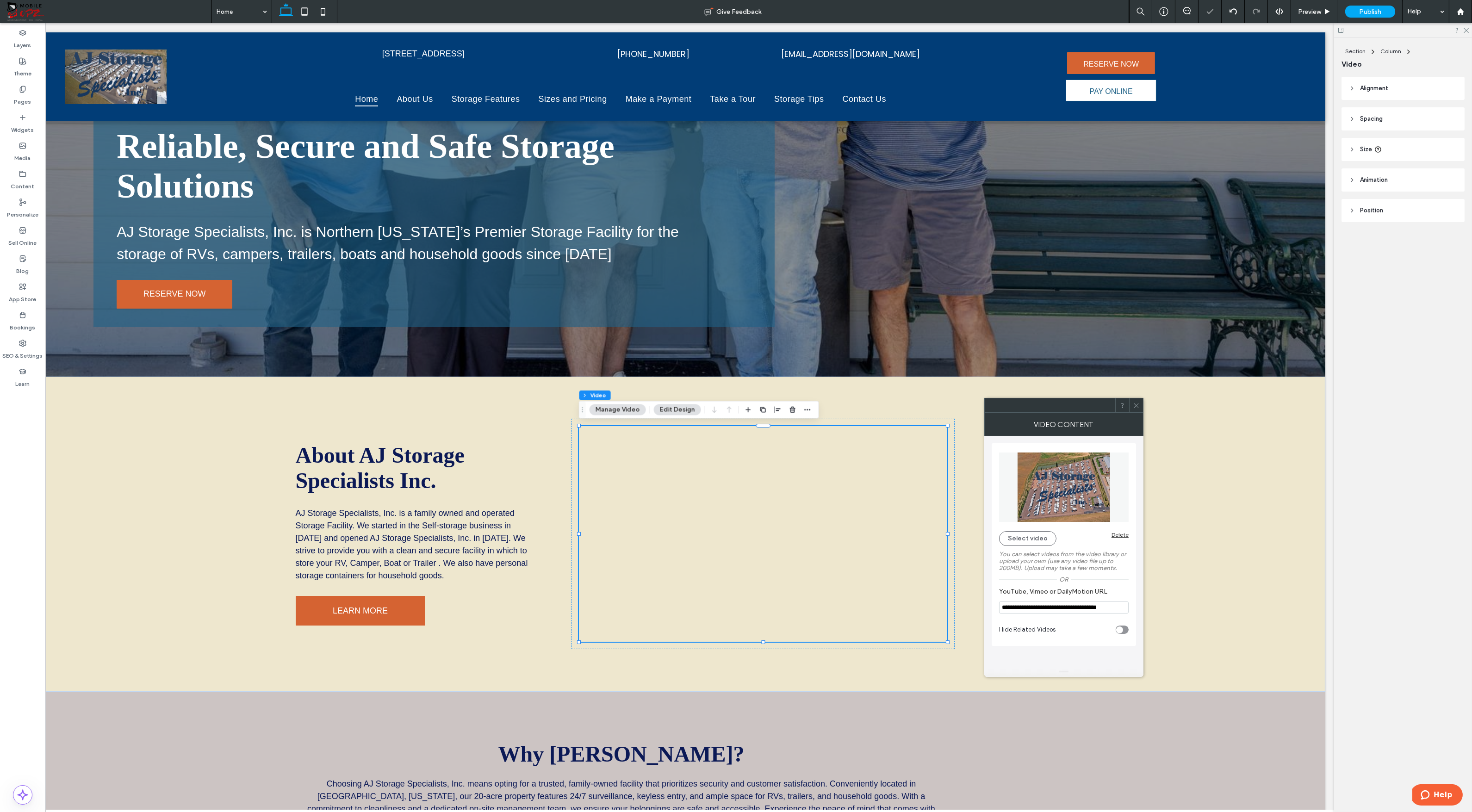
click at [1136, 403] on icon at bounding box center [1136, 406] width 7 height 7
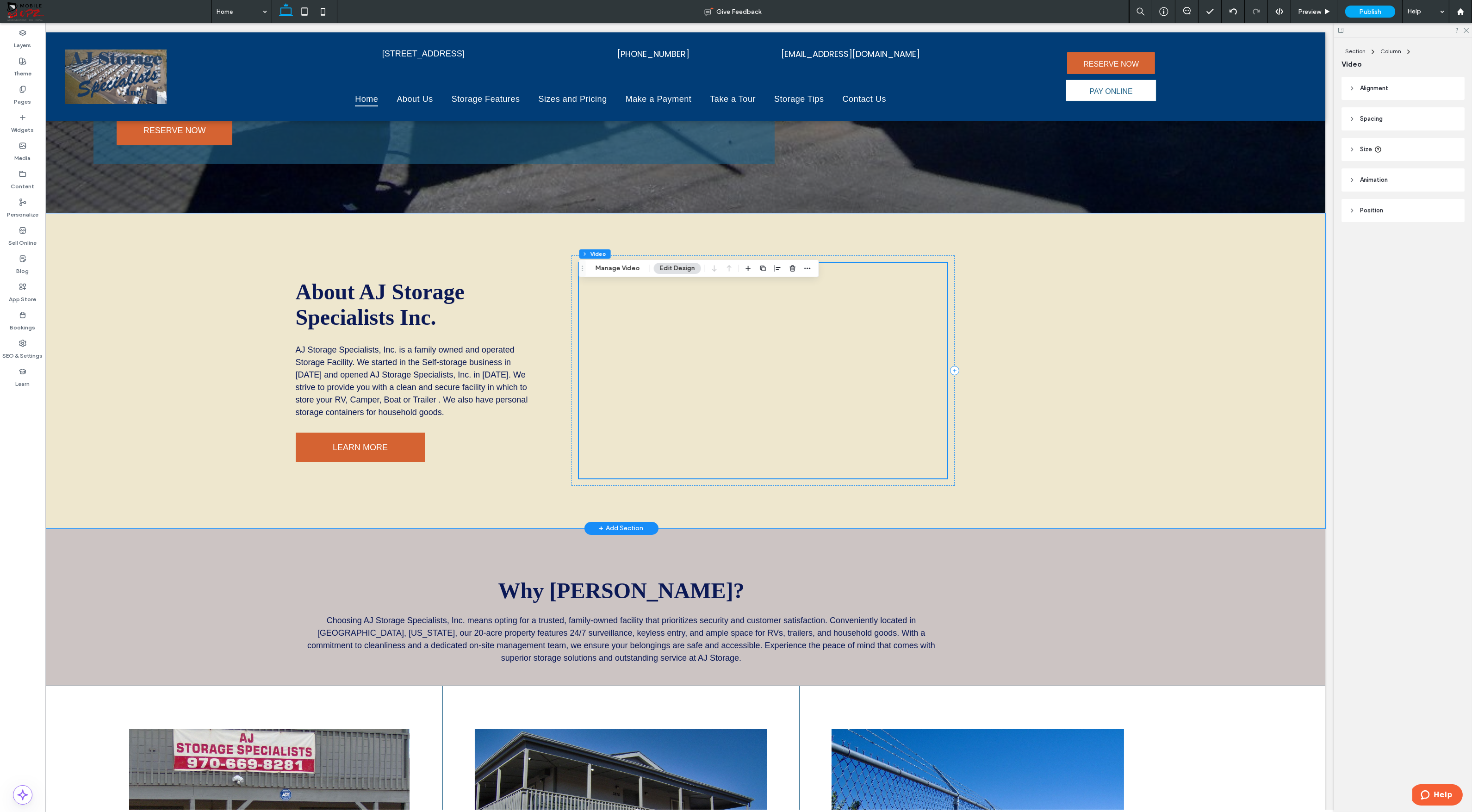
scroll to position [459, 0]
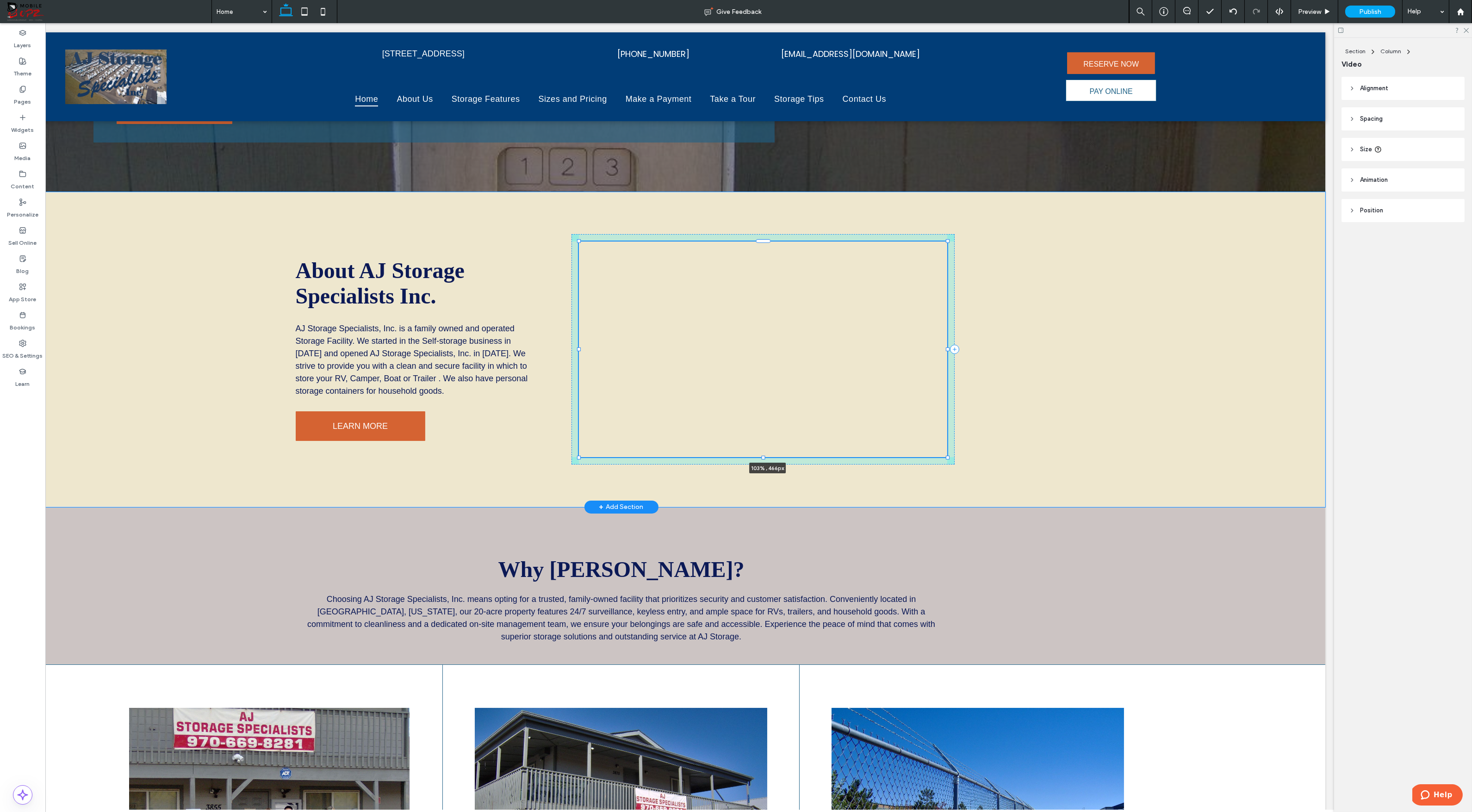
drag, startPoint x: 579, startPoint y: 348, endPoint x: 570, endPoint y: 349, distance: 9.1
click at [570, 349] on div "About AJ Storage Specialists Inc. AJ Storage Specialists, Inc. is a family owne…" at bounding box center [622, 349] width 666 height 315
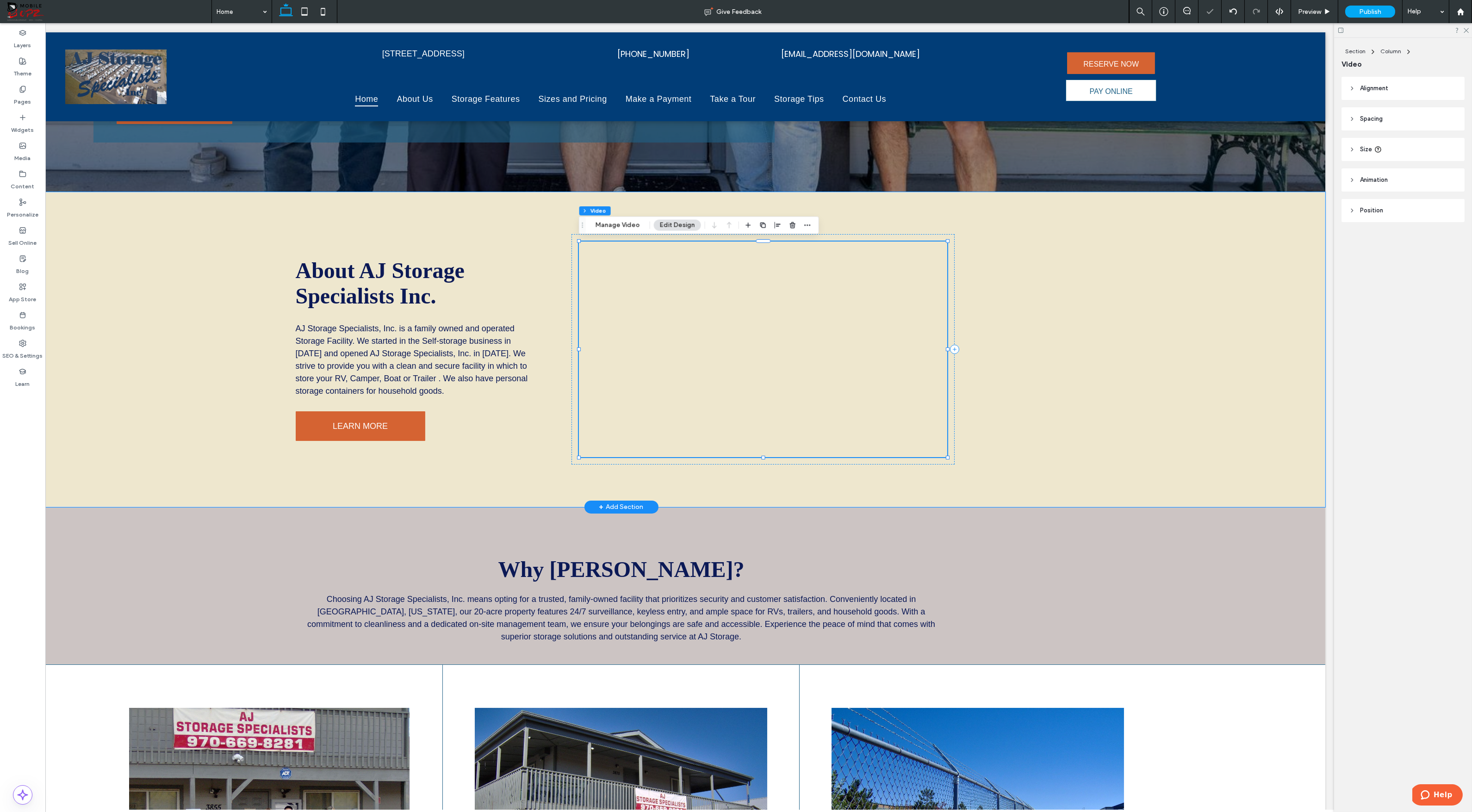
click at [821, 311] on div at bounding box center [763, 349] width 368 height 215
click at [629, 223] on button "Manage Video" at bounding box center [618, 225] width 57 height 11
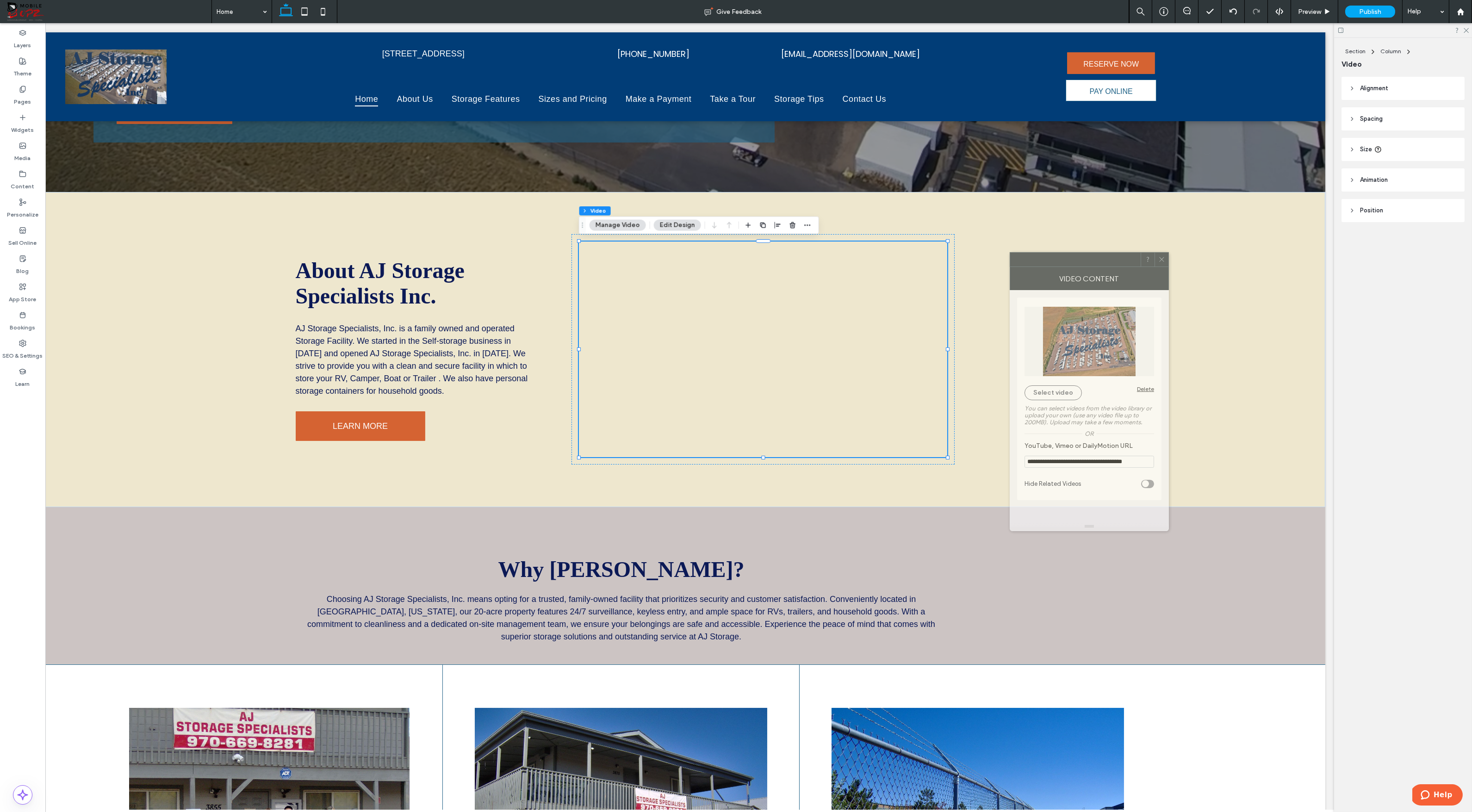
drag, startPoint x: 1344, startPoint y: 278, endPoint x: 1050, endPoint y: 263, distance: 294.4
click at [1050, 263] on div at bounding box center [1075, 259] width 130 height 14
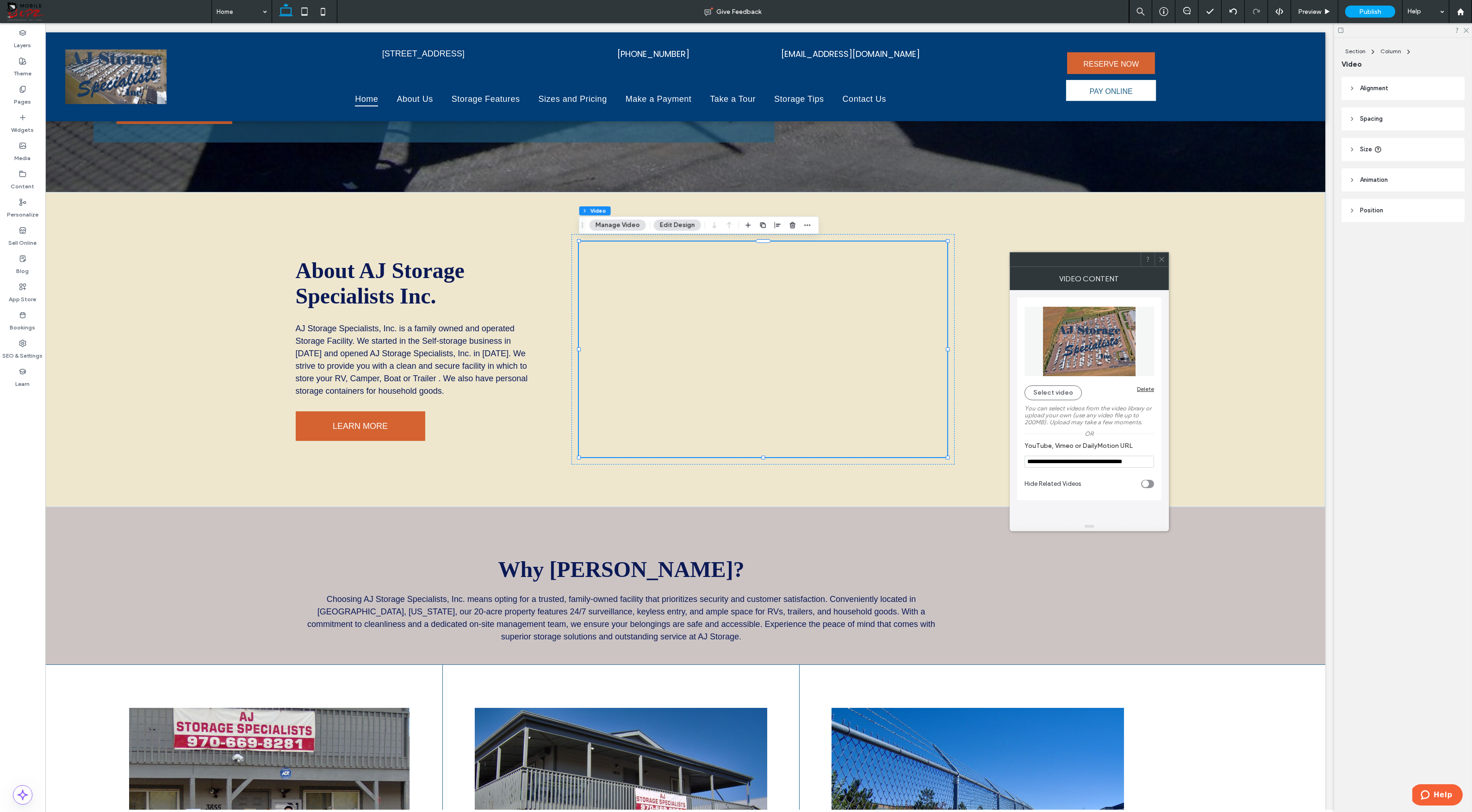
click at [1163, 258] on use at bounding box center [1162, 259] width 5 height 5
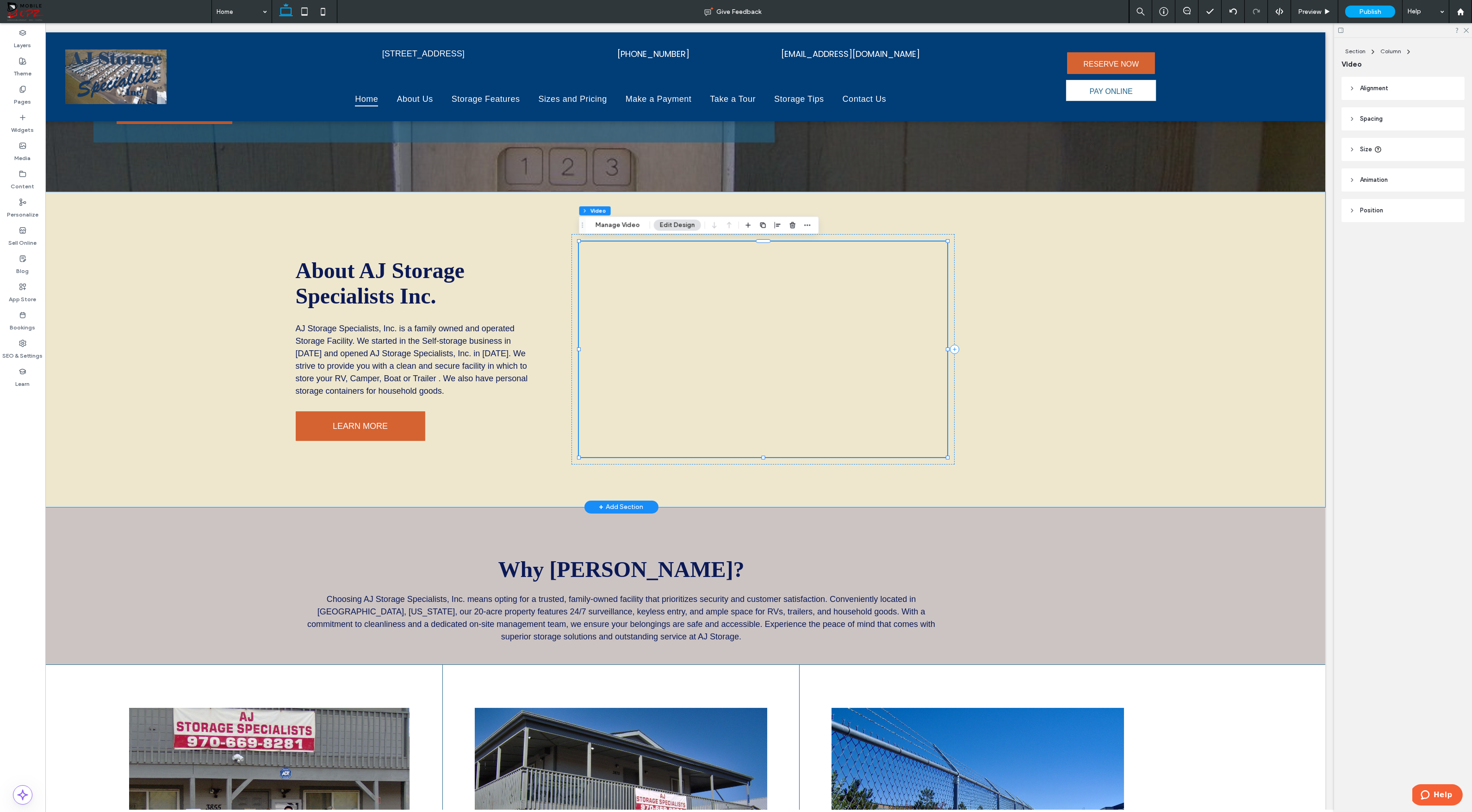
click at [890, 310] on div at bounding box center [763, 349] width 368 height 215
click at [626, 228] on button "Manage Video" at bounding box center [618, 225] width 57 height 11
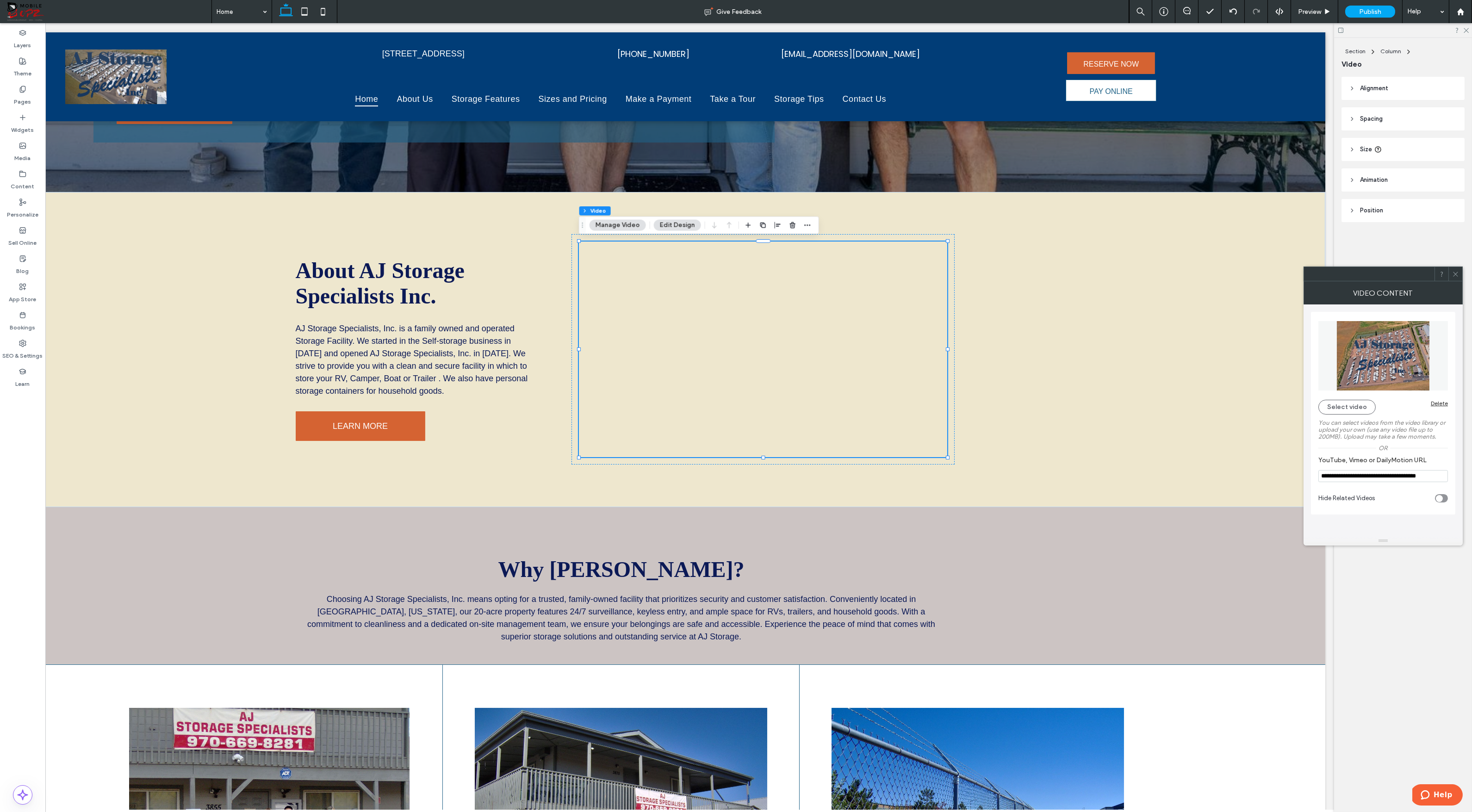
click at [1454, 274] on icon at bounding box center [1455, 274] width 7 height 7
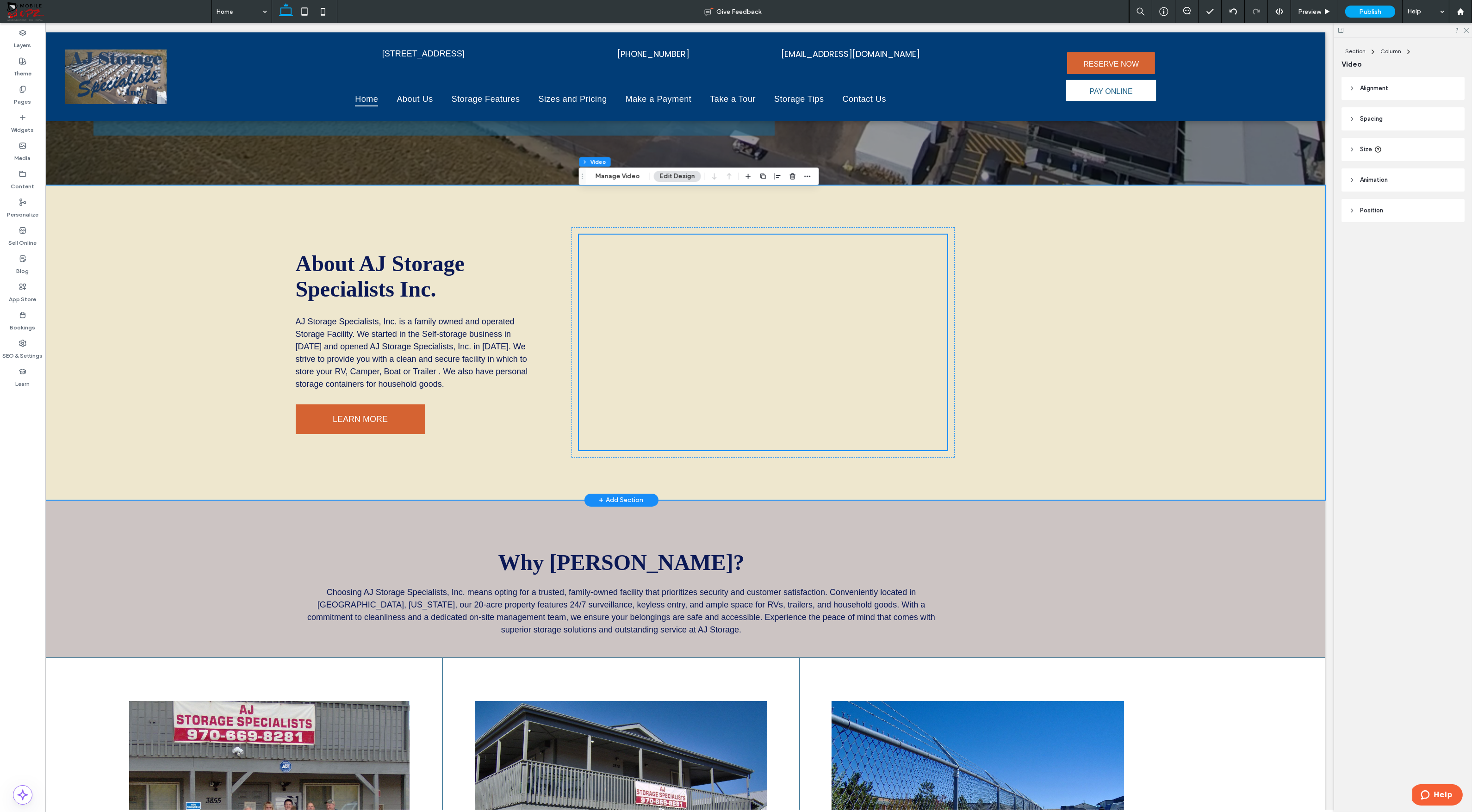
scroll to position [507, 0]
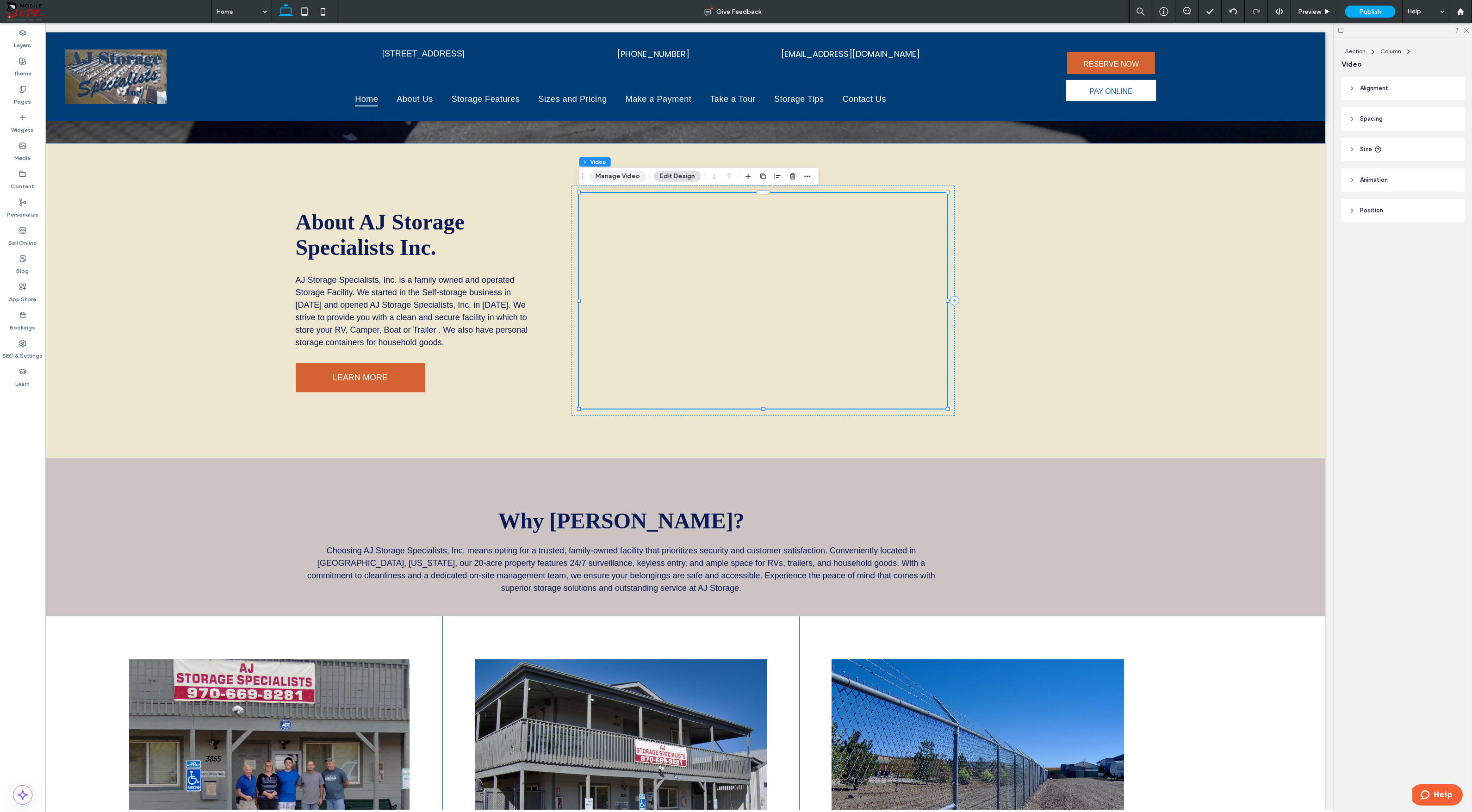
click at [612, 171] on button "Manage Video" at bounding box center [618, 176] width 57 height 11
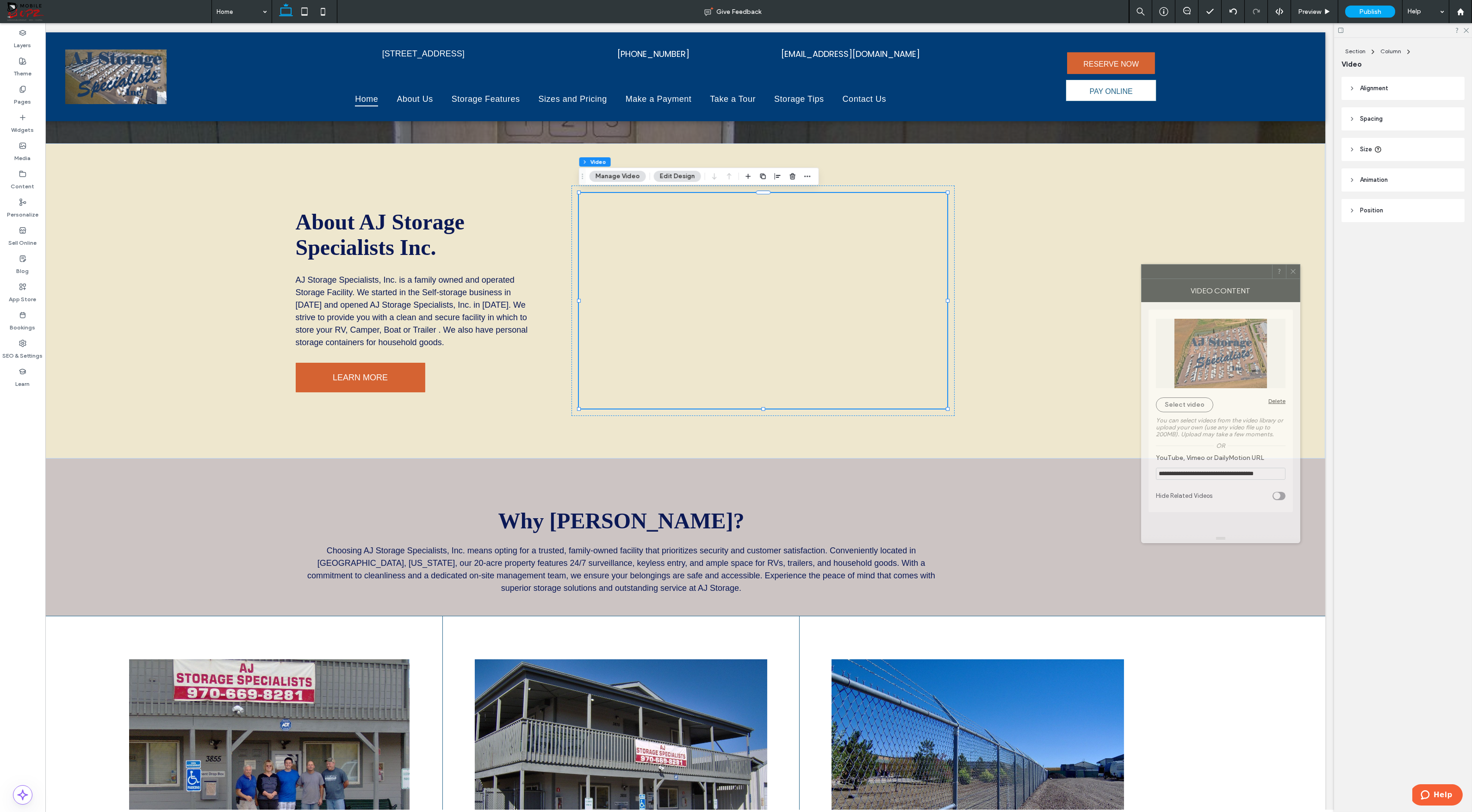
drag, startPoint x: 1342, startPoint y: 274, endPoint x: 1170, endPoint y: 271, distance: 172.0
click at [1170, 271] on div at bounding box center [1207, 271] width 130 height 14
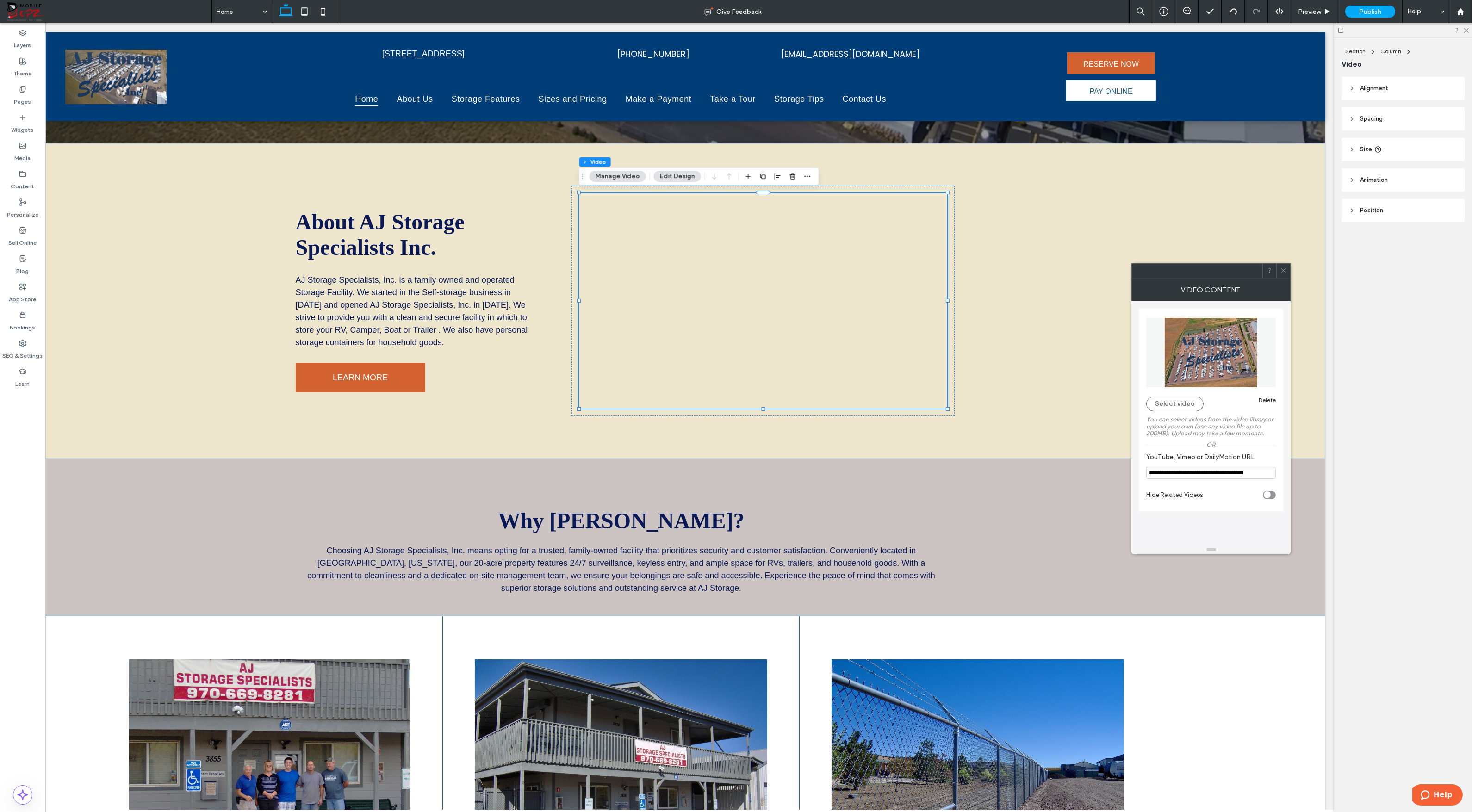
drag, startPoint x: 1208, startPoint y: 539, endPoint x: 1260, endPoint y: 466, distance: 89.6
click at [1281, 270] on icon at bounding box center [1283, 270] width 7 height 7
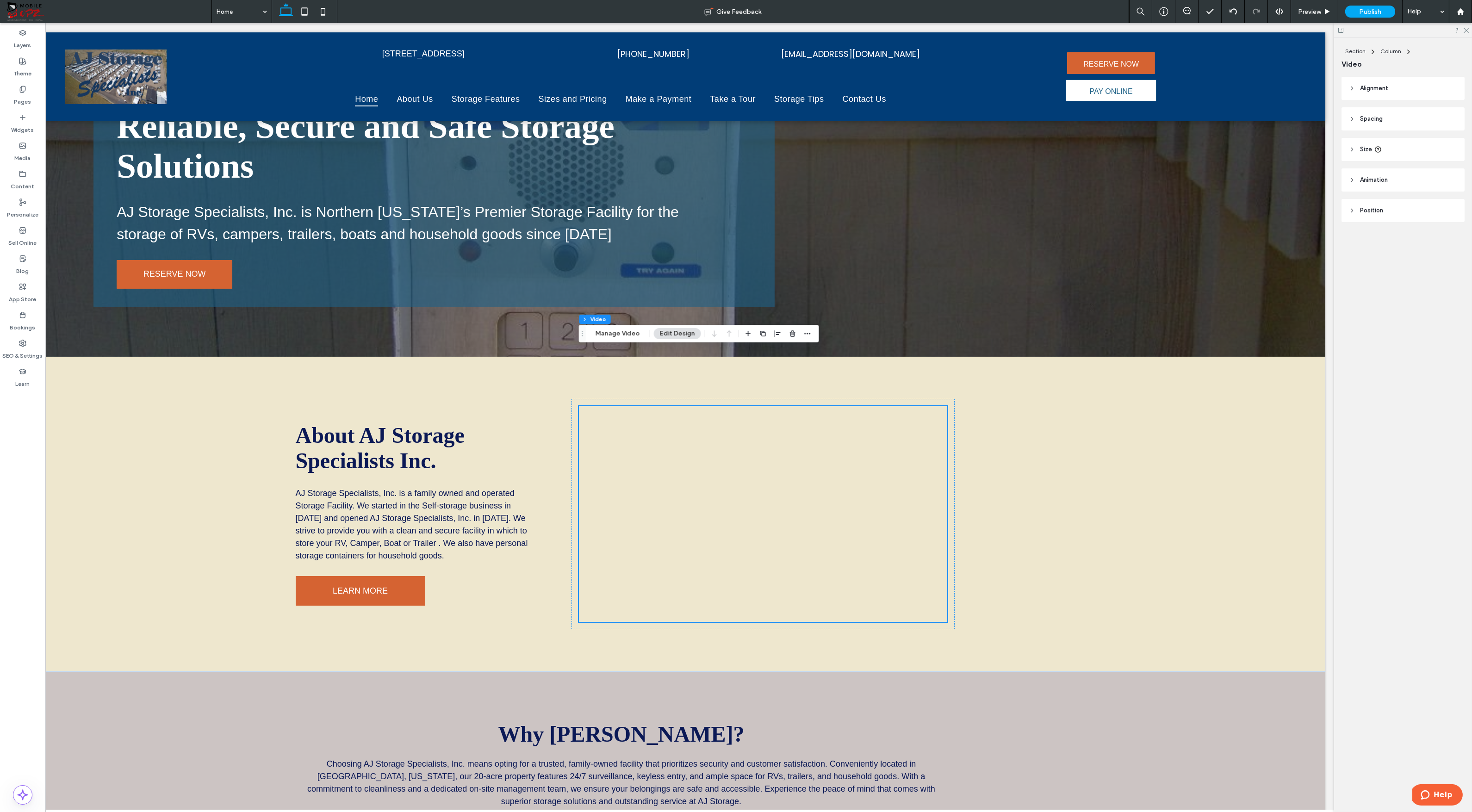
scroll to position [265, 0]
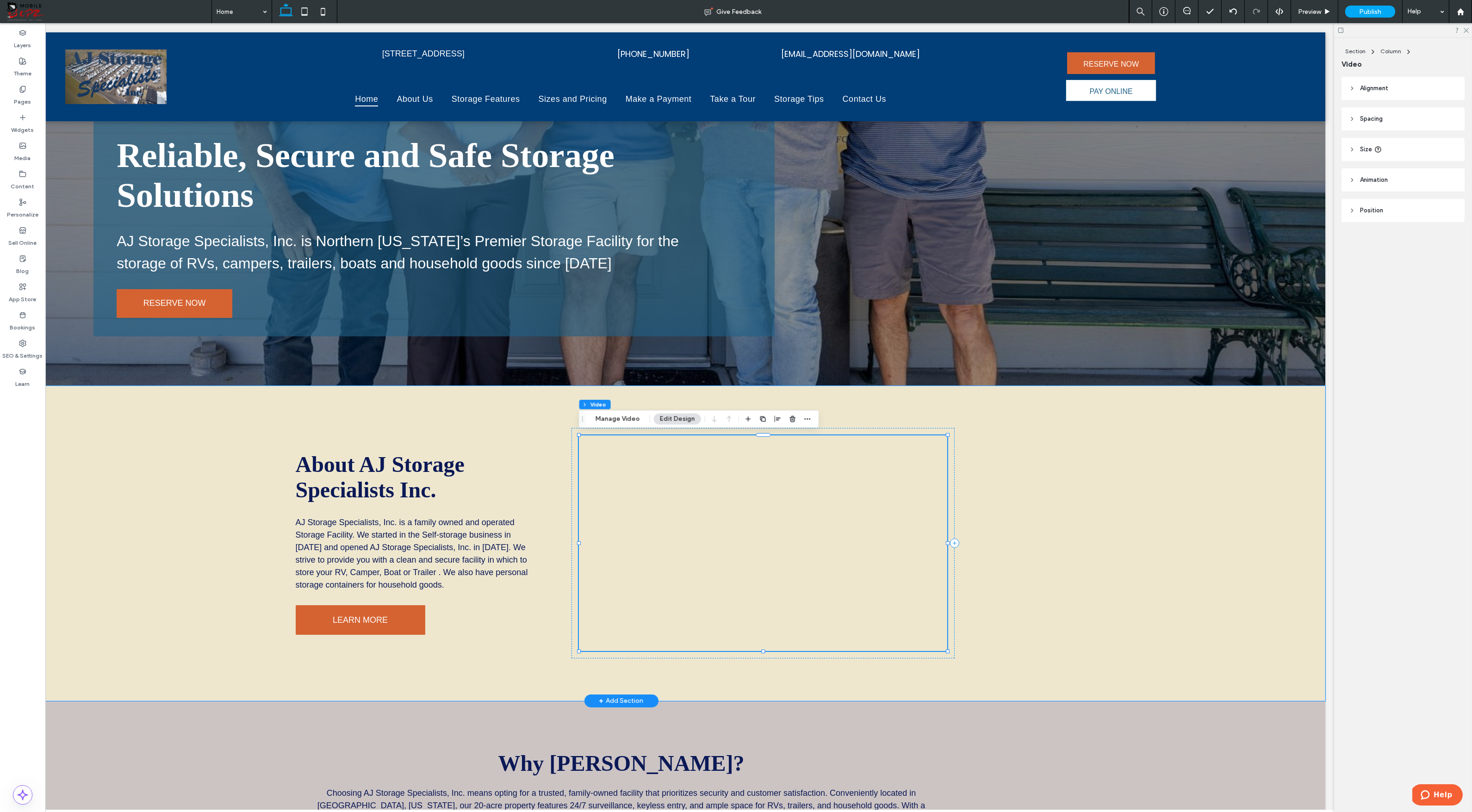
click at [776, 587] on div at bounding box center [763, 543] width 368 height 215
click at [938, 610] on div at bounding box center [763, 543] width 368 height 215
click at [1022, 610] on div "About AJ Storage Specialists Inc. AJ Storage Specialists, Inc. is a family owne…" at bounding box center [621, 543] width 1408 height 315
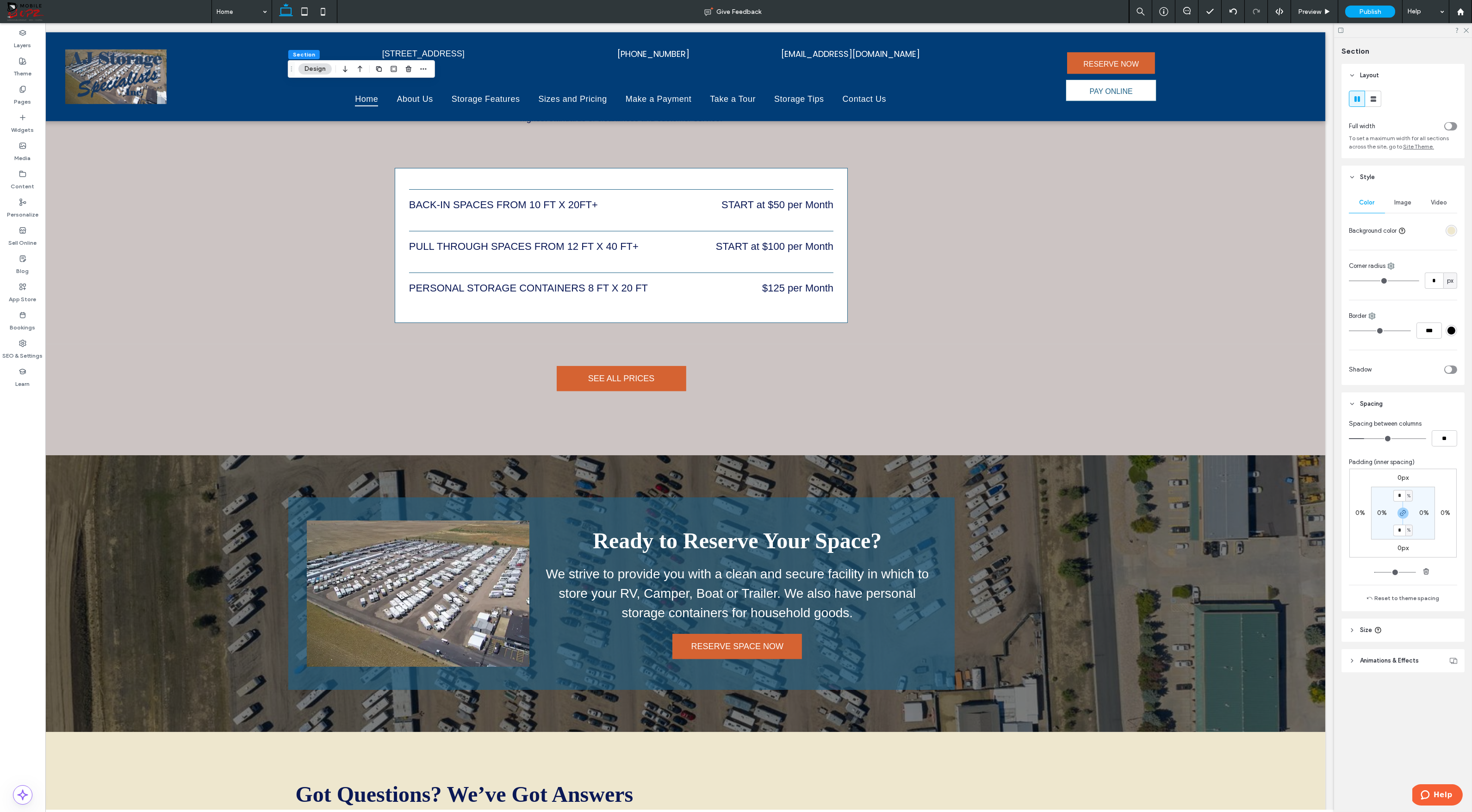
scroll to position [0, 0]
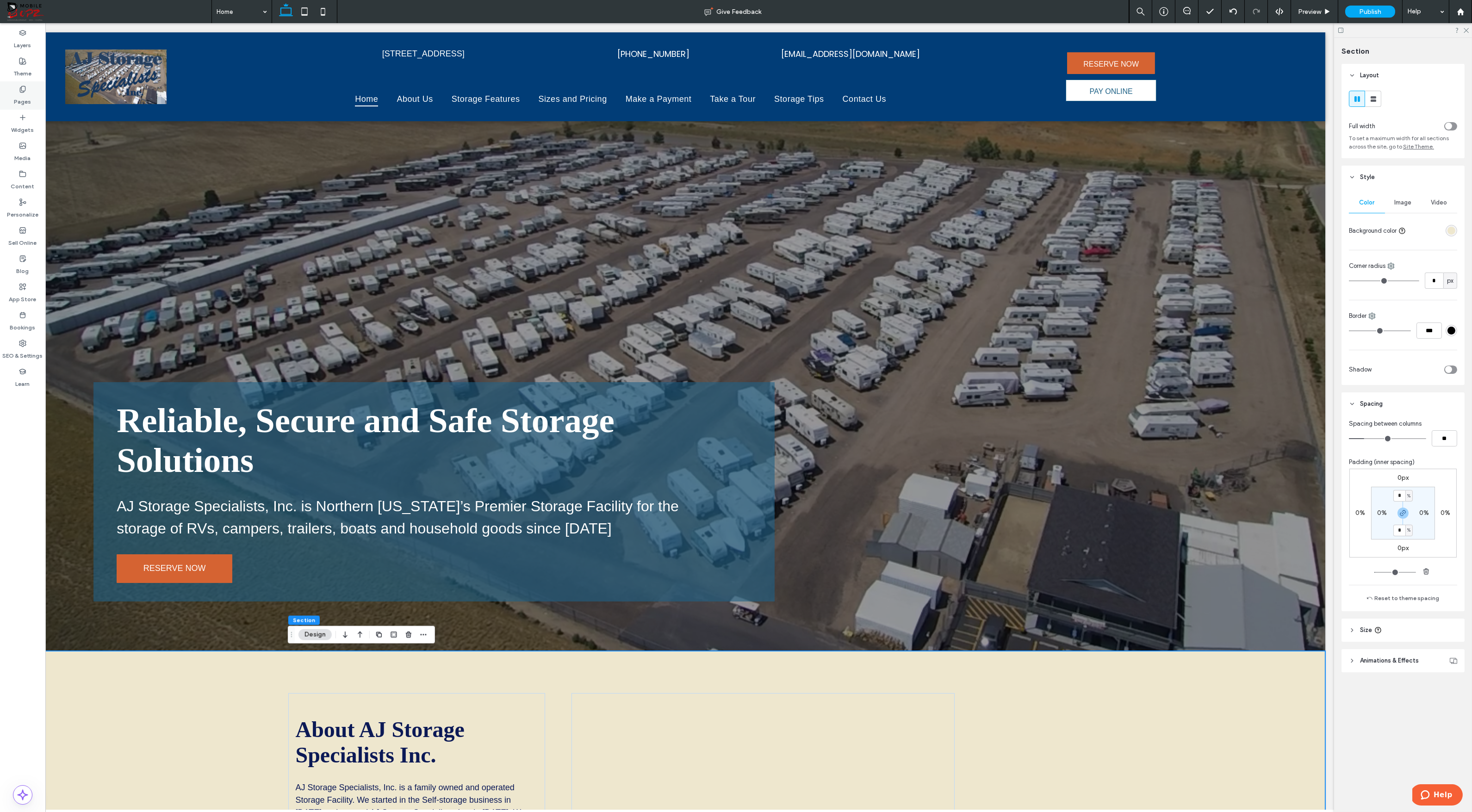
click at [26, 91] on icon at bounding box center [22, 89] width 7 height 7
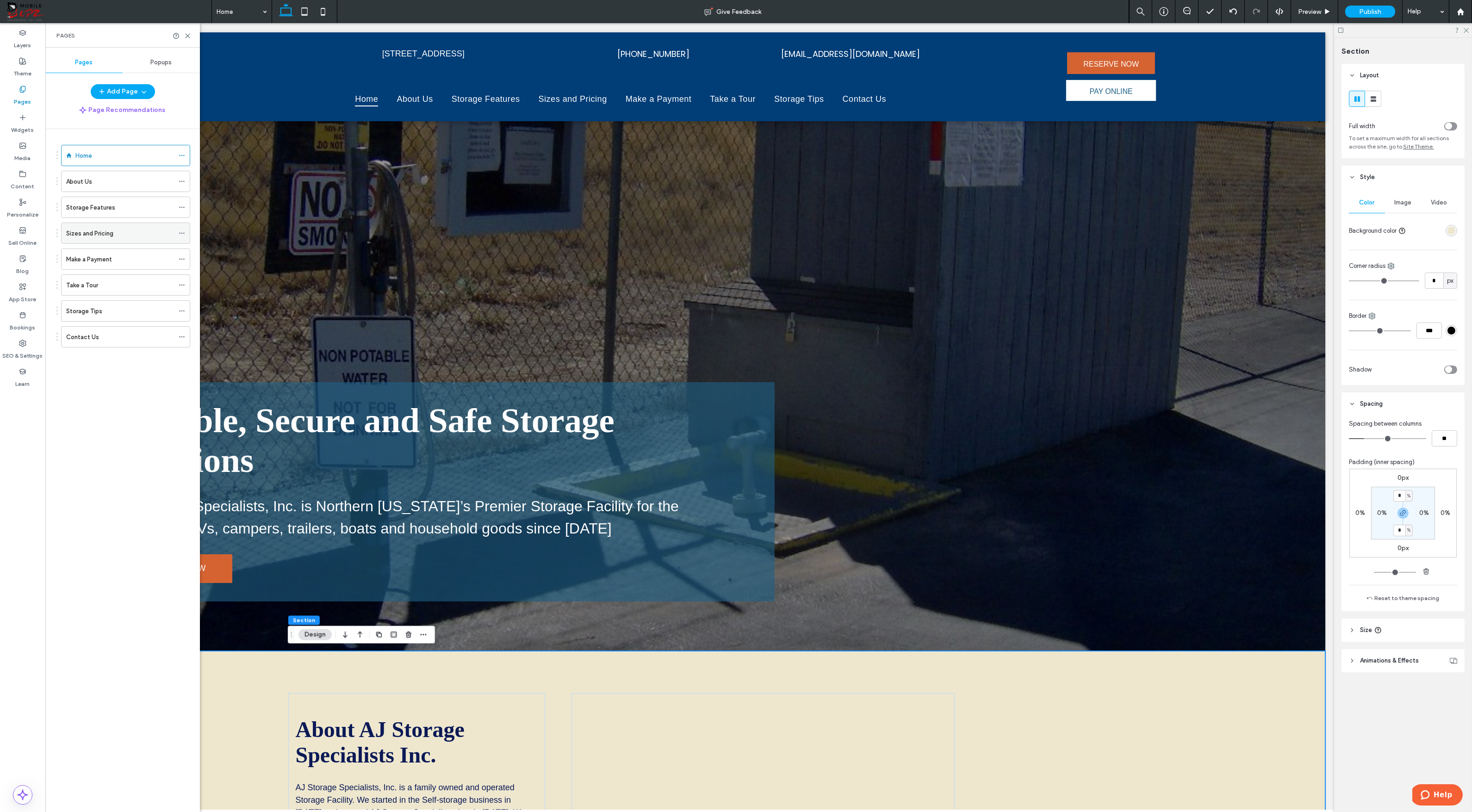
click at [97, 231] on label "Sizes and Pricing" at bounding box center [90, 233] width 47 height 16
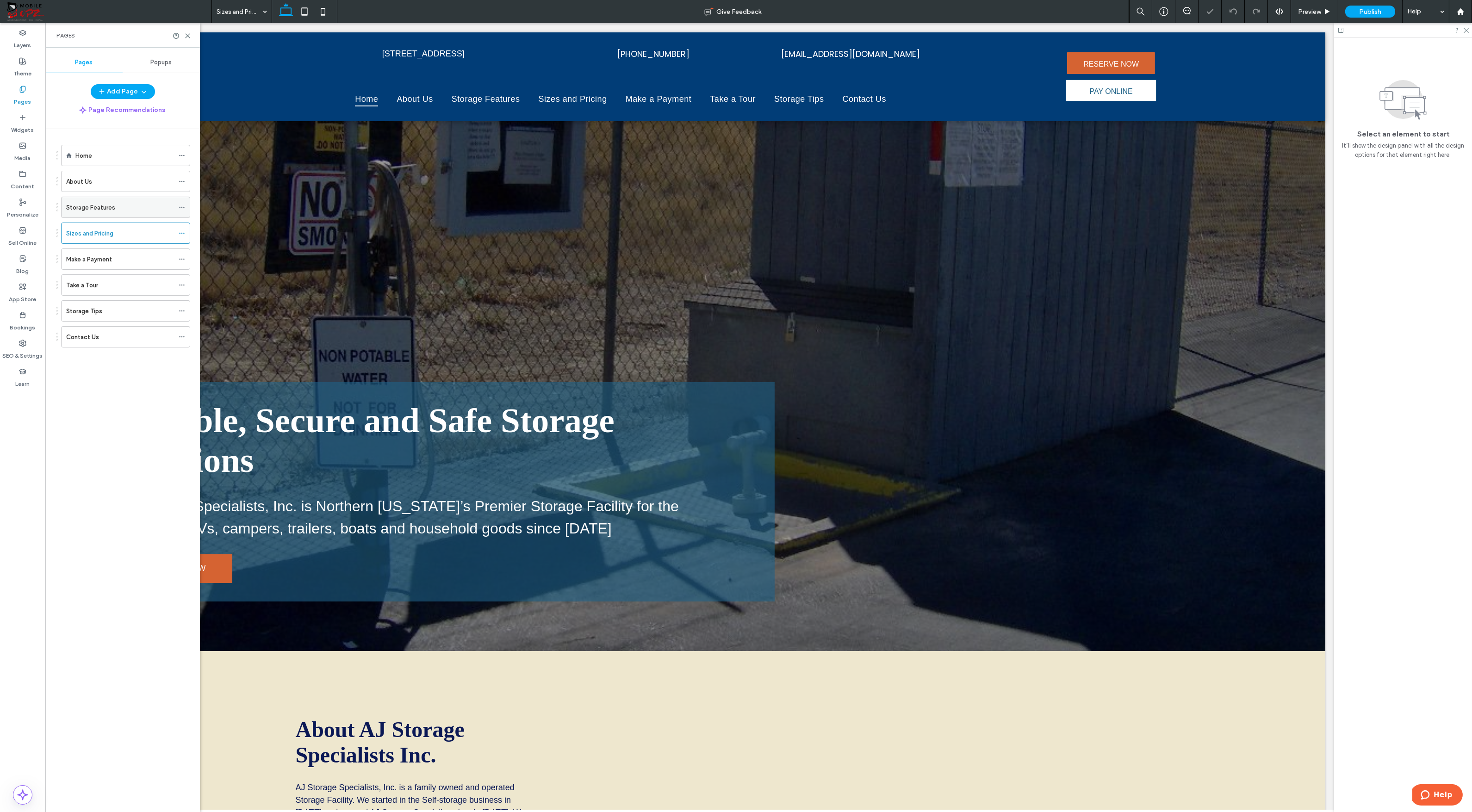
click at [101, 206] on label "Storage Features" at bounding box center [91, 207] width 49 height 16
click at [189, 35] on use at bounding box center [187, 35] width 4 height 4
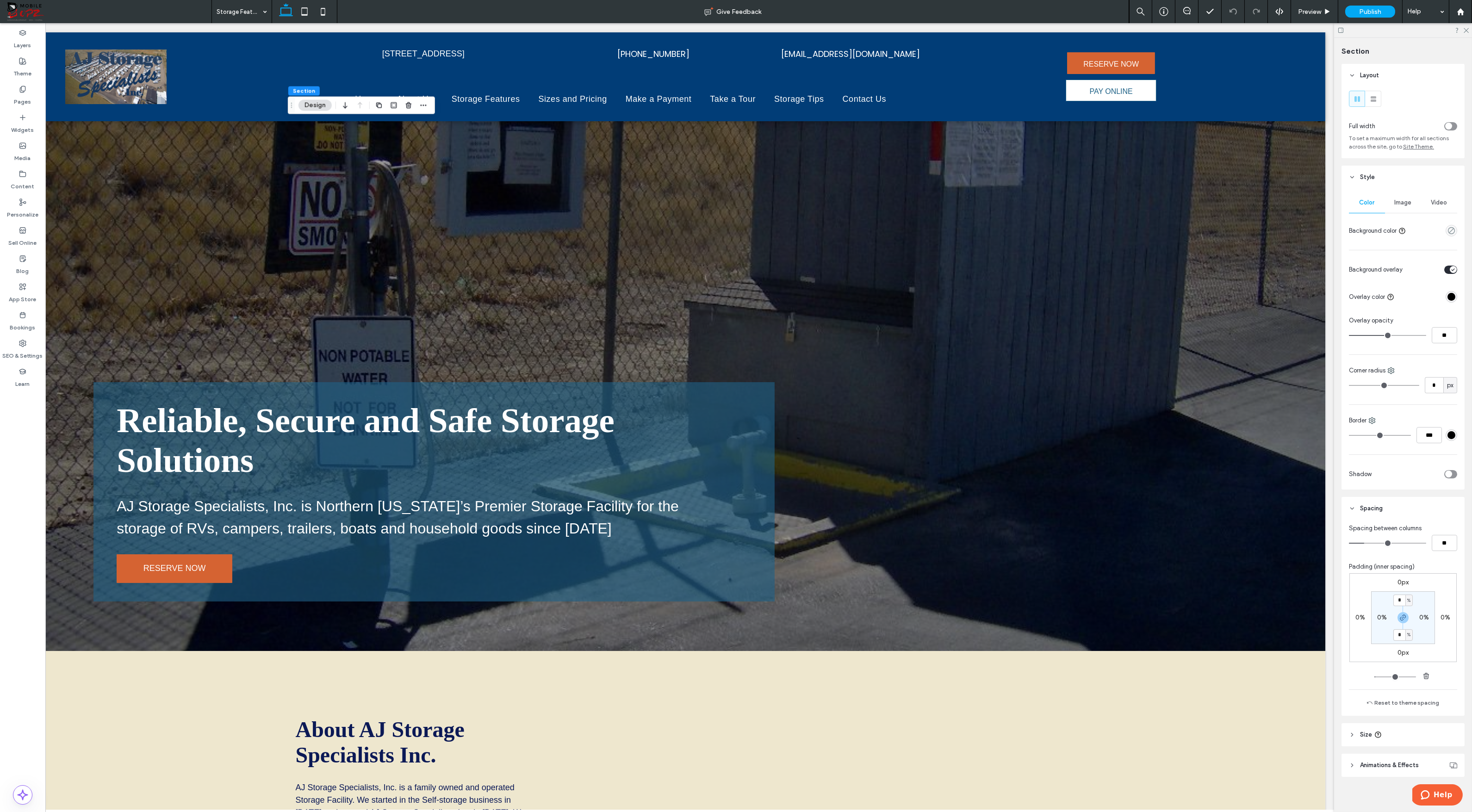
click at [1400, 204] on span "Image" at bounding box center [1403, 202] width 17 height 7
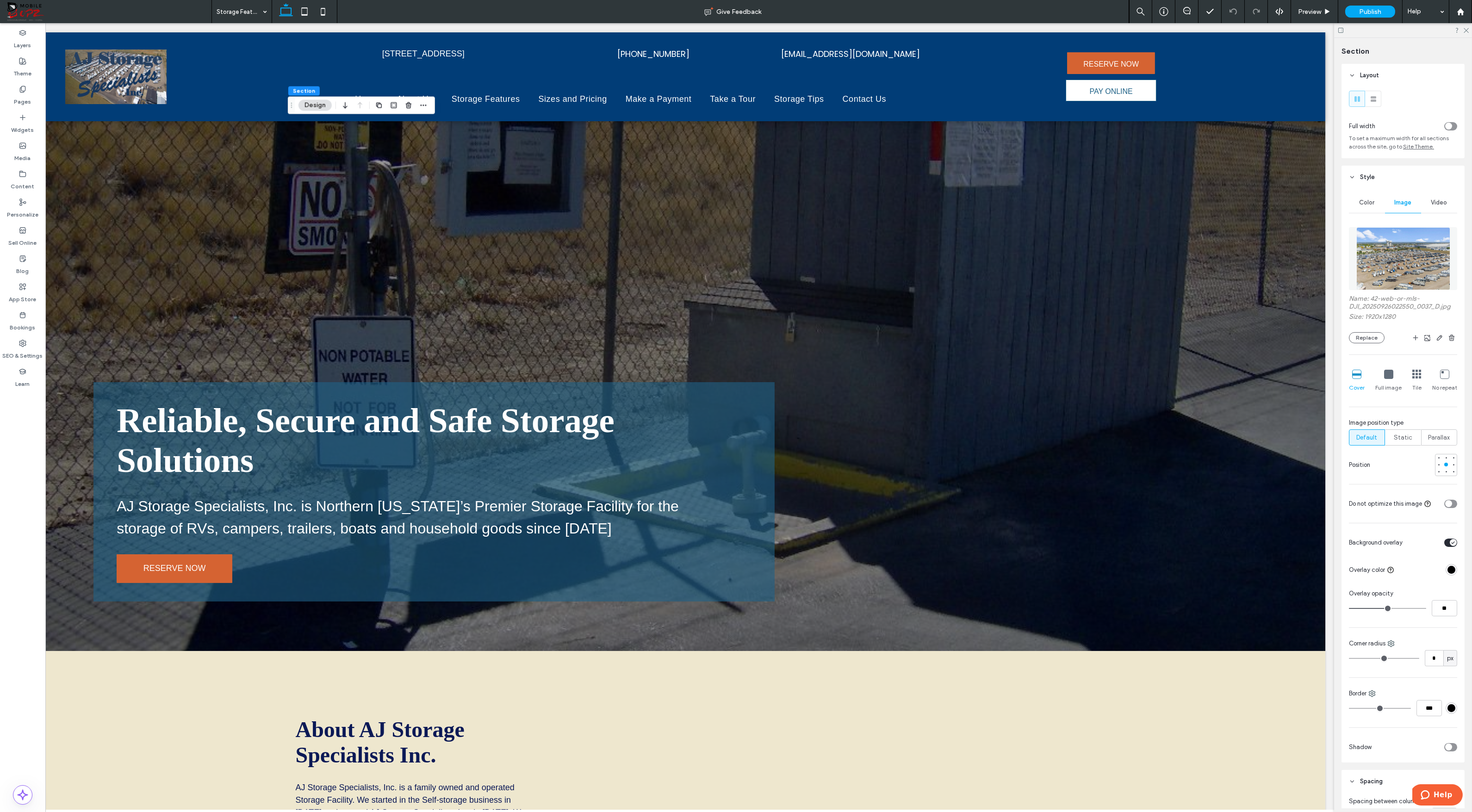
click at [1405, 265] on img at bounding box center [1403, 259] width 94 height 63
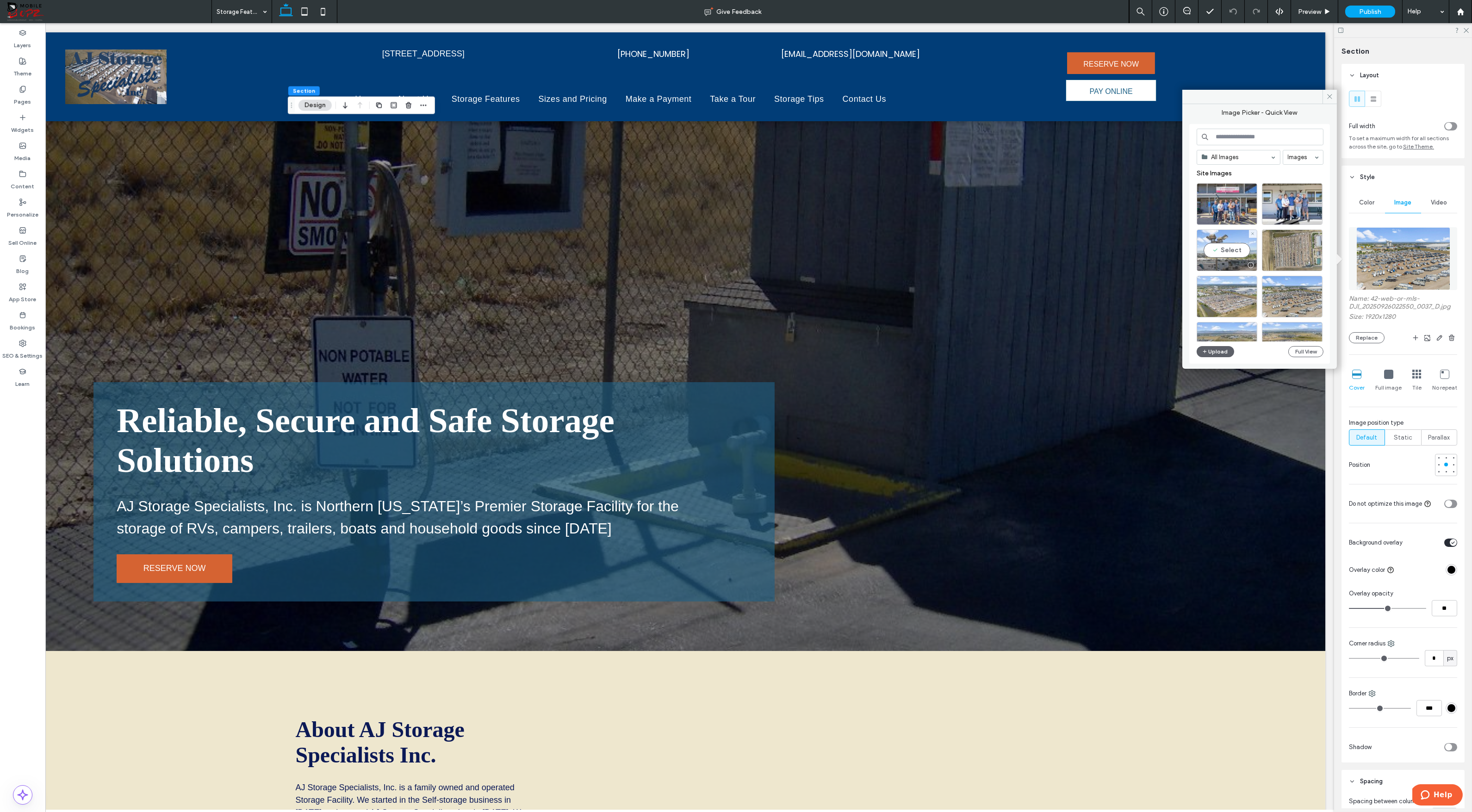
click at [1231, 250] on div "Select" at bounding box center [1227, 250] width 61 height 42
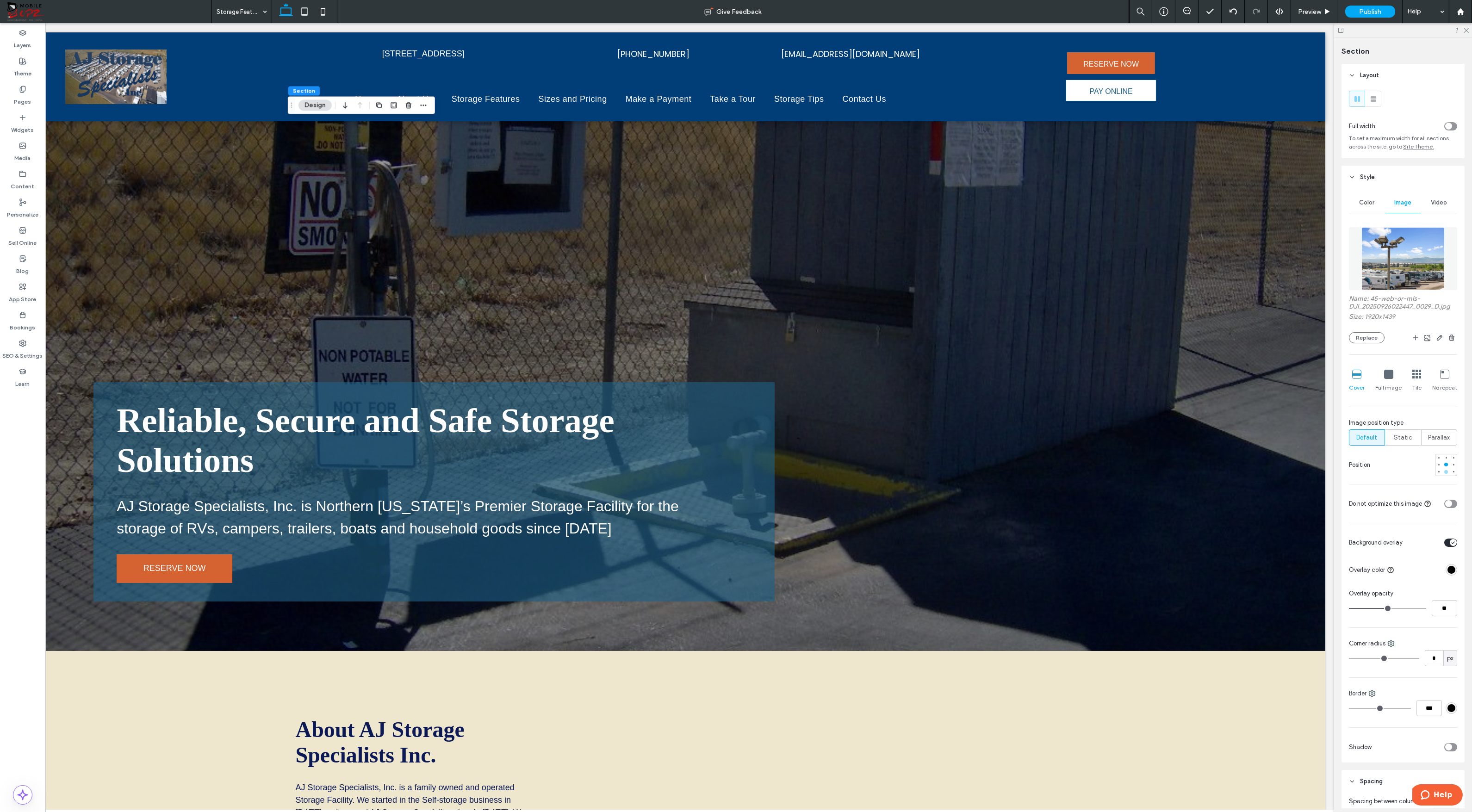
click at [1446, 471] on div at bounding box center [1446, 472] width 3 height 3
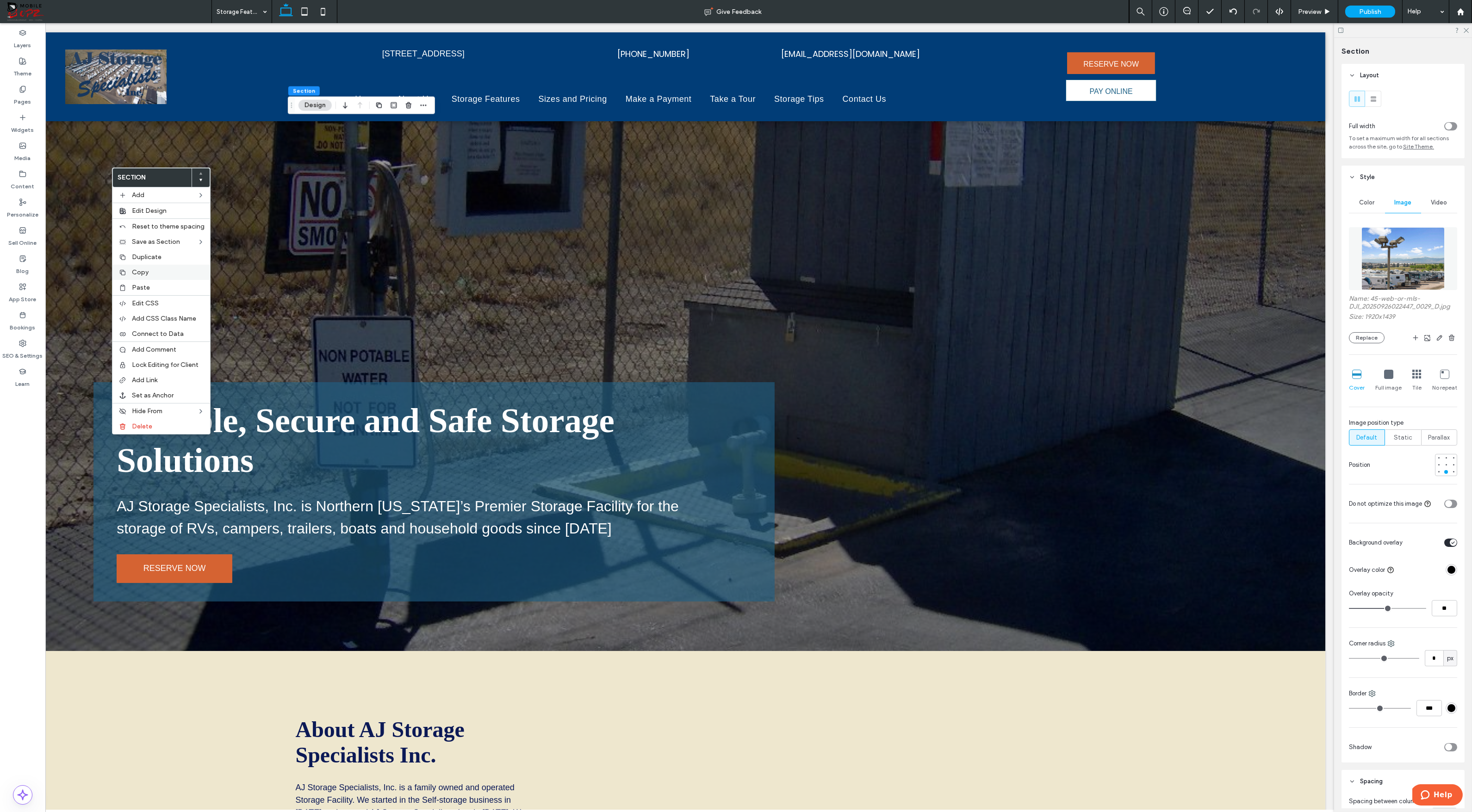
click at [143, 273] on span "Copy" at bounding box center [140, 273] width 17 height 8
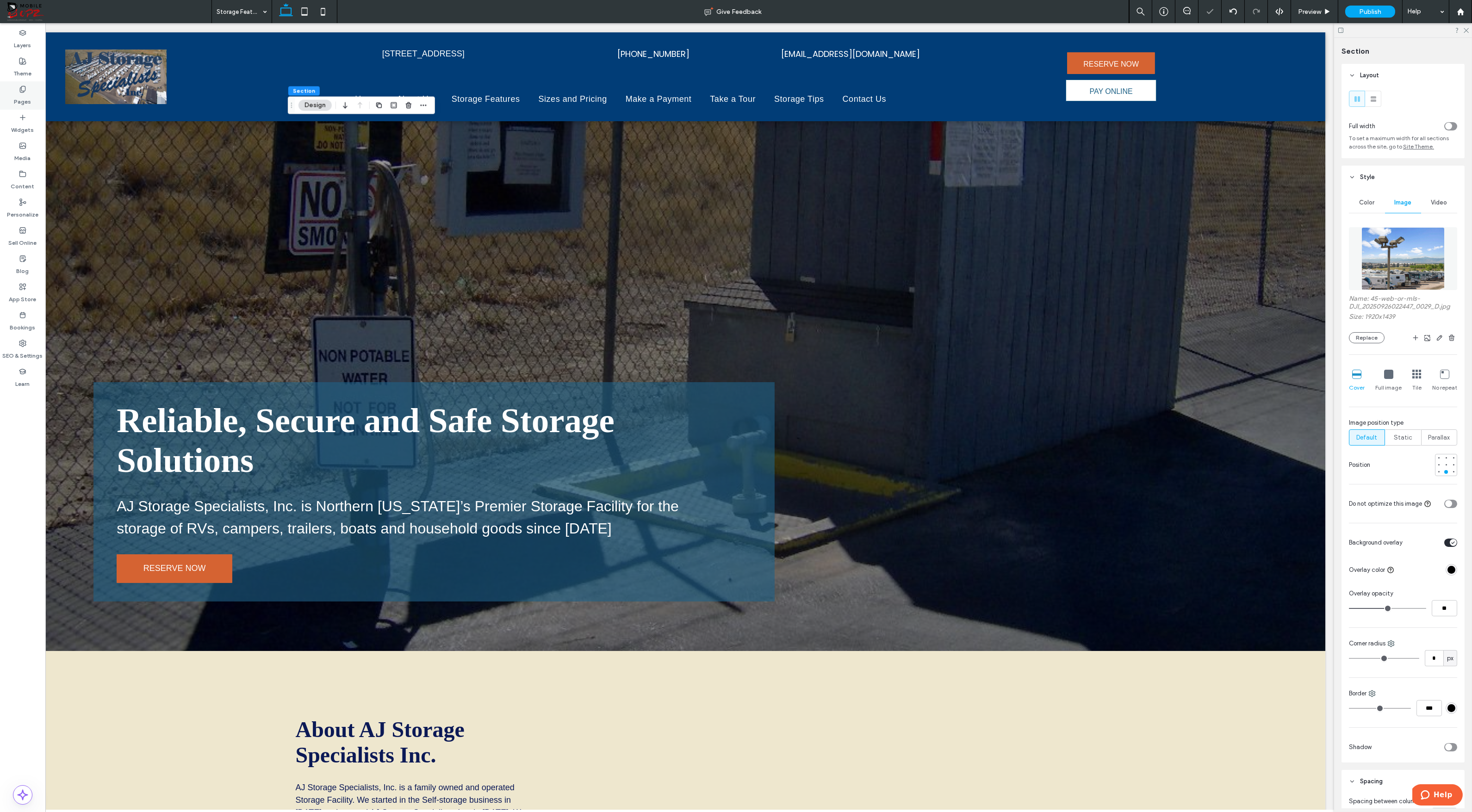
click at [26, 96] on label "Pages" at bounding box center [23, 99] width 17 height 13
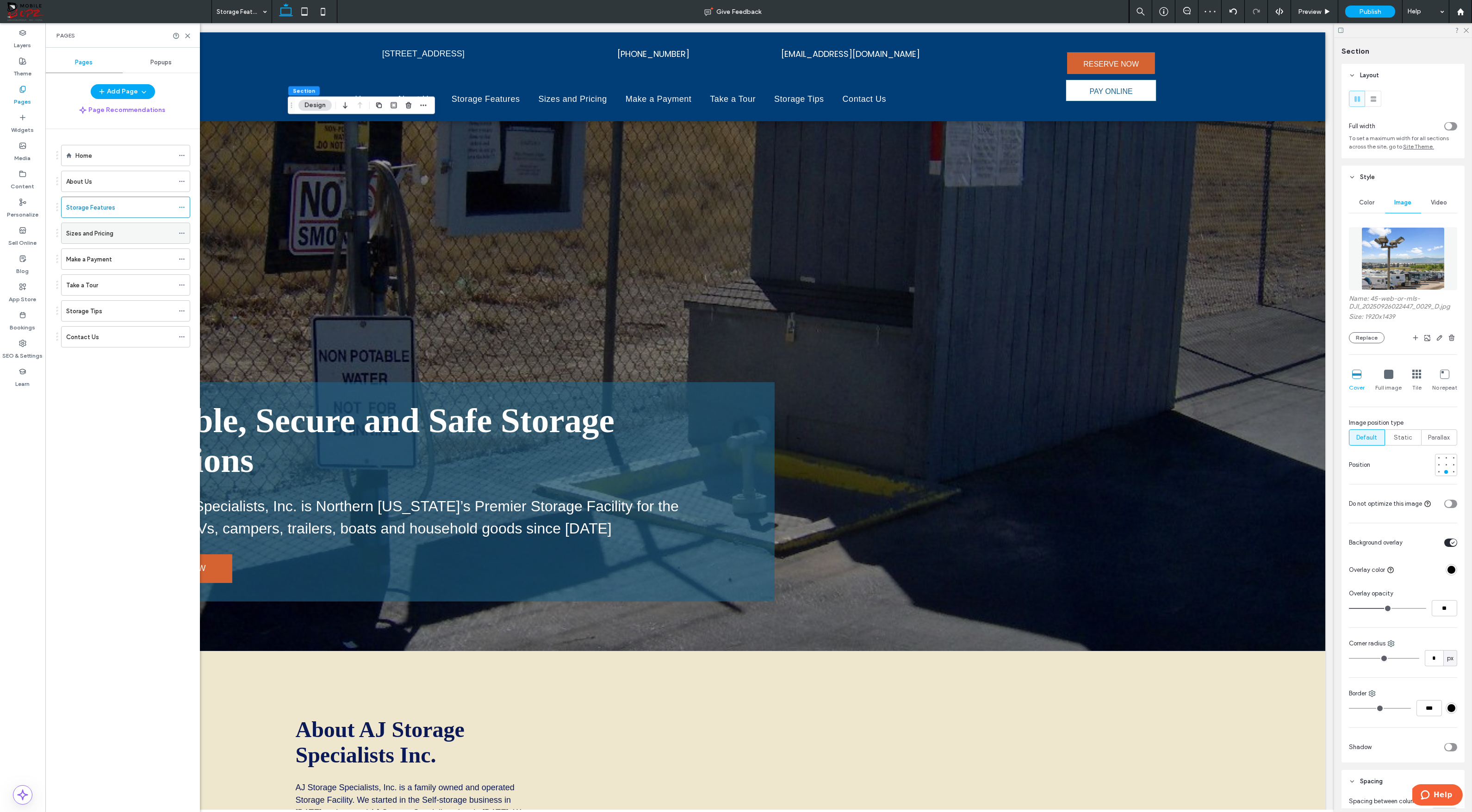
click at [97, 228] on label "Sizes and Pricing" at bounding box center [90, 233] width 47 height 16
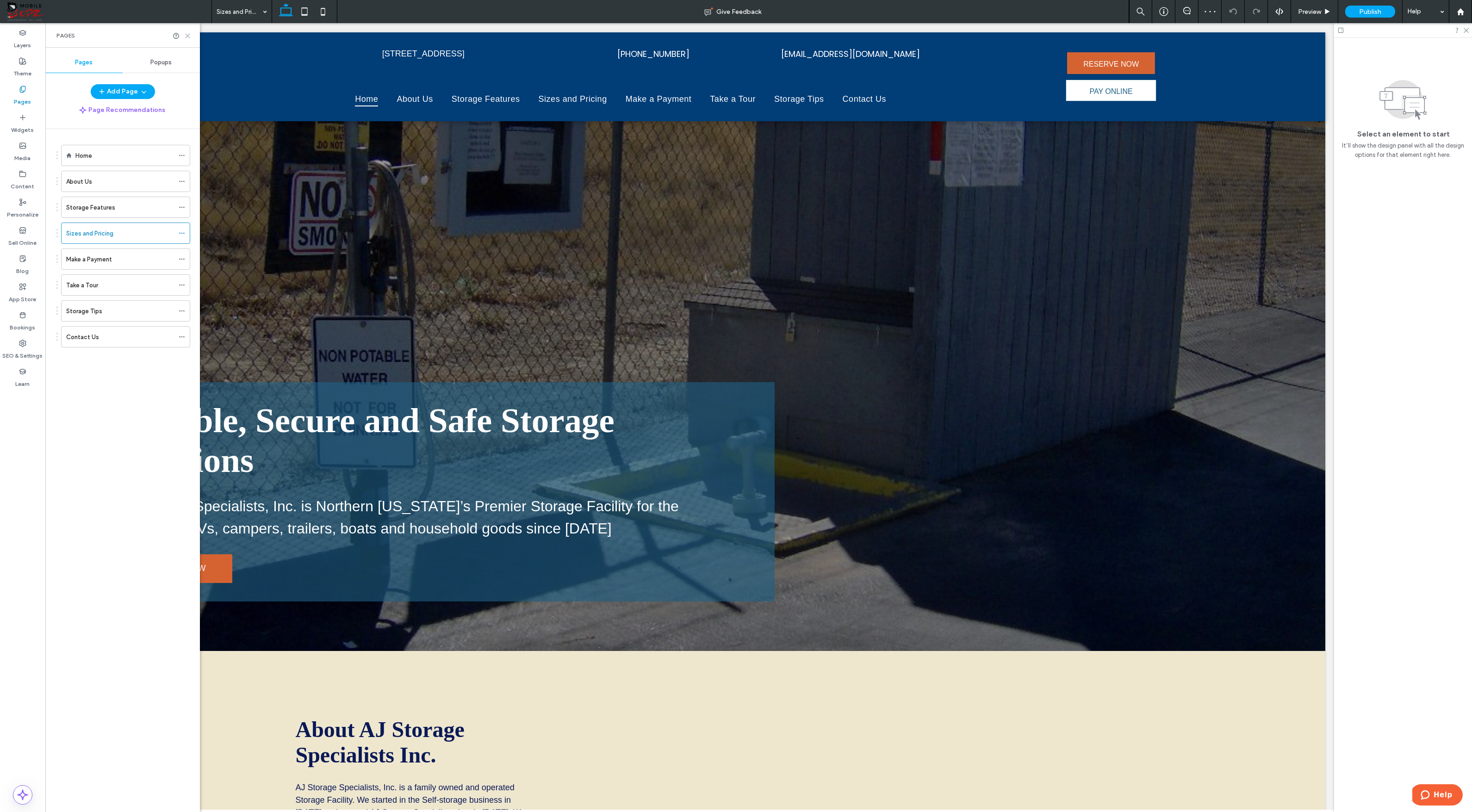
click at [187, 34] on icon at bounding box center [187, 36] width 7 height 7
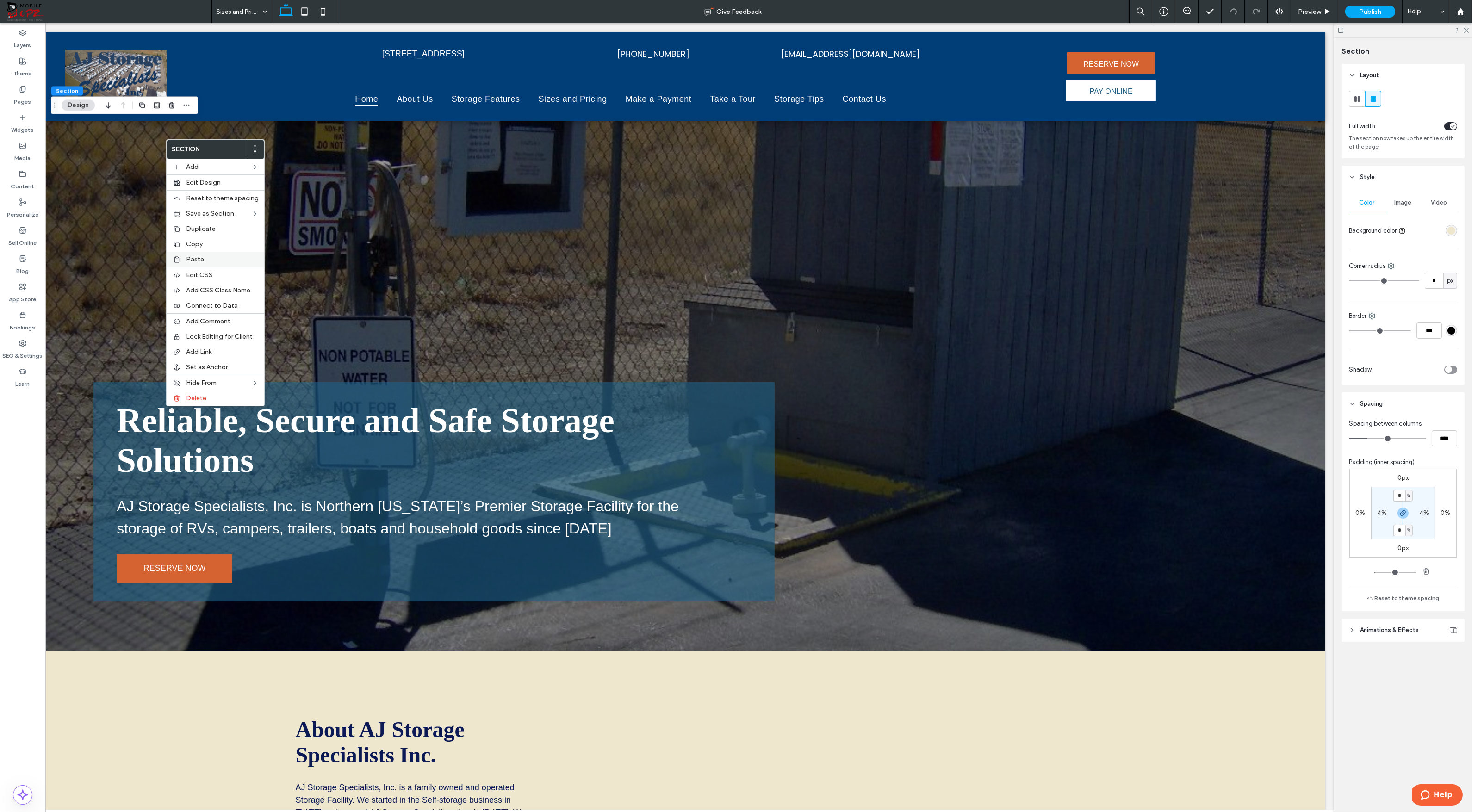
click at [197, 259] on span "Paste" at bounding box center [195, 259] width 18 height 8
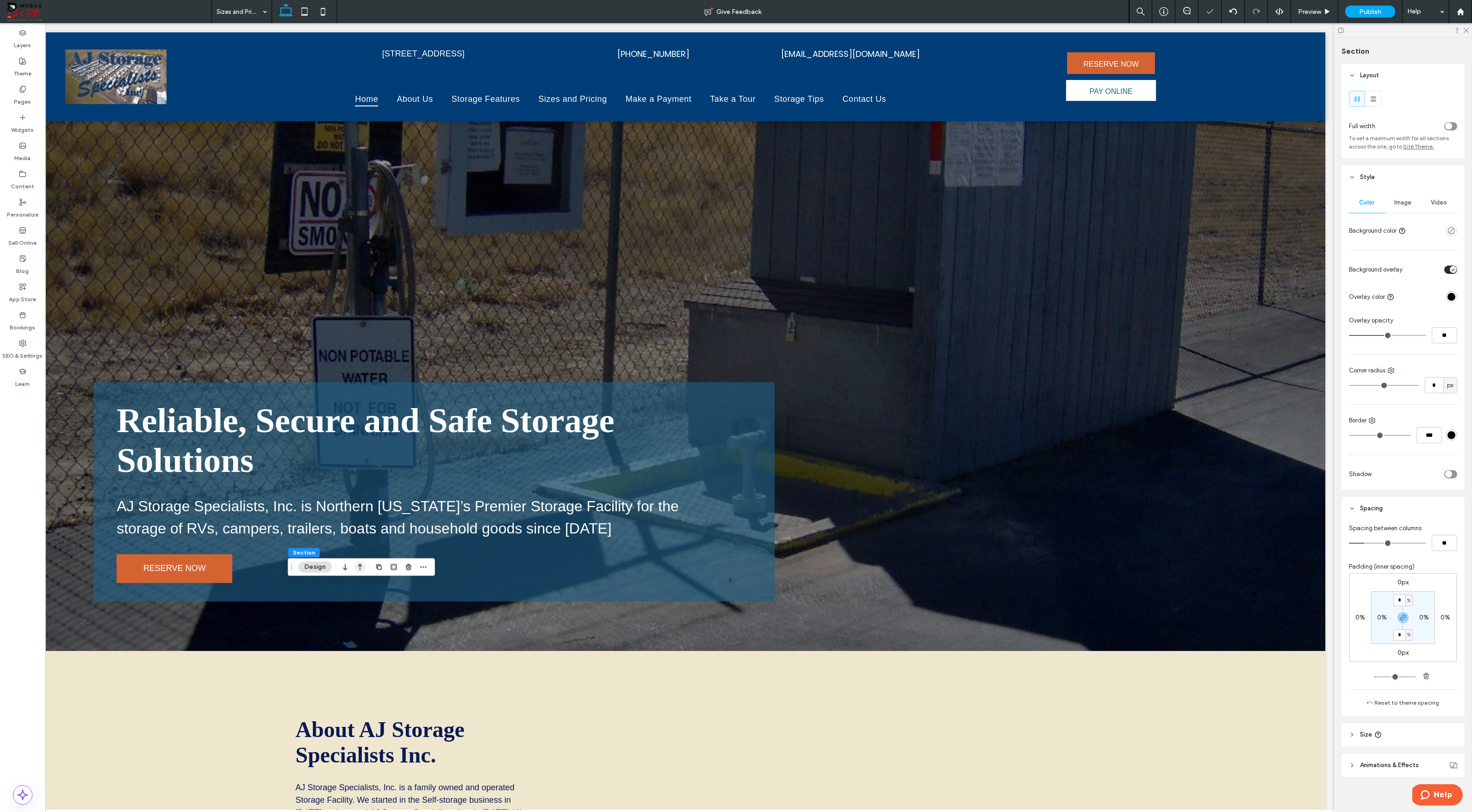
click at [362, 565] on icon "button" at bounding box center [359, 567] width 11 height 17
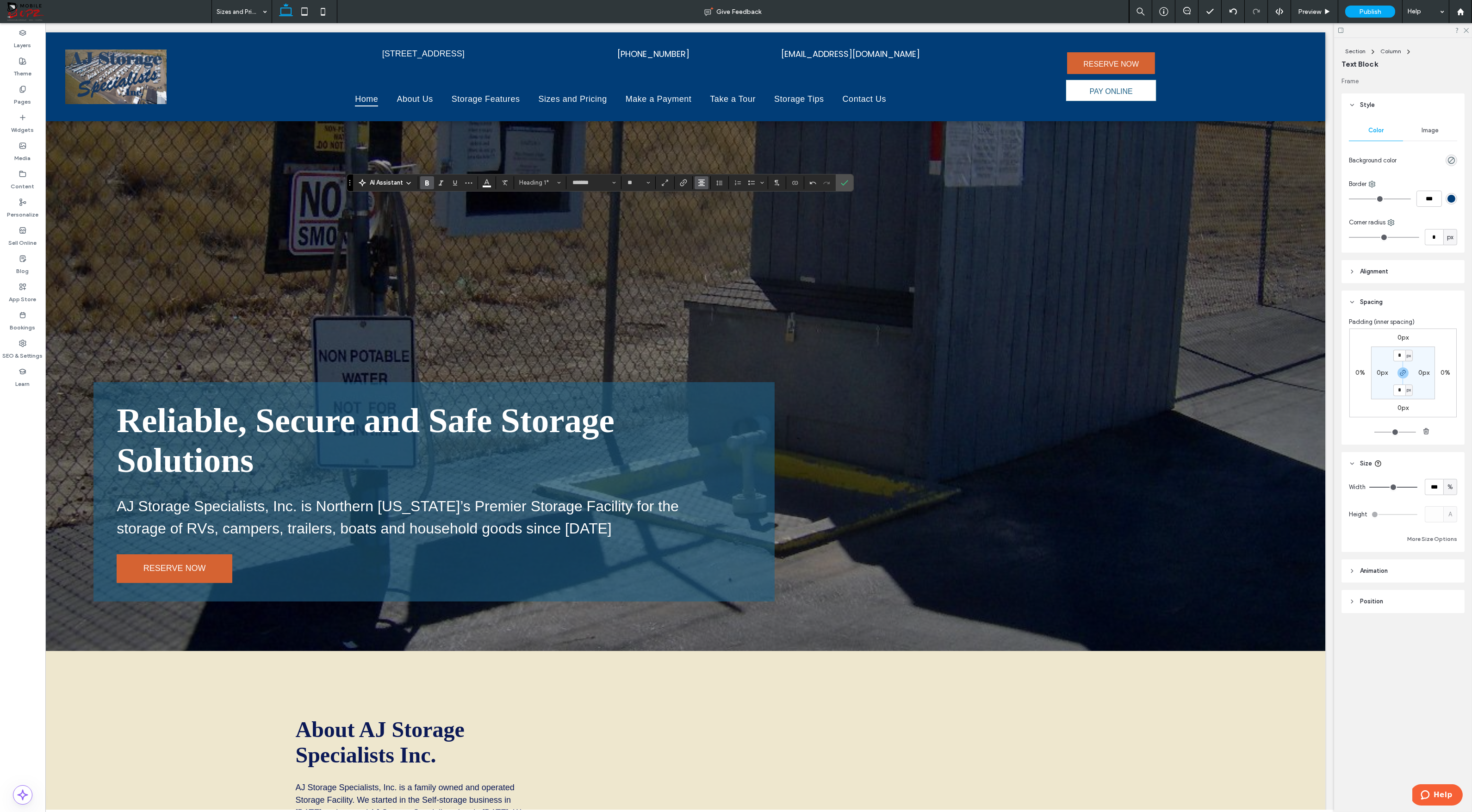
click at [699, 183] on use "Alignment" at bounding box center [701, 182] width 6 height 6
click at [707, 199] on use "ui.textEditor.alignment.left" at bounding box center [708, 197] width 6 height 6
click at [845, 179] on icon "Confirm" at bounding box center [844, 182] width 7 height 7
type input "*****"
type input "**"
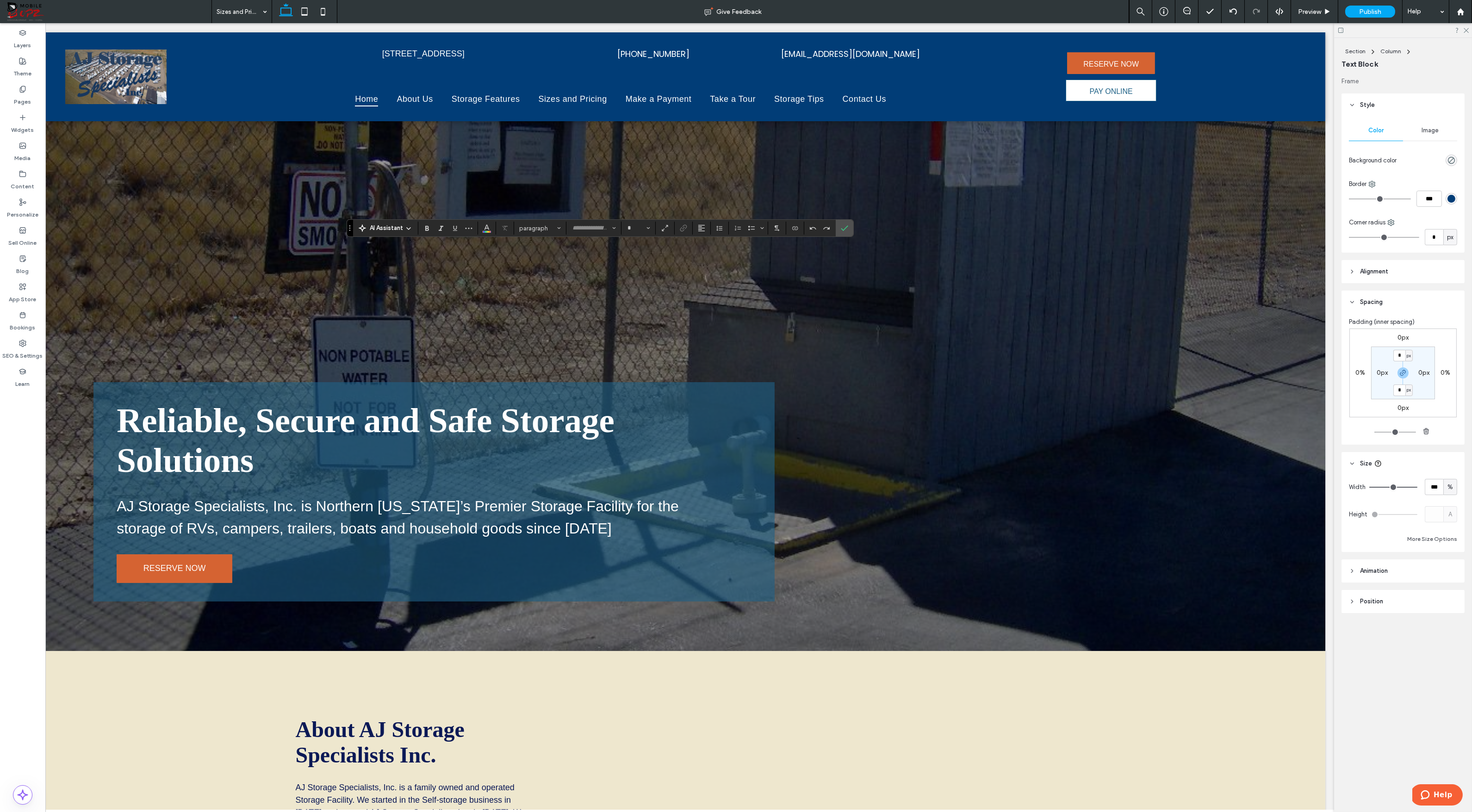
type input "*****"
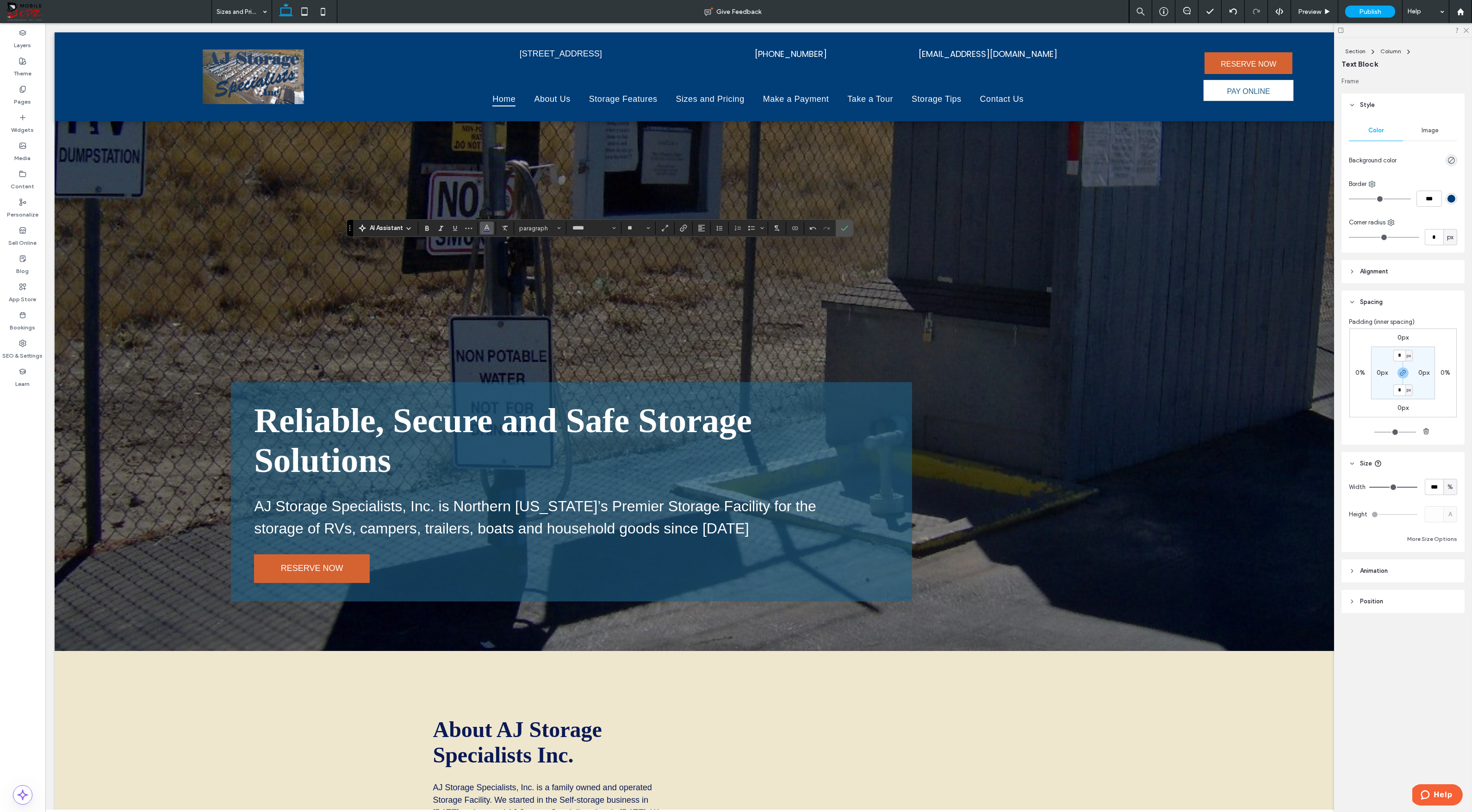
click at [485, 230] on icon "Color" at bounding box center [486, 227] width 7 height 7
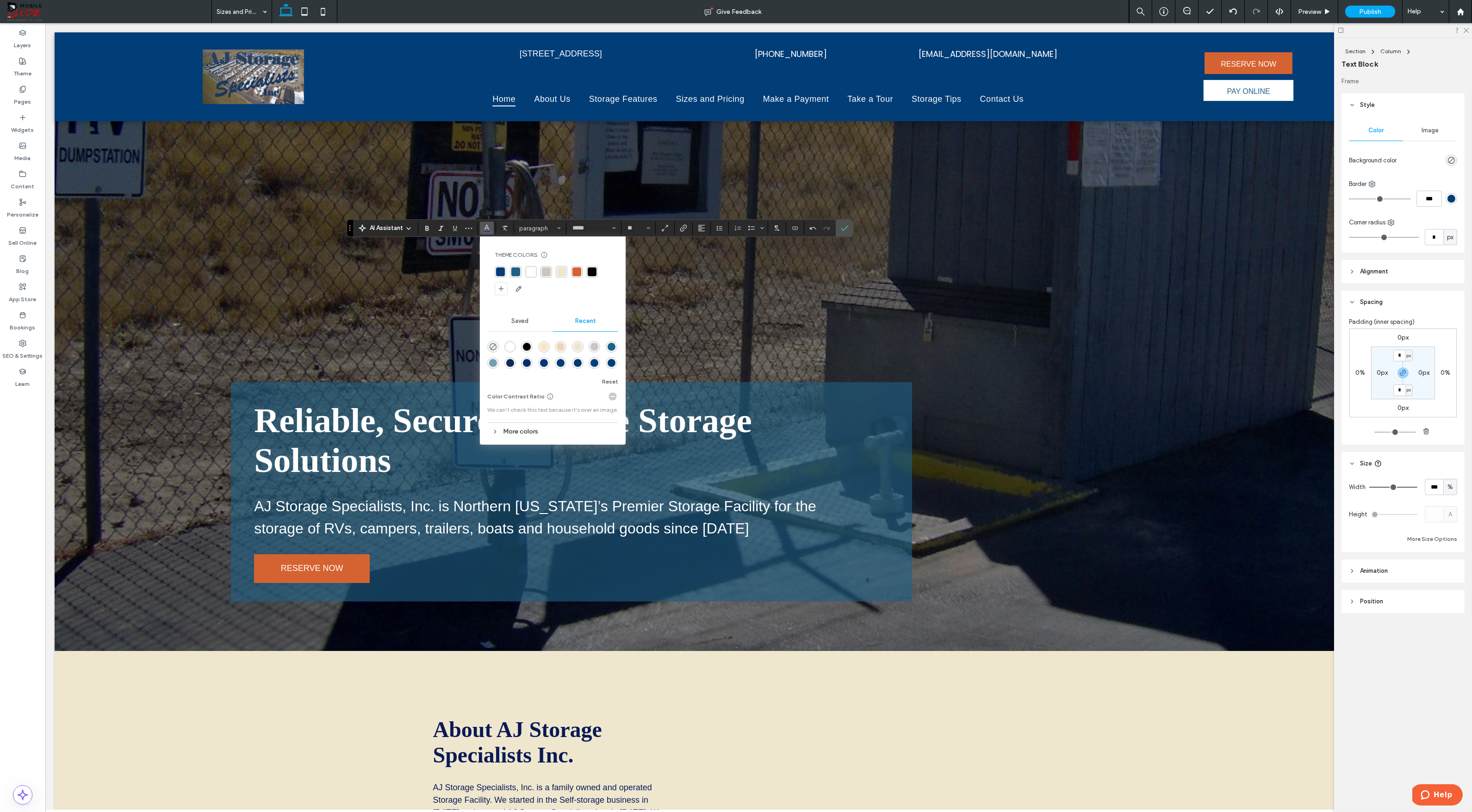
click at [531, 269] on div "rgba(255, 255, 255, 1)" at bounding box center [531, 271] width 9 height 9
click at [646, 230] on button "**" at bounding box center [638, 228] width 30 height 13
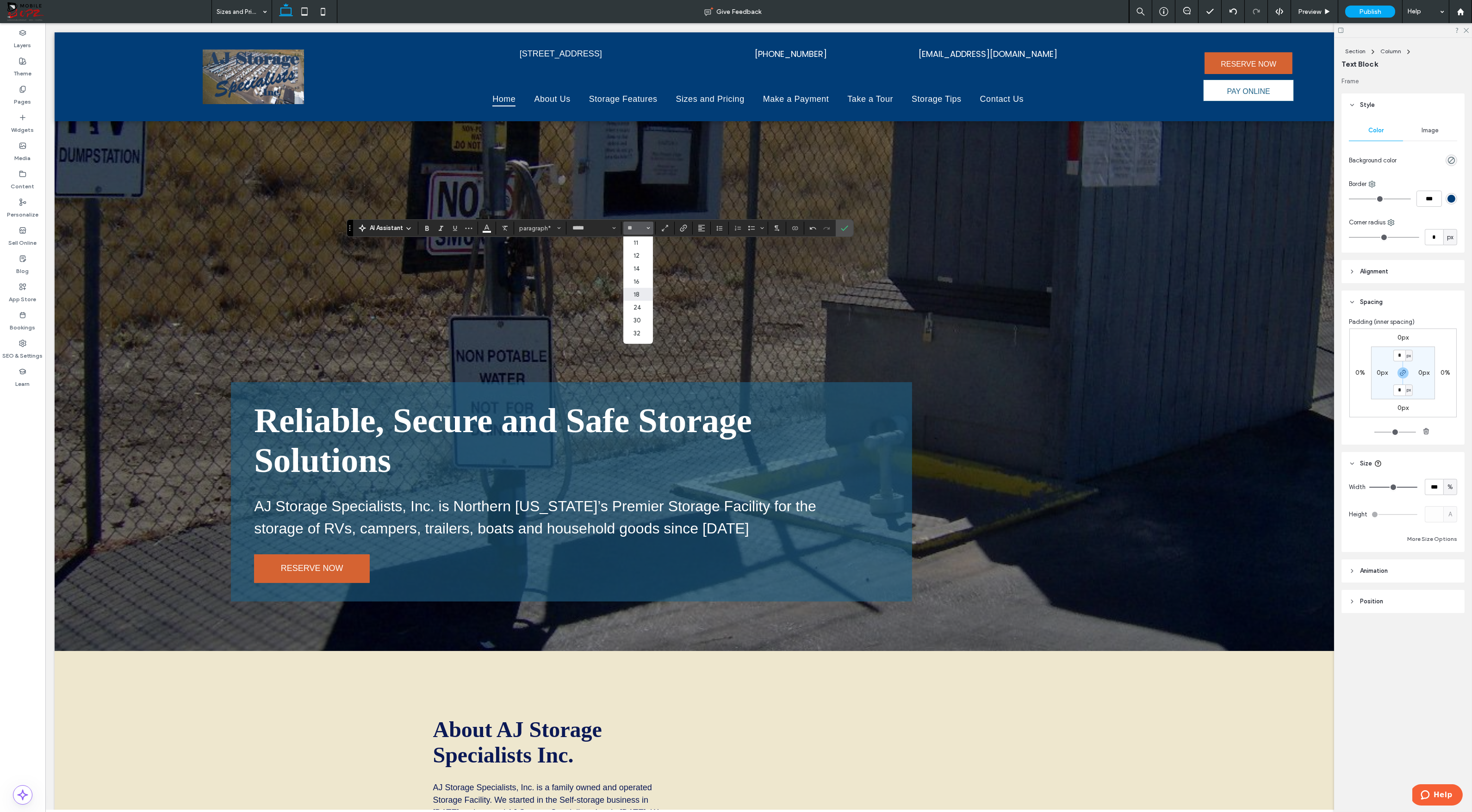
scroll to position [46, 0]
click at [641, 298] on label "24" at bounding box center [638, 300] width 30 height 13
type input "**"
click at [841, 230] on icon "Confirm" at bounding box center [844, 228] width 7 height 7
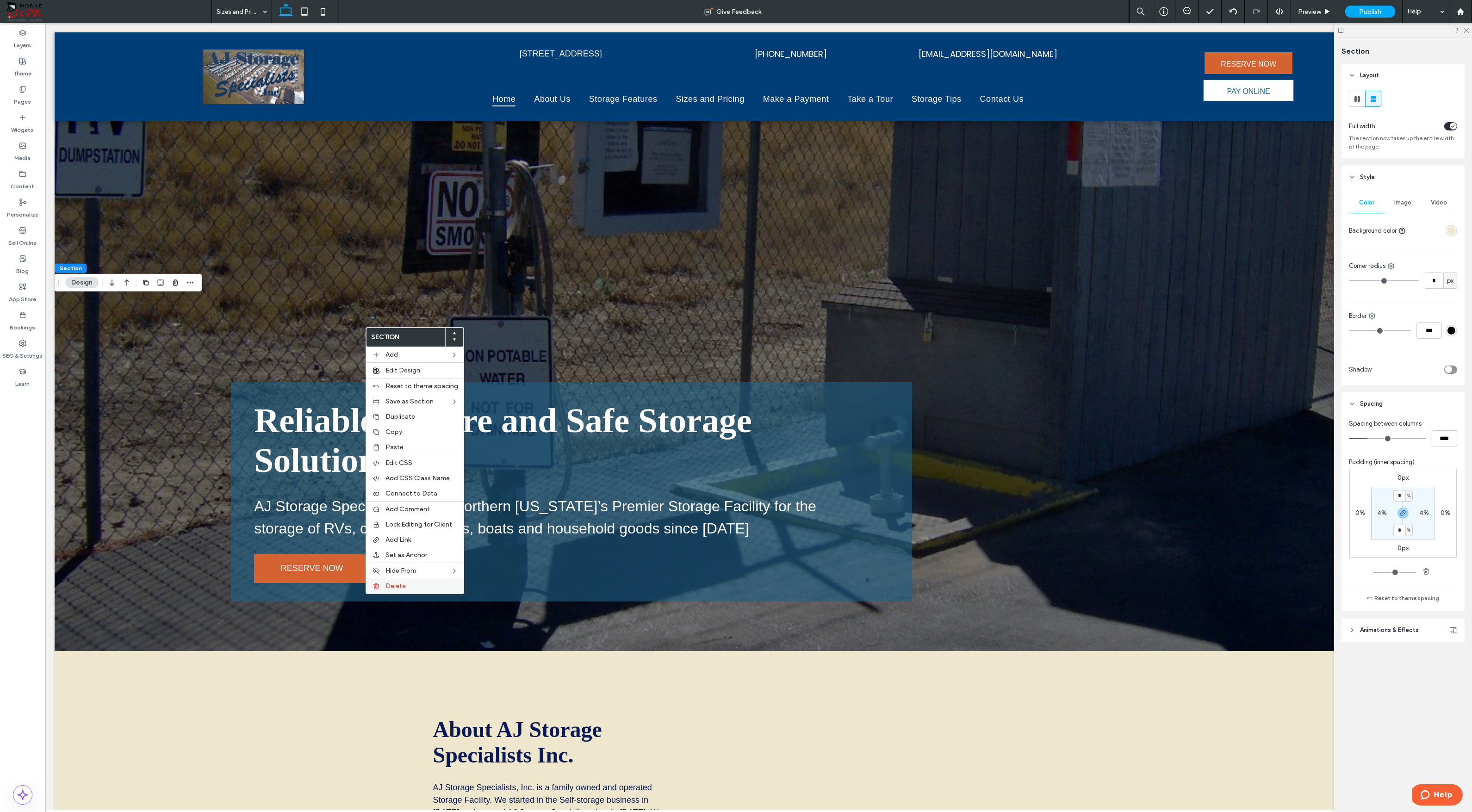
click at [394, 584] on span "Delete" at bounding box center [396, 586] width 21 height 8
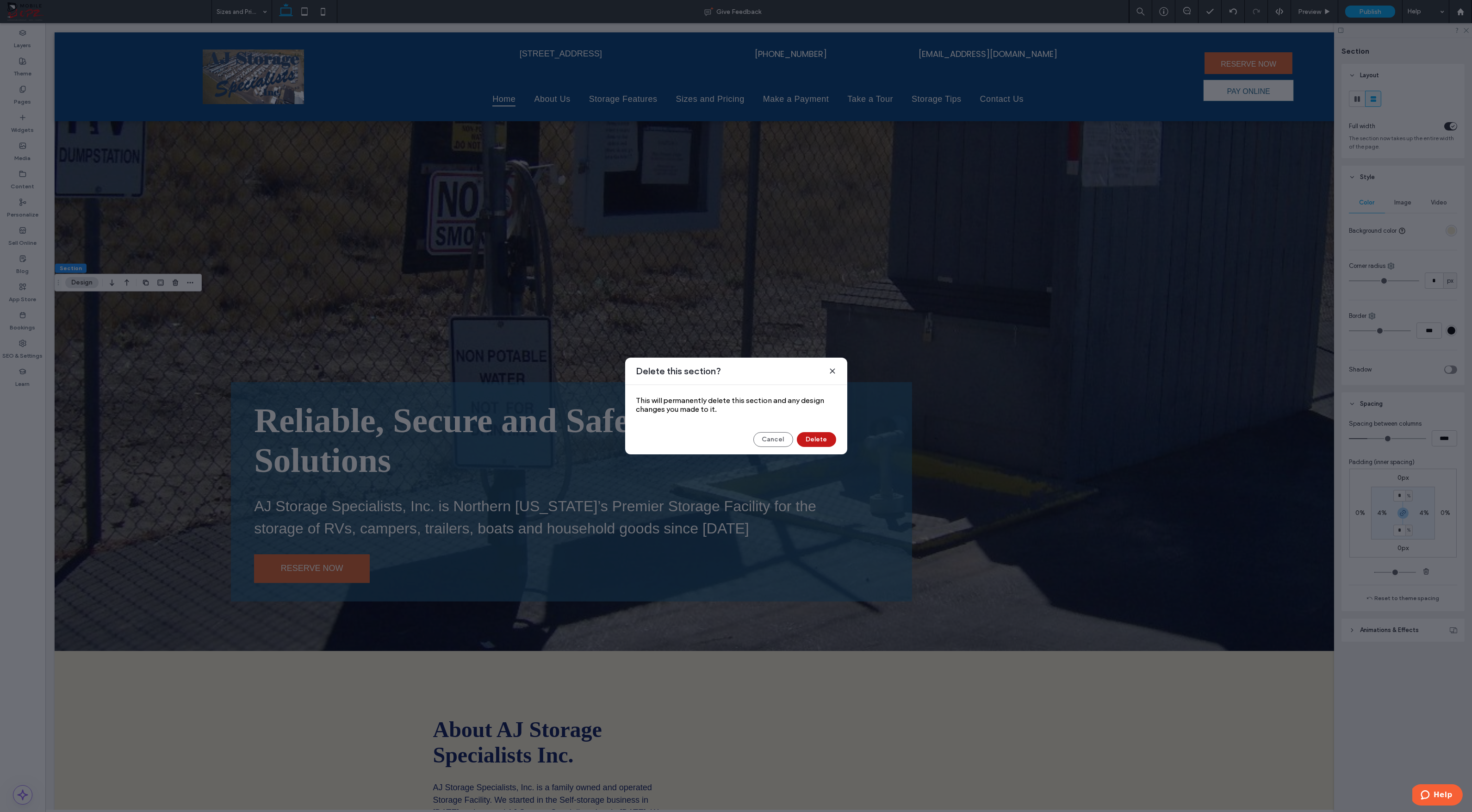
click at [810, 442] on button "Delete" at bounding box center [816, 439] width 39 height 15
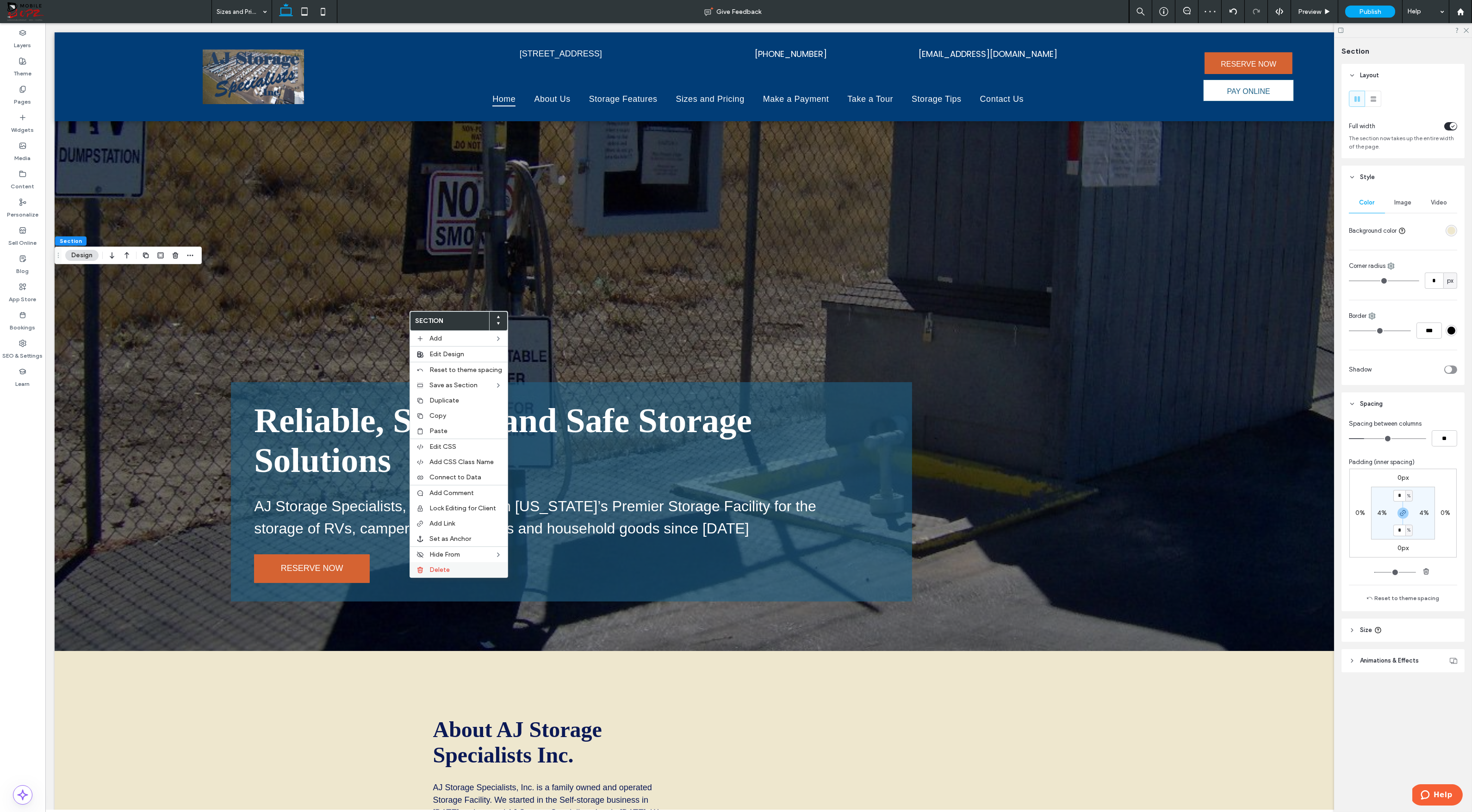
click at [425, 562] on div "Delete" at bounding box center [458, 570] width 98 height 15
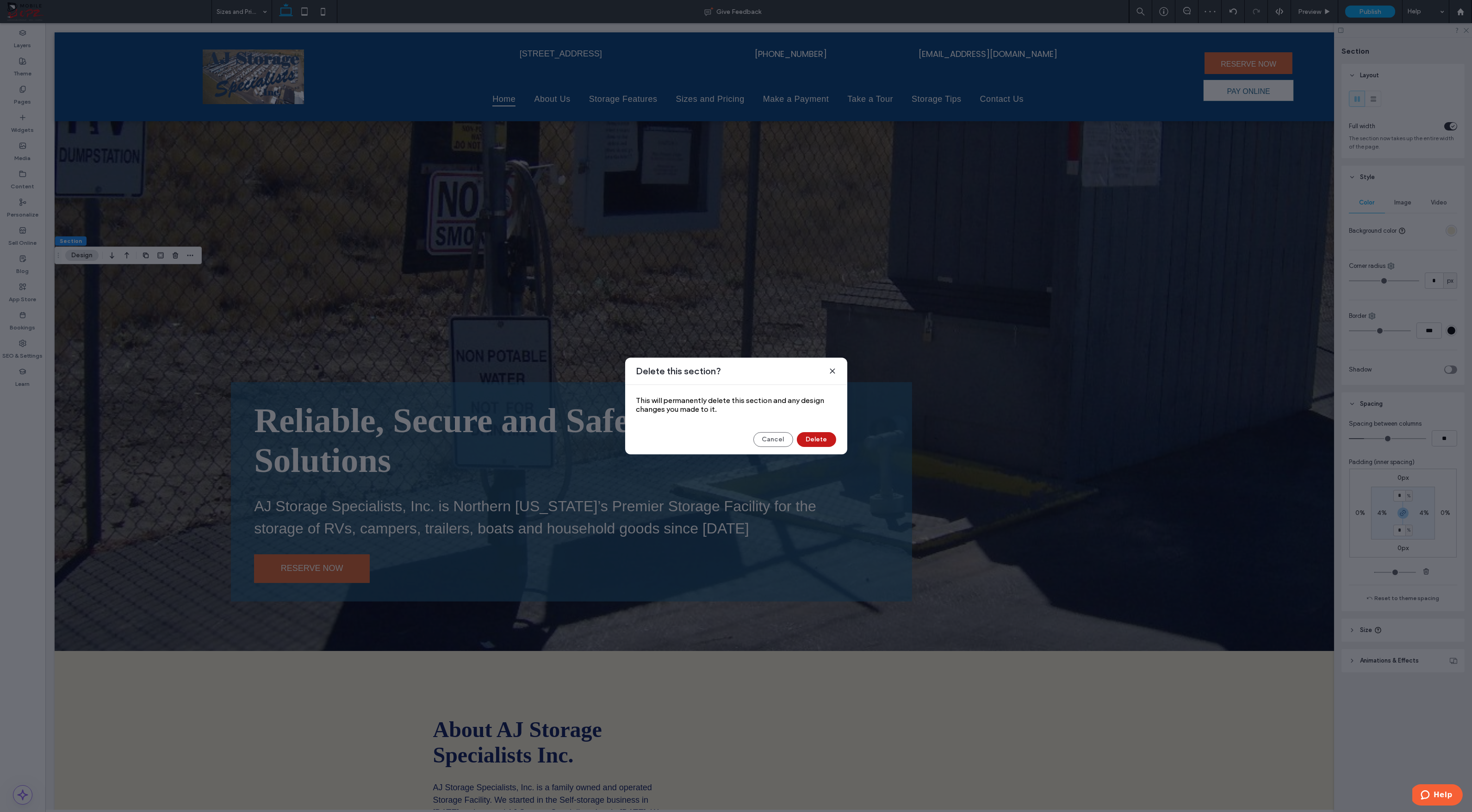
click at [825, 435] on button "Delete" at bounding box center [816, 439] width 39 height 15
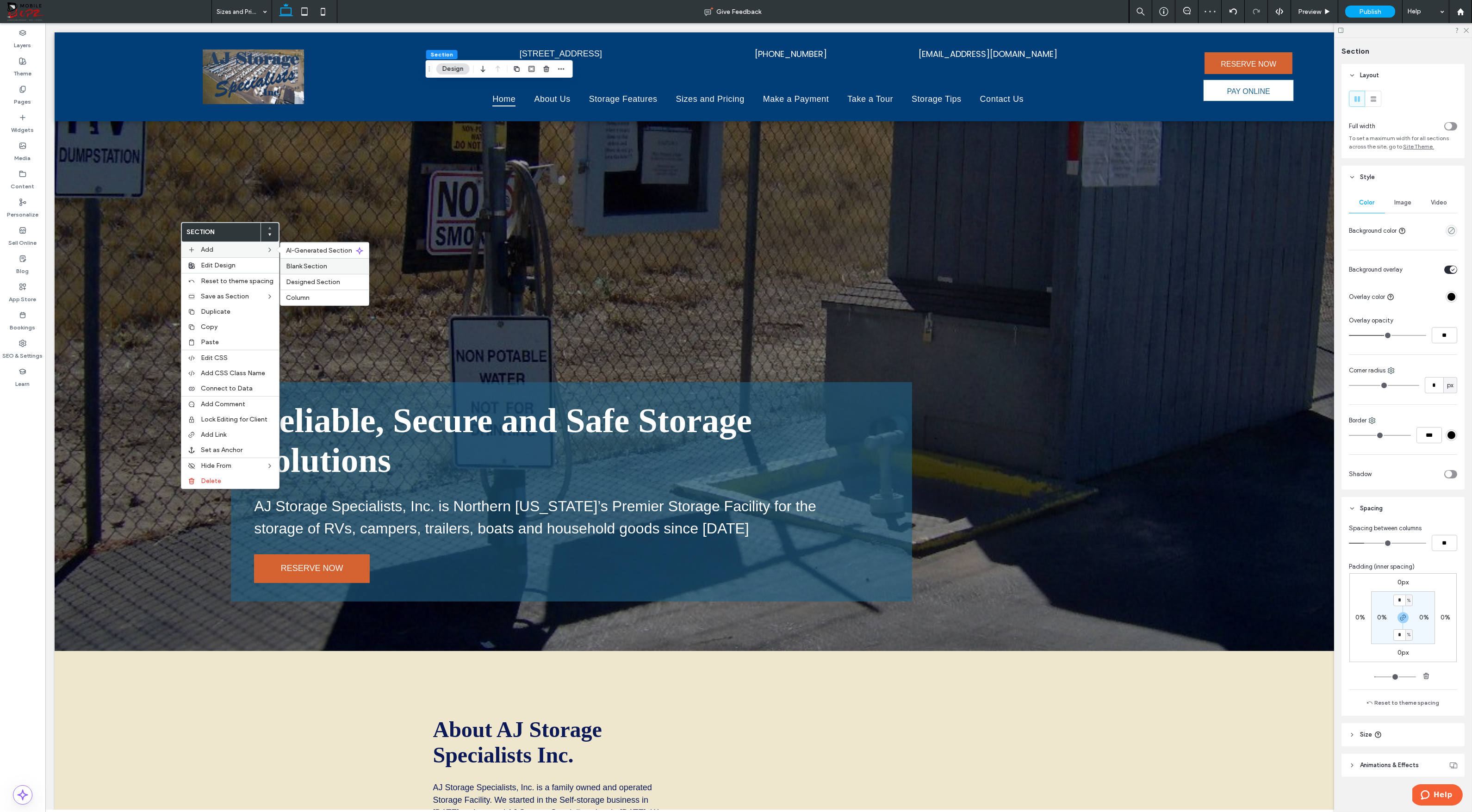
click at [303, 268] on span "Blank Section" at bounding box center [306, 266] width 41 height 8
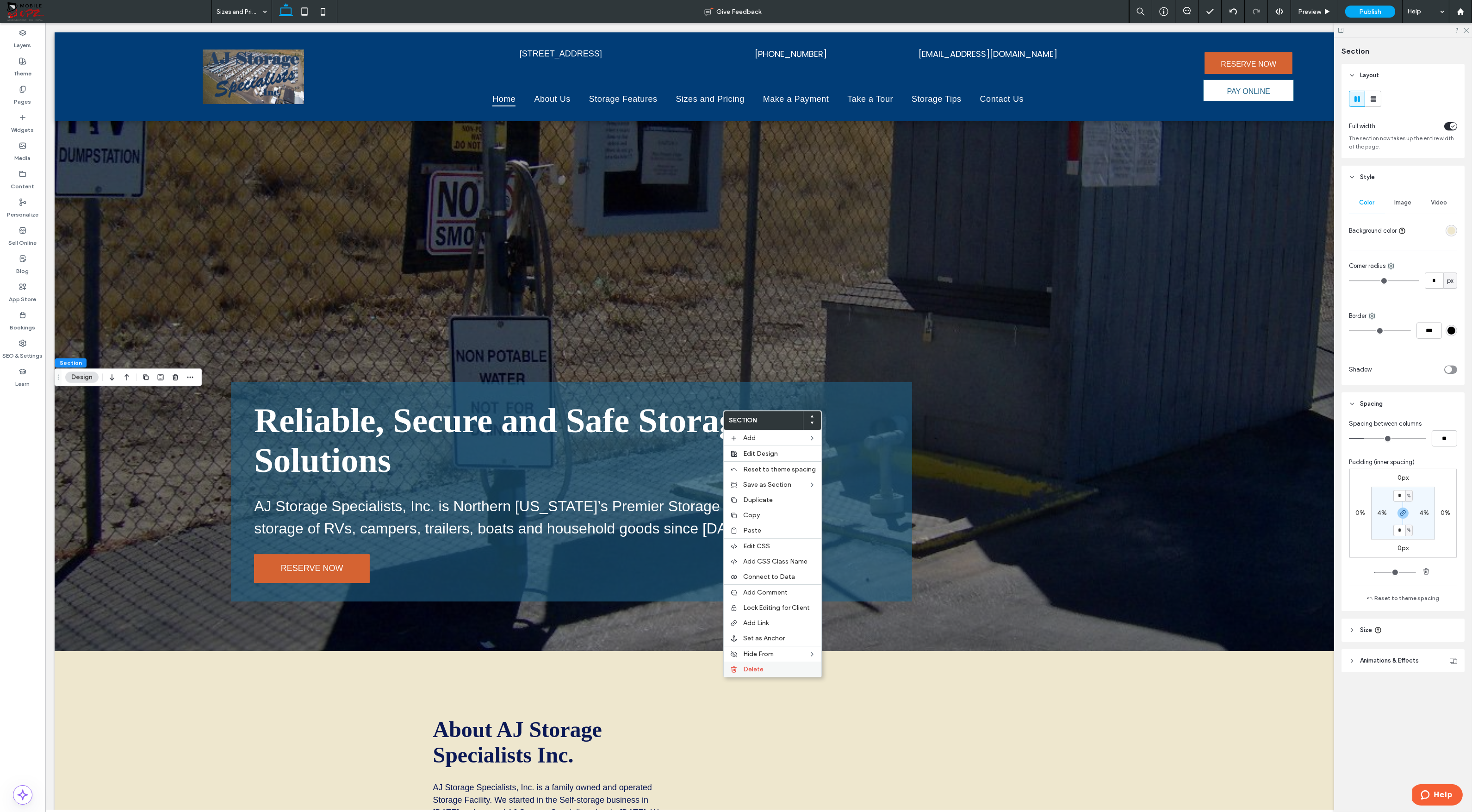
click at [753, 666] on span "Delete" at bounding box center [754, 670] width 21 height 8
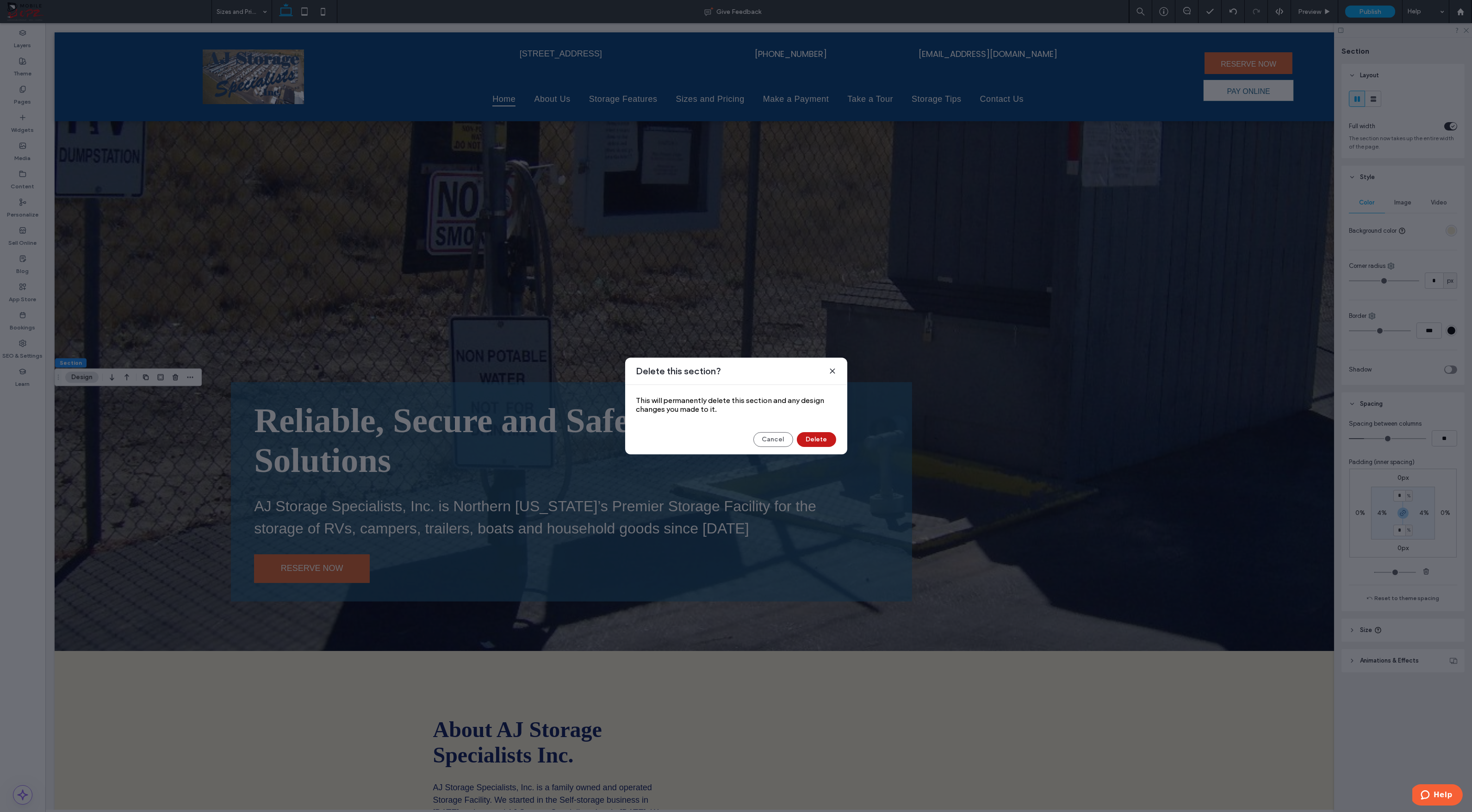
click at [821, 437] on button "Delete" at bounding box center [816, 439] width 39 height 15
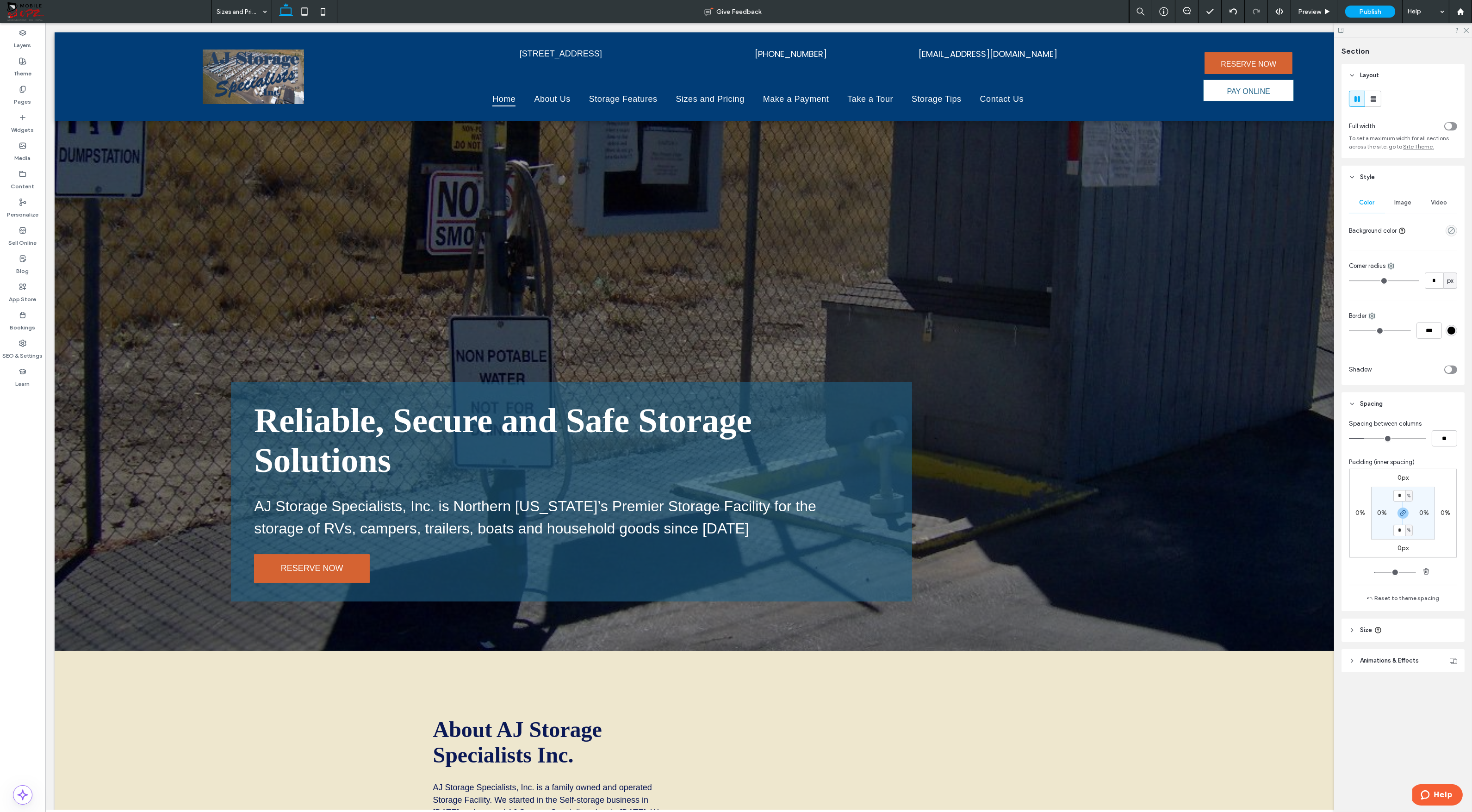
type input "***"
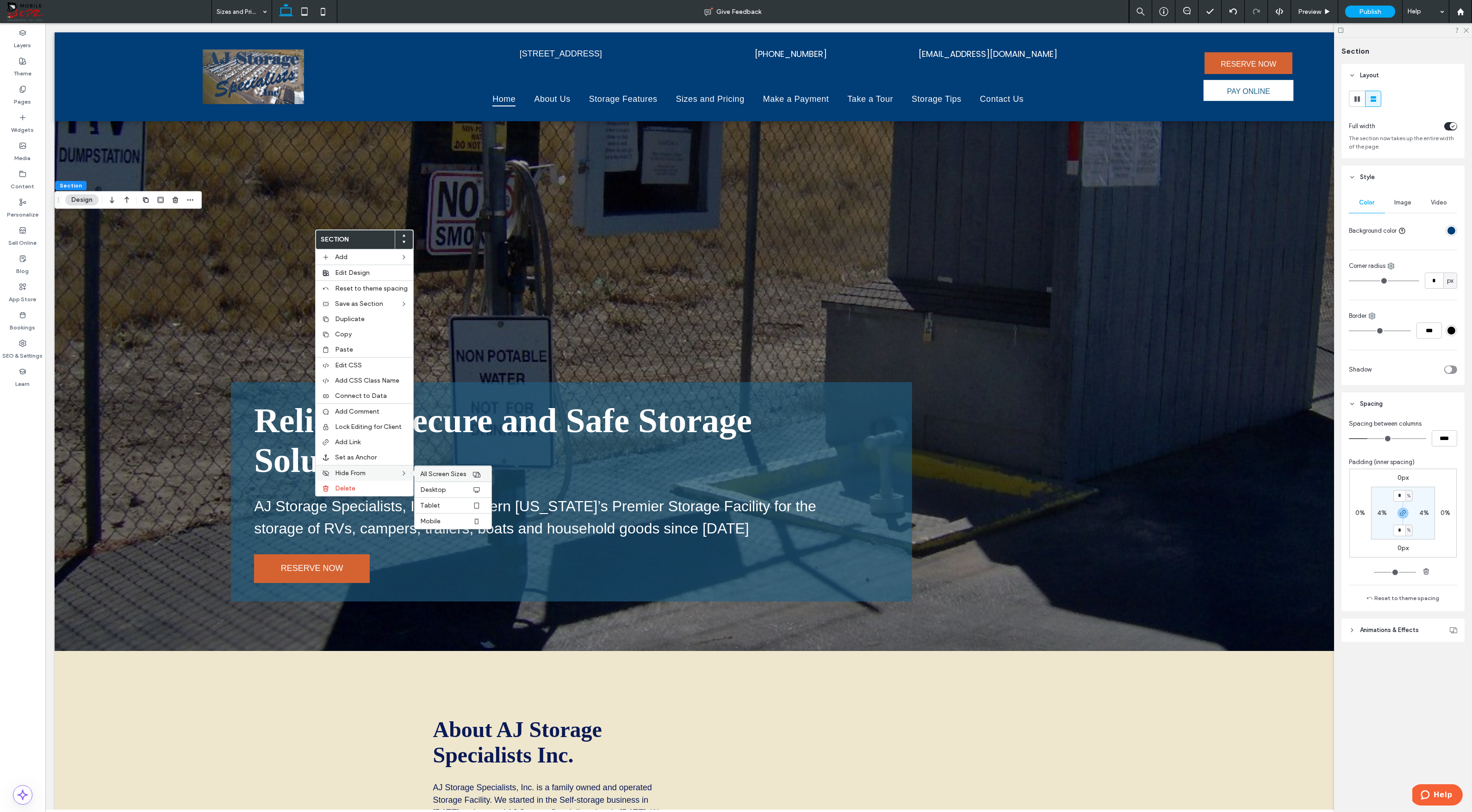
click at [439, 471] on span "All Screen Sizes" at bounding box center [443, 474] width 46 height 8
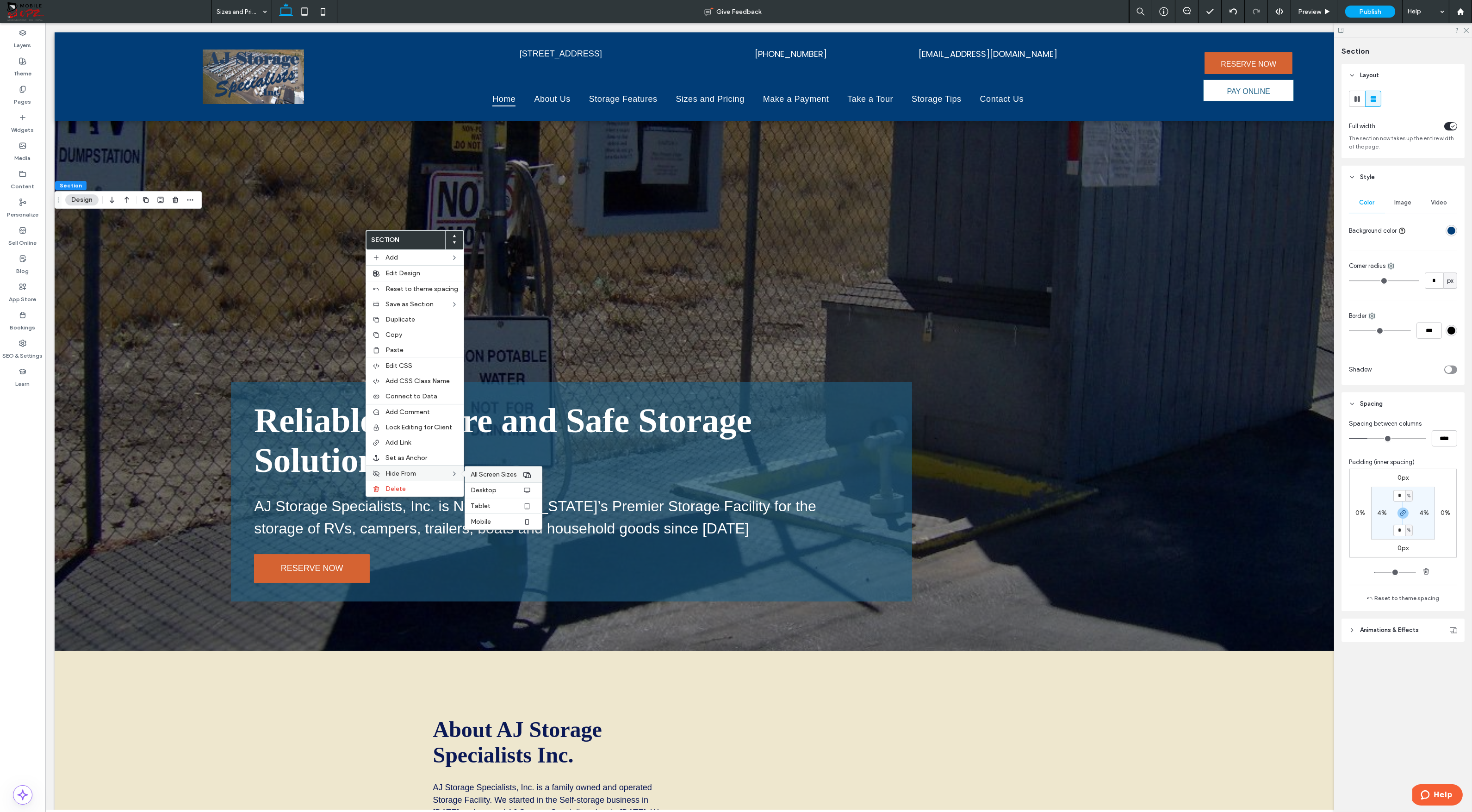
click at [478, 472] on span "All Screen Sizes" at bounding box center [494, 475] width 46 height 8
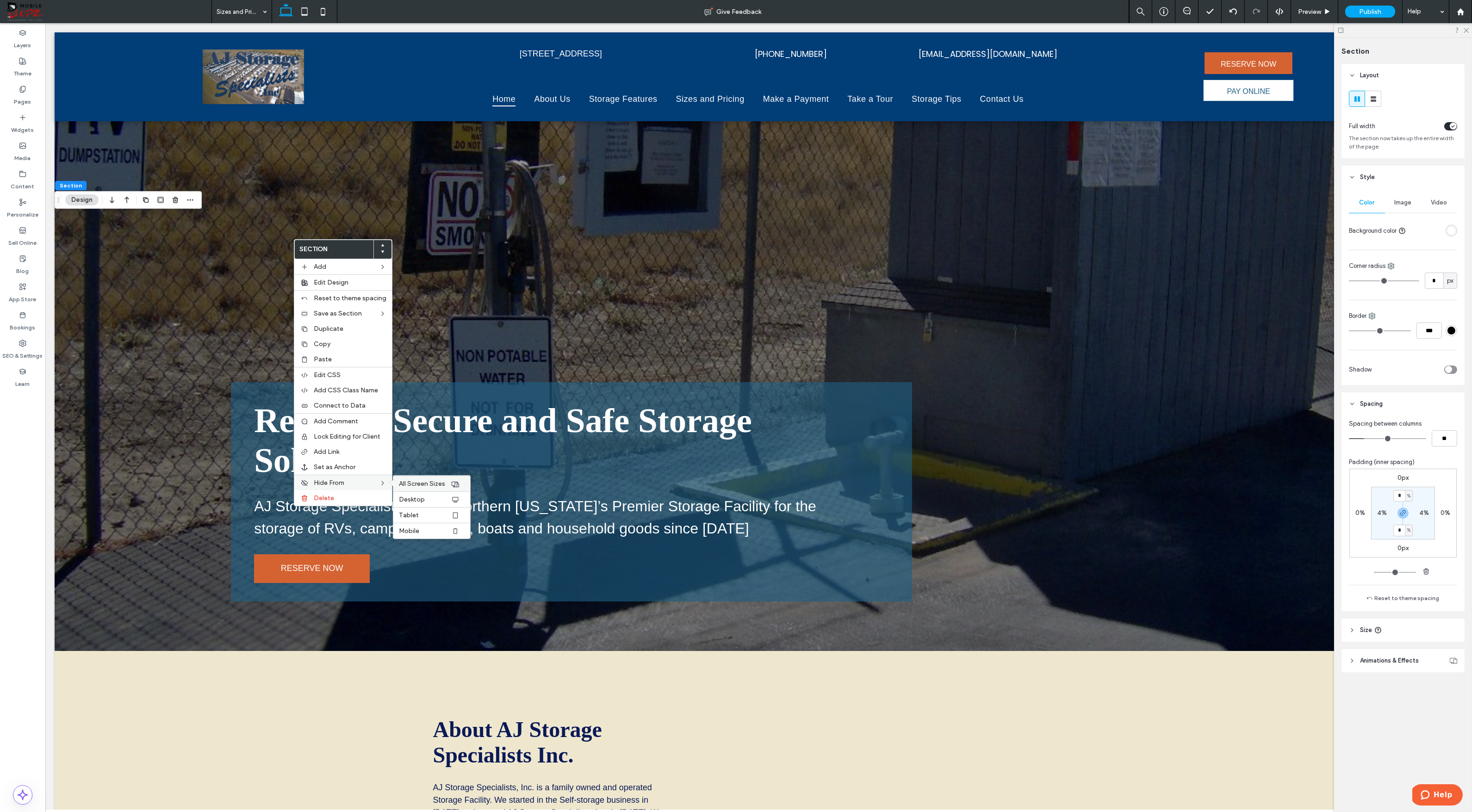
click at [411, 480] on span "All Screen Sizes" at bounding box center [422, 484] width 46 height 8
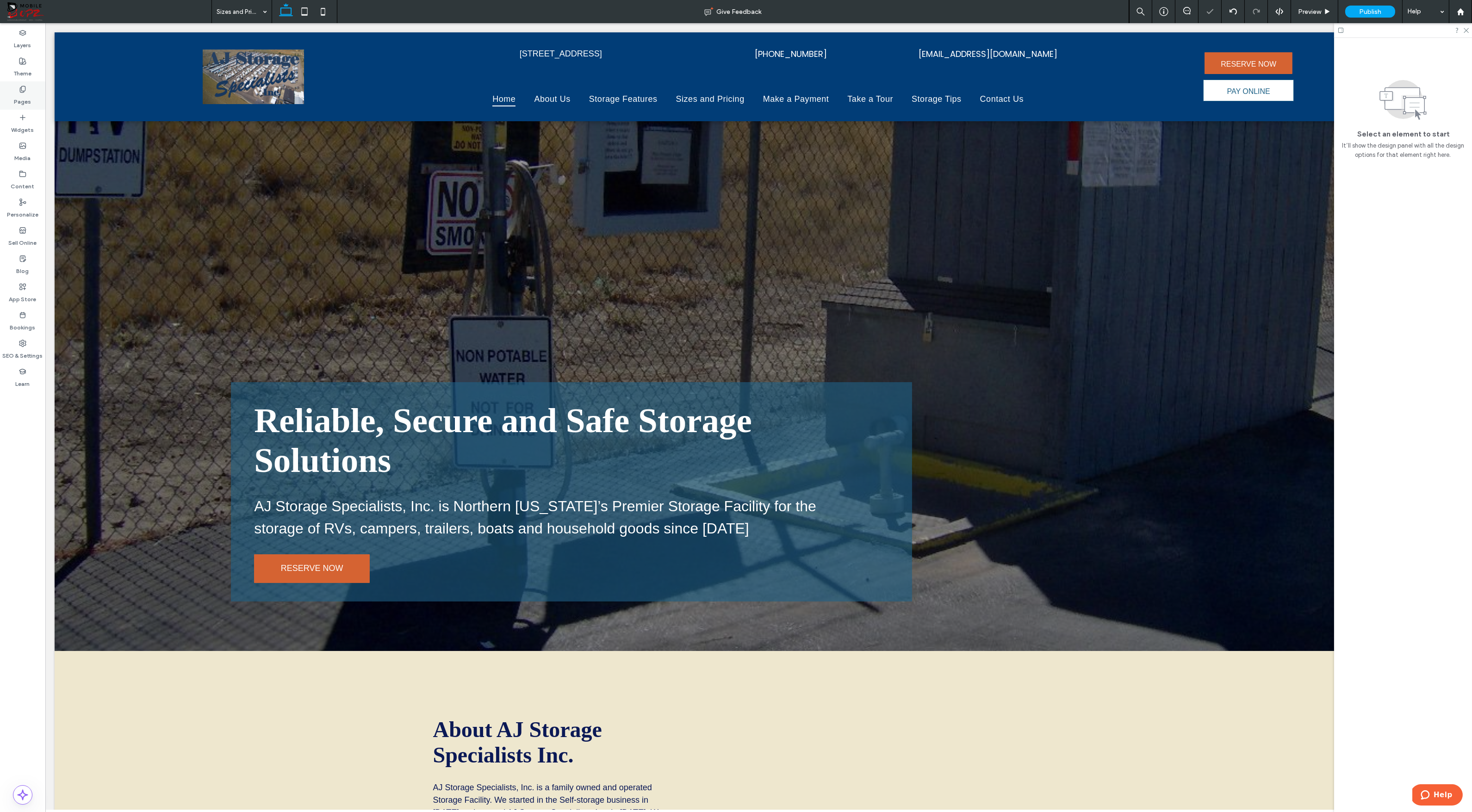
click at [21, 99] on label "Pages" at bounding box center [23, 99] width 17 height 13
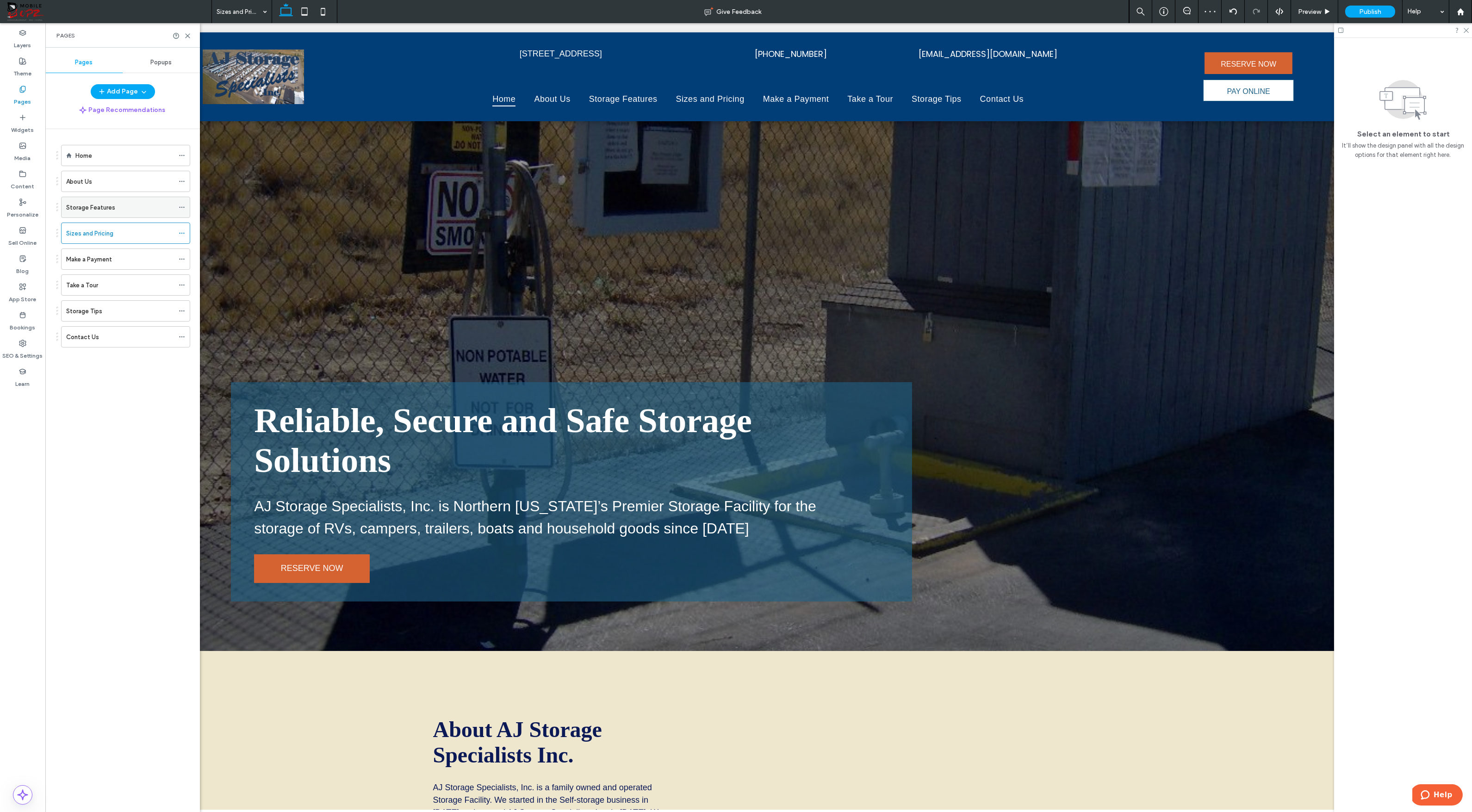
click at [87, 206] on label "Storage Features" at bounding box center [91, 207] width 49 height 16
click at [187, 34] on icon at bounding box center [187, 36] width 7 height 7
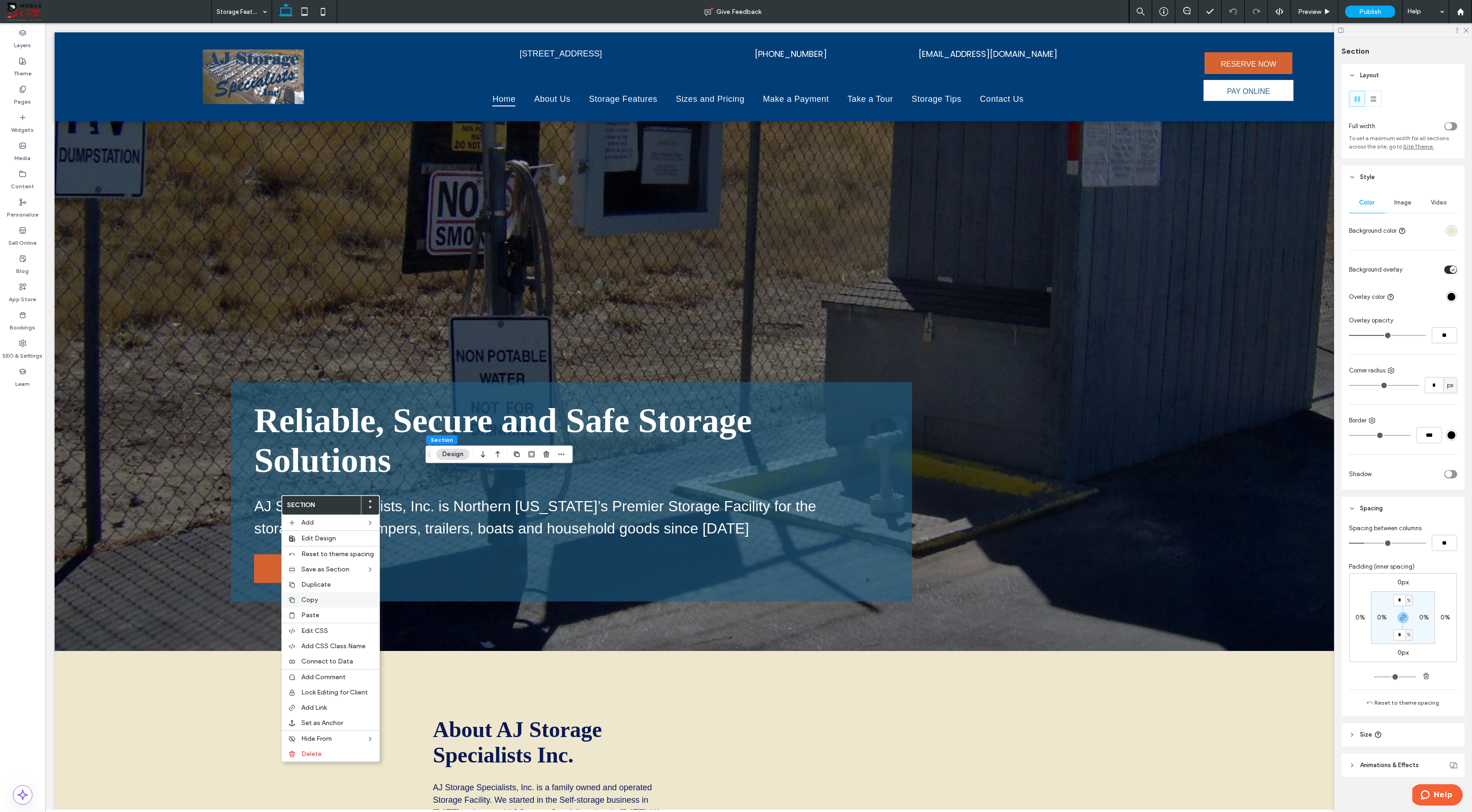
click at [306, 598] on span "Copy" at bounding box center [309, 600] width 17 height 8
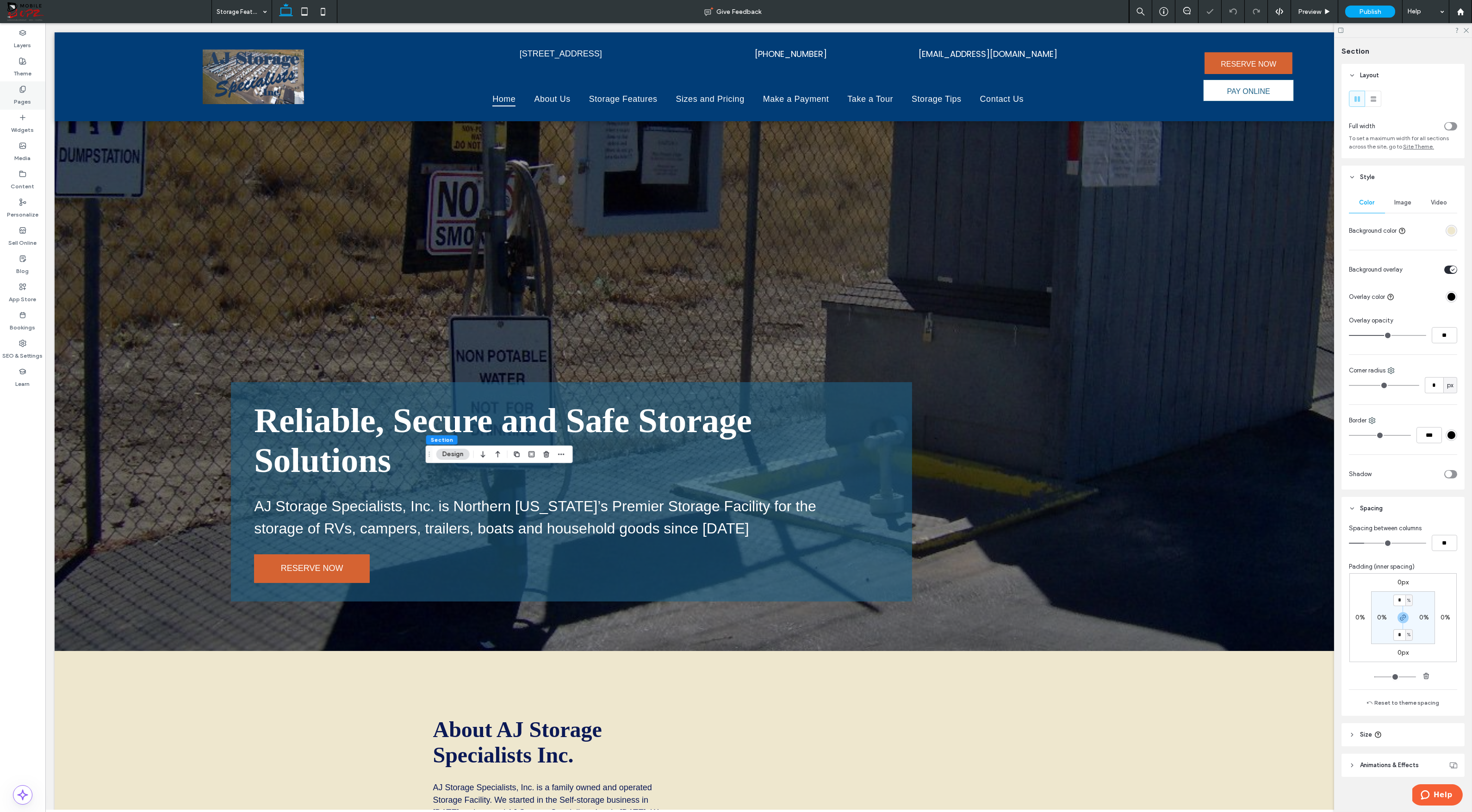
click at [29, 97] on label "Pages" at bounding box center [23, 99] width 17 height 13
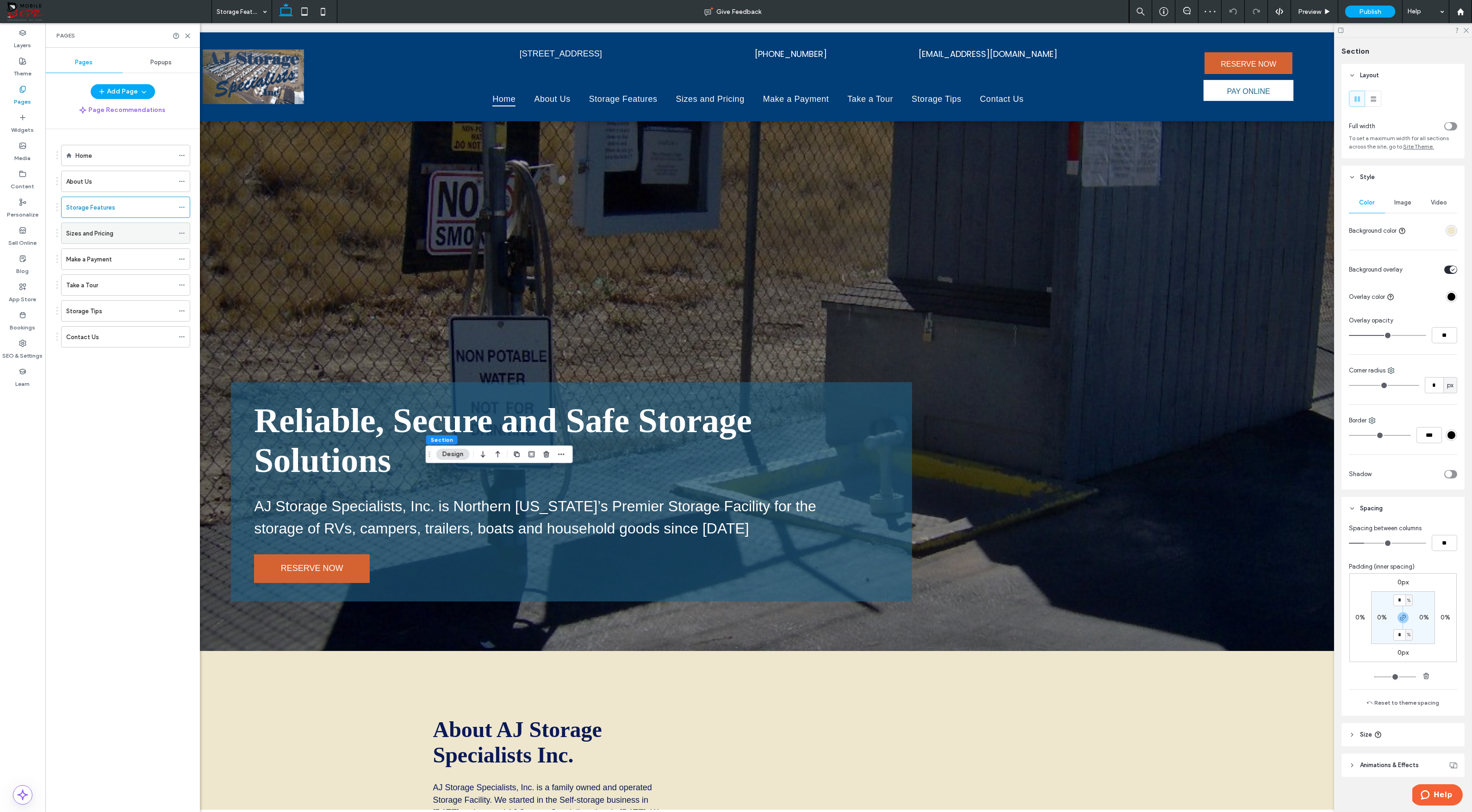
click at [98, 227] on div "Sizes and Pricing" at bounding box center [120, 233] width 108 height 21
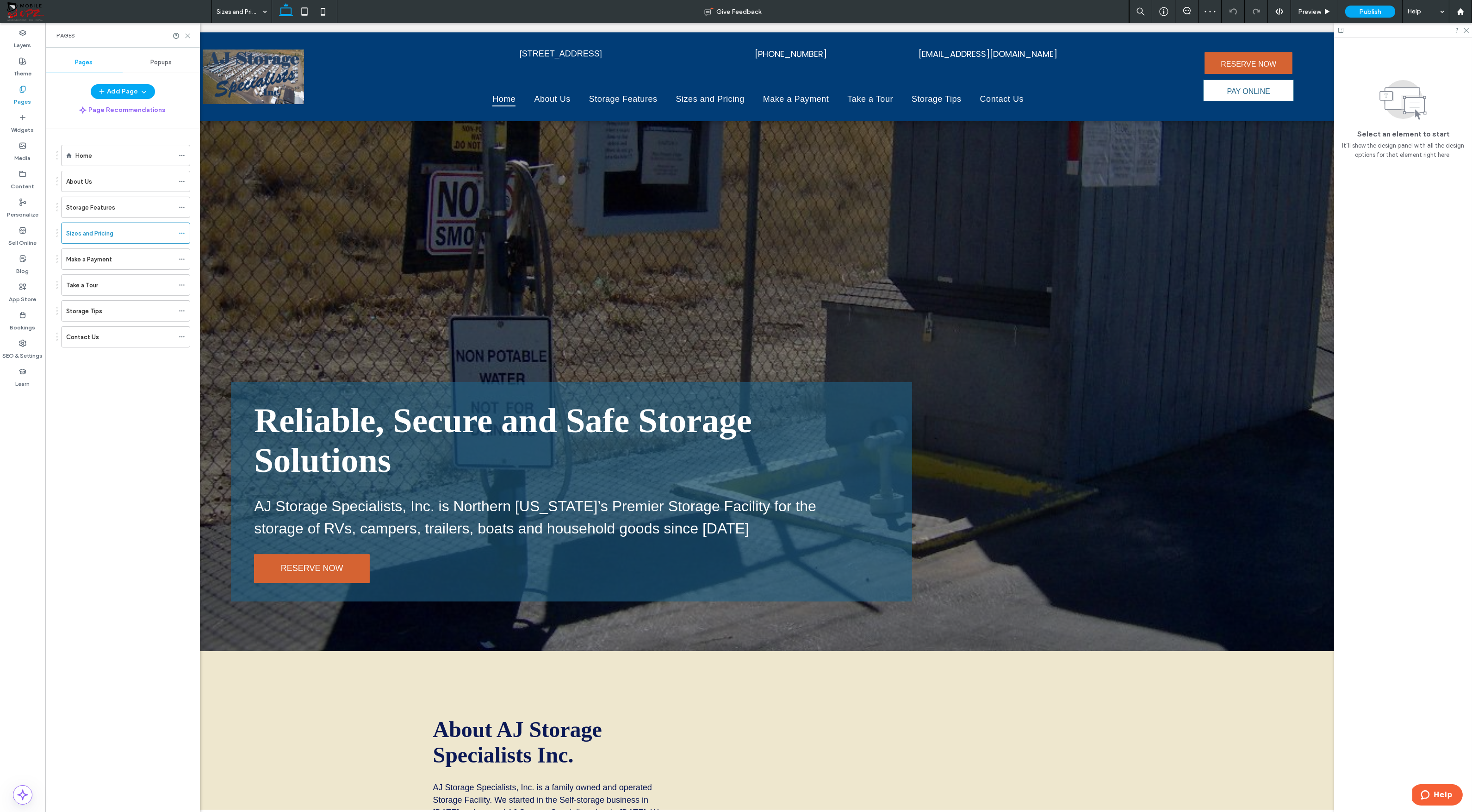
click at [186, 34] on use at bounding box center [187, 35] width 4 height 4
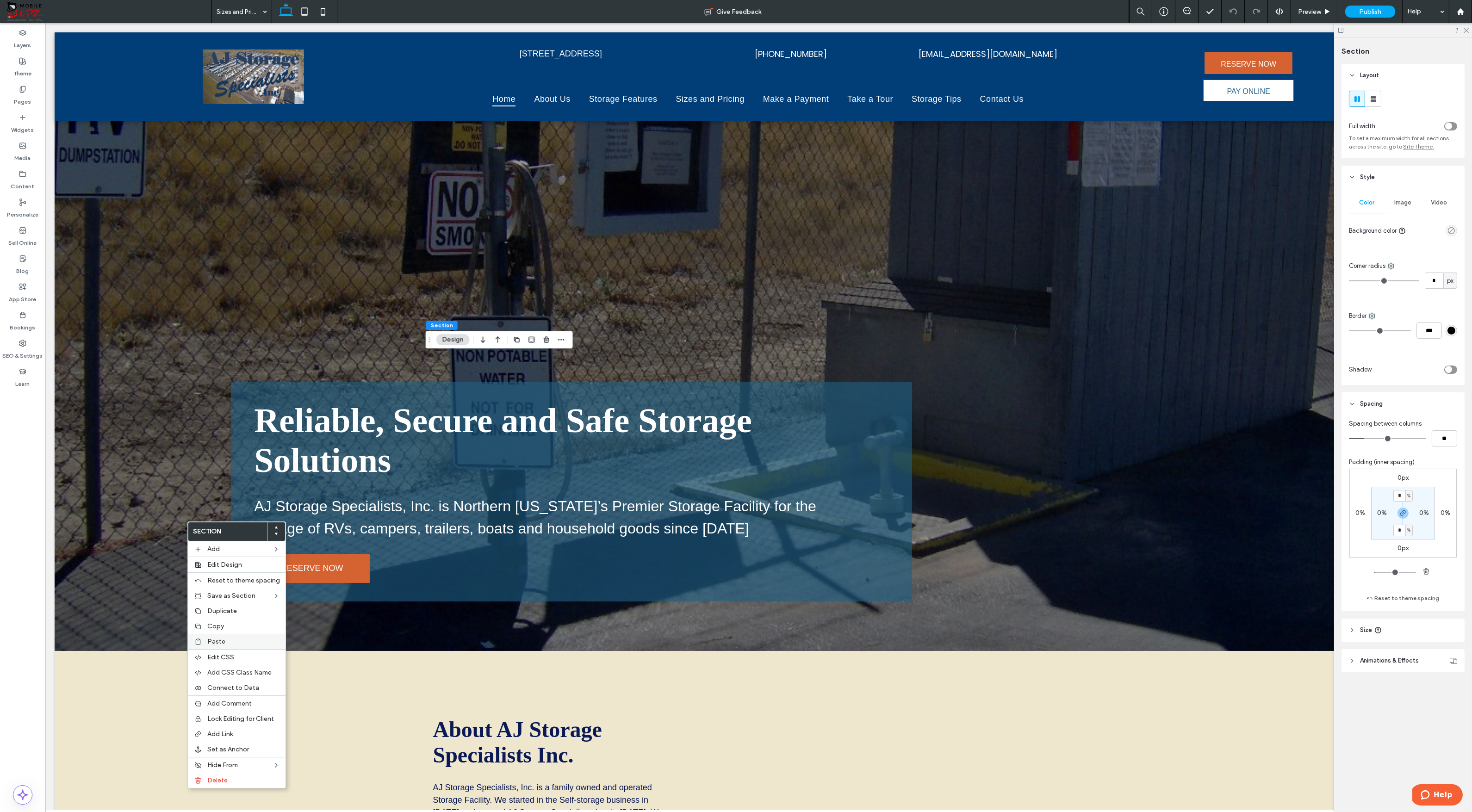
click at [215, 642] on span "Paste" at bounding box center [217, 642] width 18 height 8
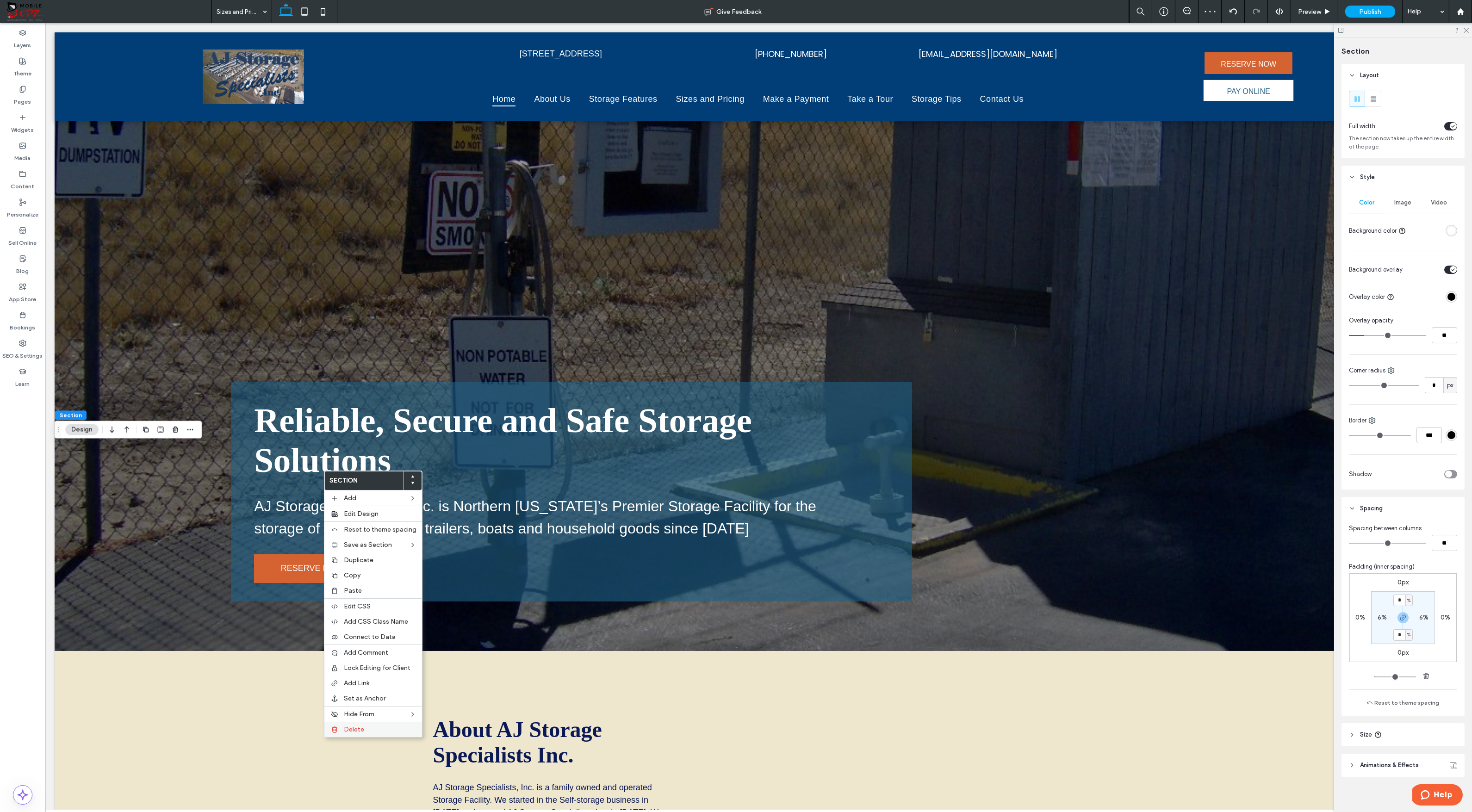
click at [351, 730] on span "Delete" at bounding box center [354, 730] width 21 height 8
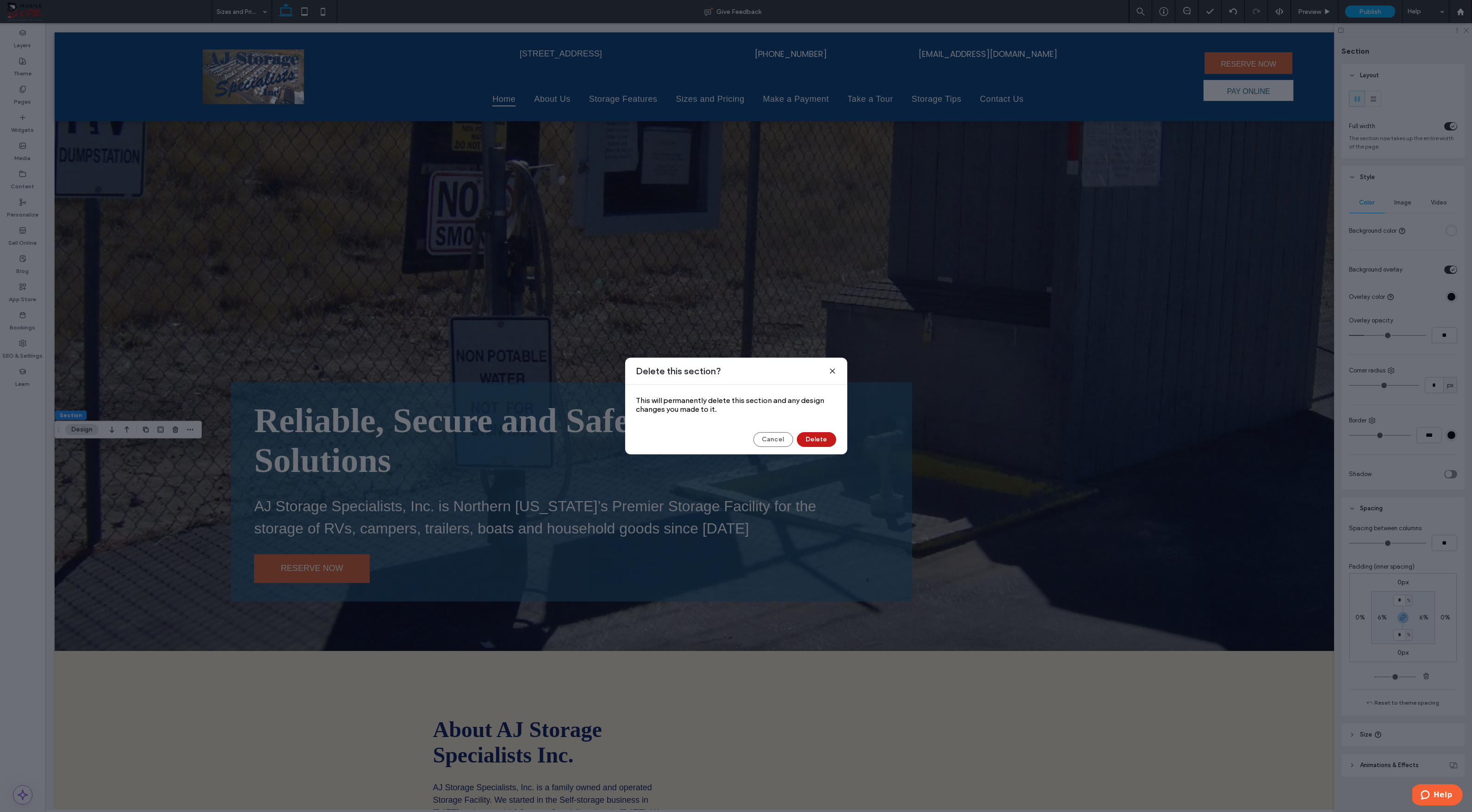
click at [816, 440] on button "Delete" at bounding box center [816, 439] width 39 height 15
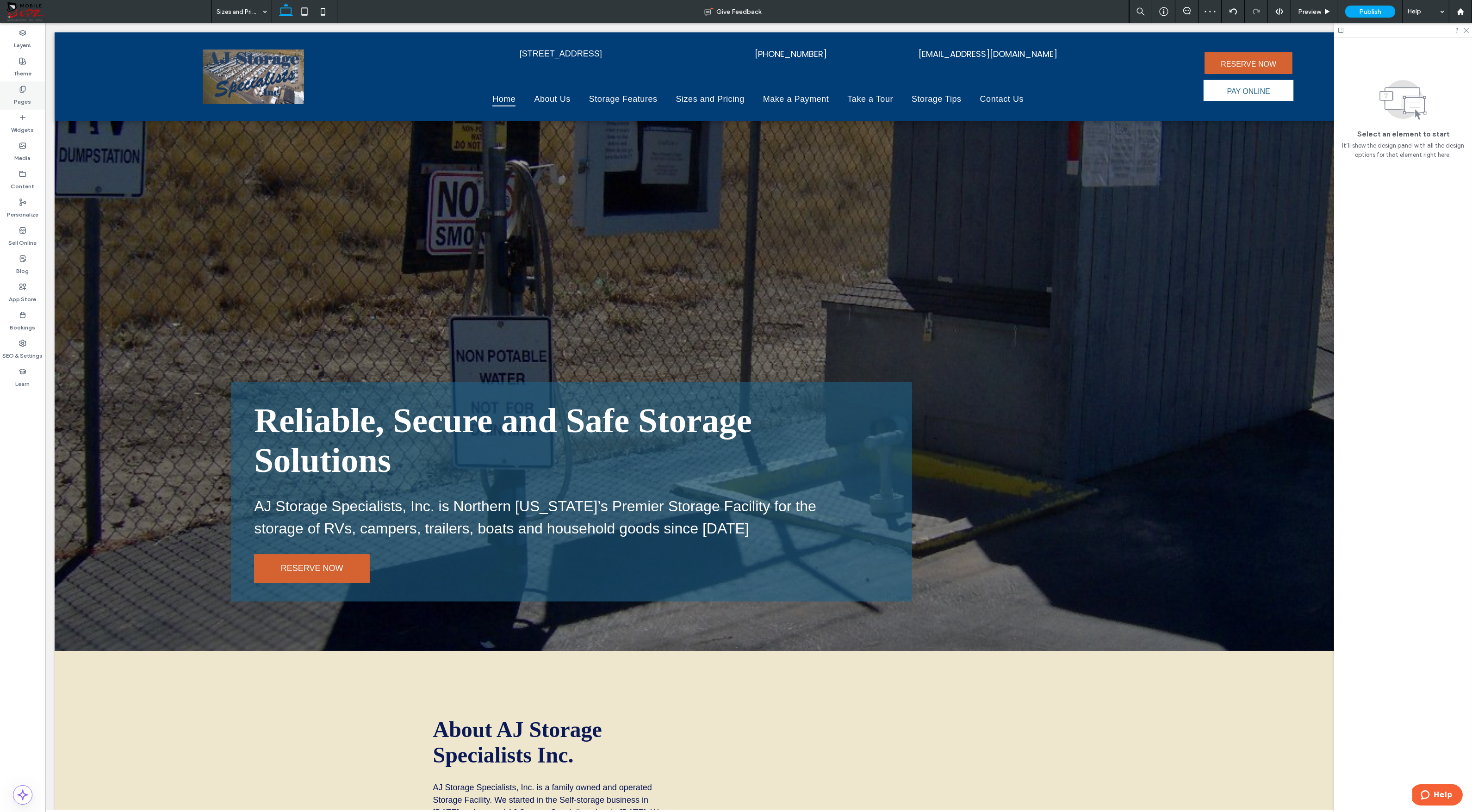
click at [15, 93] on label "Pages" at bounding box center [23, 99] width 17 height 13
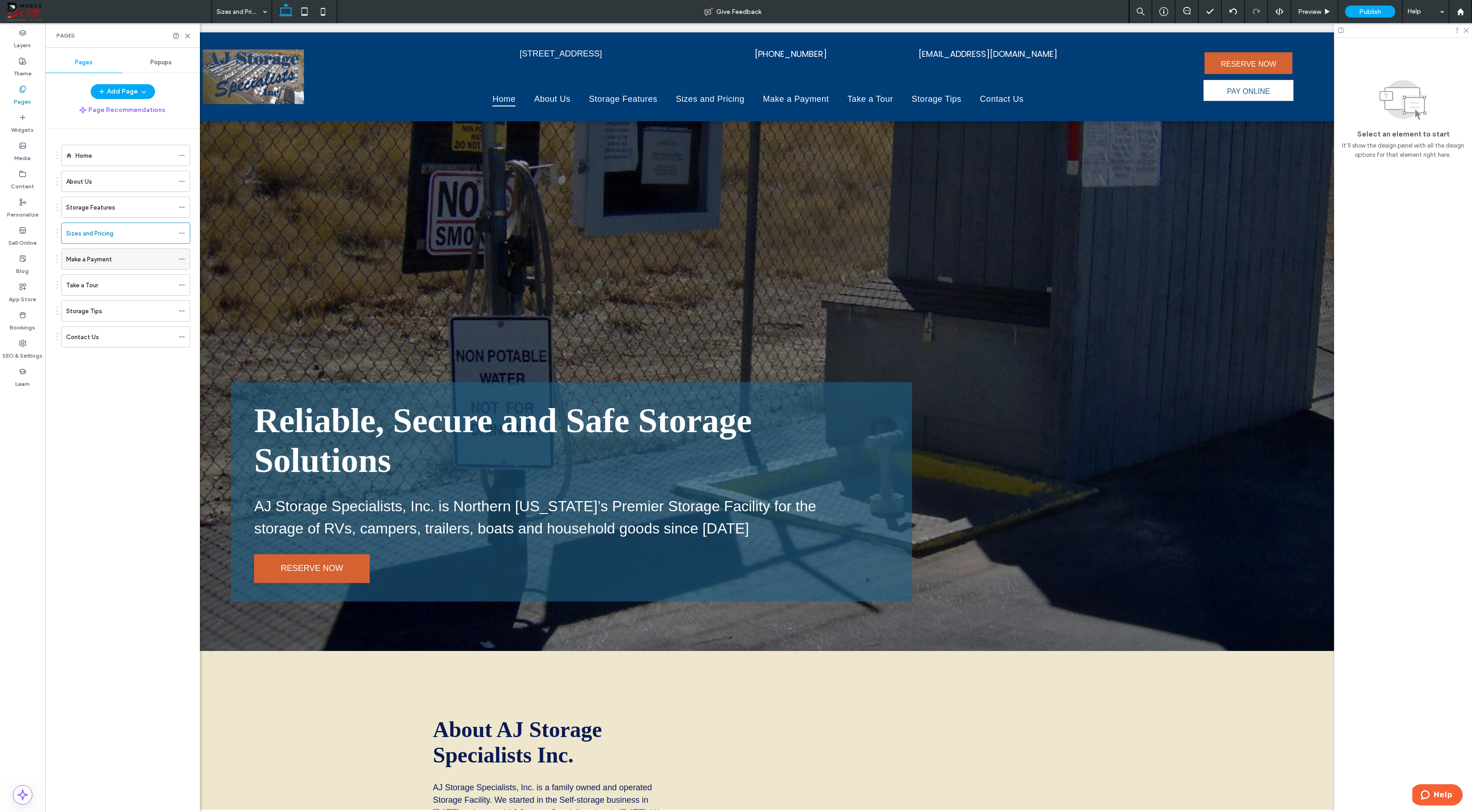
click at [82, 256] on label "Make a Payment" at bounding box center [89, 259] width 46 height 16
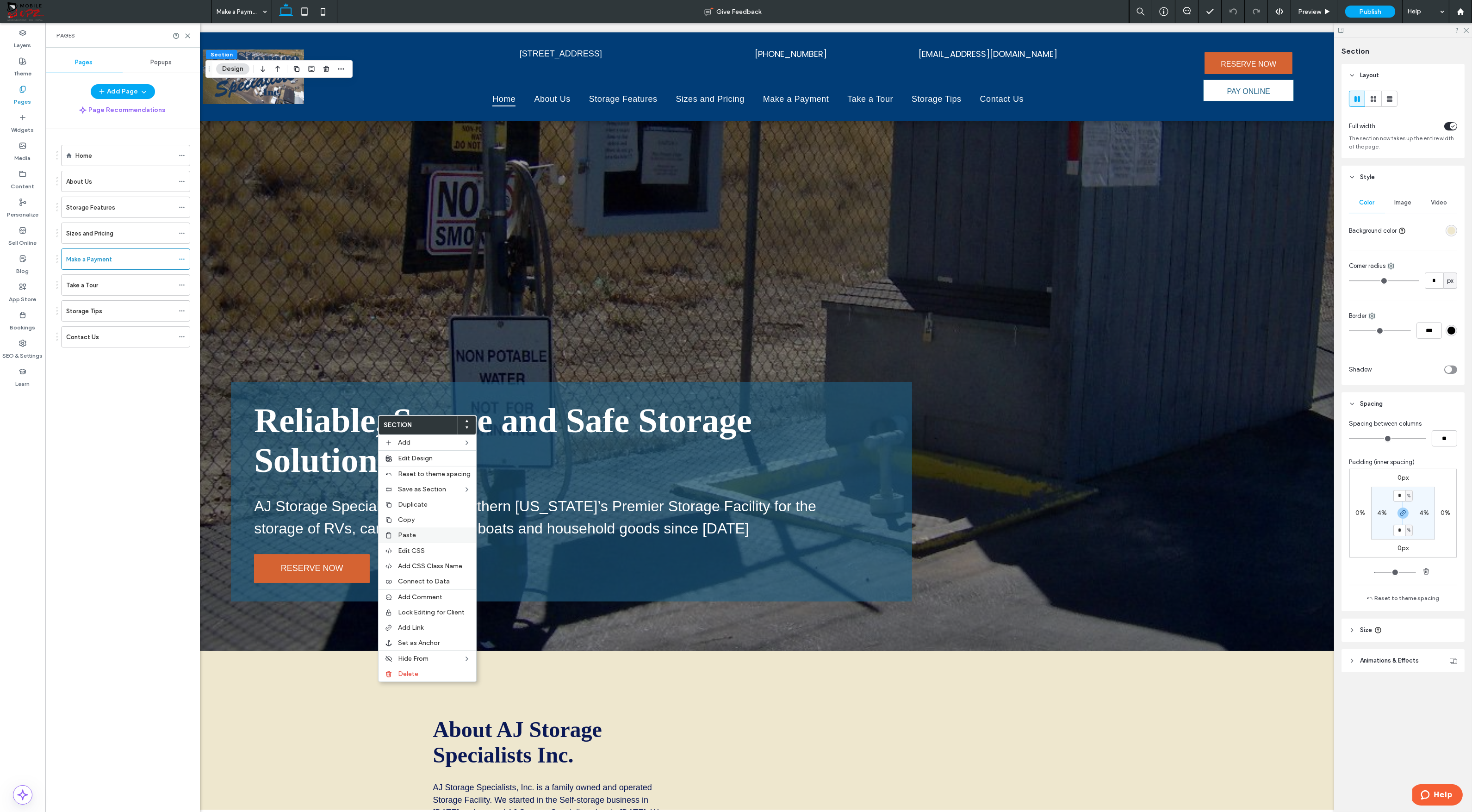
click at [405, 532] on span "Paste" at bounding box center [407, 535] width 18 height 8
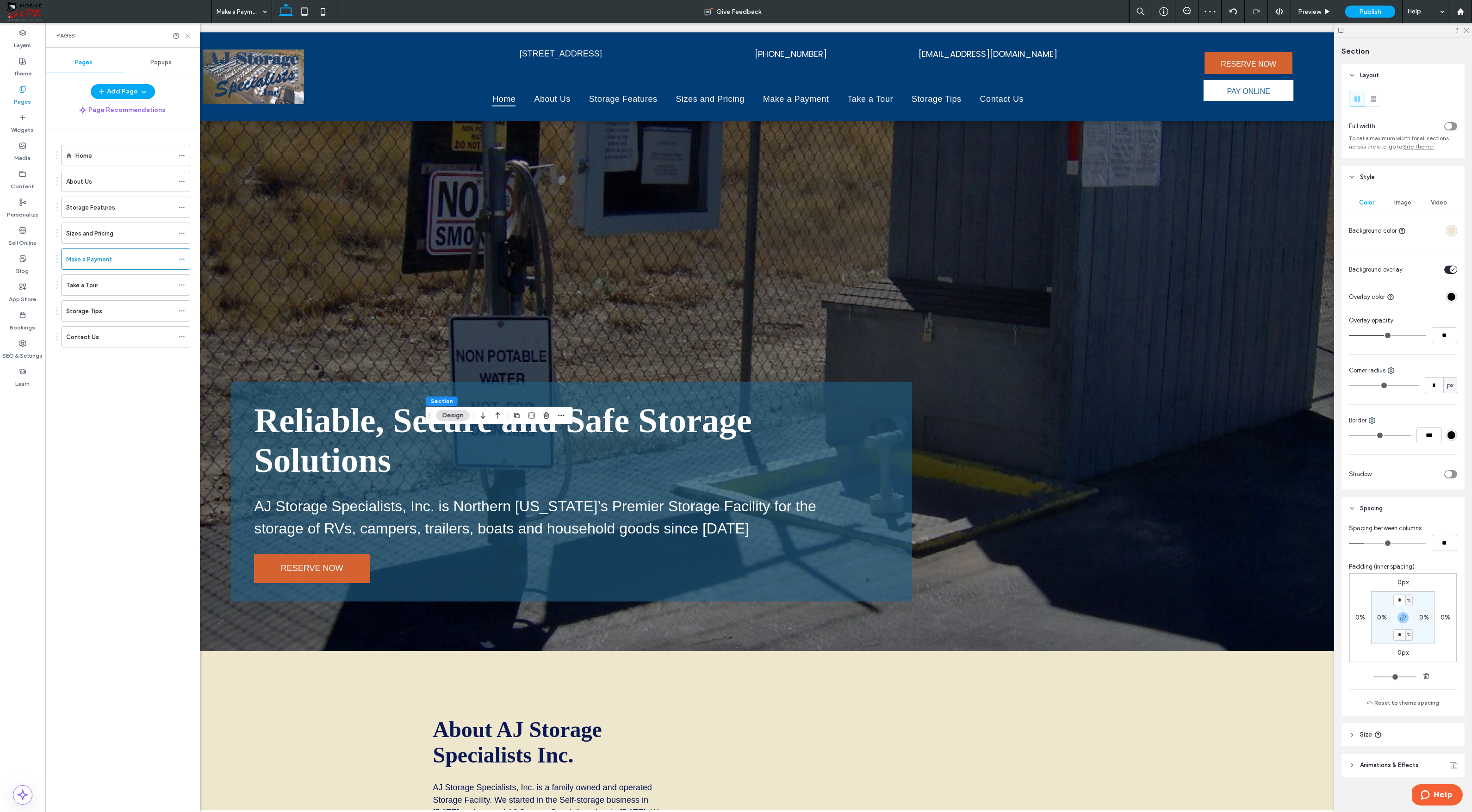
click at [189, 35] on use at bounding box center [187, 35] width 4 height 4
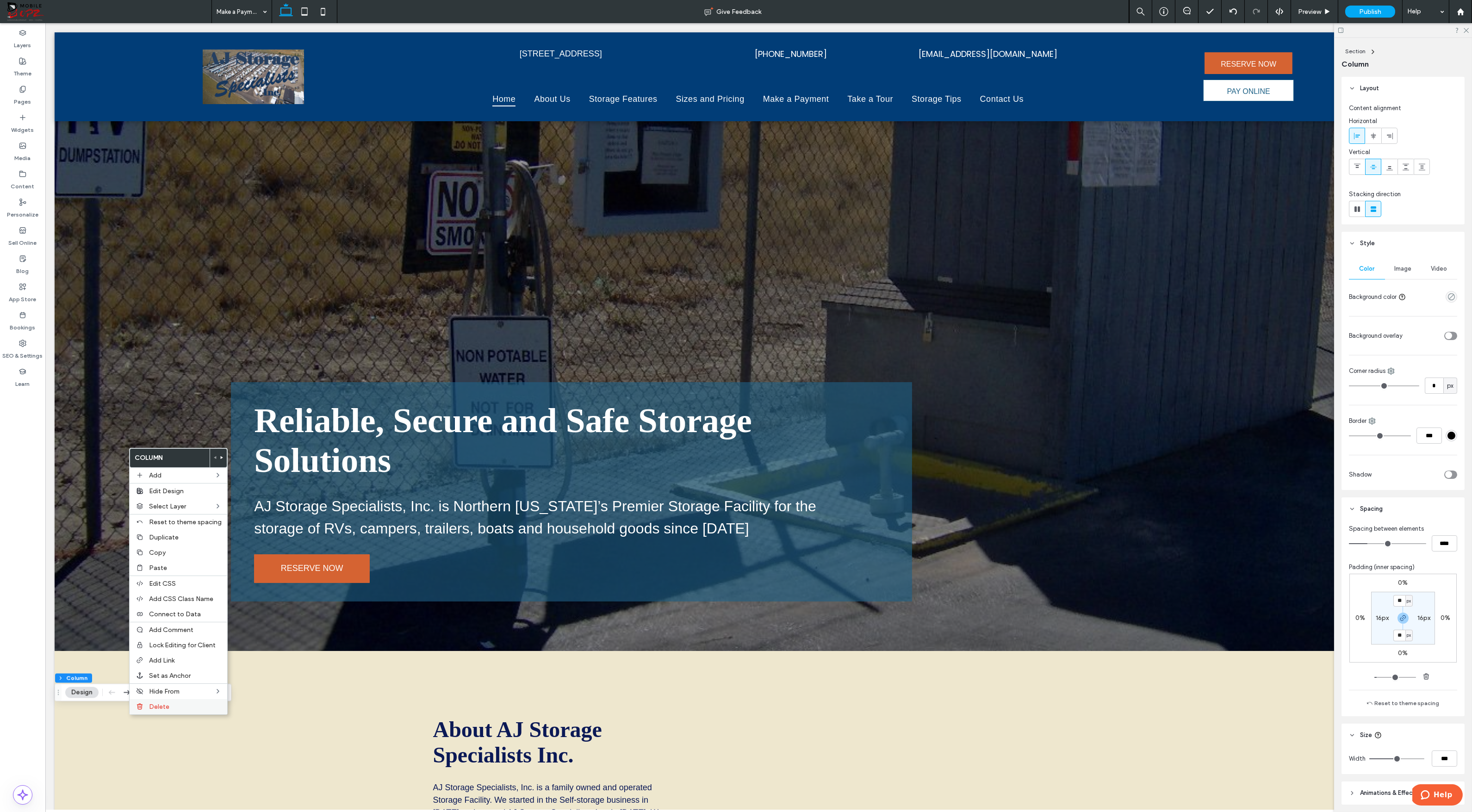
click at [152, 705] on span "Delete" at bounding box center [159, 707] width 21 height 8
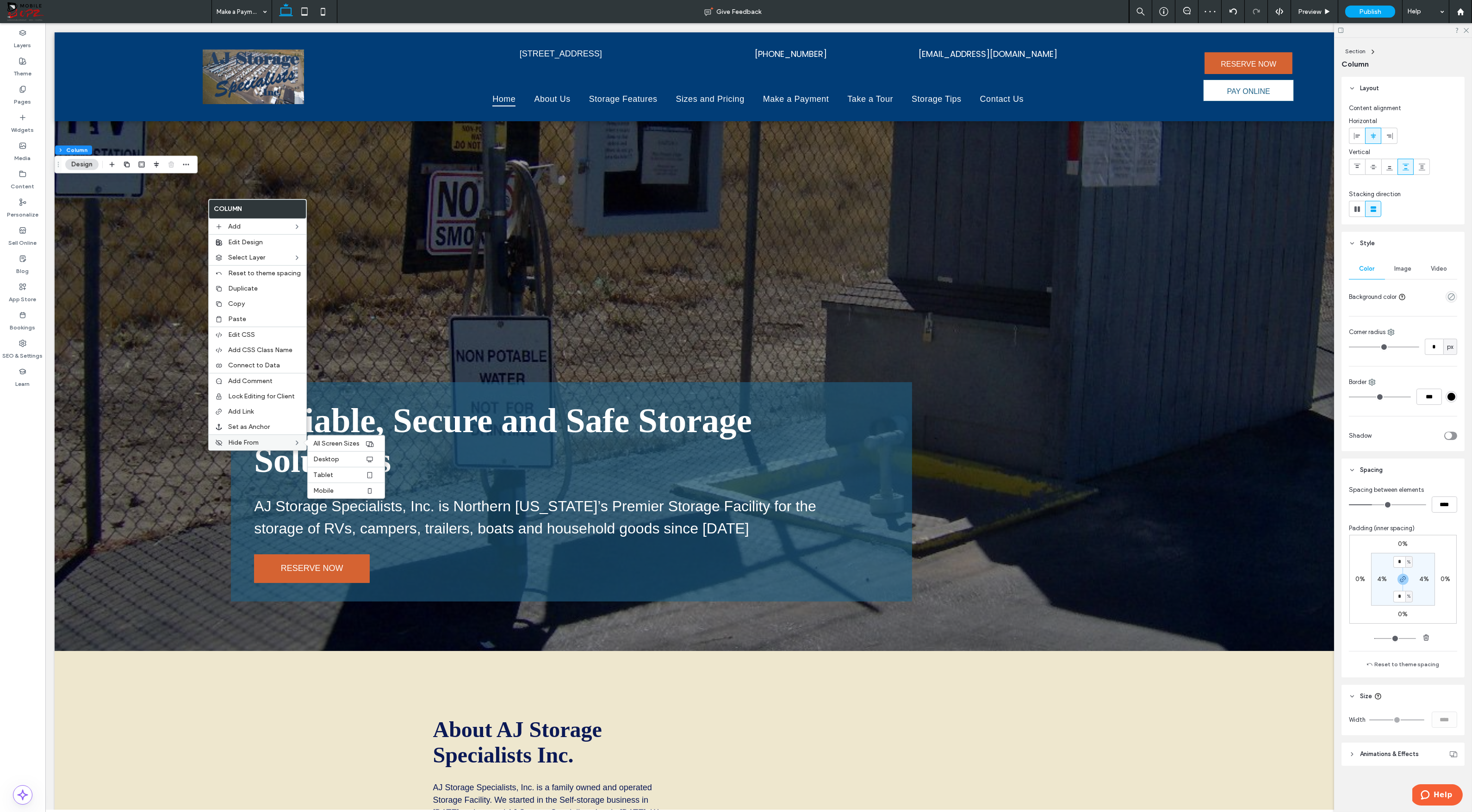
click at [234, 441] on span "Hide From" at bounding box center [243, 443] width 30 height 8
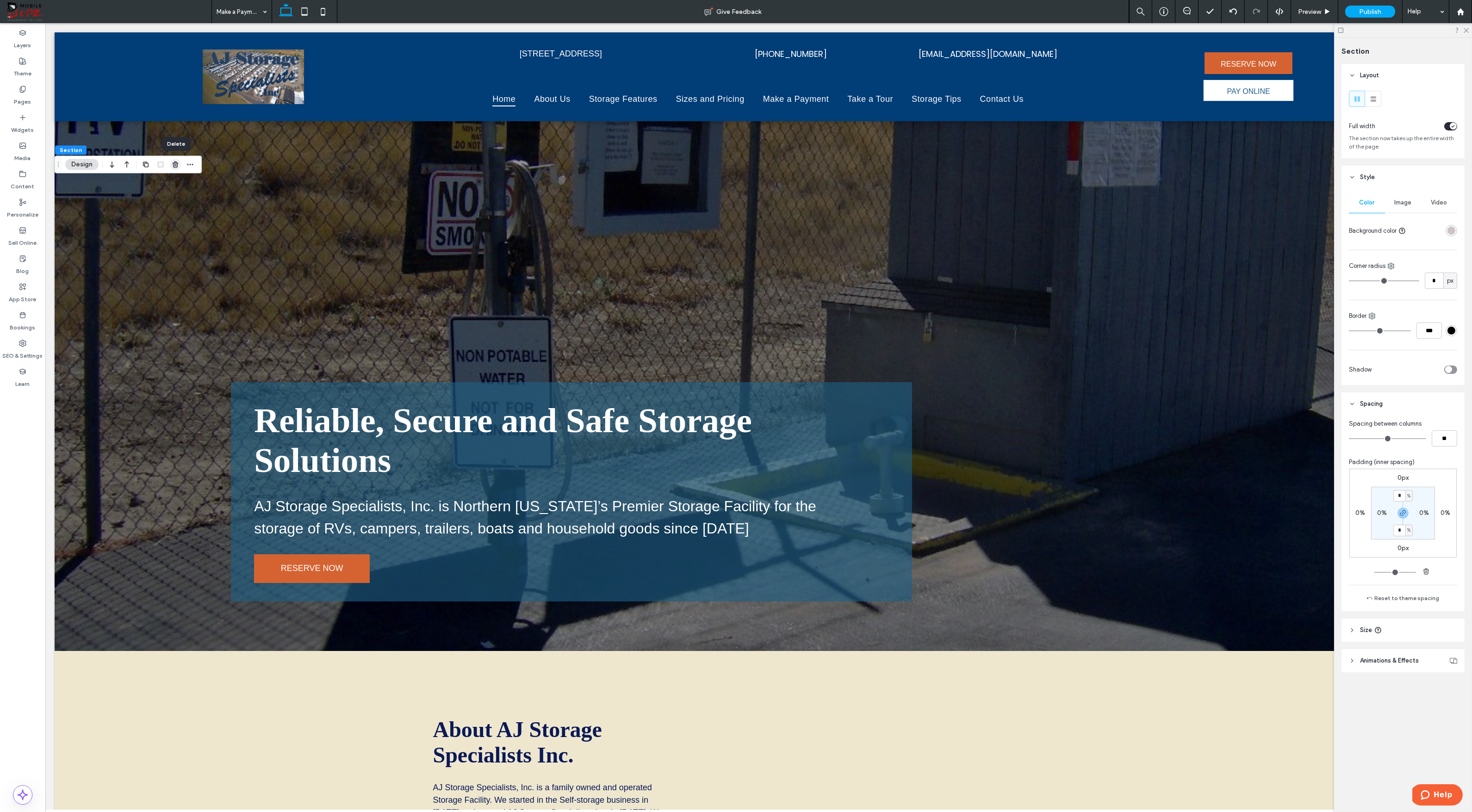
click at [173, 165] on use "button" at bounding box center [175, 165] width 6 height 6
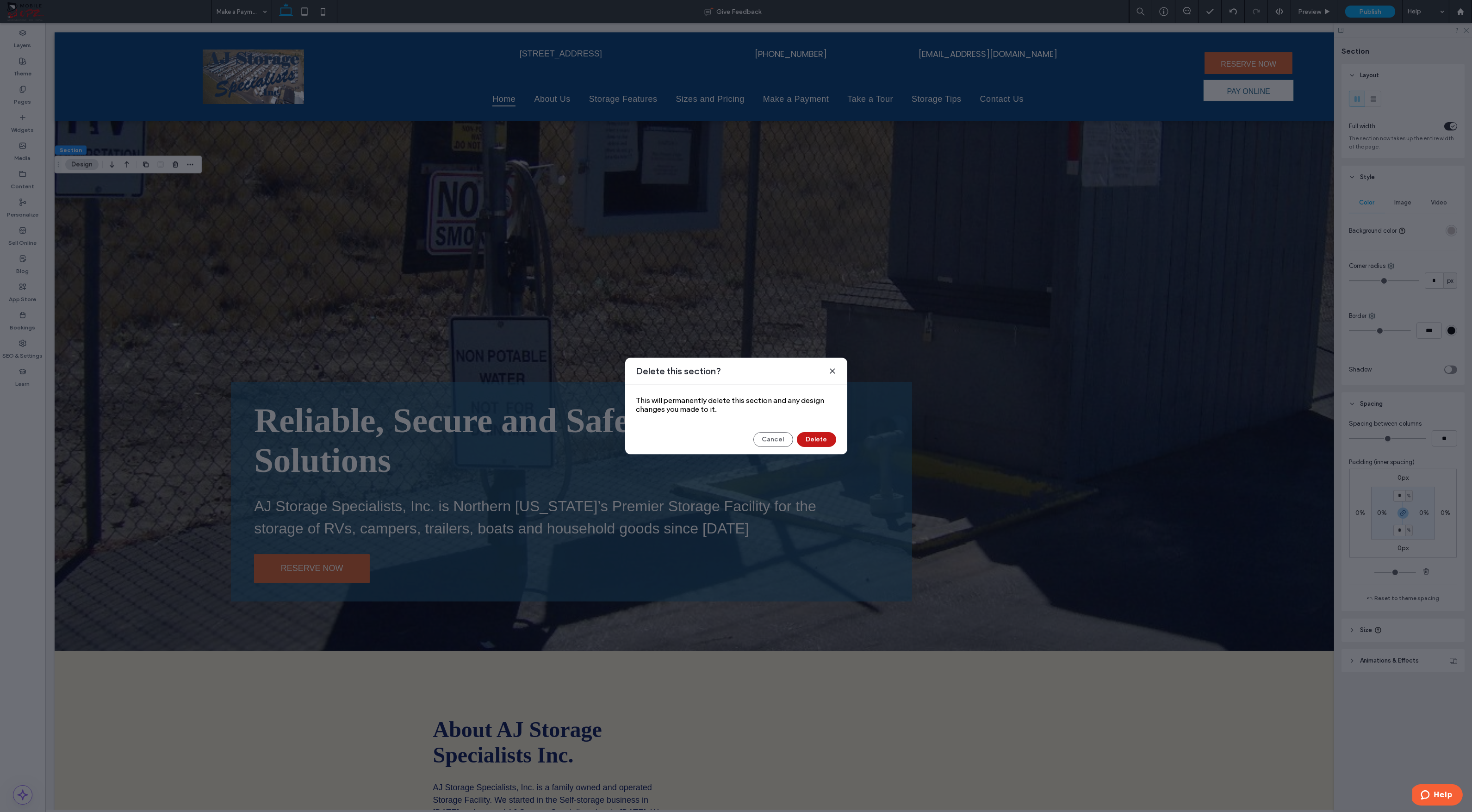
click at [814, 438] on button "Delete" at bounding box center [816, 439] width 39 height 15
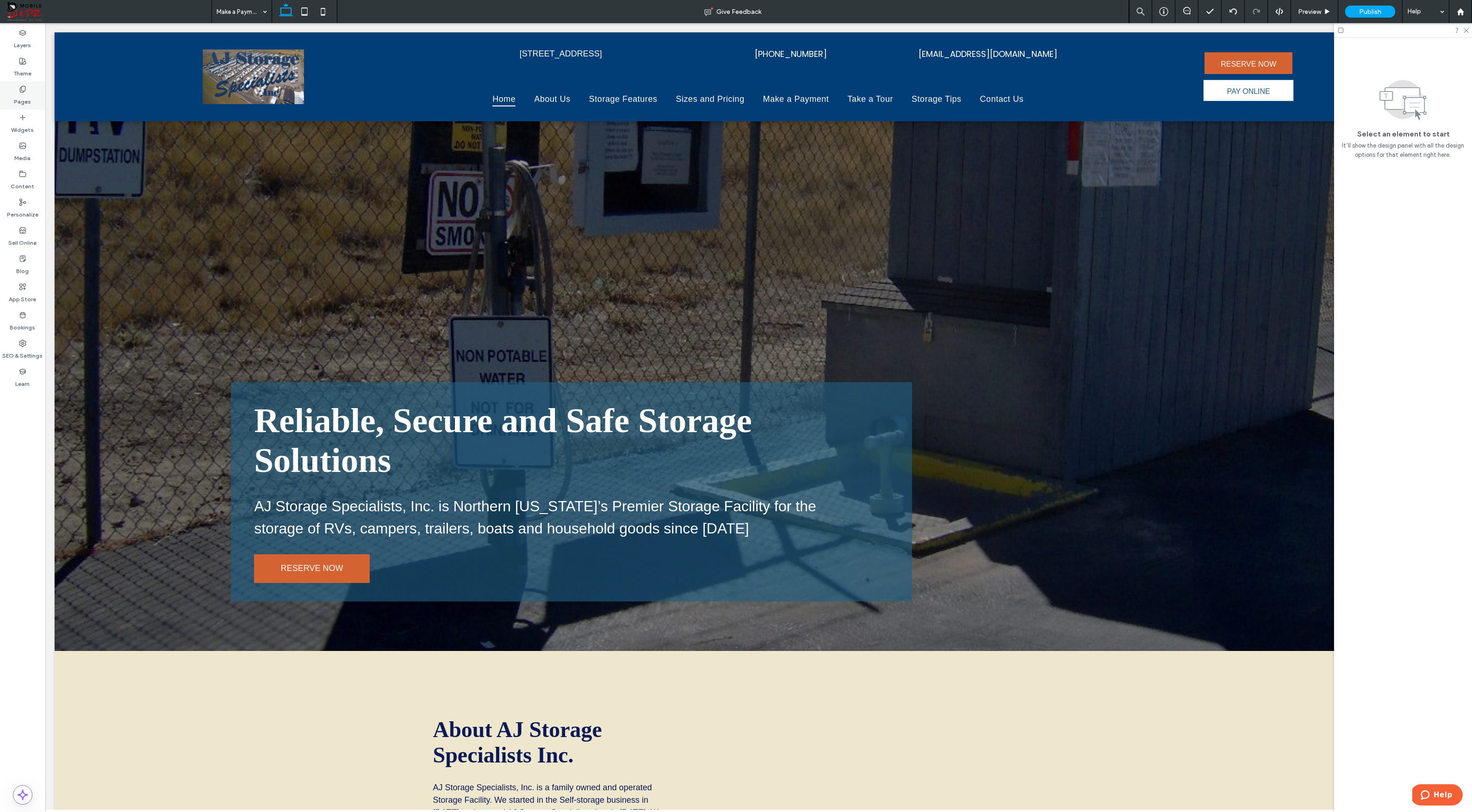
click at [21, 96] on label "Pages" at bounding box center [23, 99] width 17 height 13
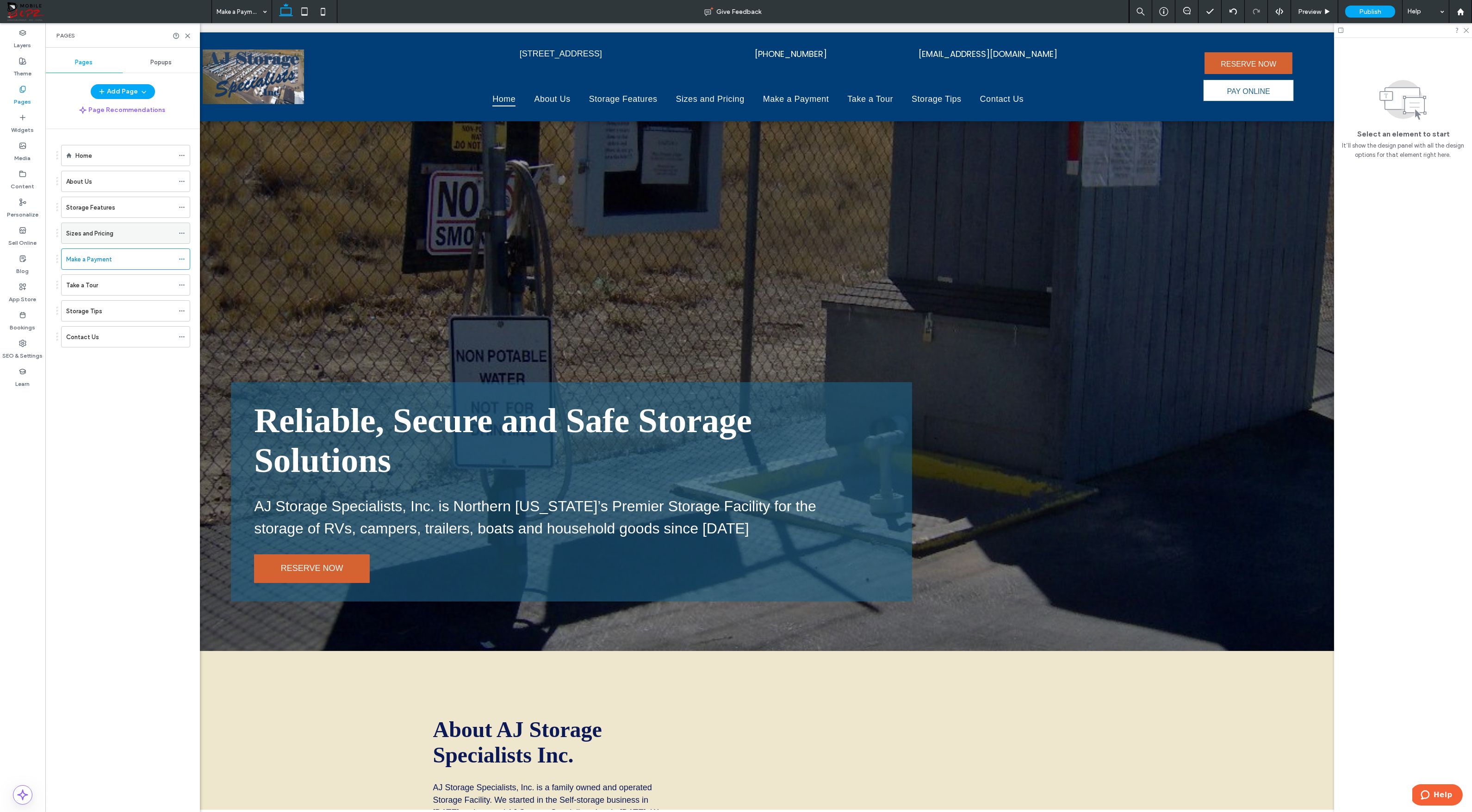
click at [93, 235] on label "Sizes and Pricing" at bounding box center [90, 233] width 47 height 16
click at [188, 33] on icon at bounding box center [187, 36] width 7 height 7
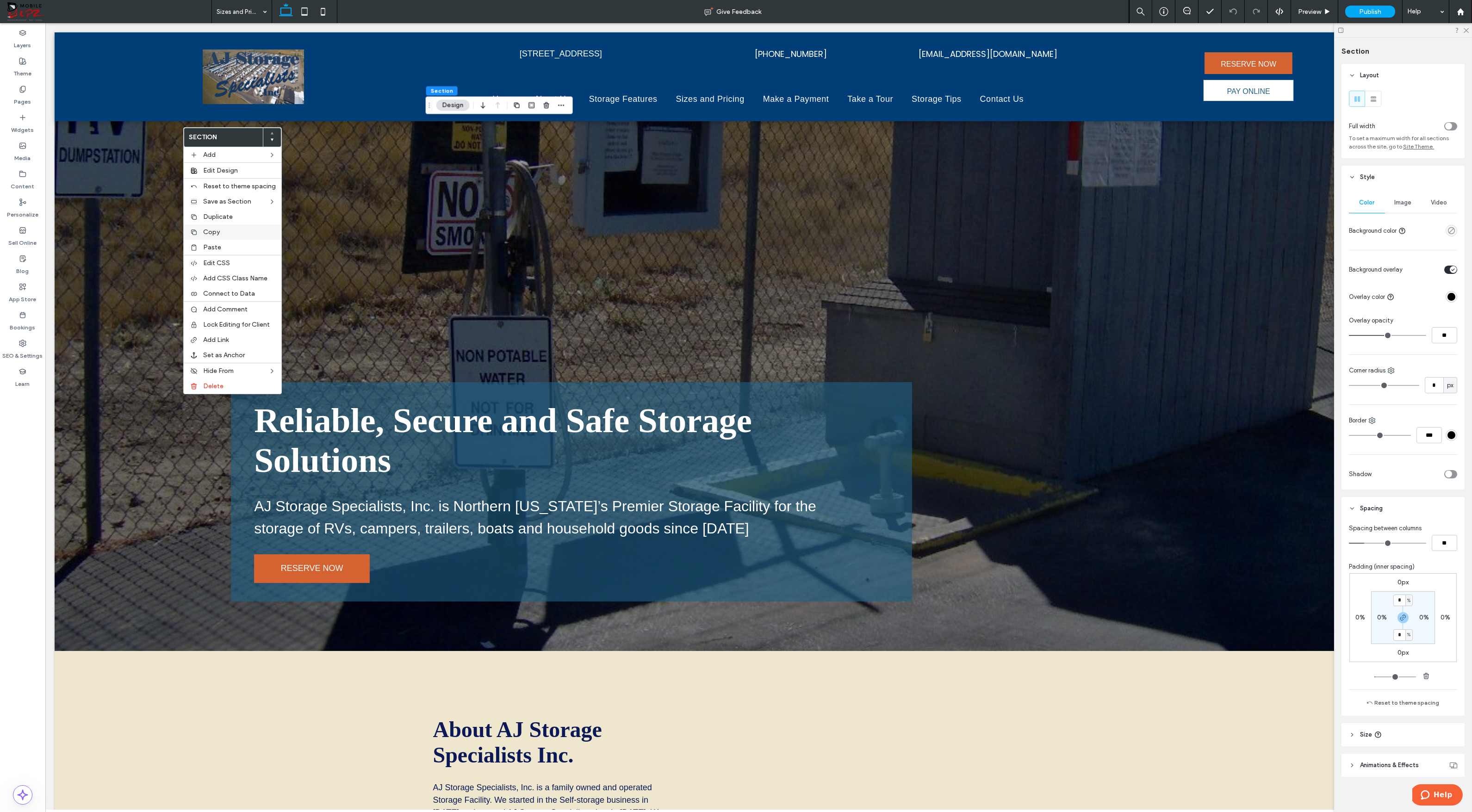
click at [203, 231] on span "Copy" at bounding box center [211, 232] width 17 height 8
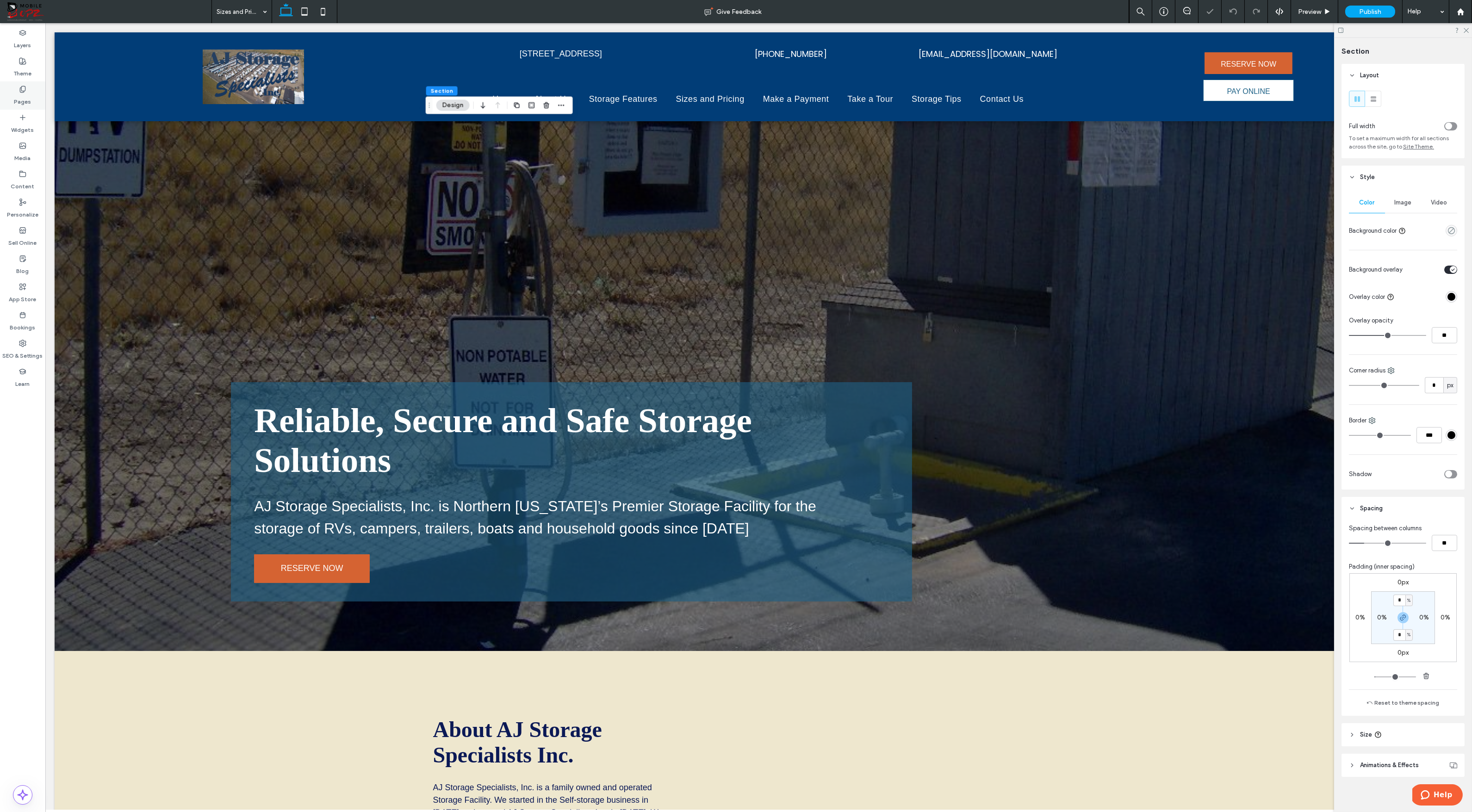
click at [19, 87] on icon at bounding box center [22, 89] width 7 height 7
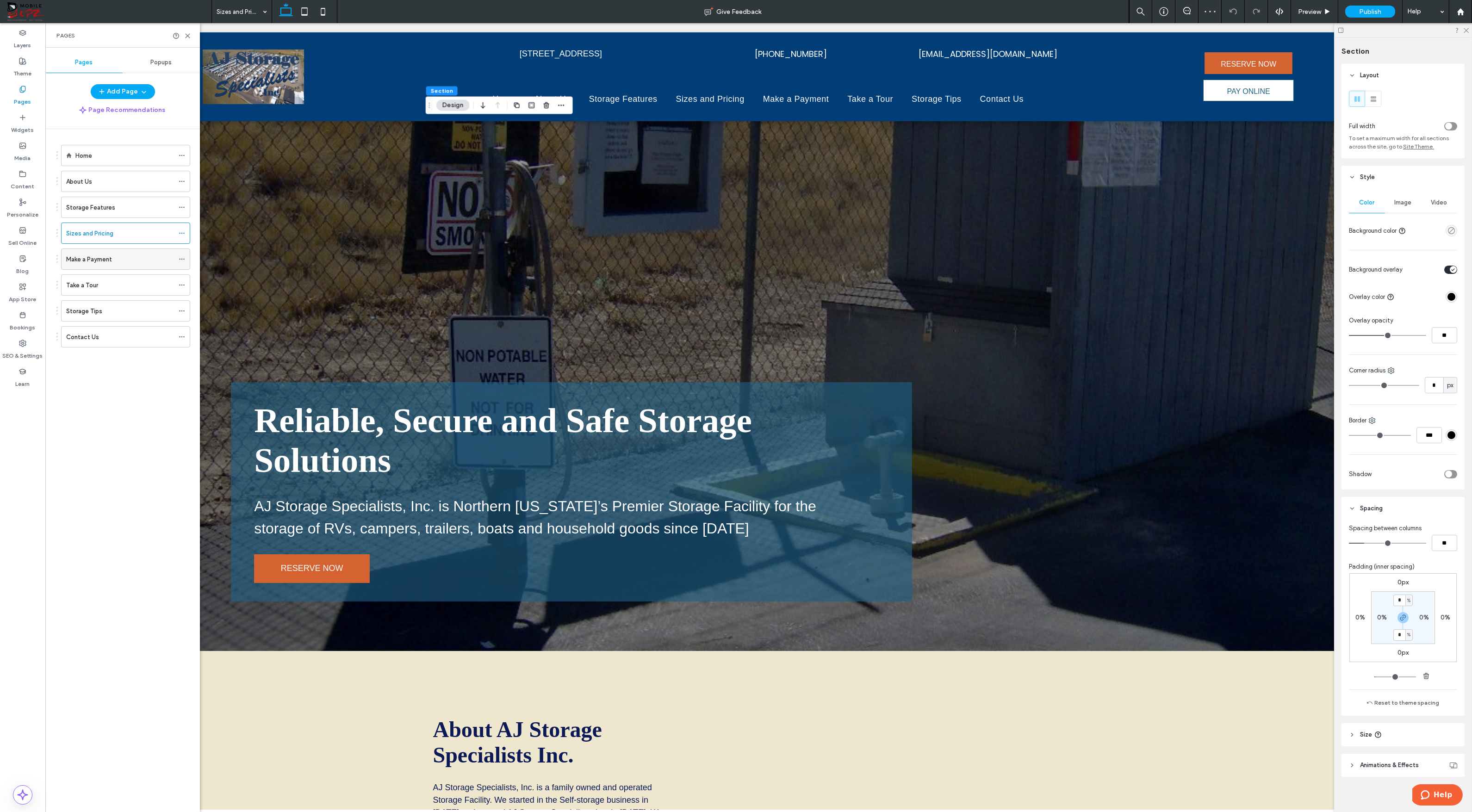
click at [91, 265] on div "Make a Payment" at bounding box center [120, 259] width 108 height 21
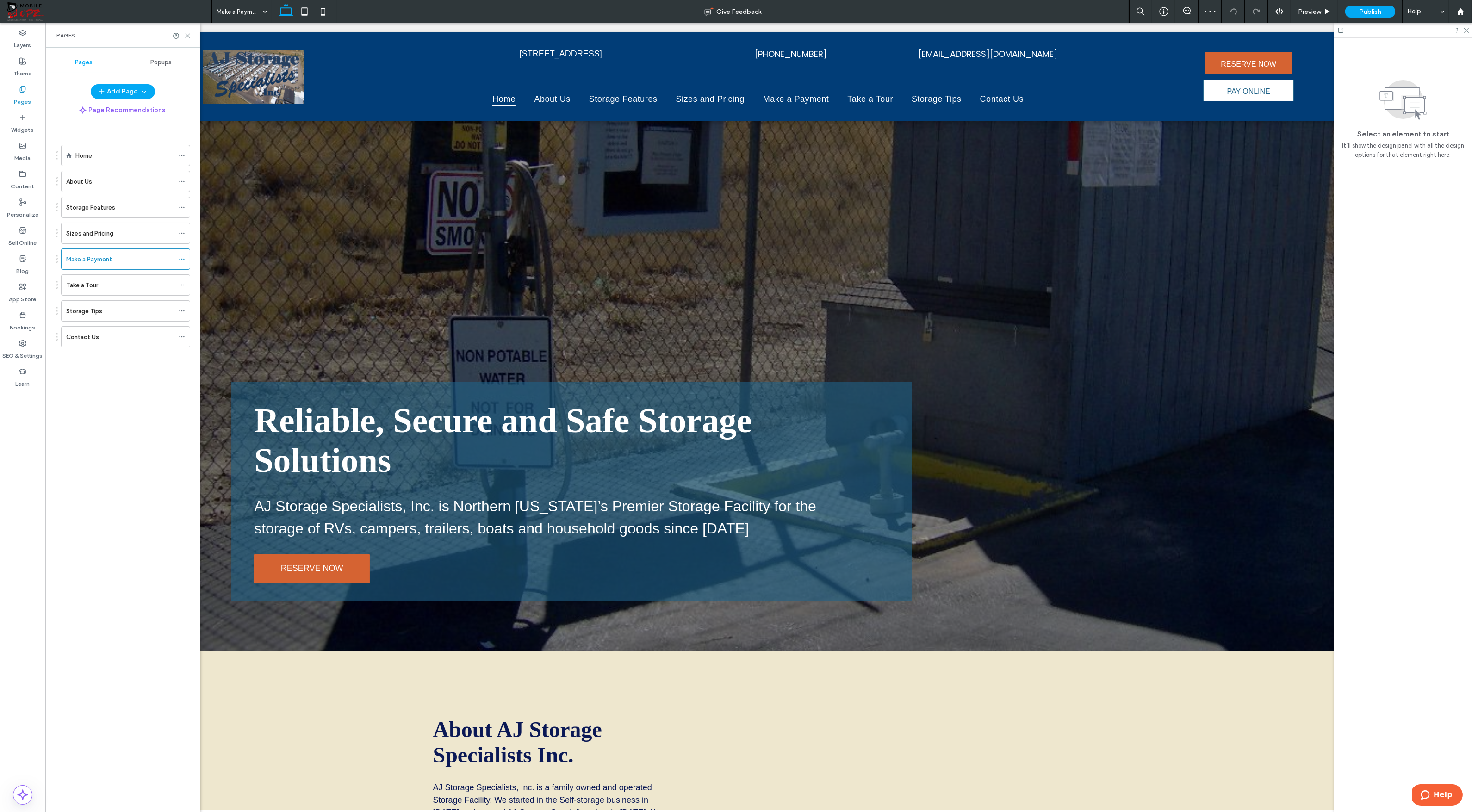
click at [187, 35] on use at bounding box center [187, 35] width 4 height 4
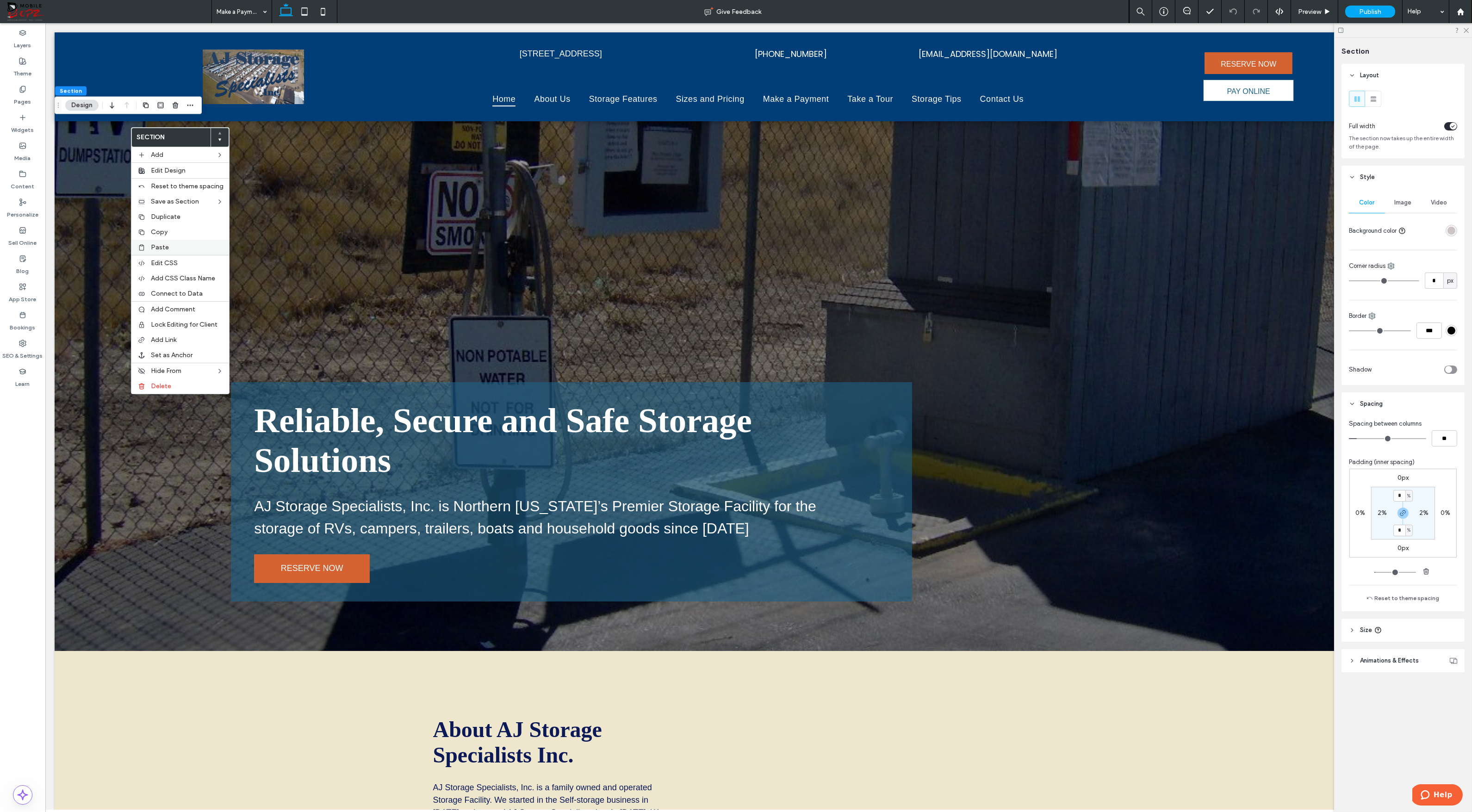
click at [153, 246] on span "Paste" at bounding box center [160, 247] width 18 height 8
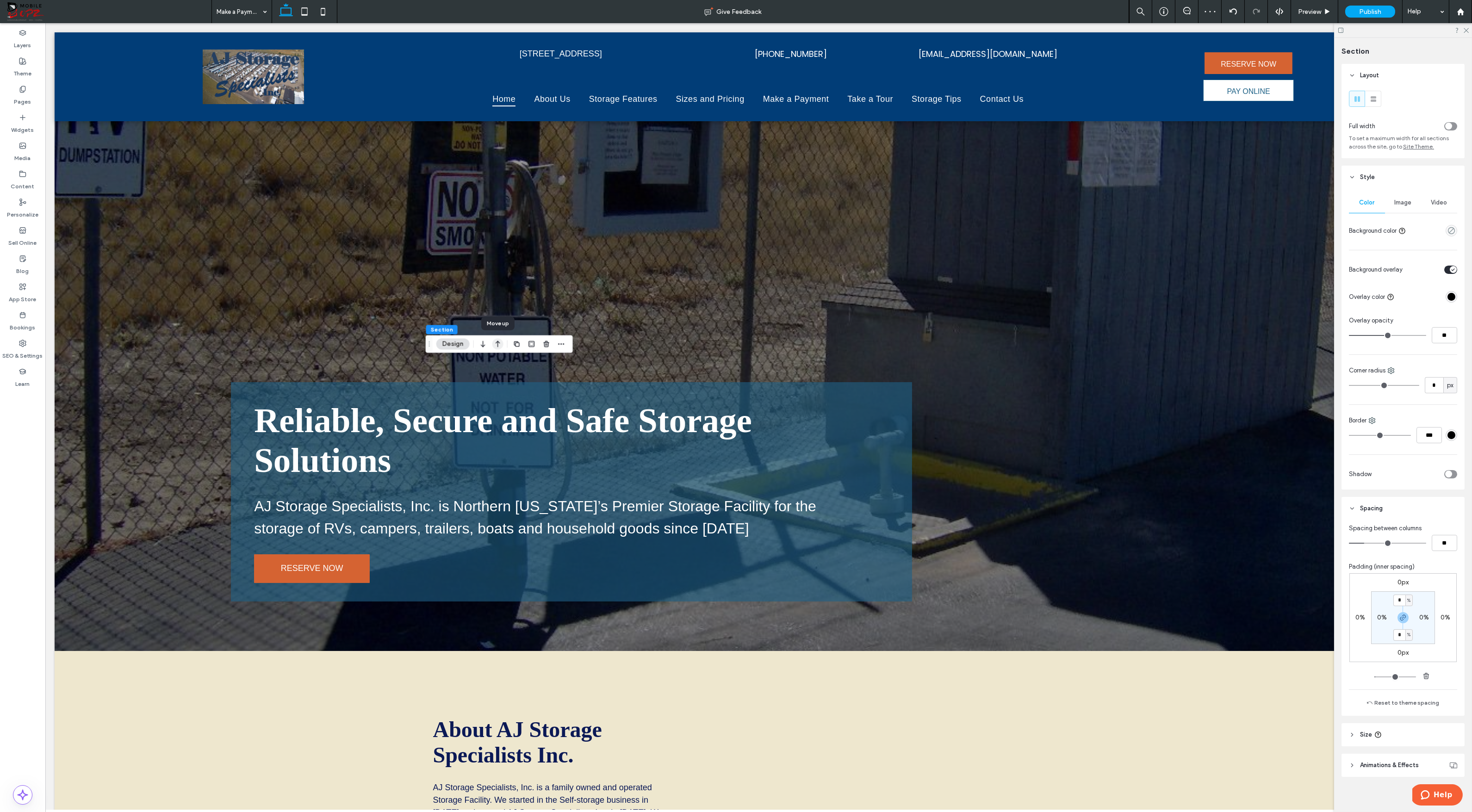
click at [500, 346] on icon "button" at bounding box center [498, 343] width 11 height 17
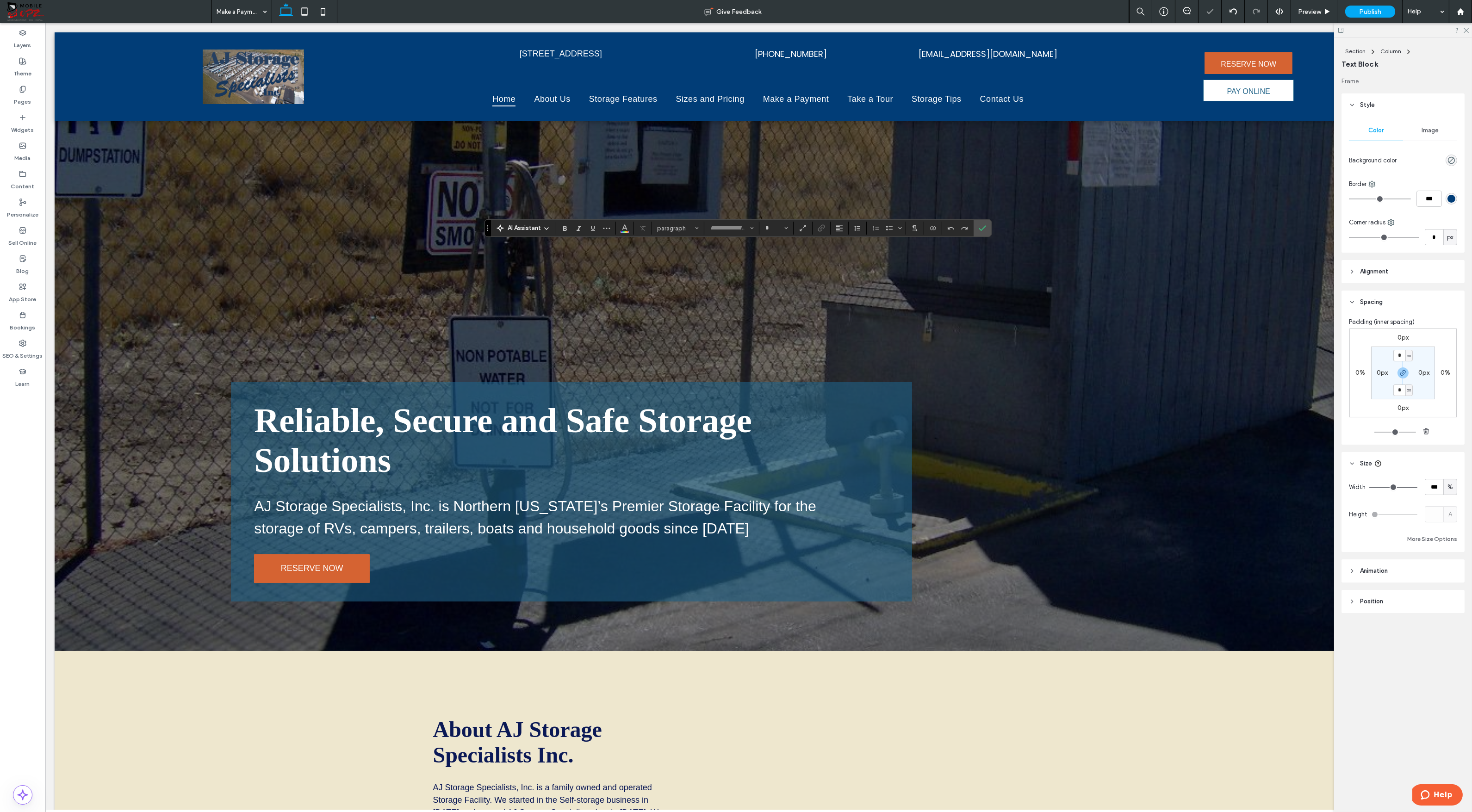
type input "*****"
type input "**"
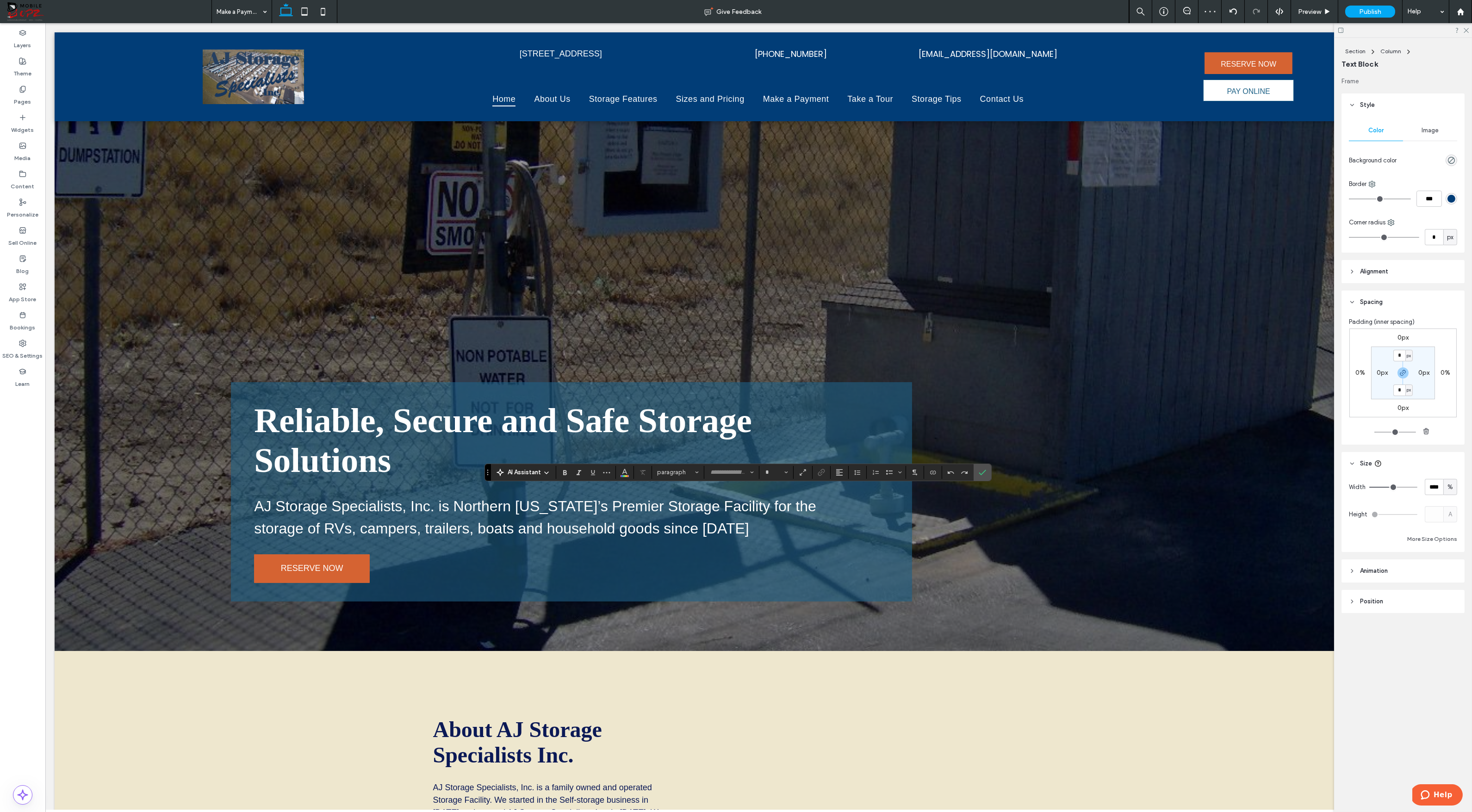
type input "*****"
type input "**"
type input "*****"
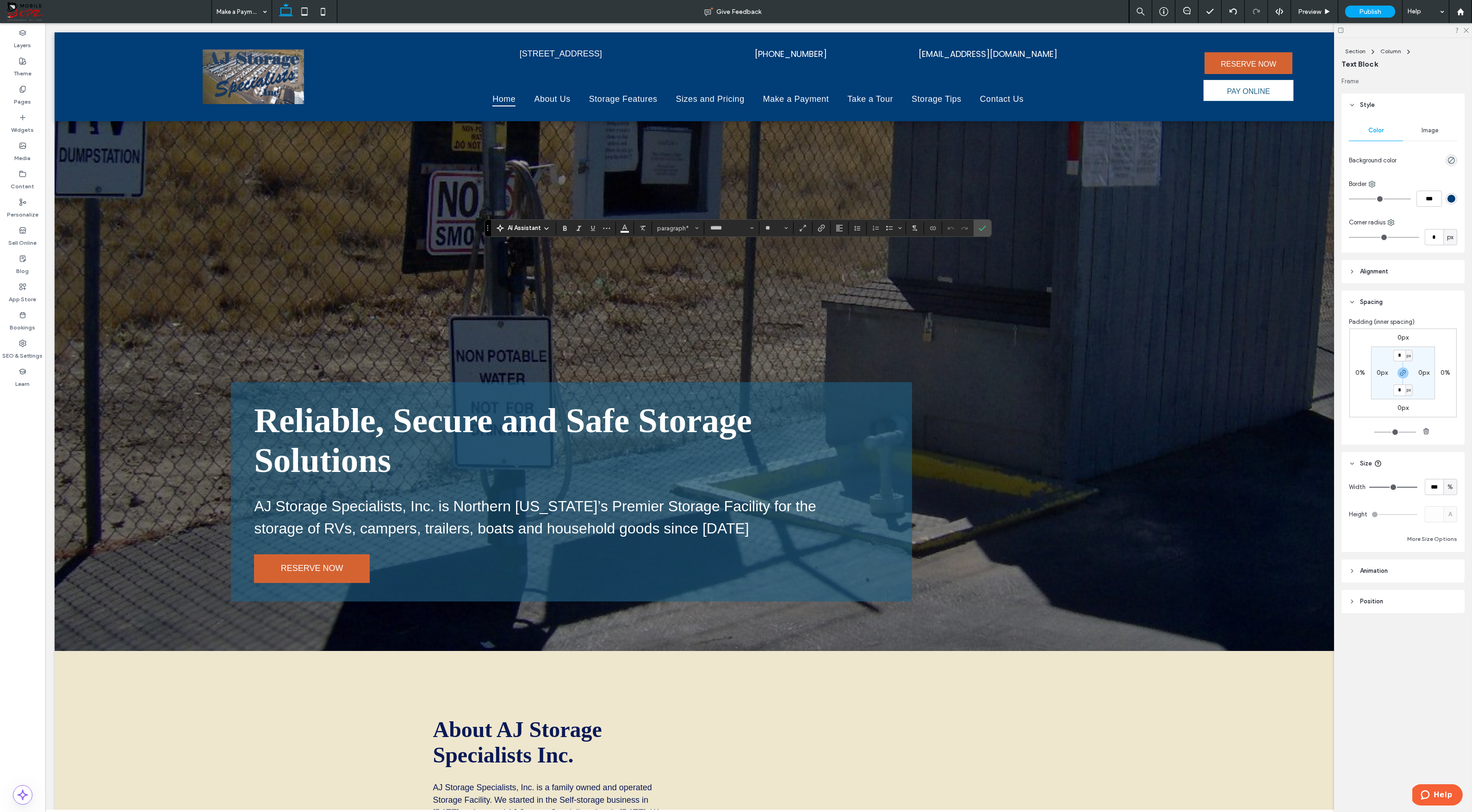
type input "**"
click at [786, 225] on span "Size" at bounding box center [786, 228] width 3 height 12
click at [775, 307] on label "24" at bounding box center [776, 307] width 30 height 13
type input "**"
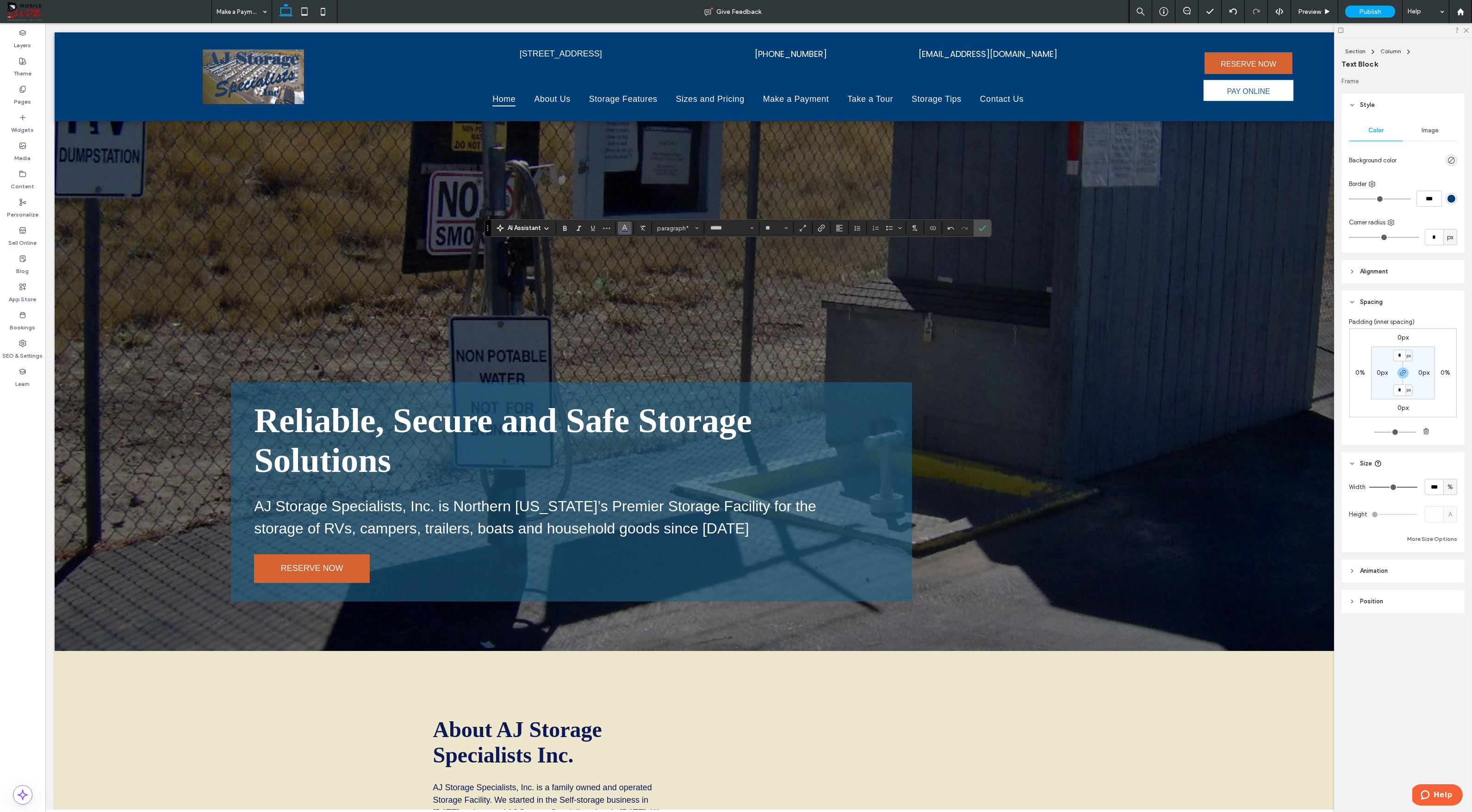
click at [624, 230] on icon "Color" at bounding box center [625, 227] width 7 height 7
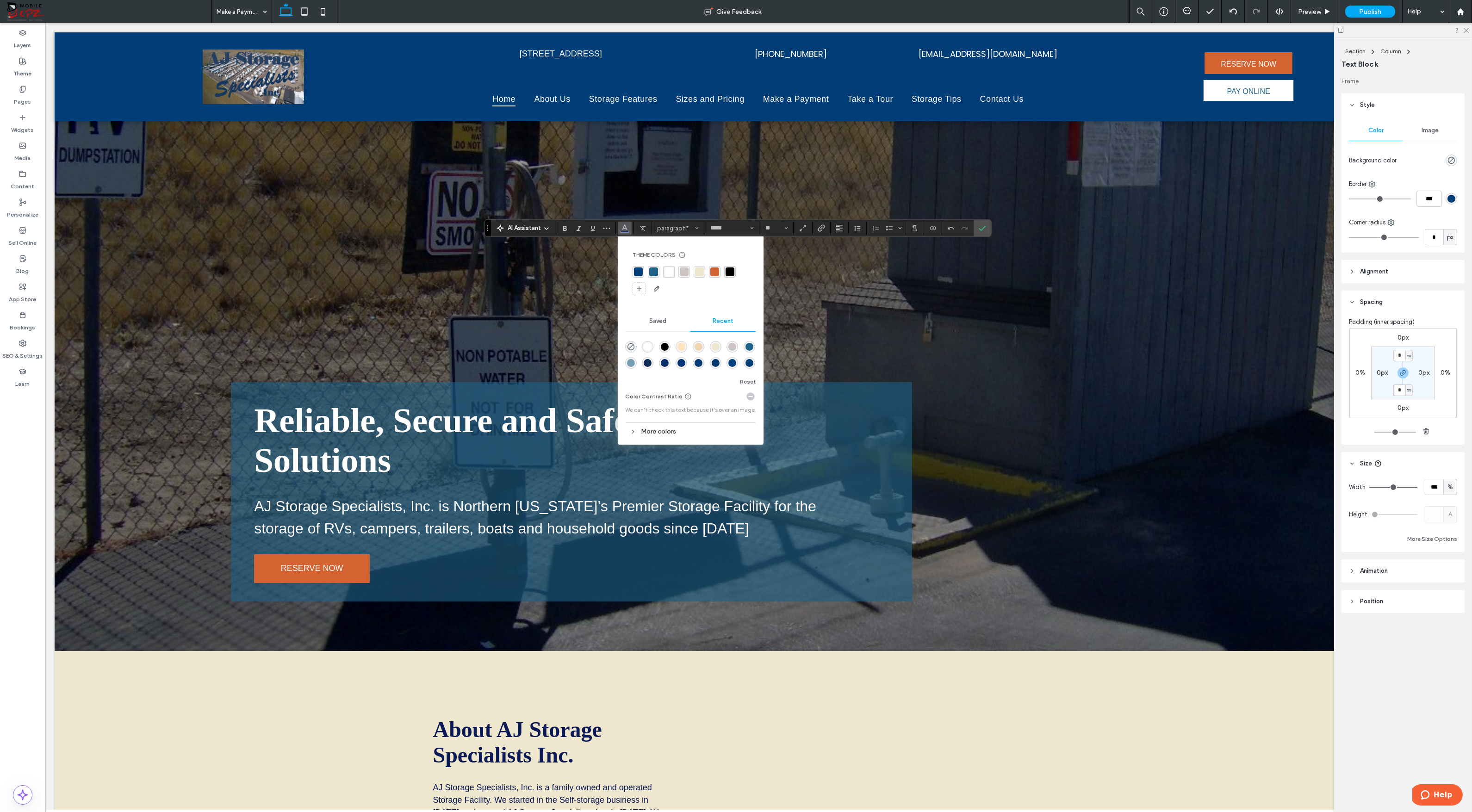
click at [669, 273] on div "rgba(255, 255, 255, 1)" at bounding box center [669, 271] width 9 height 9
click at [983, 230] on icon "Confirm" at bounding box center [982, 228] width 7 height 7
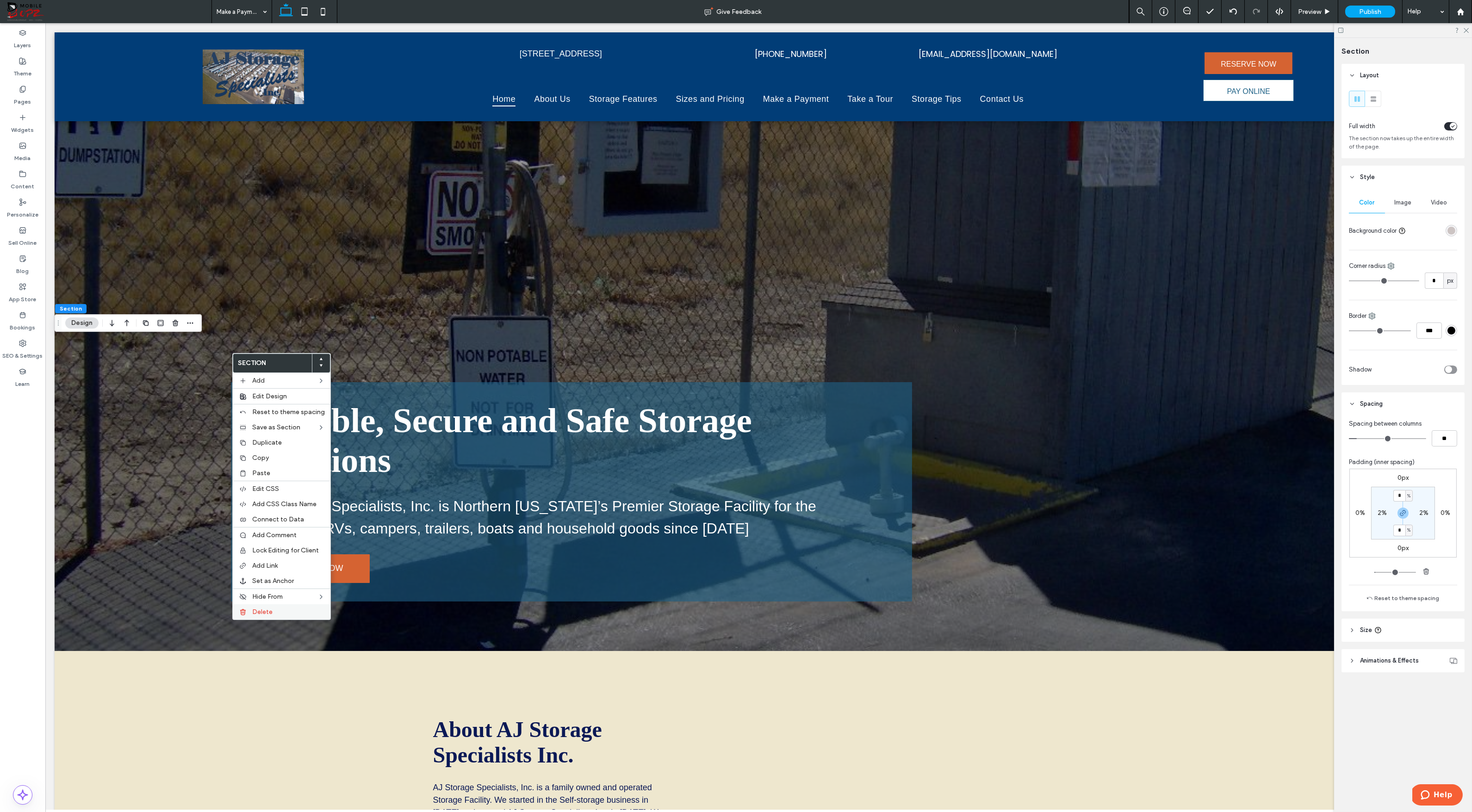
click at [257, 608] on span "Delete" at bounding box center [262, 612] width 21 height 8
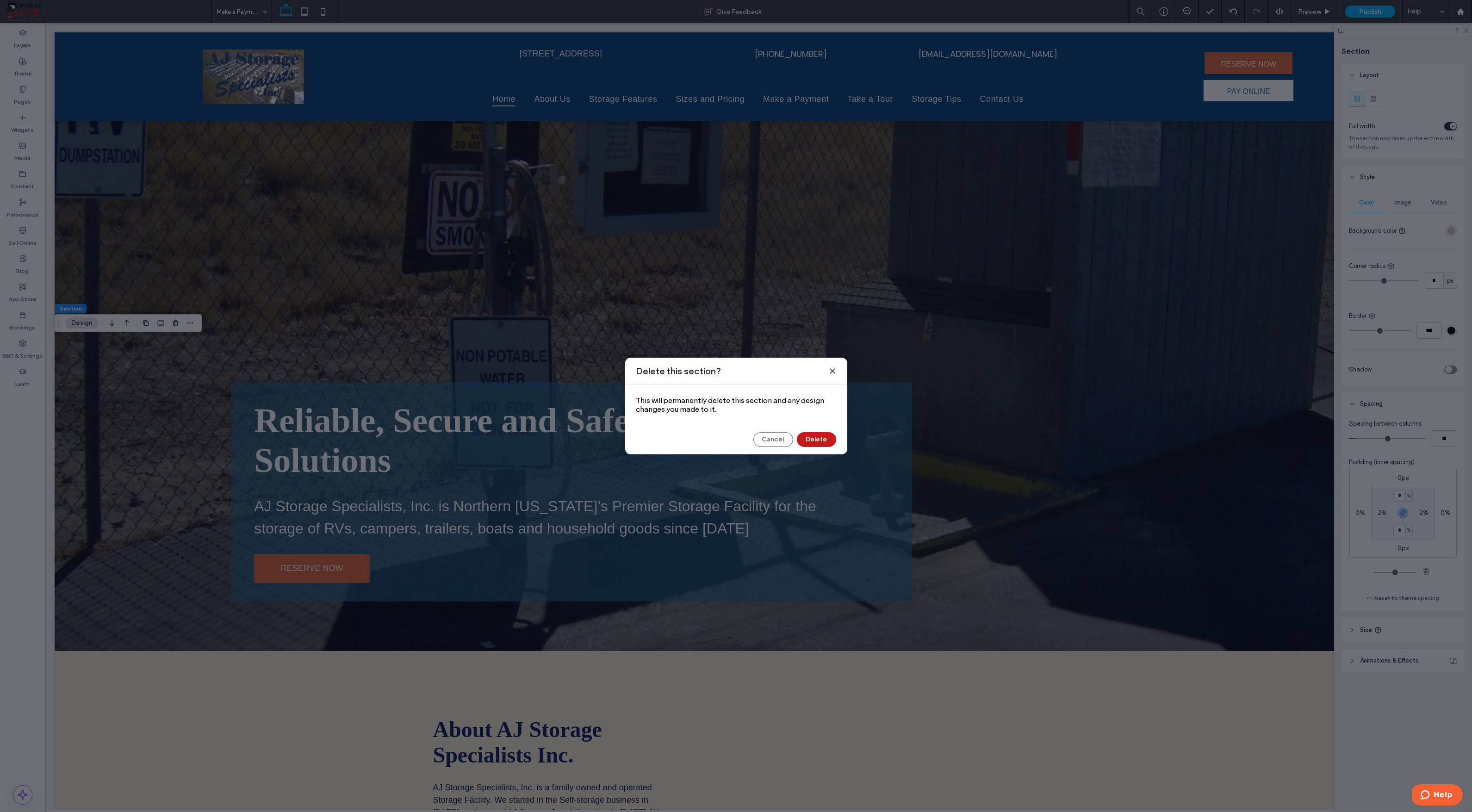
click at [821, 442] on button "Delete" at bounding box center [816, 439] width 39 height 15
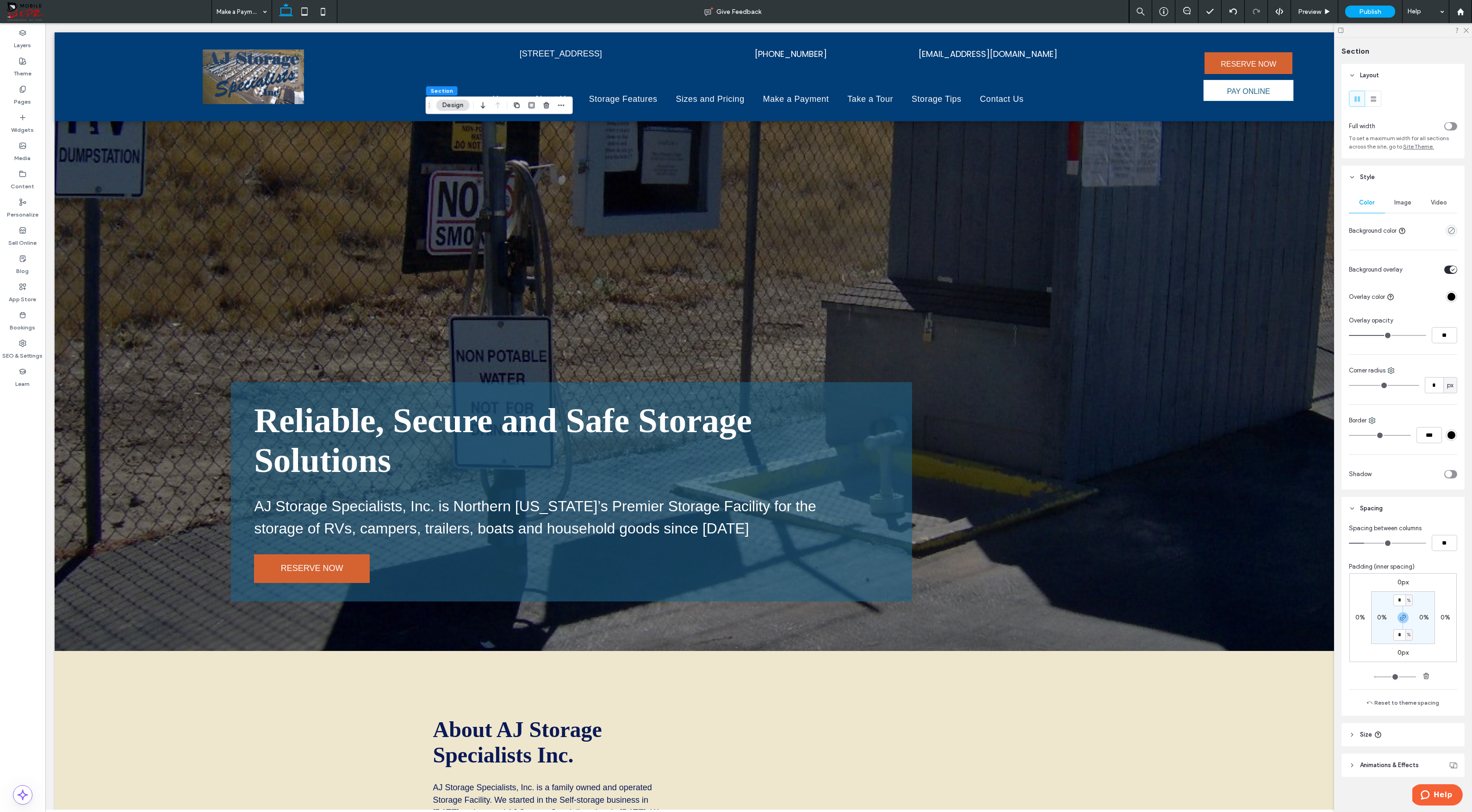
click at [1397, 203] on span "Image" at bounding box center [1403, 202] width 17 height 7
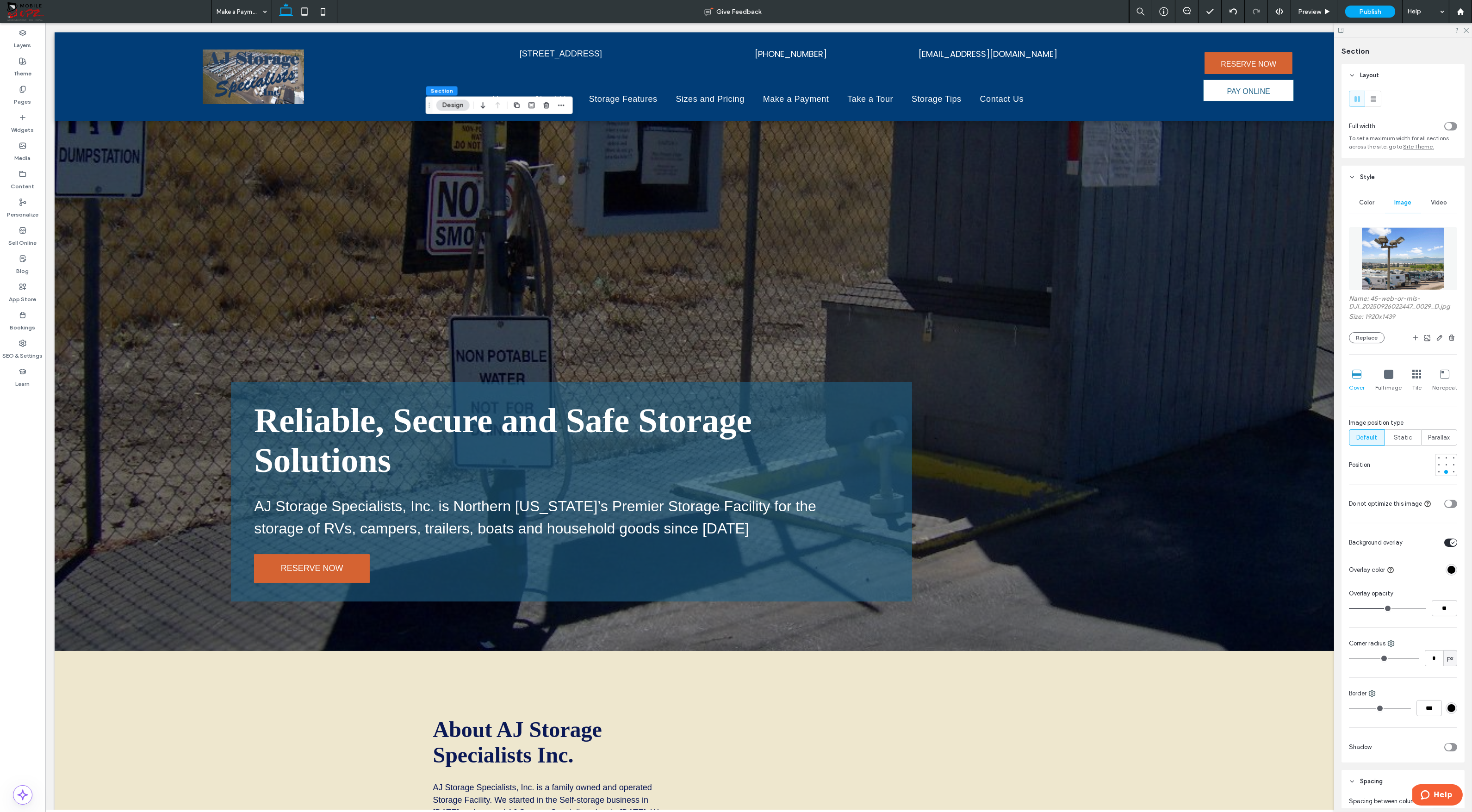
click at [1403, 250] on img at bounding box center [1403, 259] width 84 height 63
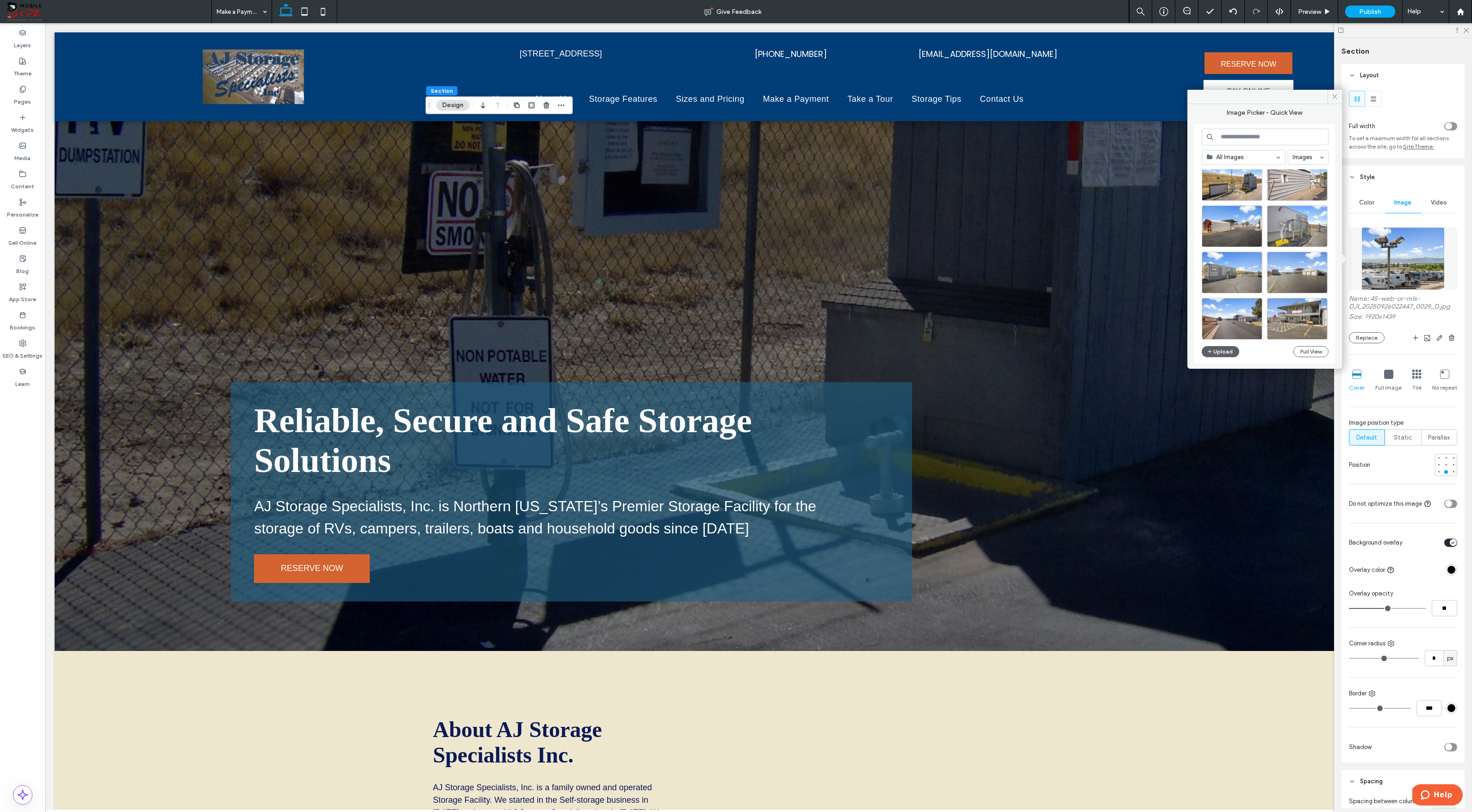
scroll to position [960, 0]
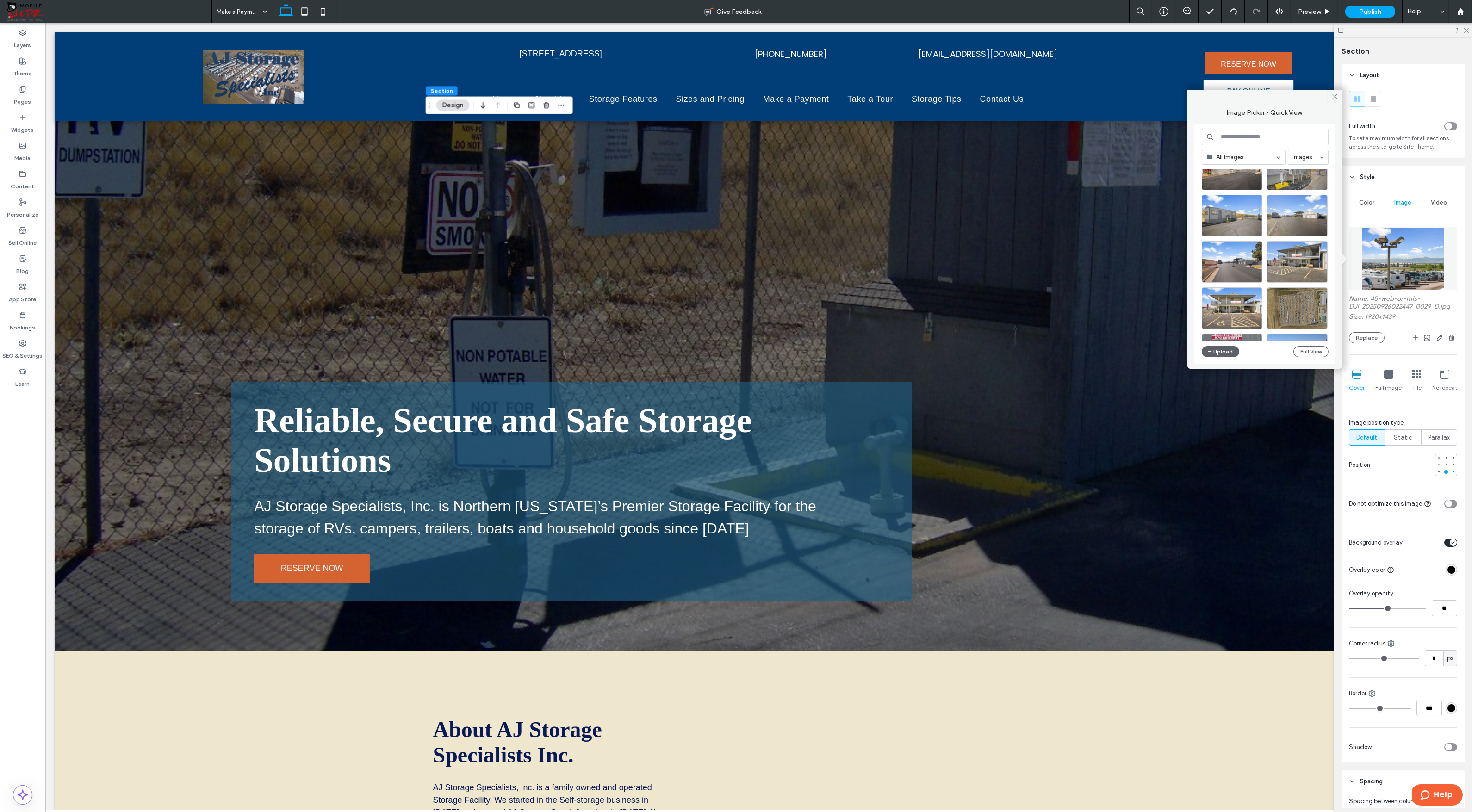
click at [1261, 133] on input at bounding box center [1265, 137] width 127 height 17
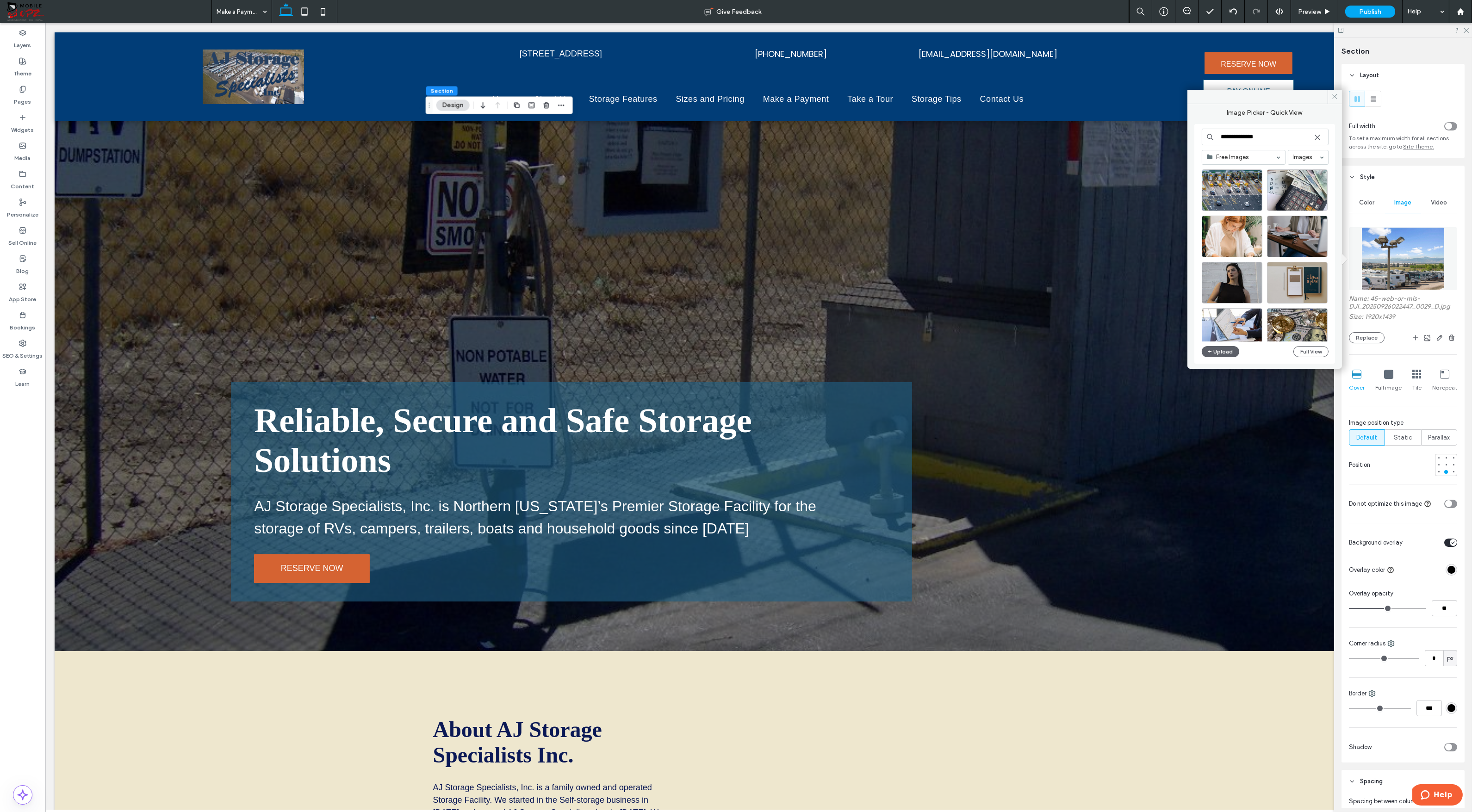
click at [1235, 135] on input "**********" at bounding box center [1265, 137] width 127 height 17
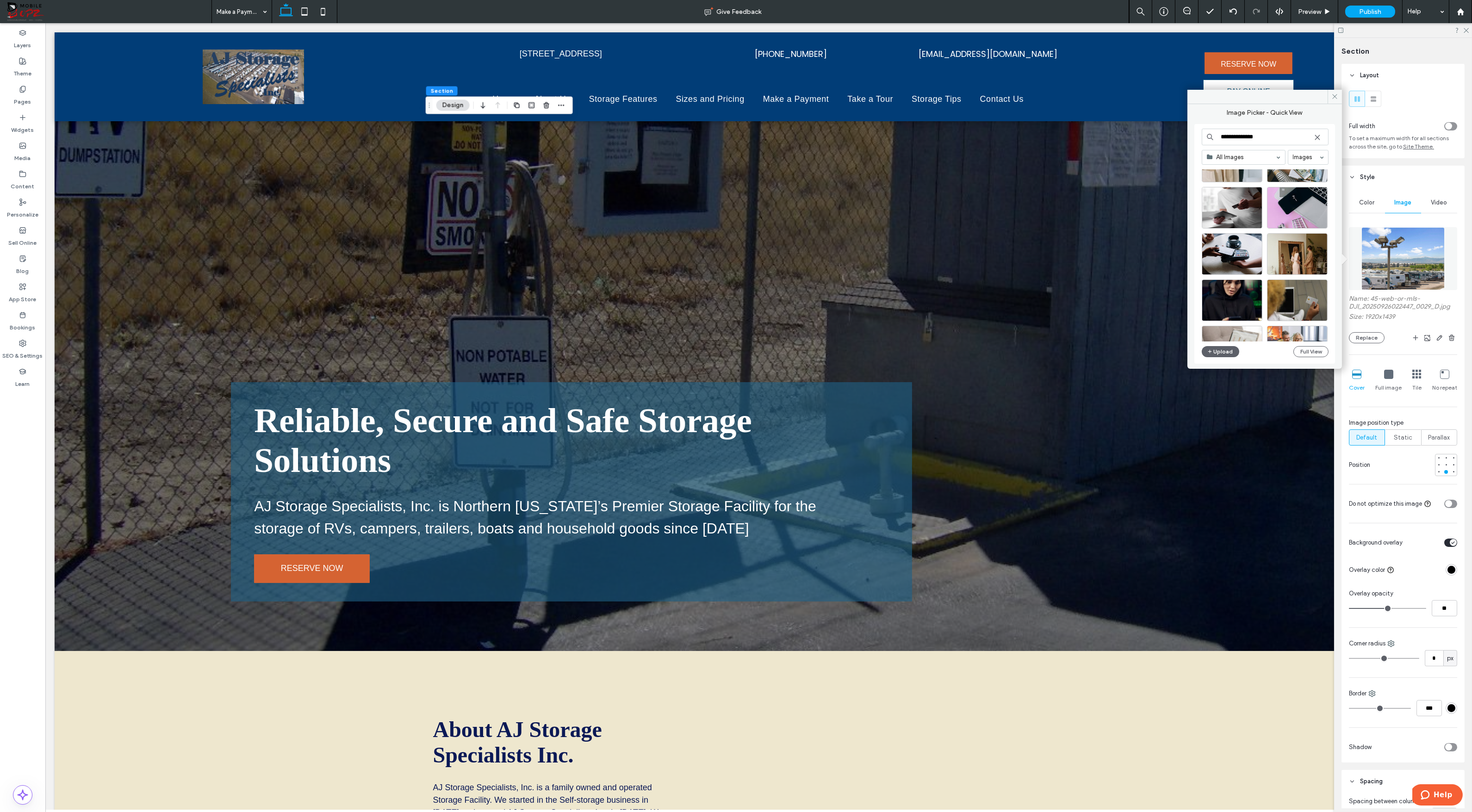
scroll to position [649, 0]
type input "**********"
click at [1287, 295] on div "Select" at bounding box center [1297, 295] width 61 height 42
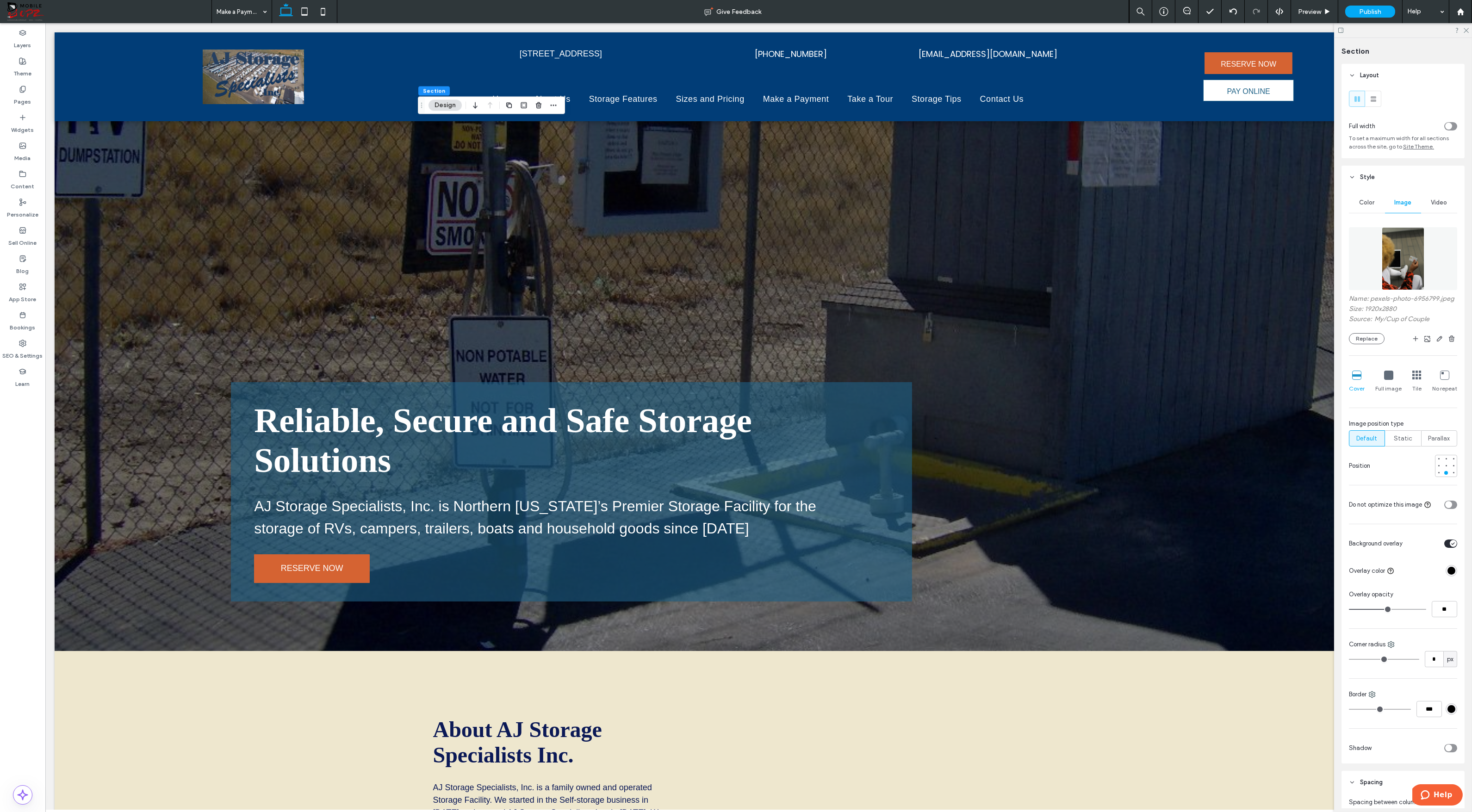
scroll to position [0, 14]
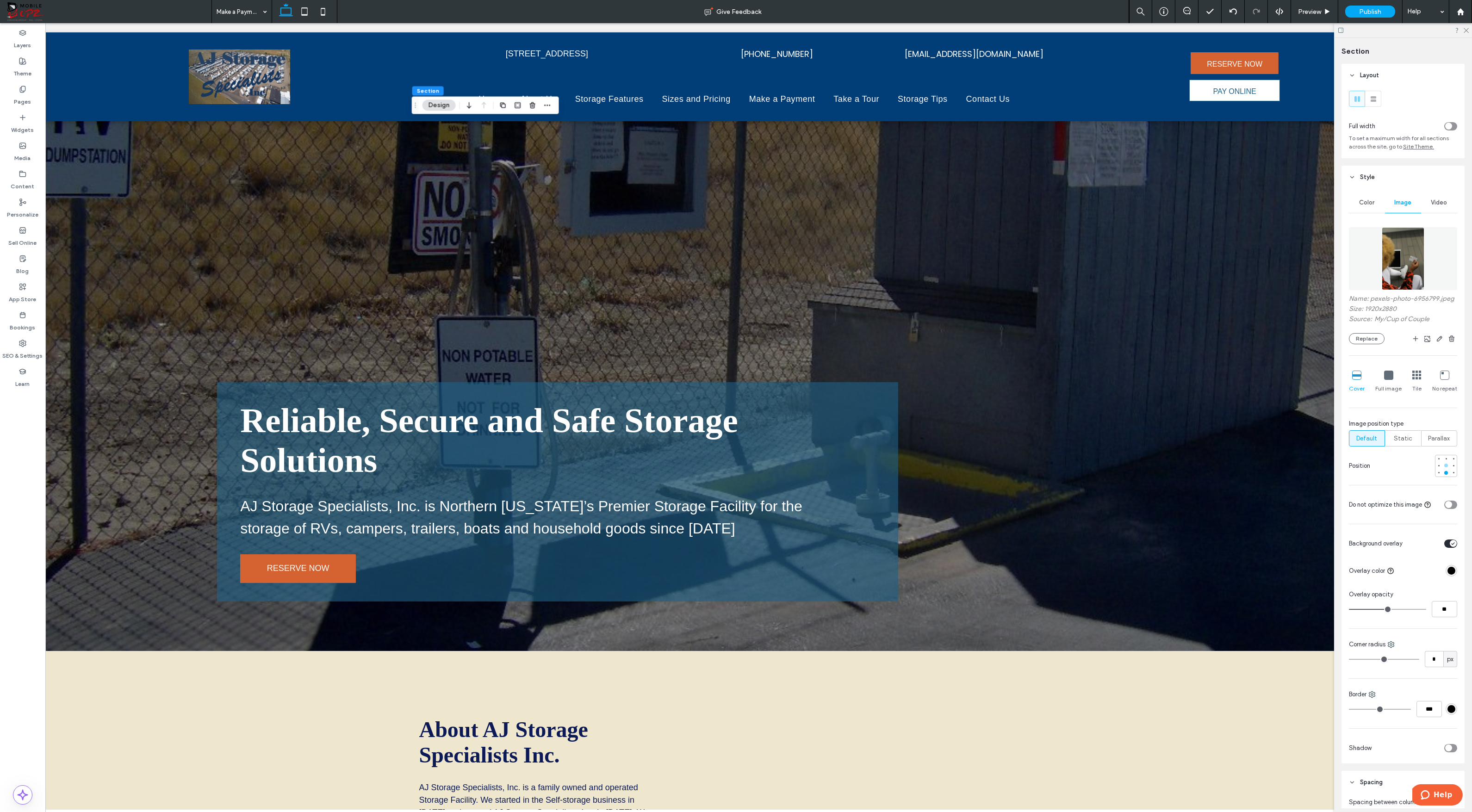
click at [1446, 463] on div at bounding box center [1446, 465] width 6 height 6
click at [1368, 337] on button "Replace" at bounding box center [1367, 338] width 35 height 11
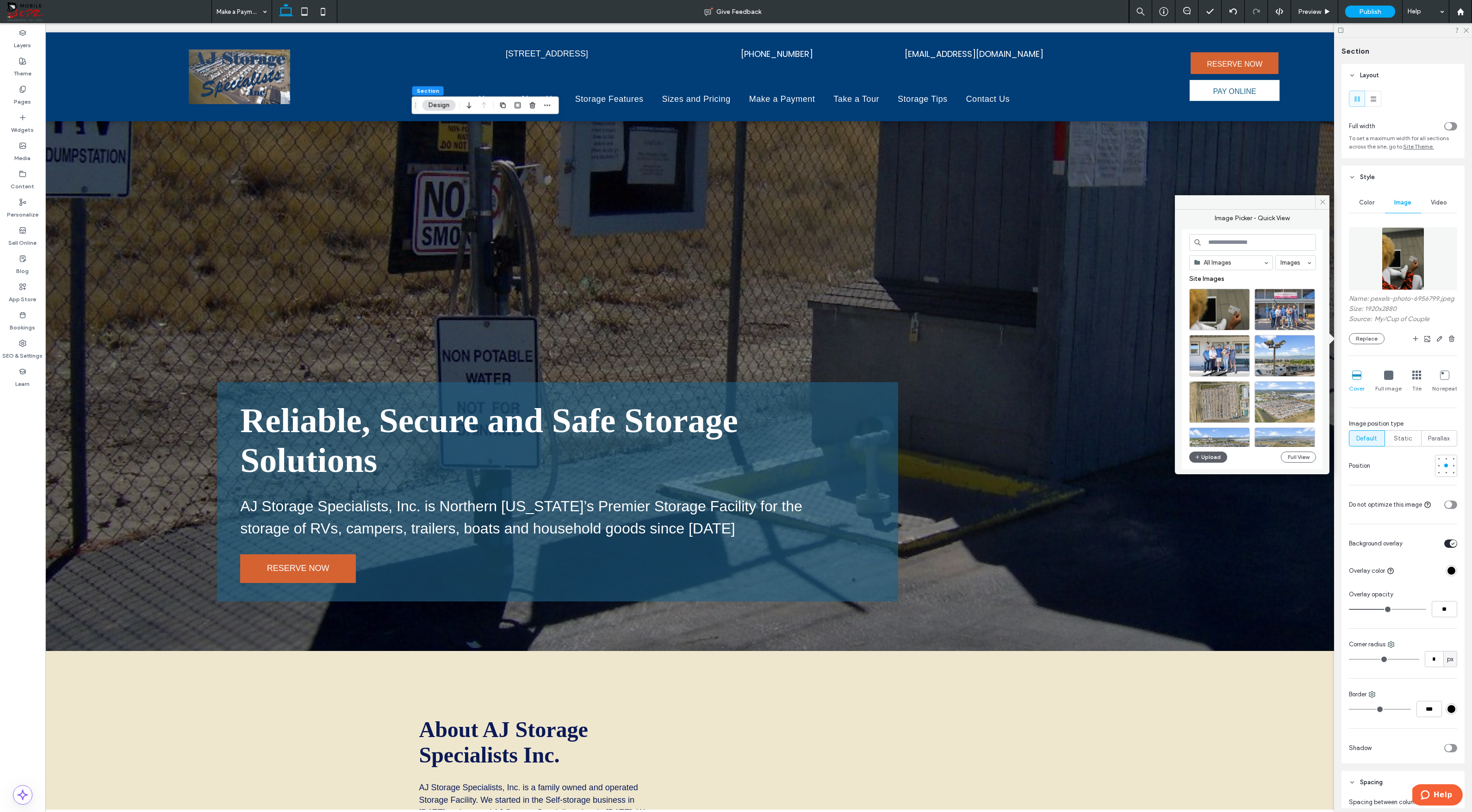
click at [1239, 239] on input at bounding box center [1253, 242] width 127 height 17
type input "**********"
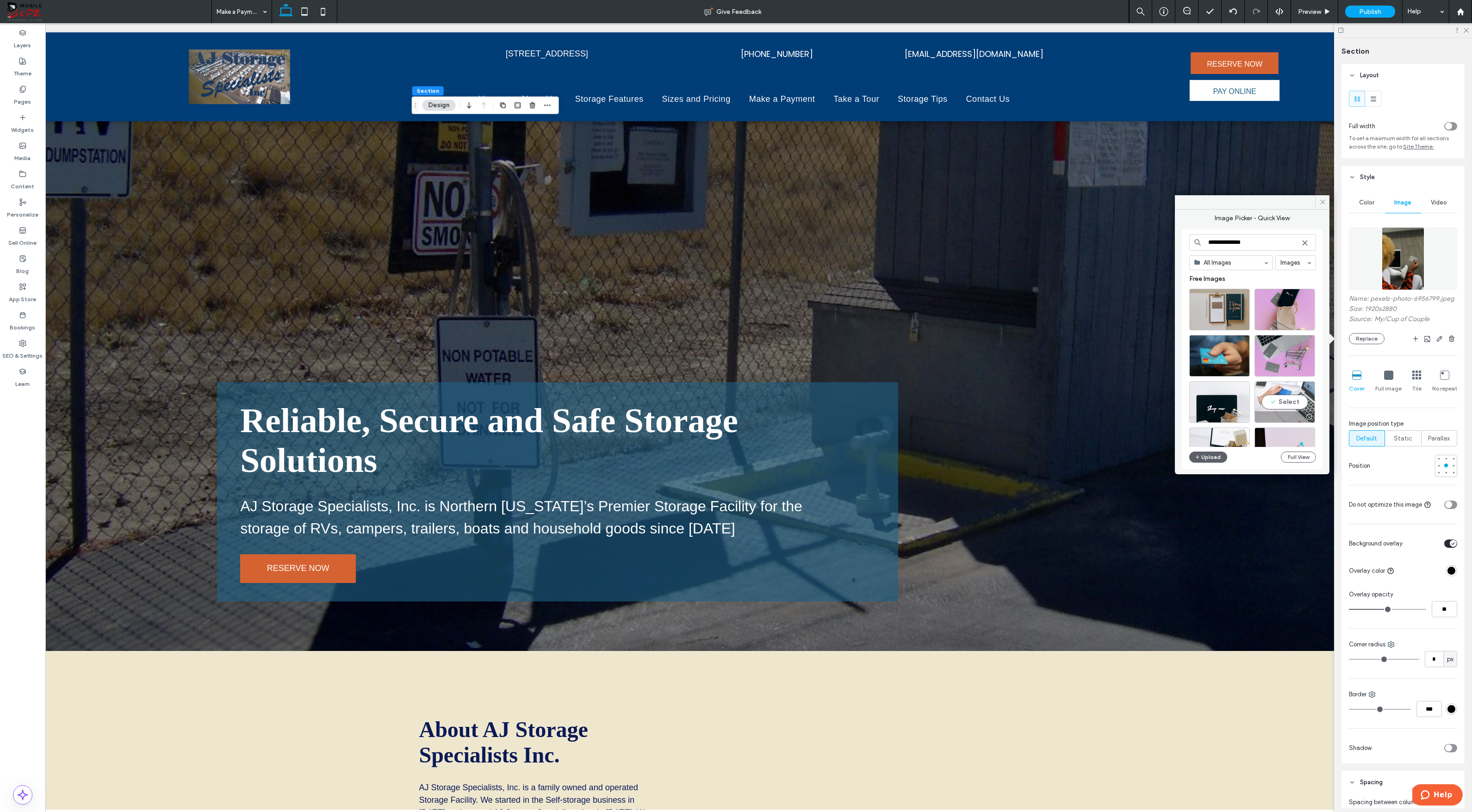
click at [1288, 399] on div "Select" at bounding box center [1285, 402] width 61 height 42
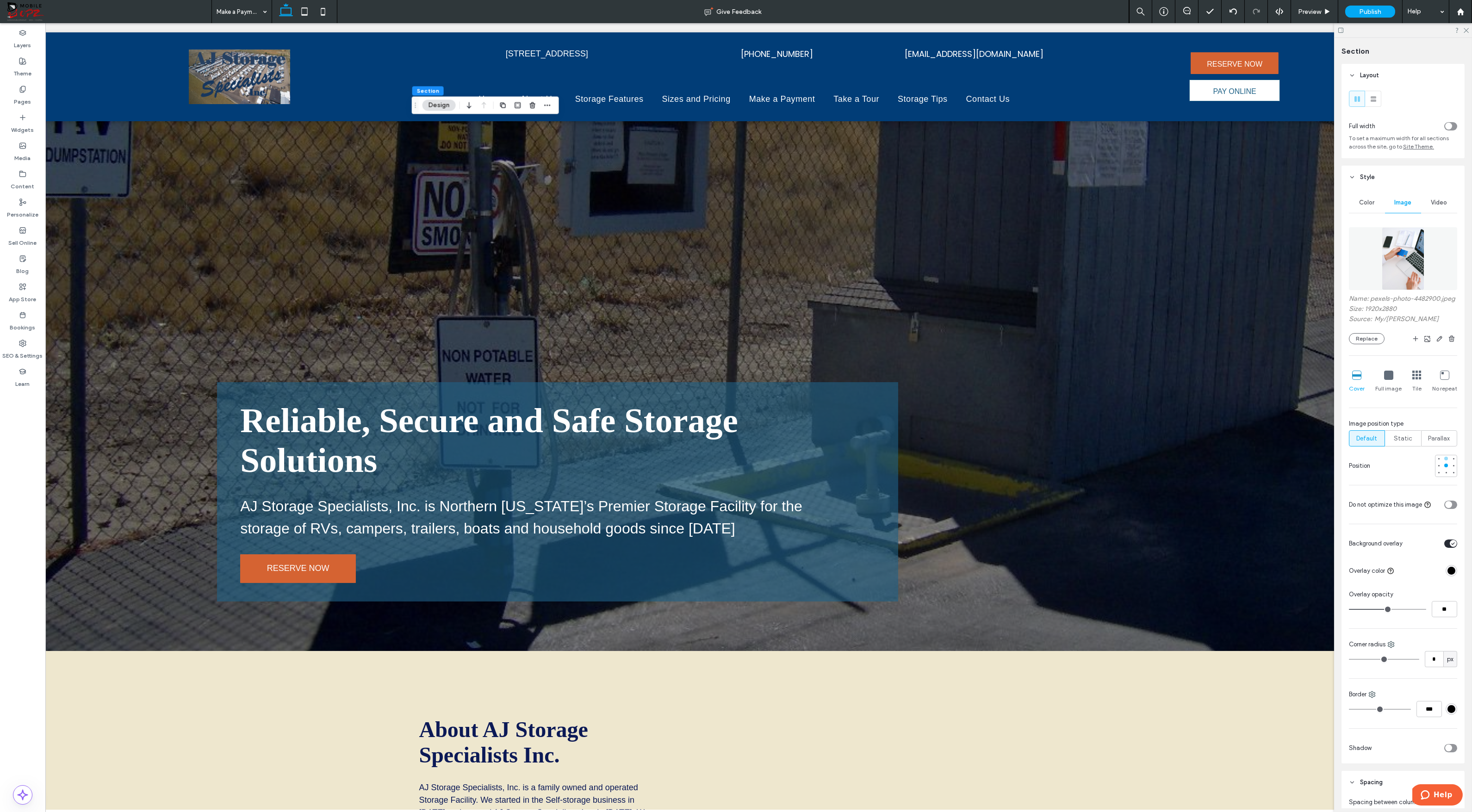
click at [1444, 459] on div at bounding box center [1446, 458] width 6 height 6
click at [1446, 466] on div at bounding box center [1446, 465] width 3 height 3
click at [1441, 337] on icon "button" at bounding box center [1439, 338] width 7 height 7
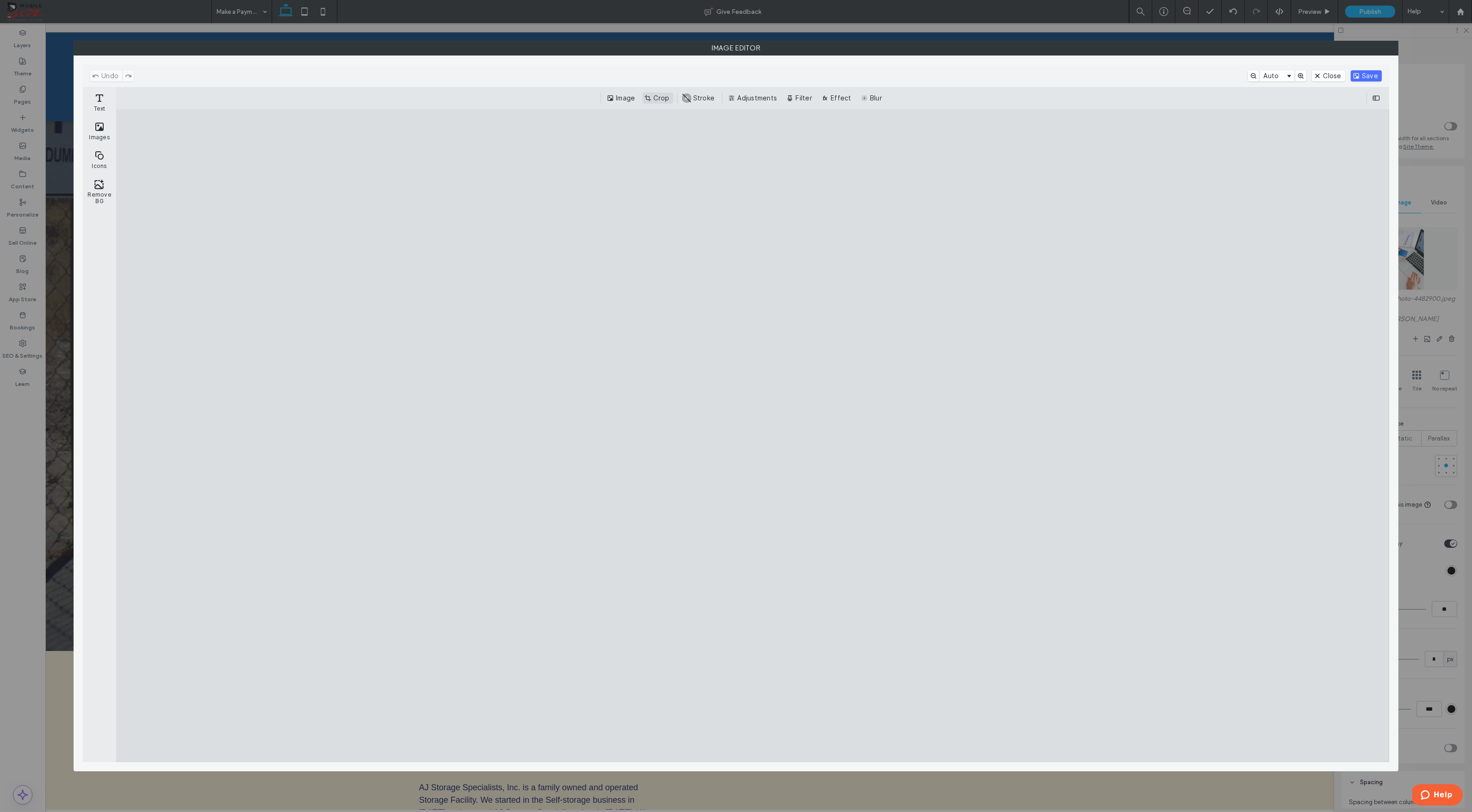
click at [661, 94] on button "Crop" at bounding box center [657, 98] width 30 height 11
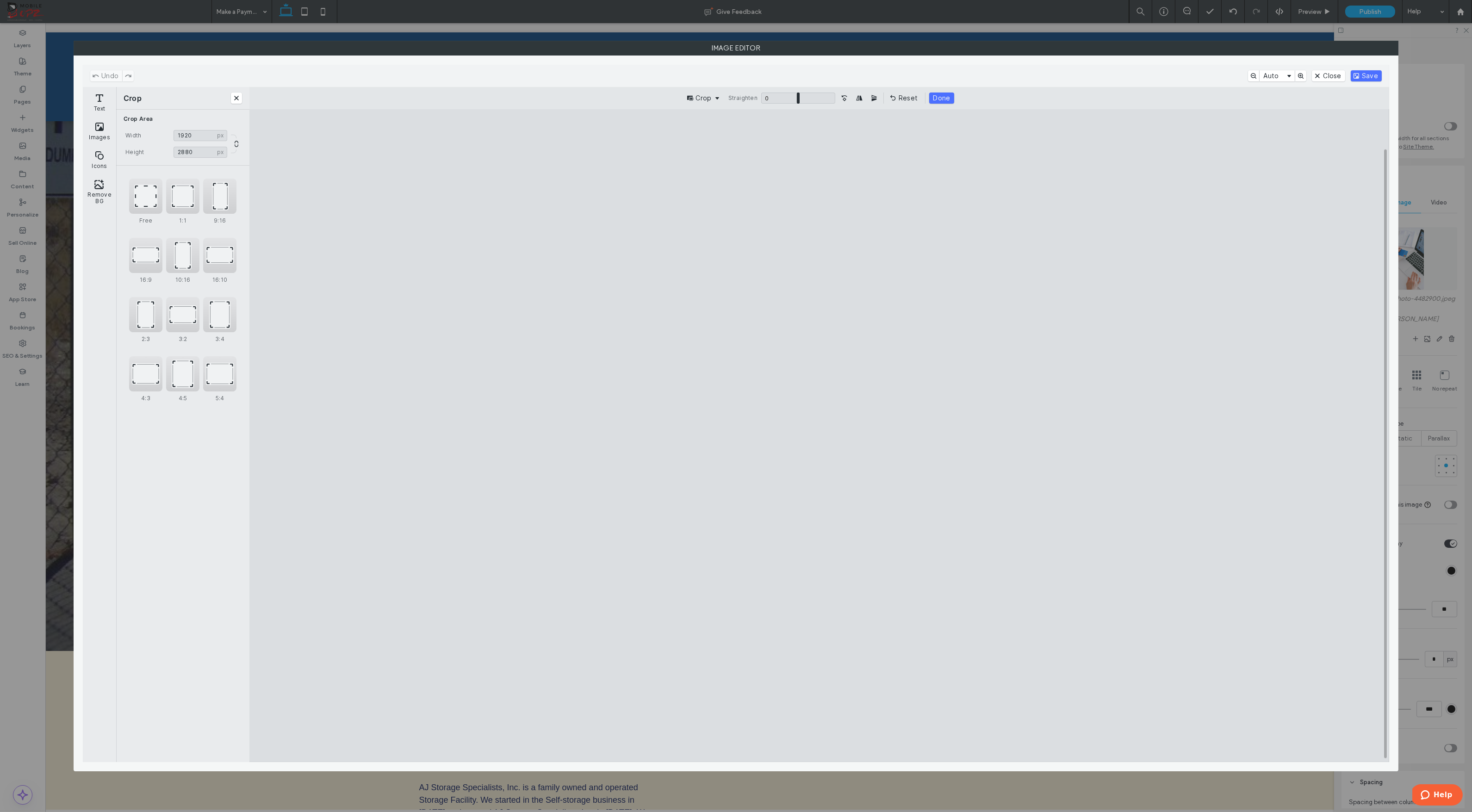
drag, startPoint x: 819, startPoint y: 206, endPoint x: 825, endPoint y: 173, distance: 33.5
click at [819, 436] on cesdk-canvas "Editor canvas" at bounding box center [819, 436] width 0 height 0
drag, startPoint x: 819, startPoint y: 699, endPoint x: 867, endPoint y: 533, distance: 172.8
click at [819, 436] on cesdk-canvas "Editor canvas" at bounding box center [819, 436] width 0 height 0
type input "****"
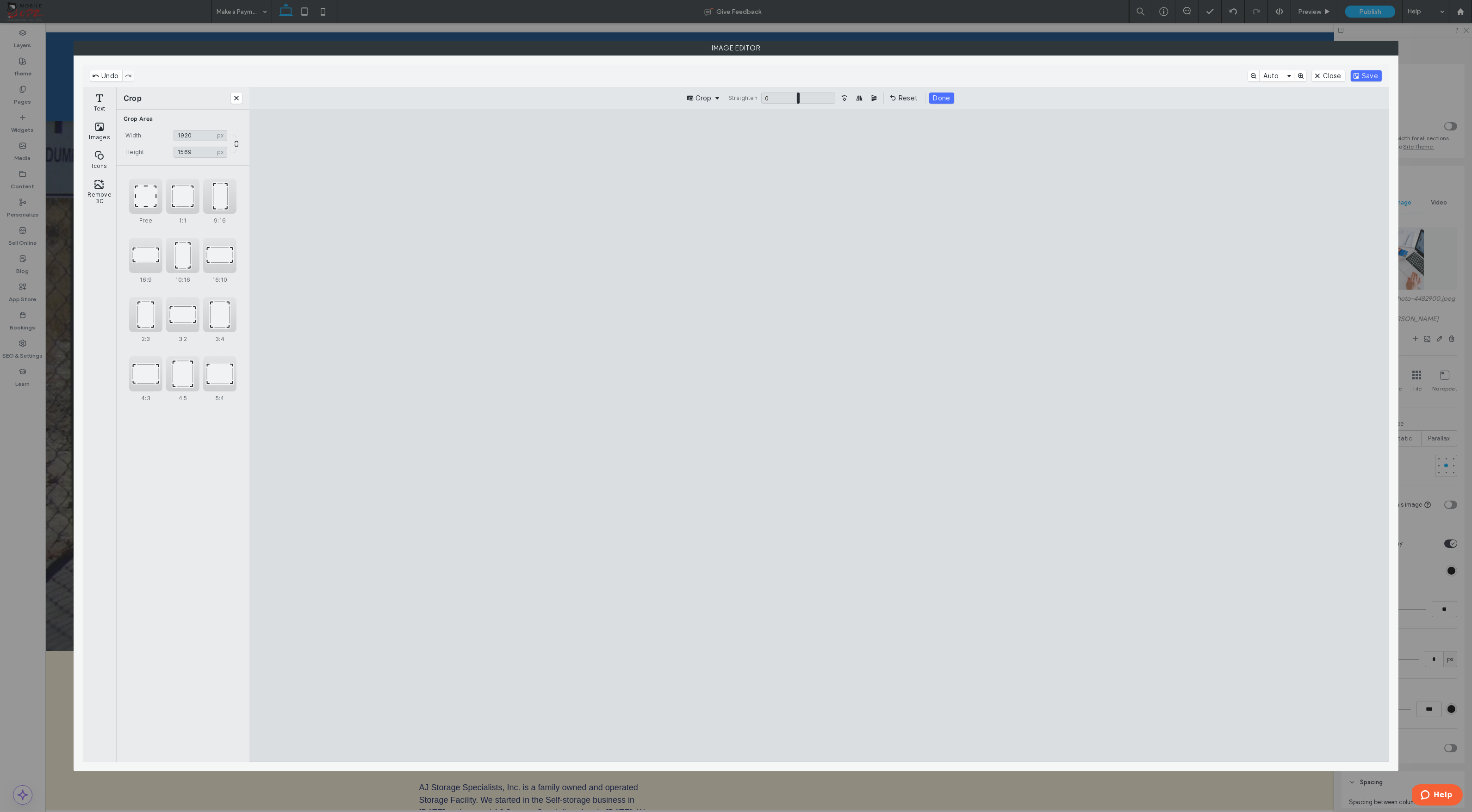
drag, startPoint x: 821, startPoint y: 174, endPoint x: 813, endPoint y: 279, distance: 105.3
click at [819, 436] on cesdk-canvas "Editor canvas" at bounding box center [819, 436] width 0 height 0
click at [1362, 74] on button "Save" at bounding box center [1366, 75] width 31 height 11
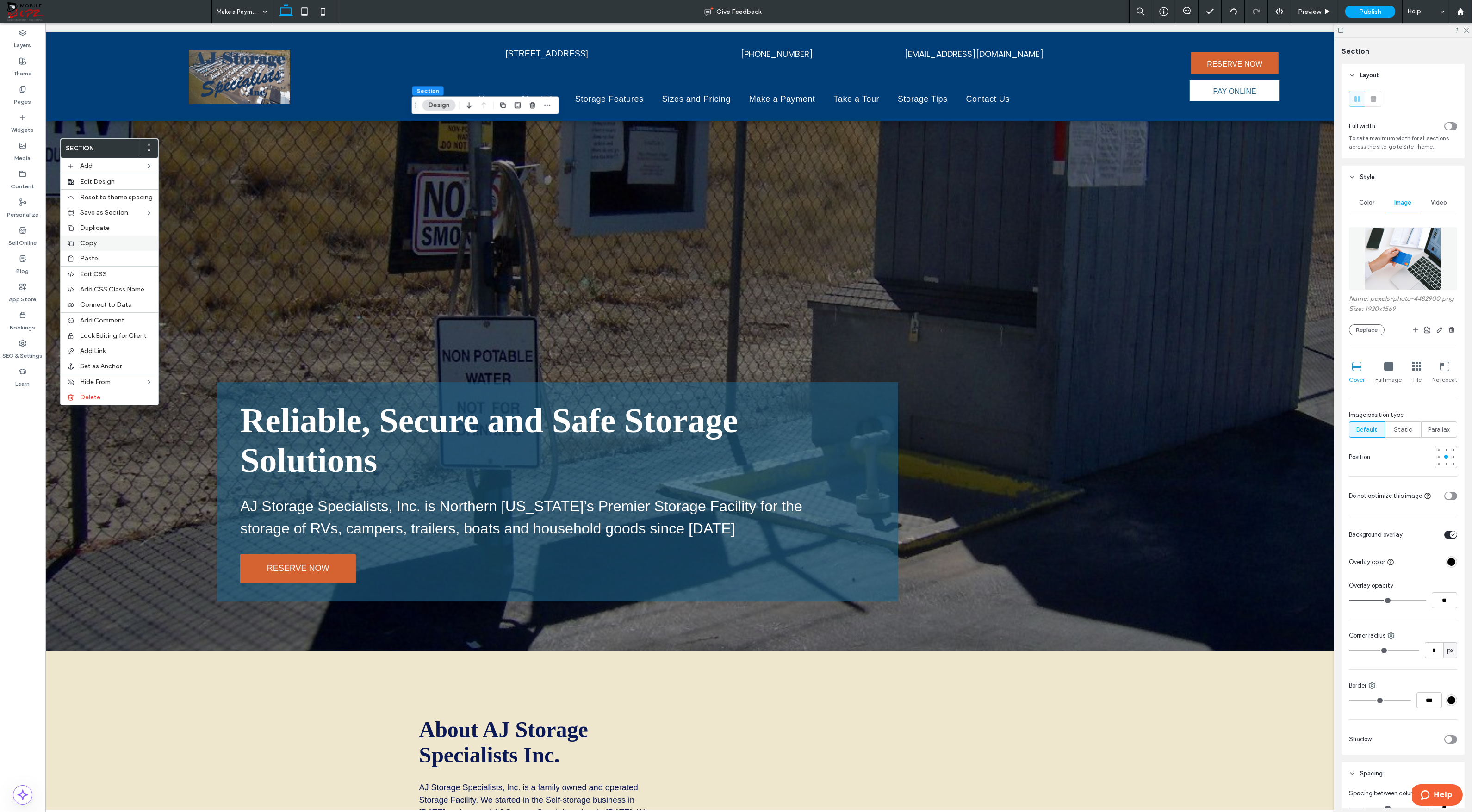
click at [86, 242] on span "Copy" at bounding box center [88, 243] width 17 height 8
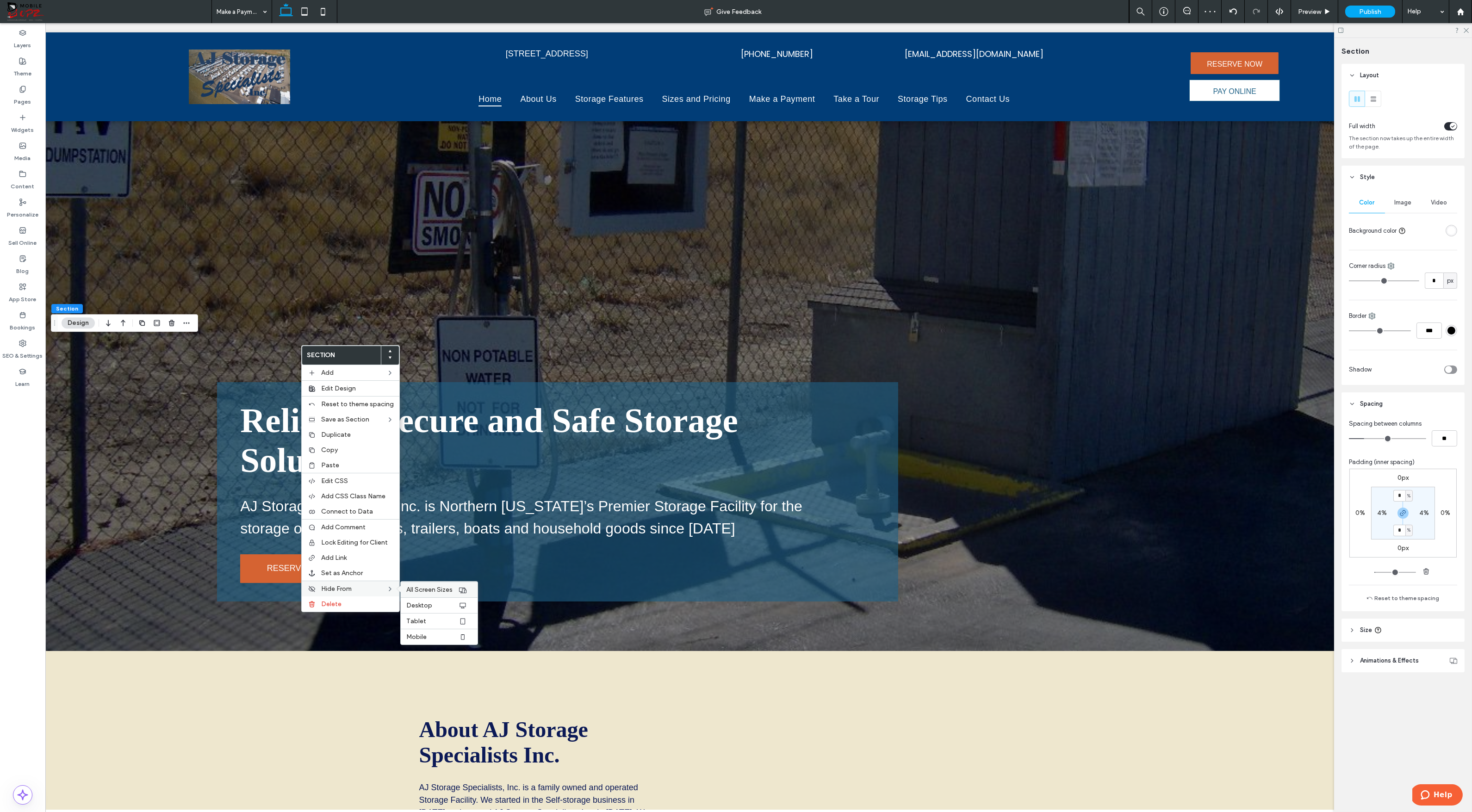
click at [416, 587] on span "All Screen Sizes" at bounding box center [429, 590] width 46 height 8
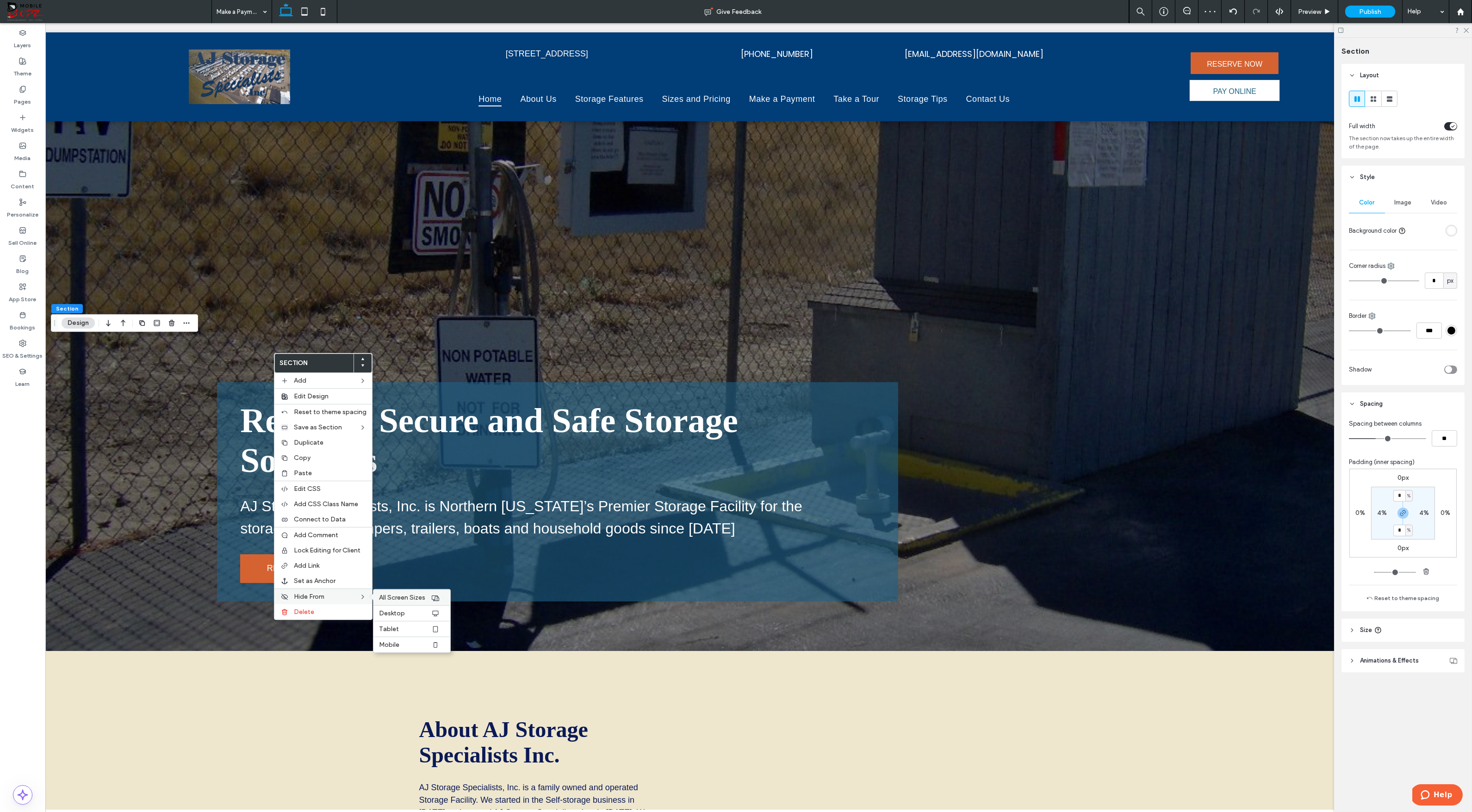
click at [388, 595] on span "All Screen Sizes" at bounding box center [402, 598] width 46 height 8
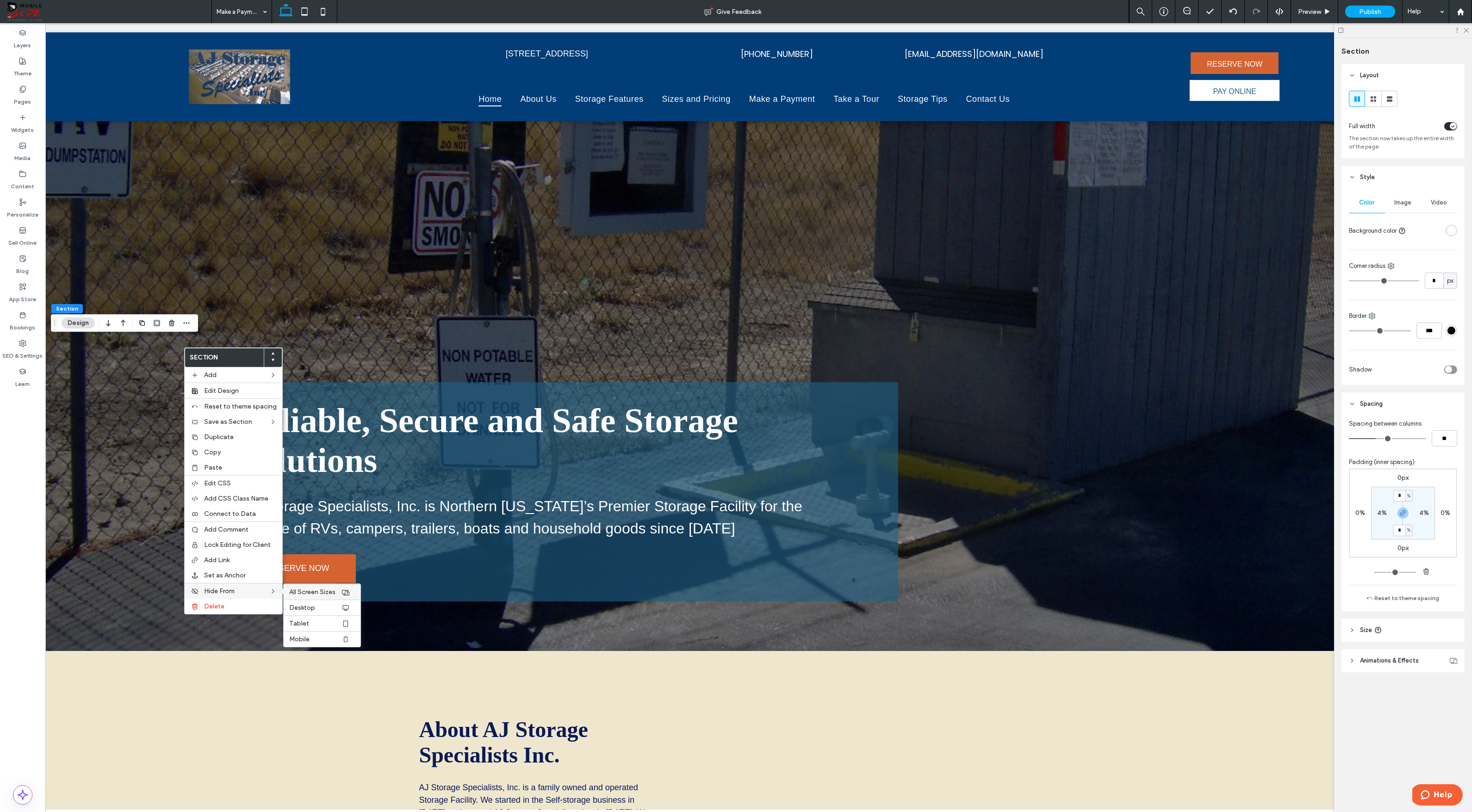
click at [299, 591] on span "All Screen Sizes" at bounding box center [312, 592] width 46 height 8
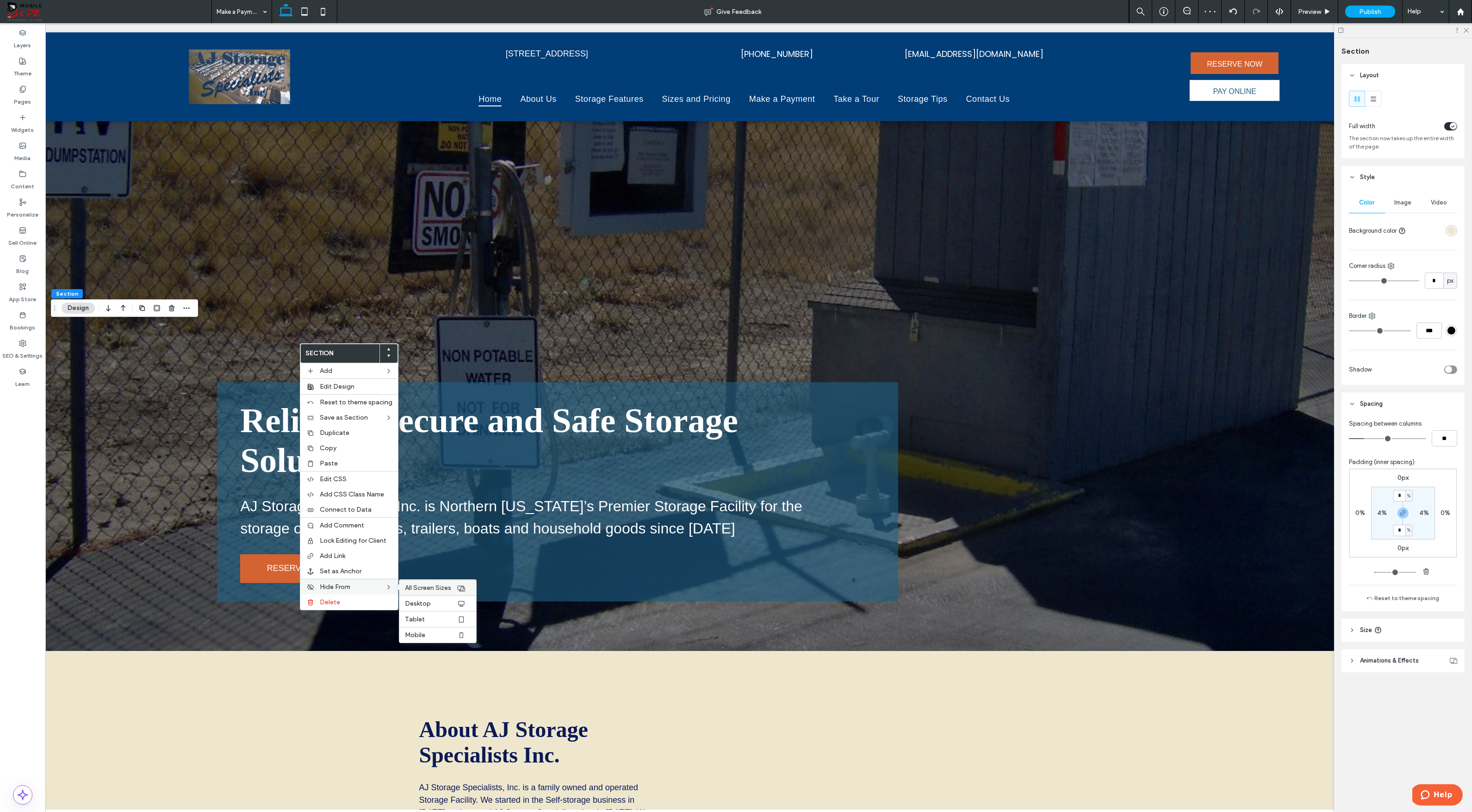
click at [414, 586] on span "All Screen Sizes" at bounding box center [428, 588] width 46 height 8
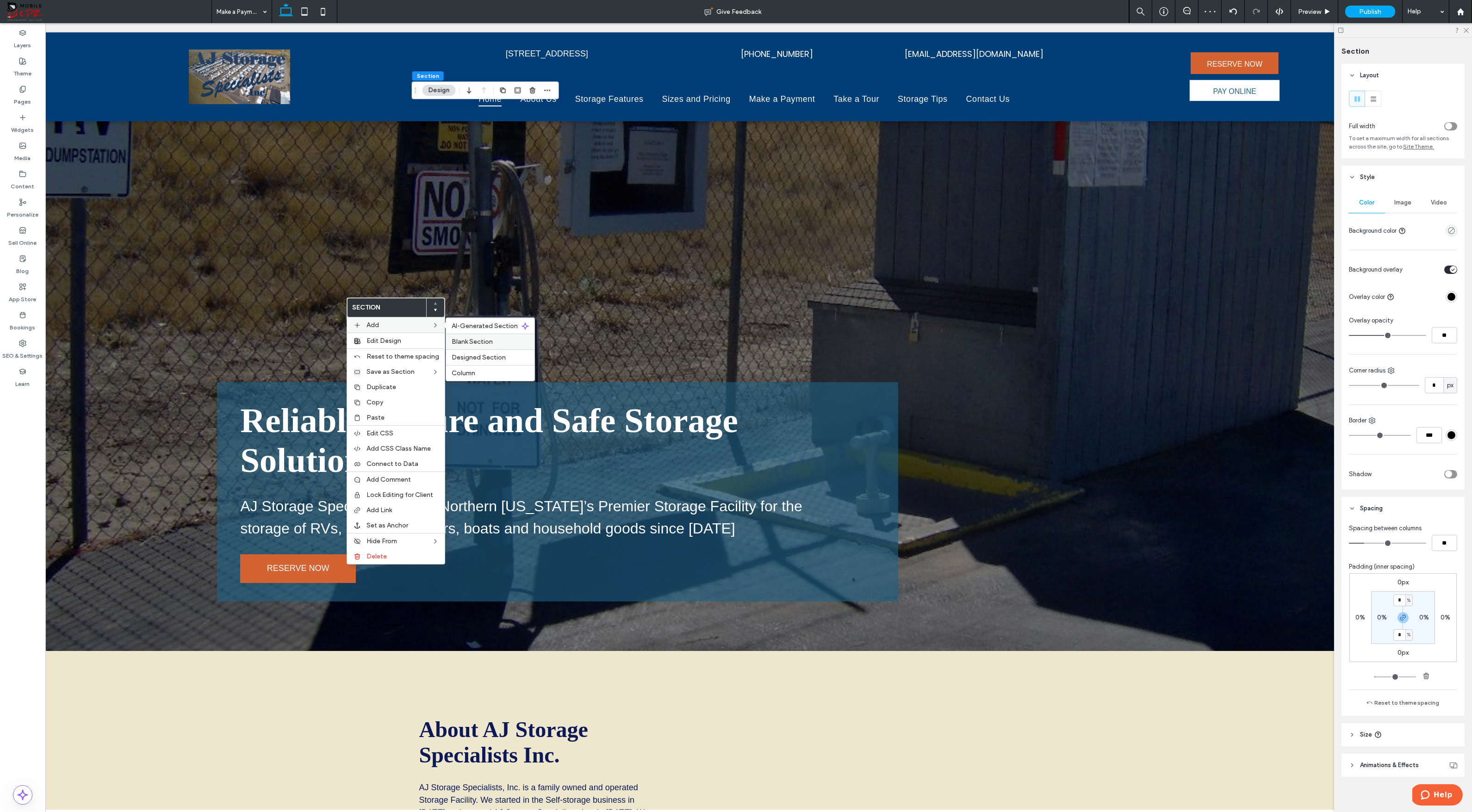
click at [471, 338] on span "Blank Section" at bounding box center [472, 342] width 41 height 8
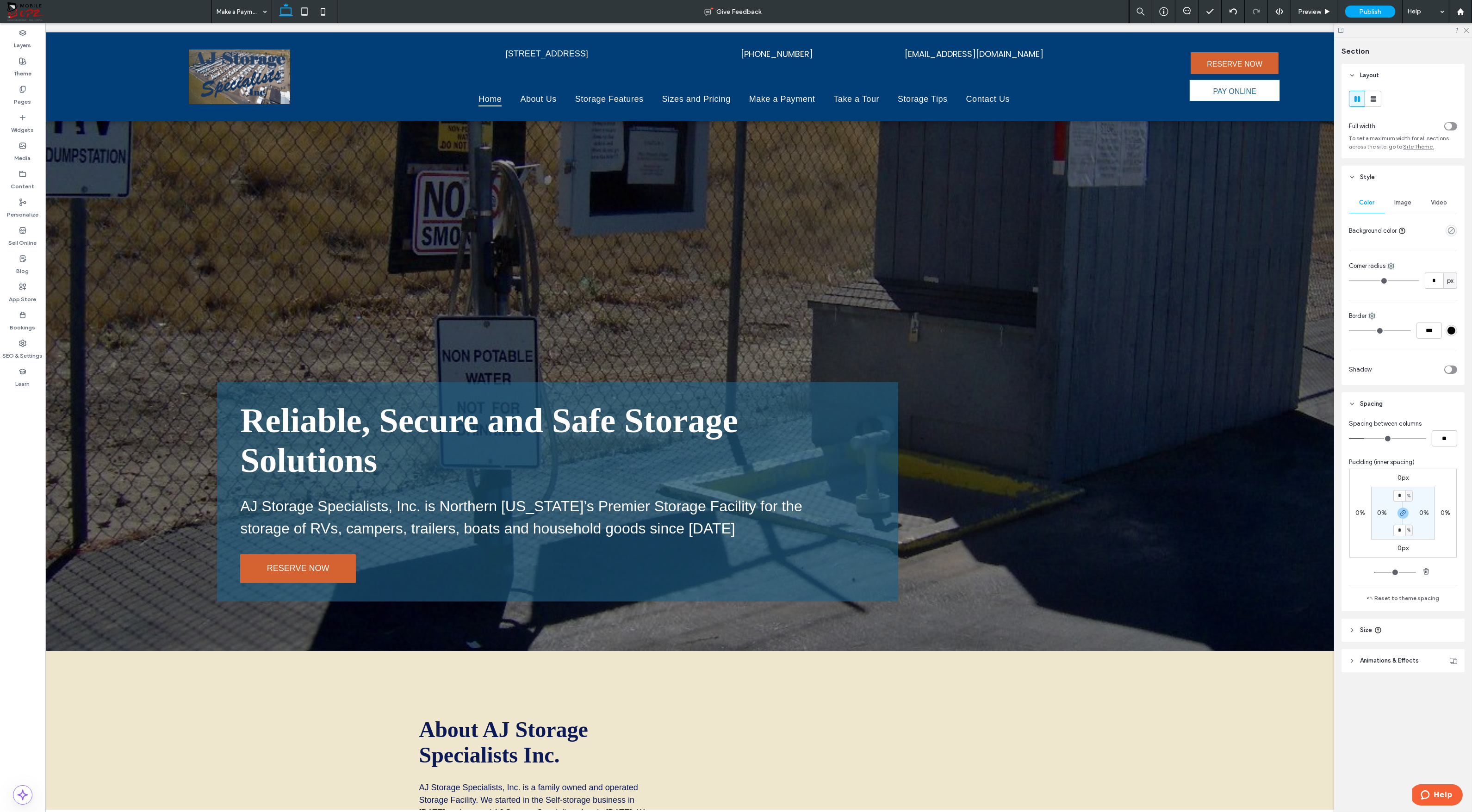
type input "***"
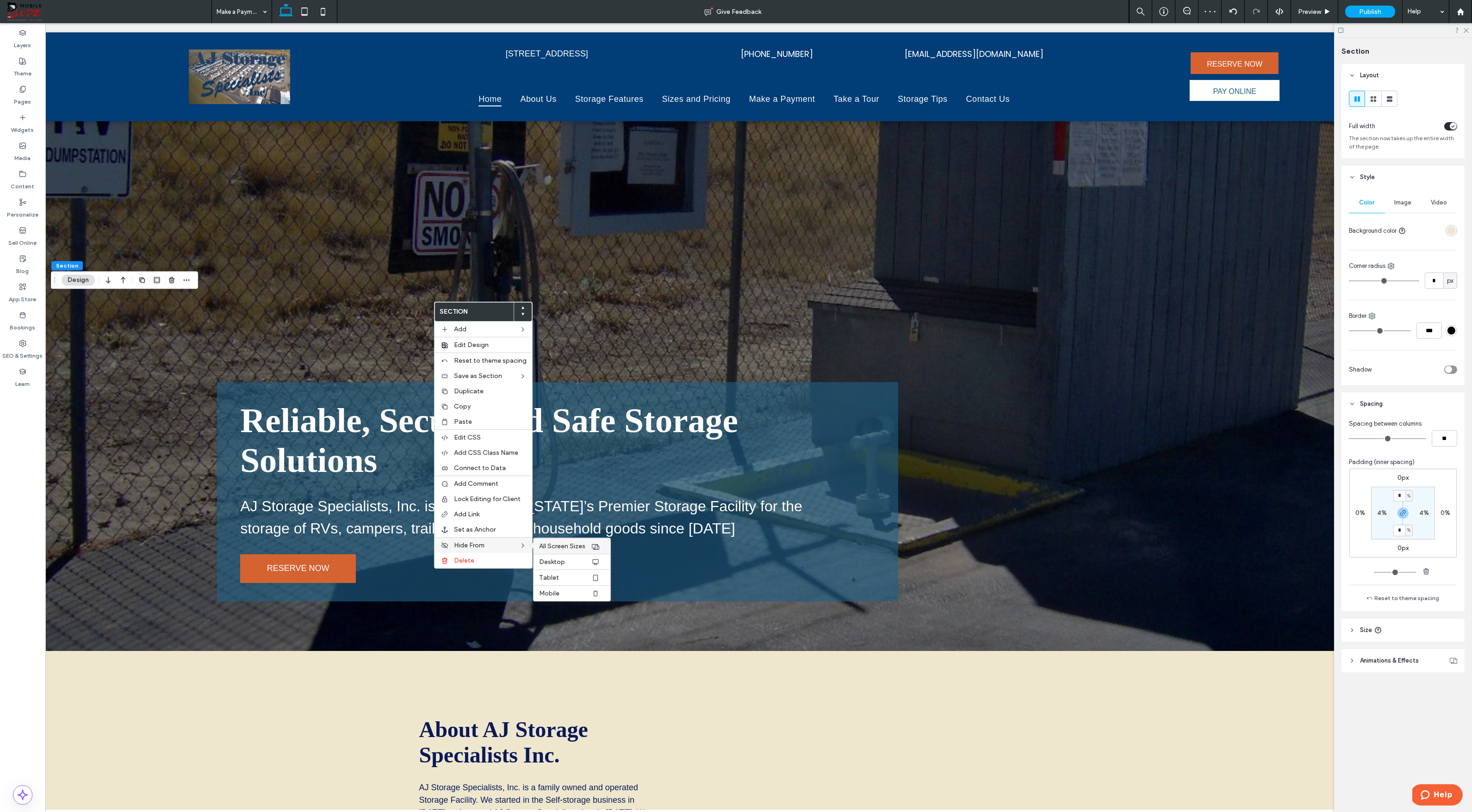
click at [551, 543] on span "All Screen Sizes" at bounding box center [562, 546] width 46 height 8
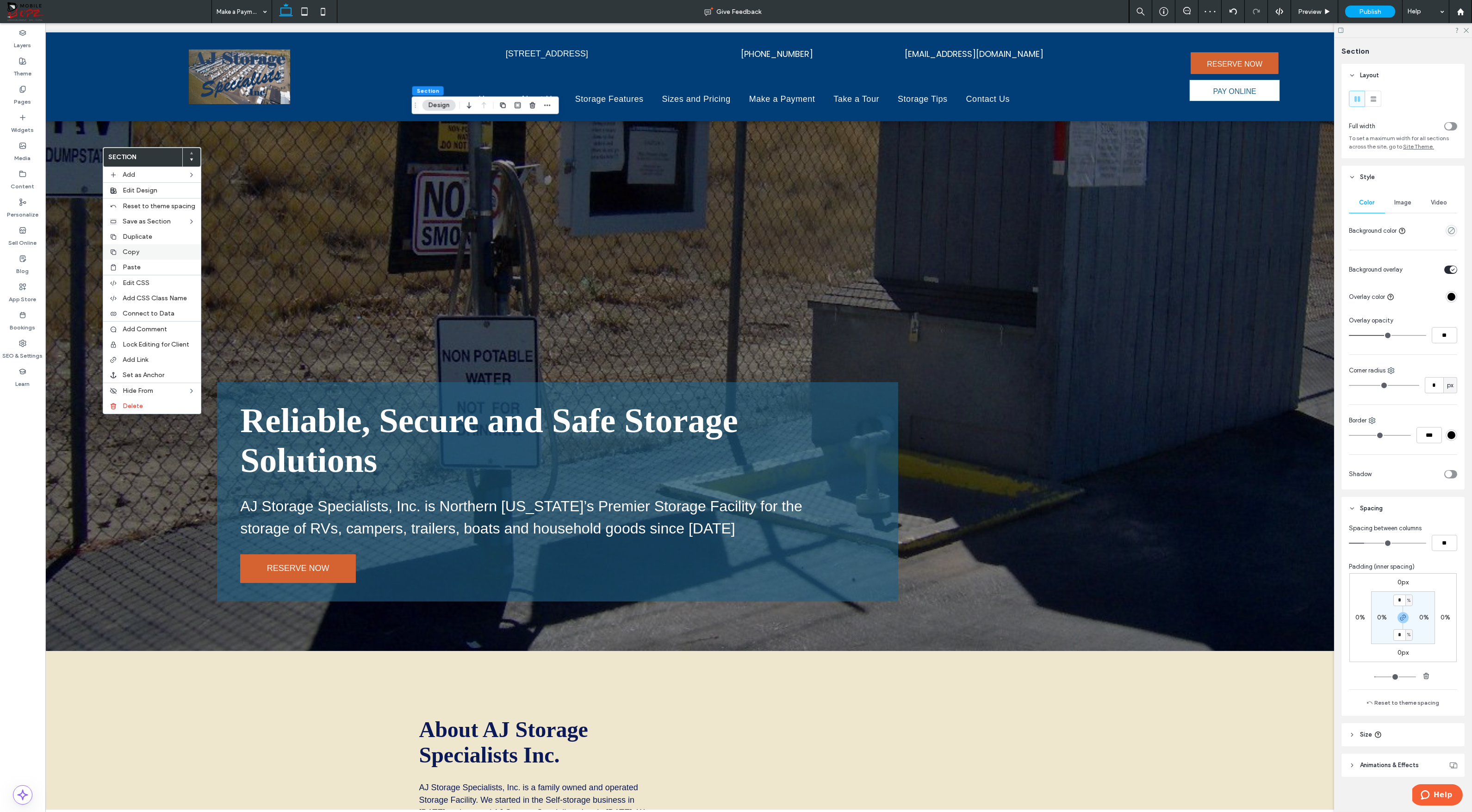
click at [130, 254] on span "Copy" at bounding box center [131, 252] width 17 height 8
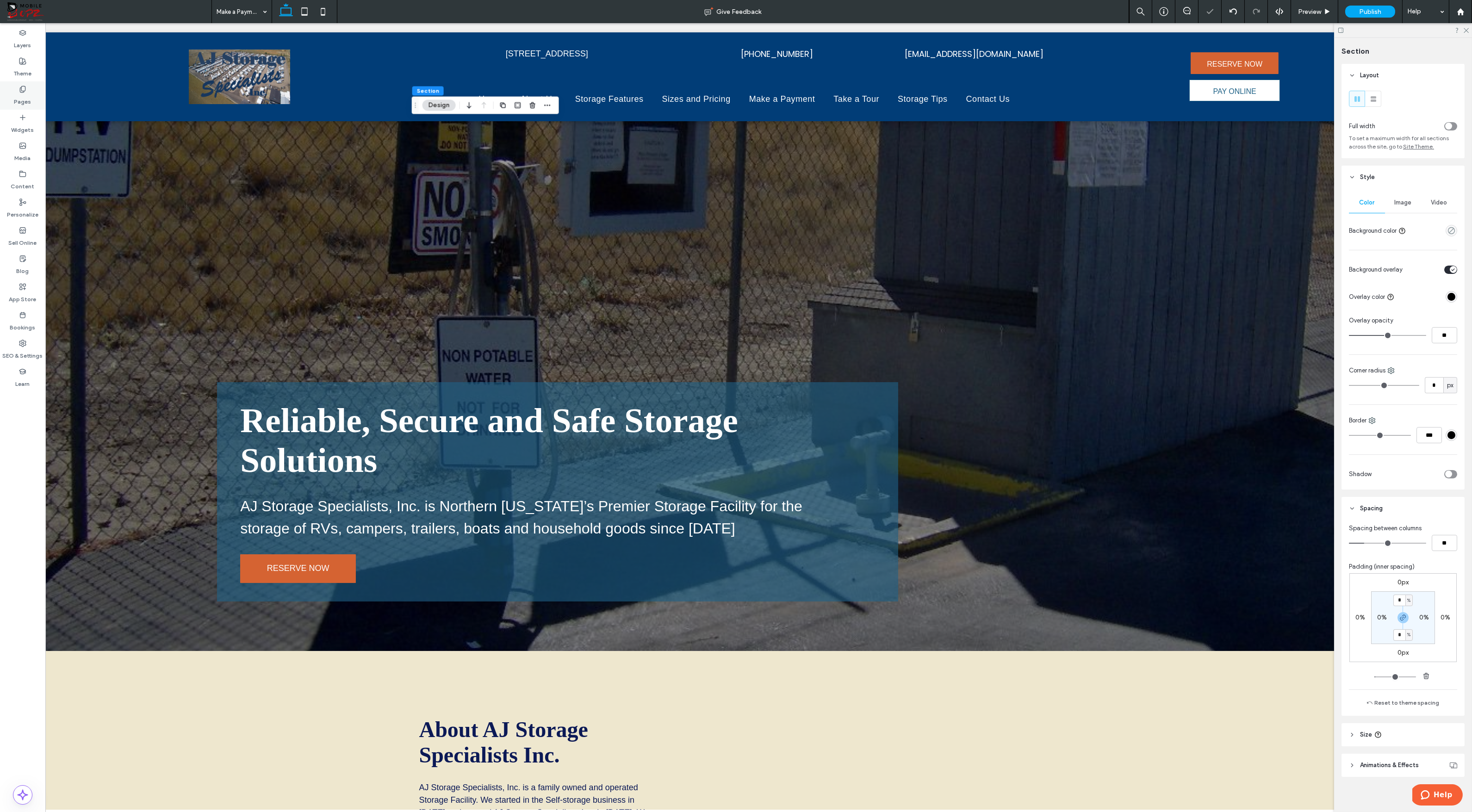
click at [22, 91] on icon at bounding box center [22, 89] width 7 height 7
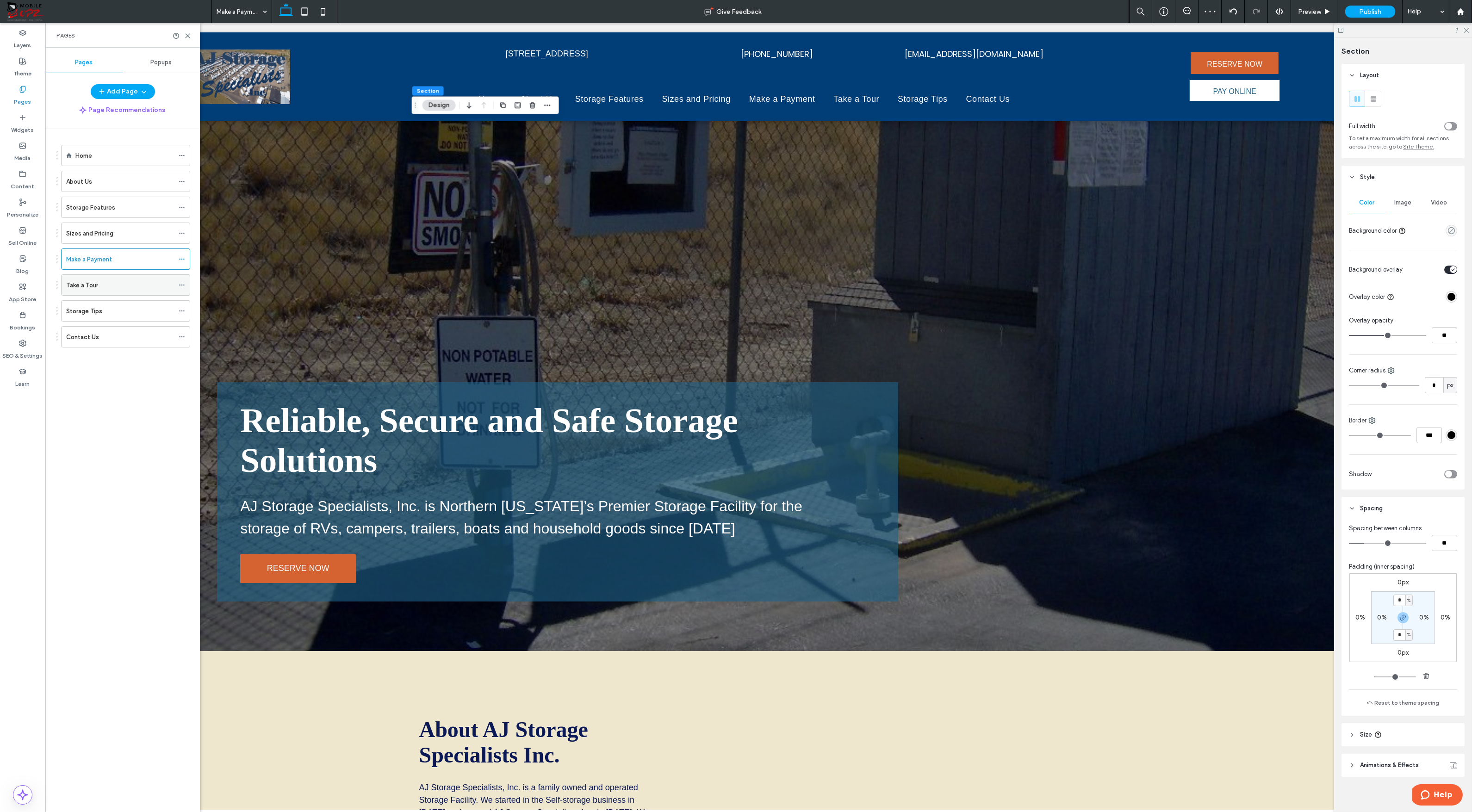
click at [90, 286] on label "Take a Tour" at bounding box center [82, 285] width 32 height 16
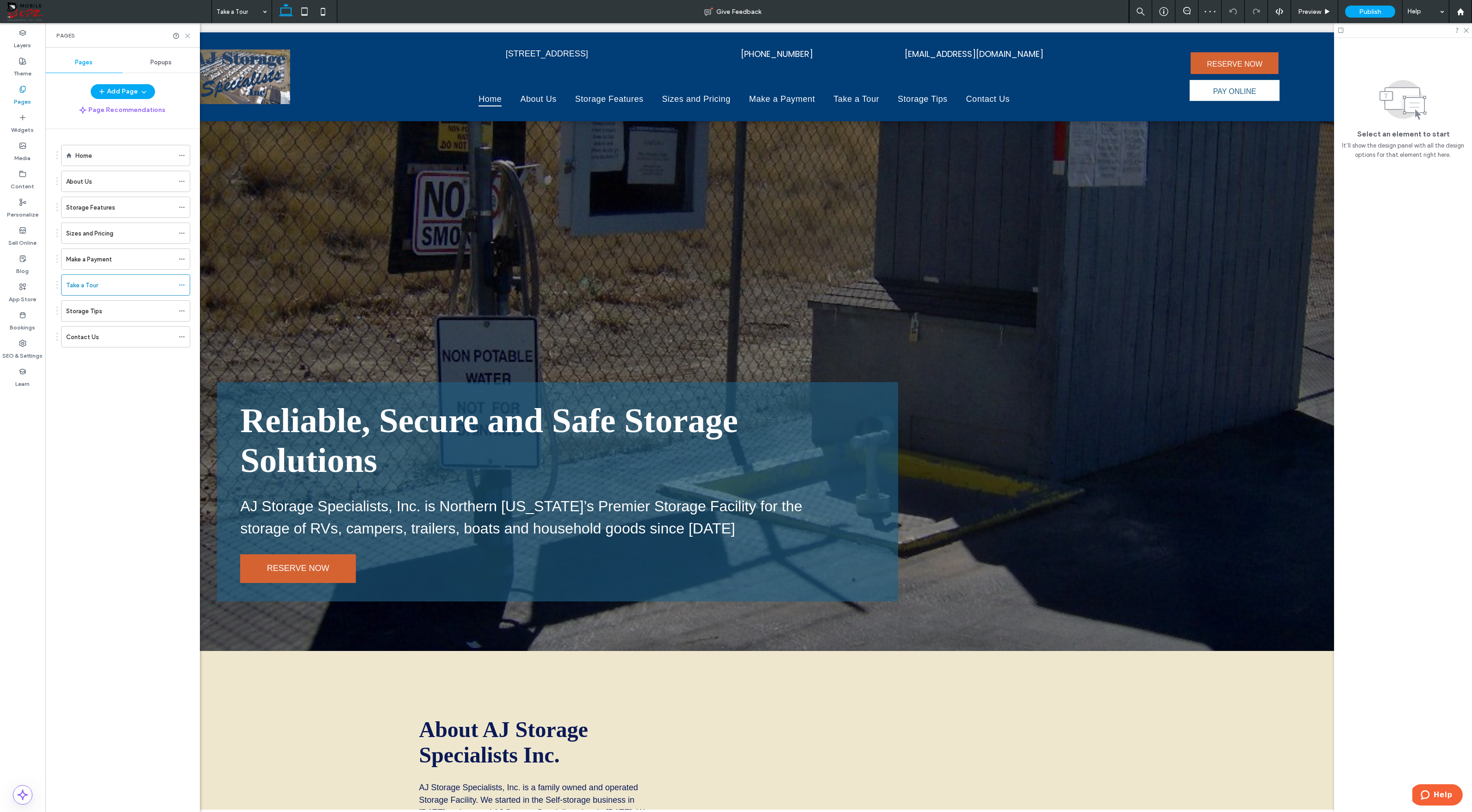
click at [187, 35] on use at bounding box center [187, 35] width 4 height 4
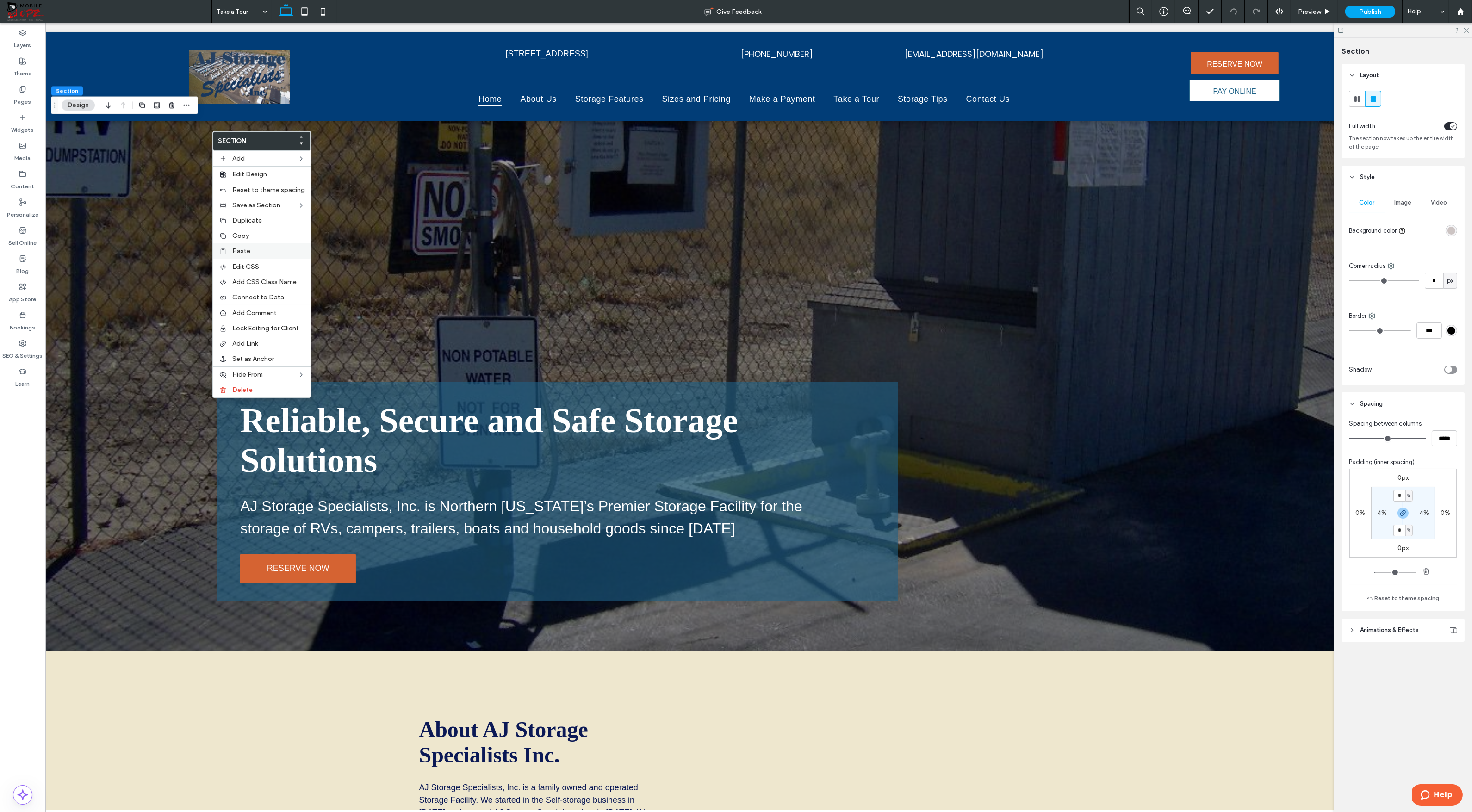
click at [244, 250] on span "Paste" at bounding box center [242, 251] width 18 height 8
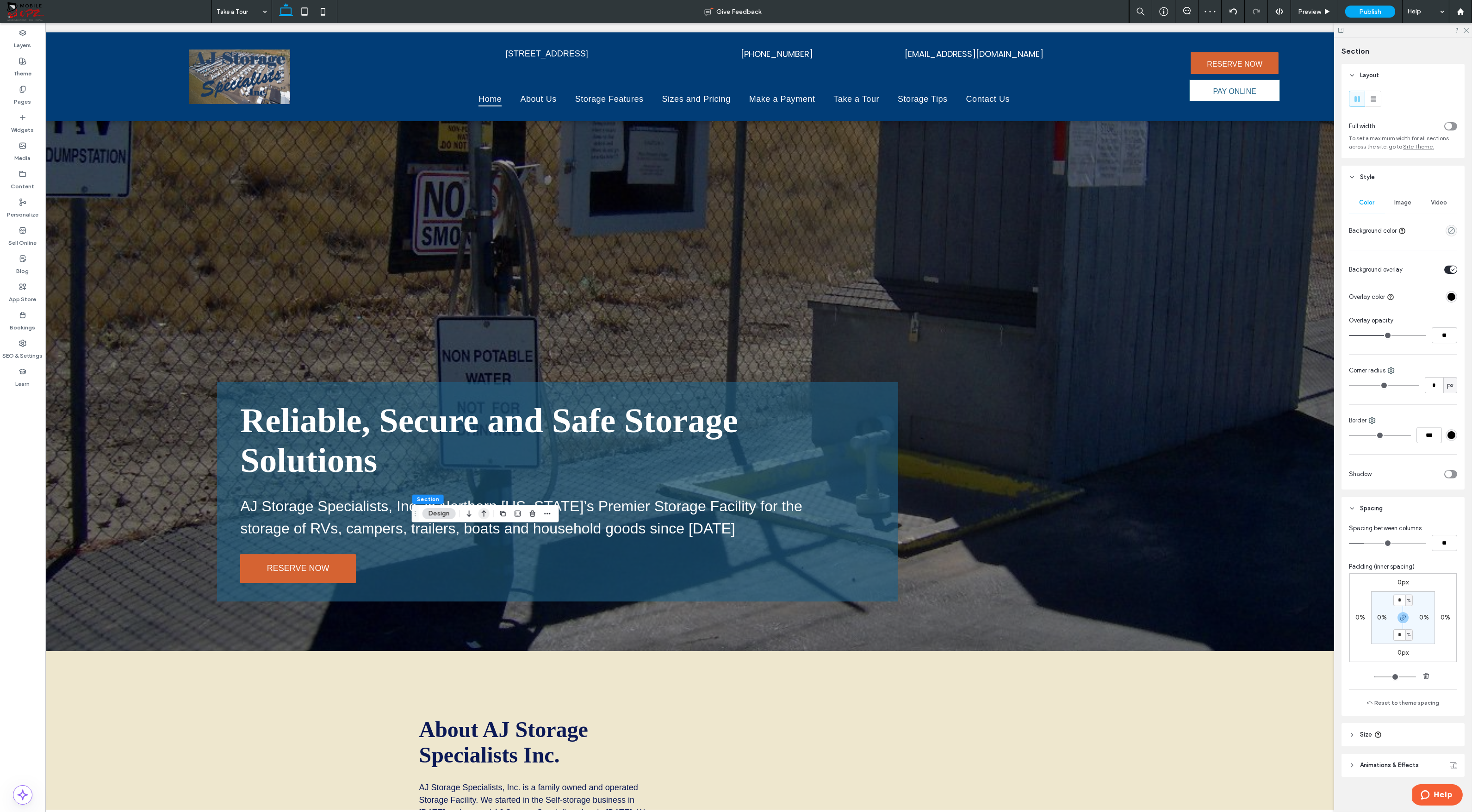
click at [482, 513] on icon "button" at bounding box center [483, 513] width 11 height 17
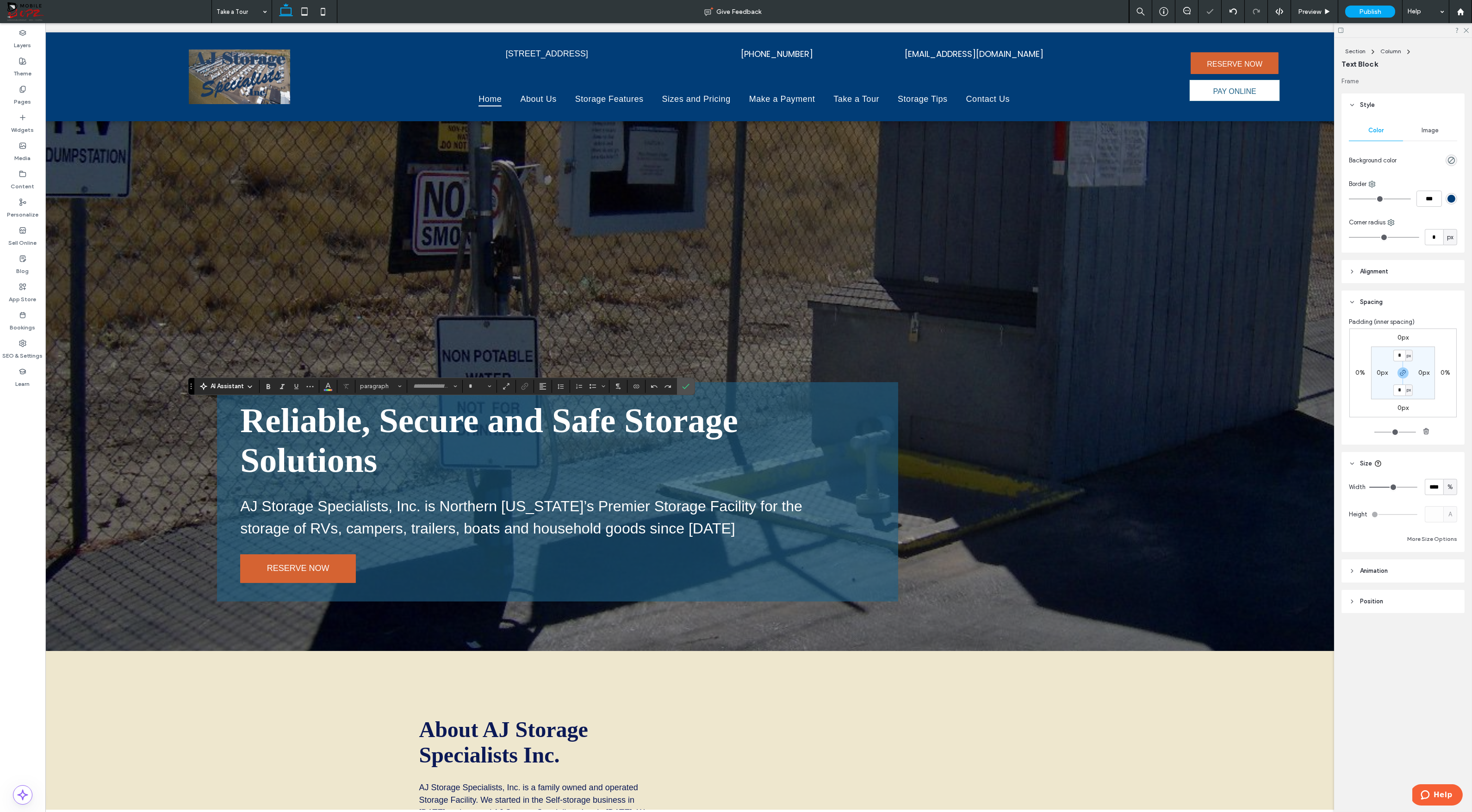
type input "*****"
type input "**"
type input "*****"
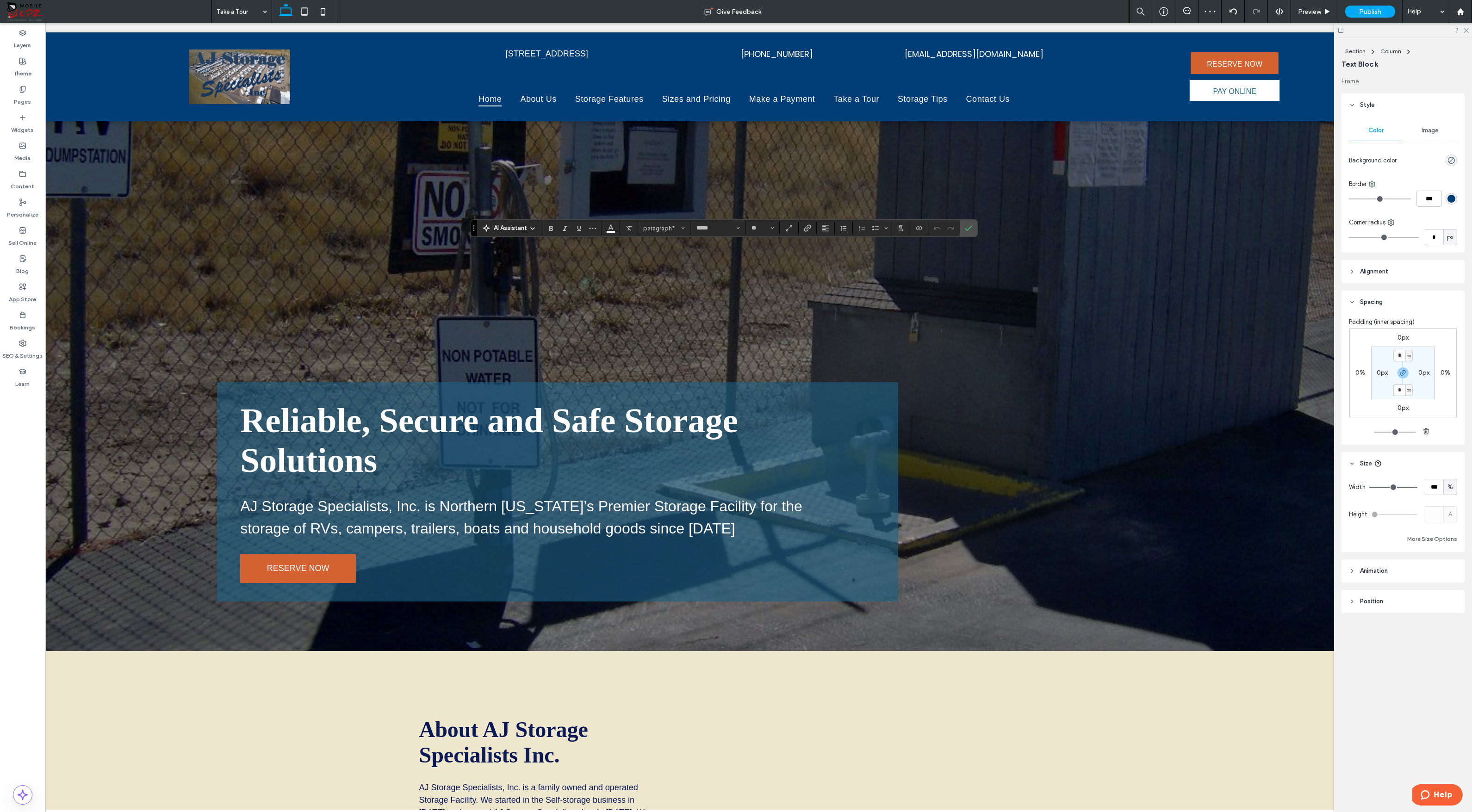
type input "**"
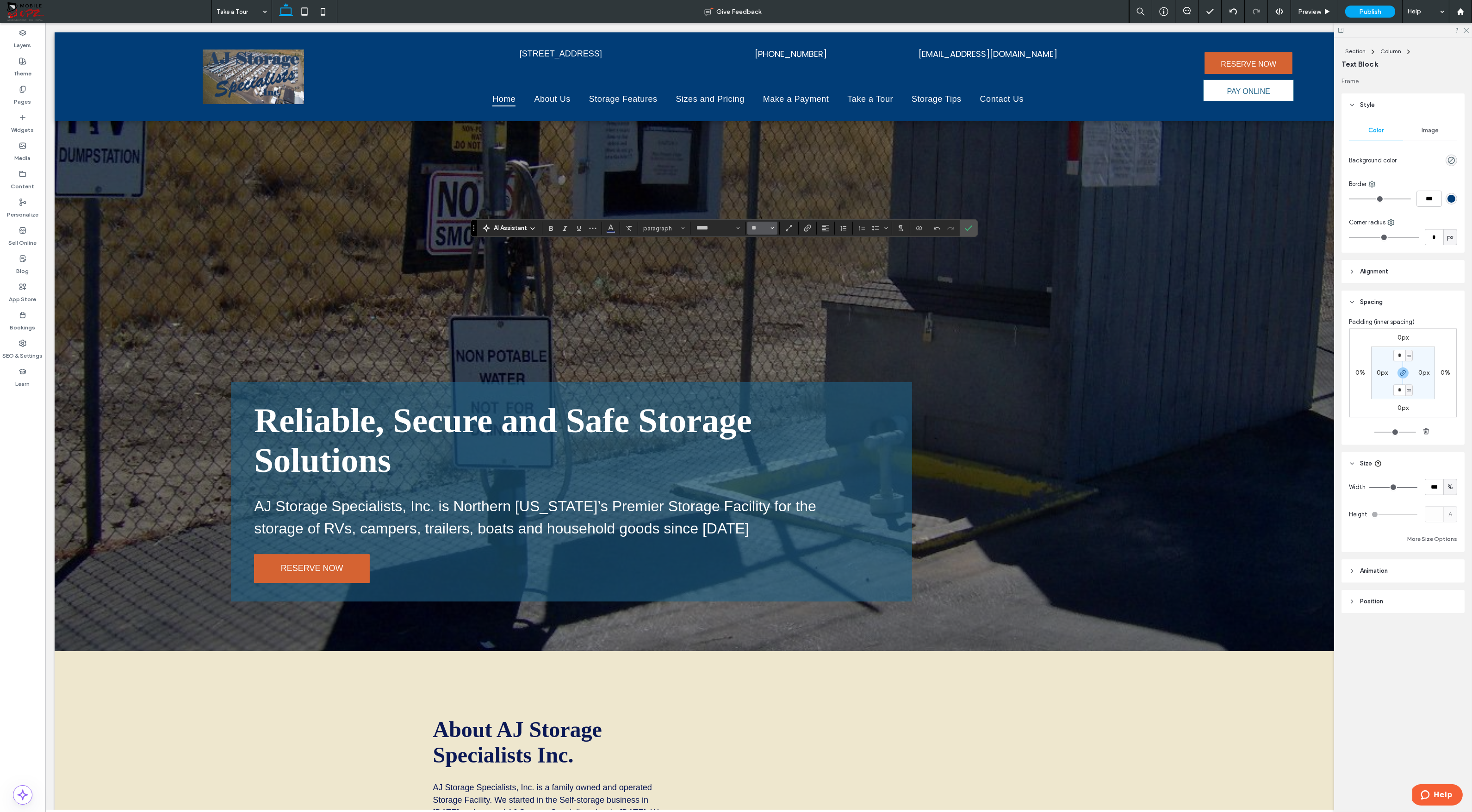
click at [771, 225] on span "Size" at bounding box center [772, 228] width 3 height 12
click at [765, 310] on label "24" at bounding box center [762, 311] width 30 height 13
type input "**"
click at [614, 230] on button "Color" at bounding box center [611, 228] width 14 height 13
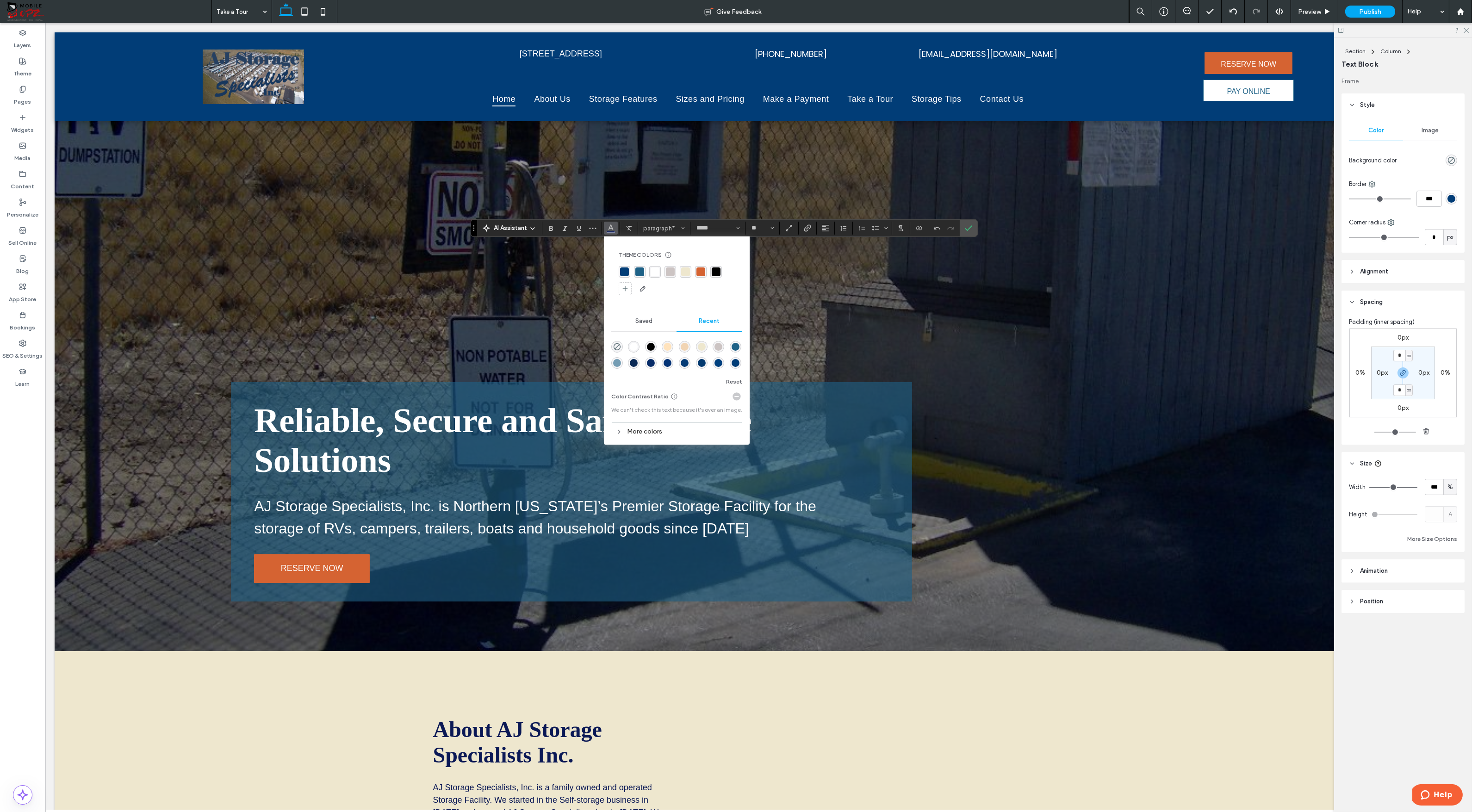
click at [655, 271] on div "rgba(255, 255, 255, 1)" at bounding box center [655, 271] width 9 height 9
click at [973, 230] on label "Confirm" at bounding box center [969, 228] width 14 height 17
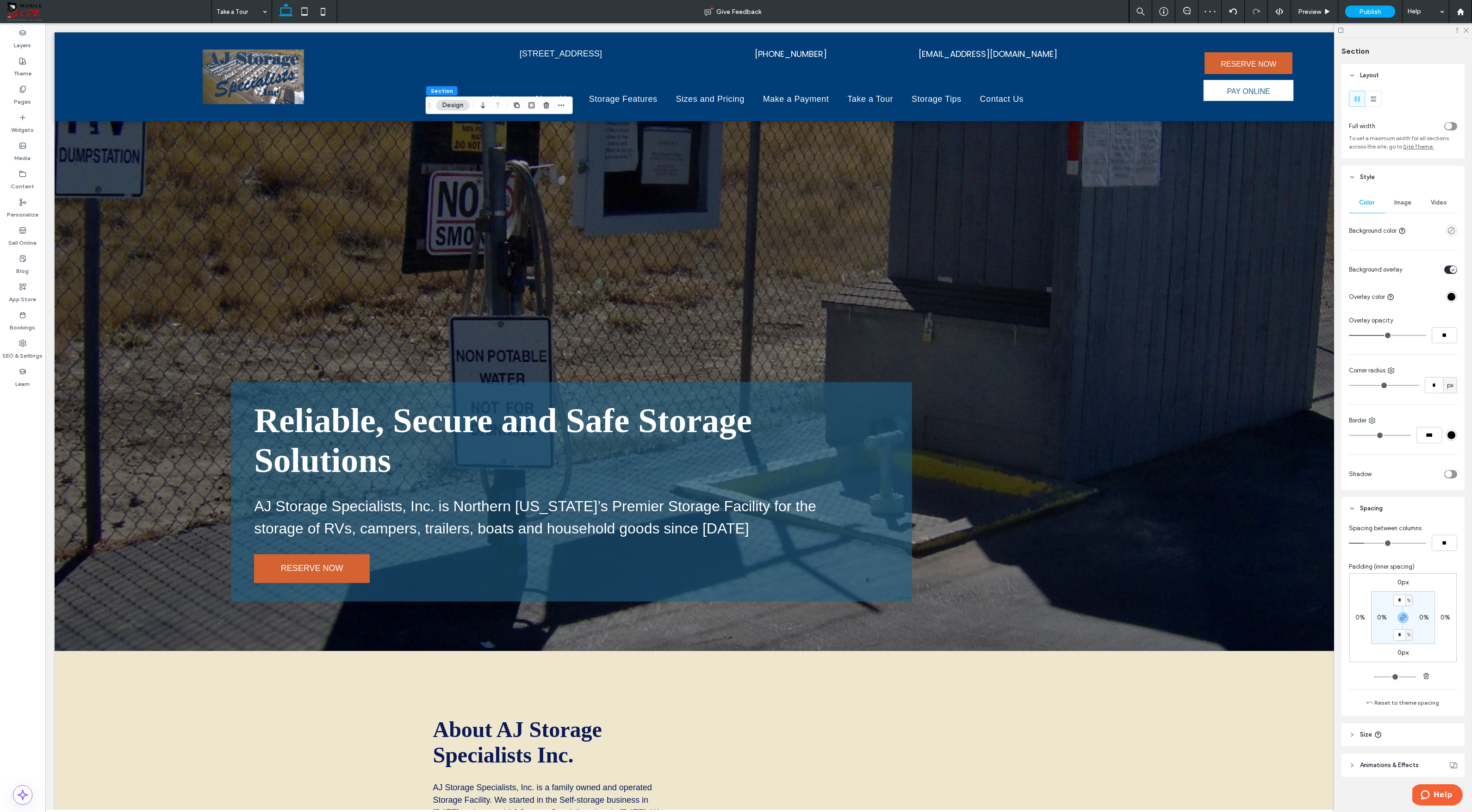
click at [1403, 205] on span "Image" at bounding box center [1403, 202] width 17 height 7
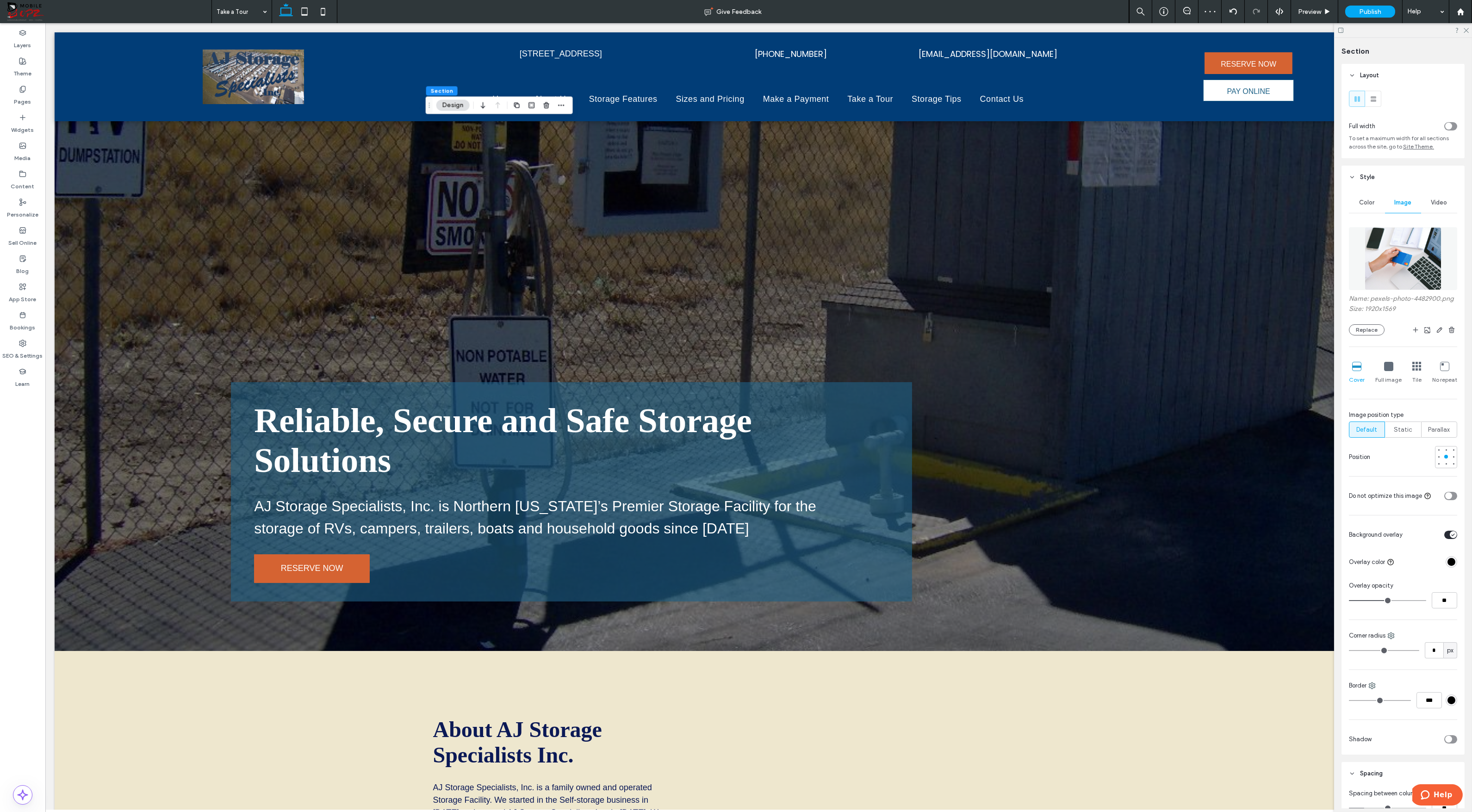
click at [1420, 265] on img at bounding box center [1403, 259] width 77 height 63
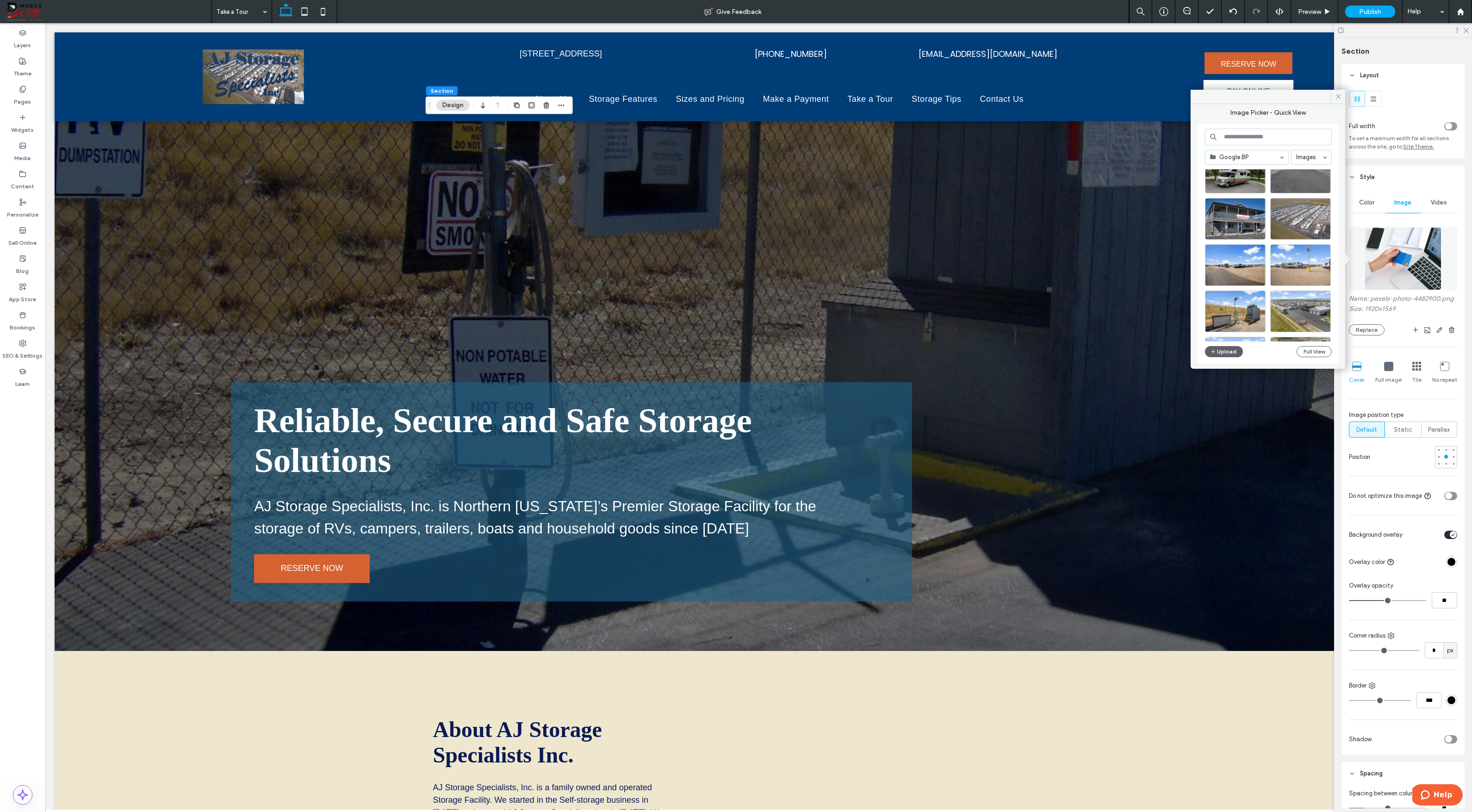
scroll to position [17, 0]
click at [1291, 268] on div "Select" at bounding box center [1301, 266] width 61 height 42
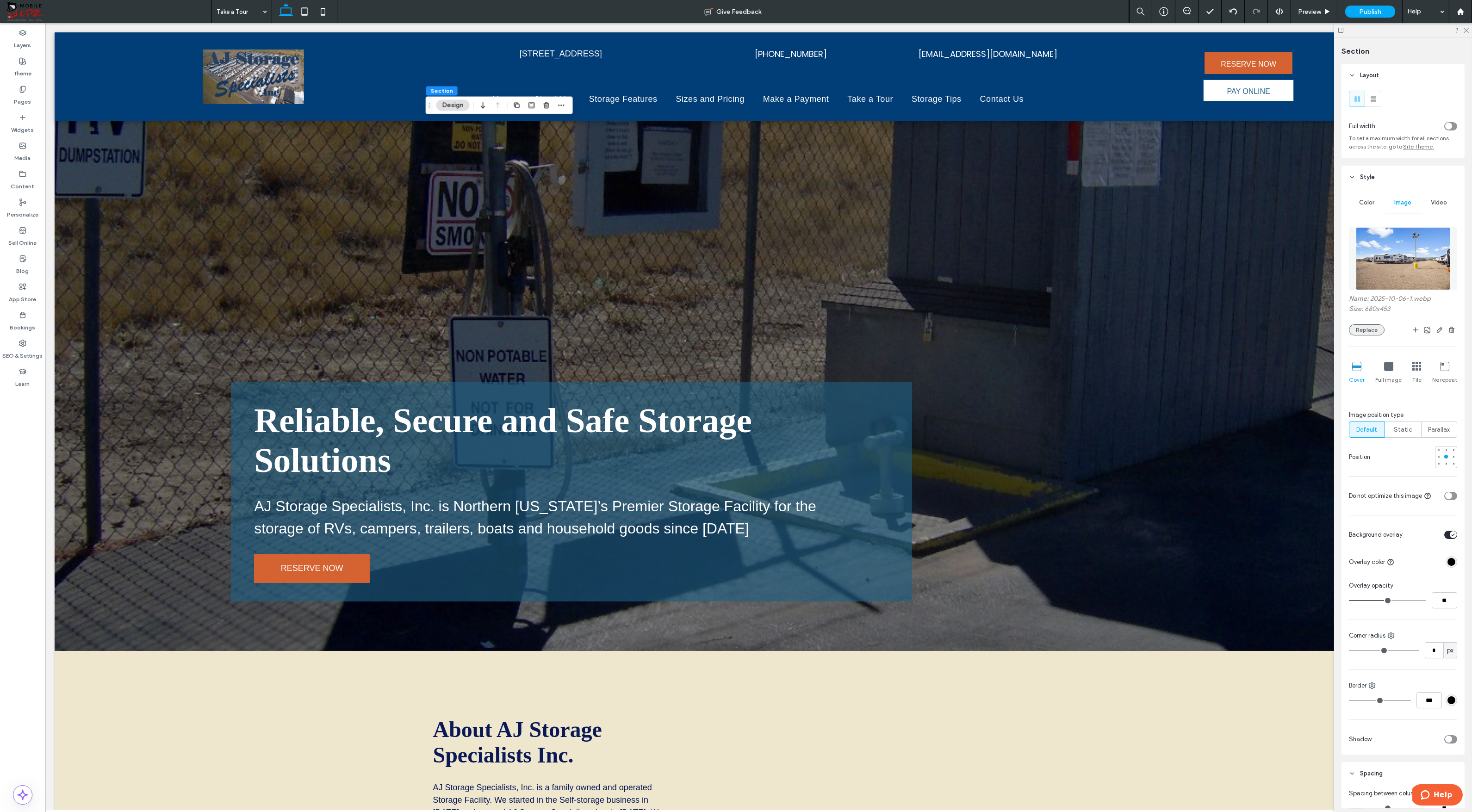
click at [1367, 330] on button "Replace" at bounding box center [1367, 330] width 35 height 11
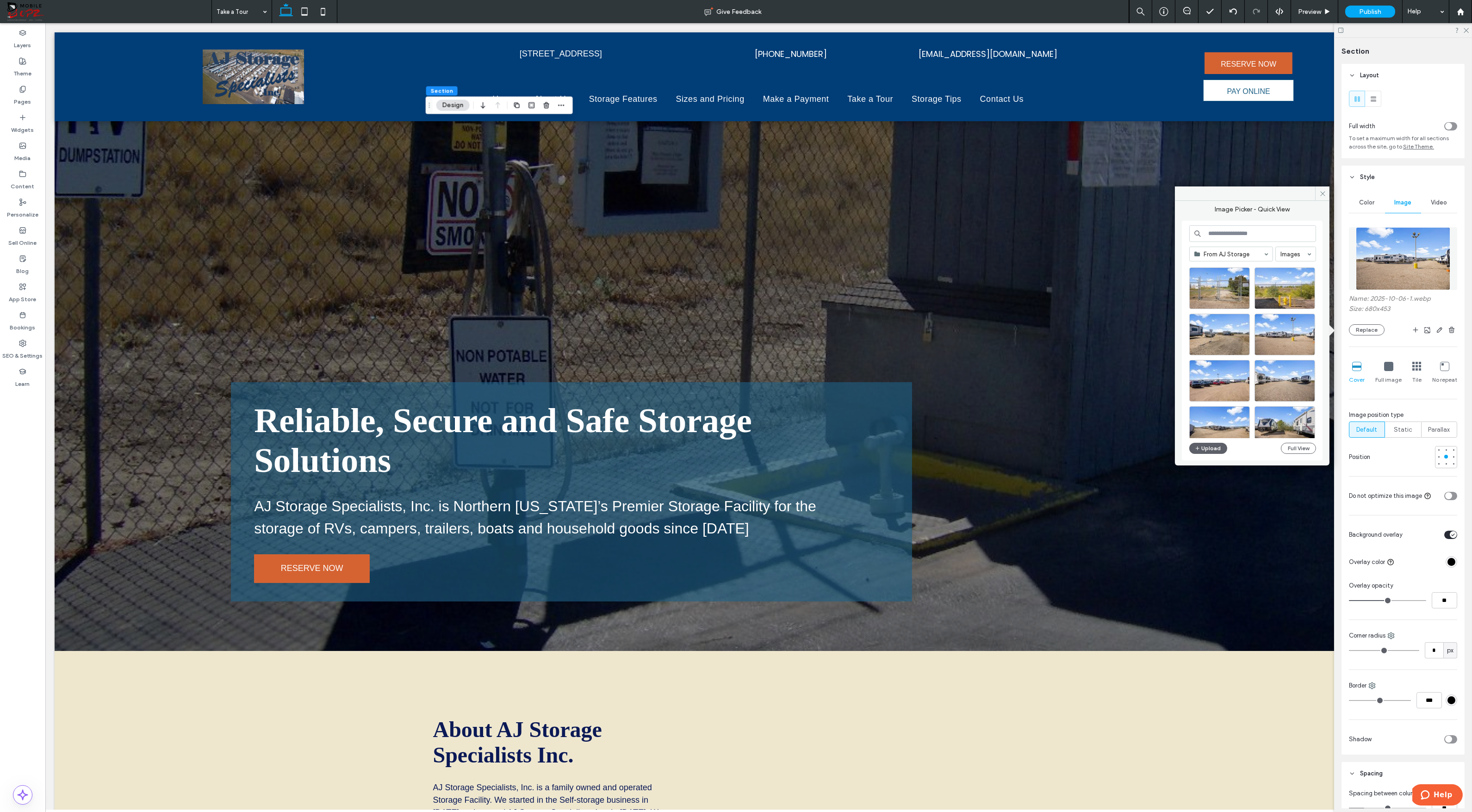
scroll to position [279, 0]
click at [1281, 329] on div "Select" at bounding box center [1285, 332] width 61 height 42
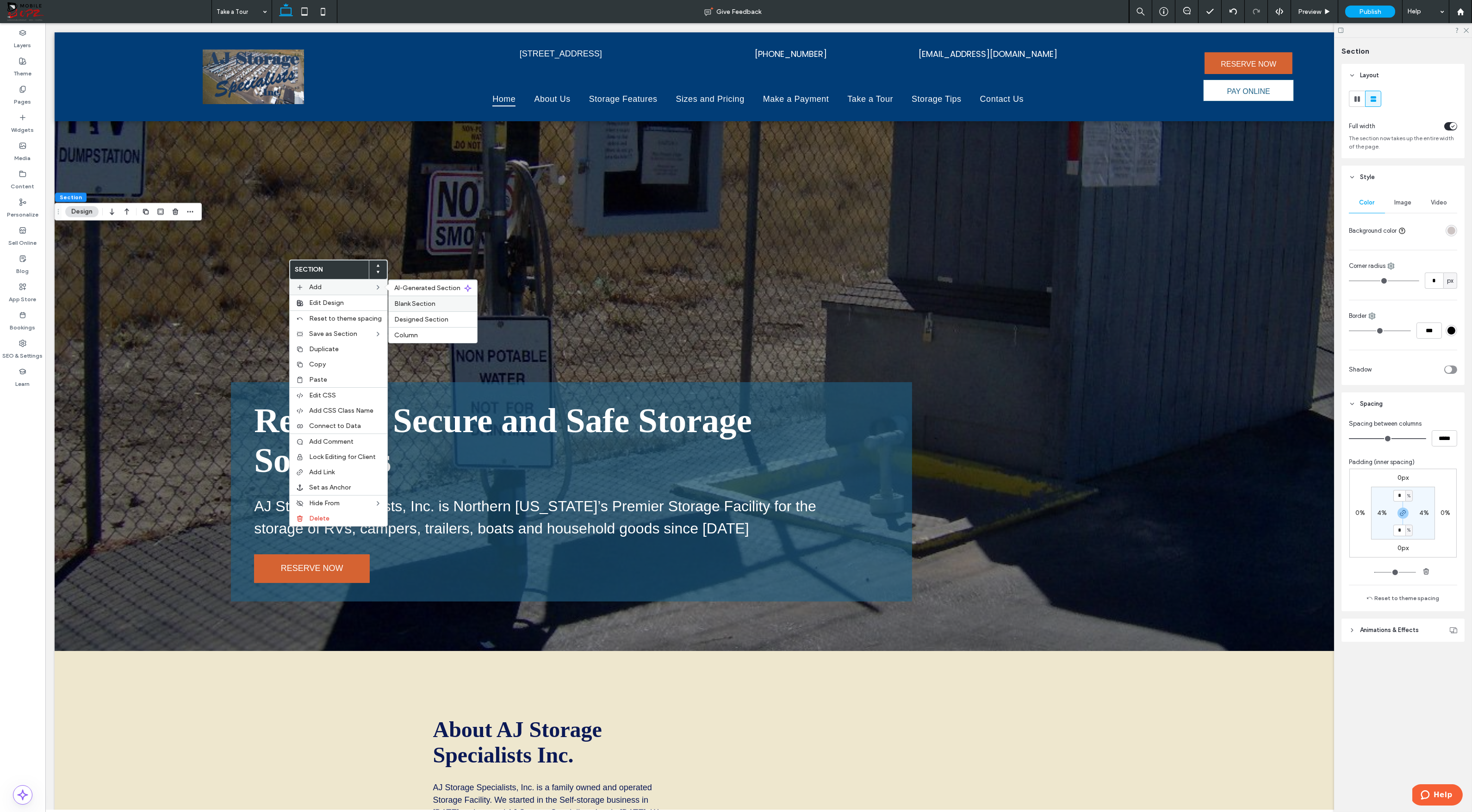
click at [431, 300] on span "Blank Section" at bounding box center [415, 304] width 41 height 8
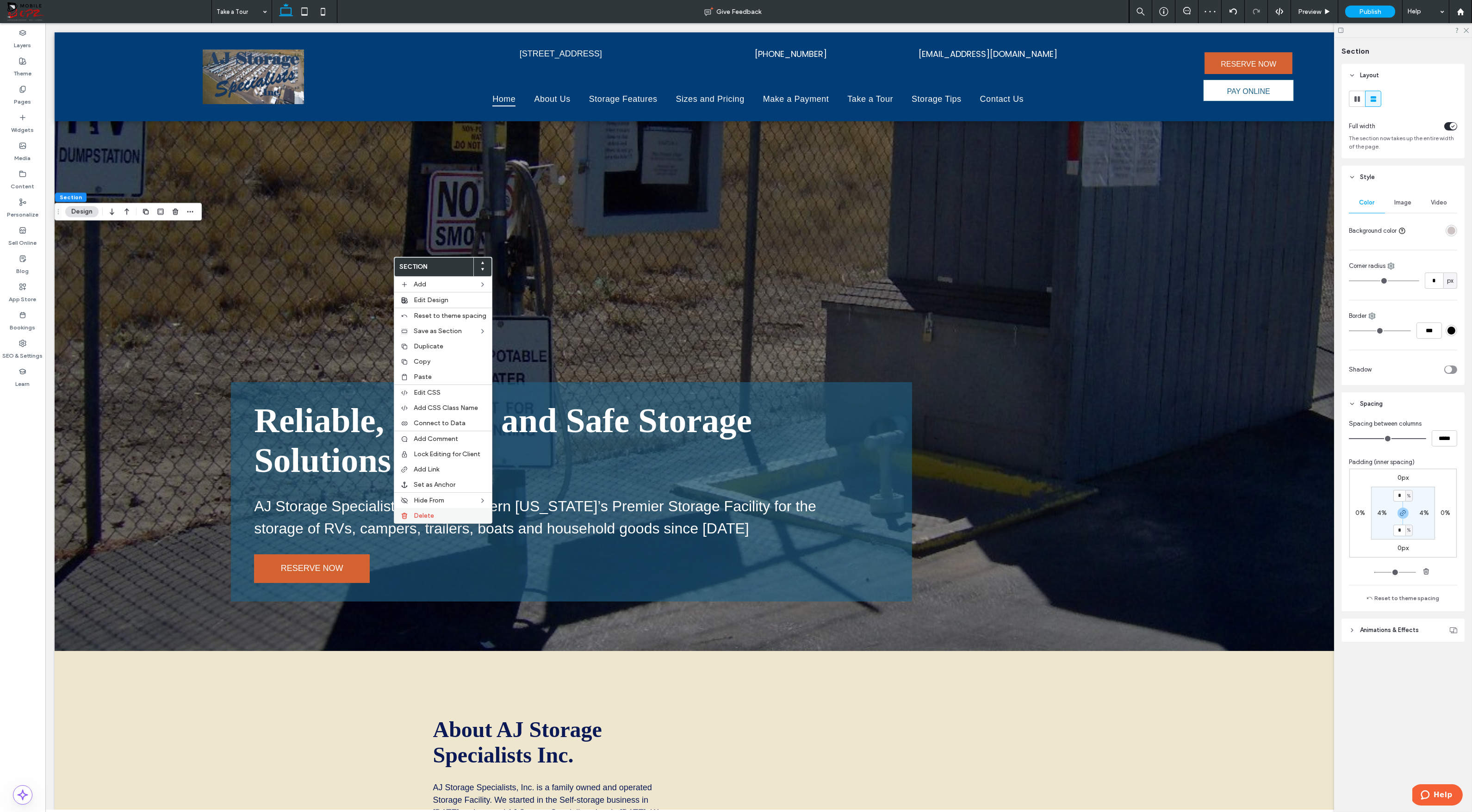
click at [425, 512] on span "Delete" at bounding box center [424, 516] width 21 height 8
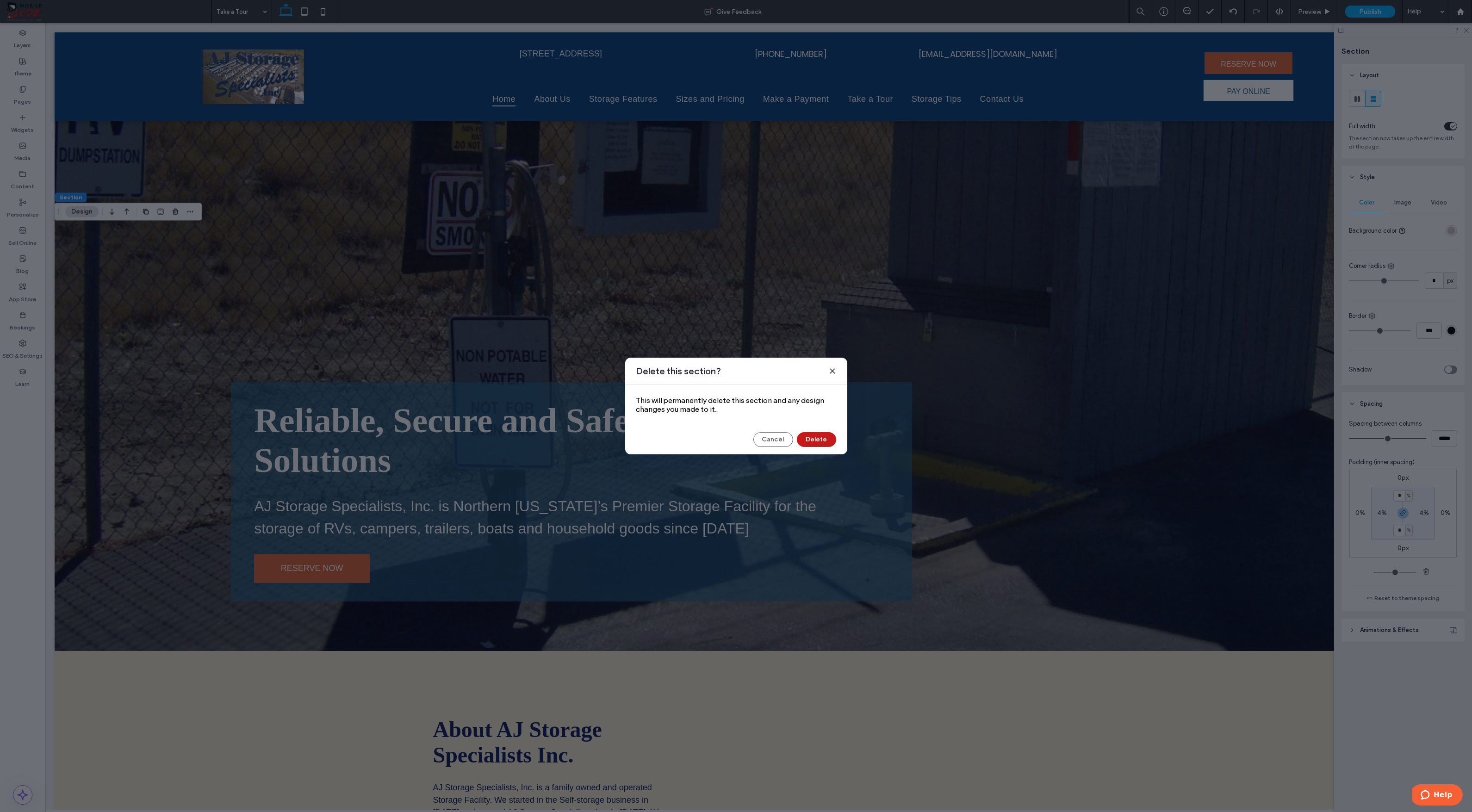
click at [817, 438] on button "Delete" at bounding box center [816, 439] width 39 height 15
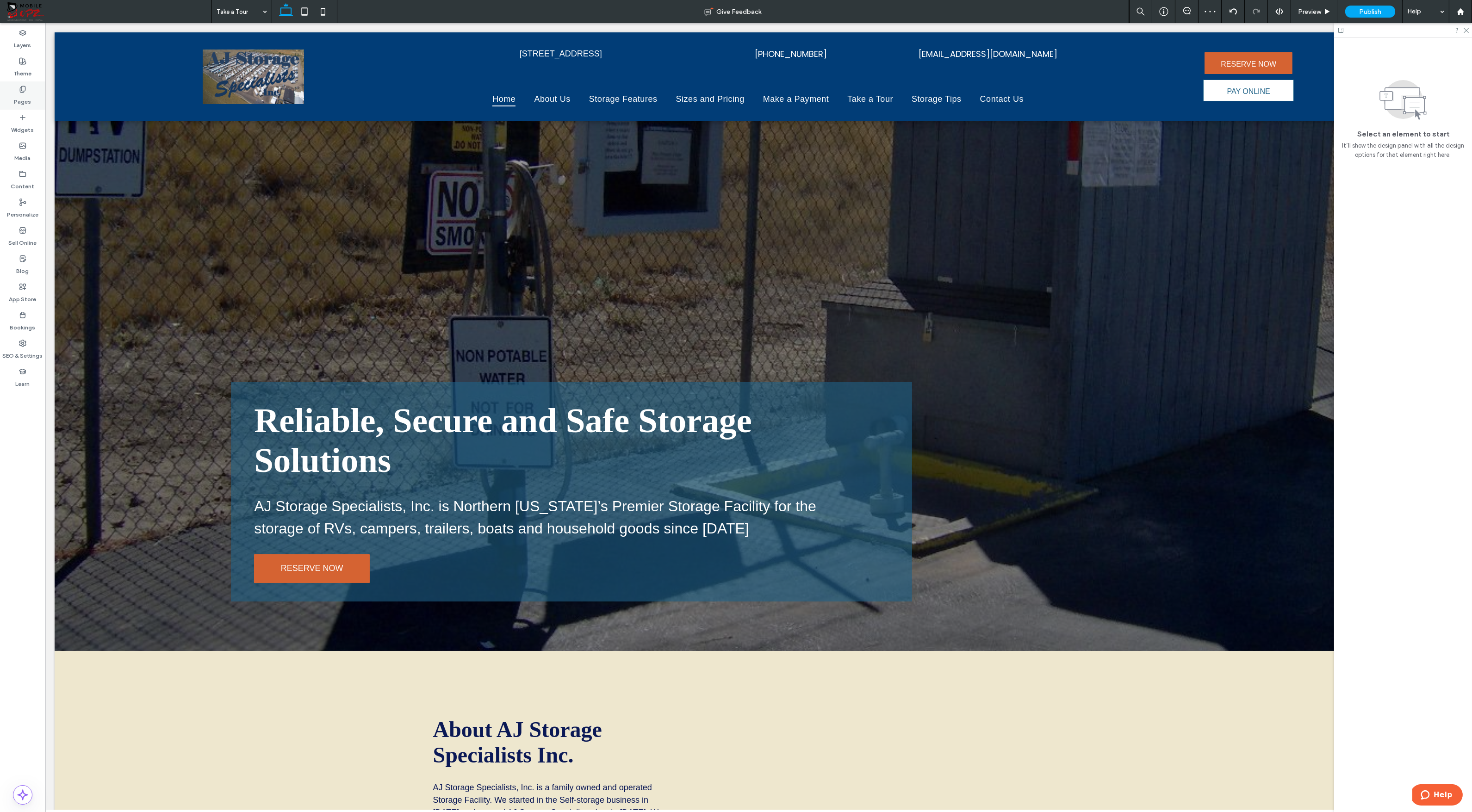
click at [16, 91] on div "Pages" at bounding box center [22, 95] width 45 height 28
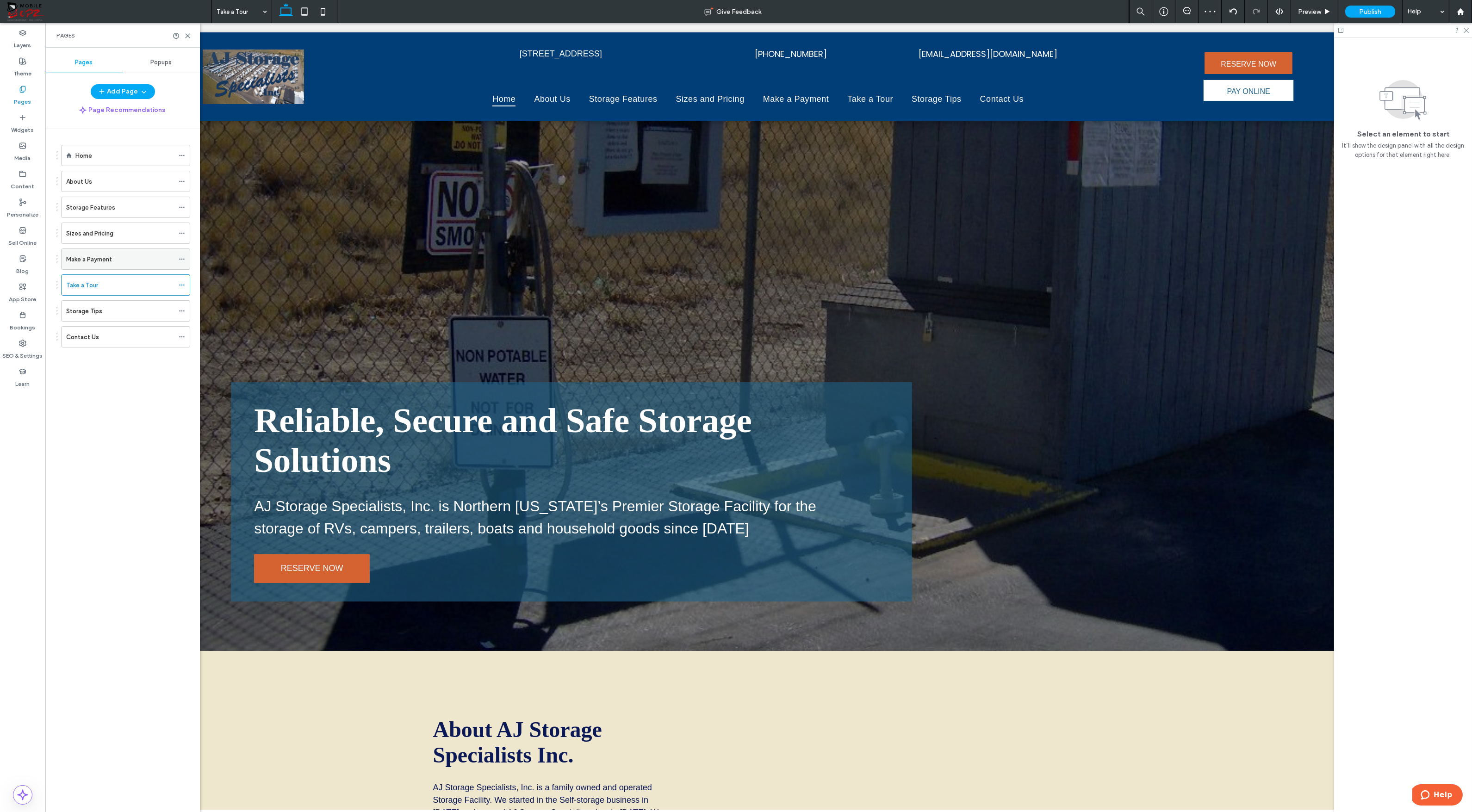
click at [97, 265] on div "Make a Payment" at bounding box center [120, 259] width 108 height 21
click at [186, 34] on icon at bounding box center [187, 36] width 7 height 7
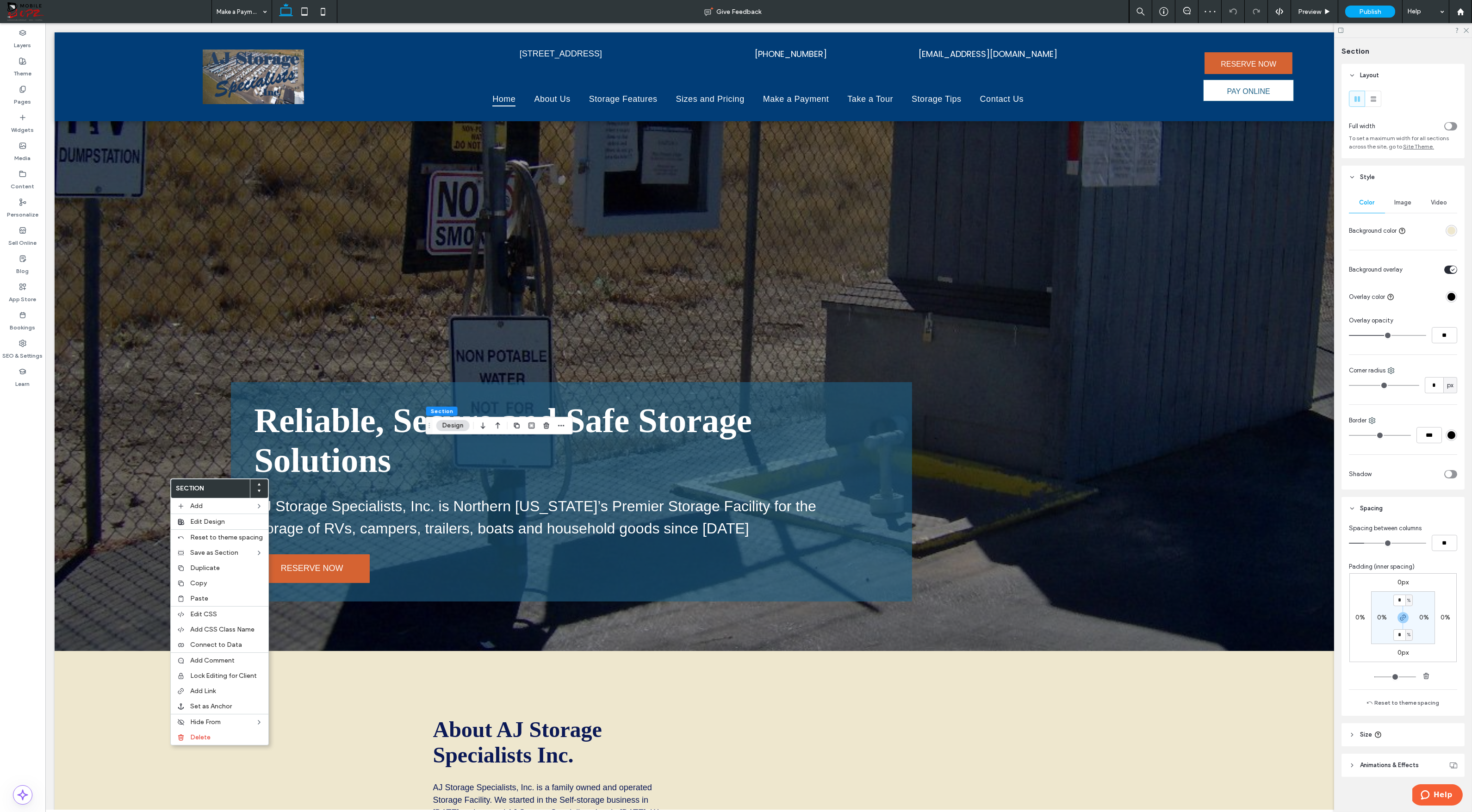
drag, startPoint x: 194, startPoint y: 581, endPoint x: 158, endPoint y: 506, distance: 83.2
click at [194, 580] on span "Copy" at bounding box center [198, 583] width 17 height 8
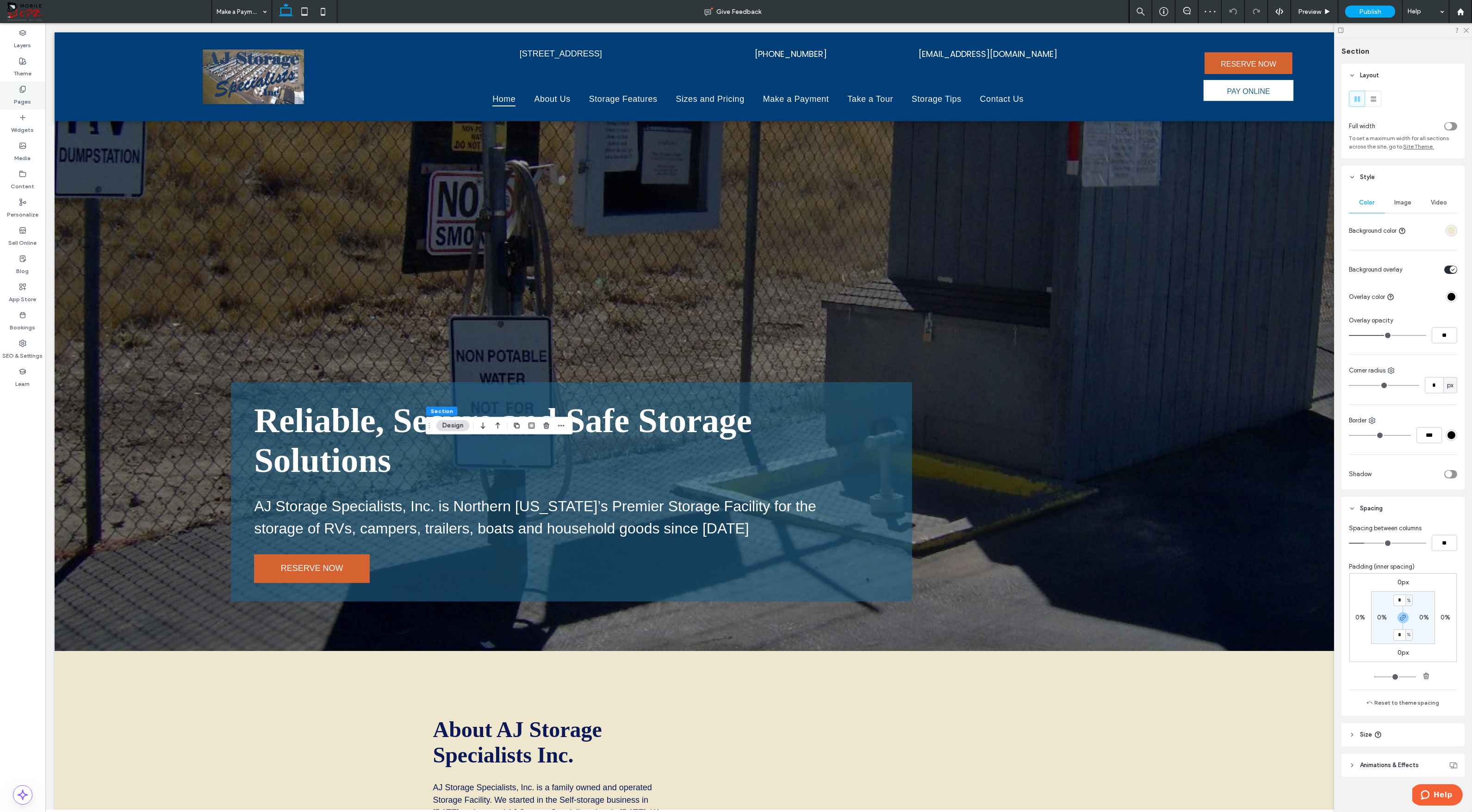
click at [26, 91] on icon at bounding box center [22, 89] width 7 height 7
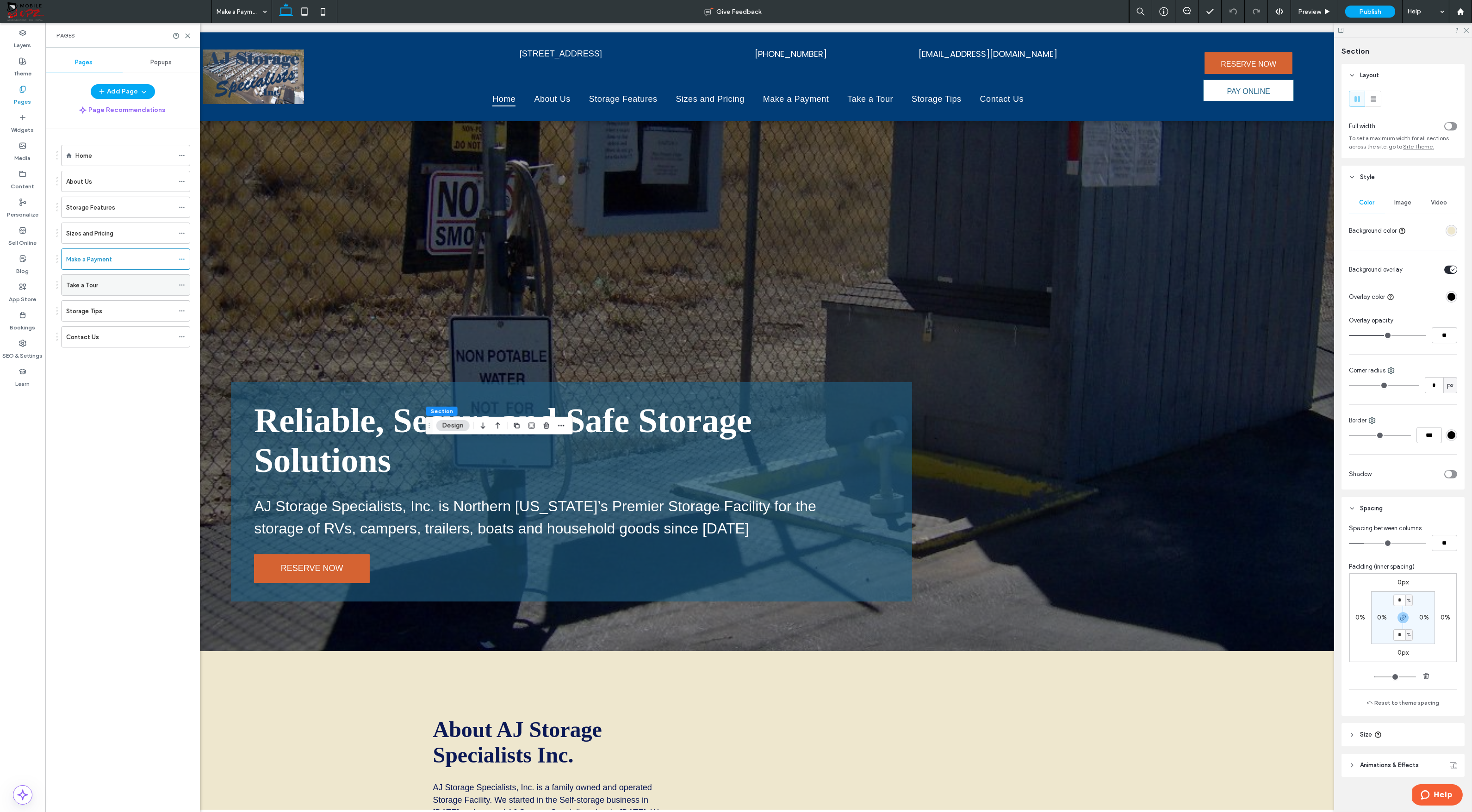
click at [99, 277] on div "Take a Tour" at bounding box center [120, 285] width 108 height 21
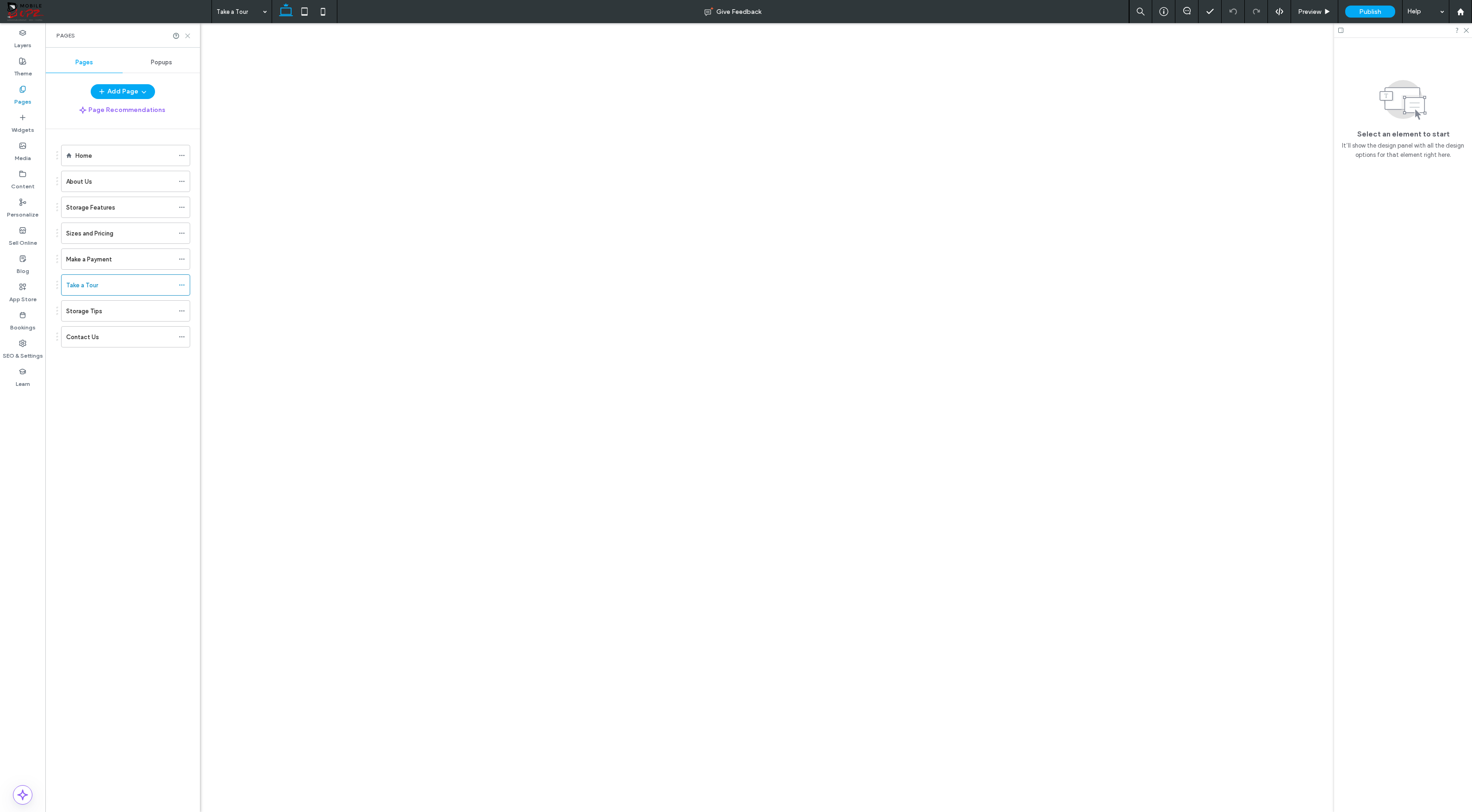
click at [188, 35] on div "Take a Tour Give Feedback Preview Publish Help Design Panel Site Comments Team …" at bounding box center [736, 406] width 1472 height 812
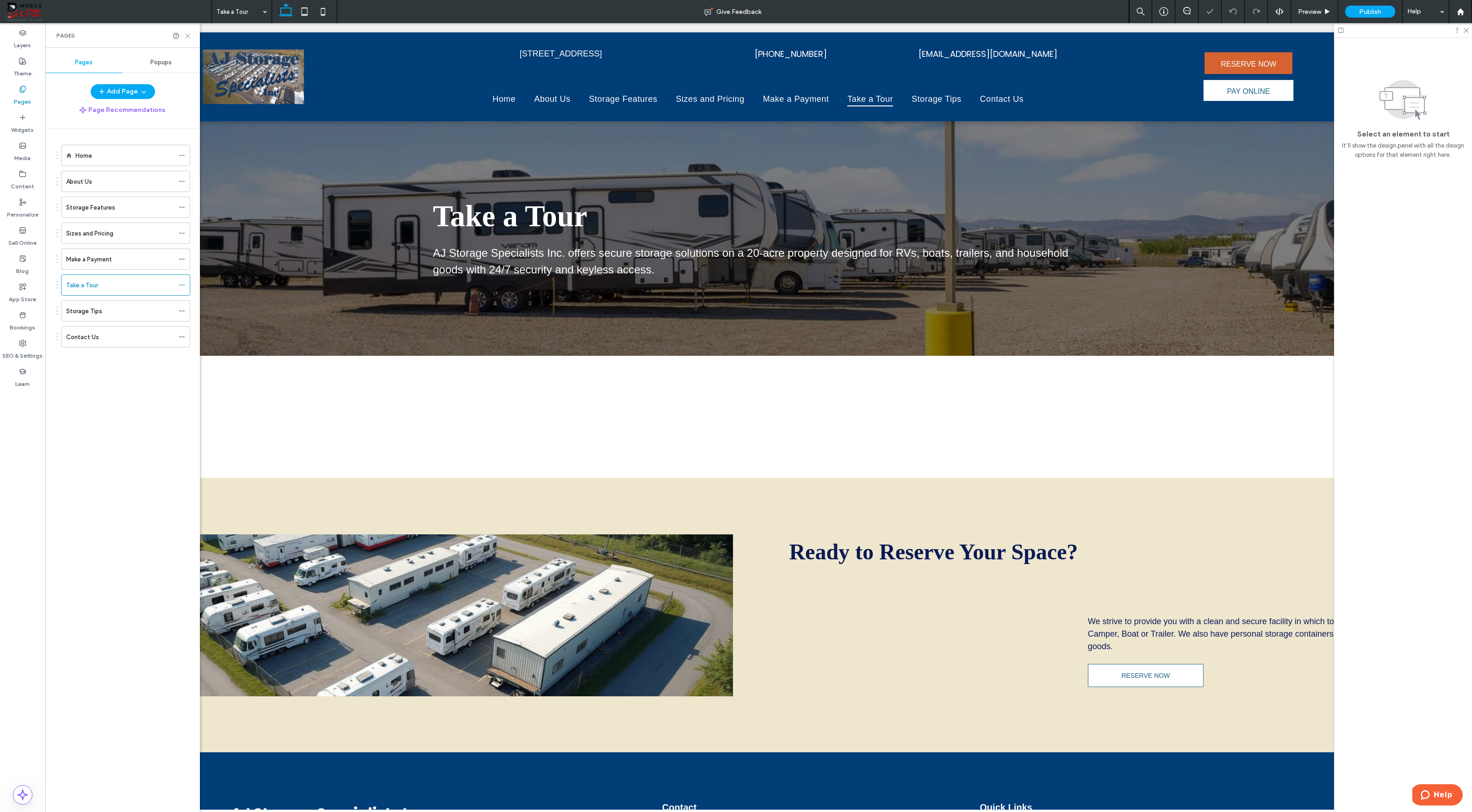
click at [187, 38] on icon at bounding box center [187, 36] width 7 height 7
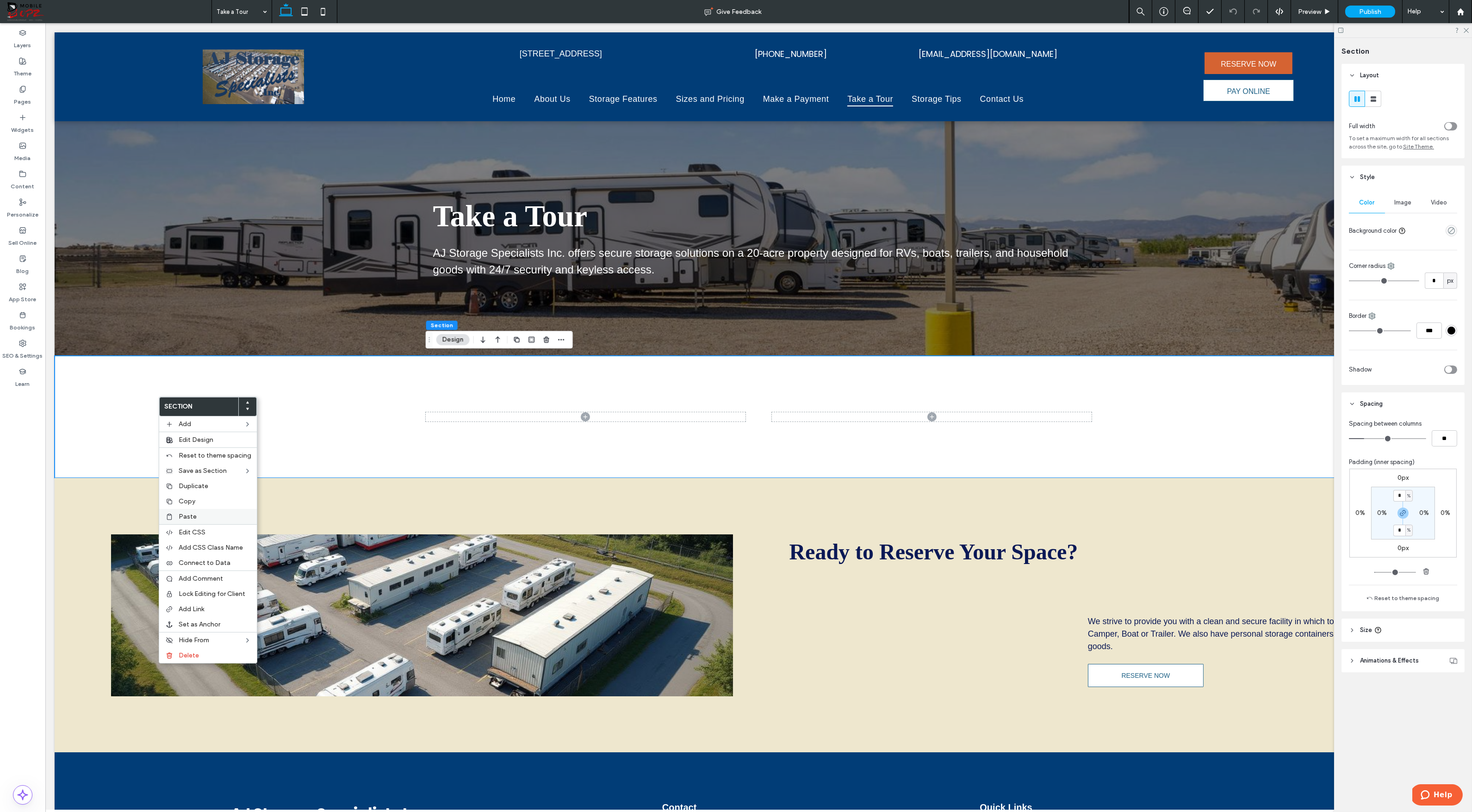
click at [182, 515] on span "Paste" at bounding box center [188, 517] width 18 height 8
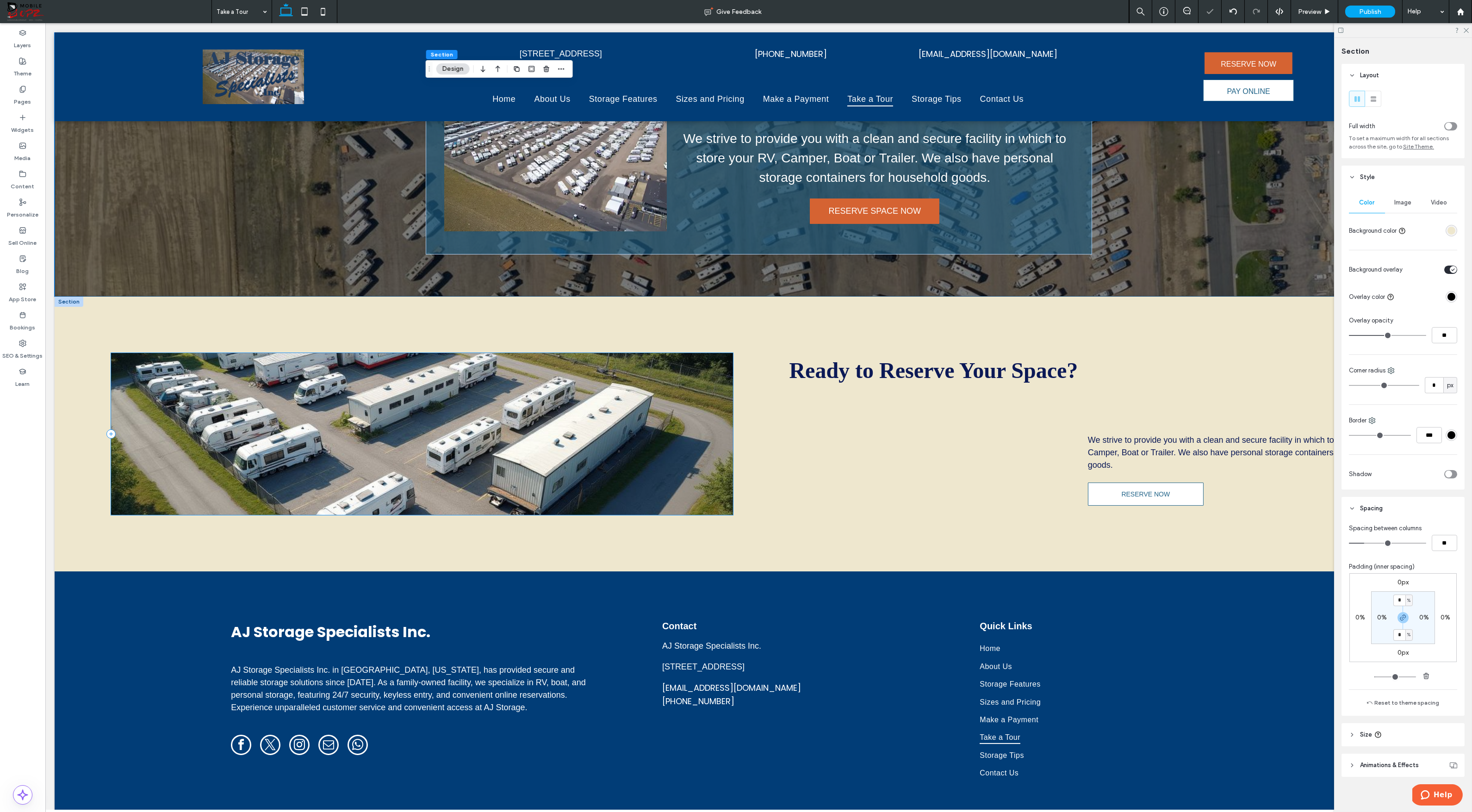
scroll to position [469, 0]
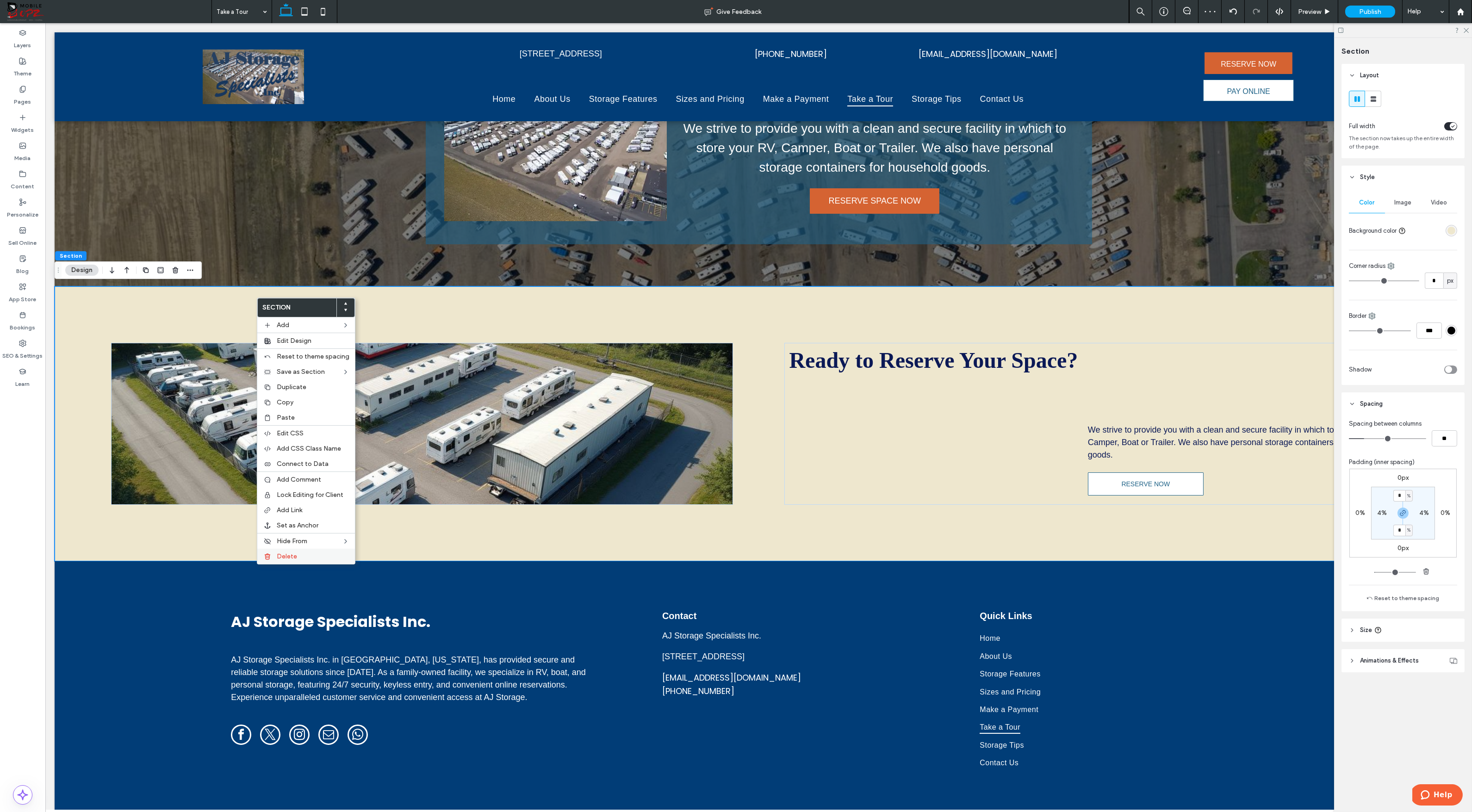
click at [279, 553] on span "Delete" at bounding box center [287, 557] width 21 height 8
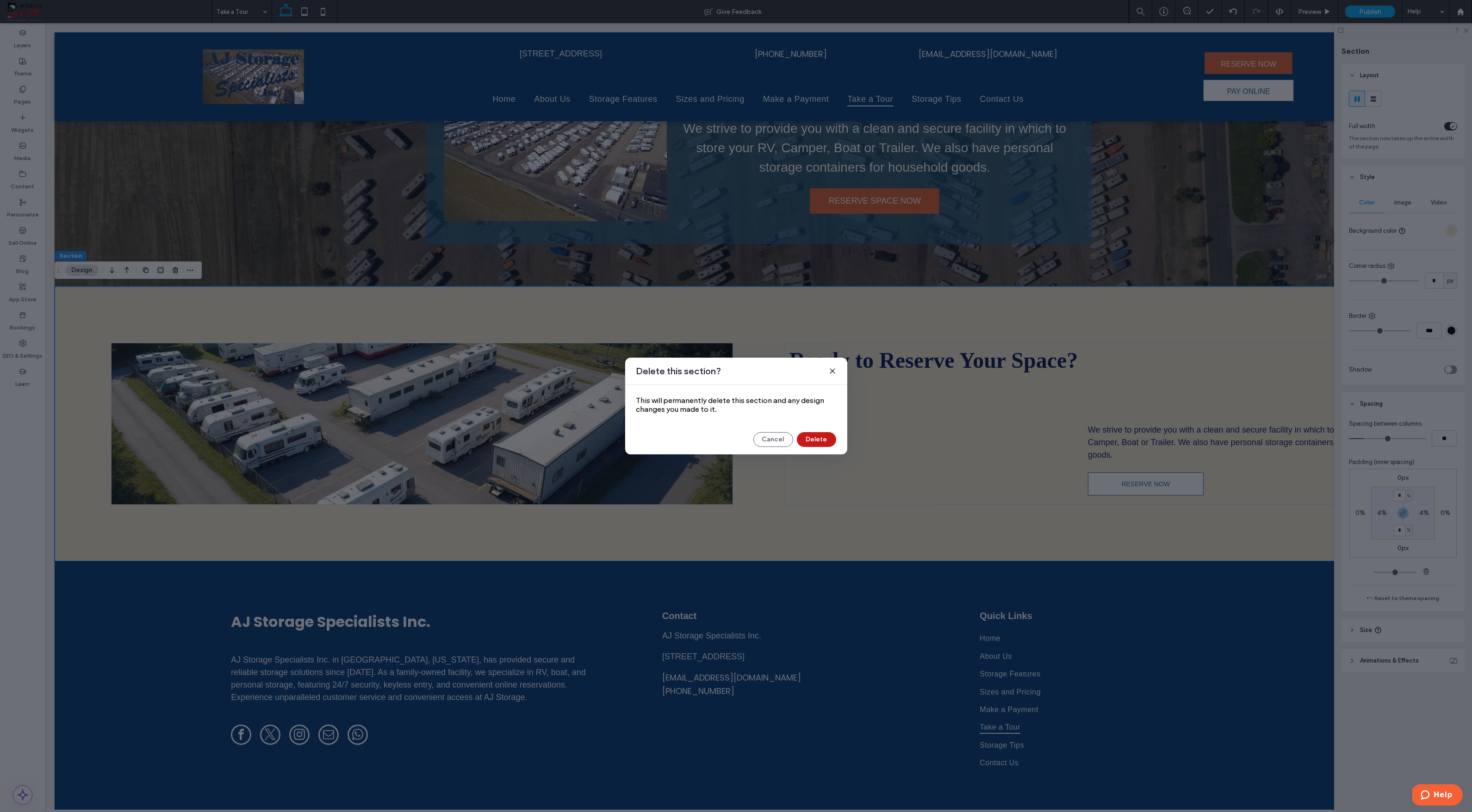
click at [815, 442] on button "Delete" at bounding box center [816, 439] width 39 height 15
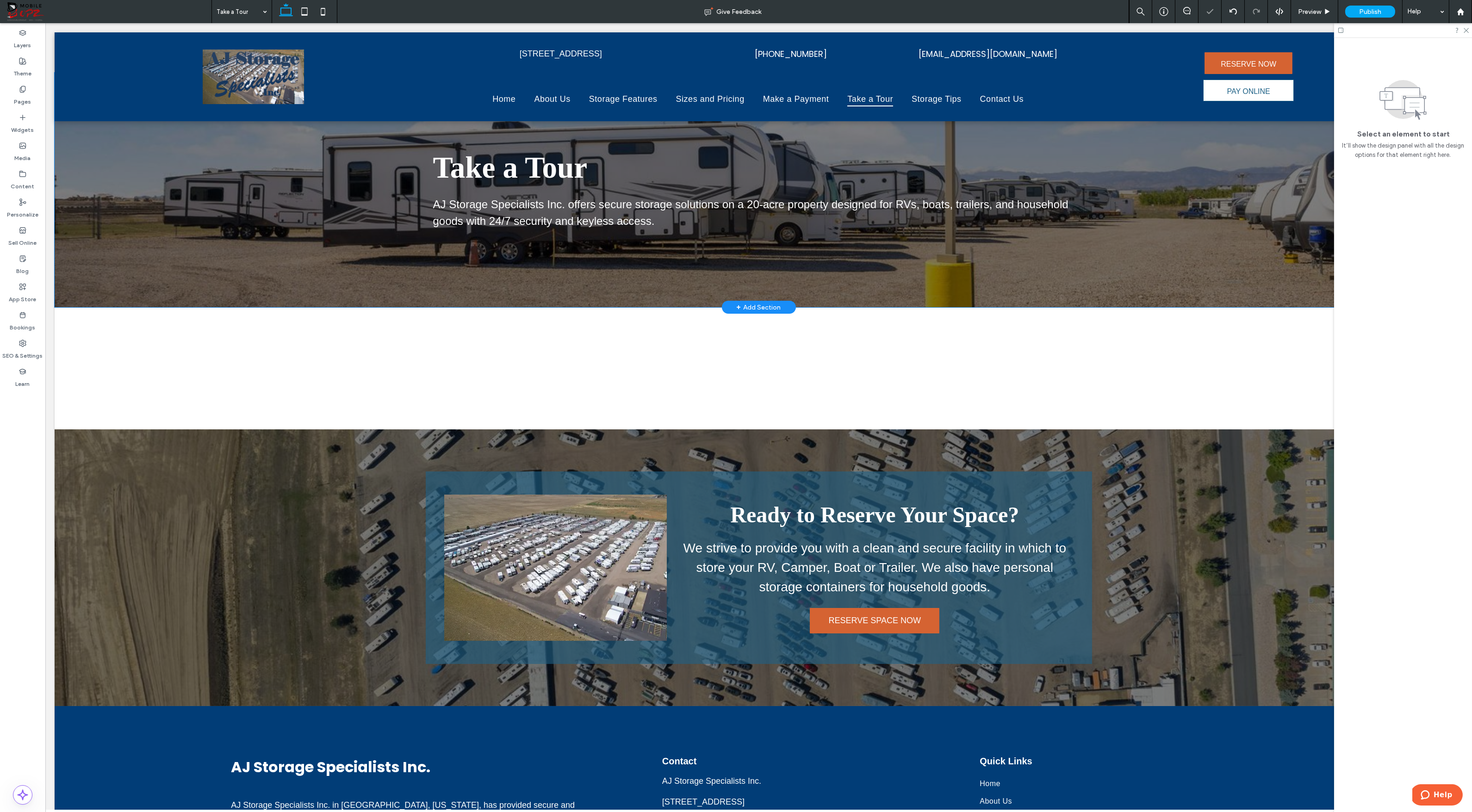
scroll to position [0, 0]
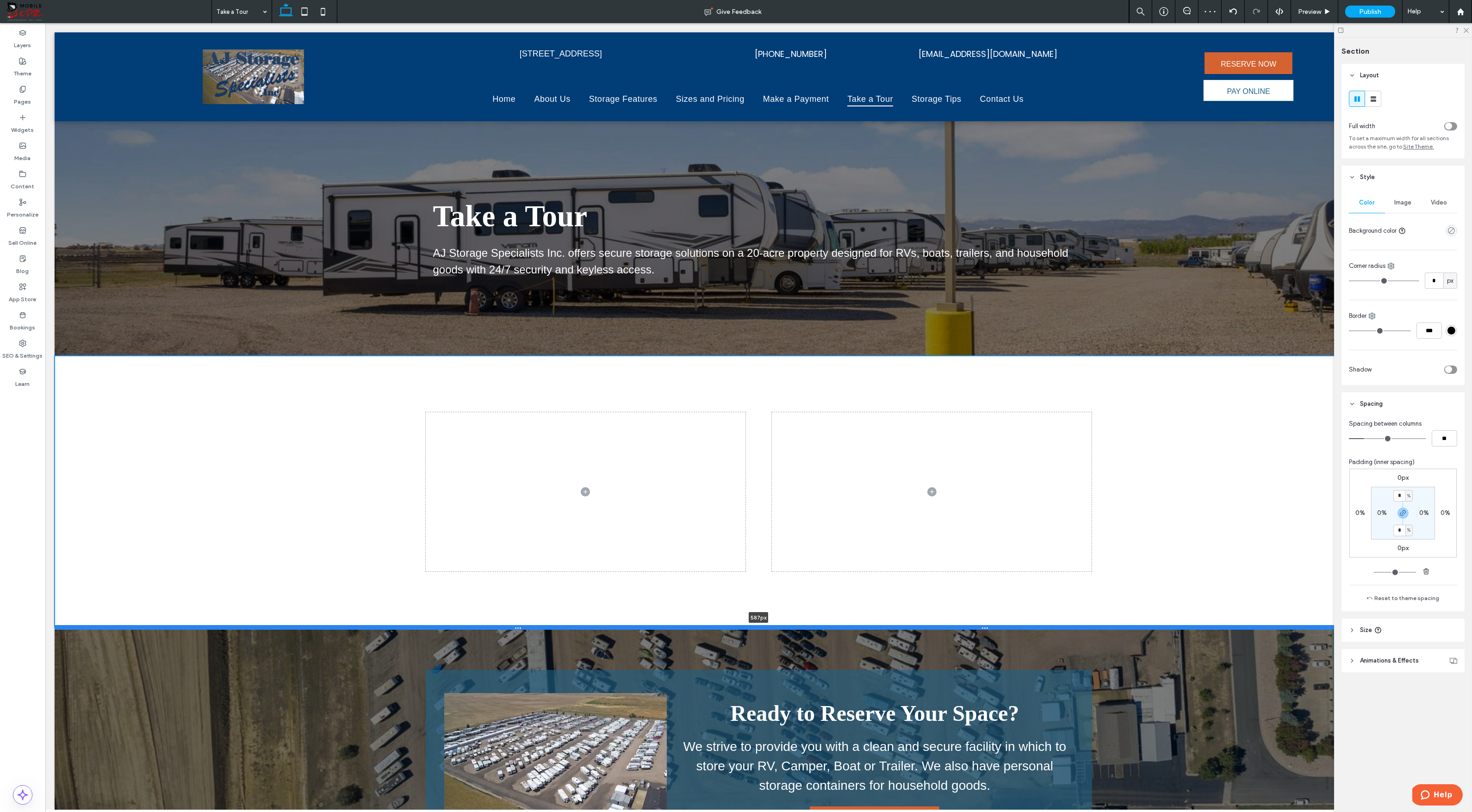
drag, startPoint x: 485, startPoint y: 475, endPoint x: 474, endPoint y: 626, distance: 151.4
click at [474, 626] on div at bounding box center [759, 627] width 1408 height 5
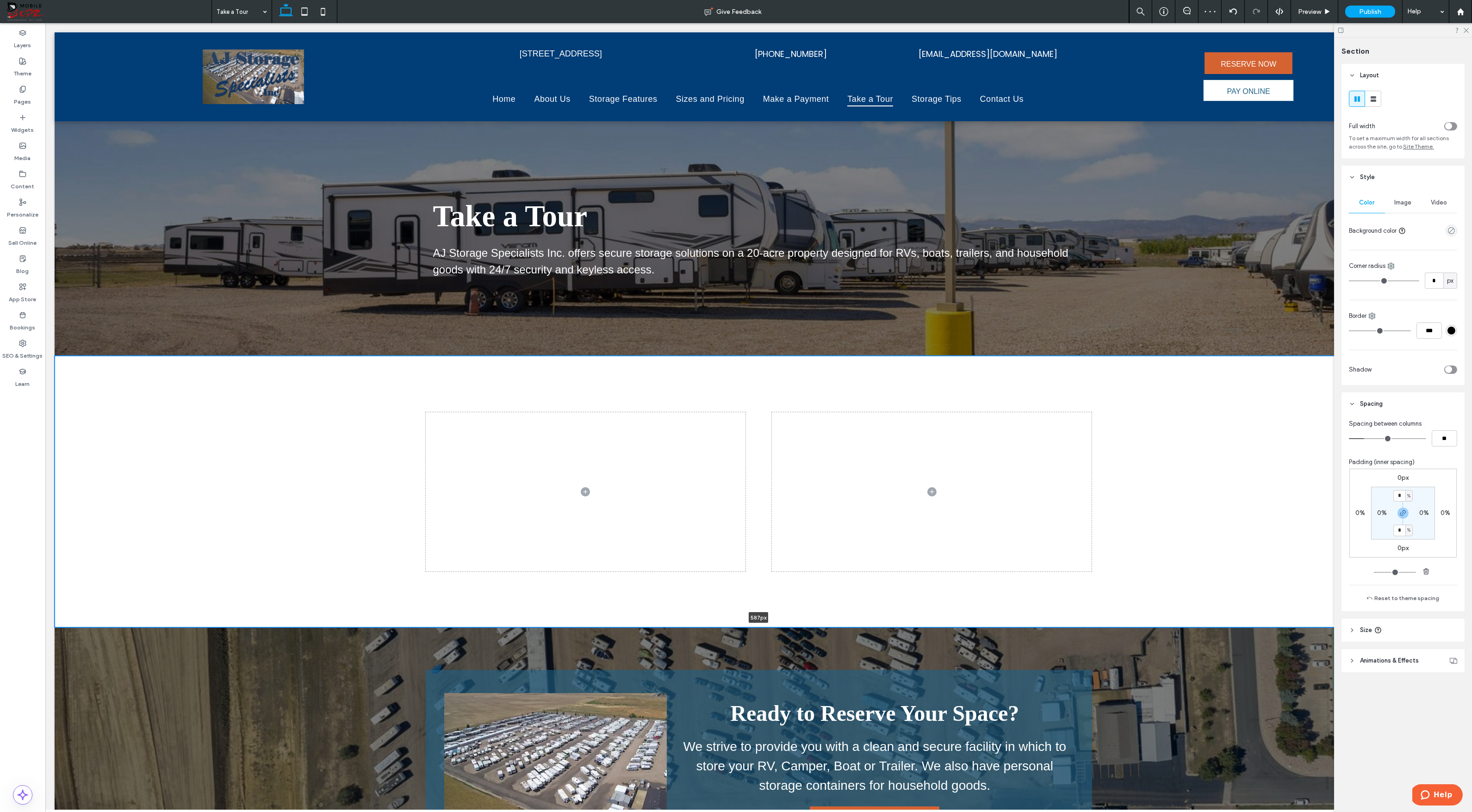
type input "***"
click at [21, 86] on icon at bounding box center [22, 89] width 7 height 7
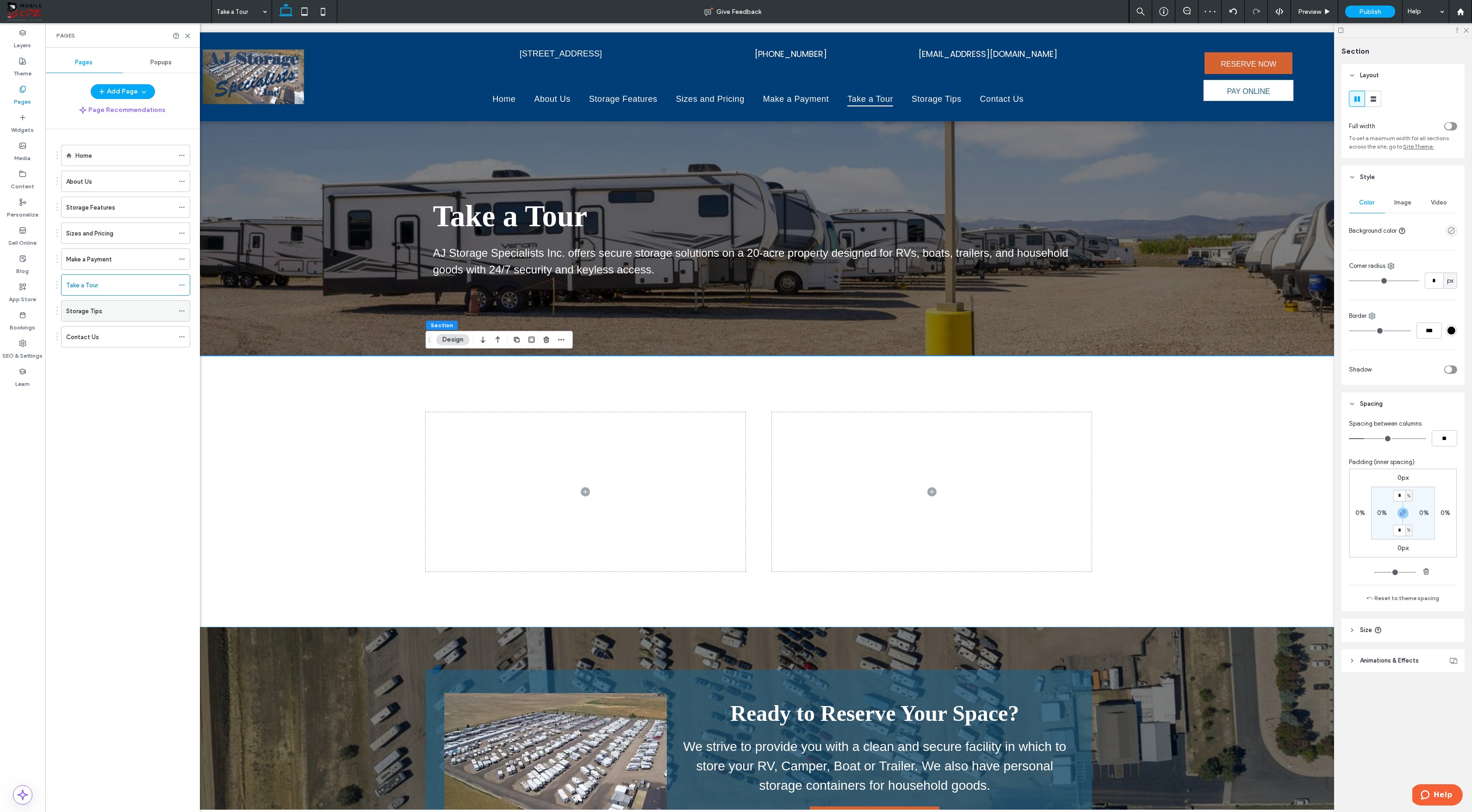
click at [113, 310] on div "Storage Tips" at bounding box center [120, 311] width 108 height 10
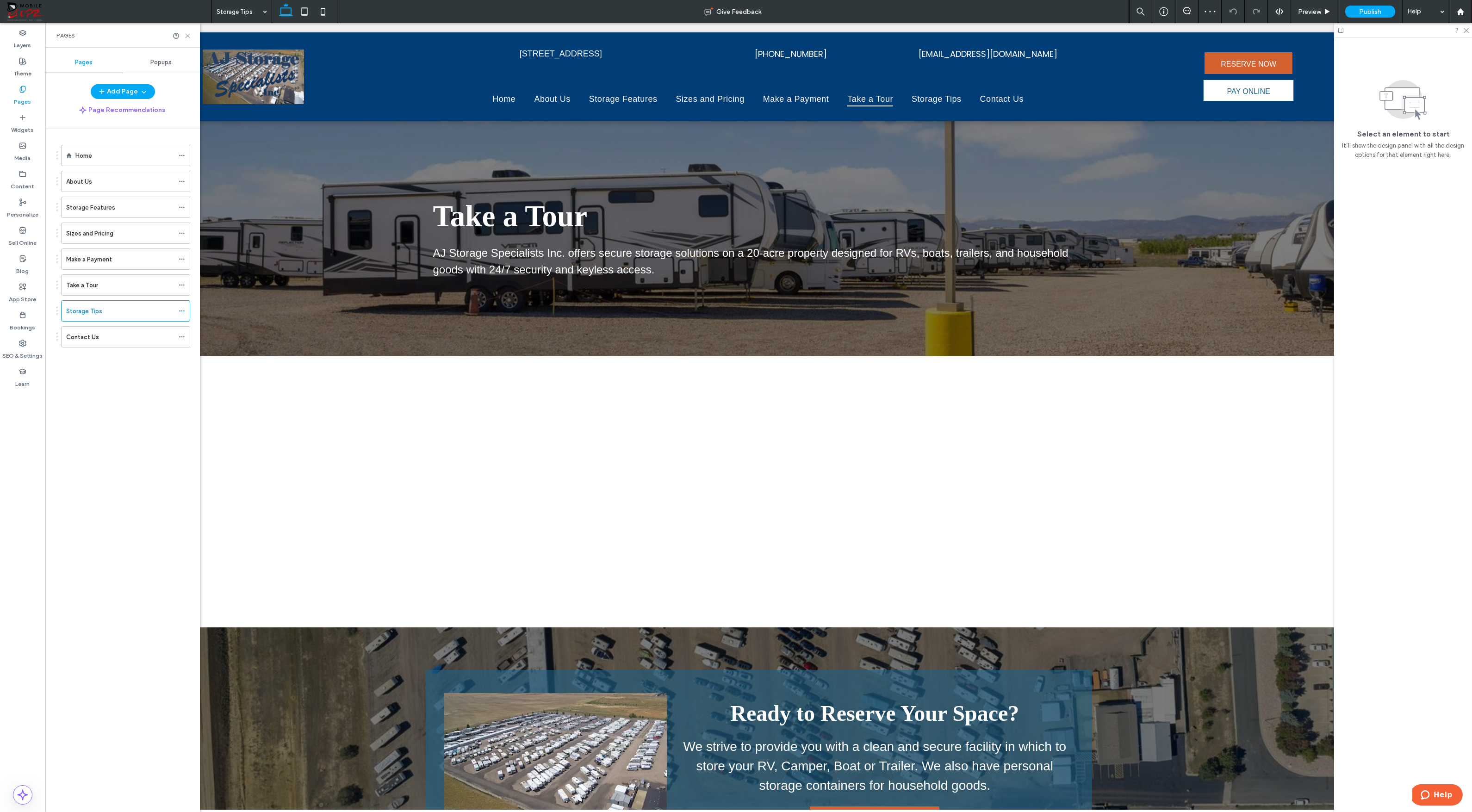
click at [188, 35] on icon at bounding box center [187, 36] width 7 height 7
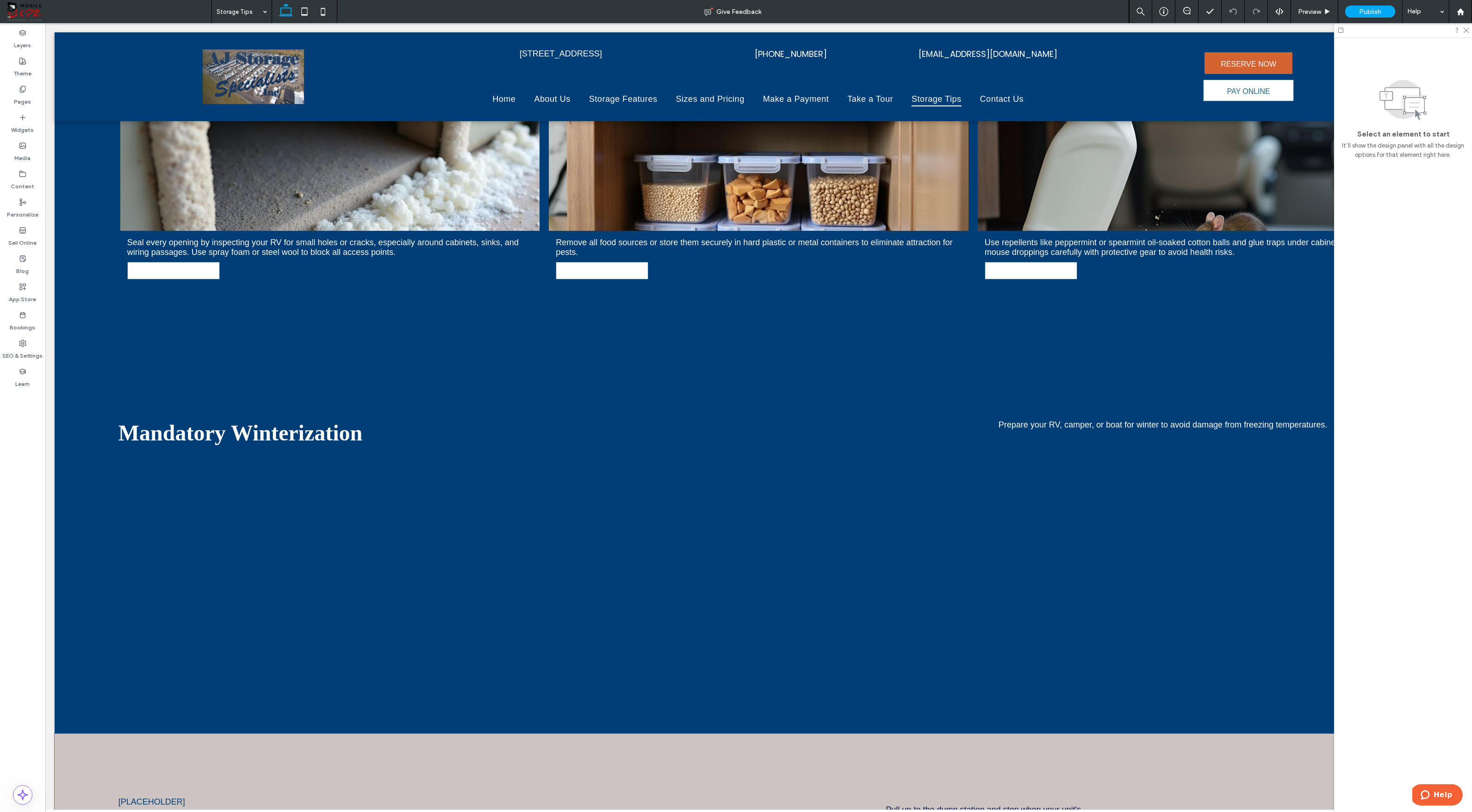
scroll to position [2611, 0]
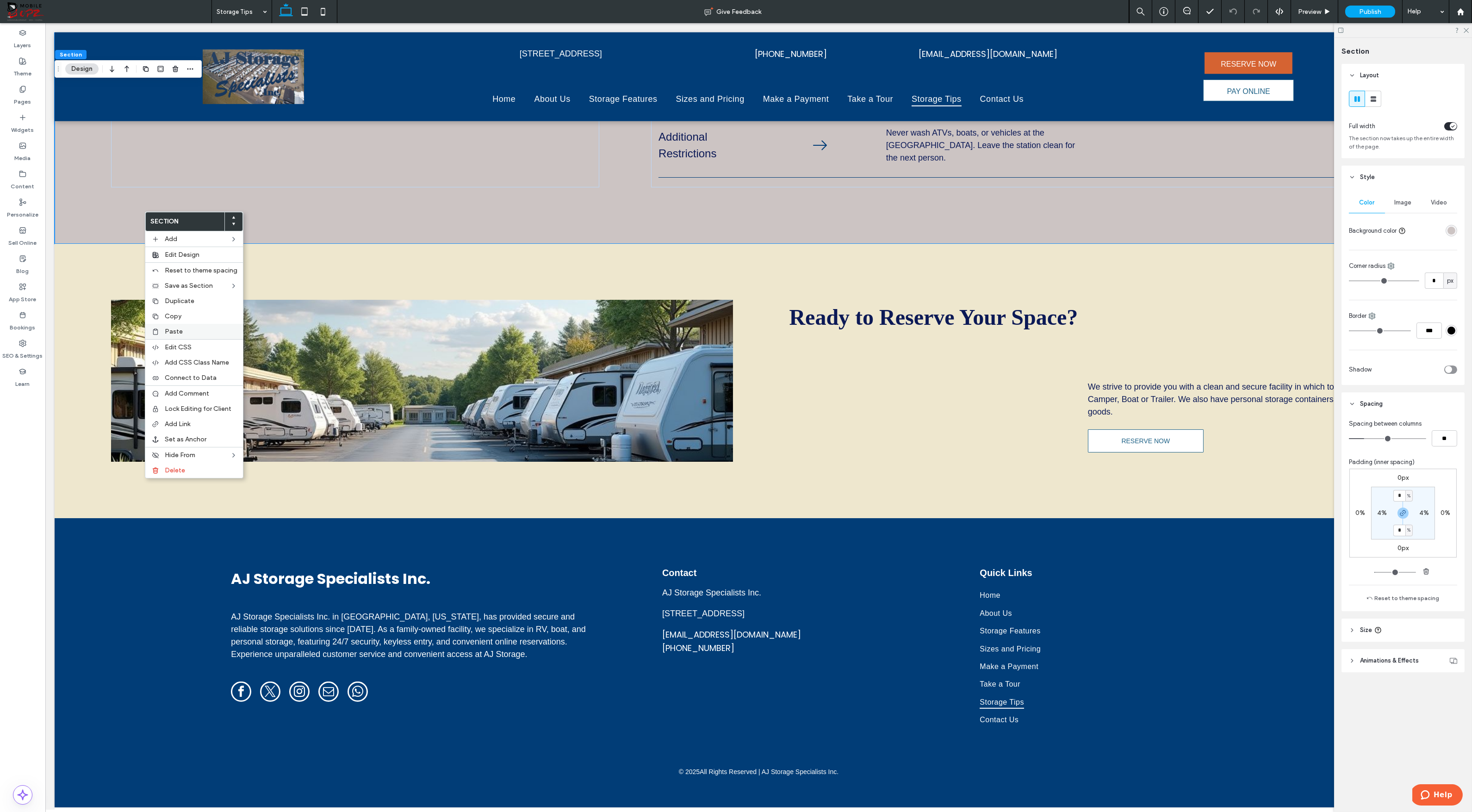
click at [169, 331] on span "Paste" at bounding box center [174, 331] width 18 height 8
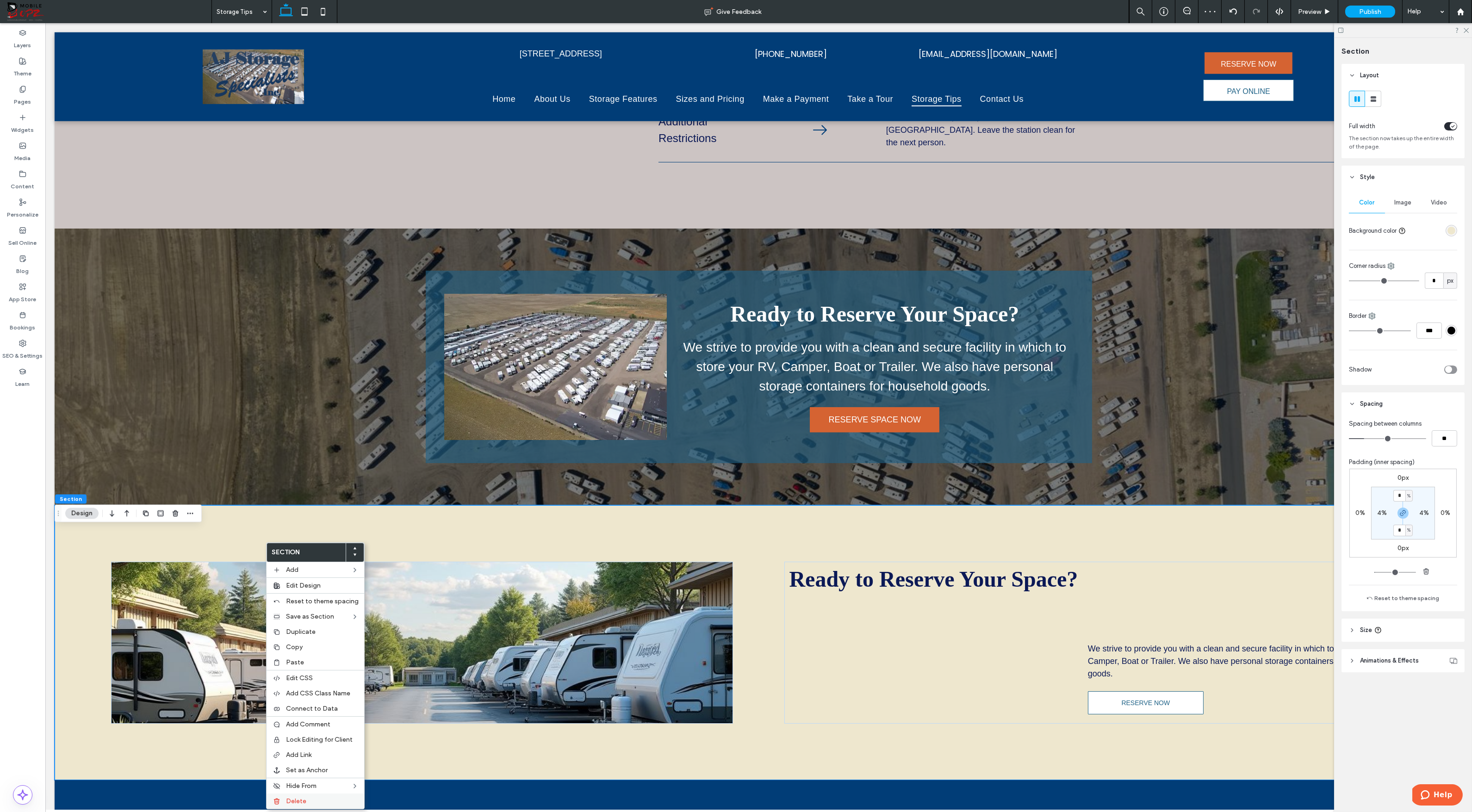
click at [293, 798] on span "Delete" at bounding box center [296, 801] width 21 height 8
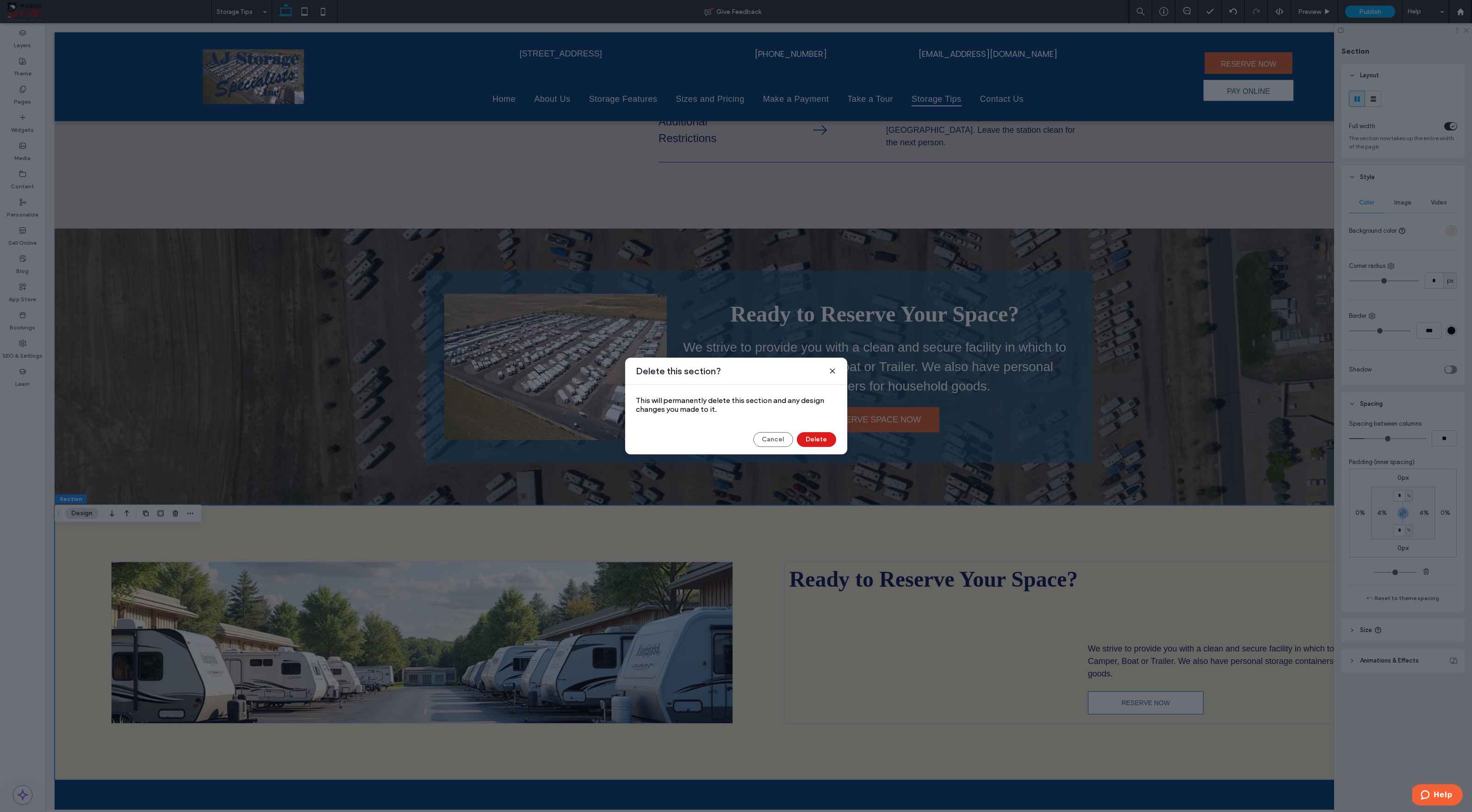
click at [823, 454] on div "Delete this section? This will permanently delete this section and any design c…" at bounding box center [736, 406] width 222 height 97
drag, startPoint x: 823, startPoint y: 445, endPoint x: 778, endPoint y: 419, distance: 52.0
click at [823, 445] on button "Delete" at bounding box center [816, 439] width 39 height 15
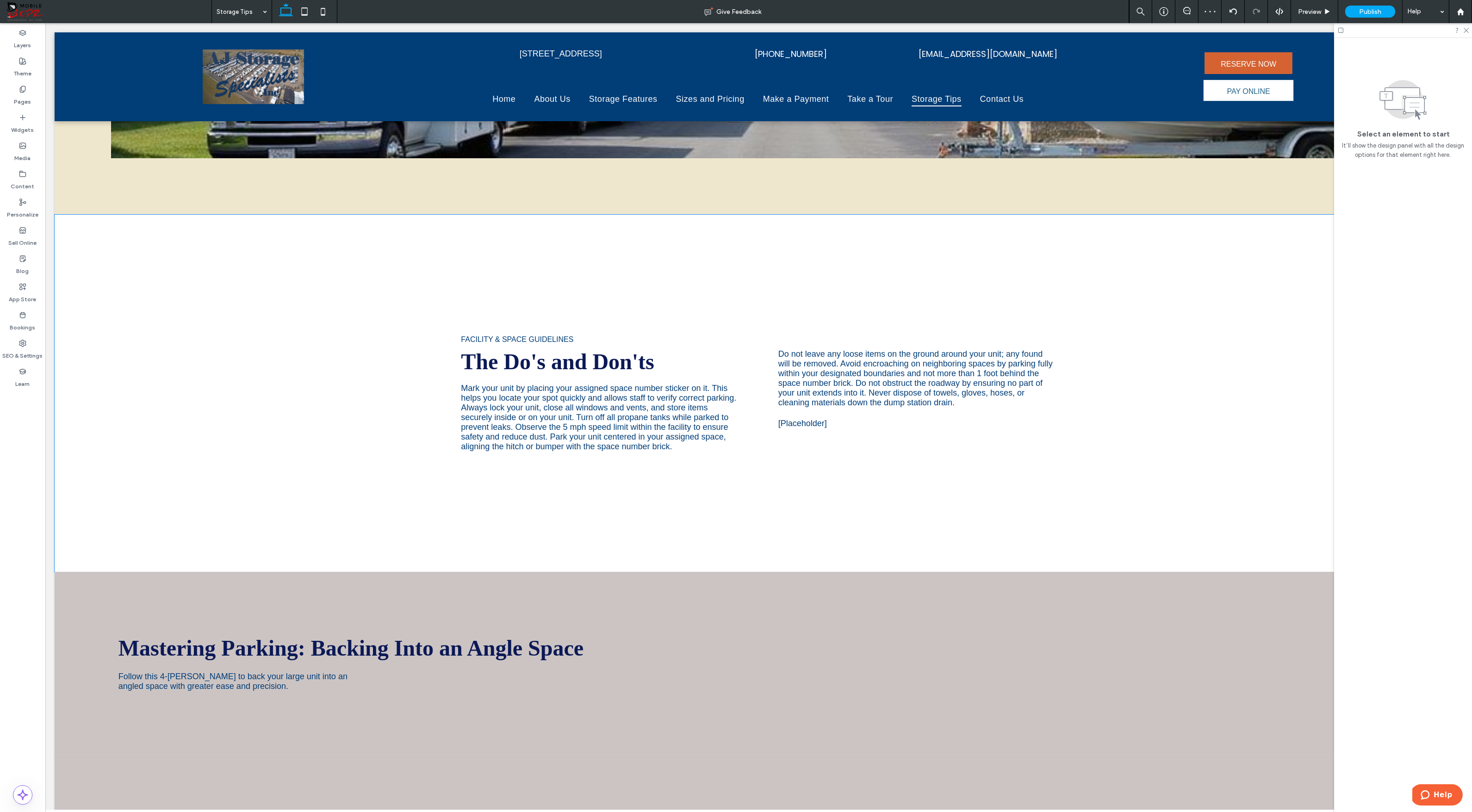
scroll to position [0, 0]
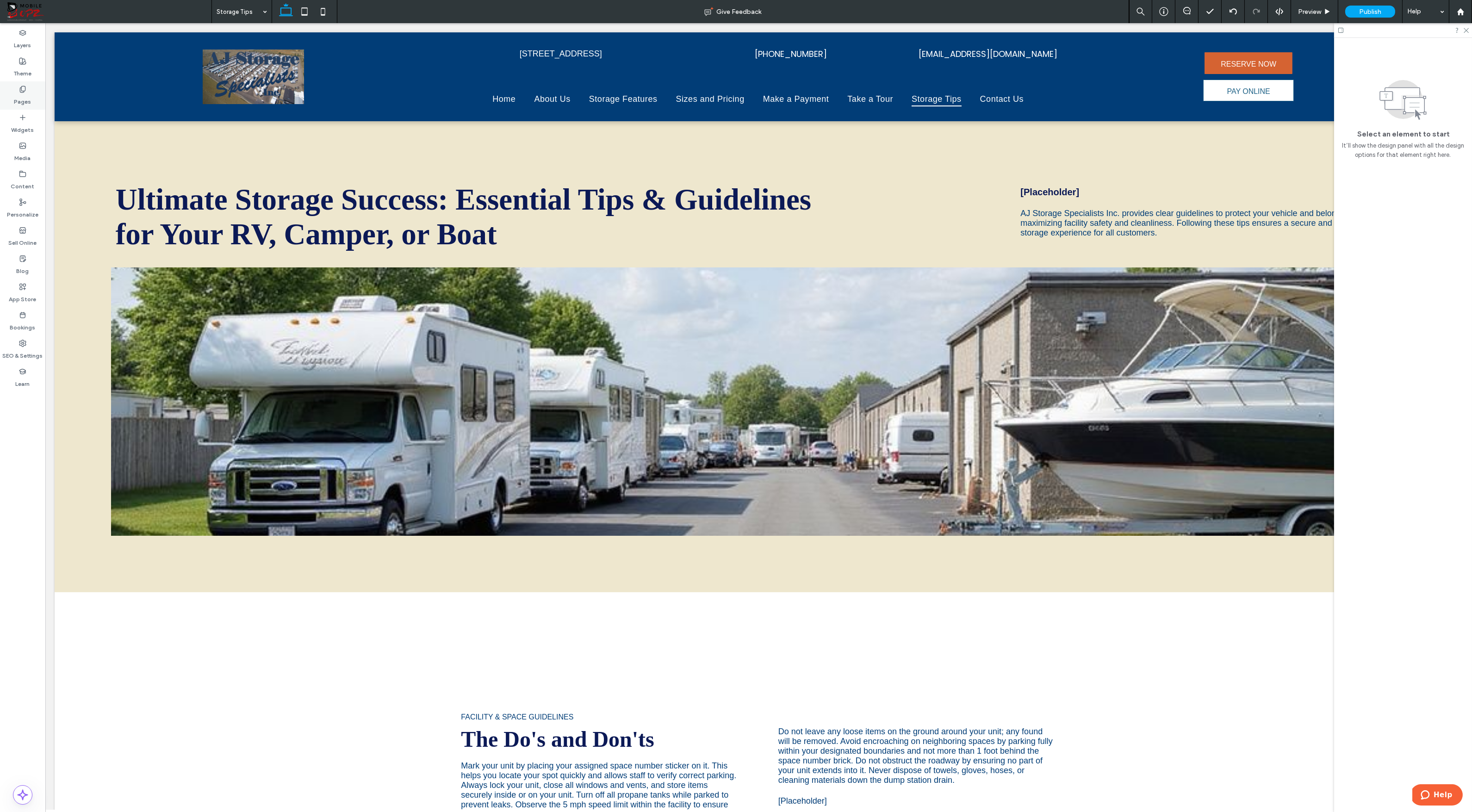
click at [19, 100] on label "Pages" at bounding box center [23, 99] width 17 height 13
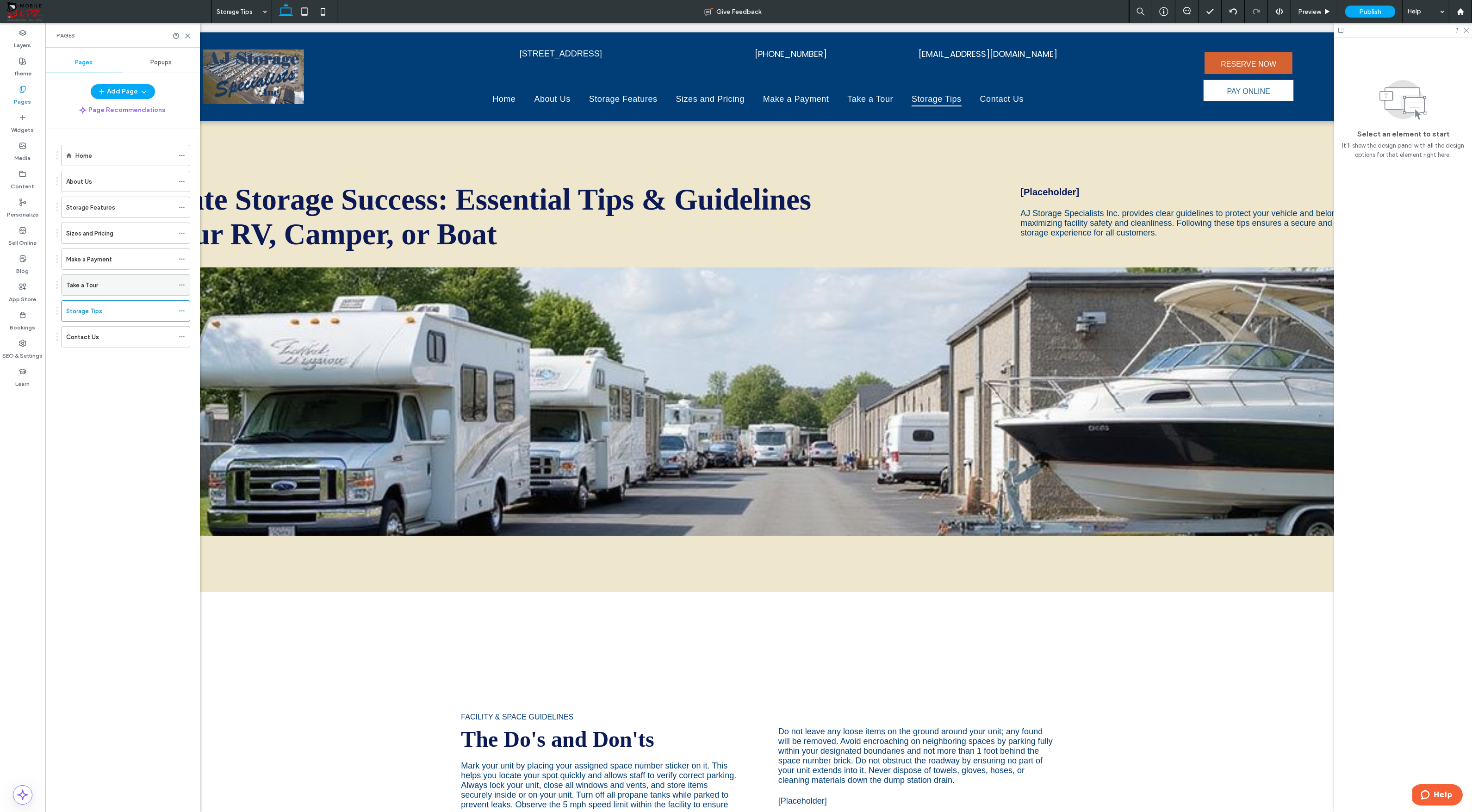
click at [81, 293] on div "Take a Tour" at bounding box center [120, 285] width 108 height 21
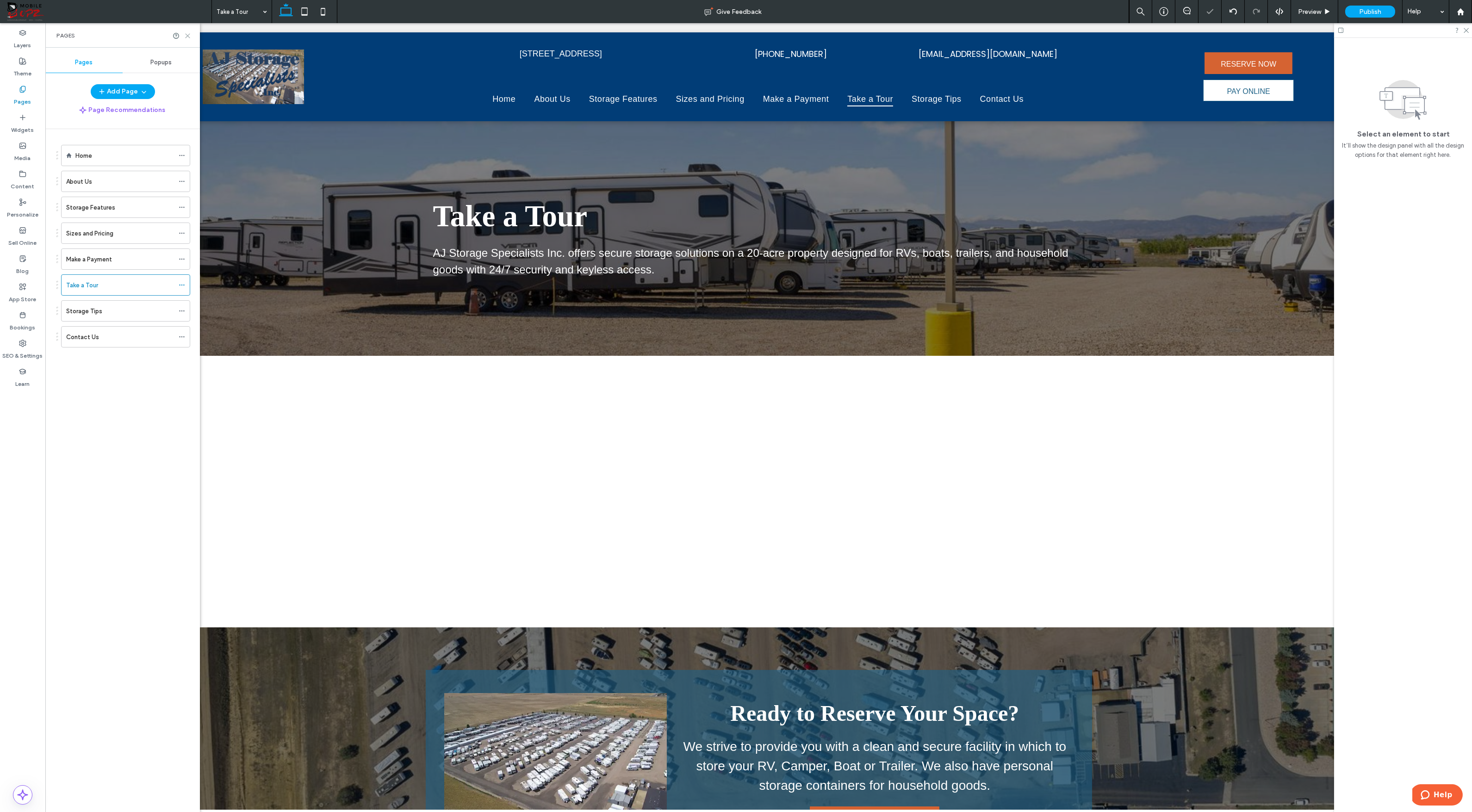
click at [187, 35] on icon at bounding box center [187, 36] width 7 height 7
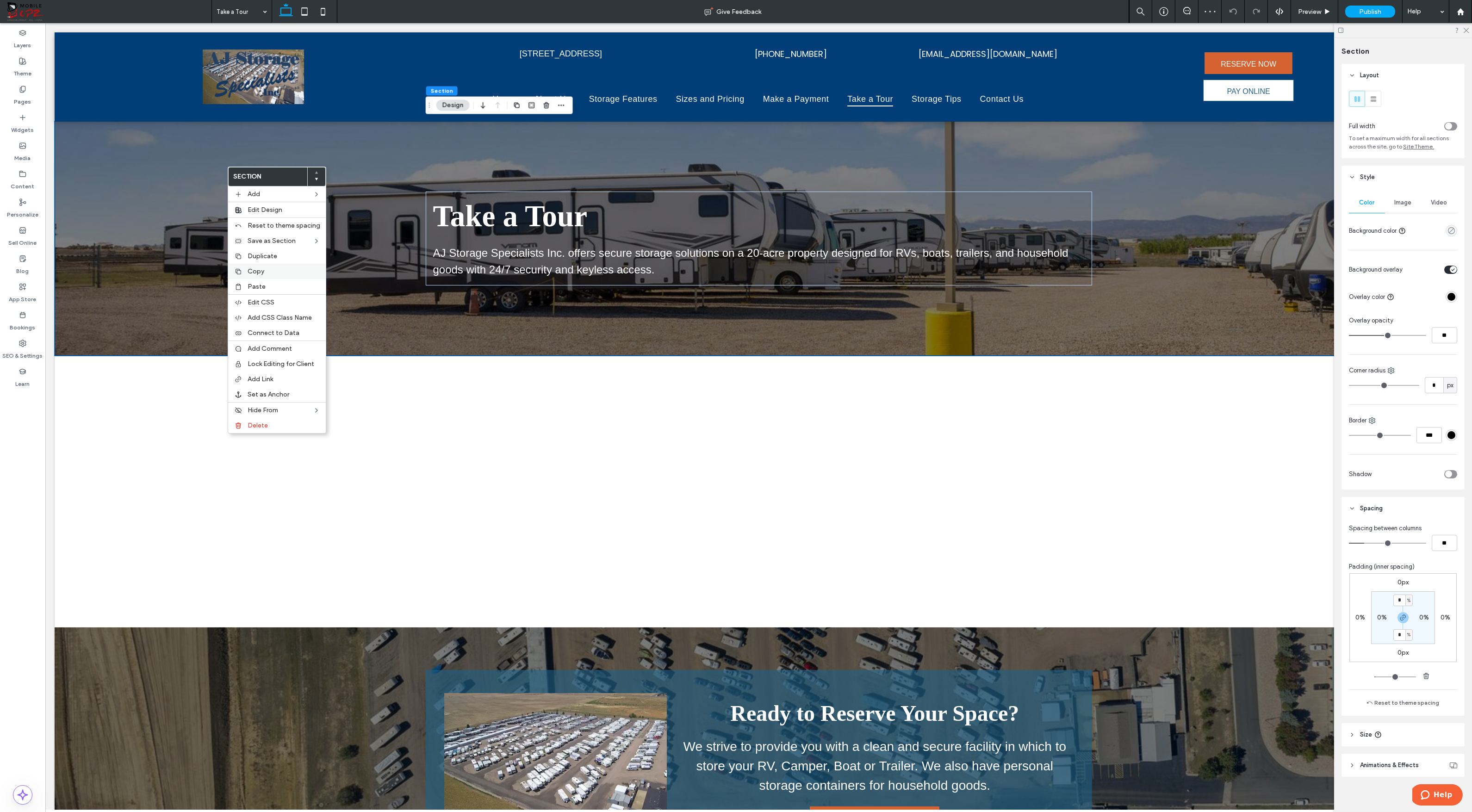
click at [259, 275] on div "Copy" at bounding box center [277, 271] width 98 height 15
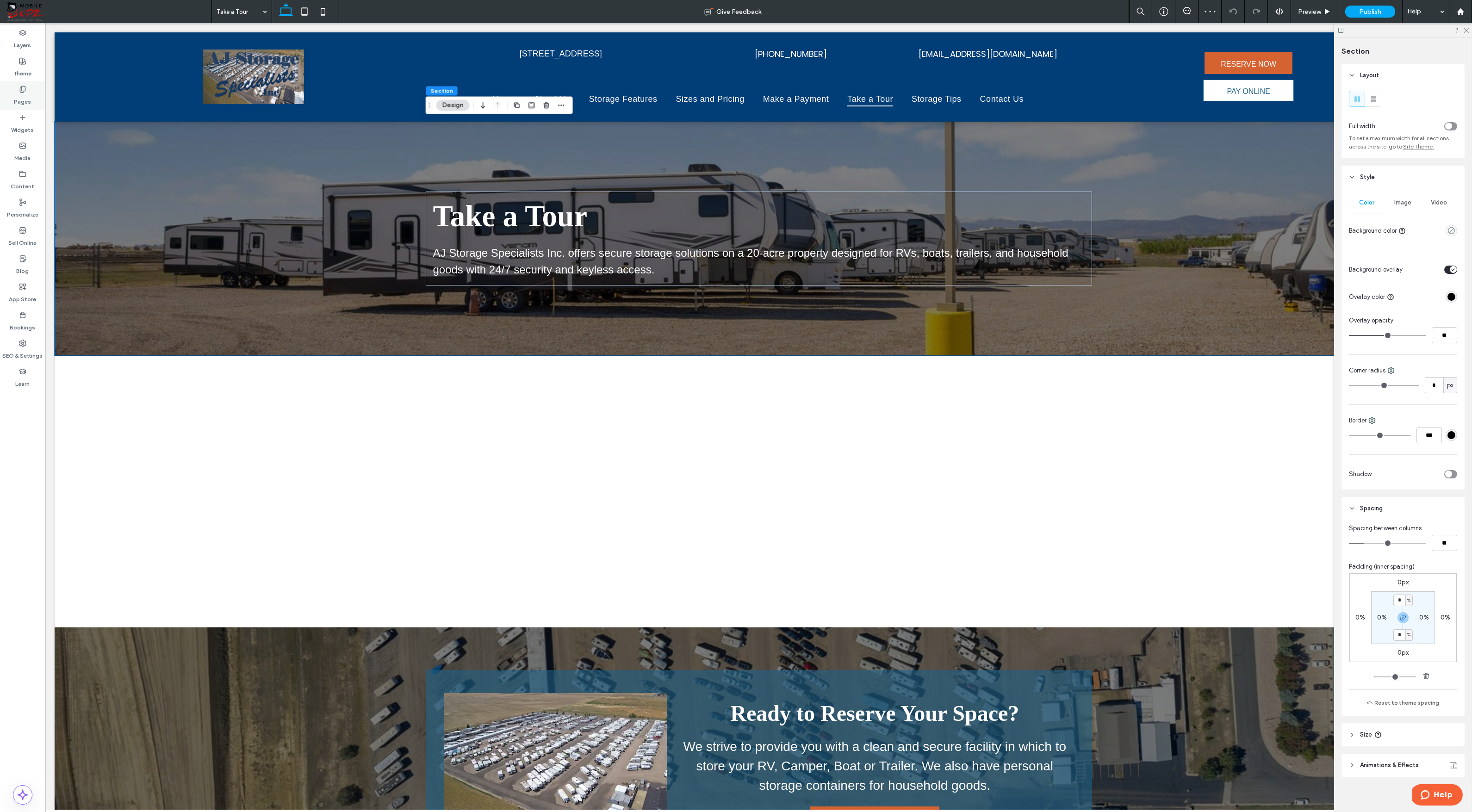
click at [28, 92] on div "Pages" at bounding box center [22, 95] width 45 height 28
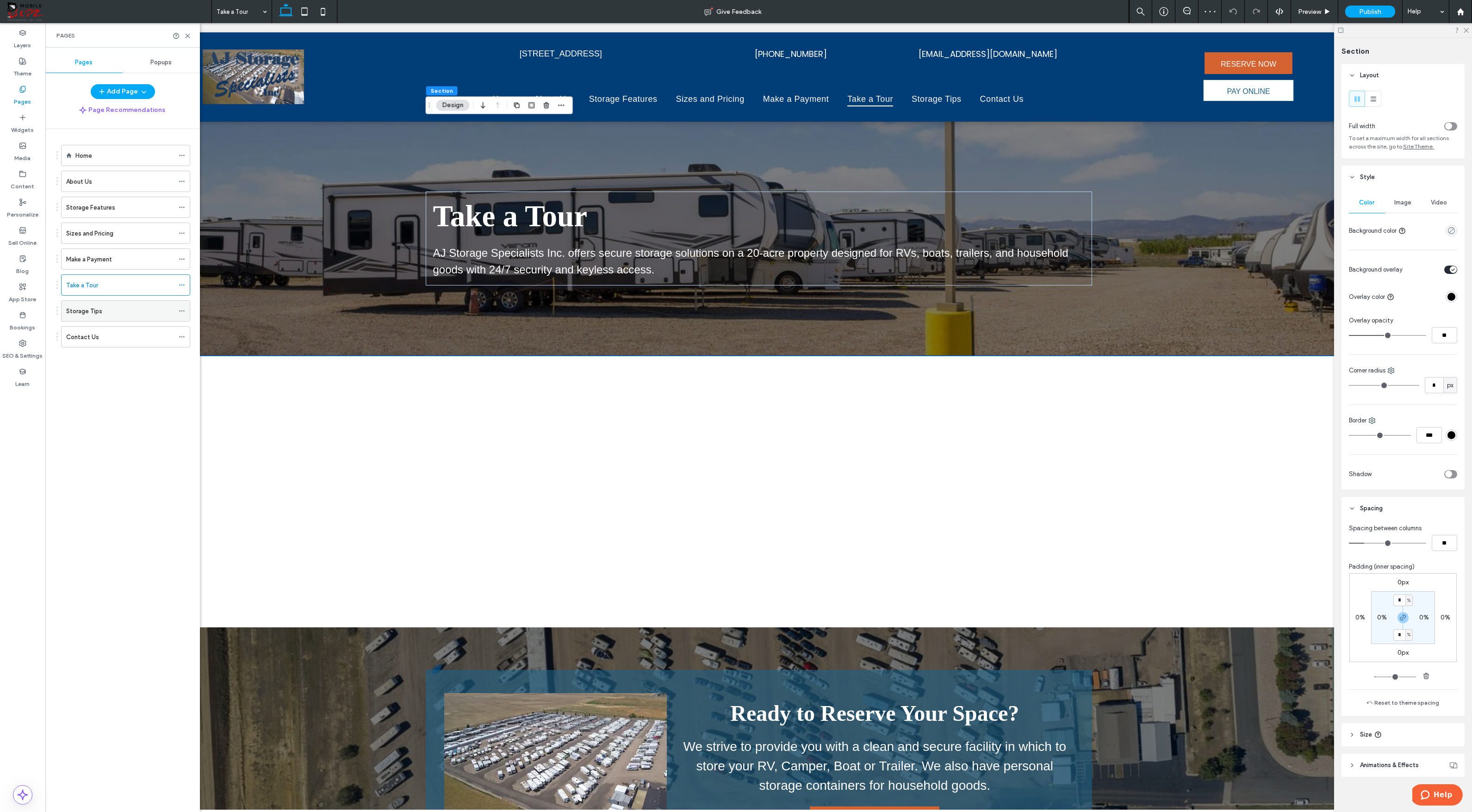
click at [122, 308] on div "Storage Tips" at bounding box center [120, 311] width 108 height 10
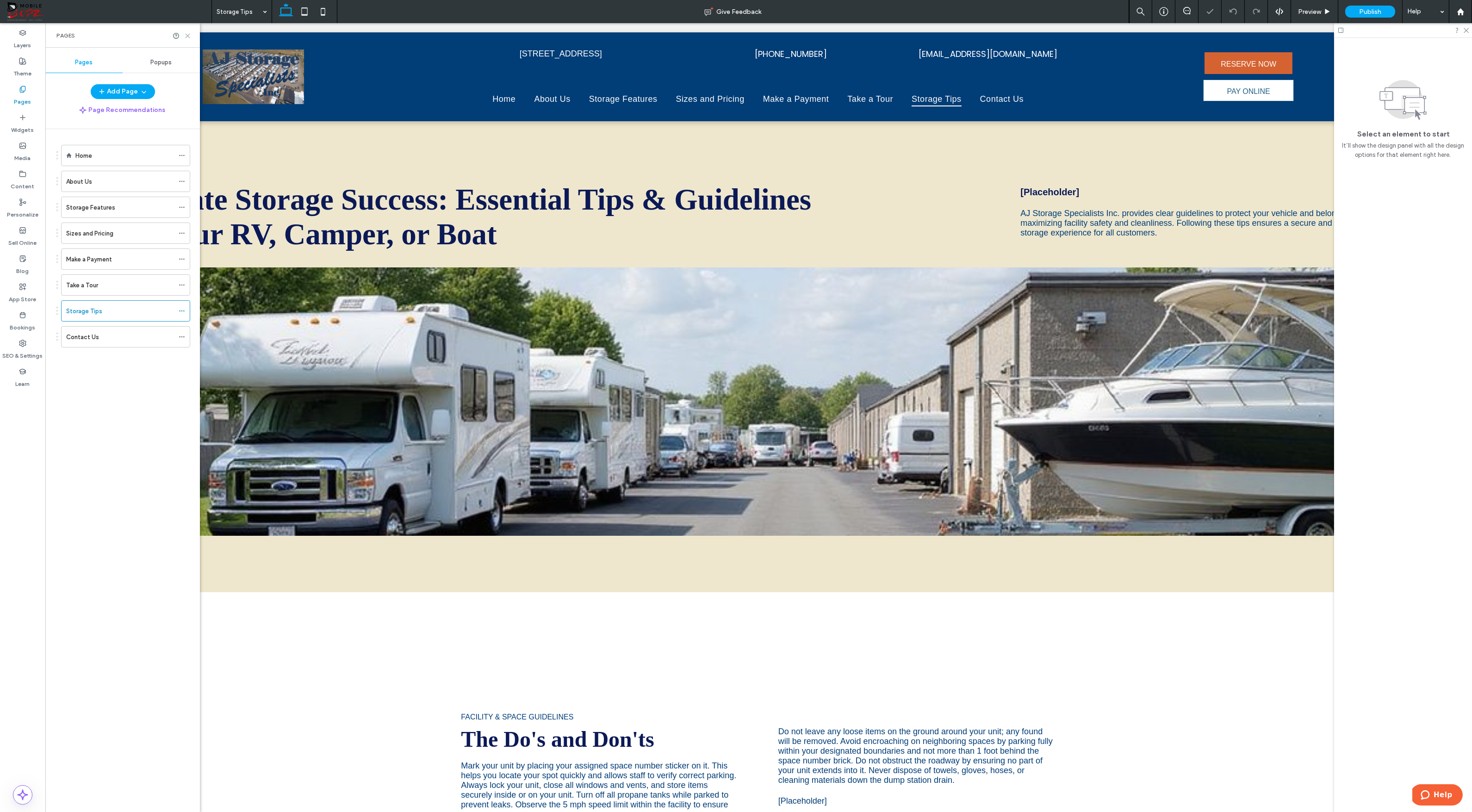
click at [188, 35] on use at bounding box center [187, 35] width 4 height 4
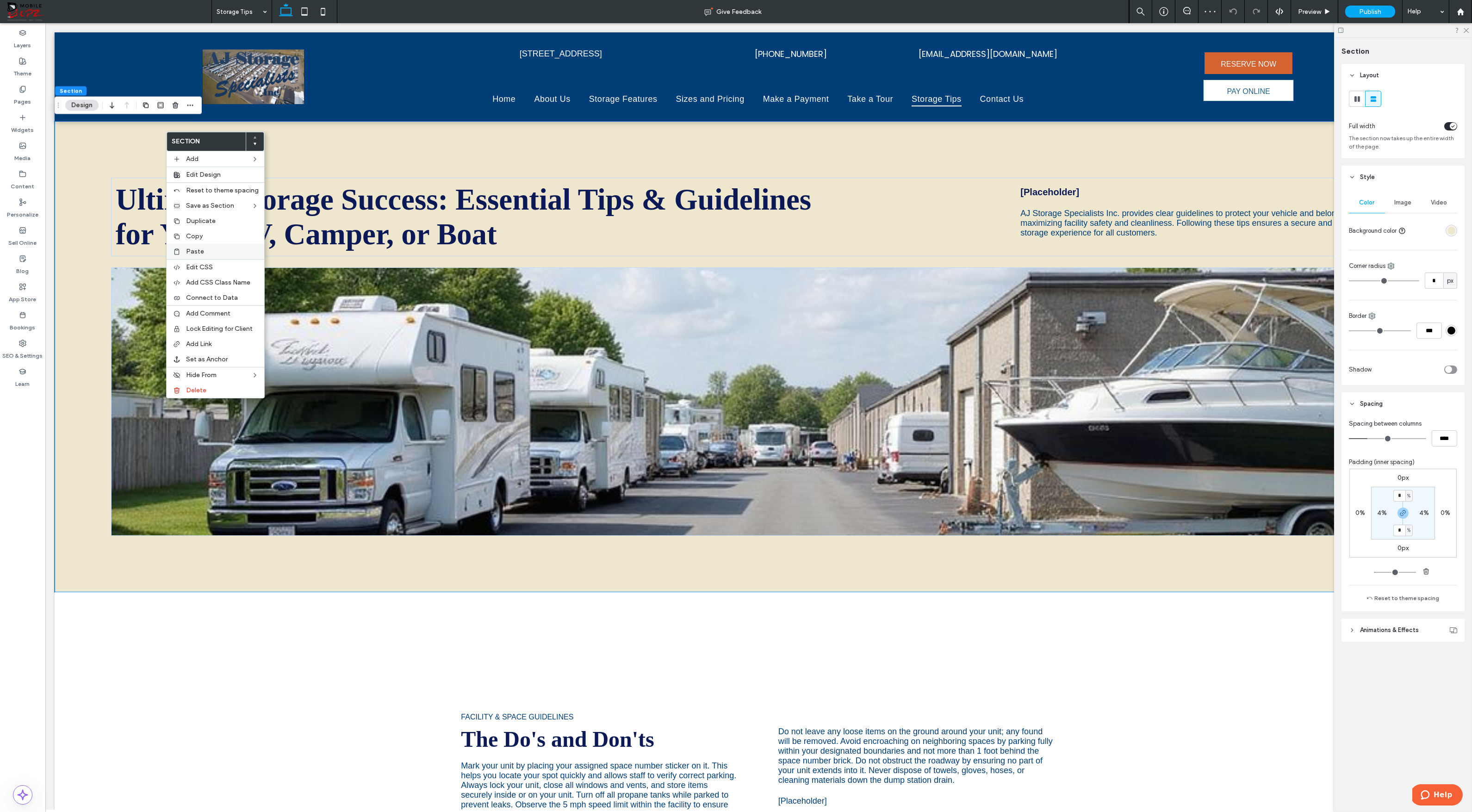
click at [199, 250] on span "Paste" at bounding box center [195, 251] width 18 height 8
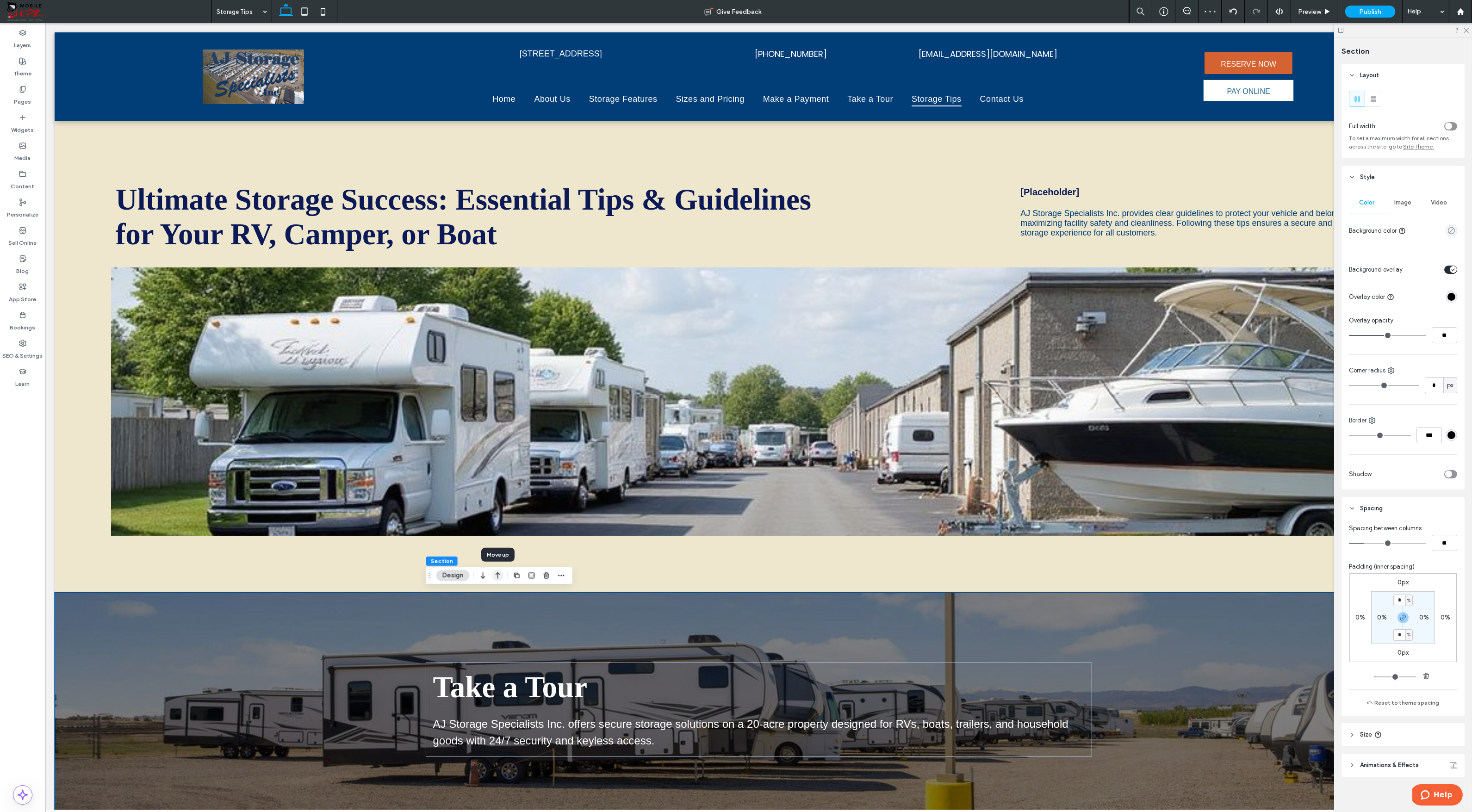
click at [498, 575] on icon "button" at bounding box center [498, 575] width 11 height 17
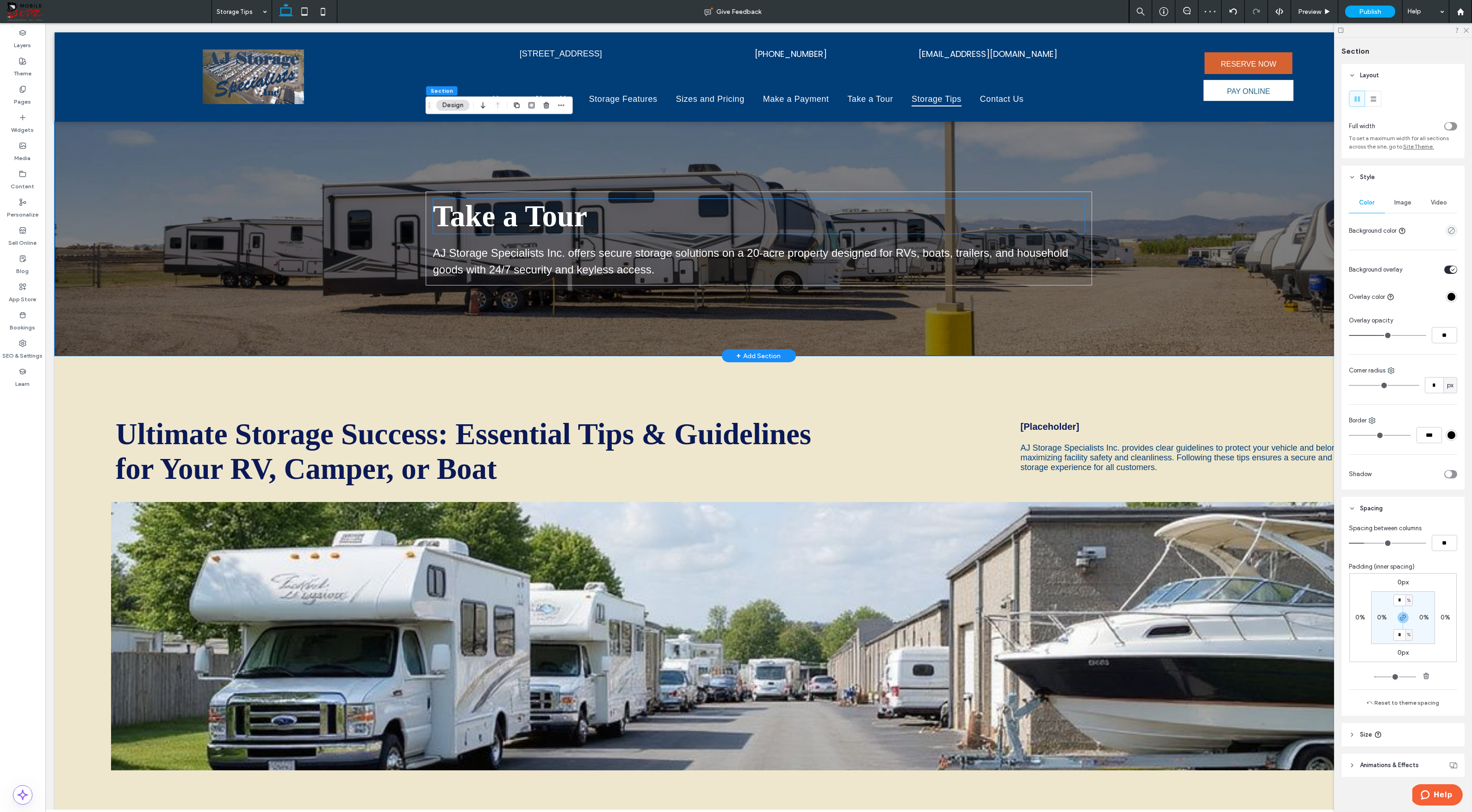
click at [560, 221] on span "Take a Tour" at bounding box center [510, 216] width 154 height 33
click at [560, 221] on div "Take a Tour" at bounding box center [759, 216] width 651 height 35
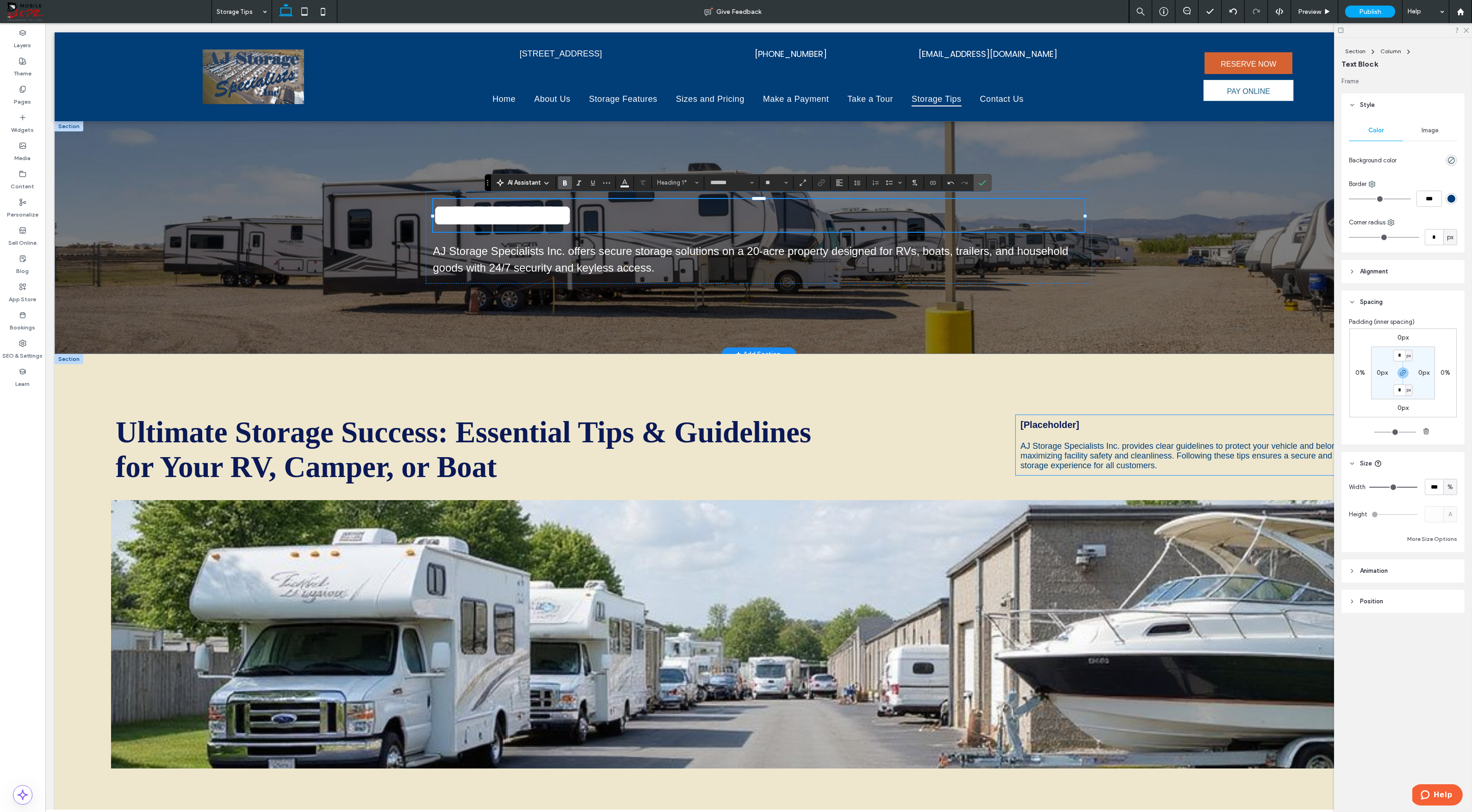
click at [1066, 453] on span "AJ Storage Specialists Inc. provides clear guidelines to protect your vehicle a…" at bounding box center [1199, 456] width 357 height 29
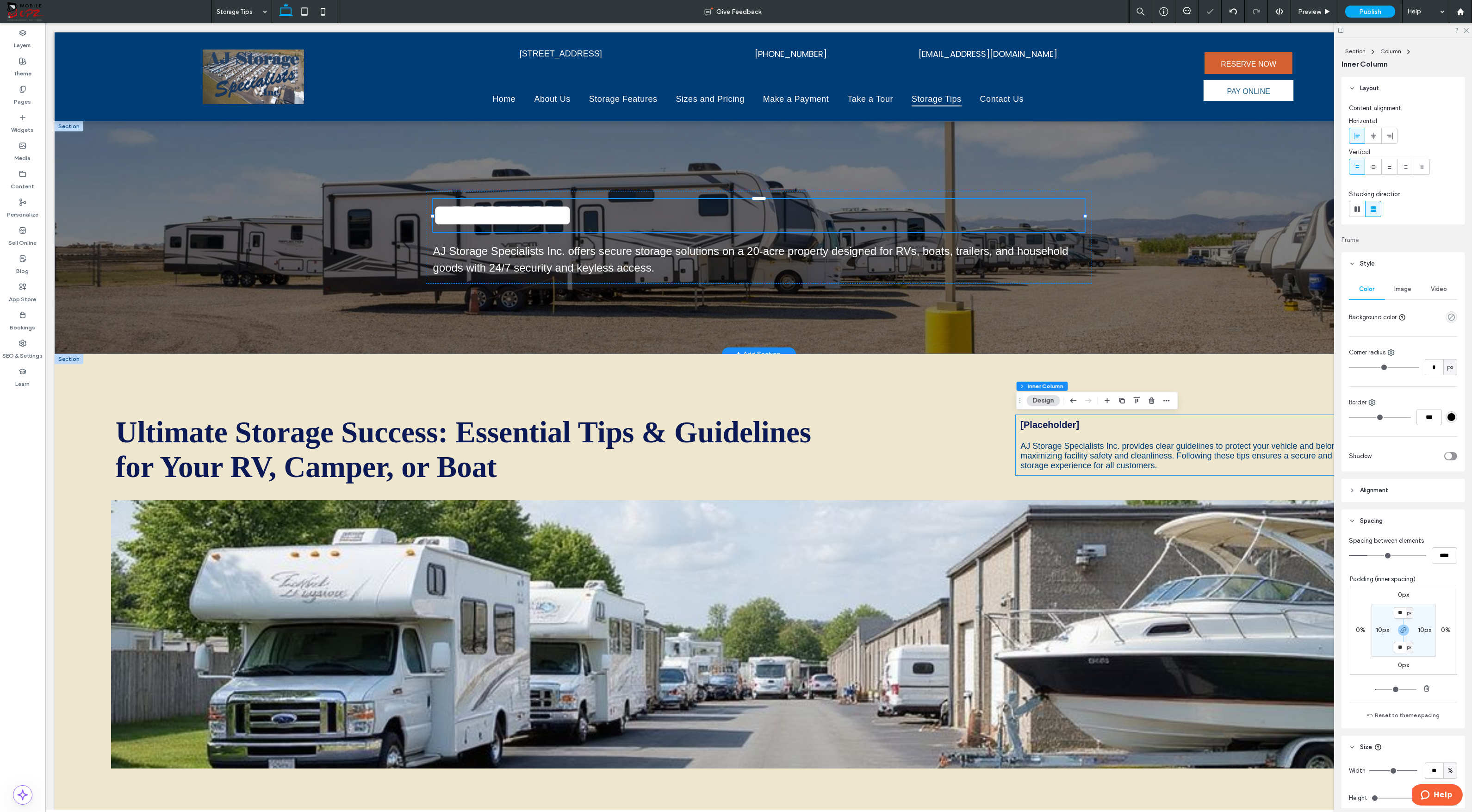
click at [1066, 453] on span "AJ Storage Specialists Inc. provides clear guidelines to protect your vehicle a…" at bounding box center [1199, 456] width 357 height 29
click at [1066, 453] on div "AJ Storage Specialists Inc. provides clear guidelines to protect your vehicle a…" at bounding box center [1209, 456] width 377 height 29
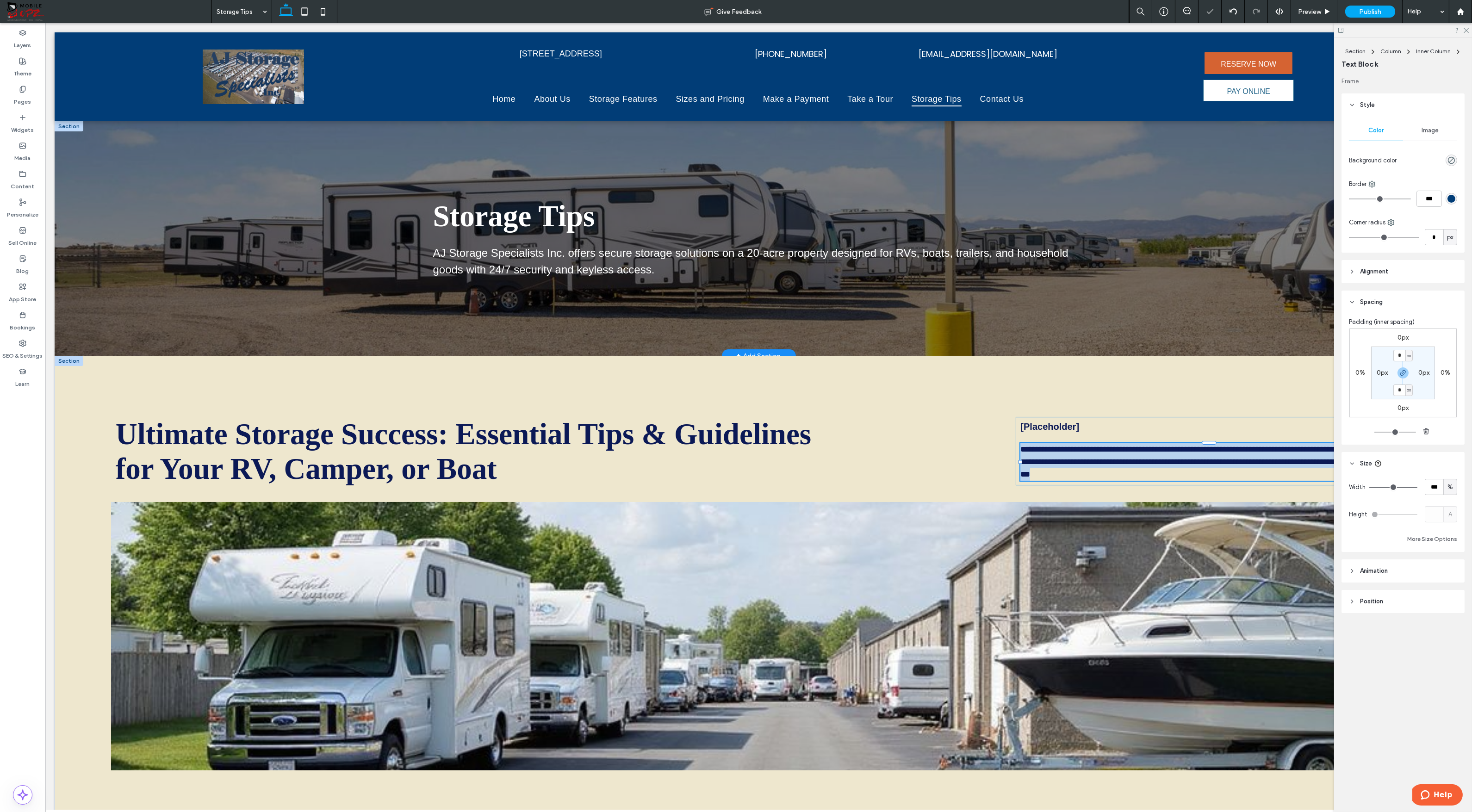
type input "*****"
type input "**"
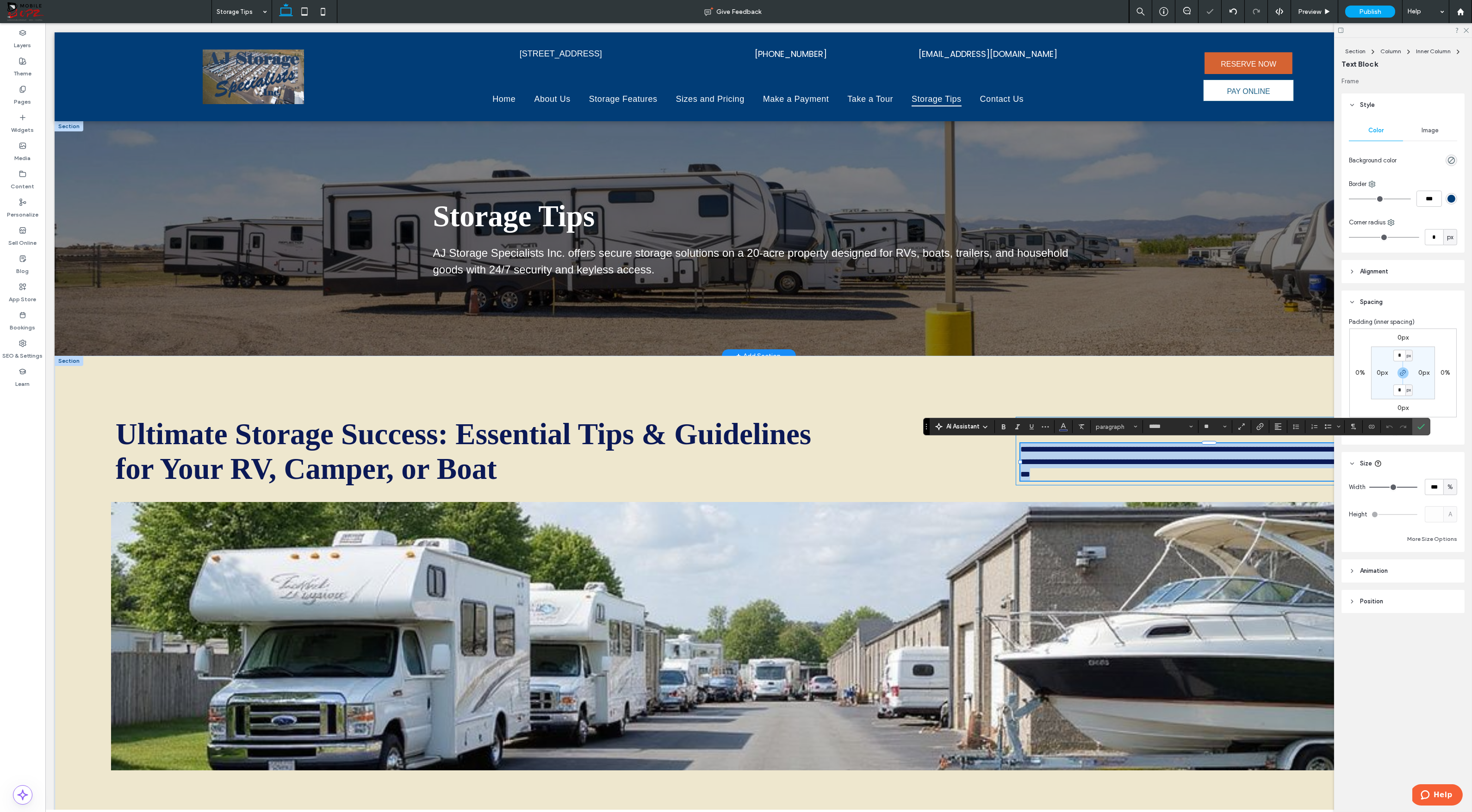
copy span "**********"
click at [683, 261] on p "AJ Storage Specialists Inc. offers secure storage solutions on a 20-acre proper…" at bounding box center [759, 261] width 651 height 33
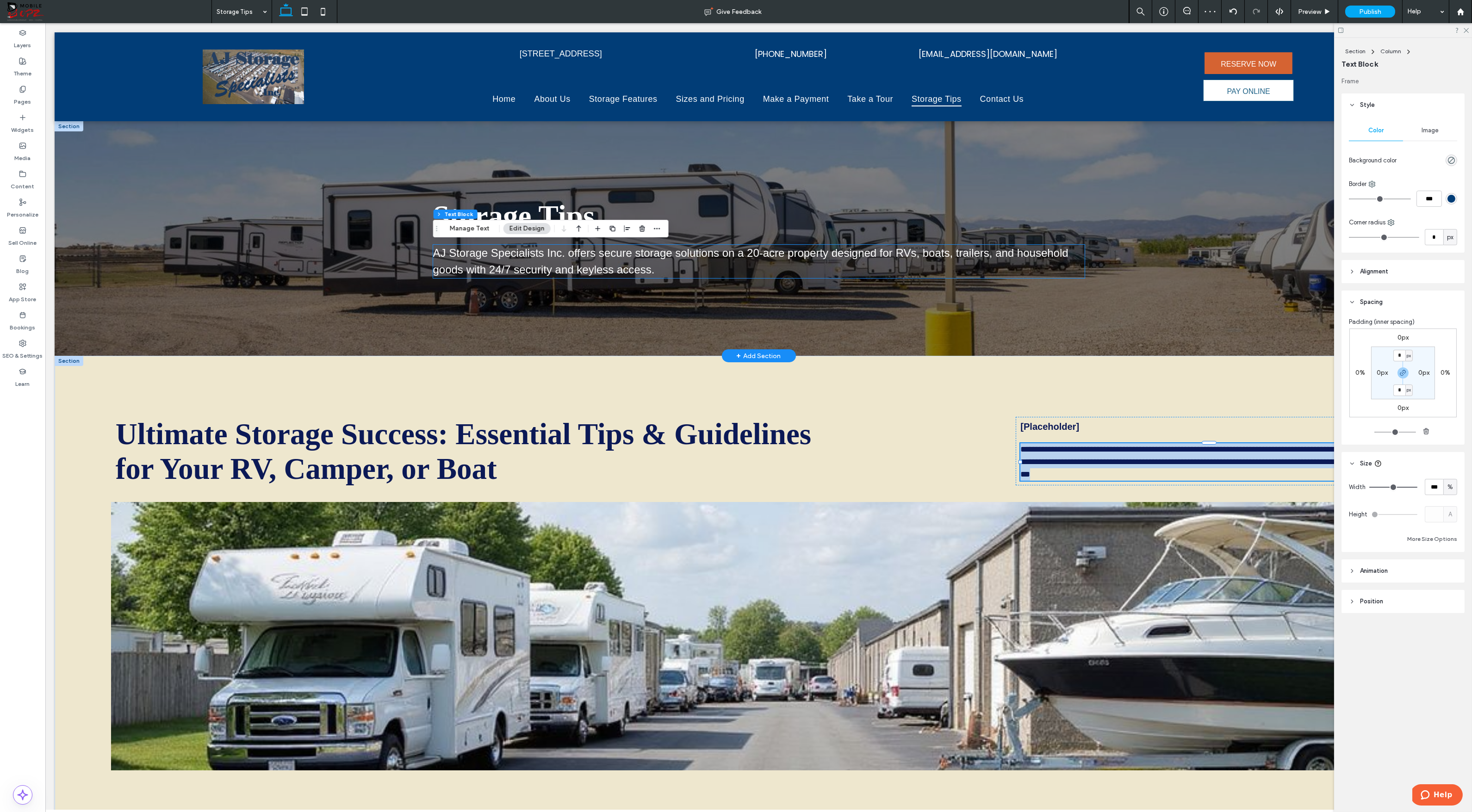
click at [683, 261] on div "AJ Storage Specialists Inc. offers secure storage solutions on a 20-acre proper…" at bounding box center [759, 261] width 651 height 33
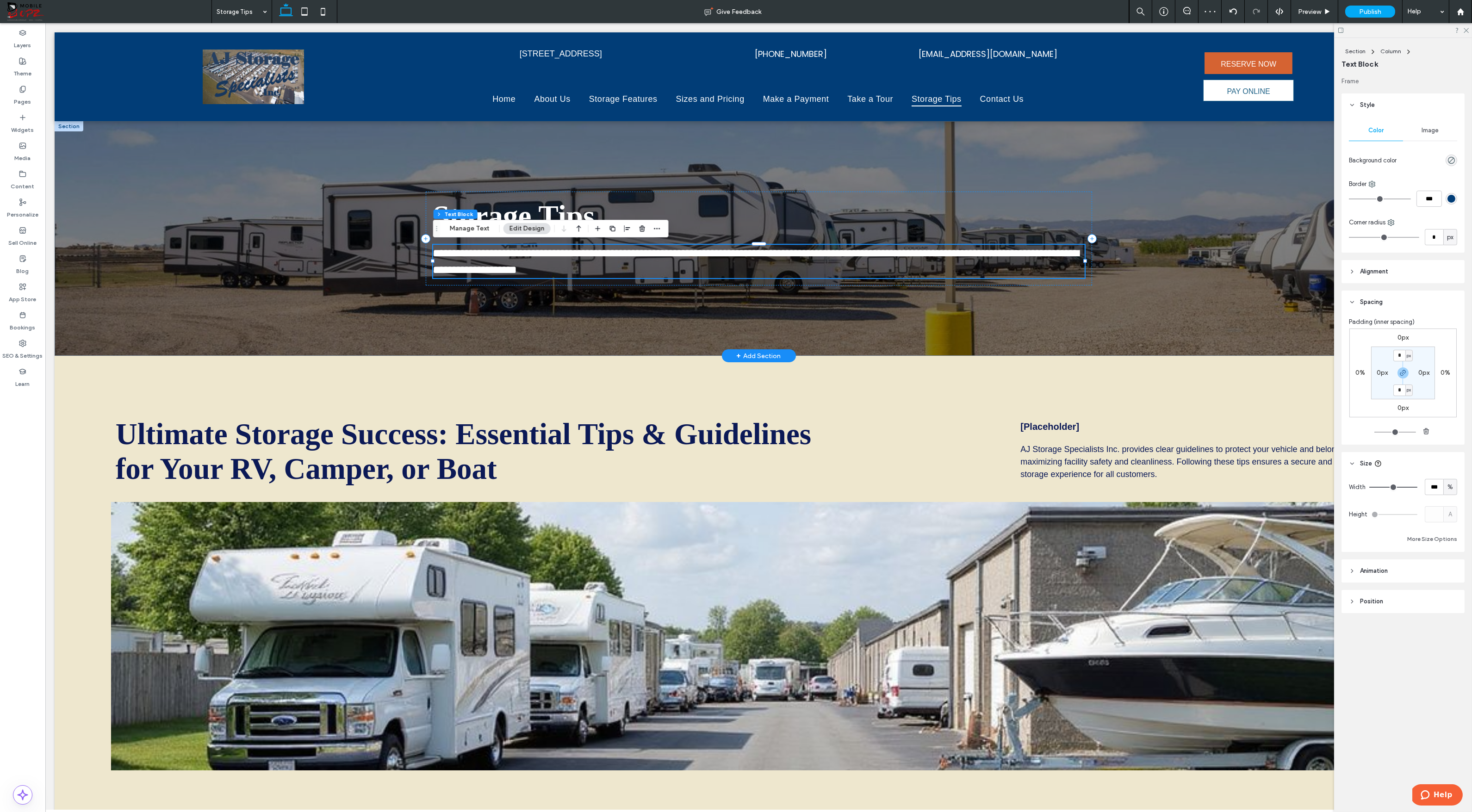
click at [683, 261] on p "**********" at bounding box center [759, 261] width 651 height 33
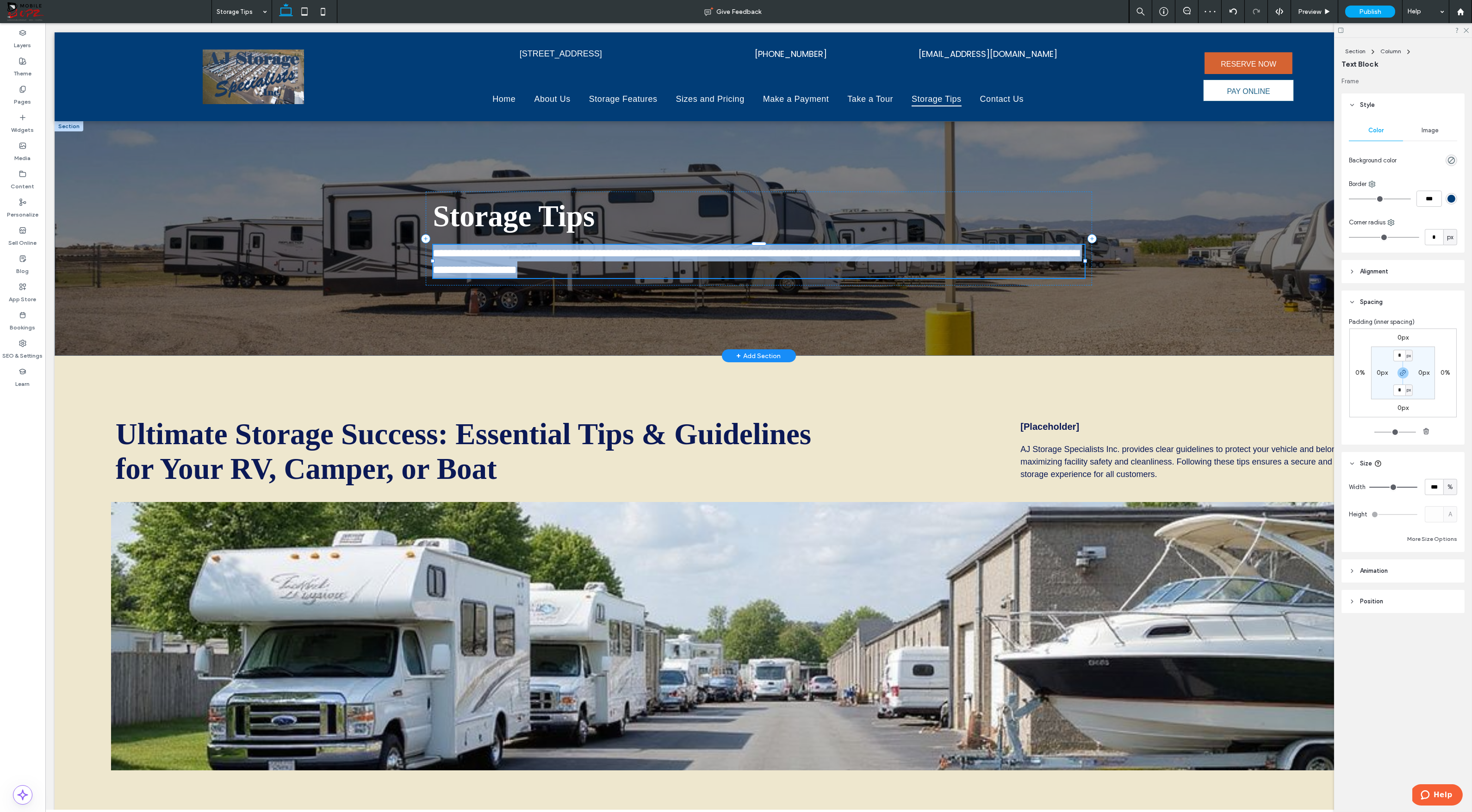
type input "*****"
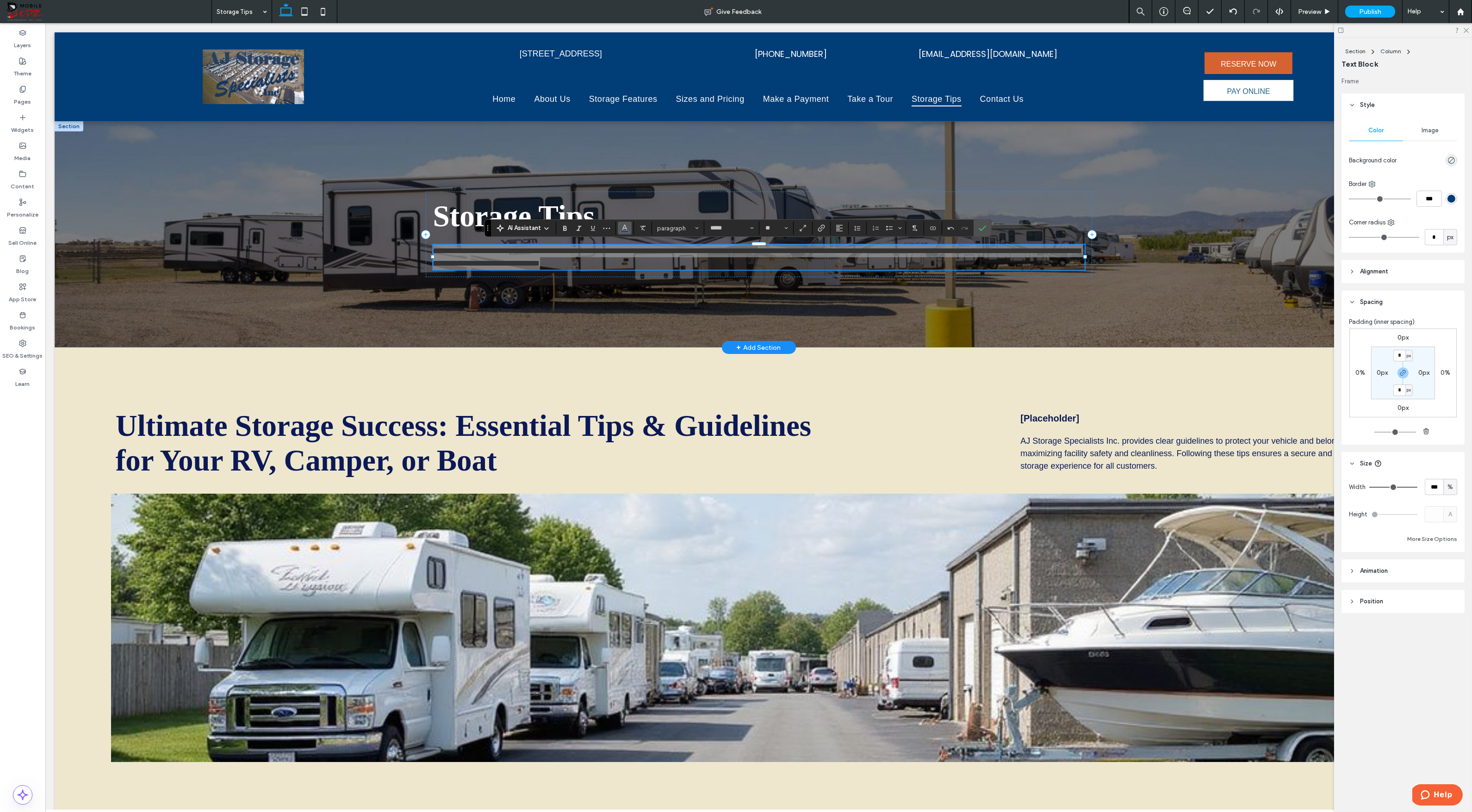
click at [629, 227] on button "Color" at bounding box center [625, 228] width 14 height 13
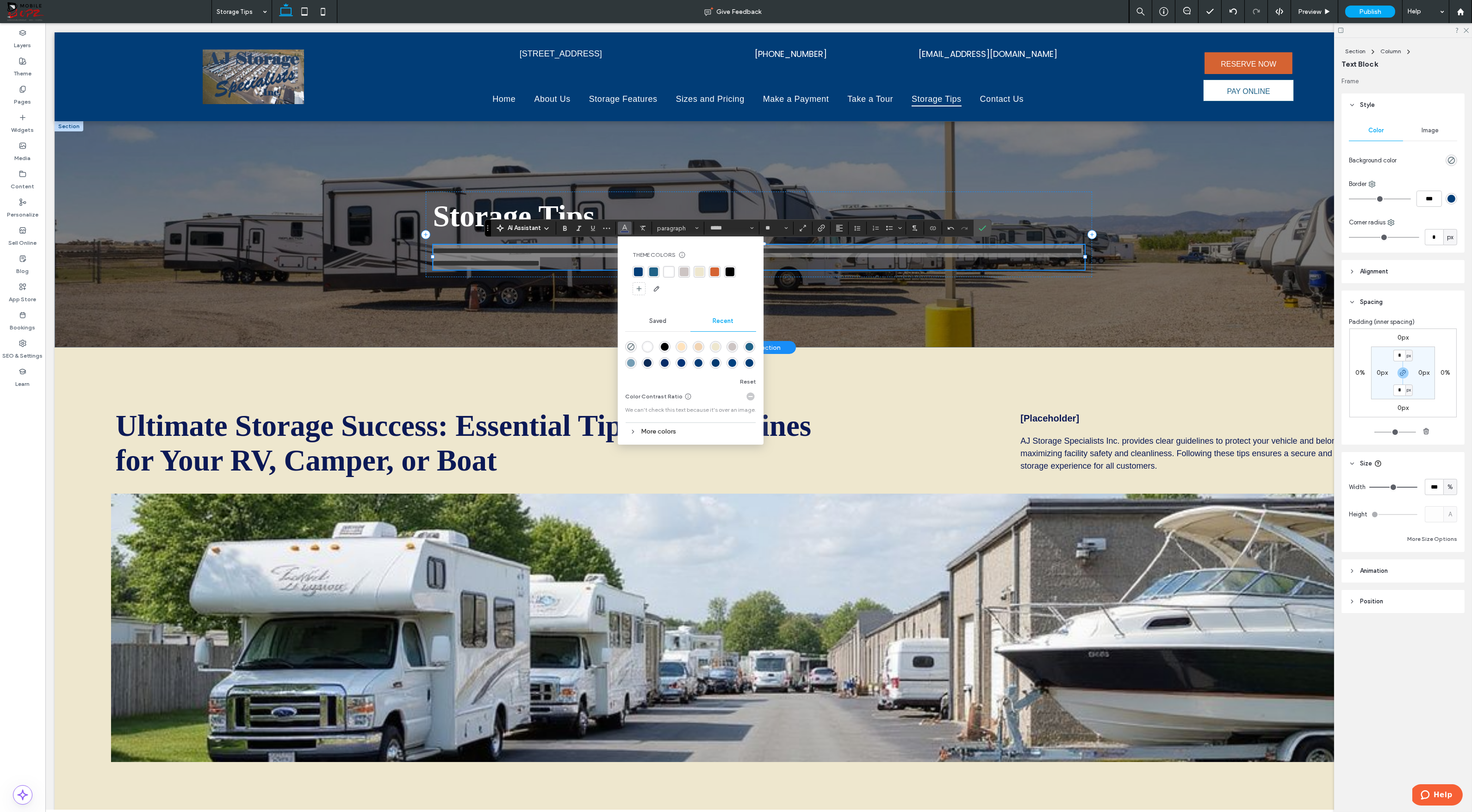
click at [669, 272] on div "rgba(255, 255, 255, 1)" at bounding box center [669, 271] width 9 height 9
click at [789, 229] on button "**" at bounding box center [776, 228] width 30 height 13
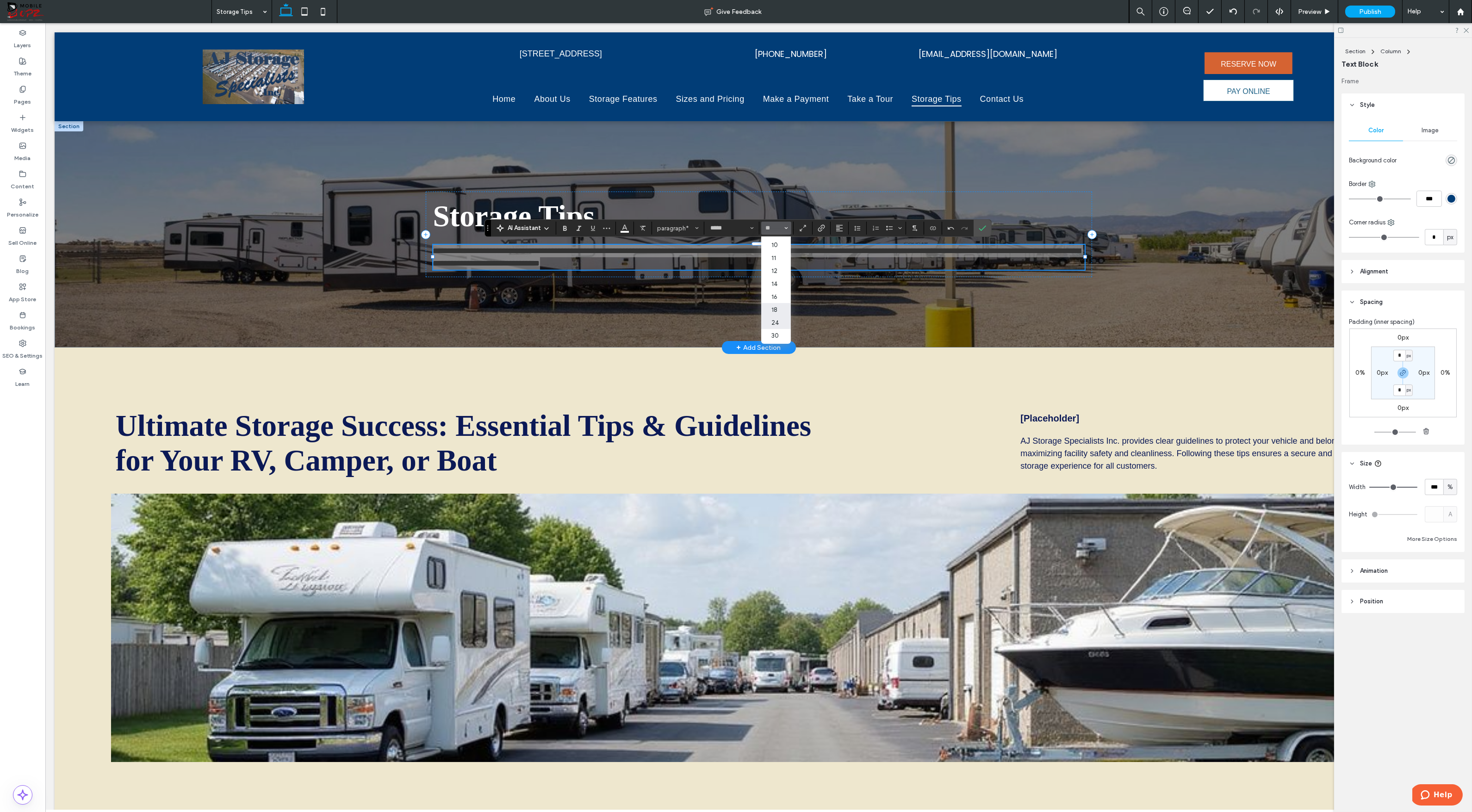
scroll to position [35, 0]
click at [777, 310] on label "24" at bounding box center [776, 311] width 30 height 13
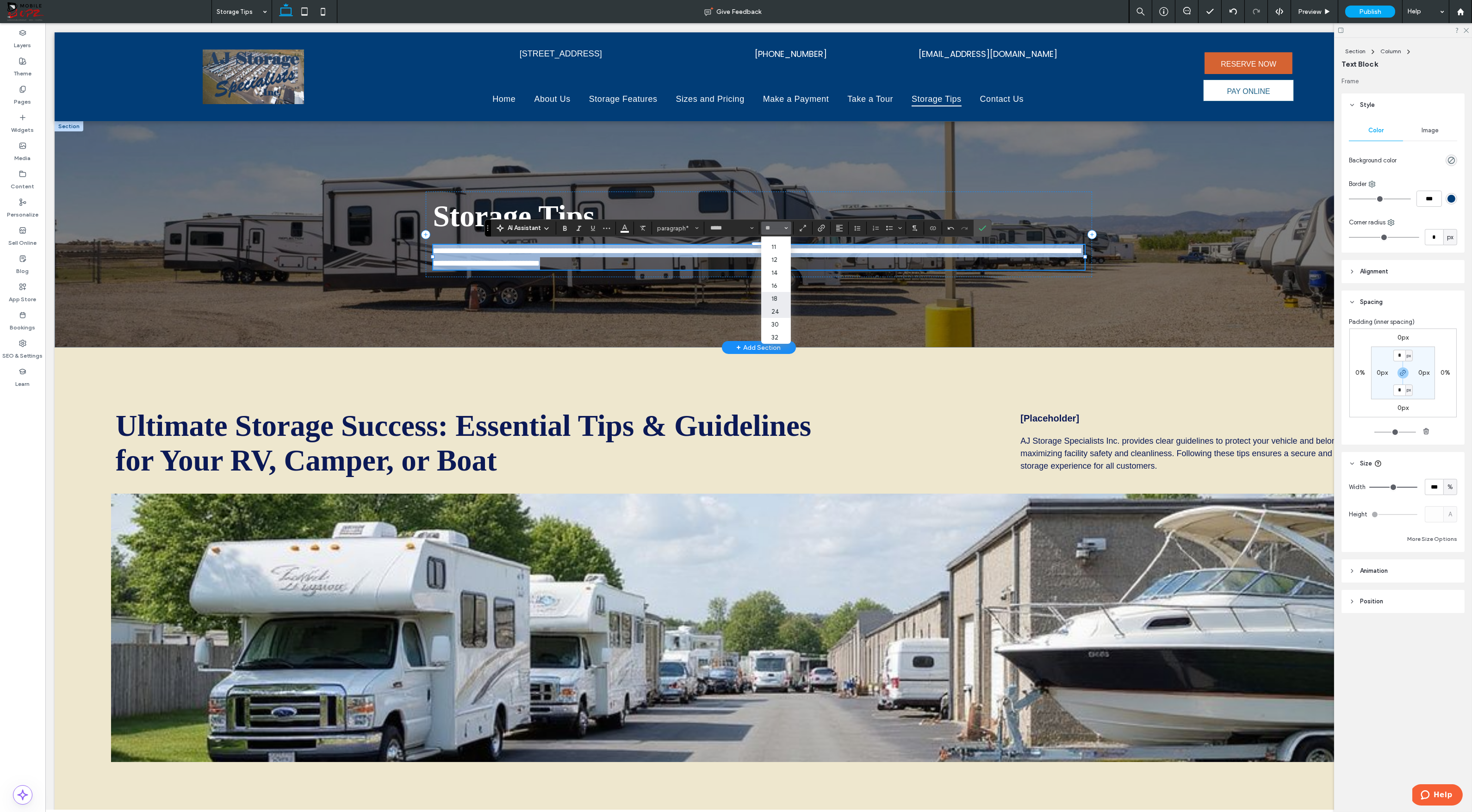
type input "**"
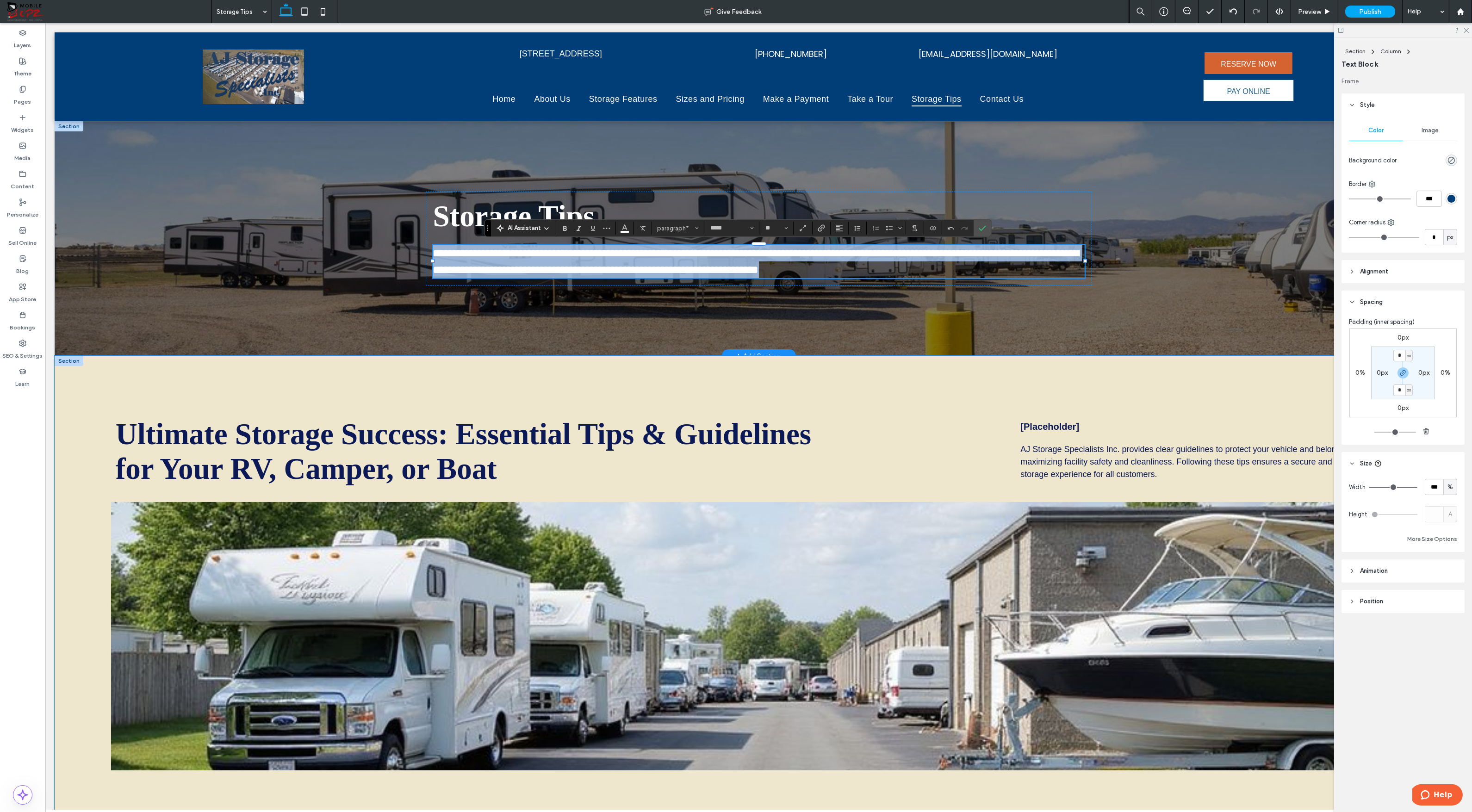
click at [846, 377] on div "Ultimate Storage Success: Essential Tips & Guidelines for Your RV, Camper, or B…" at bounding box center [759, 591] width 1408 height 471
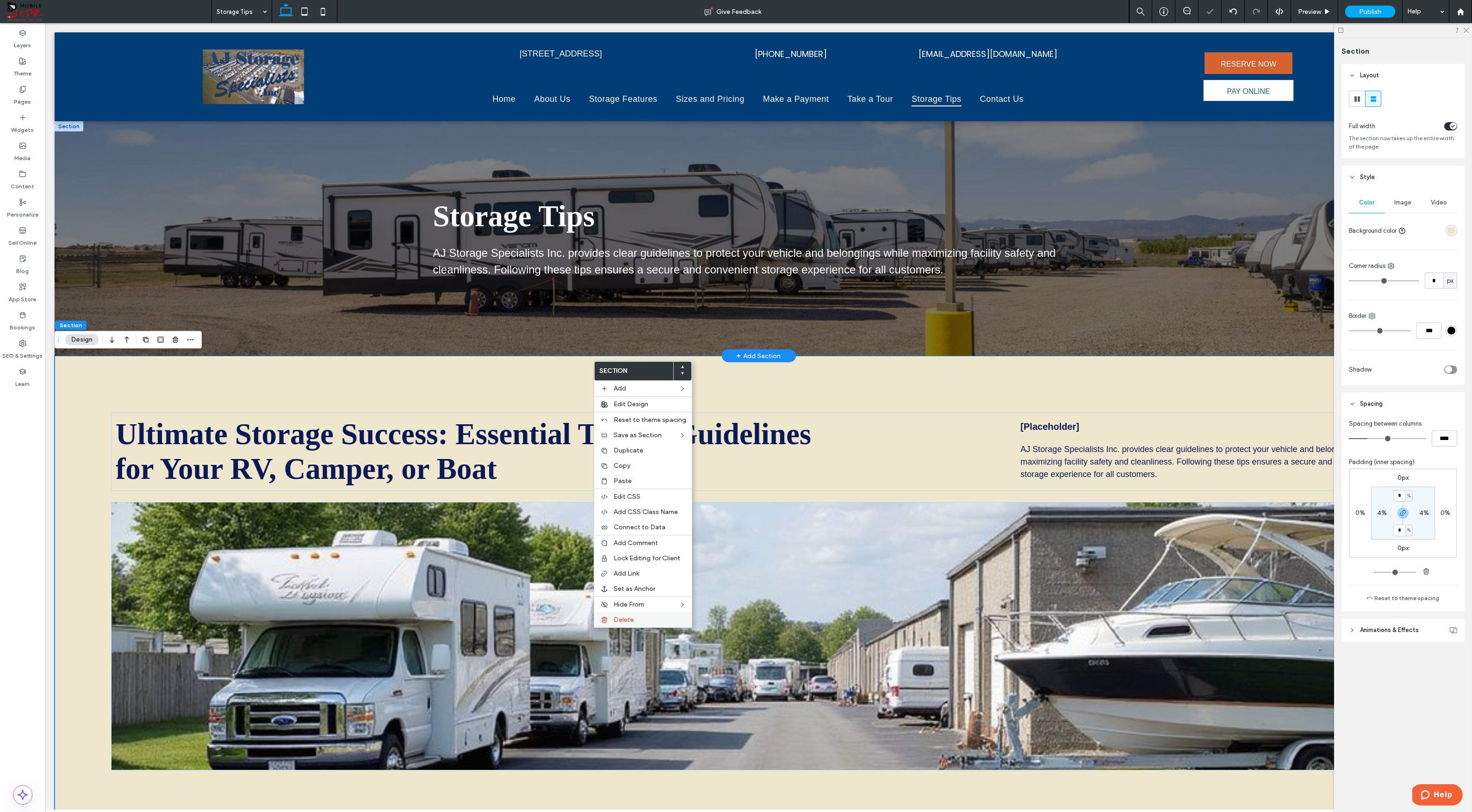
click at [619, 619] on span "Delete" at bounding box center [624, 620] width 21 height 8
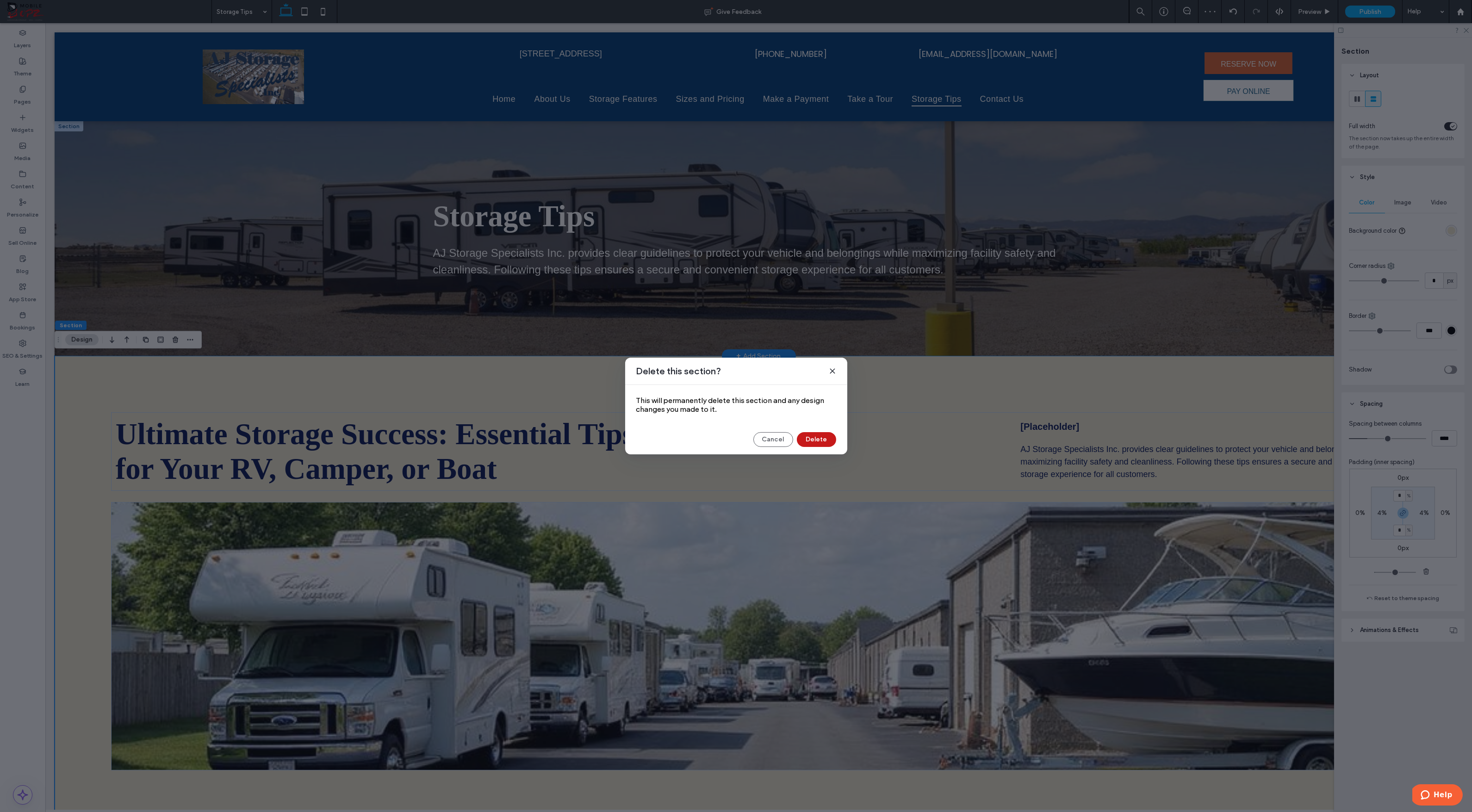
click at [817, 439] on button "Delete" at bounding box center [816, 439] width 39 height 15
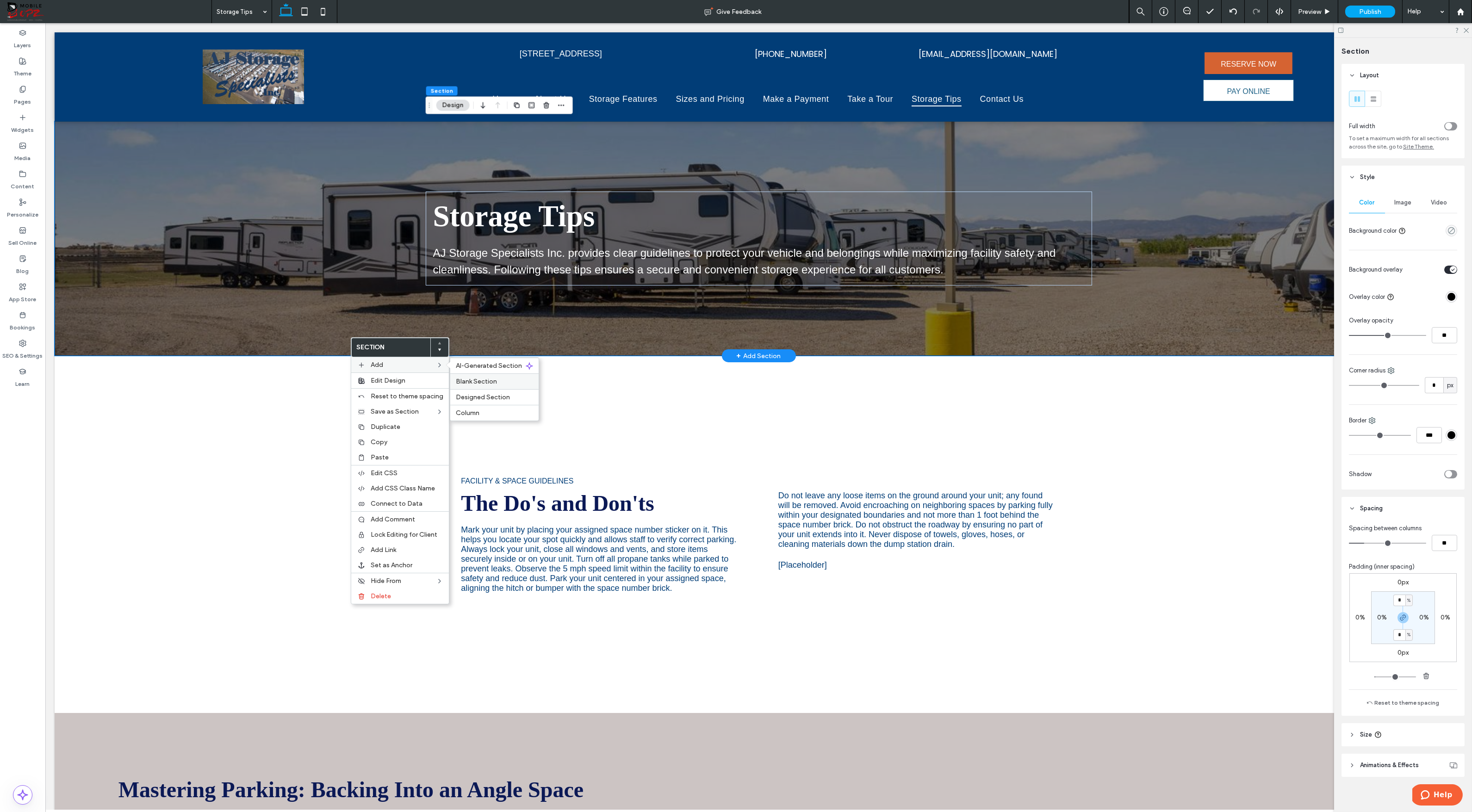
click at [476, 378] on span "Blank Section" at bounding box center [477, 382] width 41 height 8
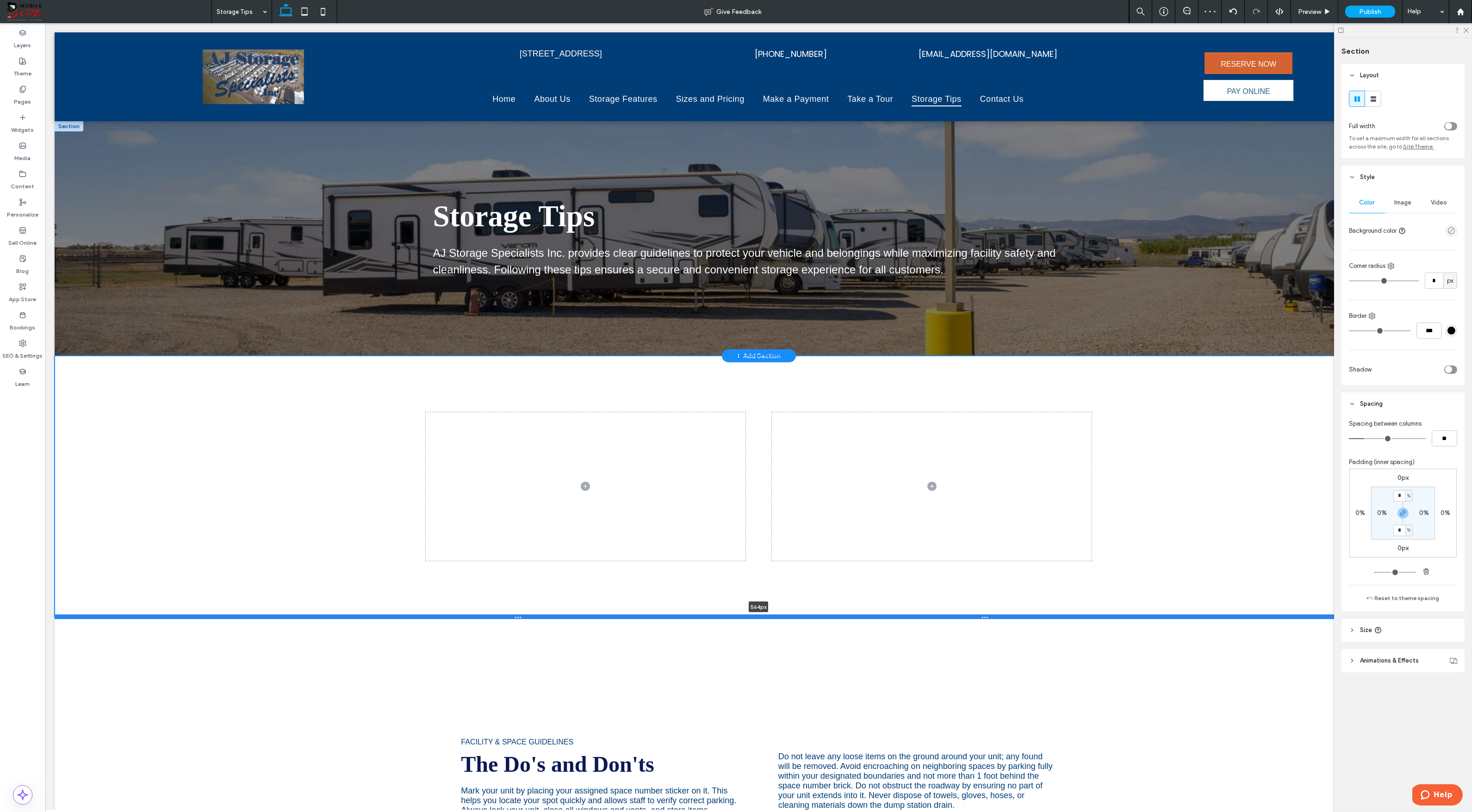
drag, startPoint x: 623, startPoint y: 475, endPoint x: 607, endPoint y: 614, distance: 139.9
click at [607, 614] on div at bounding box center [759, 617] width 1408 height 5
type input "***"
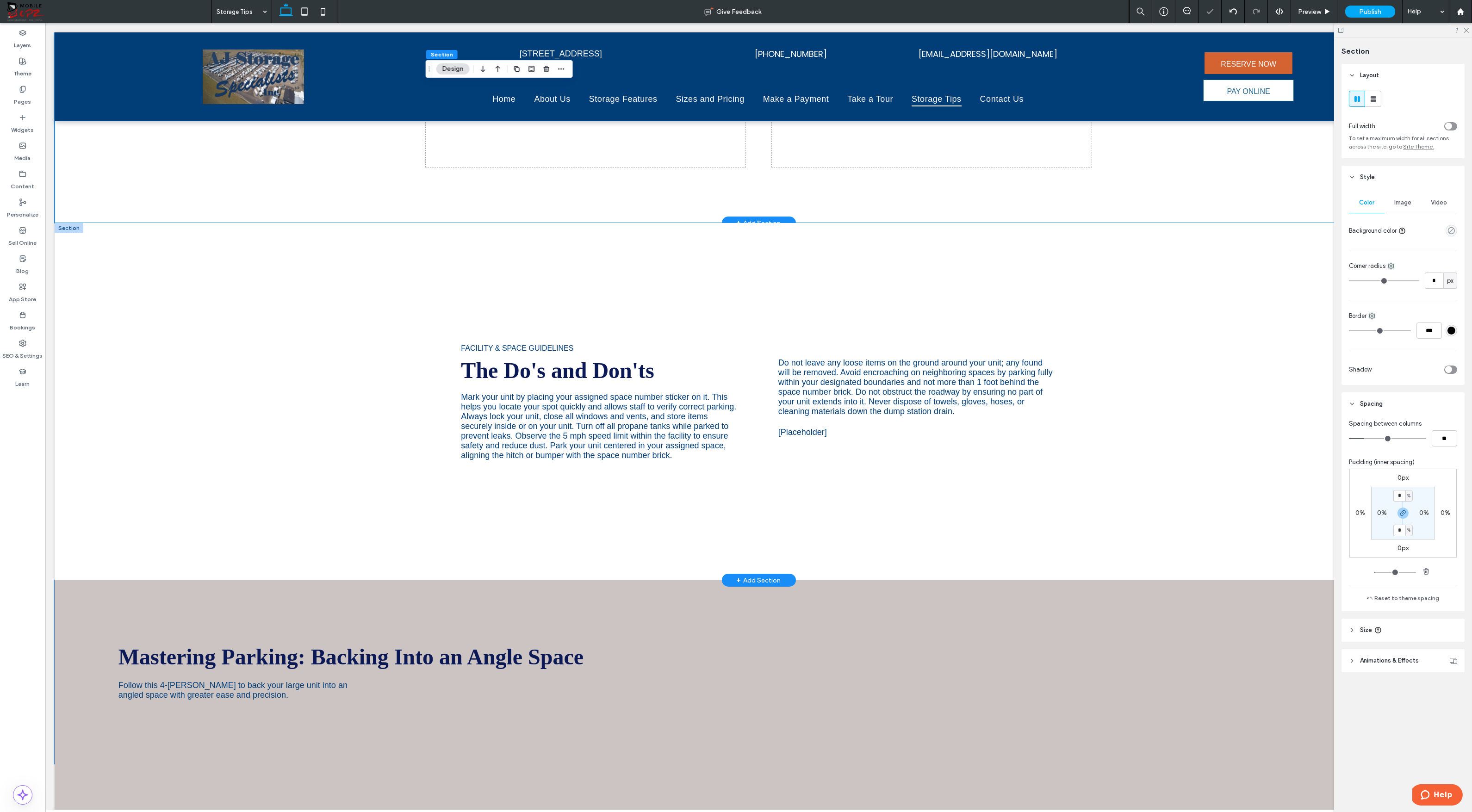
scroll to position [427, 0]
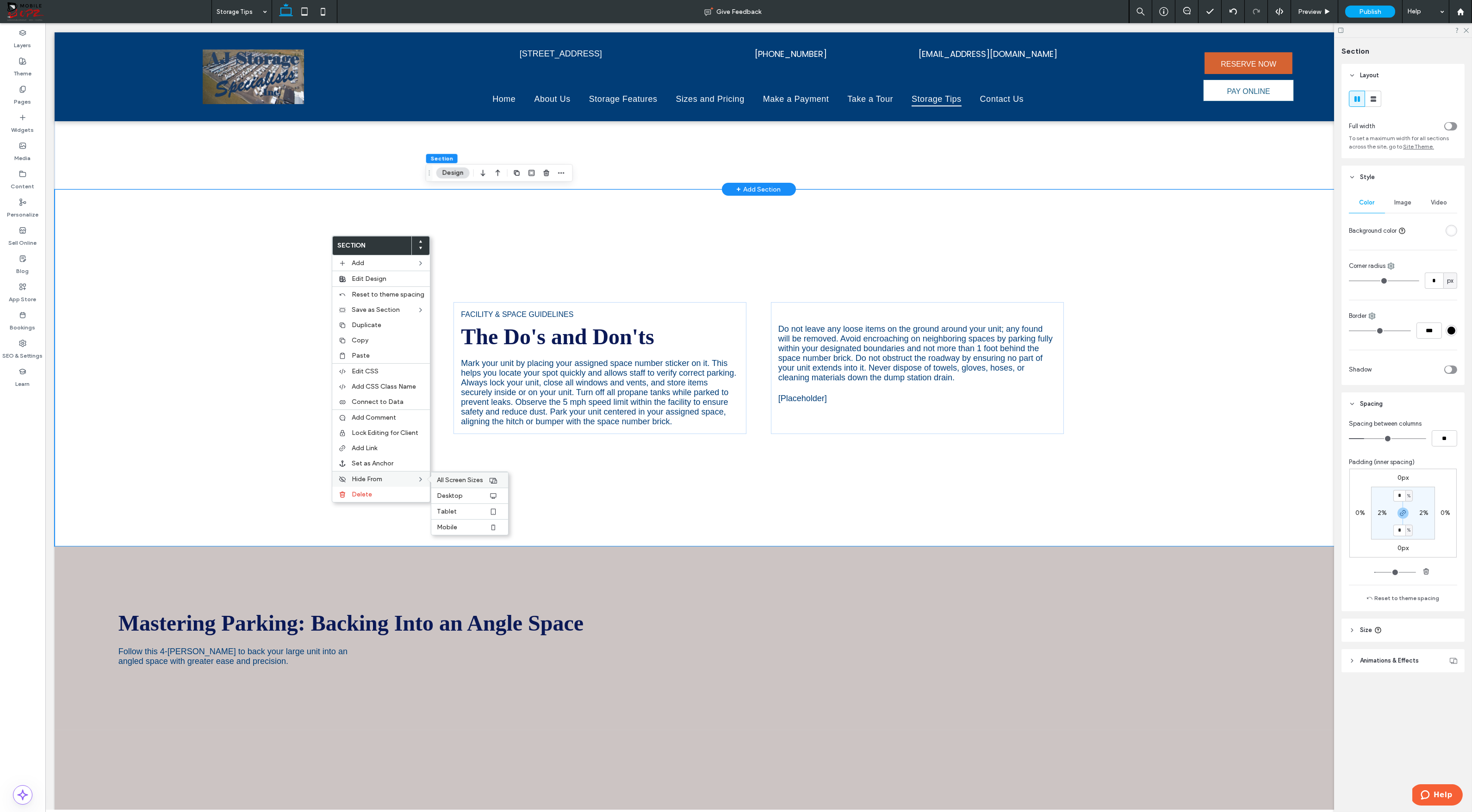
click at [443, 473] on div "All Screen Sizes" at bounding box center [470, 480] width 77 height 16
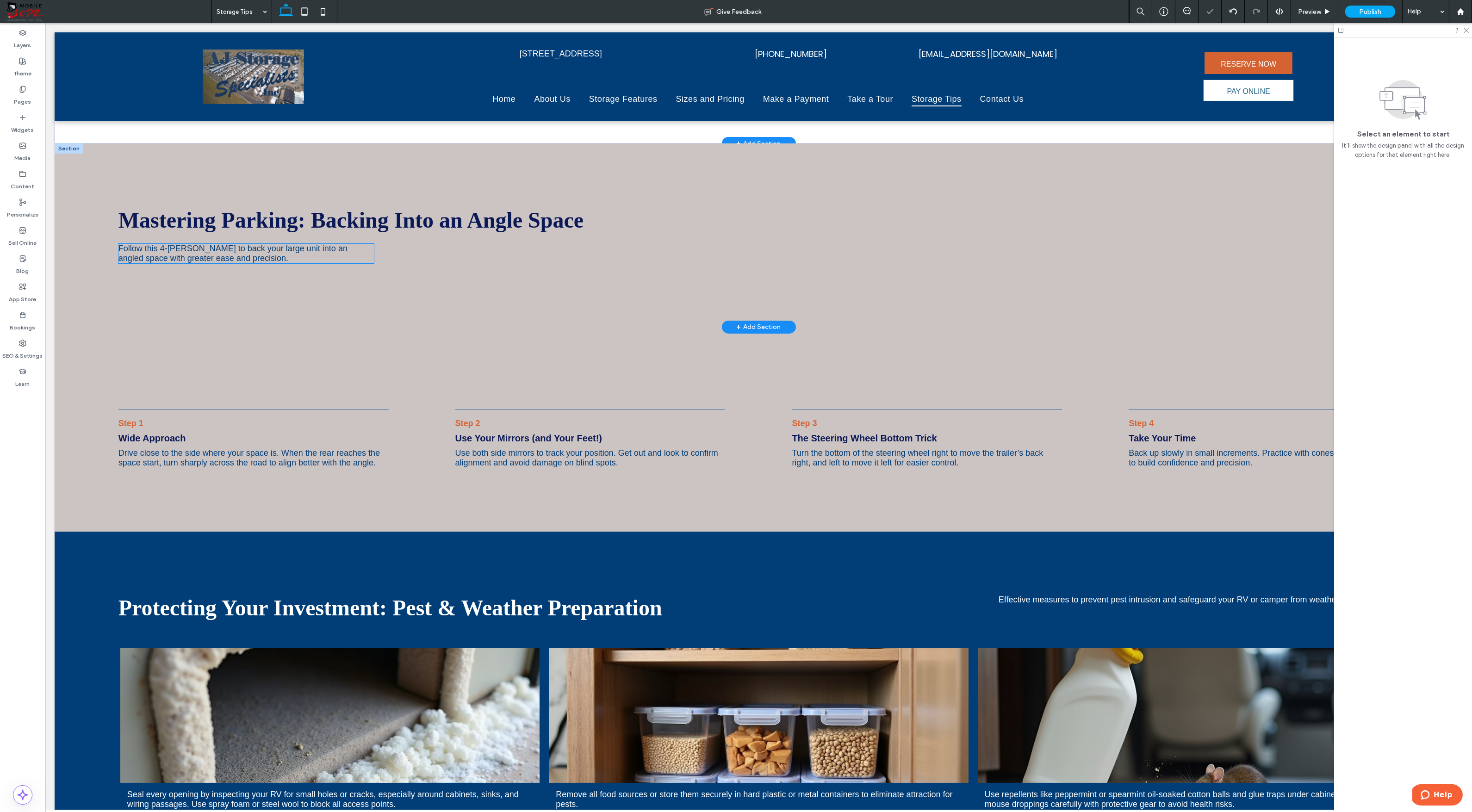
scroll to position [475, 0]
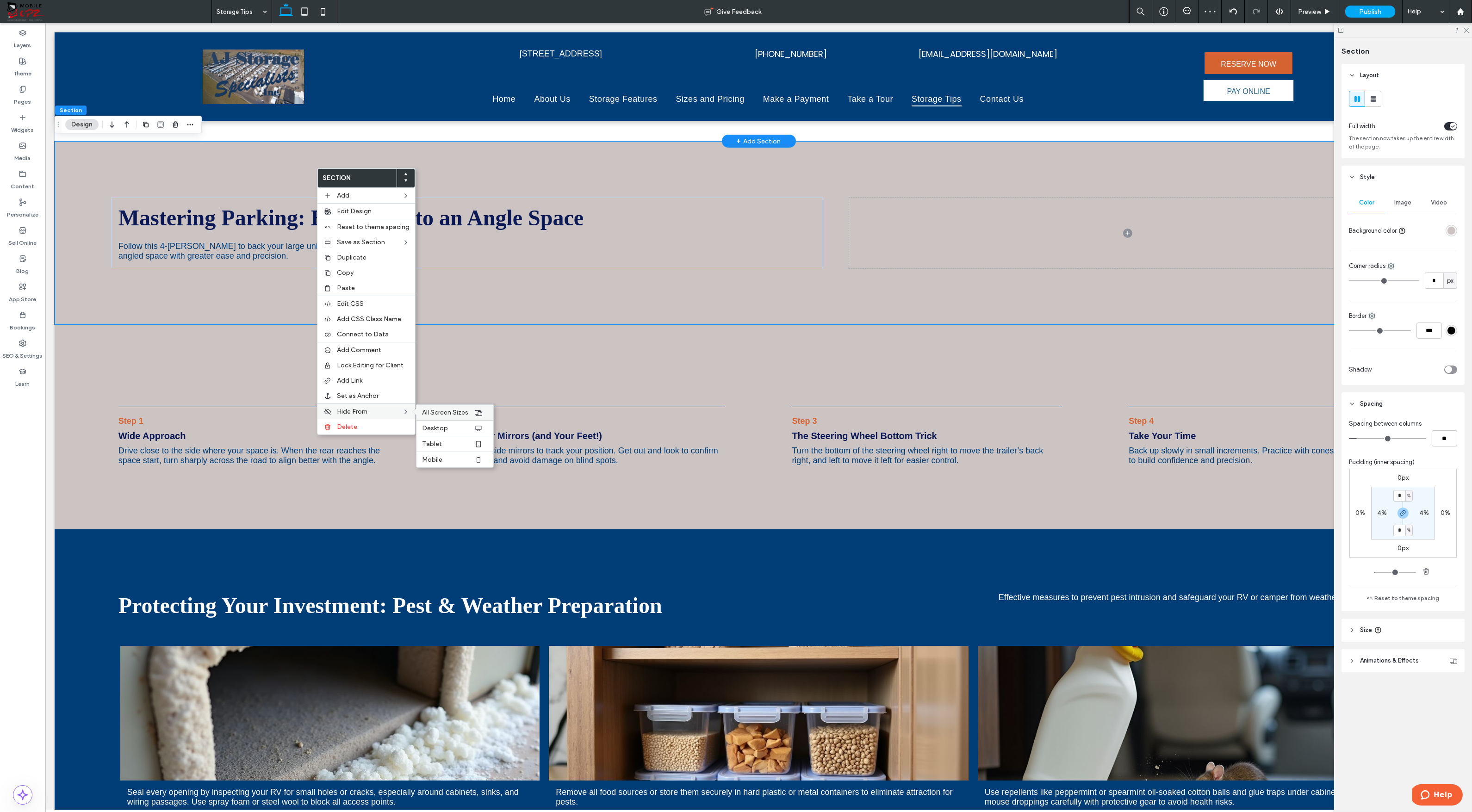
click at [437, 409] on span "All Screen Sizes" at bounding box center [445, 413] width 46 height 8
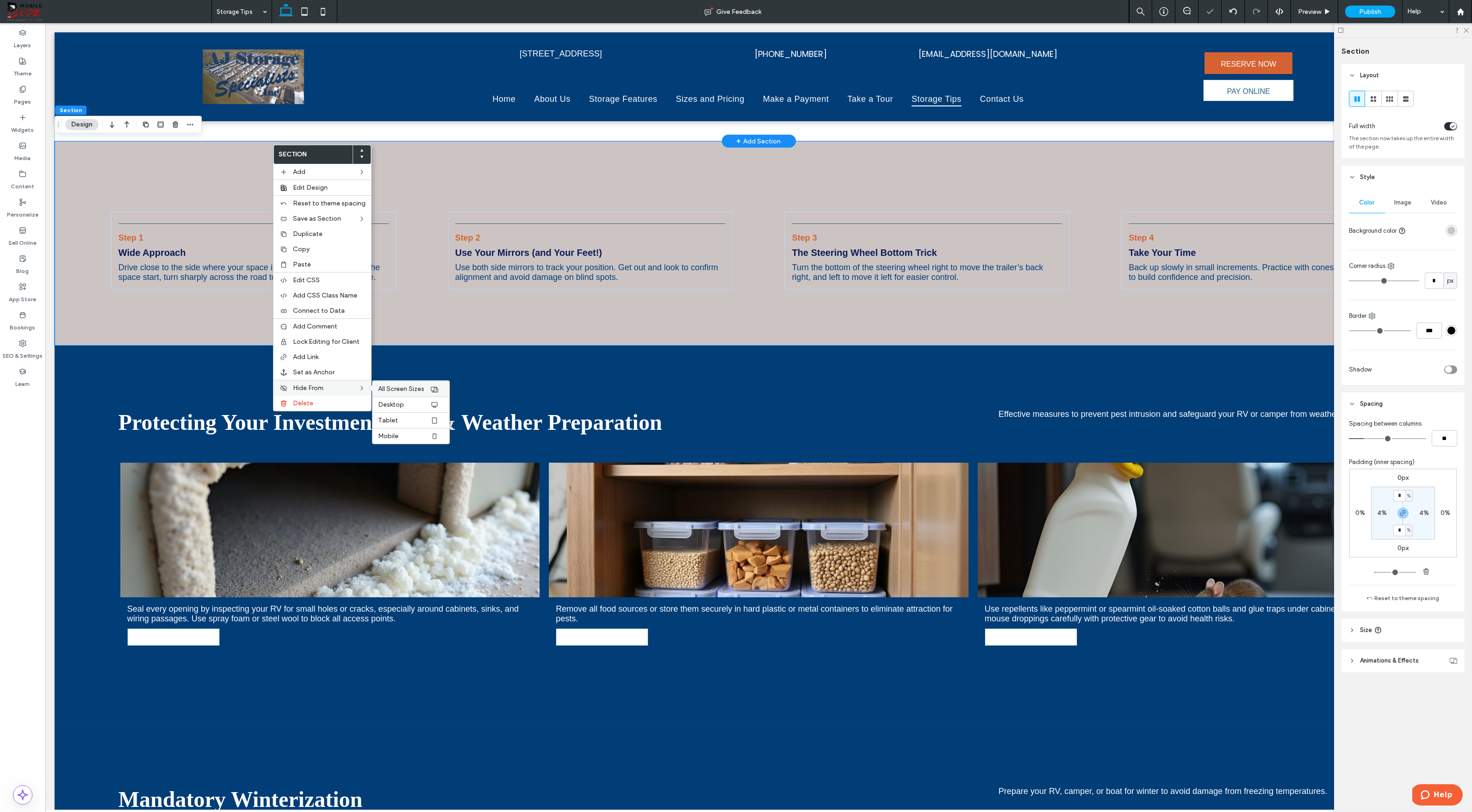
click at [408, 387] on span "All Screen Sizes" at bounding box center [401, 389] width 46 height 8
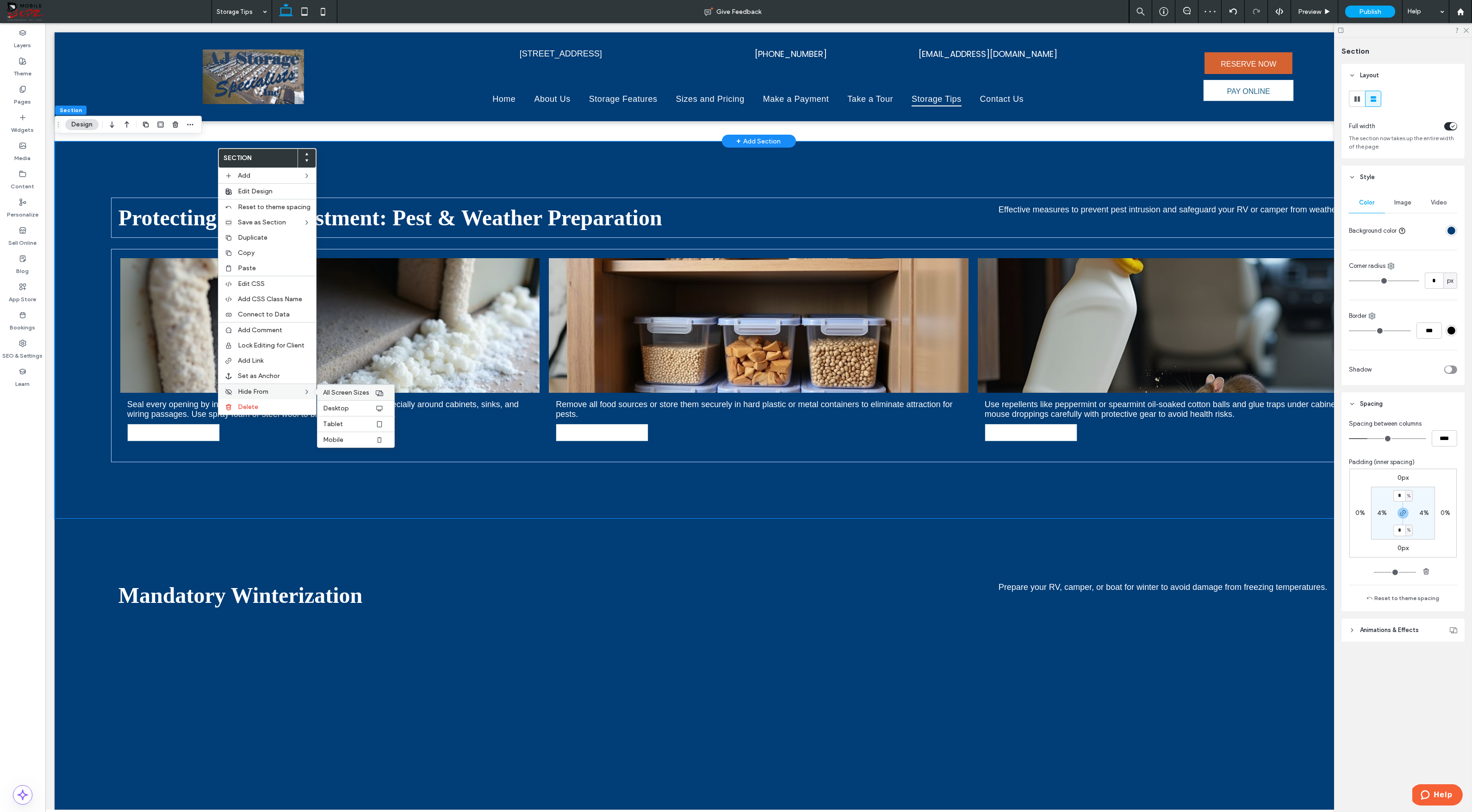
click at [342, 389] on span "All Screen Sizes" at bounding box center [346, 393] width 46 height 8
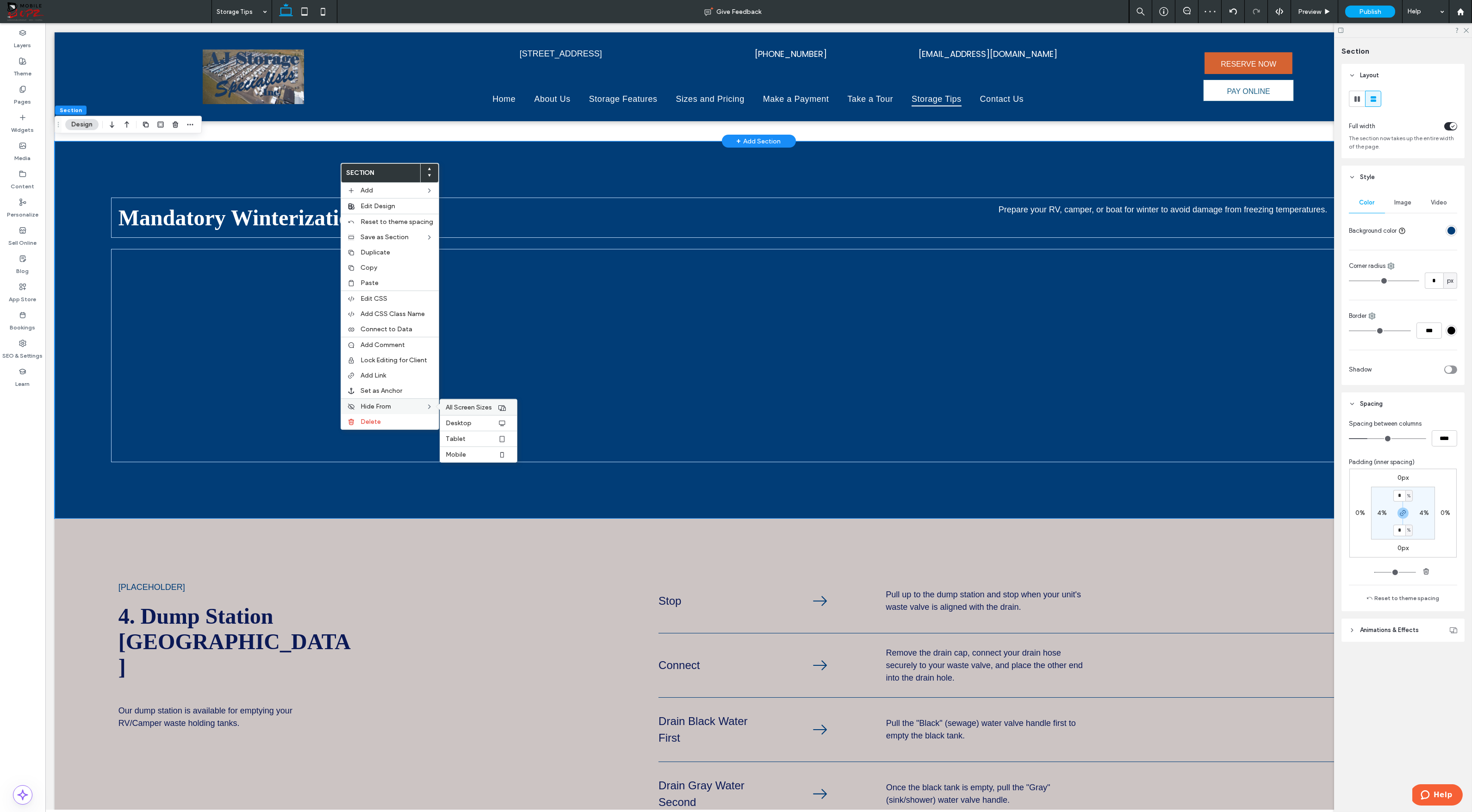
click at [463, 406] on span "All Screen Sizes" at bounding box center [469, 407] width 46 height 8
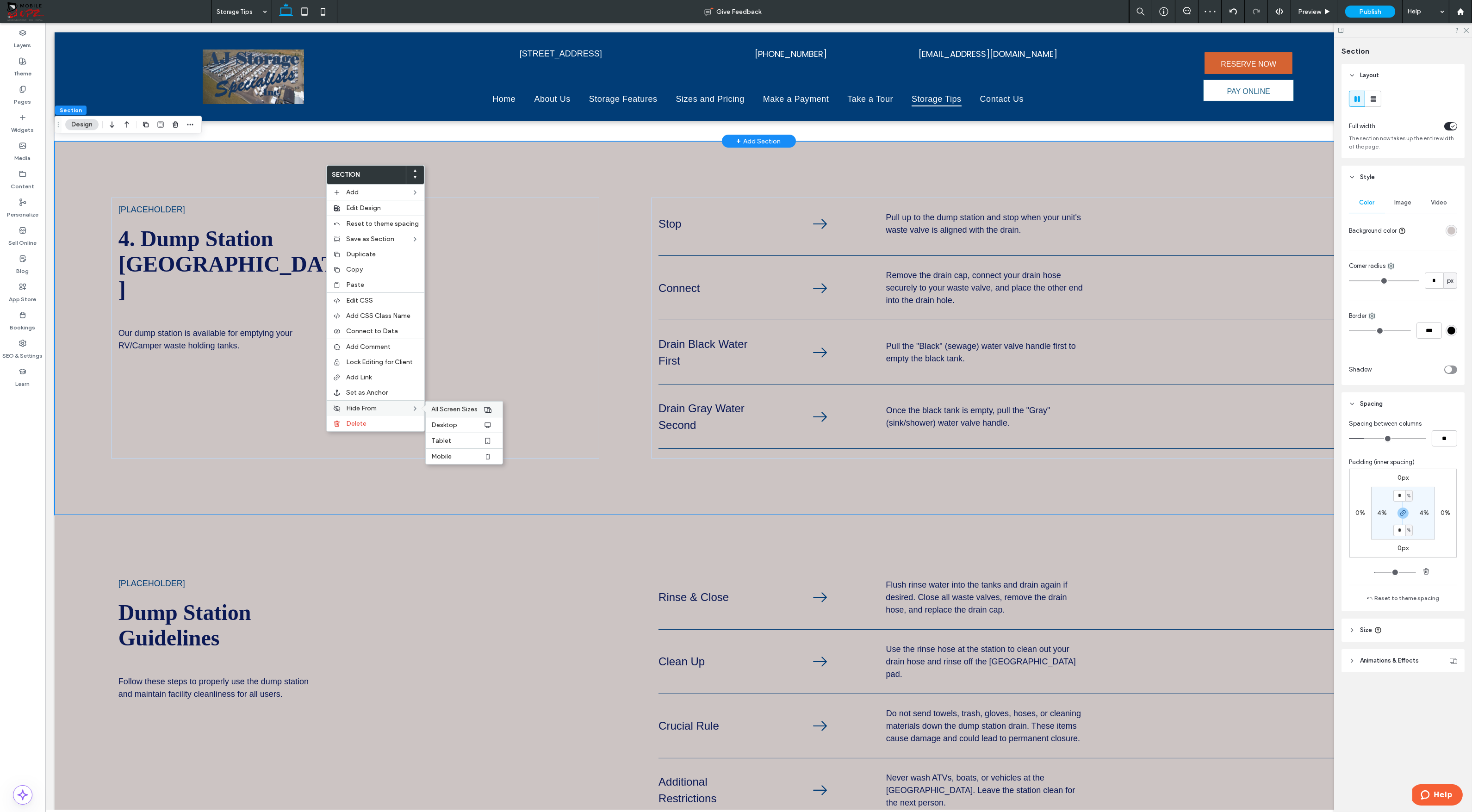
click at [444, 405] on span "All Screen Sizes" at bounding box center [454, 409] width 46 height 8
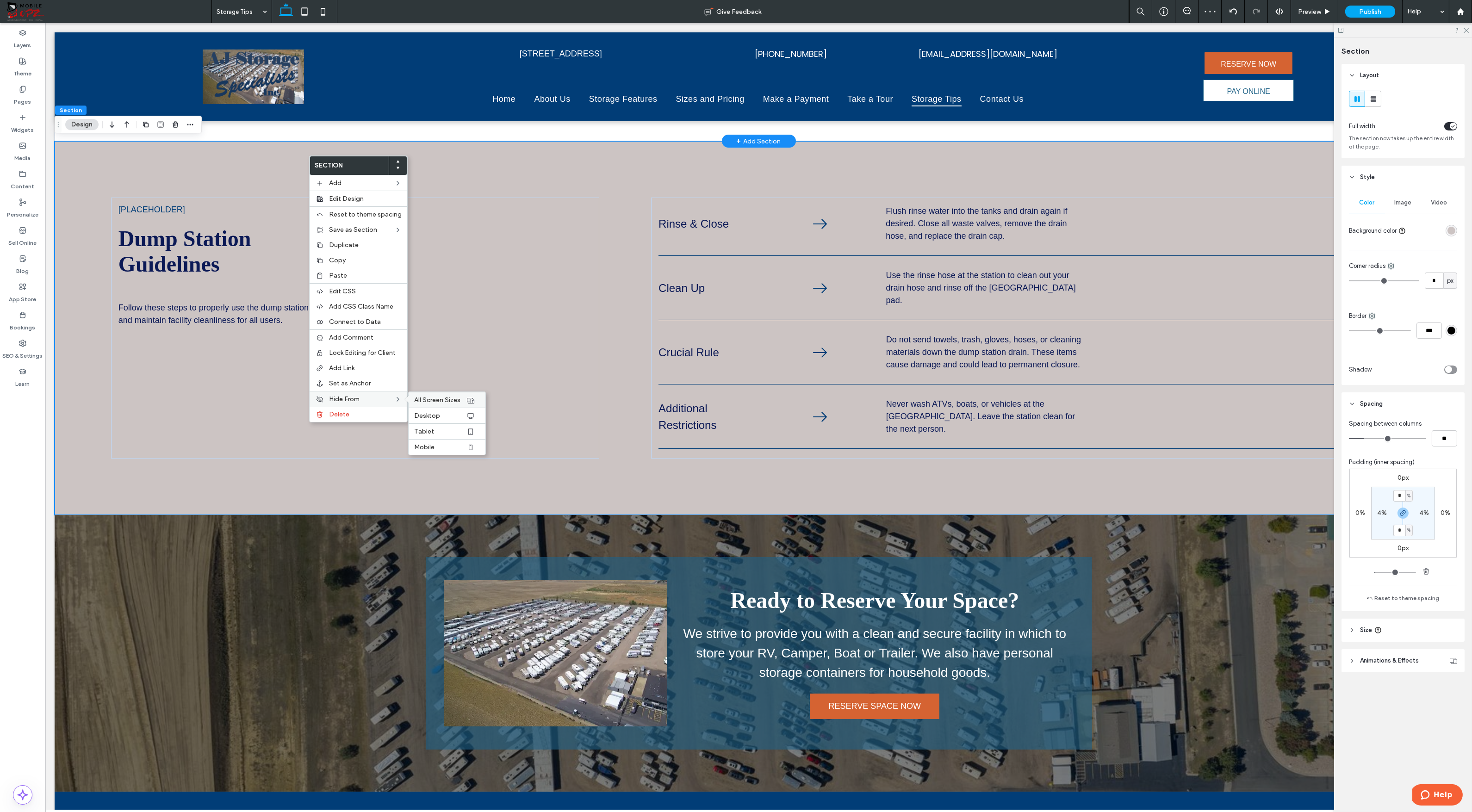
click at [425, 396] on span "All Screen Sizes" at bounding box center [437, 400] width 46 height 8
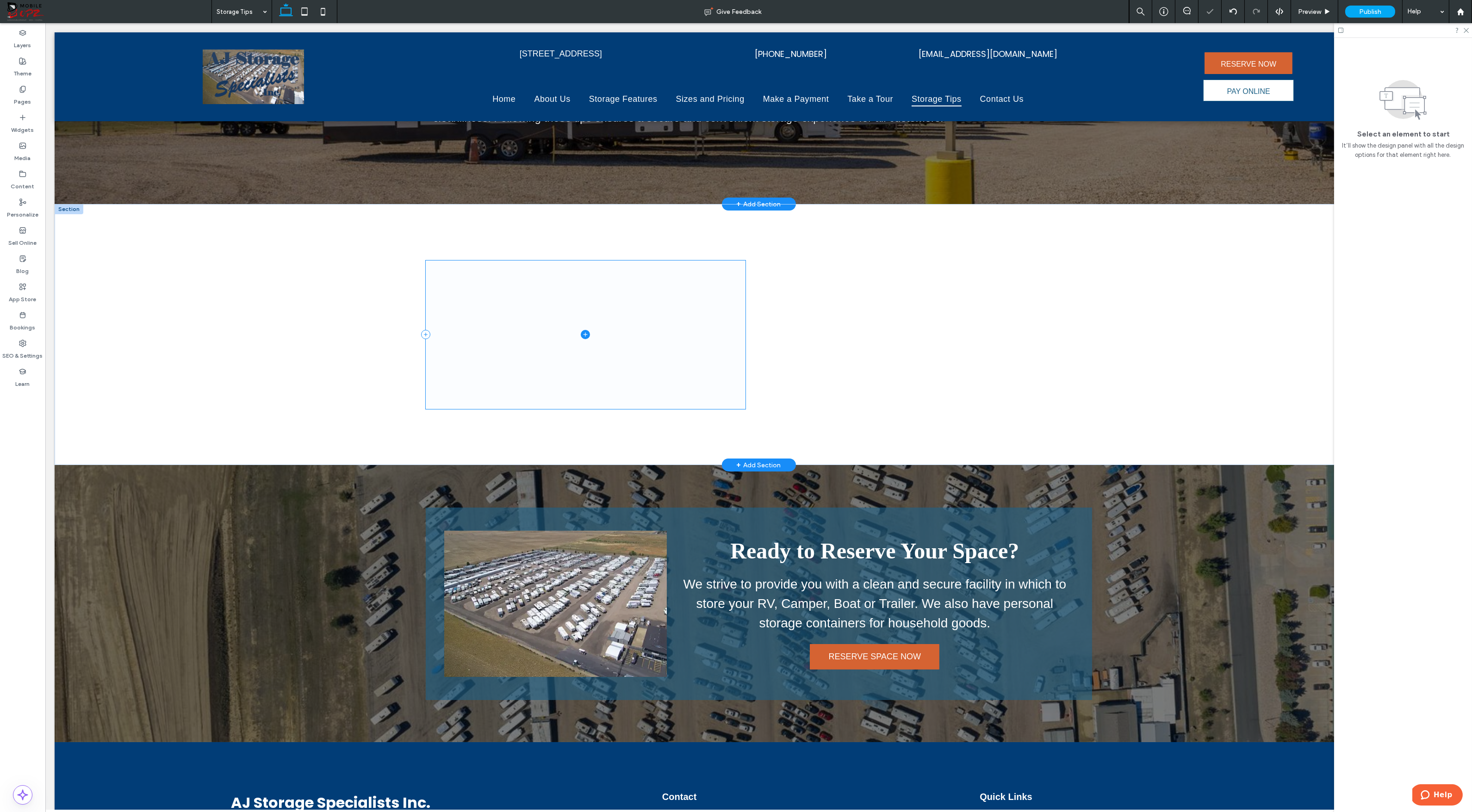
scroll to position [0, 0]
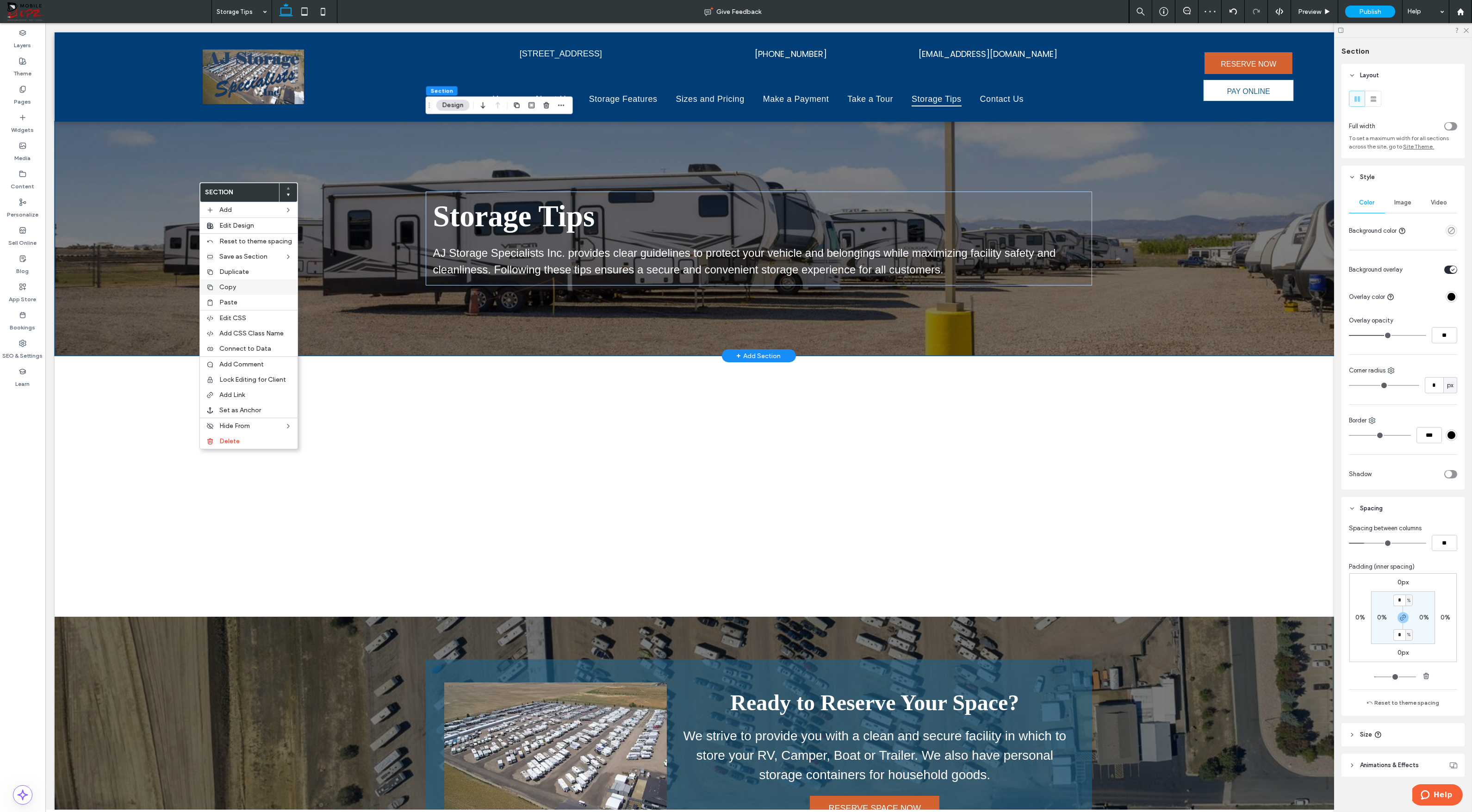
click at [220, 289] on span "Copy" at bounding box center [227, 287] width 17 height 8
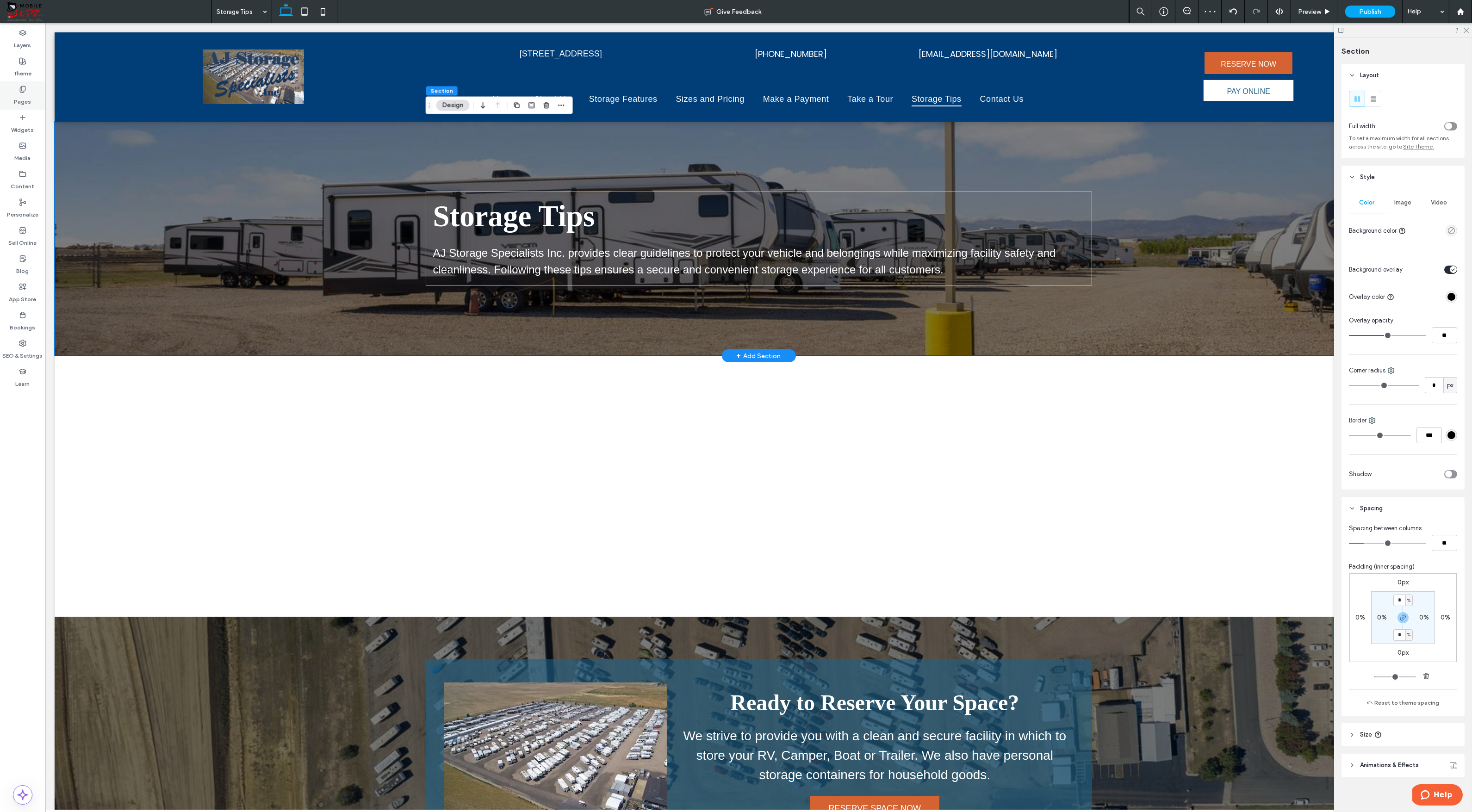
click at [23, 82] on div "Pages" at bounding box center [22, 95] width 45 height 28
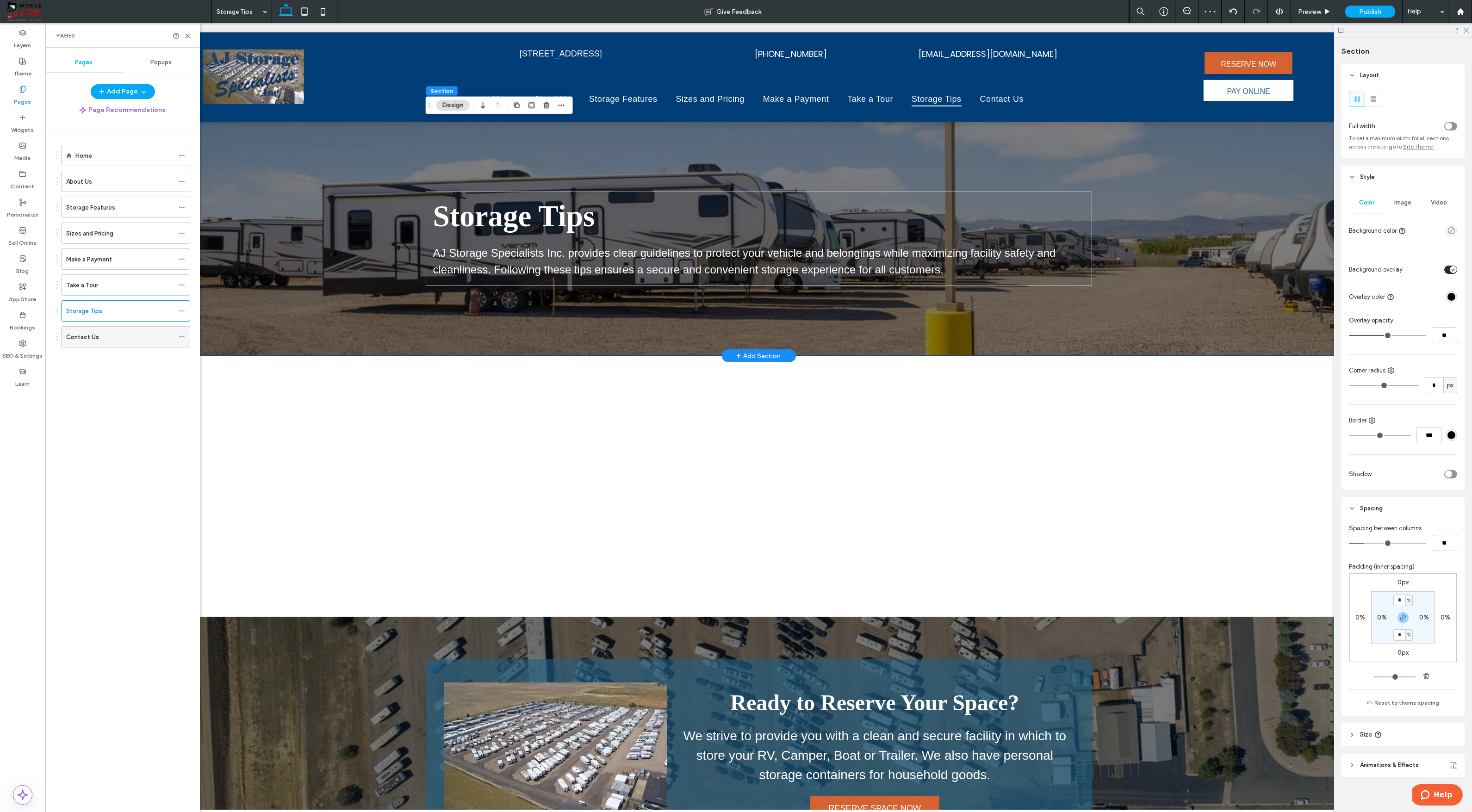
click at [109, 338] on div "Contact Us" at bounding box center [120, 337] width 108 height 10
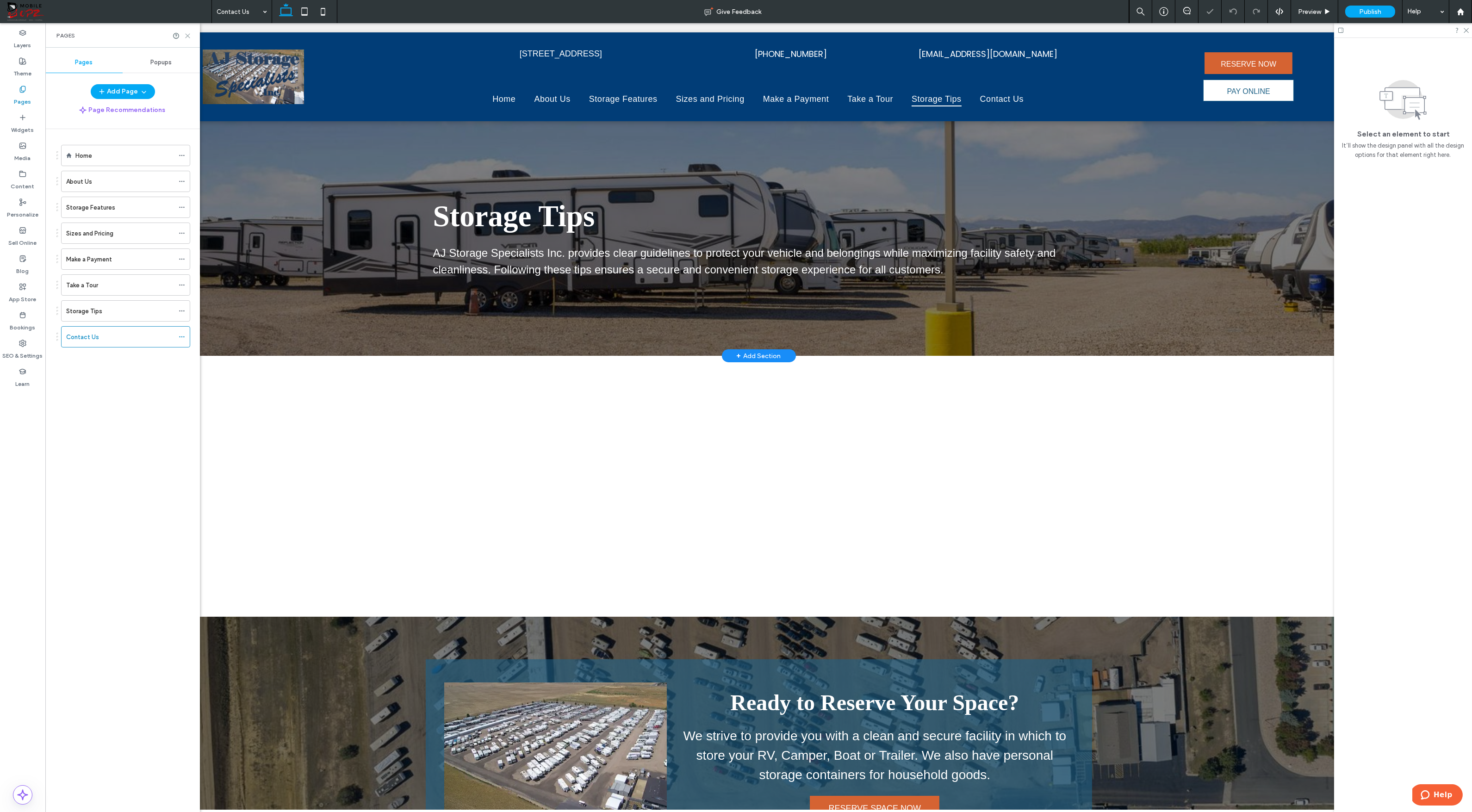
click at [189, 36] on use at bounding box center [187, 35] width 4 height 4
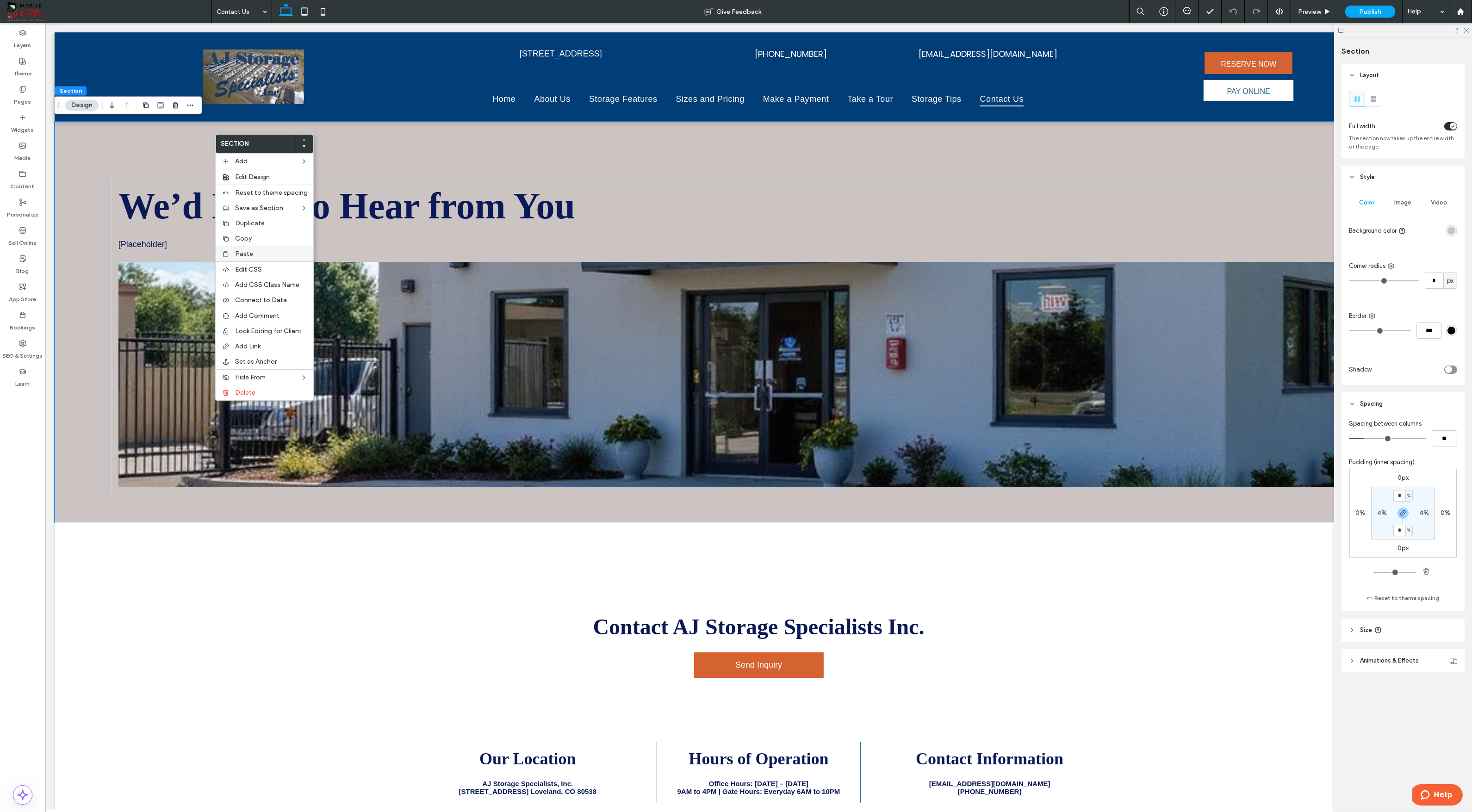
click at [246, 250] on span "Paste" at bounding box center [244, 254] width 18 height 8
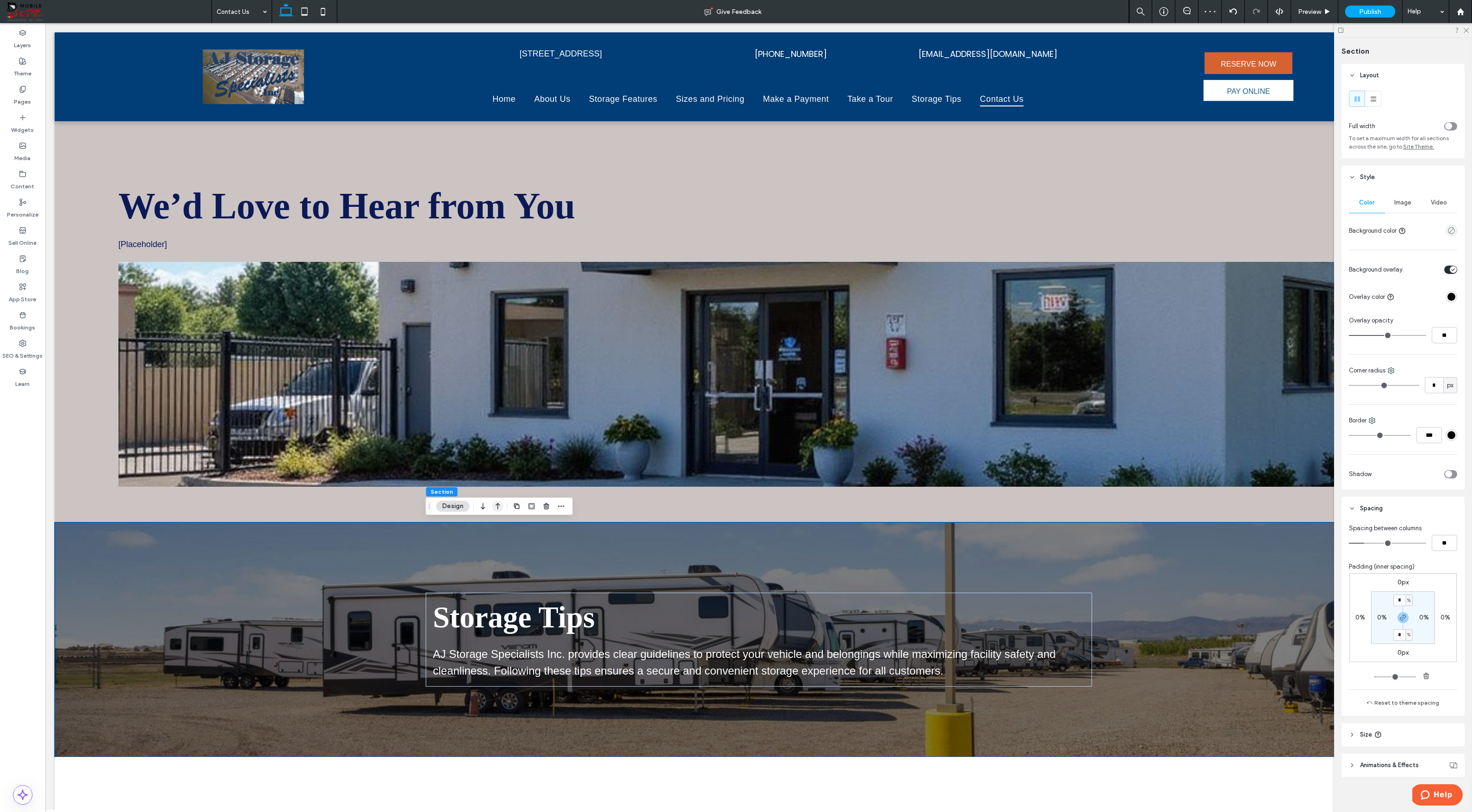
click at [498, 506] on use "button" at bounding box center [498, 506] width 5 height 6
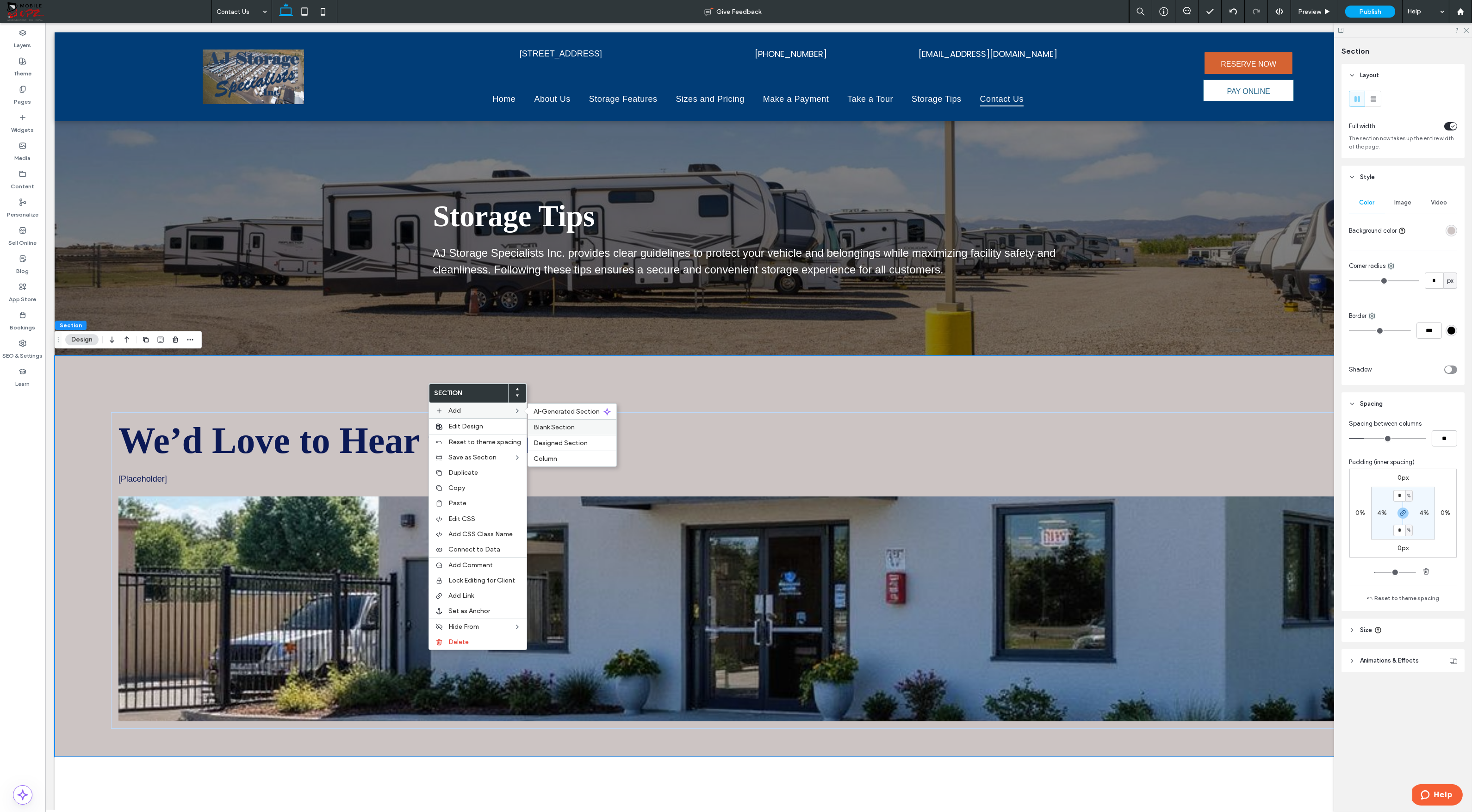
click at [545, 425] on span "Blank Section" at bounding box center [554, 427] width 41 height 8
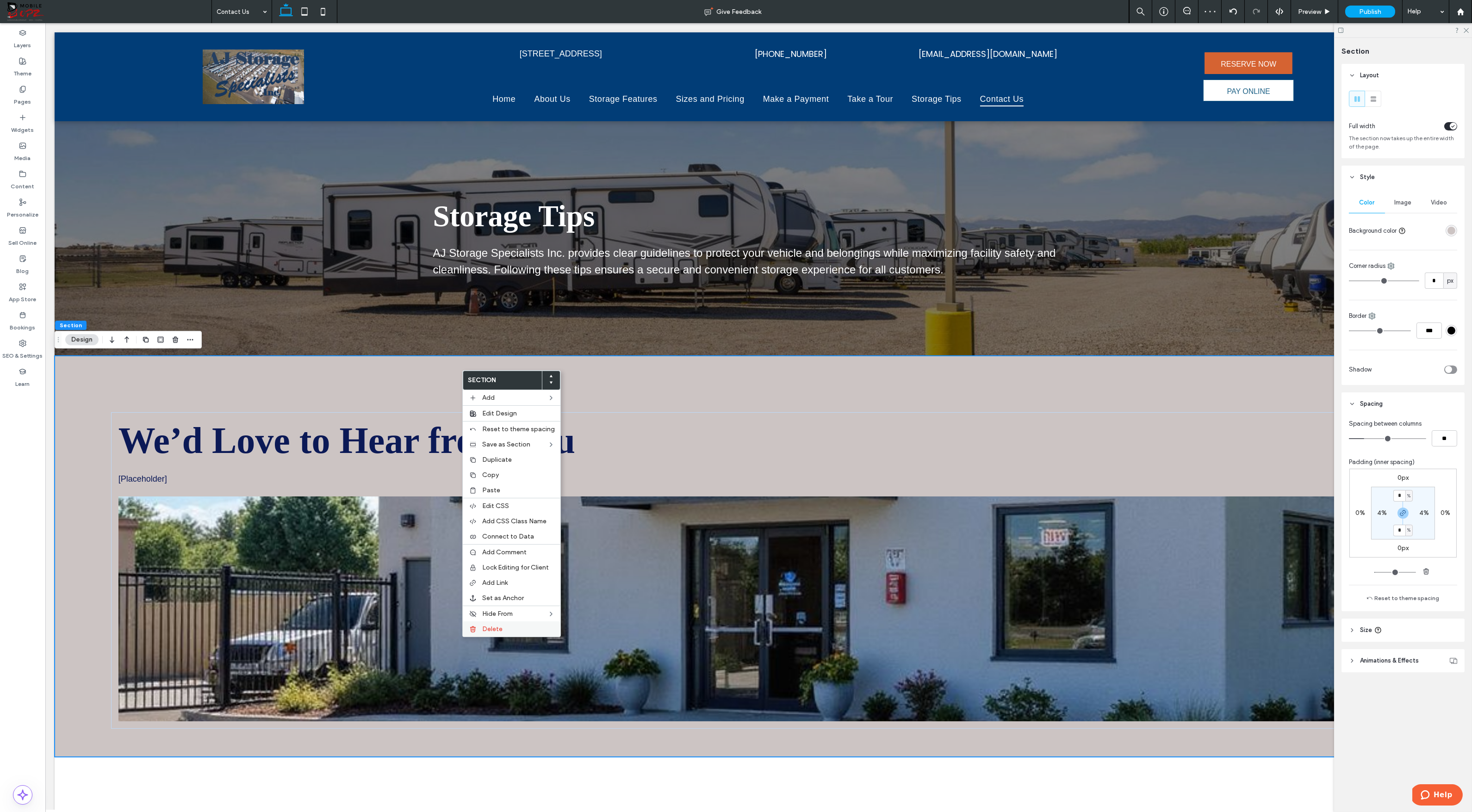
click at [493, 626] on span "Delete" at bounding box center [493, 629] width 21 height 8
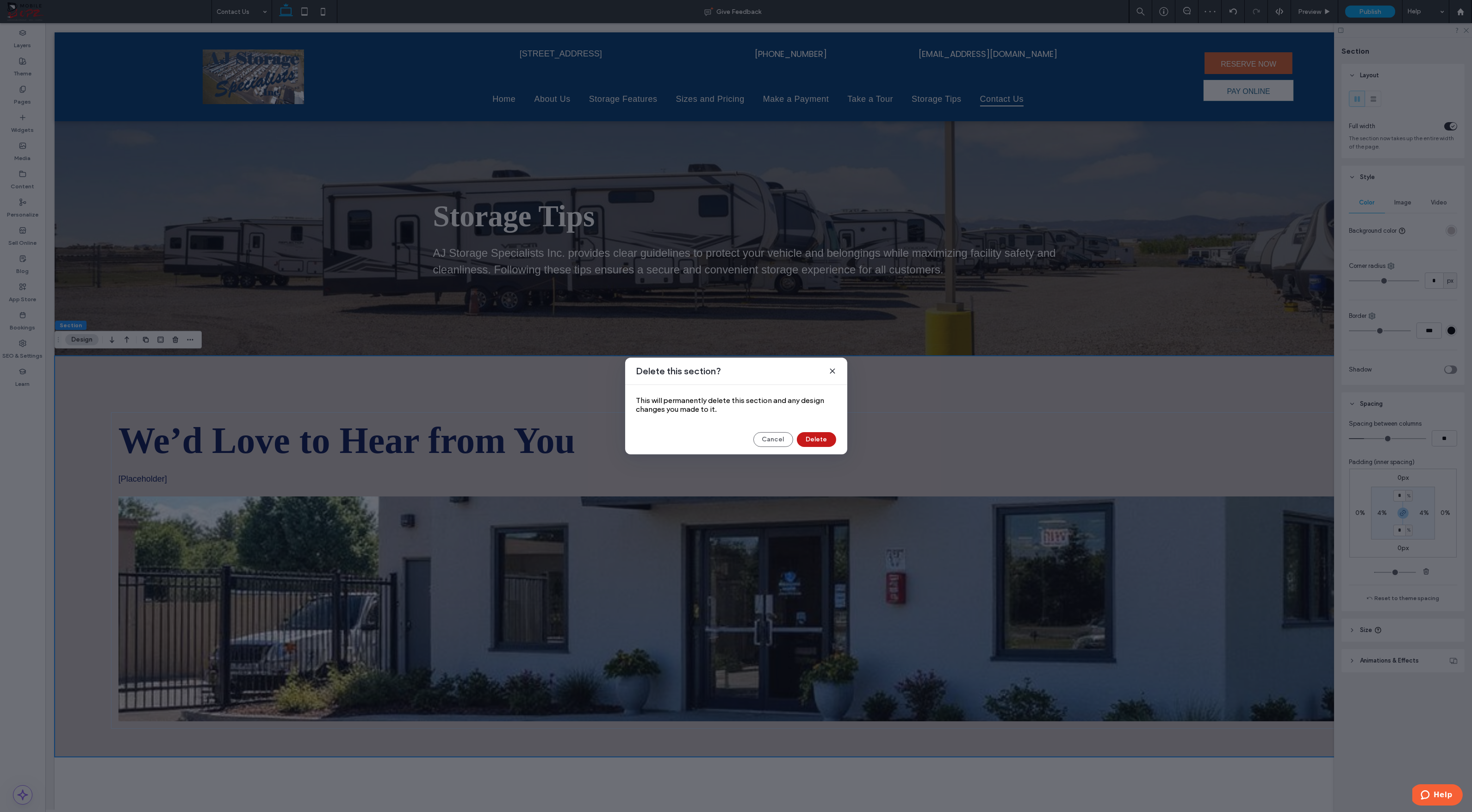
click at [819, 441] on button "Delete" at bounding box center [816, 439] width 39 height 15
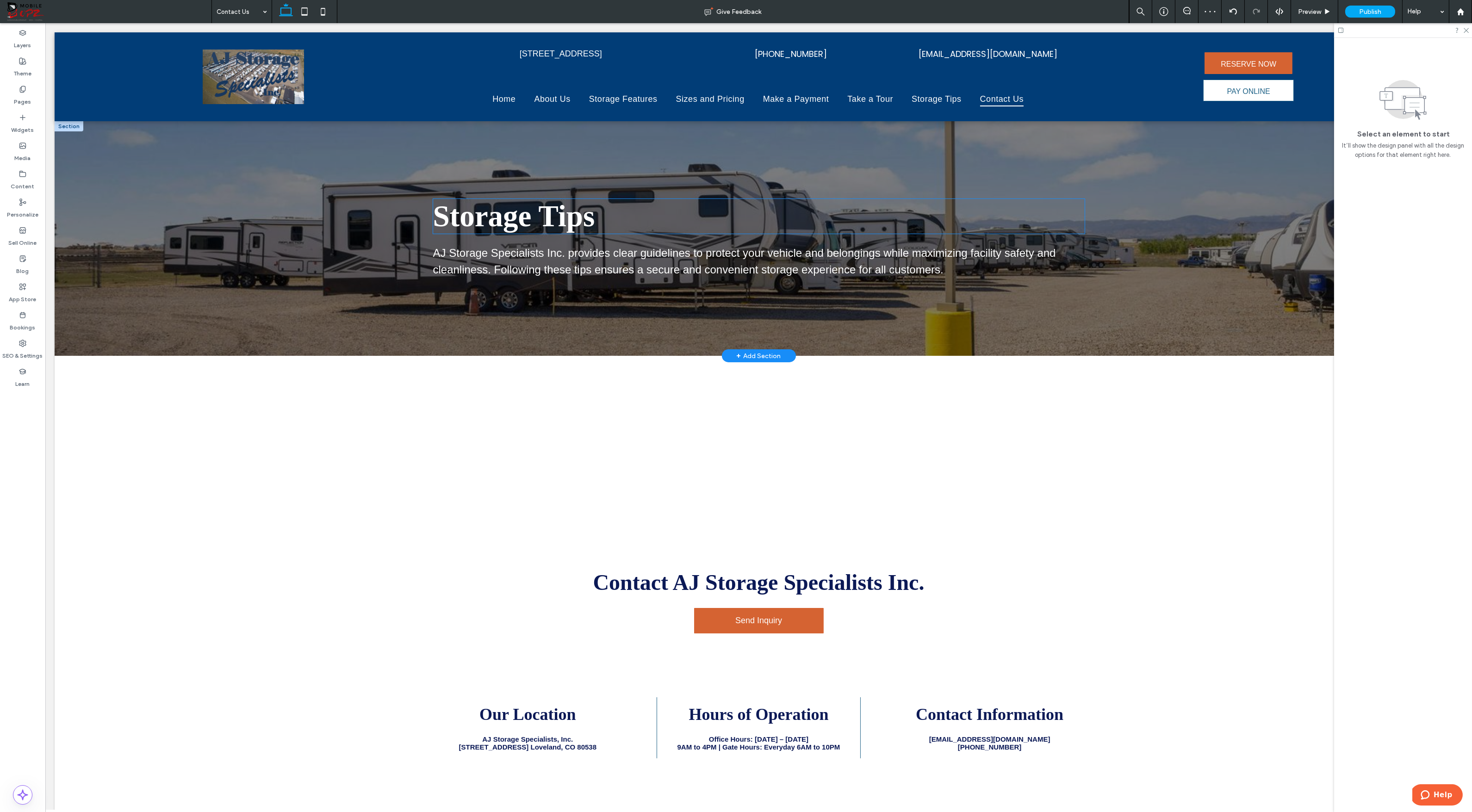
click at [589, 218] on span "Storage Tips" at bounding box center [514, 216] width 162 height 33
click at [589, 218] on div "Storage Tips" at bounding box center [759, 216] width 651 height 35
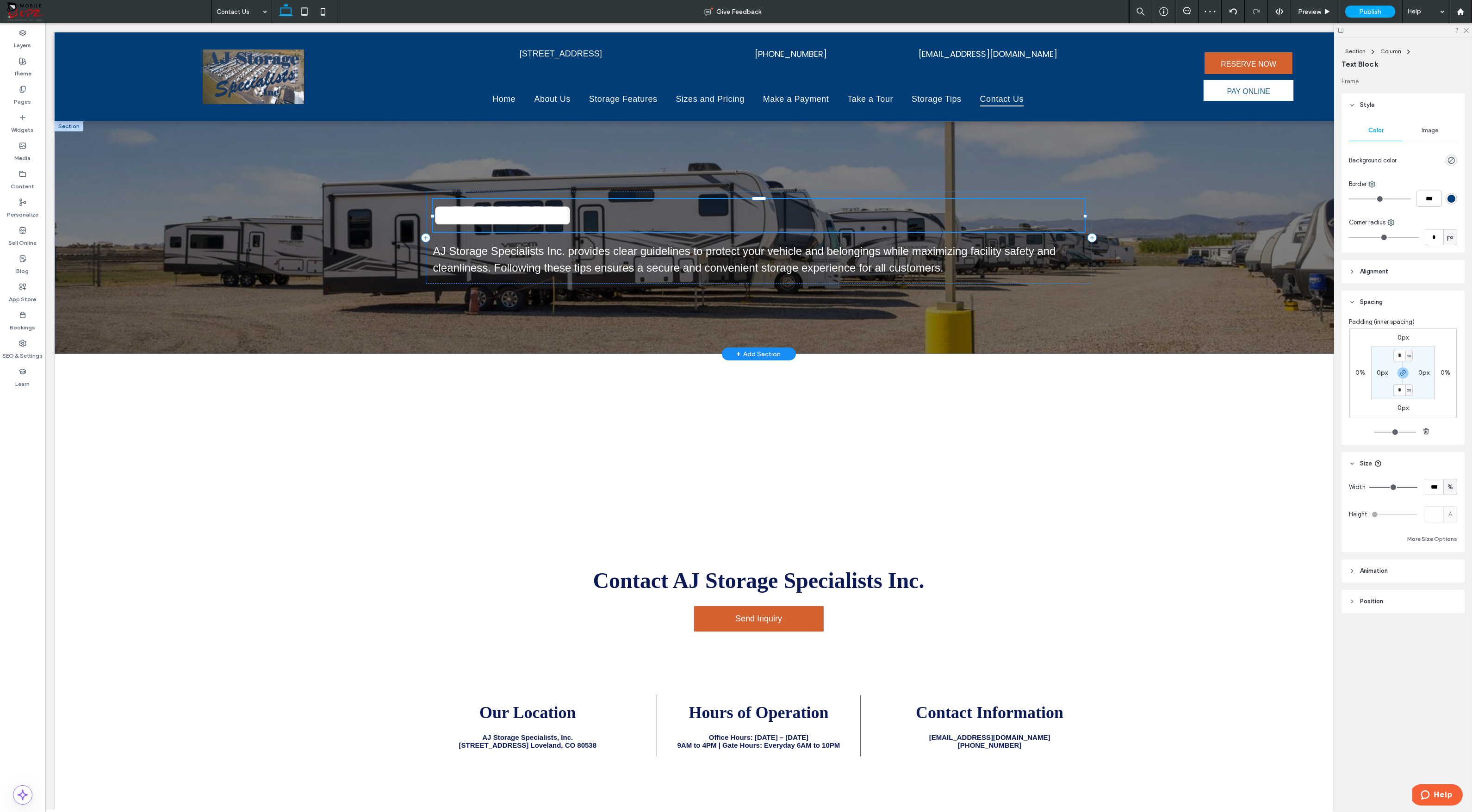
click at [573, 218] on span "**********" at bounding box center [503, 215] width 140 height 30
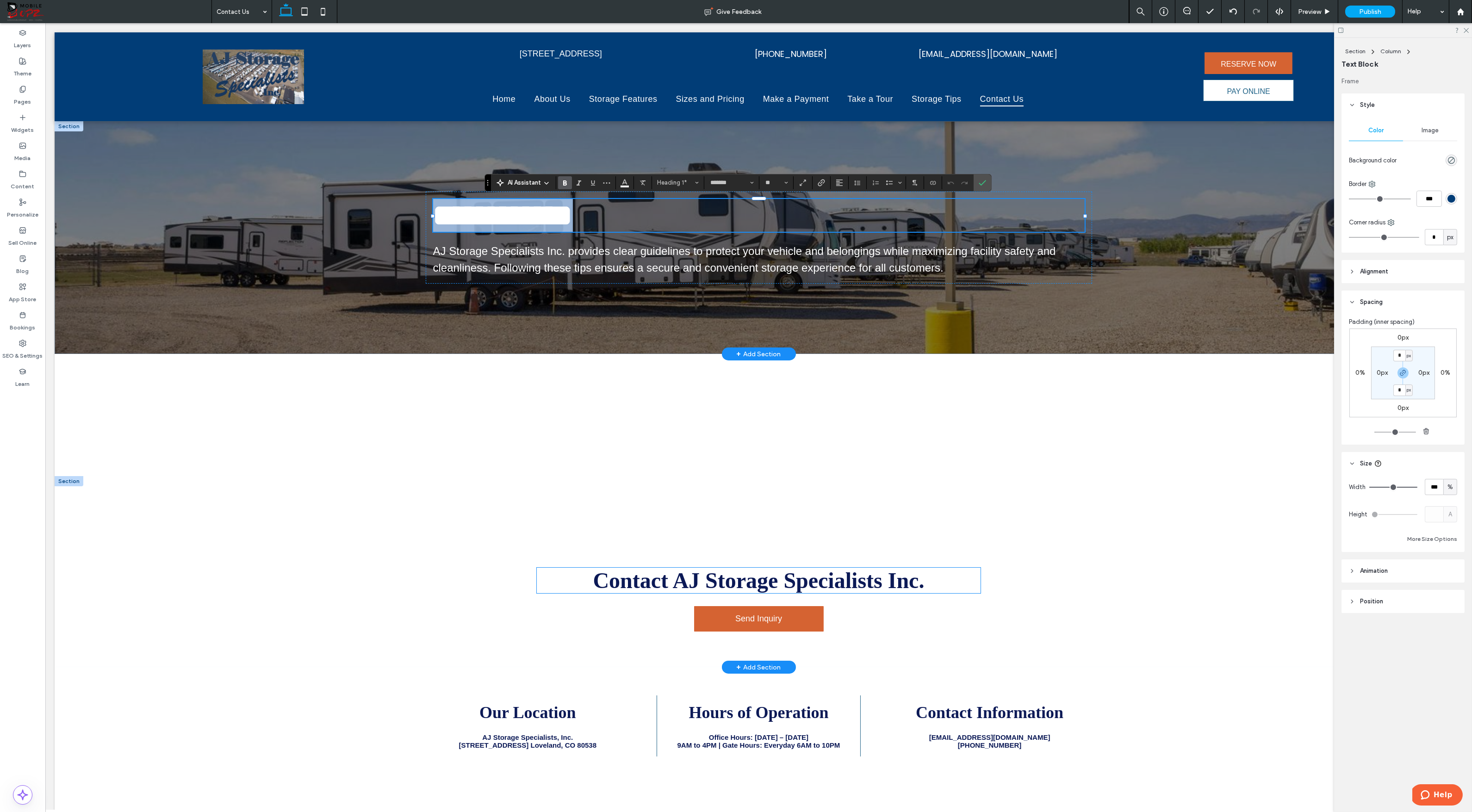
click at [726, 583] on span "Contact AJ Storage Specialists Inc." at bounding box center [759, 580] width 331 height 25
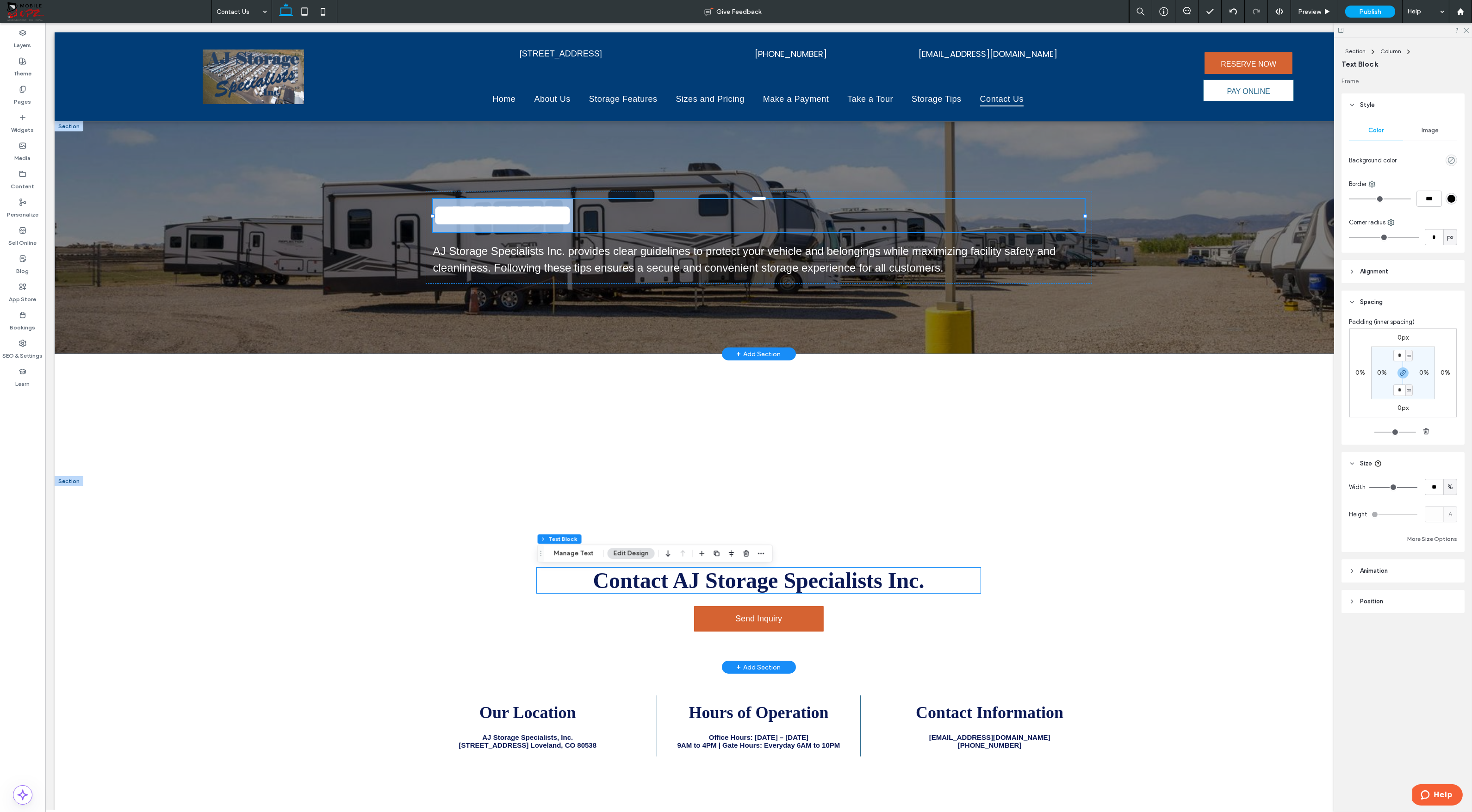
click at [726, 583] on div "Contact AJ Storage Specialists Inc." at bounding box center [758, 581] width 443 height 26
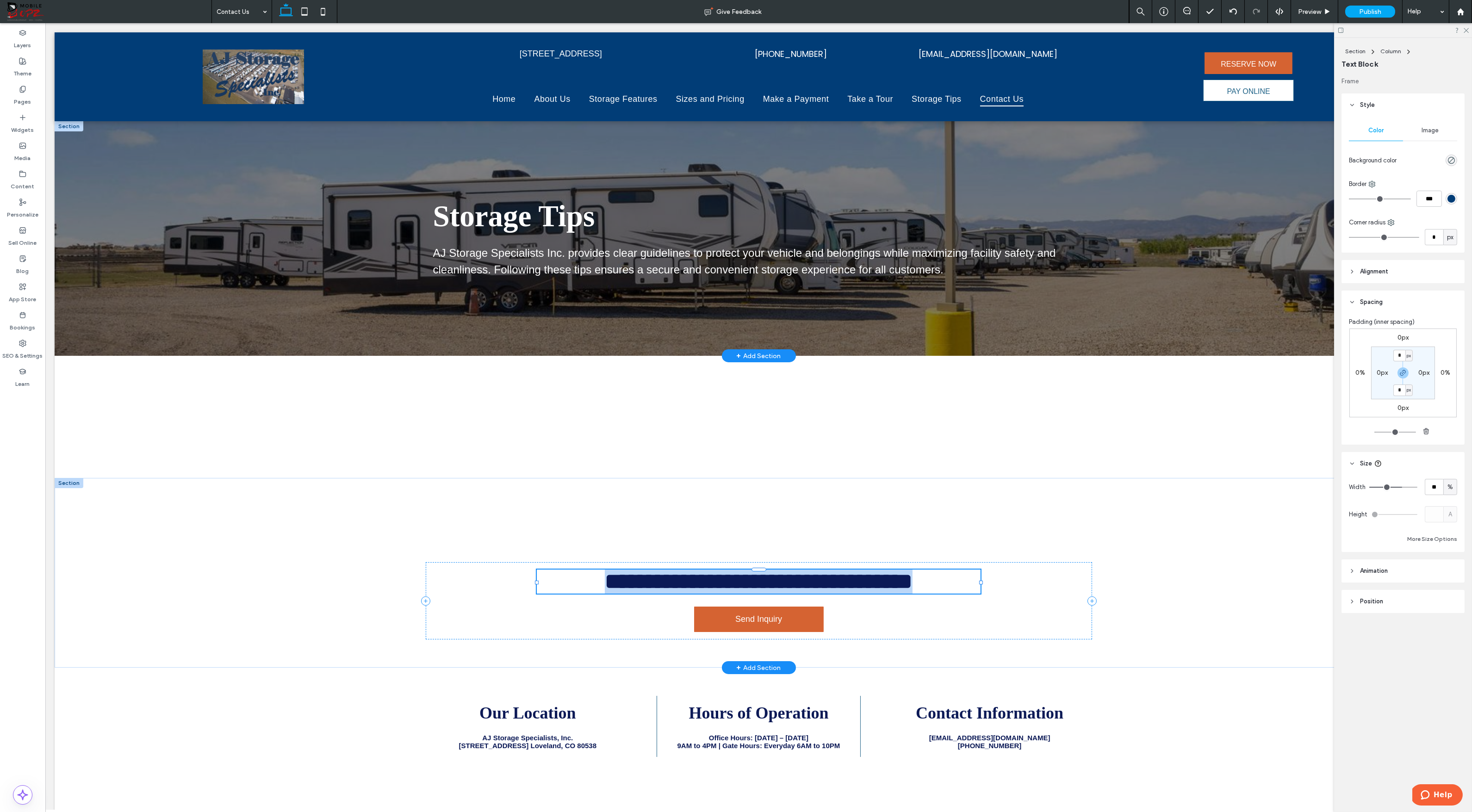
click at [726, 583] on span "**********" at bounding box center [758, 581] width 308 height 22
type input "*******"
type input "**"
copy span "**********"
click at [595, 223] on span "Storage Tips" at bounding box center [514, 216] width 162 height 33
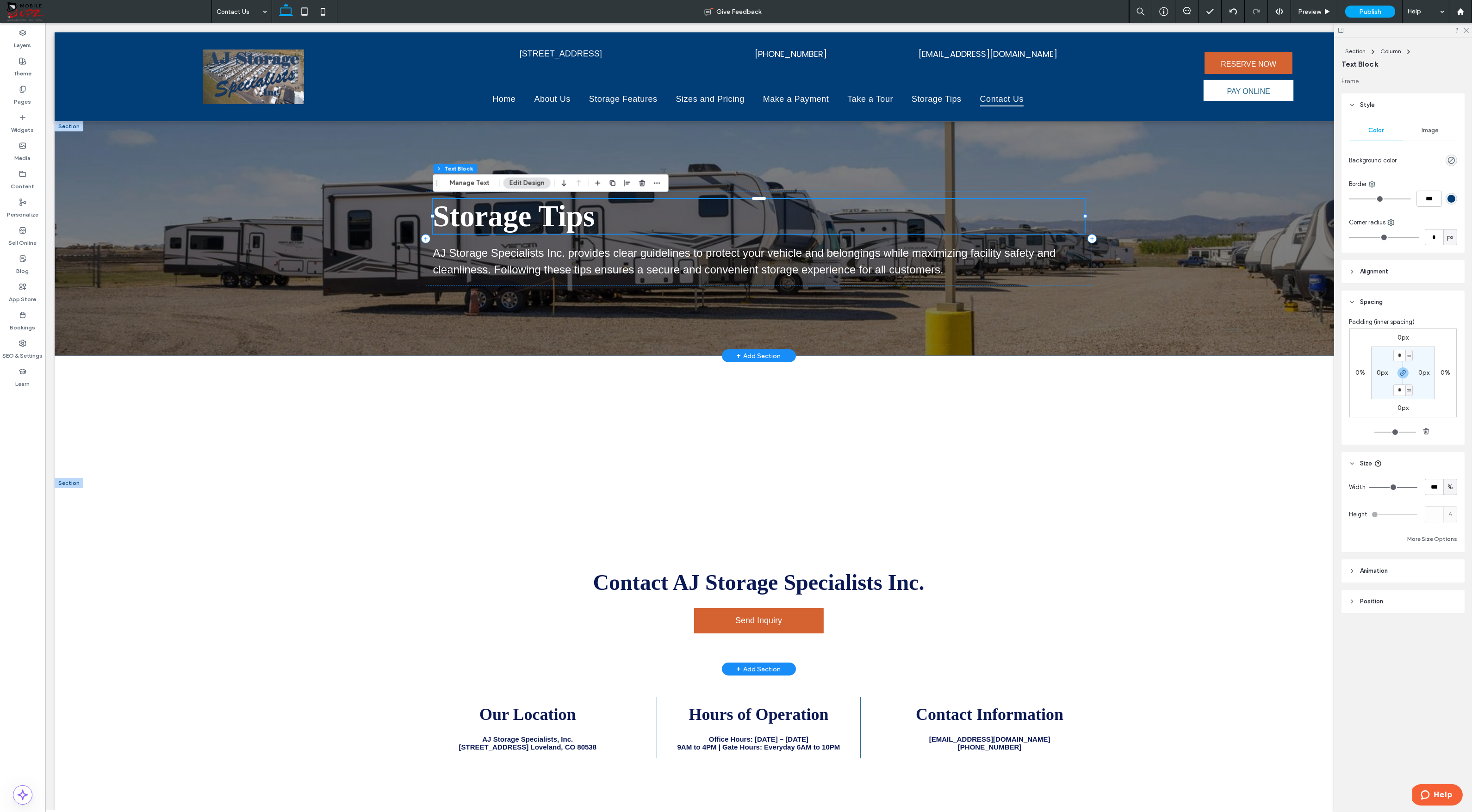
click at [577, 225] on span "Storage Tips" at bounding box center [514, 216] width 162 height 33
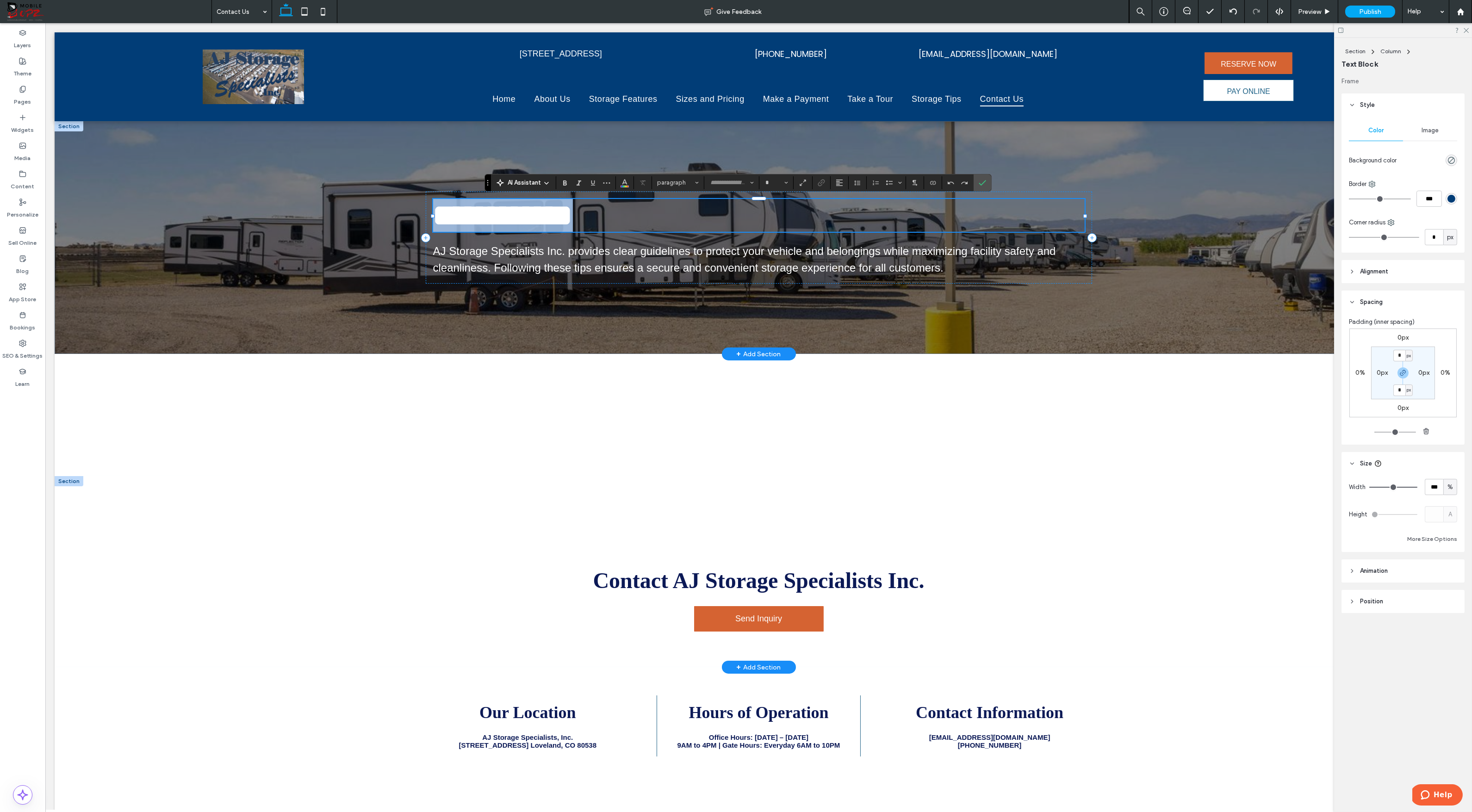
type input "*******"
type input "**"
type input "*****"
type input "**"
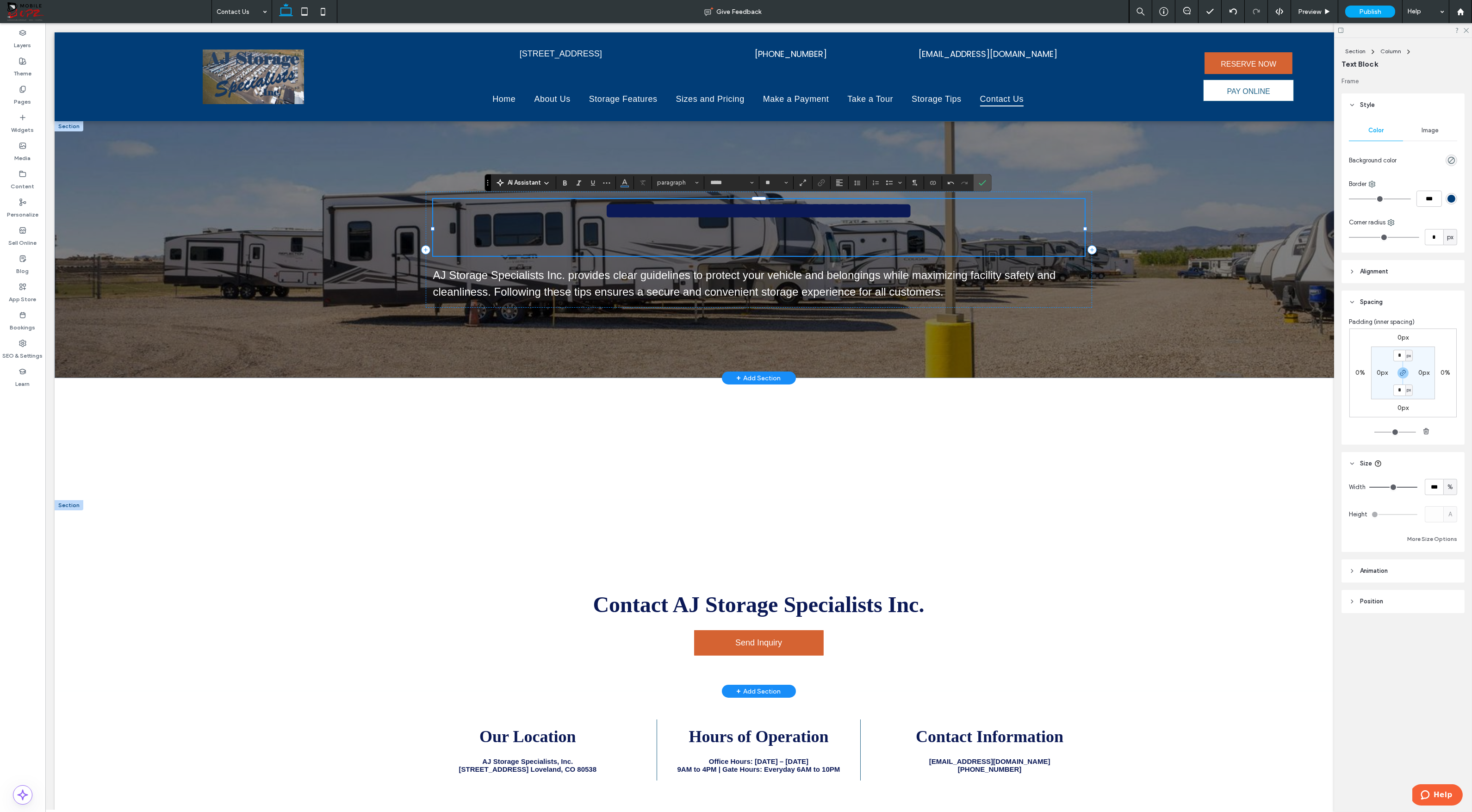
type input "*******"
click at [670, 184] on span "Heading 2" at bounding box center [675, 182] width 36 height 7
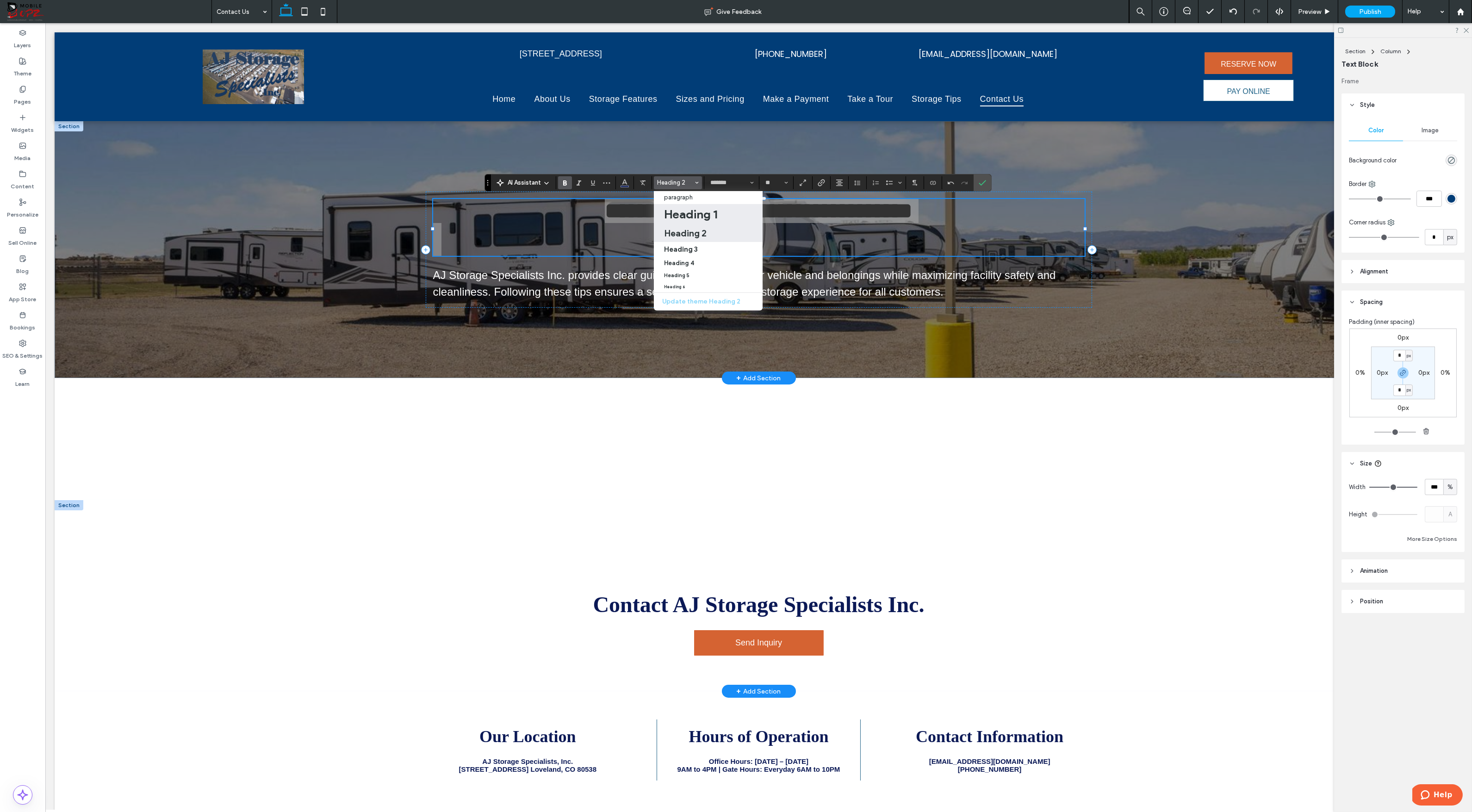
click at [685, 217] on h1 "Heading 1" at bounding box center [690, 214] width 53 height 15
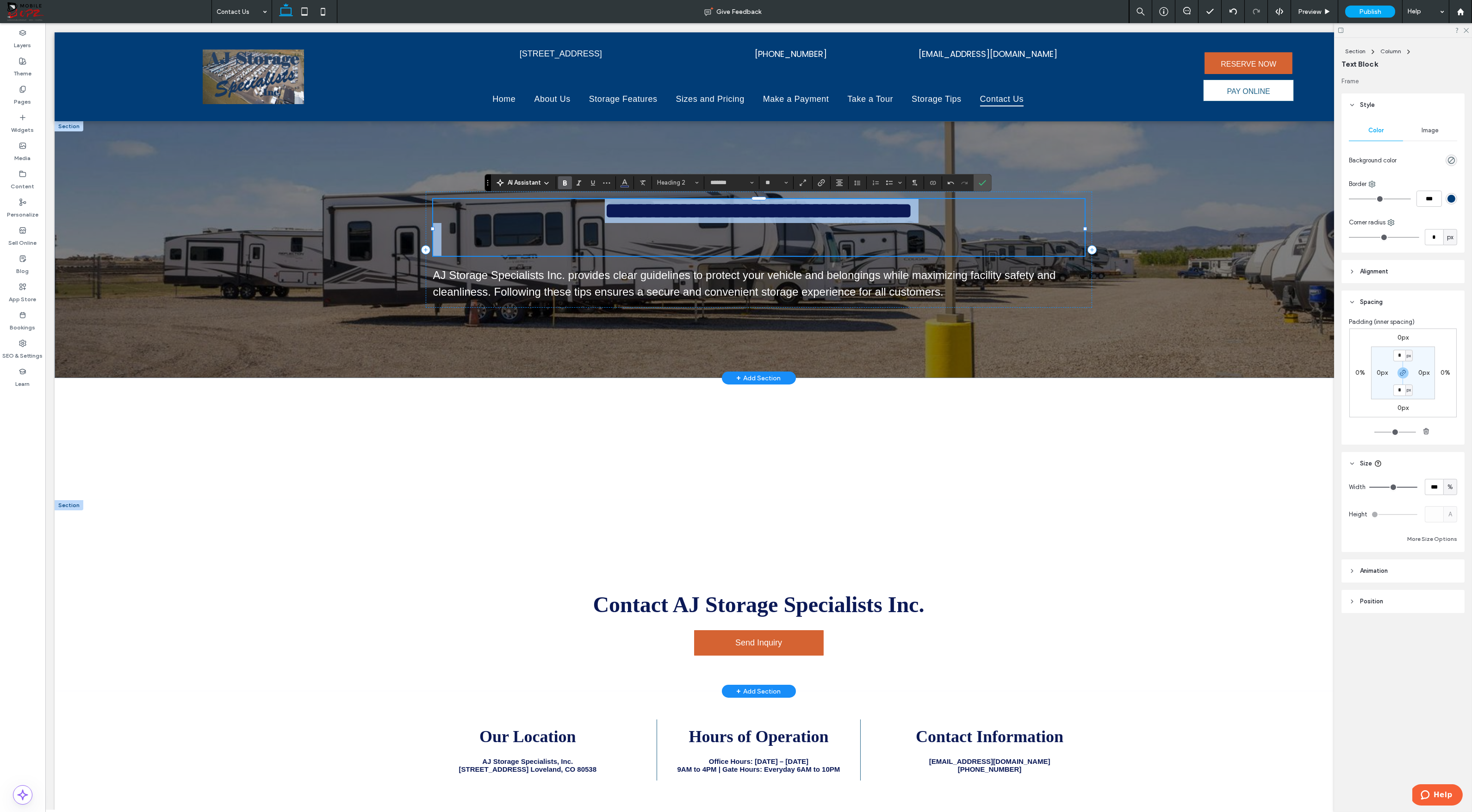
type input "**"
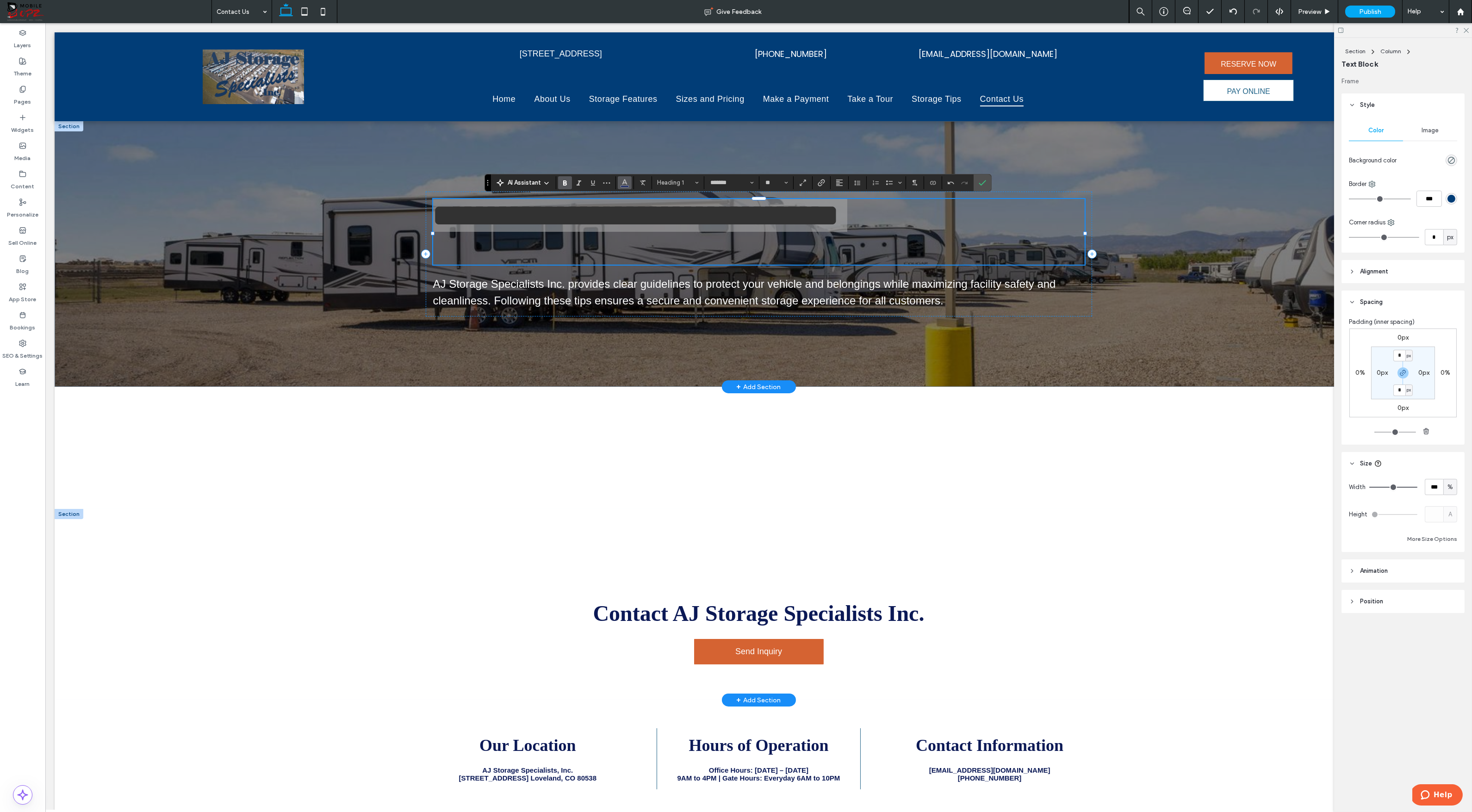
click at [620, 183] on button "Color" at bounding box center [625, 183] width 14 height 13
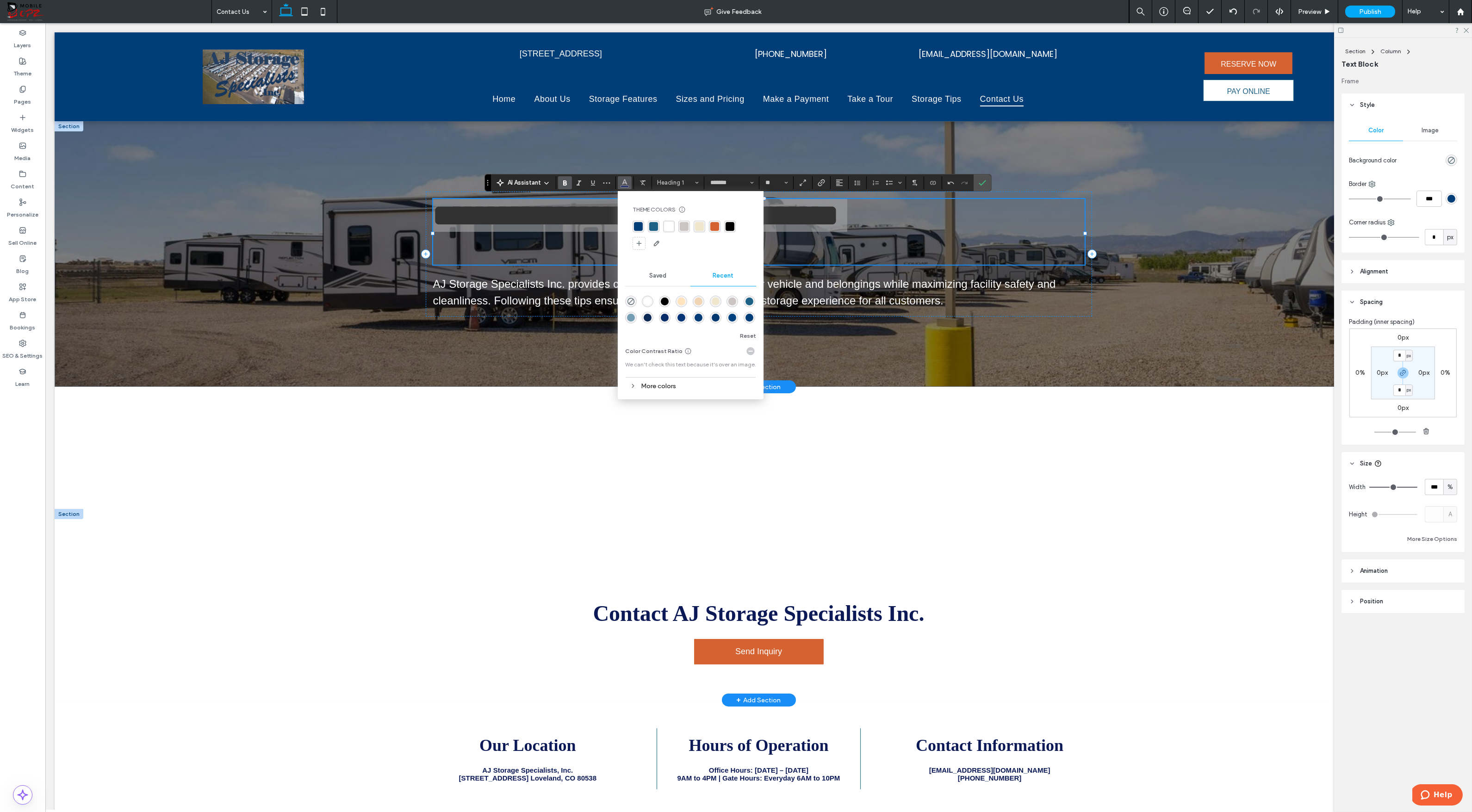
click at [667, 225] on div "rgba(255, 255, 255, 1)" at bounding box center [669, 226] width 9 height 9
click at [582, 249] on h1 "﻿" at bounding box center [759, 248] width 651 height 33
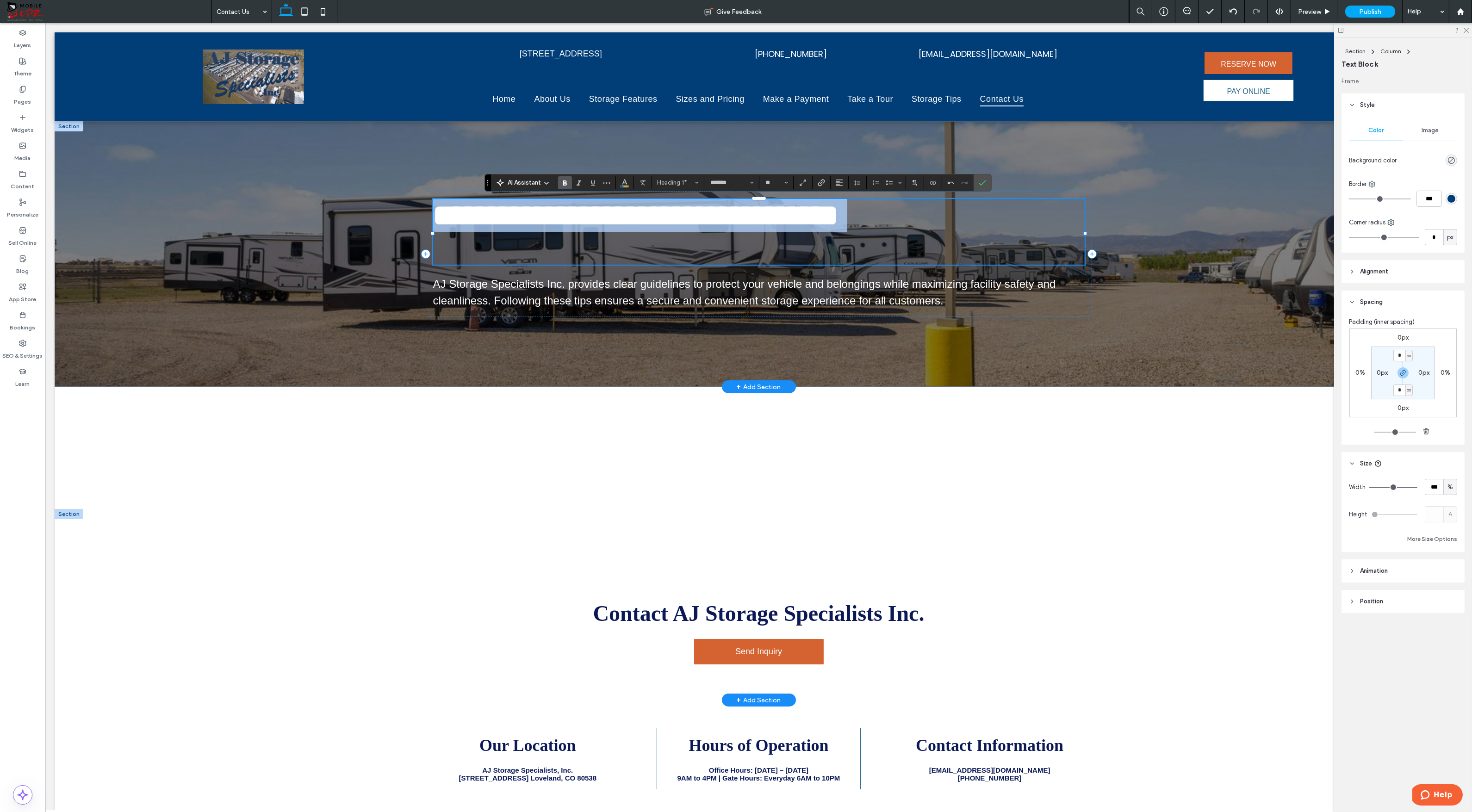
click at [581, 250] on h1 "﻿" at bounding box center [759, 248] width 651 height 33
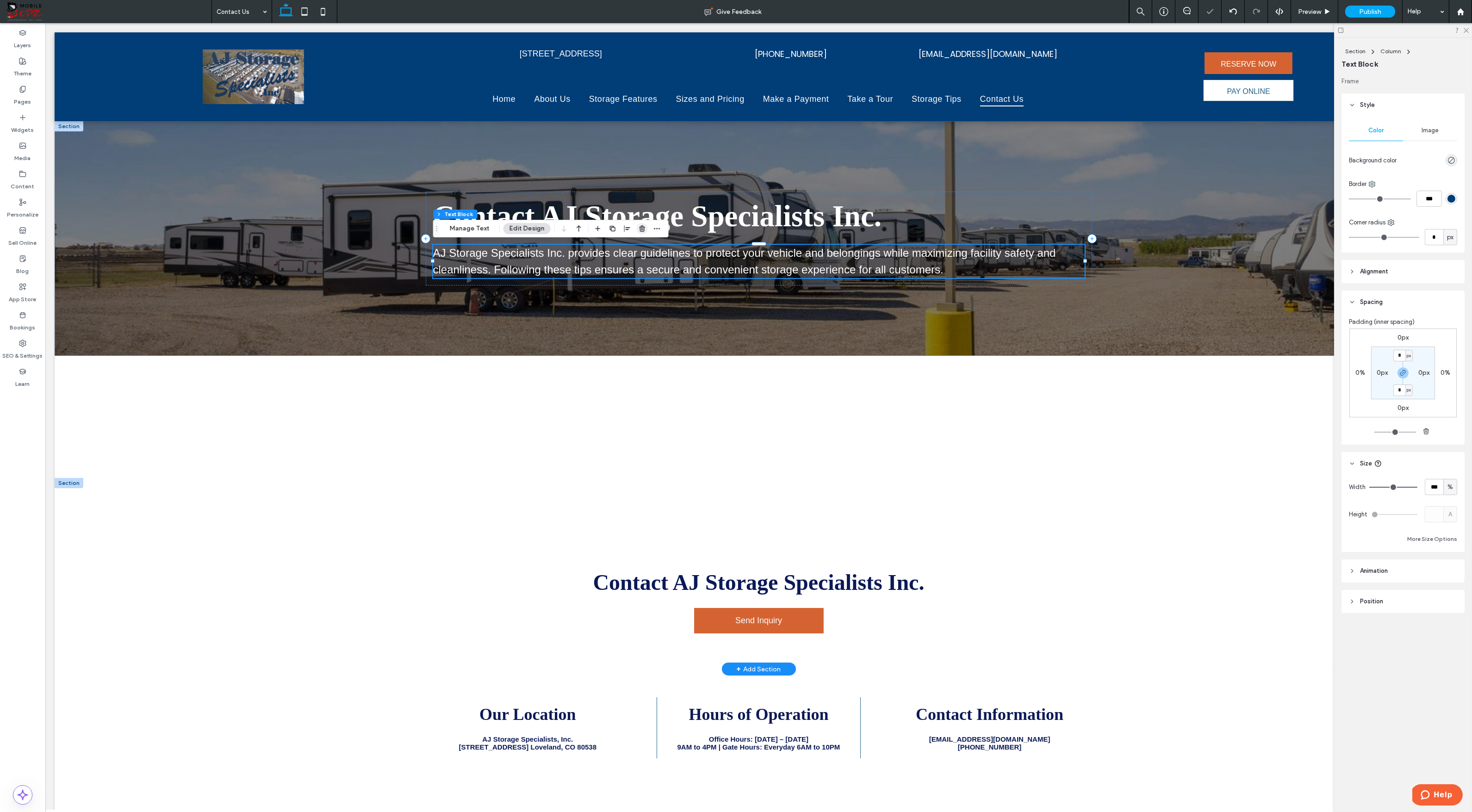
click at [639, 227] on use "button" at bounding box center [642, 228] width 6 height 6
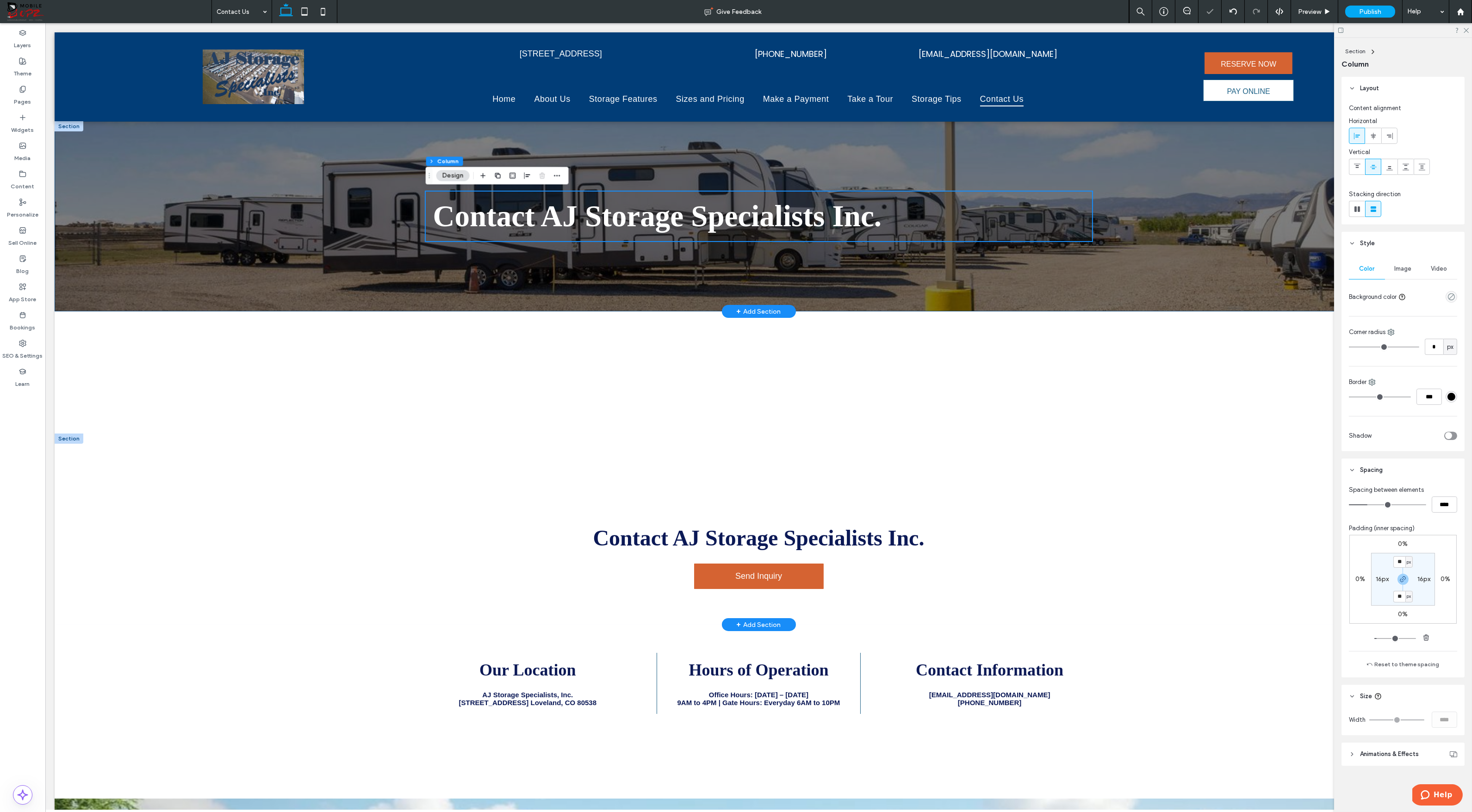
click at [337, 254] on div "Contact AJ Storage Specialists Inc. ﻿" at bounding box center [759, 216] width 1408 height 190
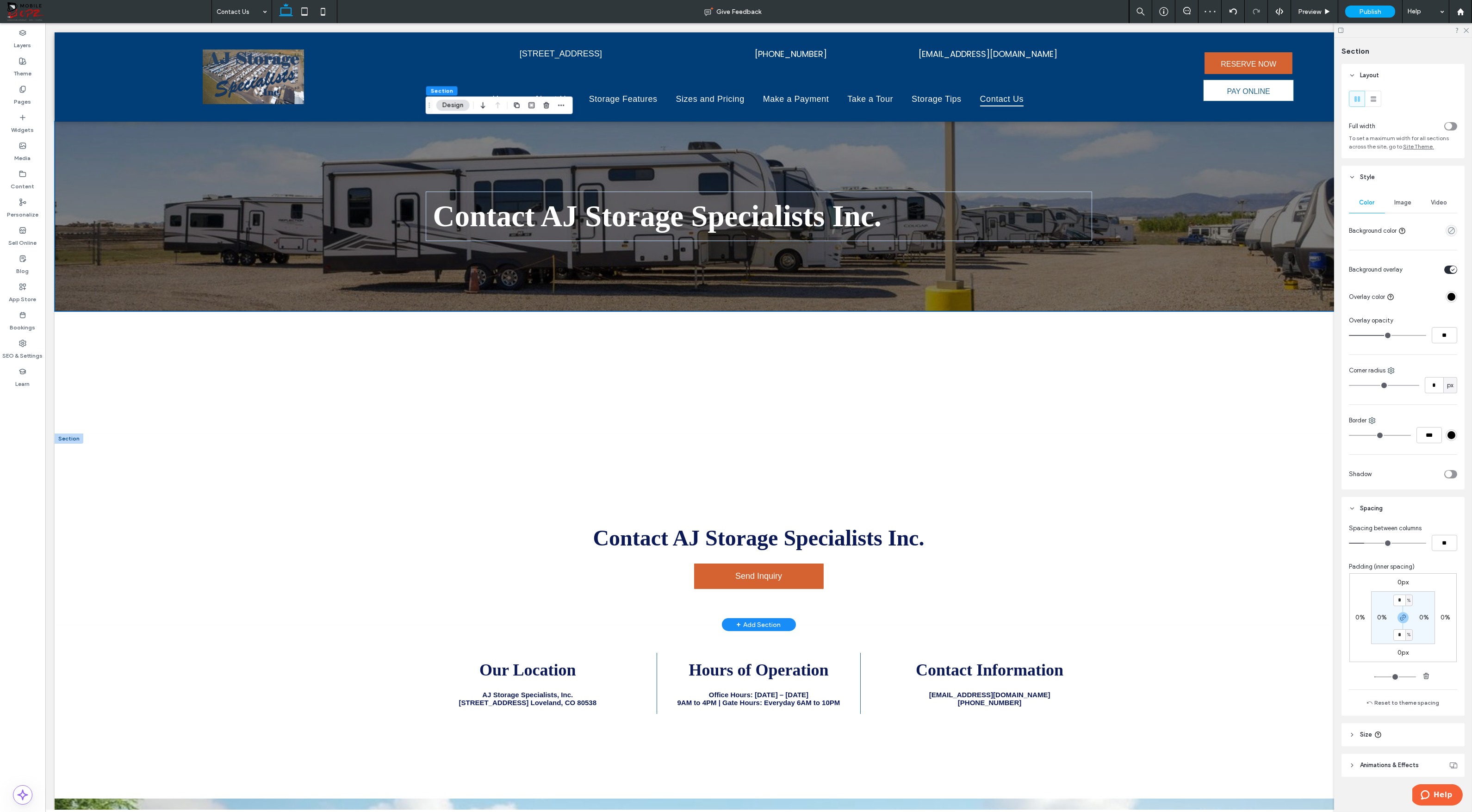
click at [1406, 199] on div "Image" at bounding box center [1403, 203] width 36 height 21
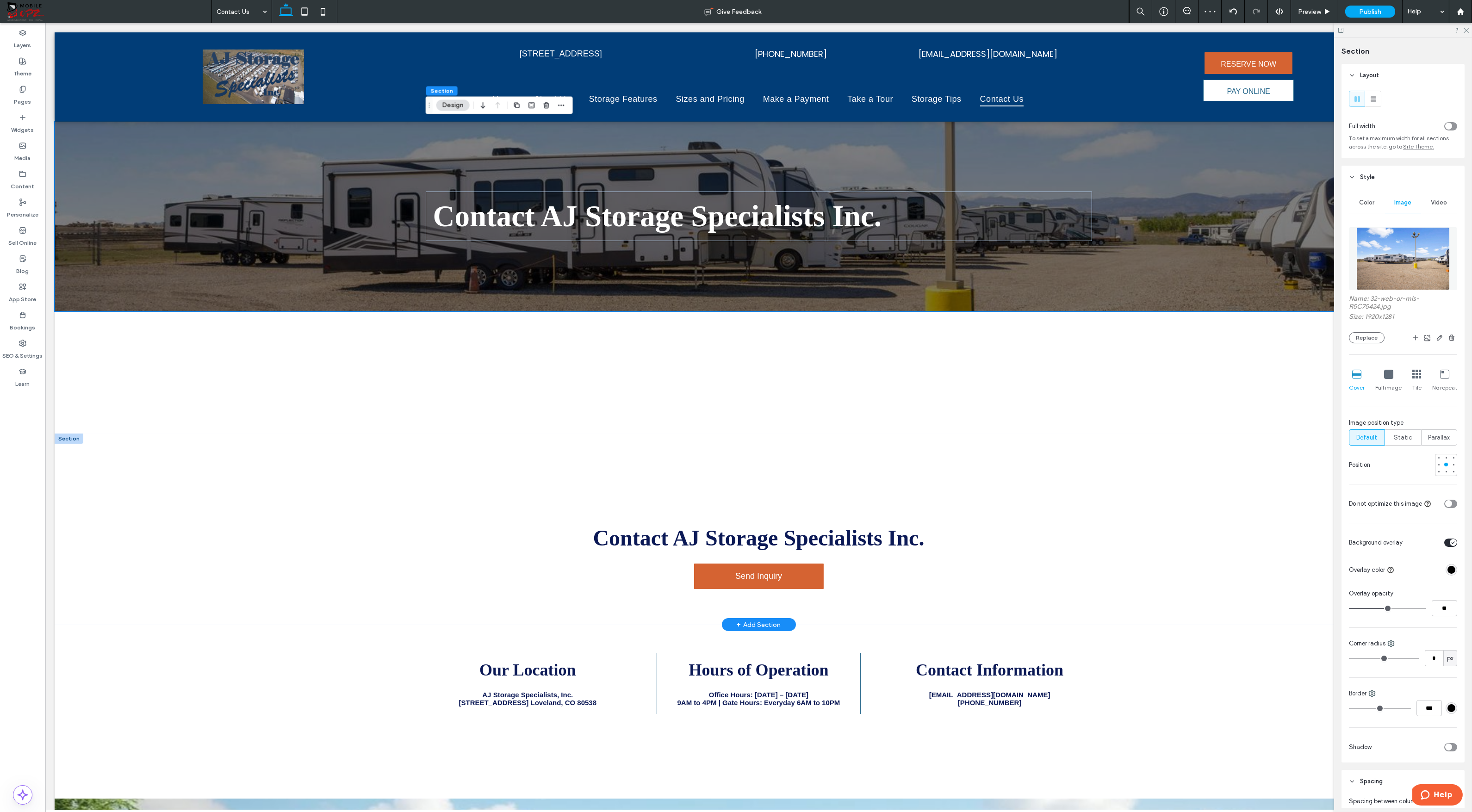
click at [1418, 280] on img at bounding box center [1403, 259] width 94 height 63
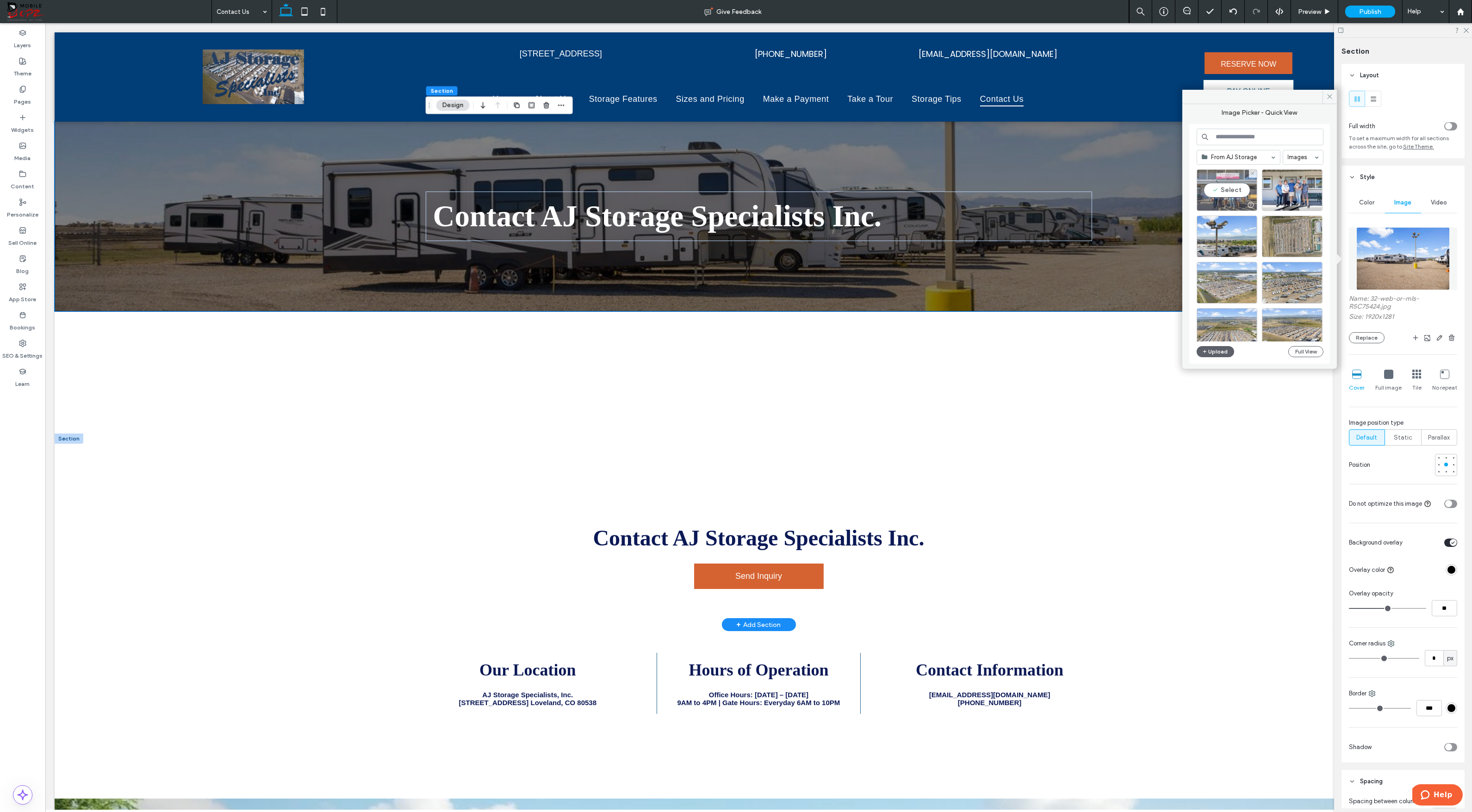
click at [1233, 190] on div "Select" at bounding box center [1227, 190] width 61 height 42
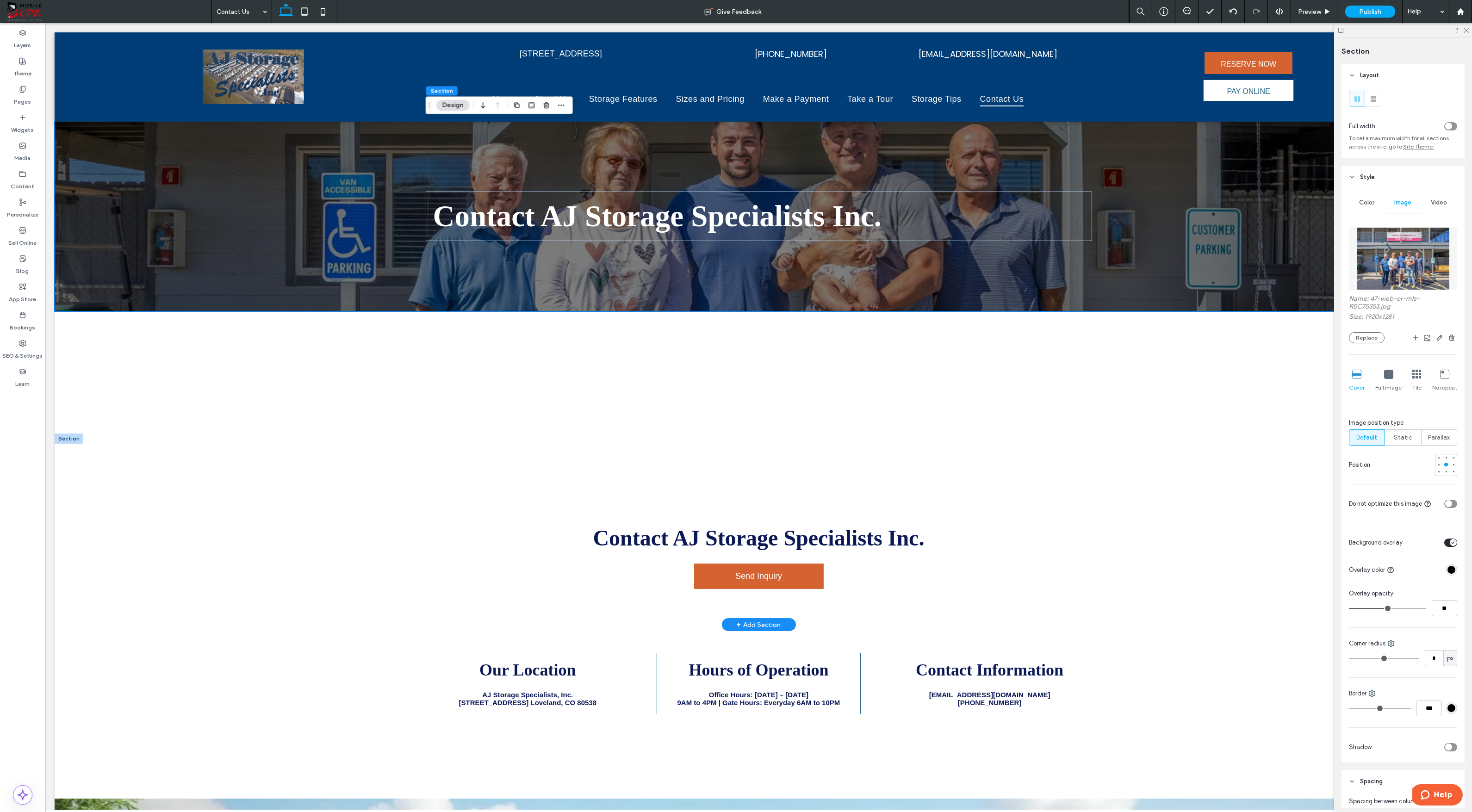
click at [1402, 247] on img at bounding box center [1403, 259] width 94 height 63
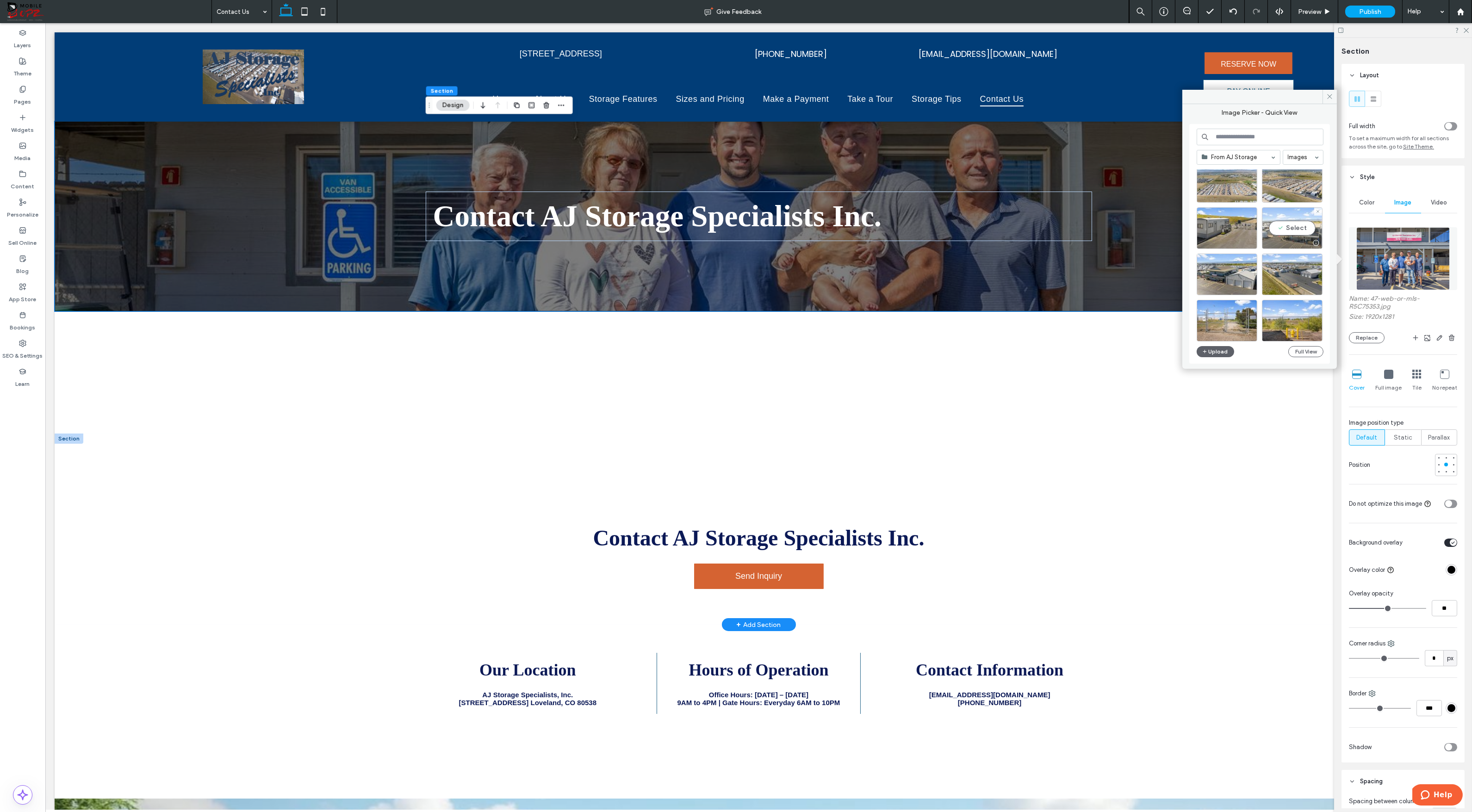
scroll to position [149, 0]
click at [1295, 233] on div "Select" at bounding box center [1263, 255] width 134 height 172
click at [1295, 233] on div "Select" at bounding box center [1292, 226] width 61 height 42
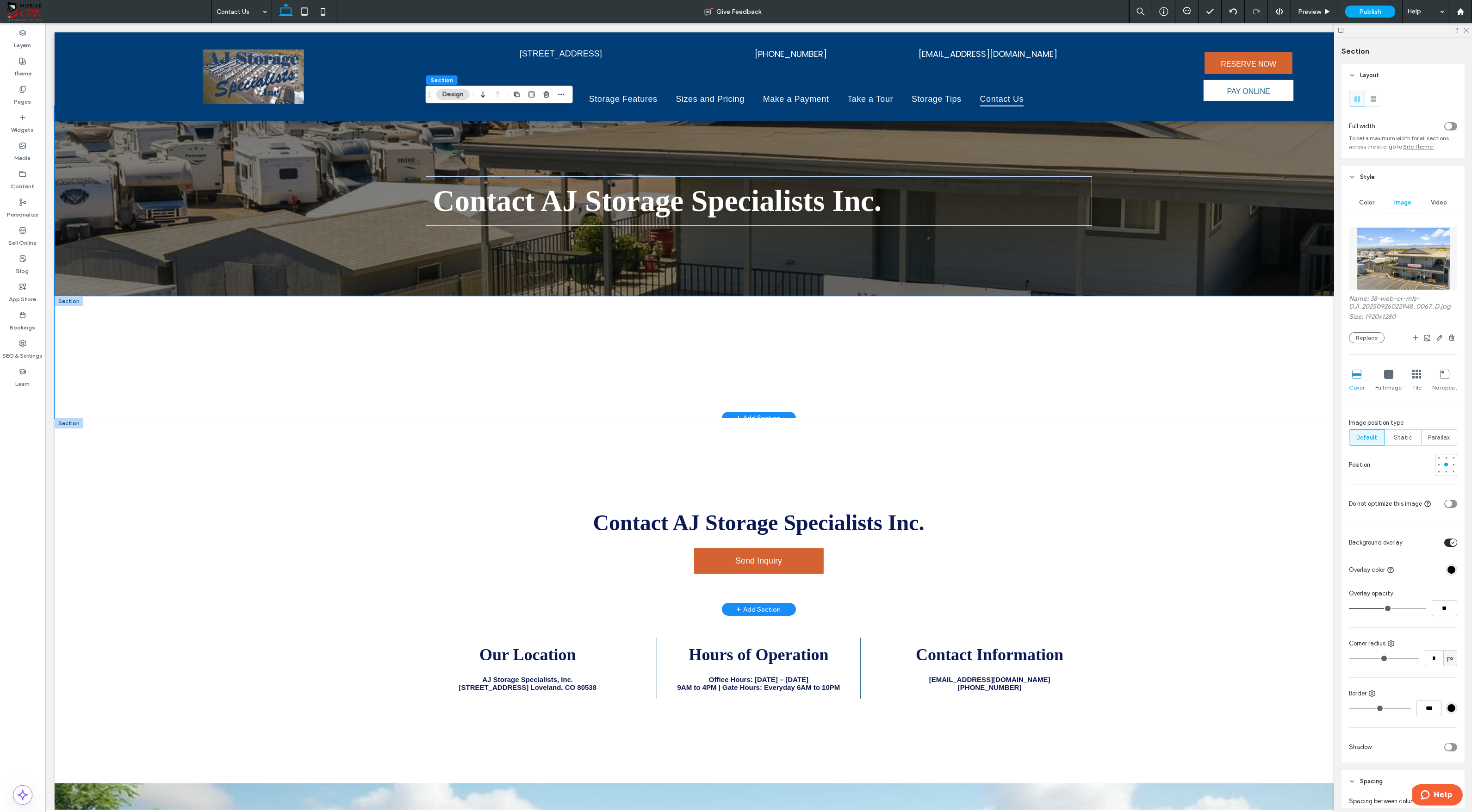
scroll to position [20, 0]
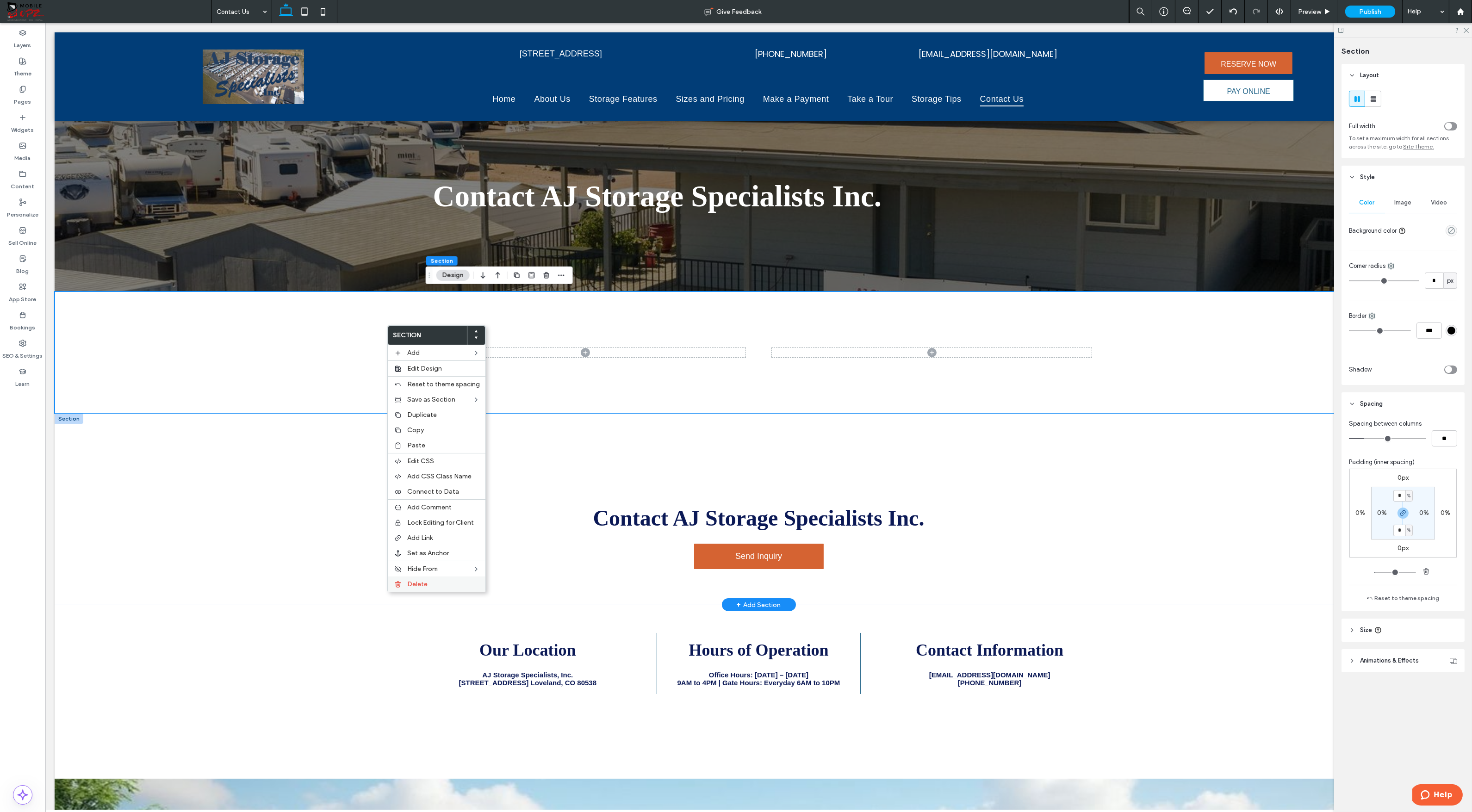
click at [410, 585] on span "Delete" at bounding box center [418, 584] width 21 height 8
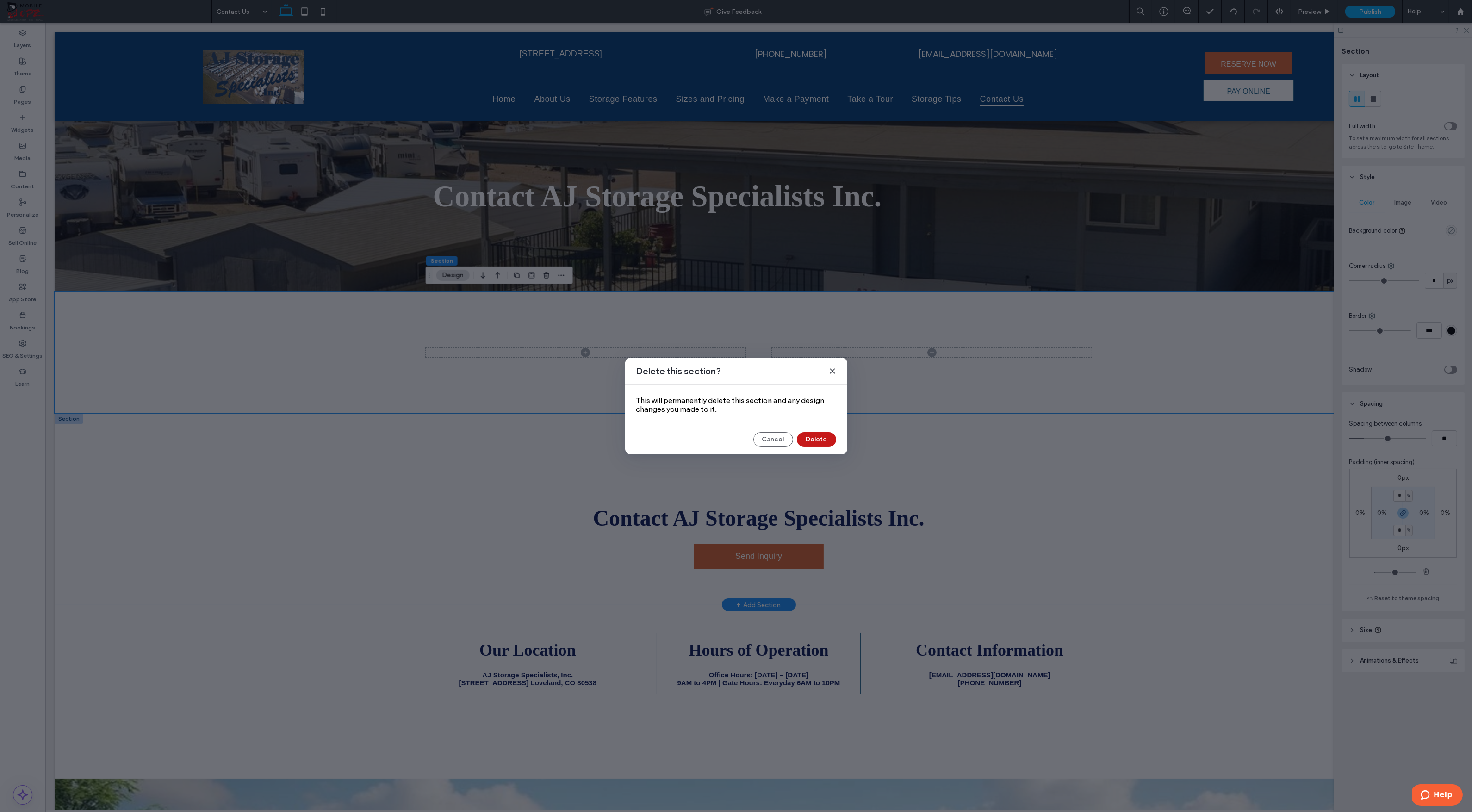
click at [821, 439] on button "Delete" at bounding box center [816, 439] width 39 height 15
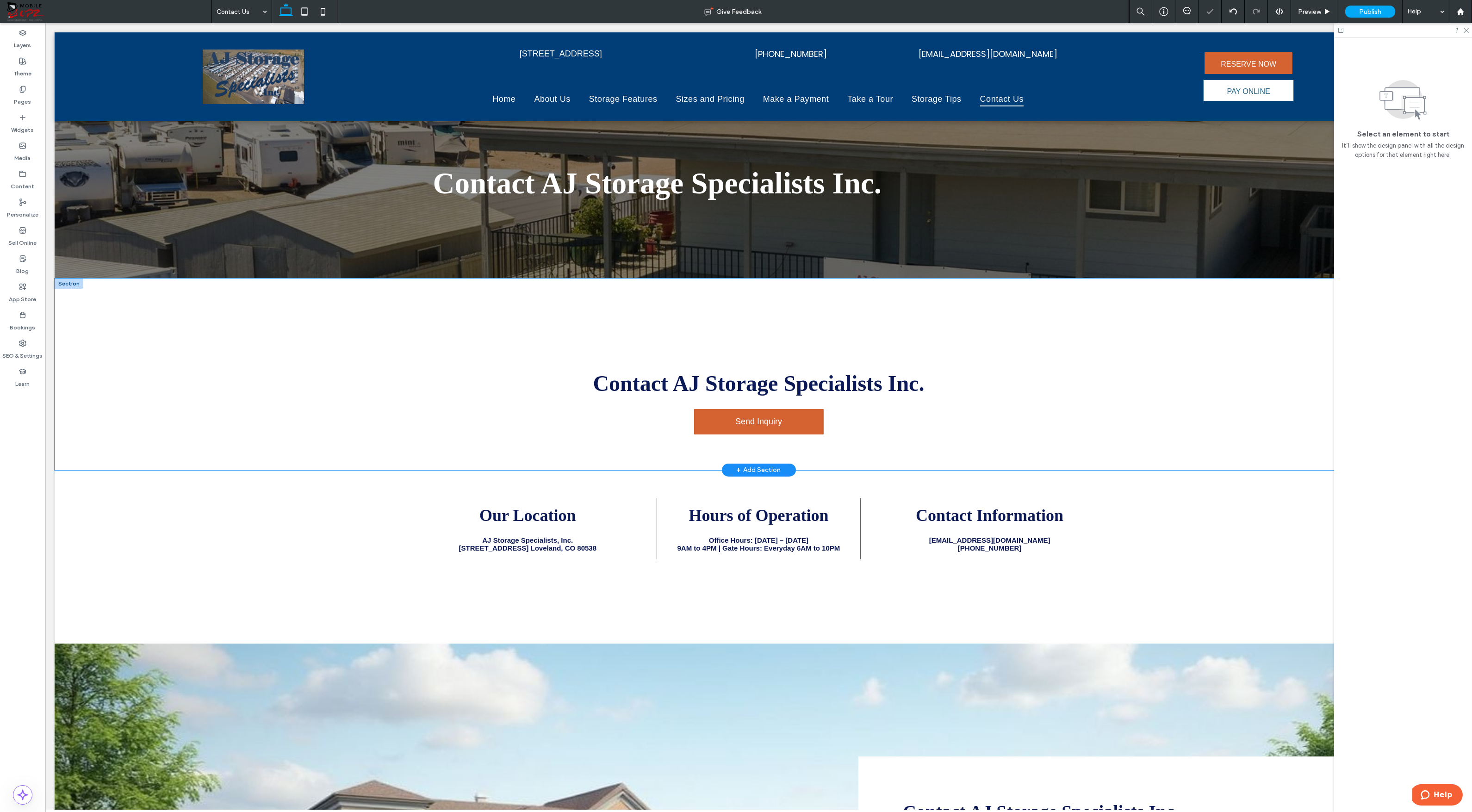
scroll to position [31, 0]
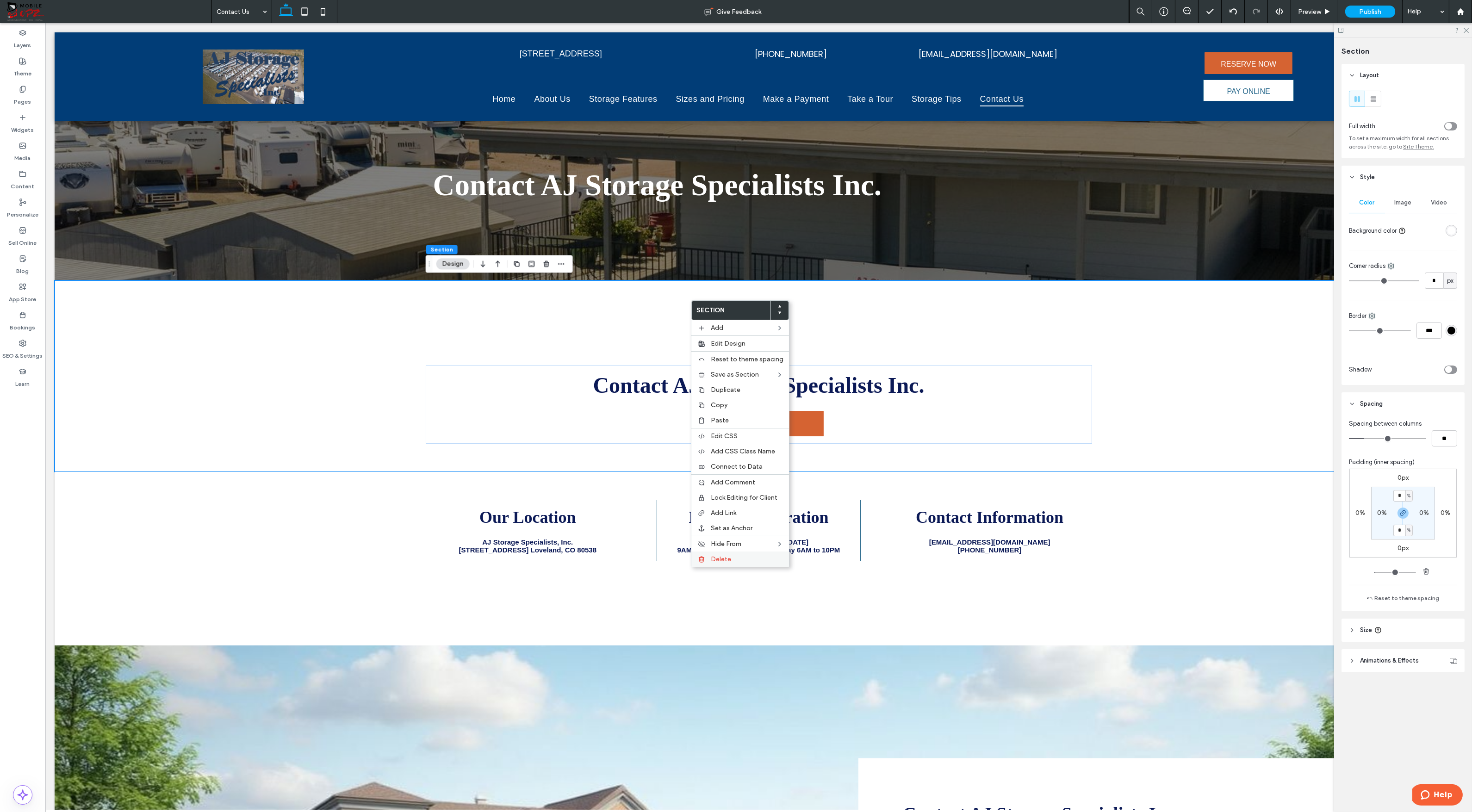
click at [712, 556] on span "Delete" at bounding box center [721, 559] width 21 height 8
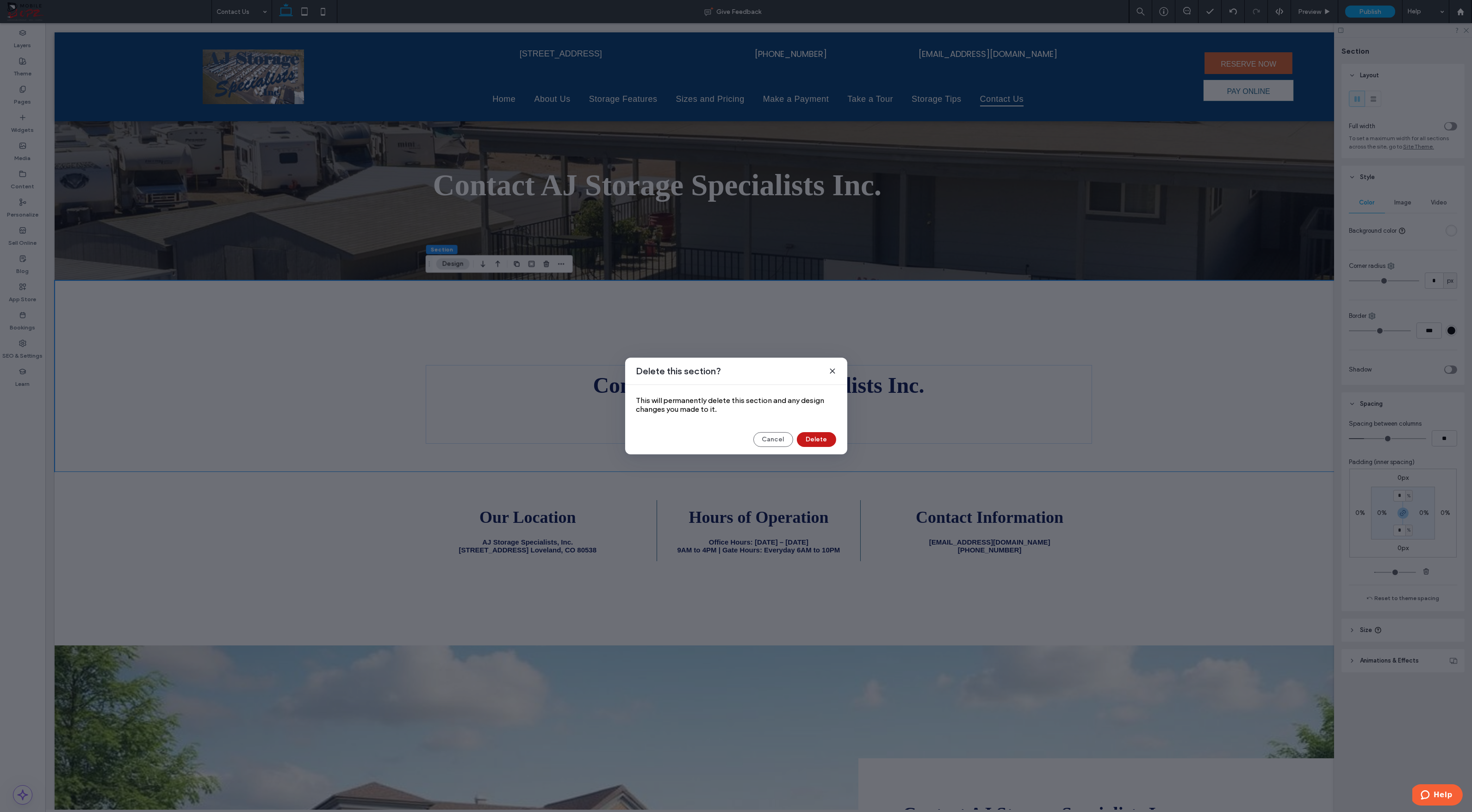
click at [807, 435] on button "Delete" at bounding box center [816, 439] width 39 height 15
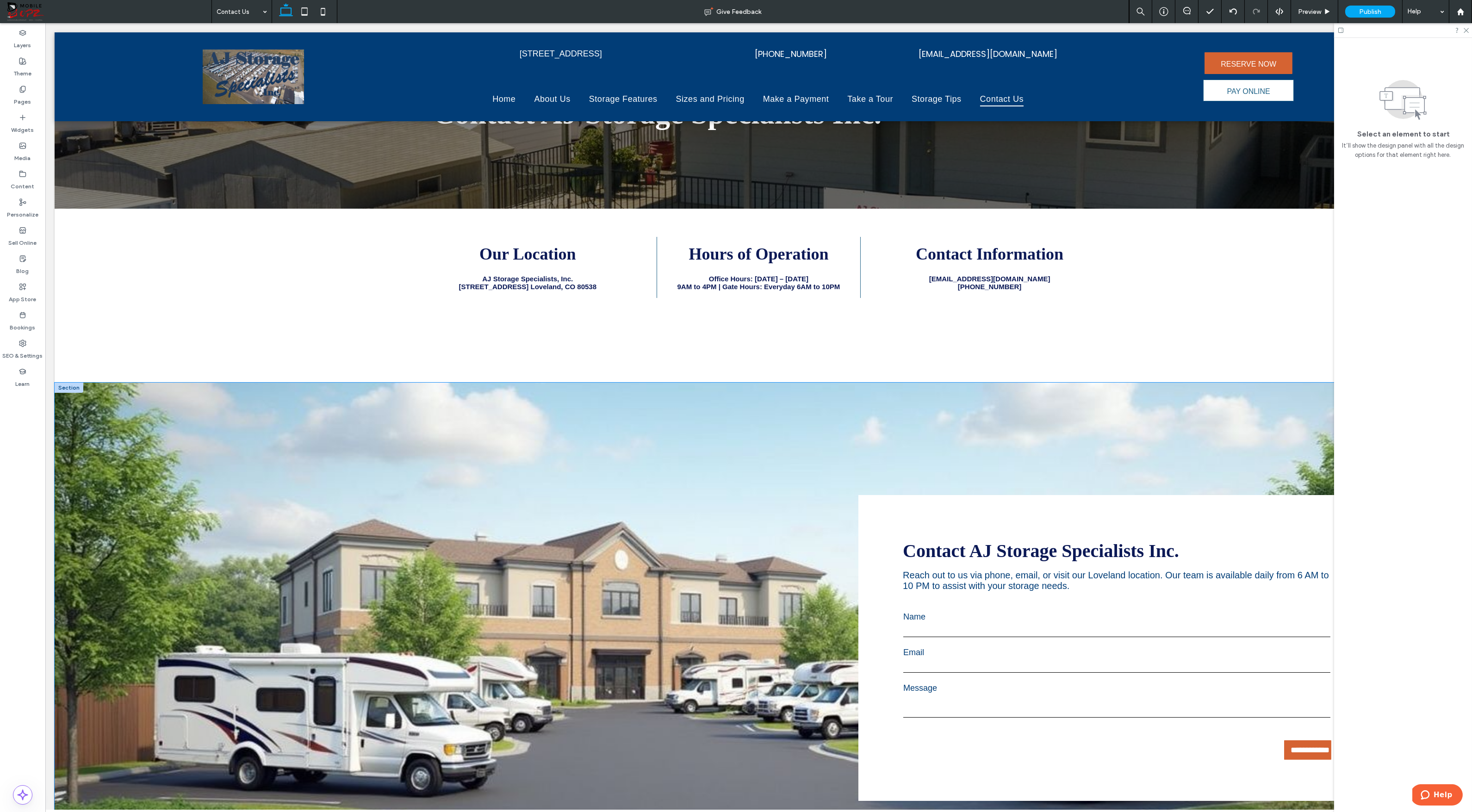
scroll to position [103, 0]
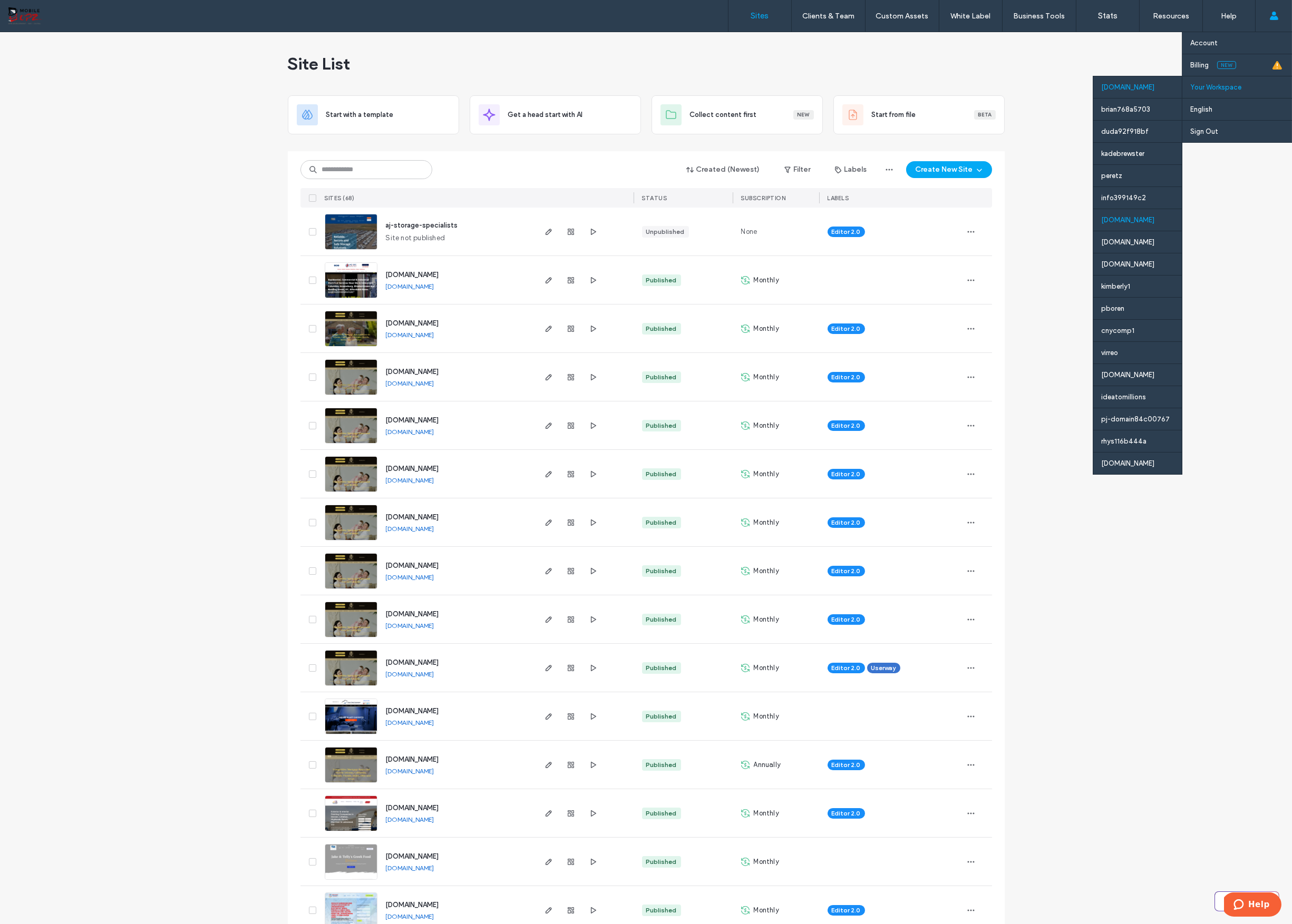
drag, startPoint x: 1127, startPoint y: 244, endPoint x: 1127, endPoint y: 222, distance: 22.0
click at [1127, 222] on div "[DOMAIN_NAME] brian768a5703 duda92f918bf kadebrewster peretz info399149c2 [DOMA…" at bounding box center [1138, 275] width 90 height 399
click at [1127, 222] on div "[DOMAIN_NAME]" at bounding box center [1138, 220] width 89 height 22
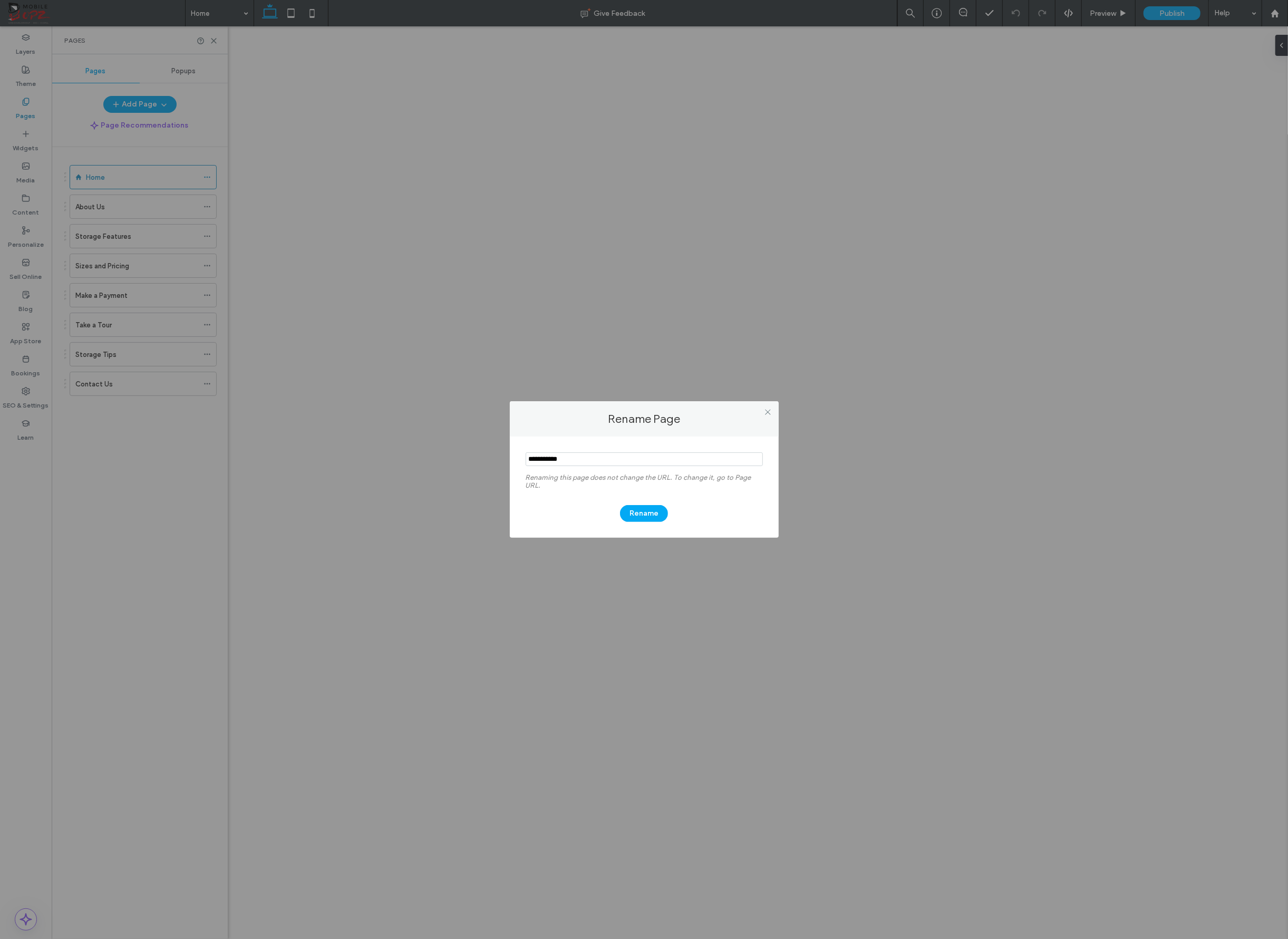
click at [559, 459] on input "notEmpty" at bounding box center [644, 459] width 237 height 14
click at [560, 458] on input "notEmpty" at bounding box center [644, 459] width 237 height 14
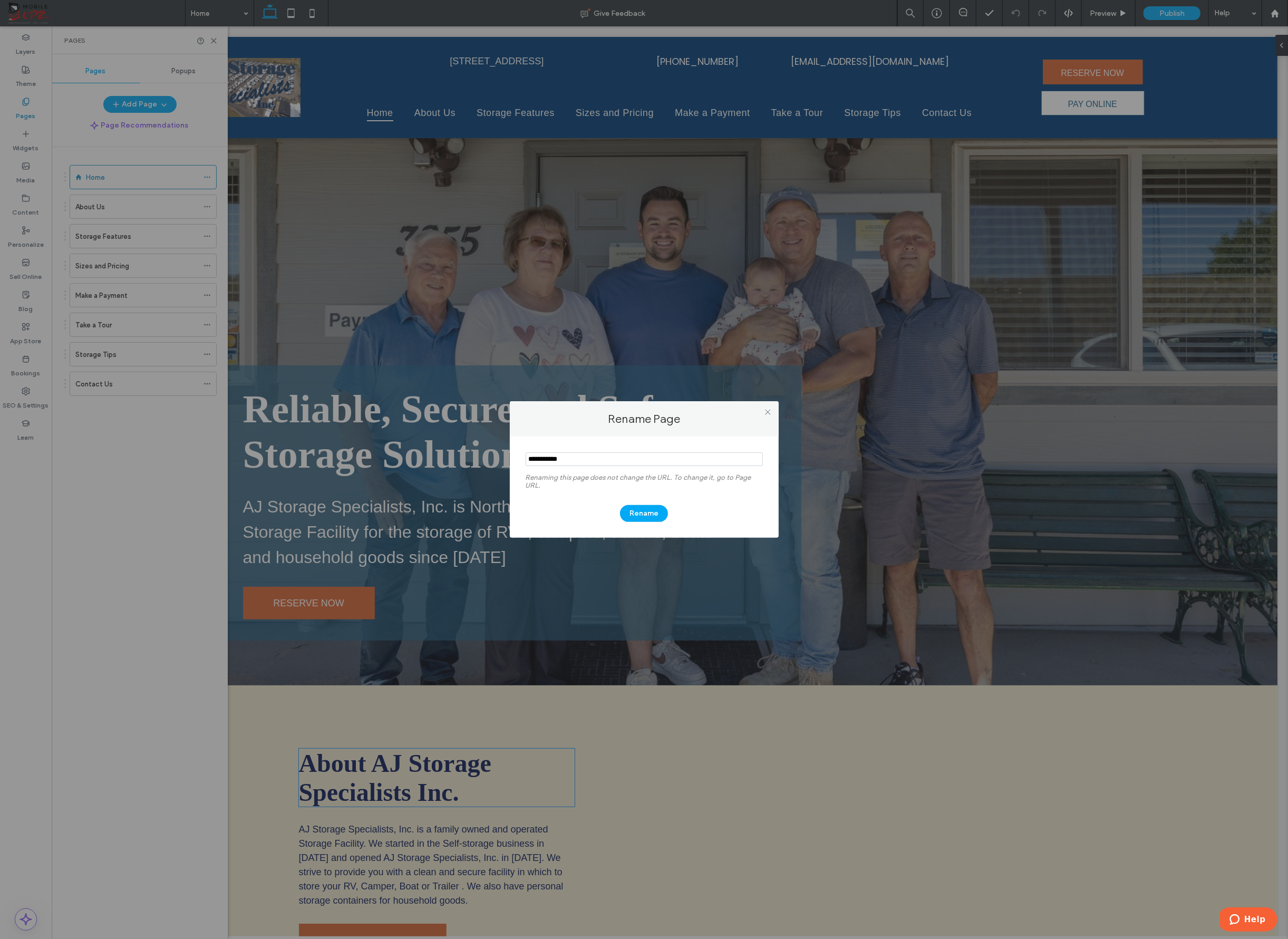
click at [560, 458] on input "notEmpty" at bounding box center [644, 459] width 237 height 14
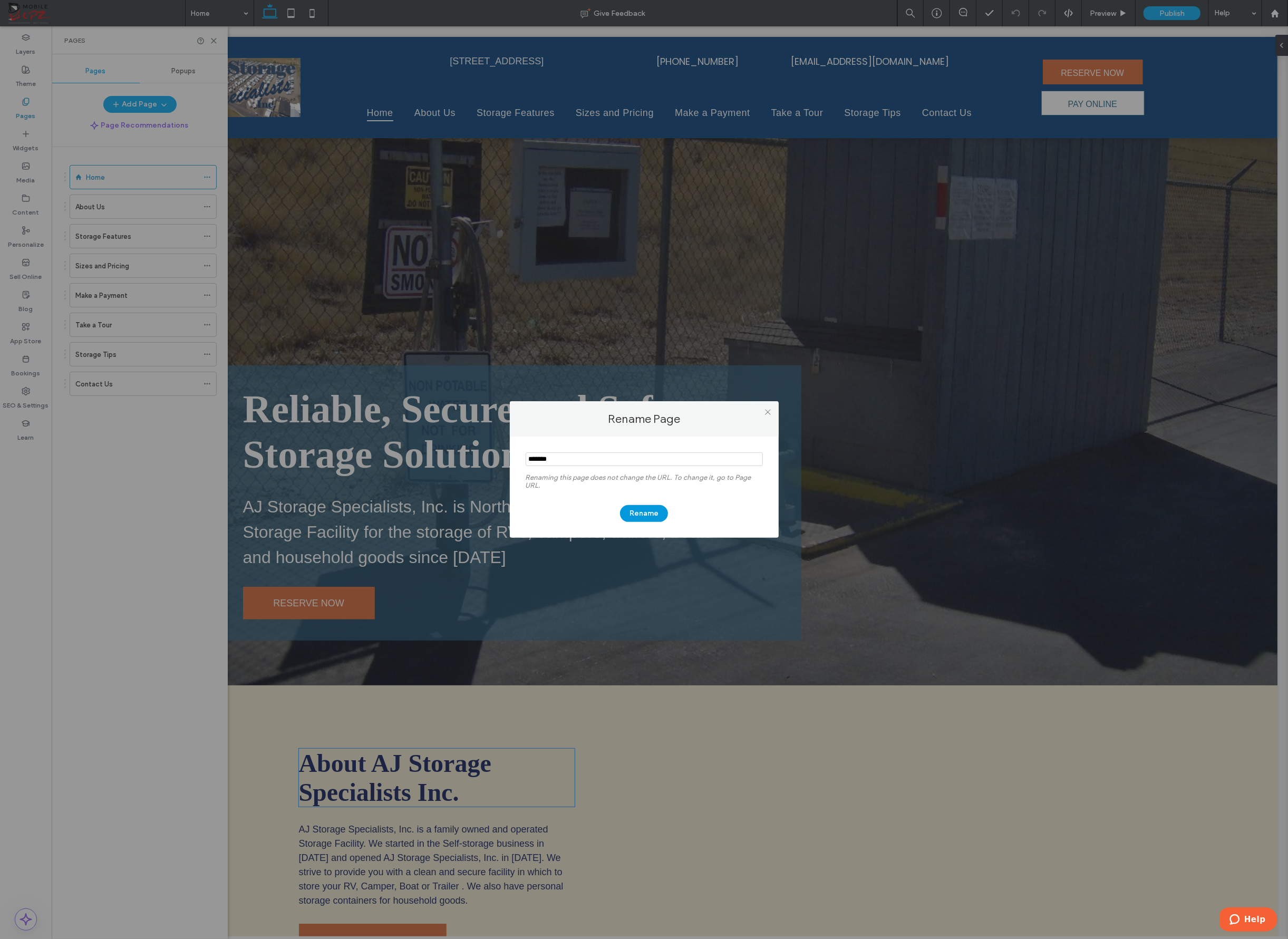
type input "*******"
click at [650, 514] on button "Rename" at bounding box center [644, 514] width 48 height 17
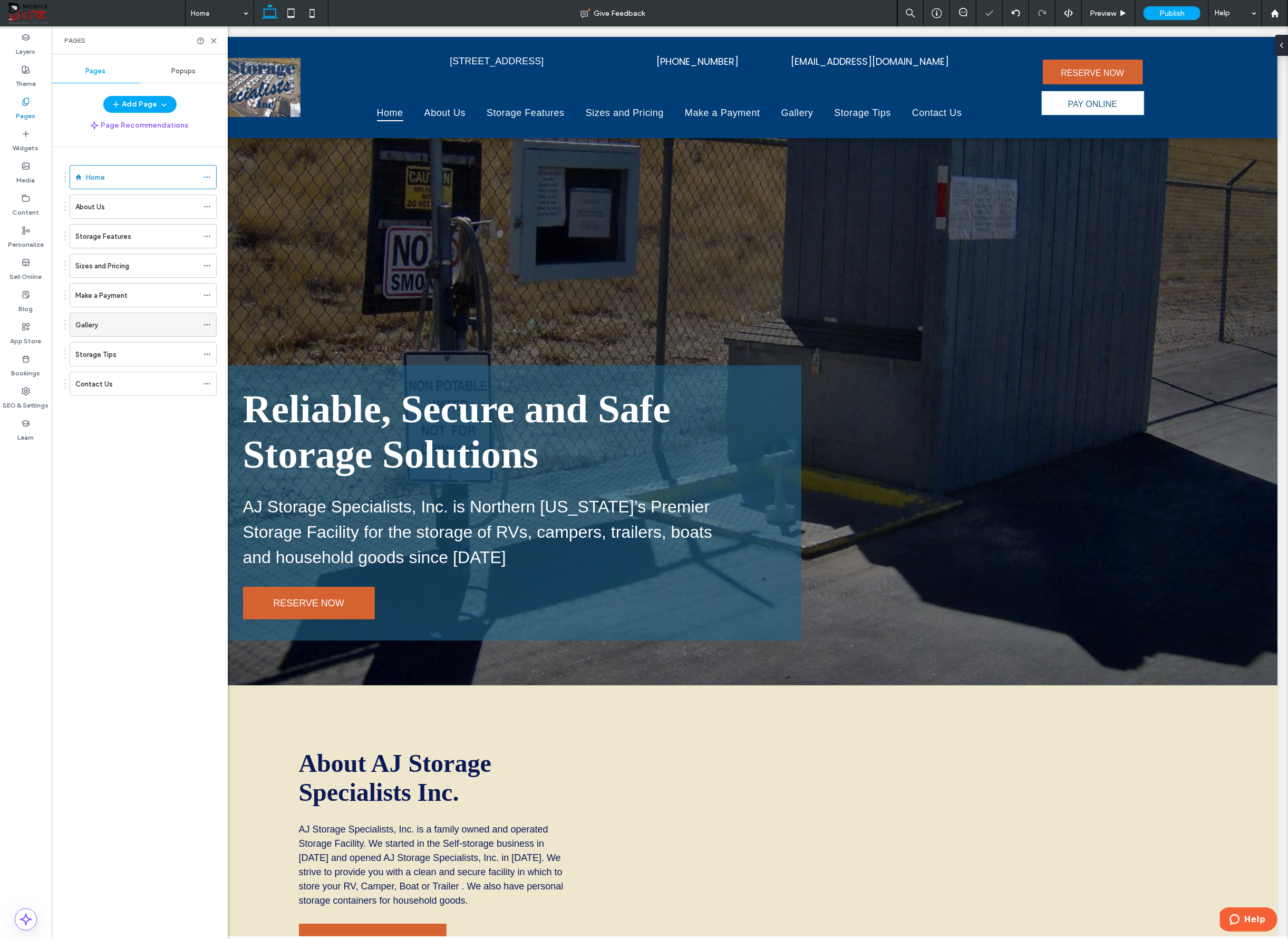
click at [206, 326] on icon at bounding box center [207, 324] width 7 height 7
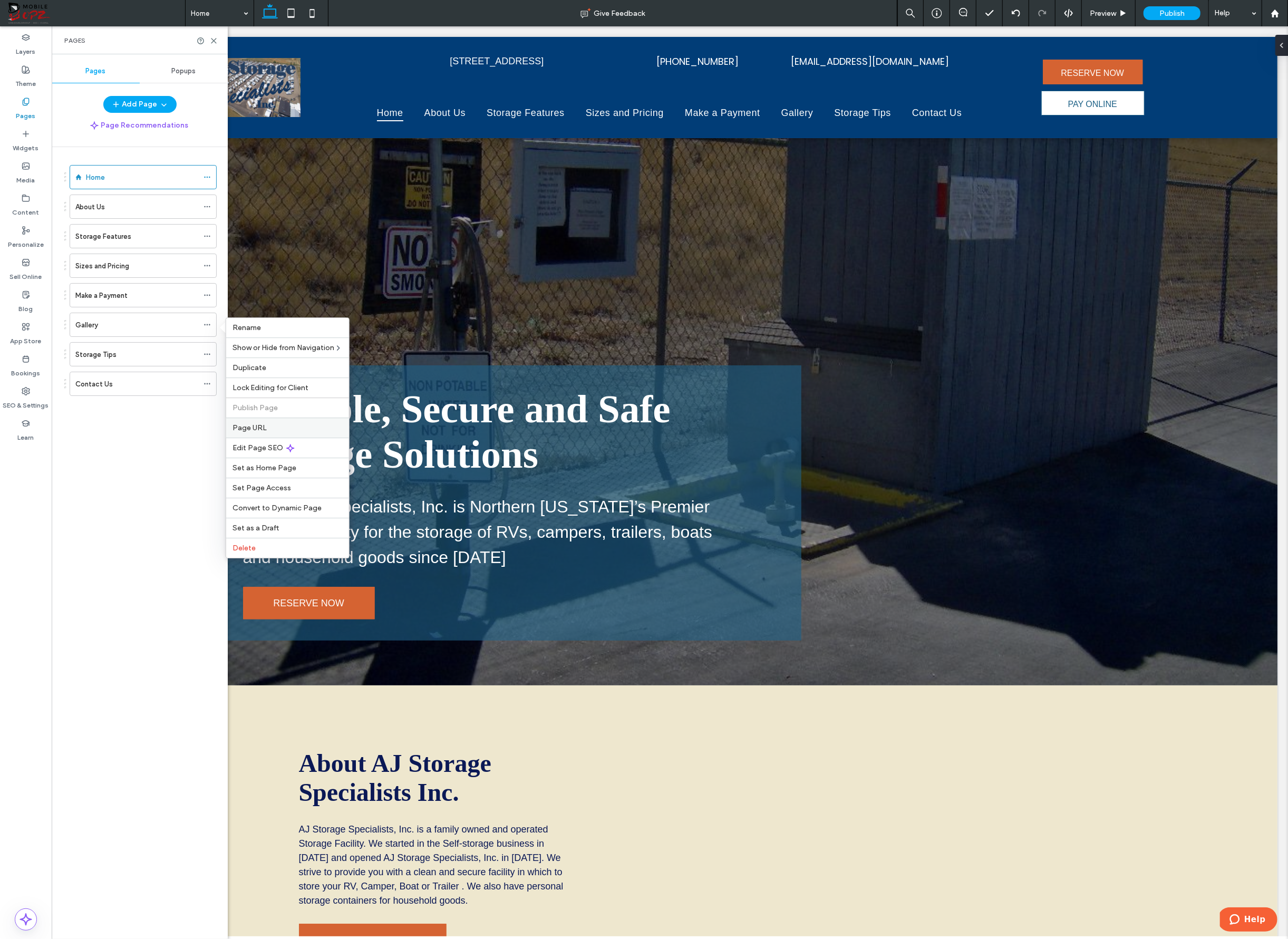
click at [261, 431] on span "Page URL" at bounding box center [249, 428] width 35 height 9
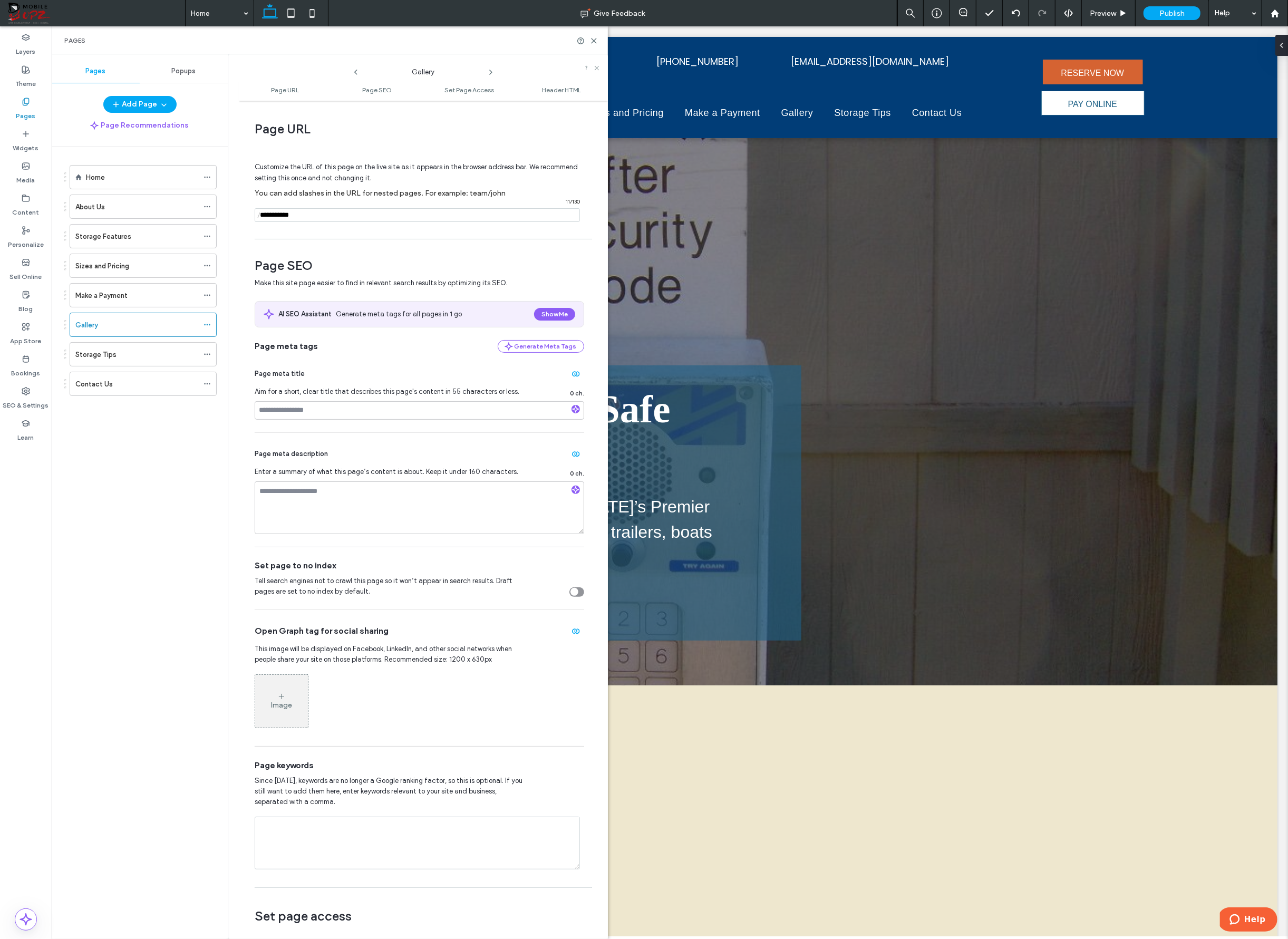
click at [298, 215] on input "notEmpty" at bounding box center [417, 215] width 326 height 14
type input "*******"
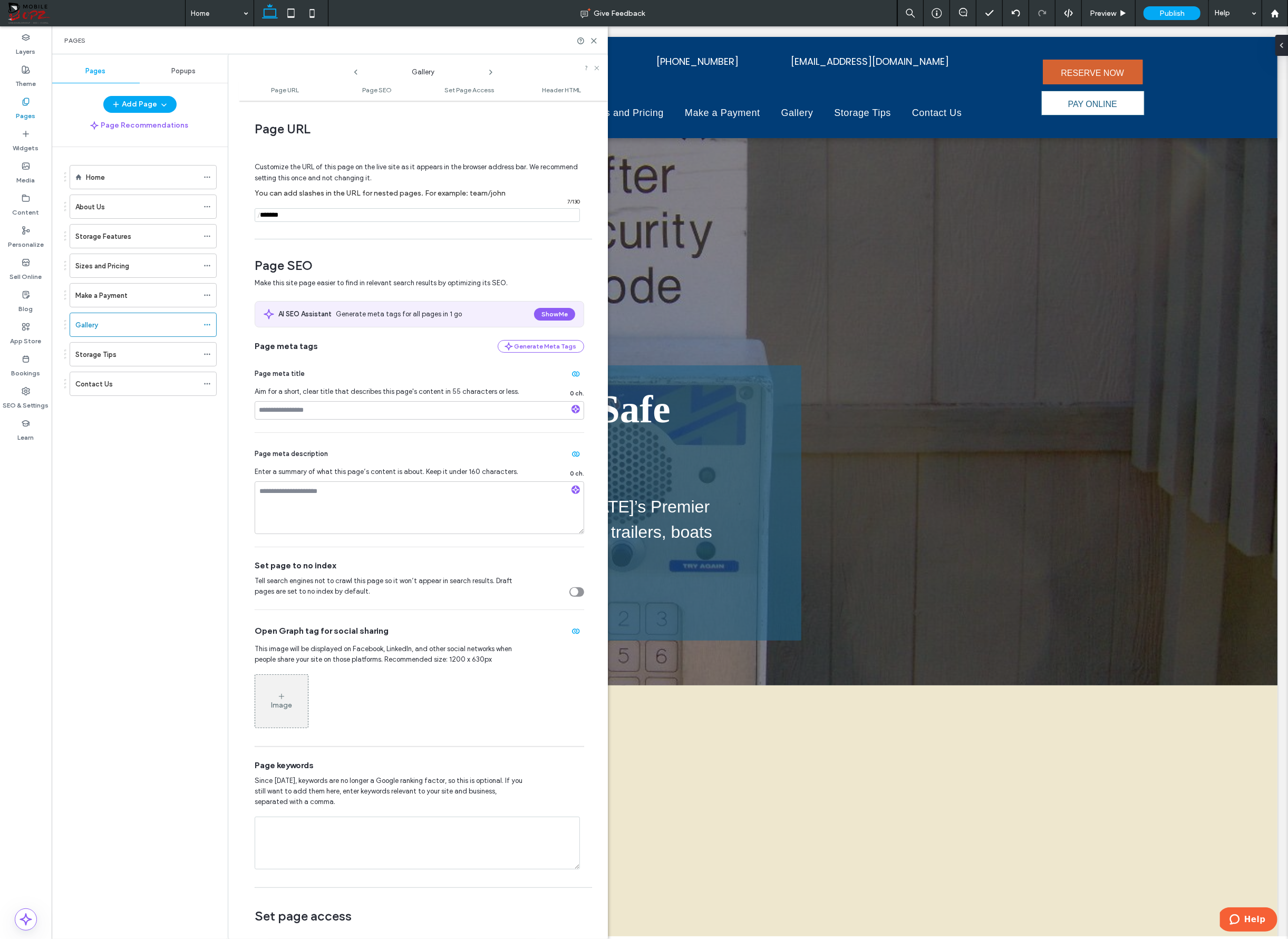
click at [424, 238] on div "Page URL Customize the URL of this page on the live site as it appears in the b…" at bounding box center [423, 520] width 369 height 828
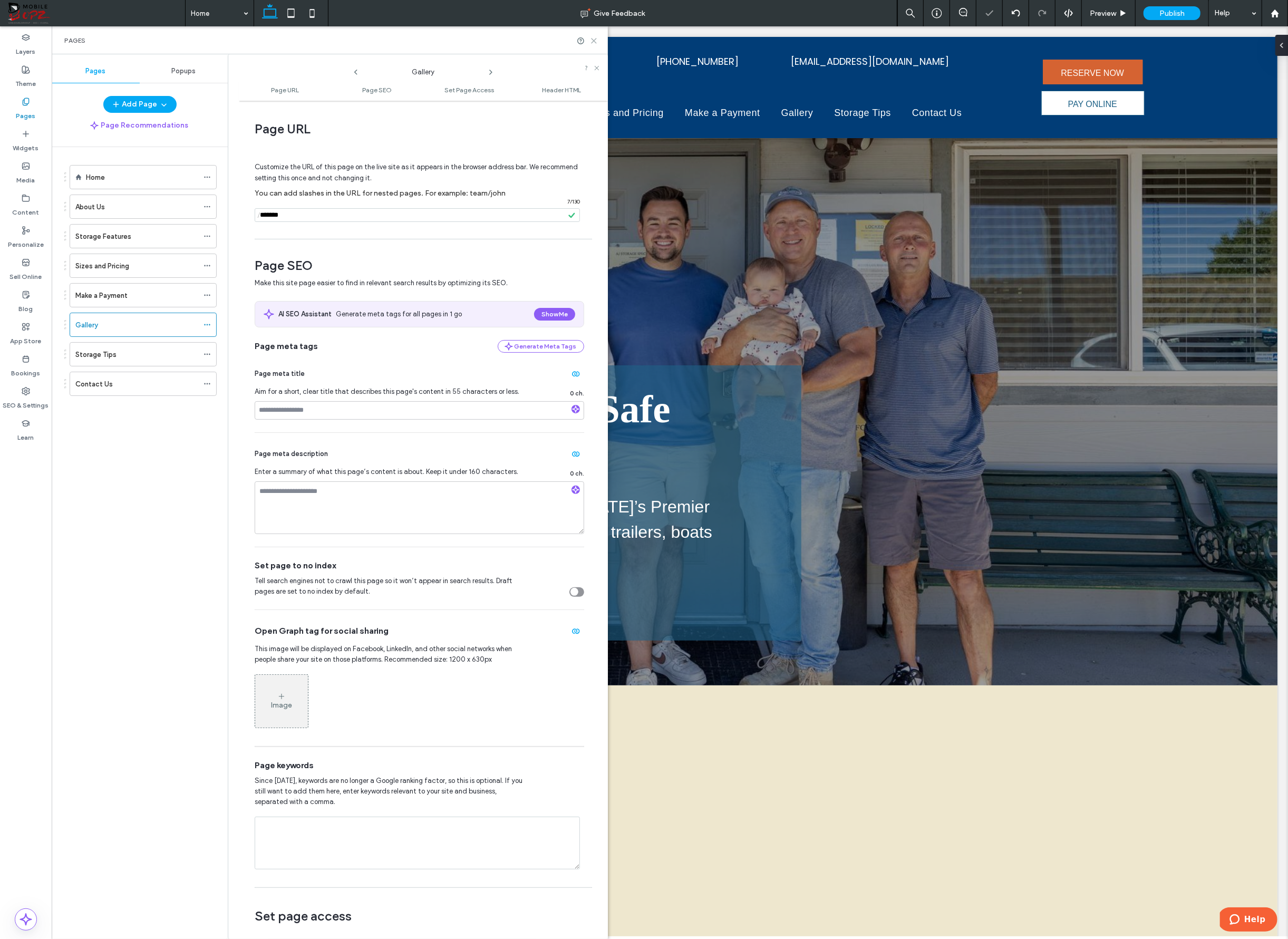
click at [592, 40] on icon at bounding box center [594, 41] width 8 height 8
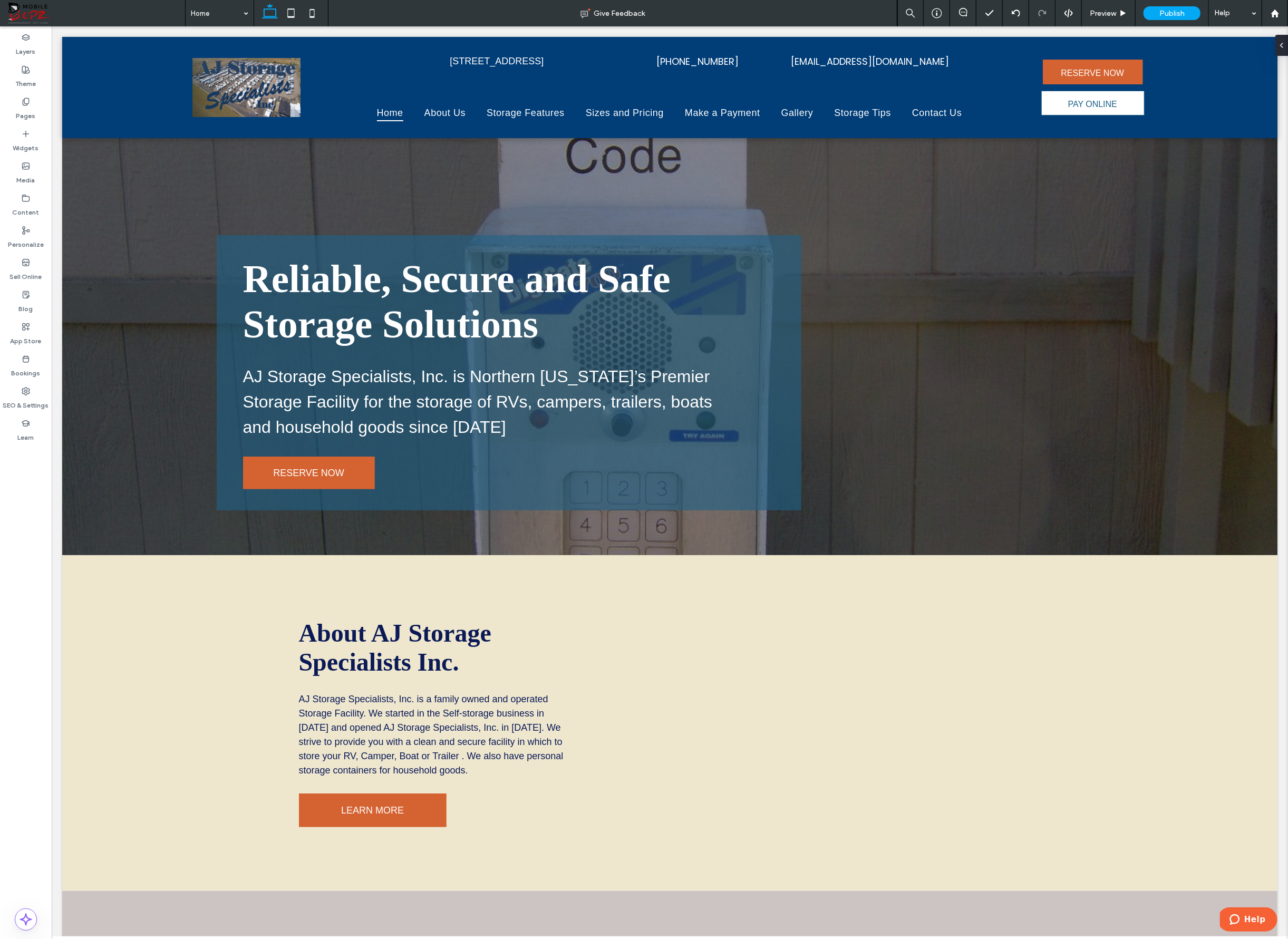
scroll to position [127, 0]
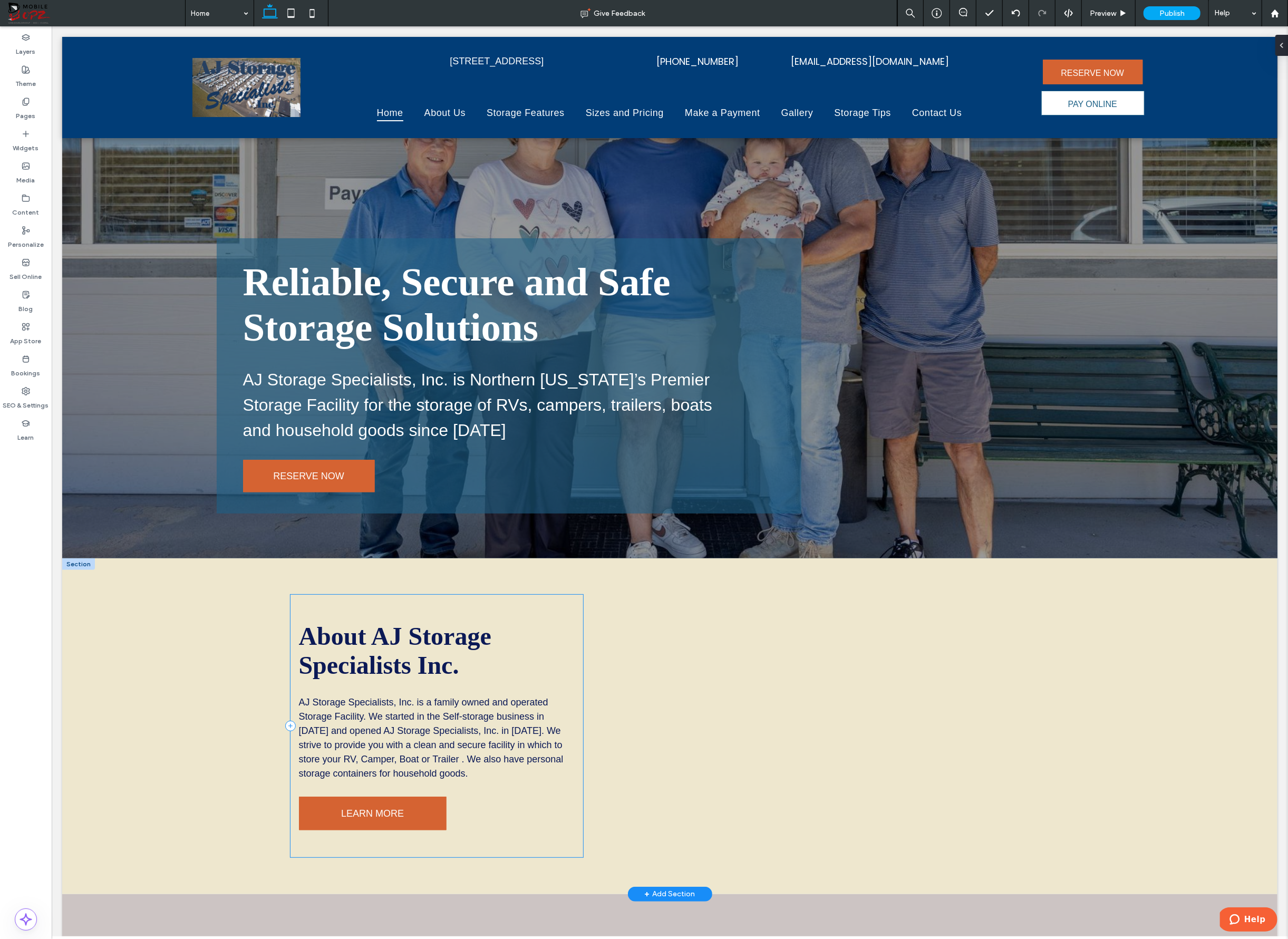
click at [574, 680] on div "About AJ Storage Specialists Inc. AJ Storage Specialists, Inc. is a family owne…" at bounding box center [436, 725] width 292 height 262
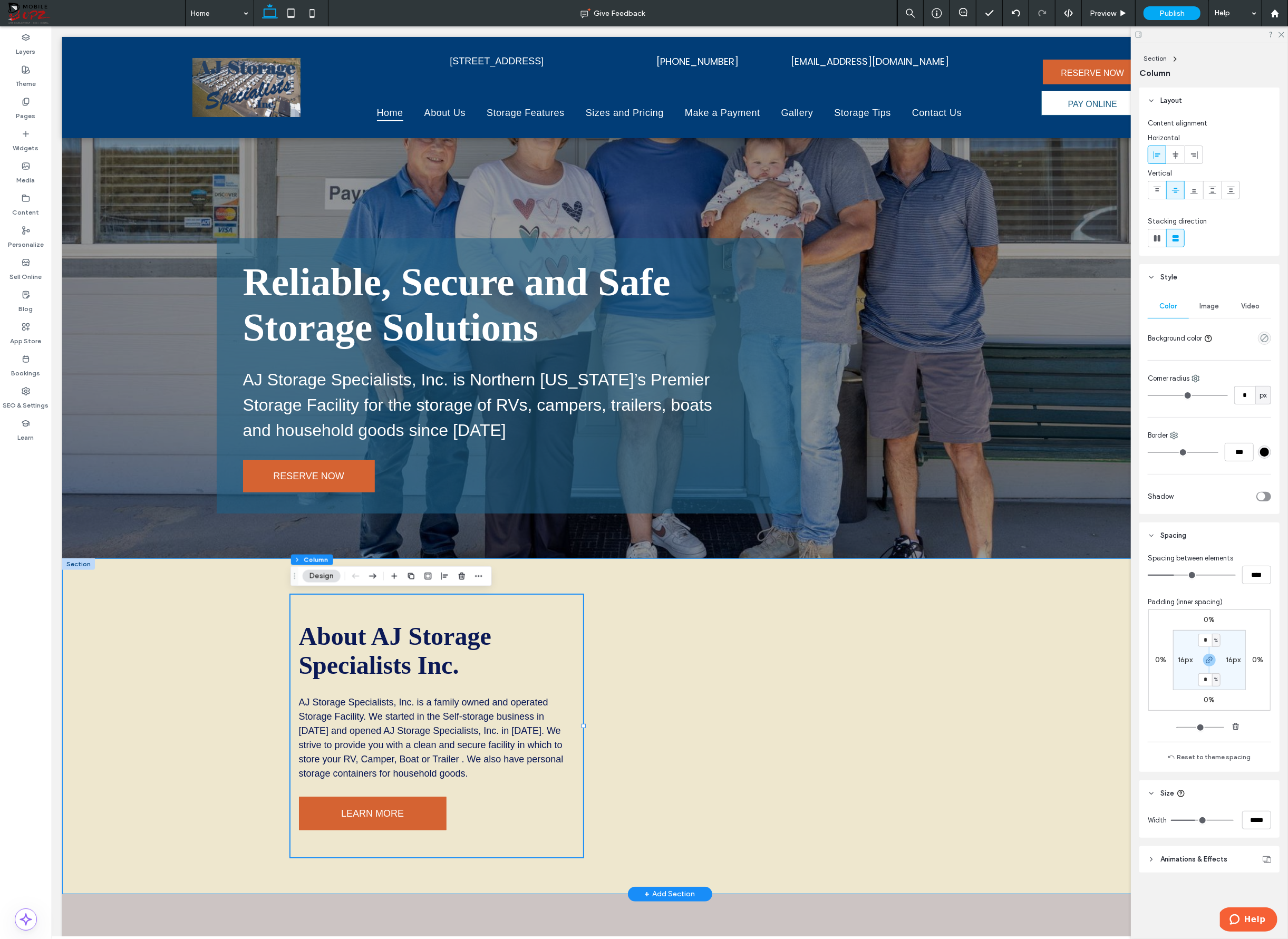
click at [587, 726] on div "About AJ Storage Specialists Inc. AJ Storage Specialists, Inc. is a family owne…" at bounding box center [669, 726] width 759 height 335
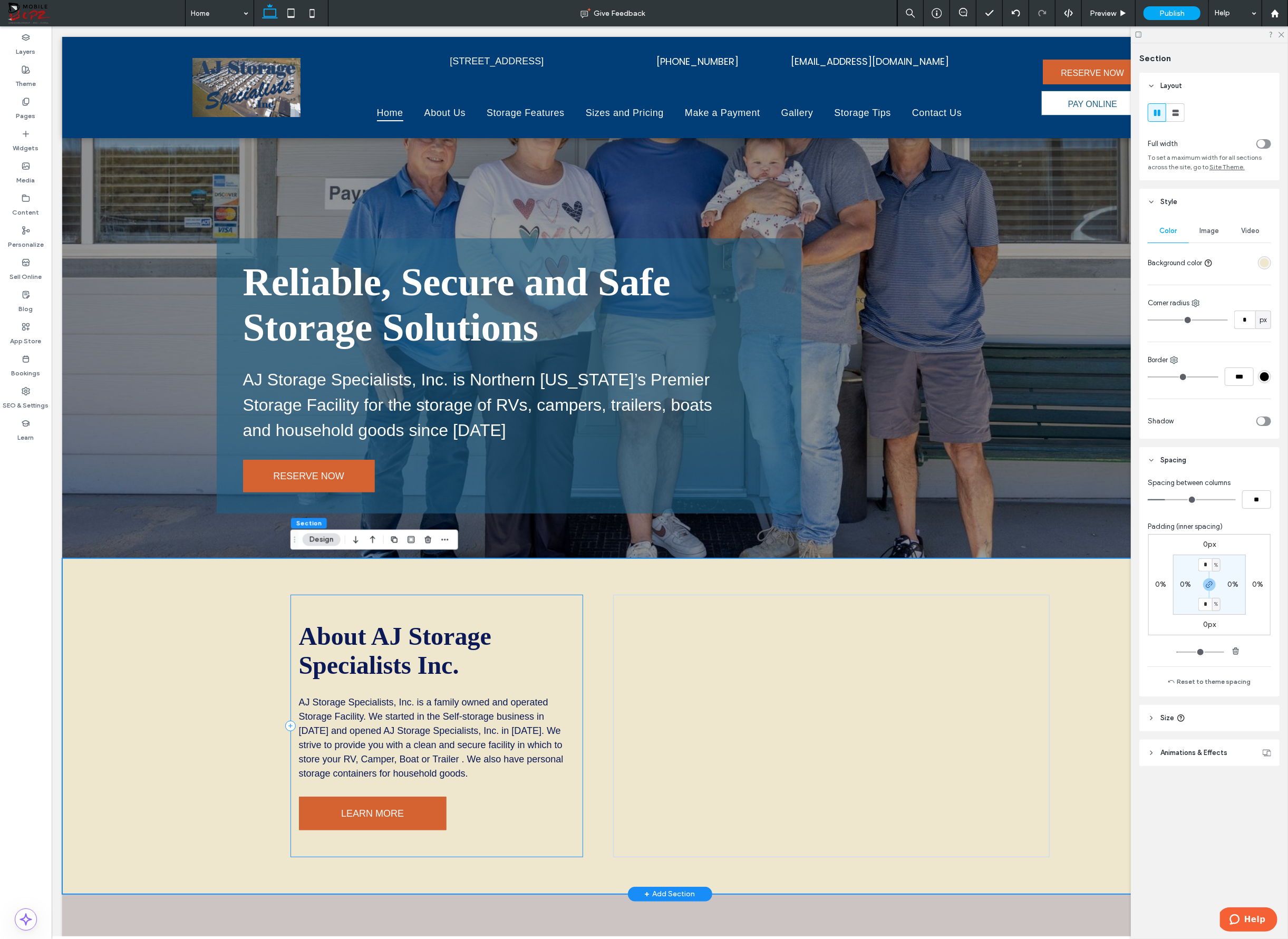
click at [578, 725] on div "About AJ Storage Specialists Inc. AJ Storage Specialists, Inc. is a family owne…" at bounding box center [436, 725] width 292 height 262
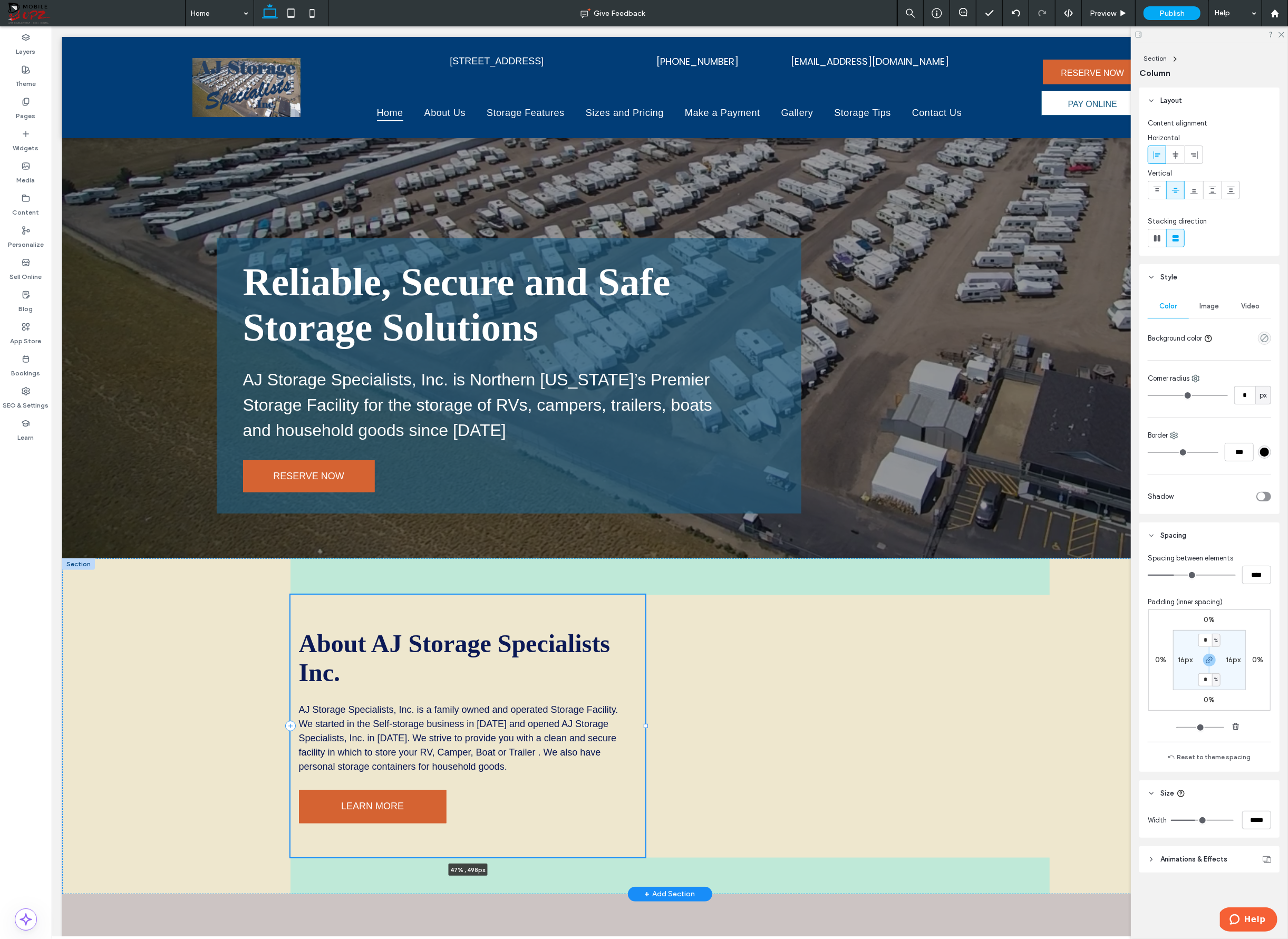
drag, startPoint x: 584, startPoint y: 723, endPoint x: 647, endPoint y: 720, distance: 63.1
click at [647, 720] on div "About AJ Storage Specialists Inc. AJ Storage Specialists, Inc. is a family owne…" at bounding box center [669, 726] width 759 height 335
type input "**"
type input "*****"
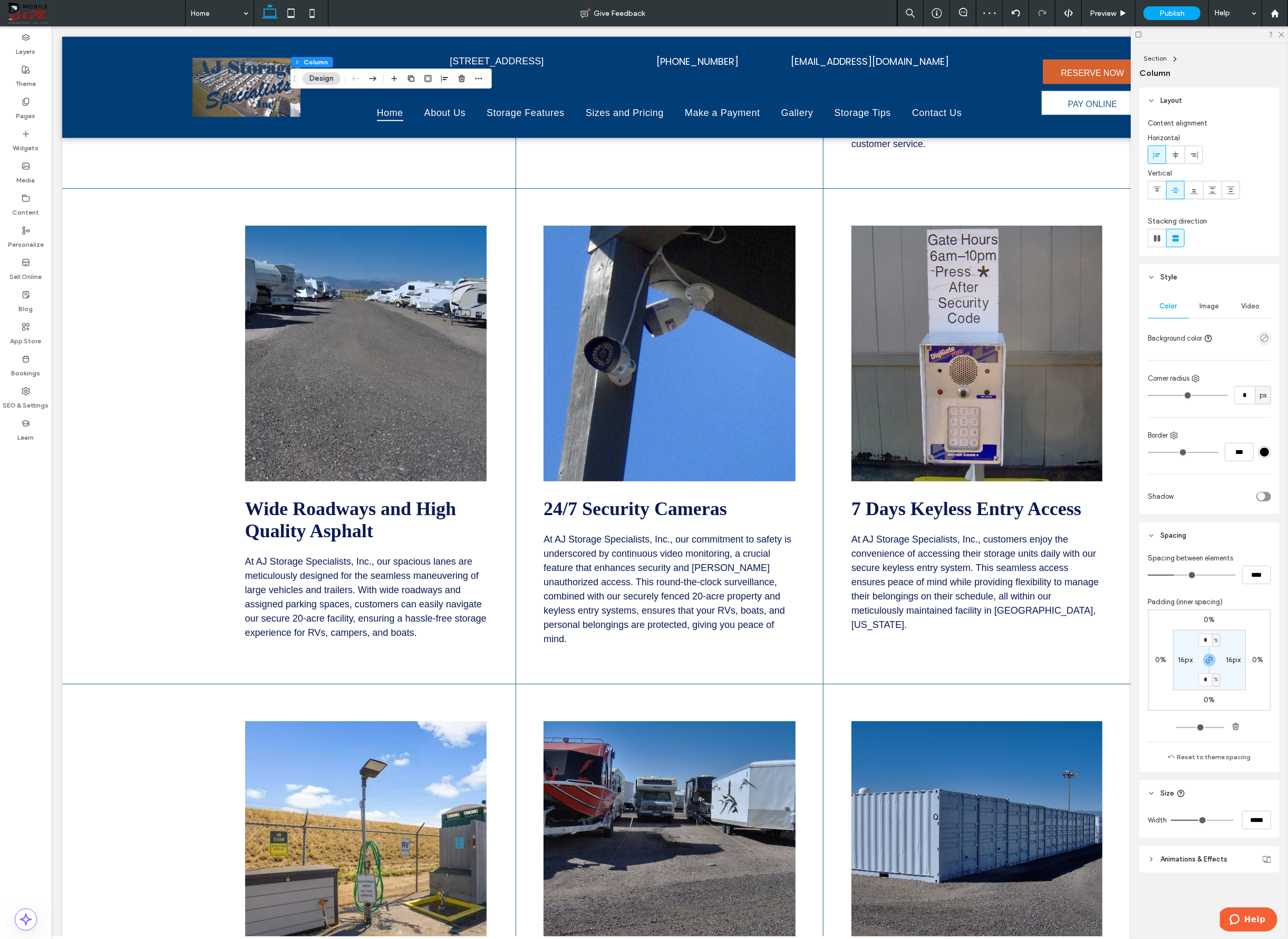
scroll to position [0, 0]
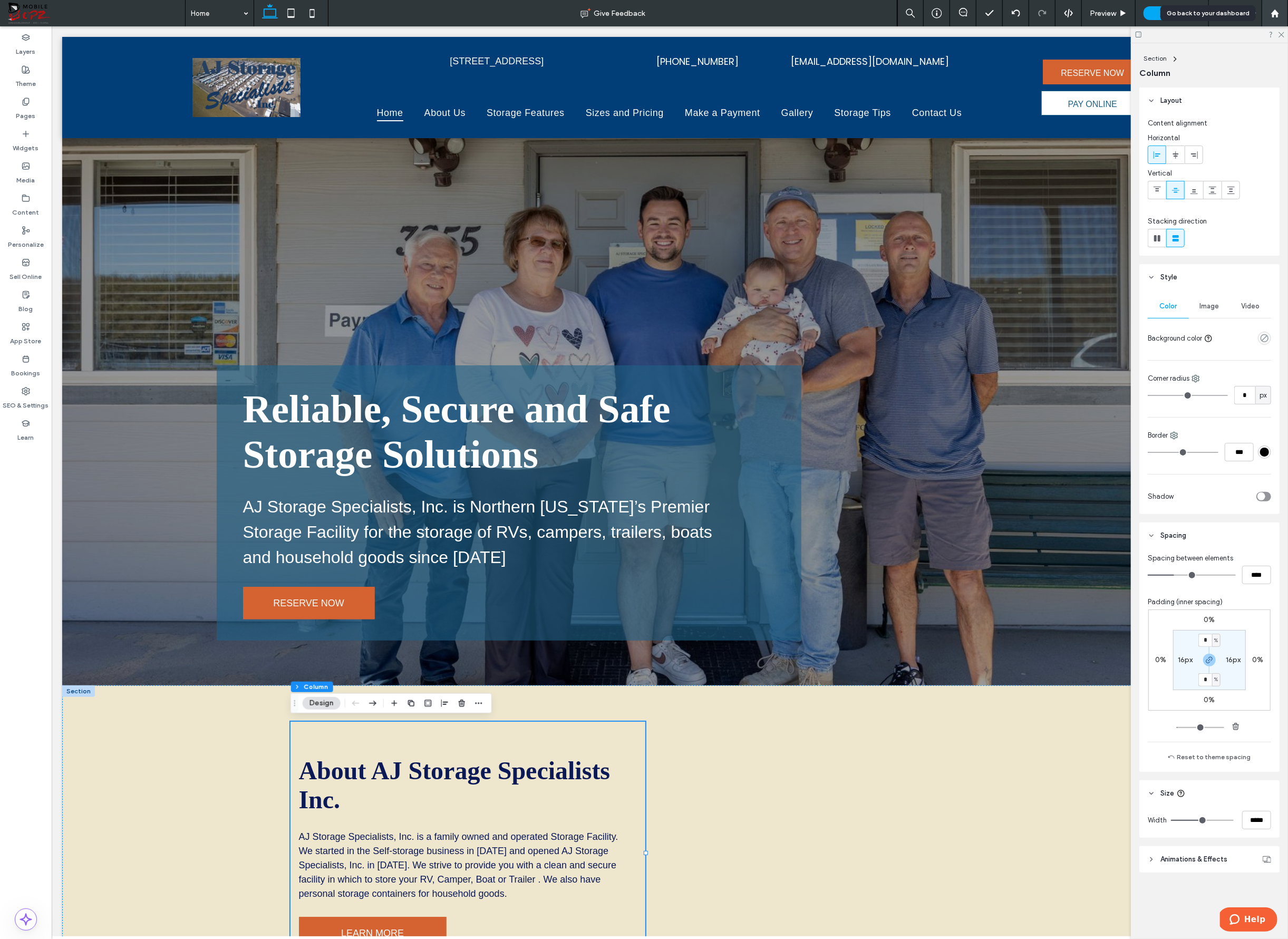
click at [1274, 14] on use at bounding box center [1275, 13] width 8 height 8
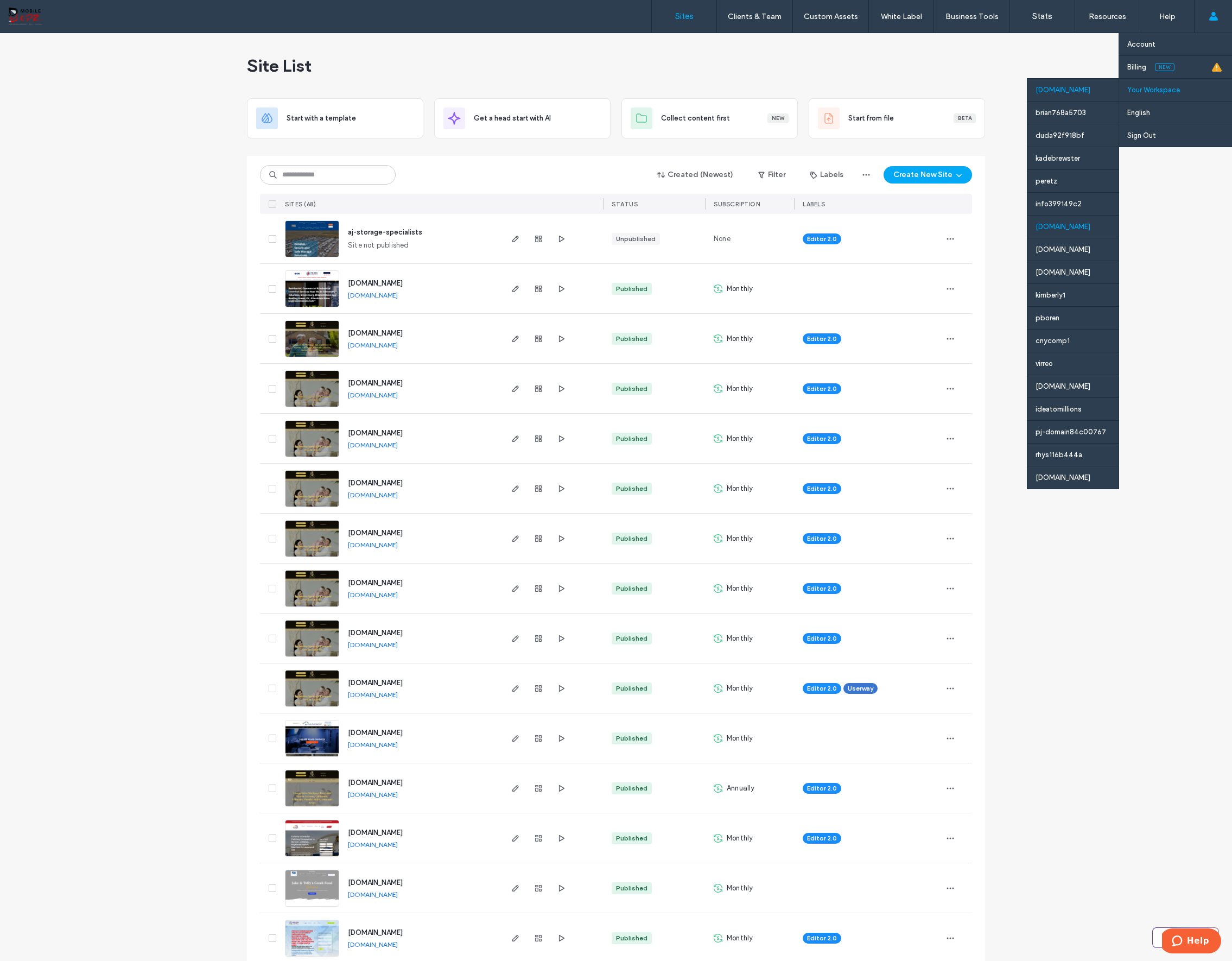
click at [1061, 222] on div "[DOMAIN_NAME]" at bounding box center [1073, 227] width 91 height 23
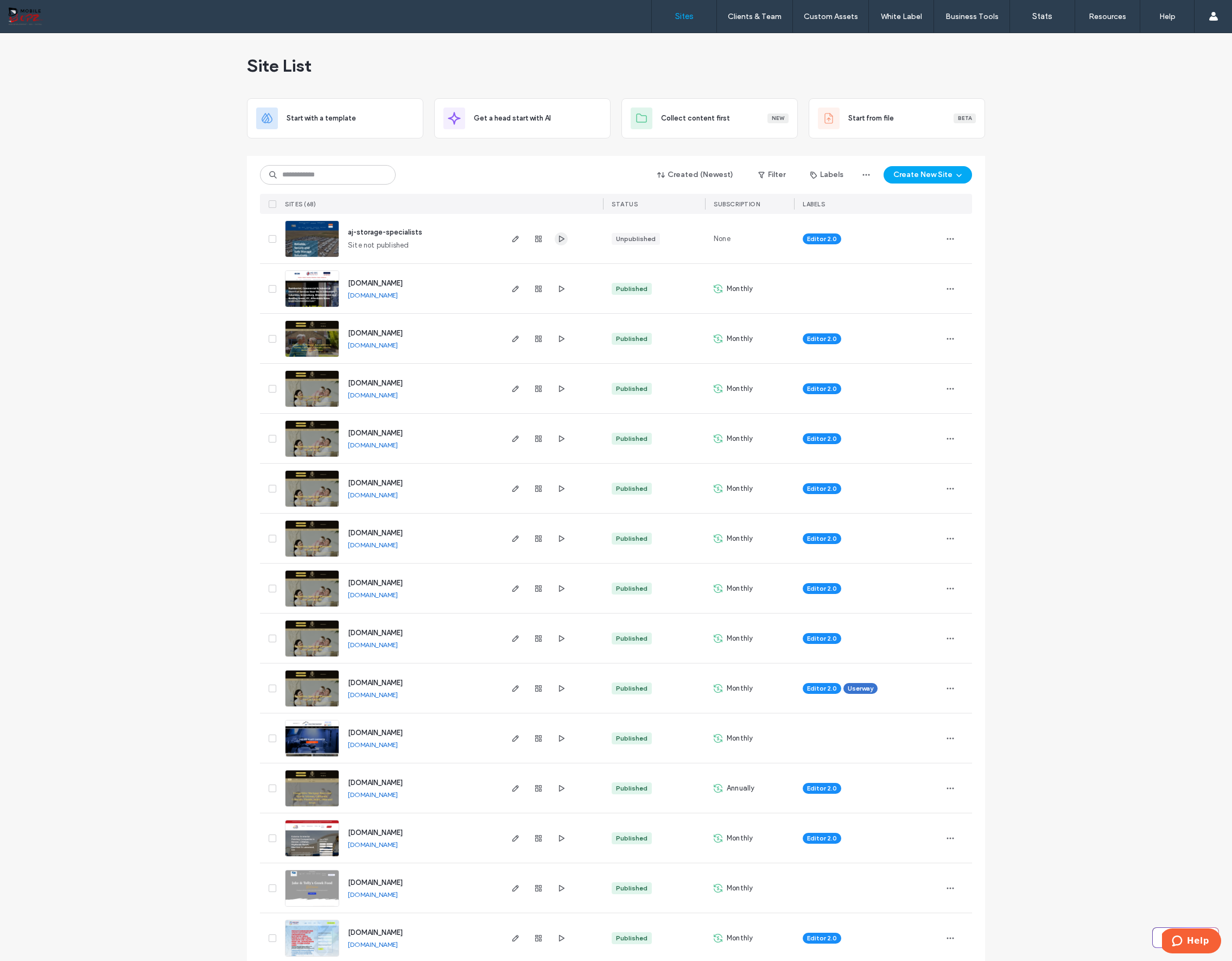
click at [559, 239] on use "button" at bounding box center [562, 239] width 5 height 7
click at [1144, 47] on label "Account" at bounding box center [1142, 44] width 28 height 8
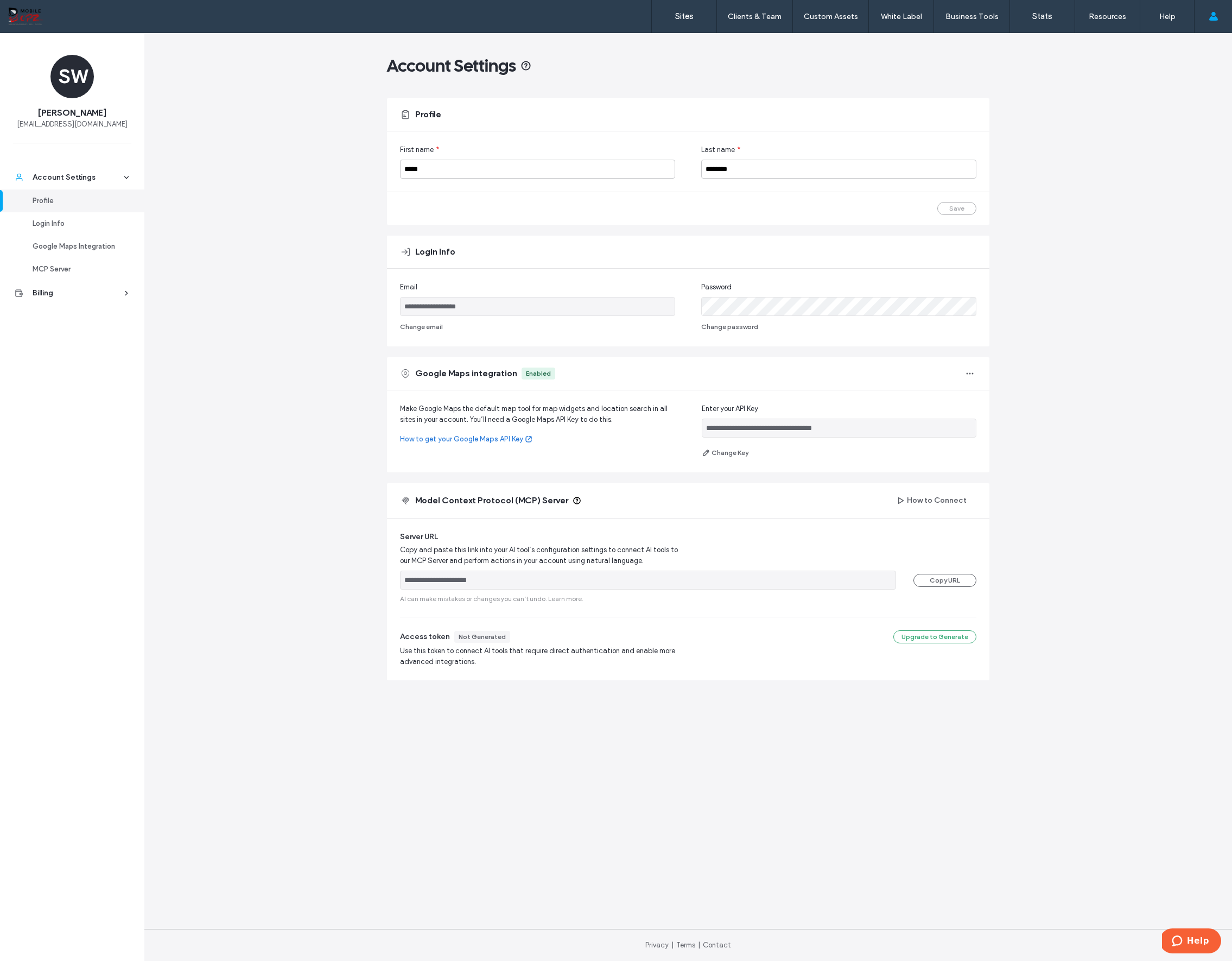
click at [1013, 394] on div "**********" at bounding box center [688, 497] width 1088 height 928
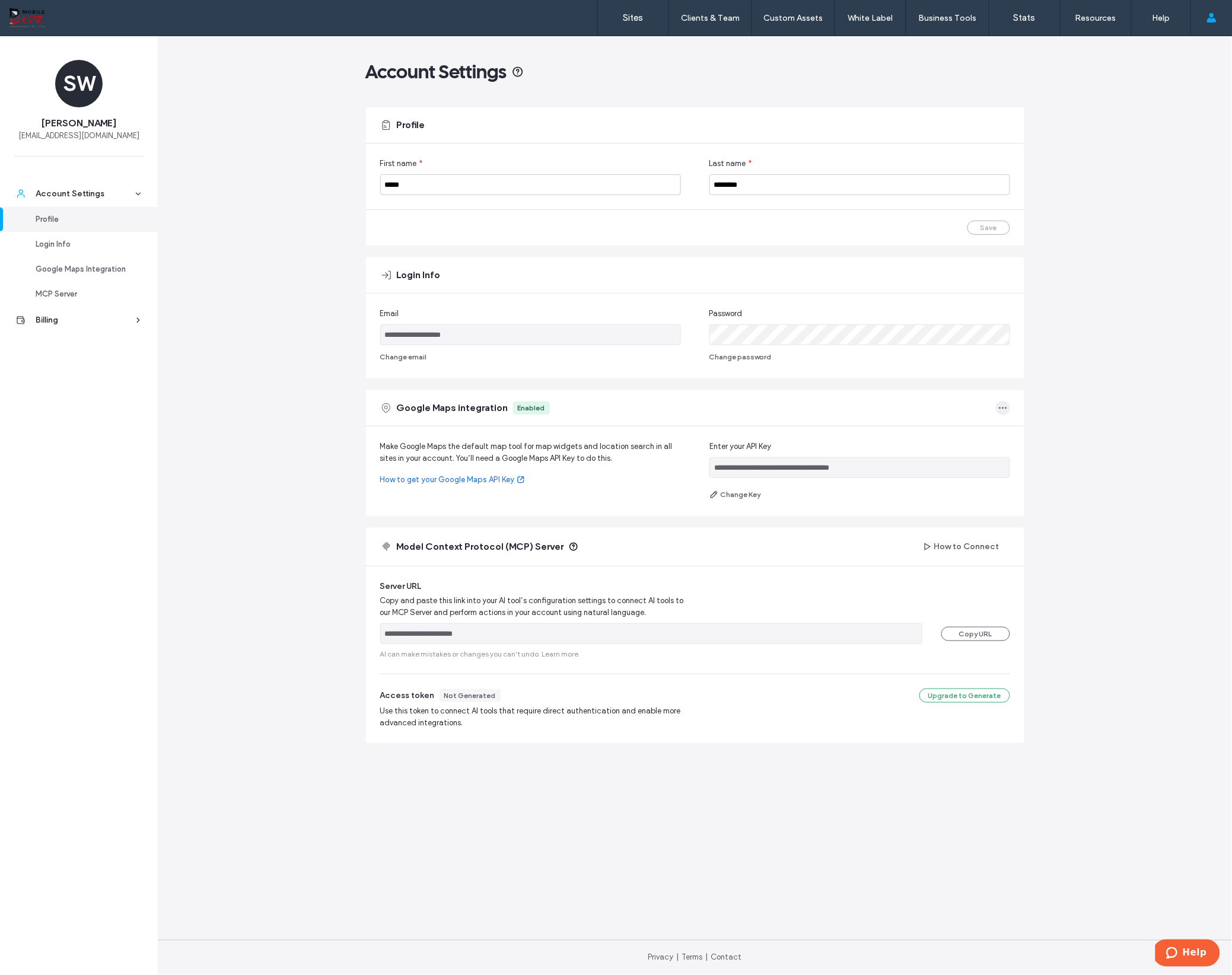
click at [1002, 408] on use "button" at bounding box center [1003, 408] width 8 height 1
click at [1071, 404] on div "**********" at bounding box center [694, 505] width 1075 height 939
click at [685, 809] on main "**********" at bounding box center [695, 488] width 658 height 904
click at [788, 776] on main "**********" at bounding box center [695, 488] width 658 height 904
click at [1066, 453] on div "**********" at bounding box center [694, 505] width 1075 height 939
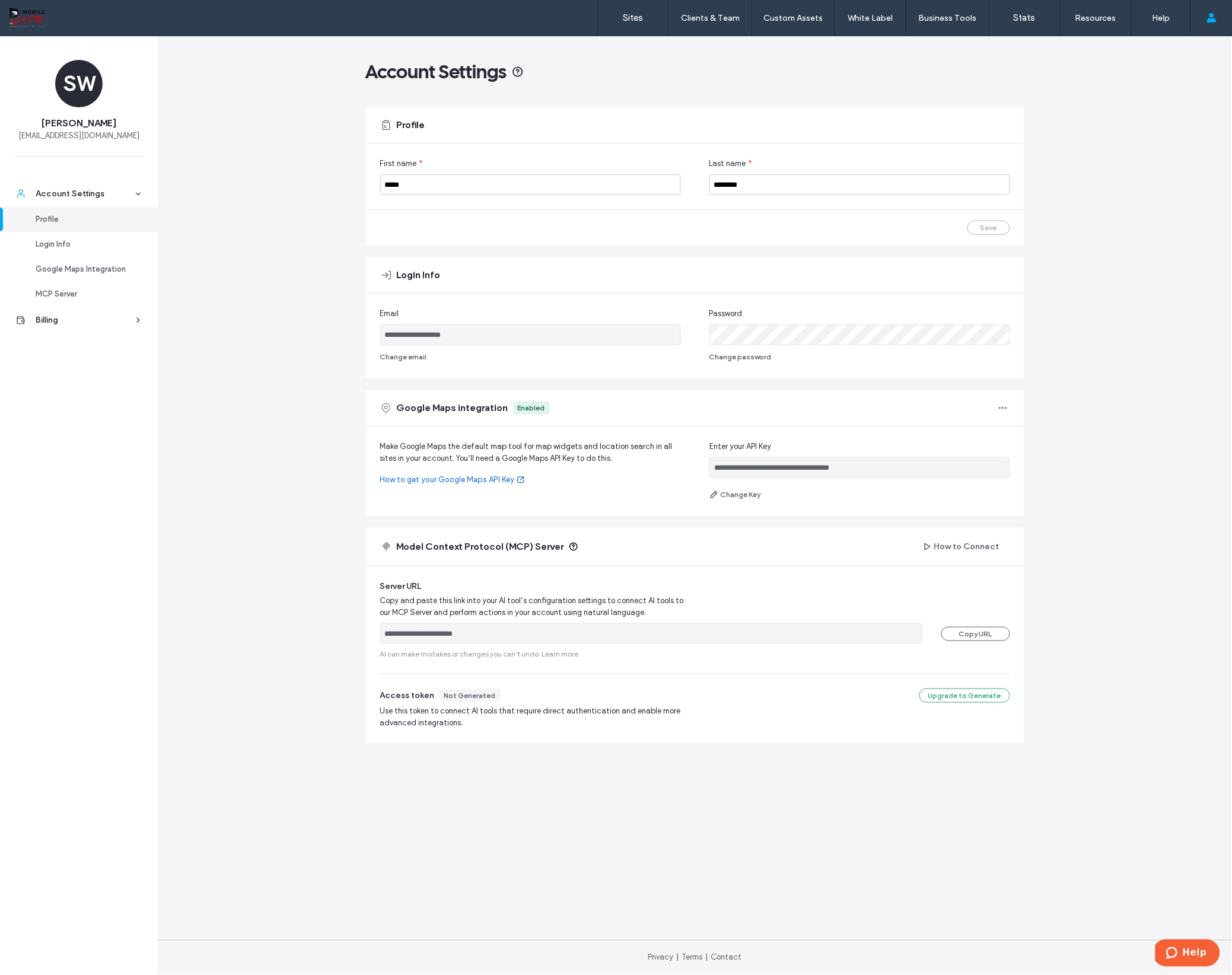
click at [1130, 418] on div "**********" at bounding box center [694, 505] width 1075 height 939
click at [337, 488] on div "**********" at bounding box center [694, 505] width 1075 height 939
drag, startPoint x: 856, startPoint y: 469, endPoint x: 869, endPoint y: 468, distance: 13.0
click at [869, 468] on input "**********" at bounding box center [860, 467] width 301 height 21
click at [909, 475] on input "**********" at bounding box center [860, 467] width 301 height 21
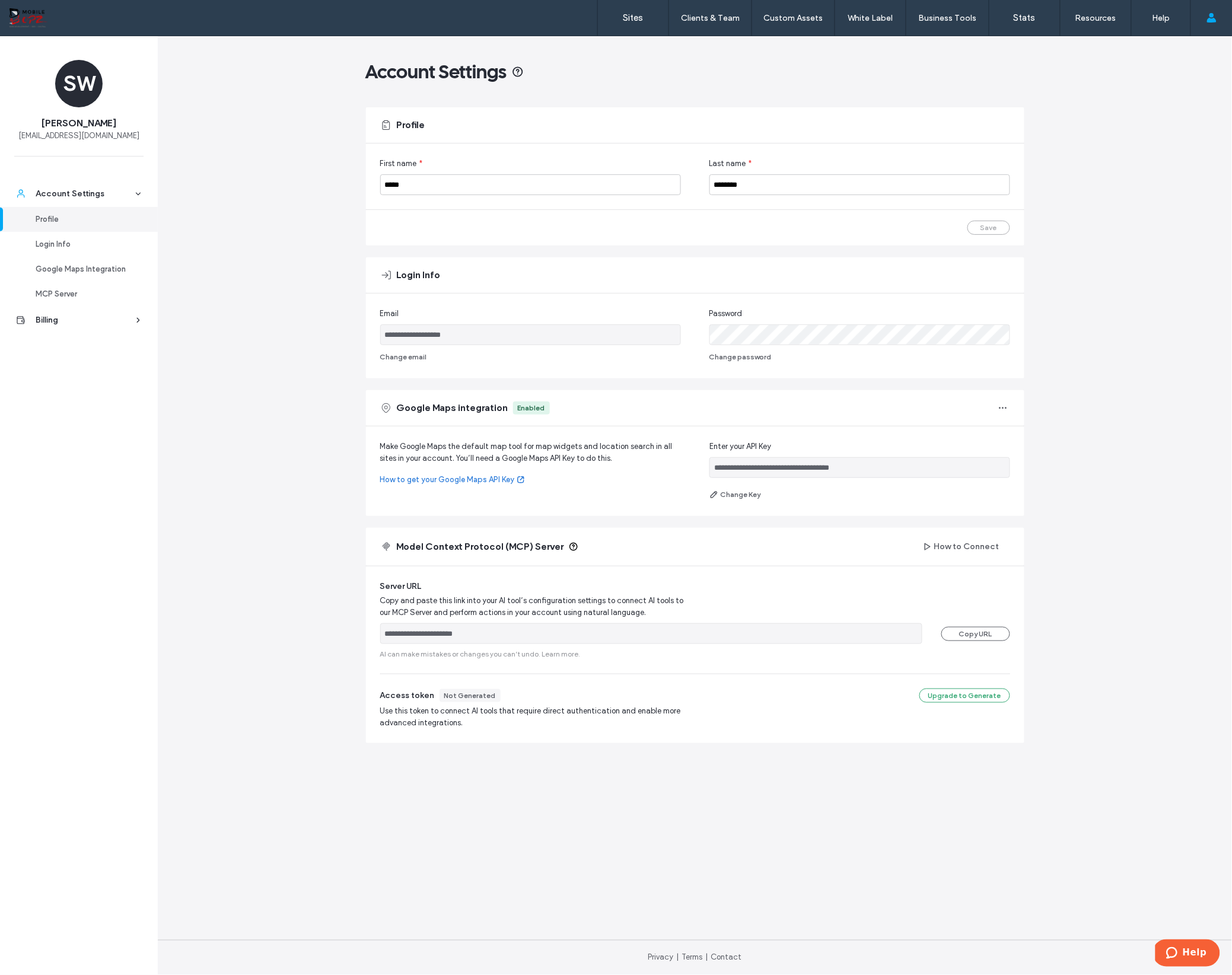
click at [1013, 436] on div "**********" at bounding box center [695, 471] width 658 height 89
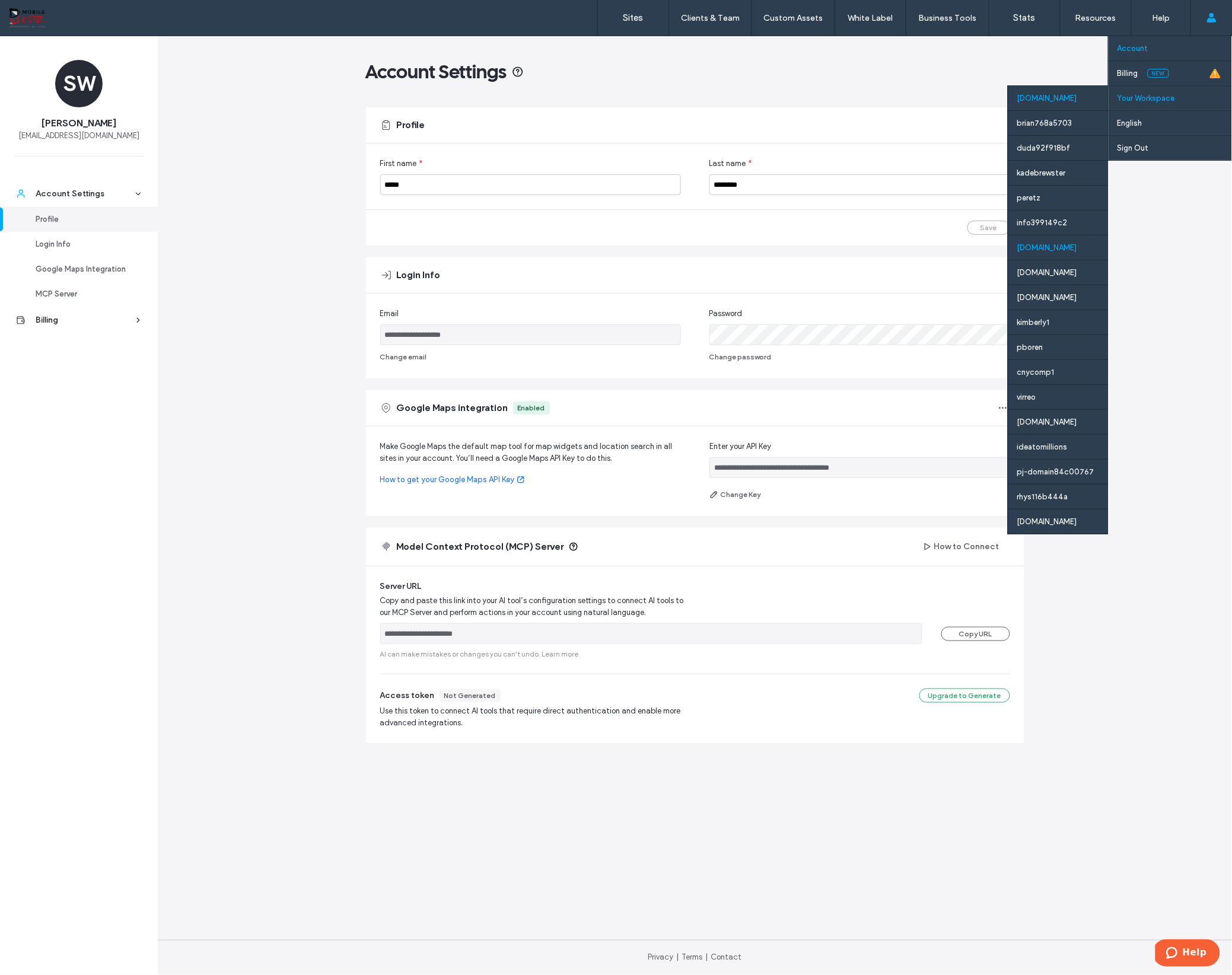
click at [1050, 253] on div "[DOMAIN_NAME]" at bounding box center [1058, 248] width 100 height 25
